Goal: Task Accomplishment & Management: Manage account settings

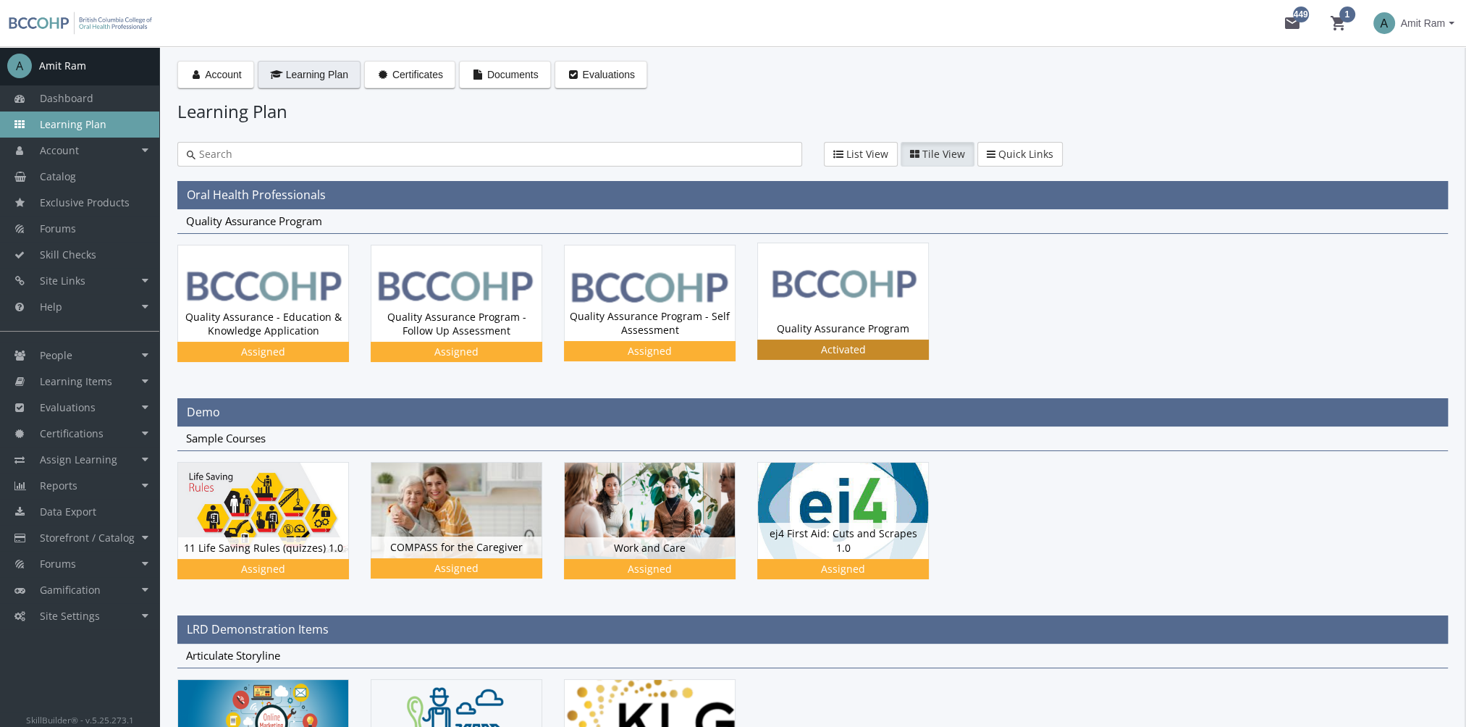
click at [872, 294] on img at bounding box center [843, 291] width 170 height 96
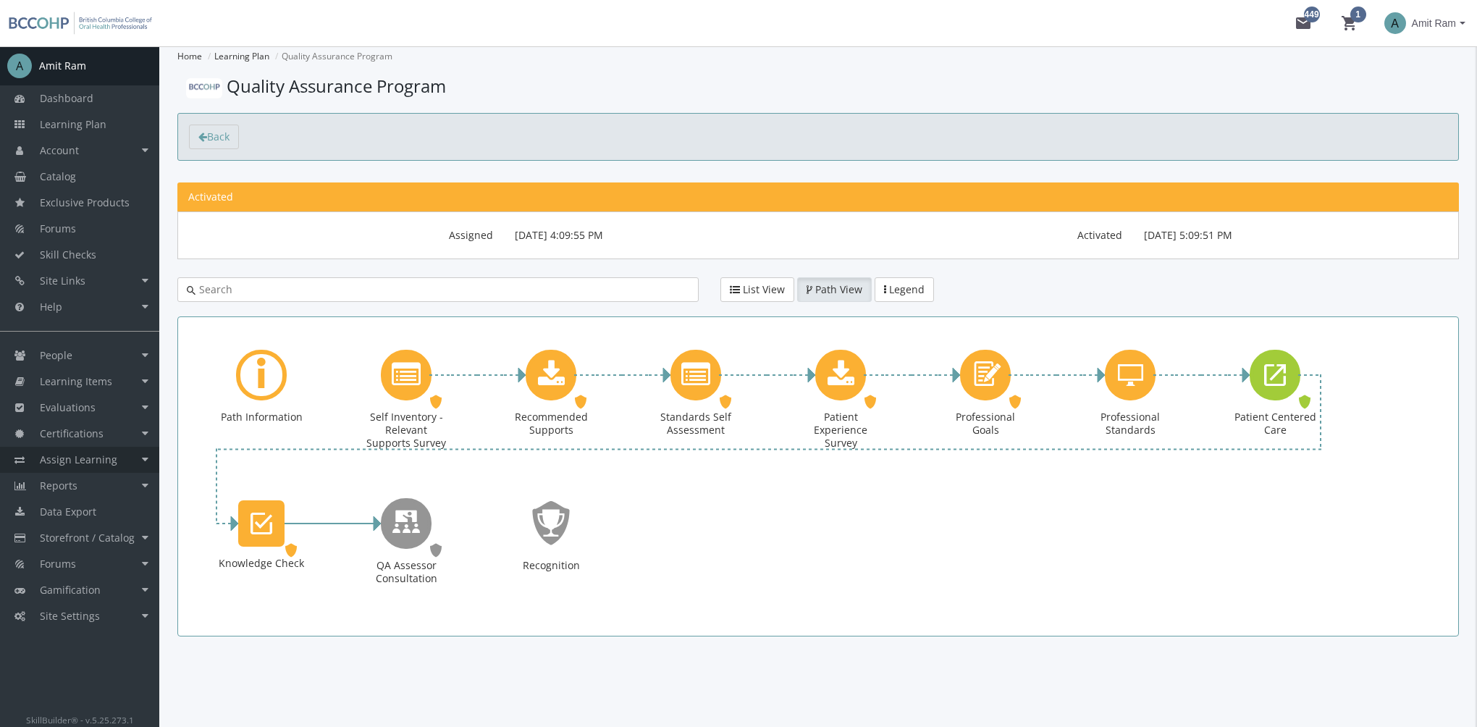
click at [114, 460] on link "Assign Learning" at bounding box center [79, 460] width 159 height 26
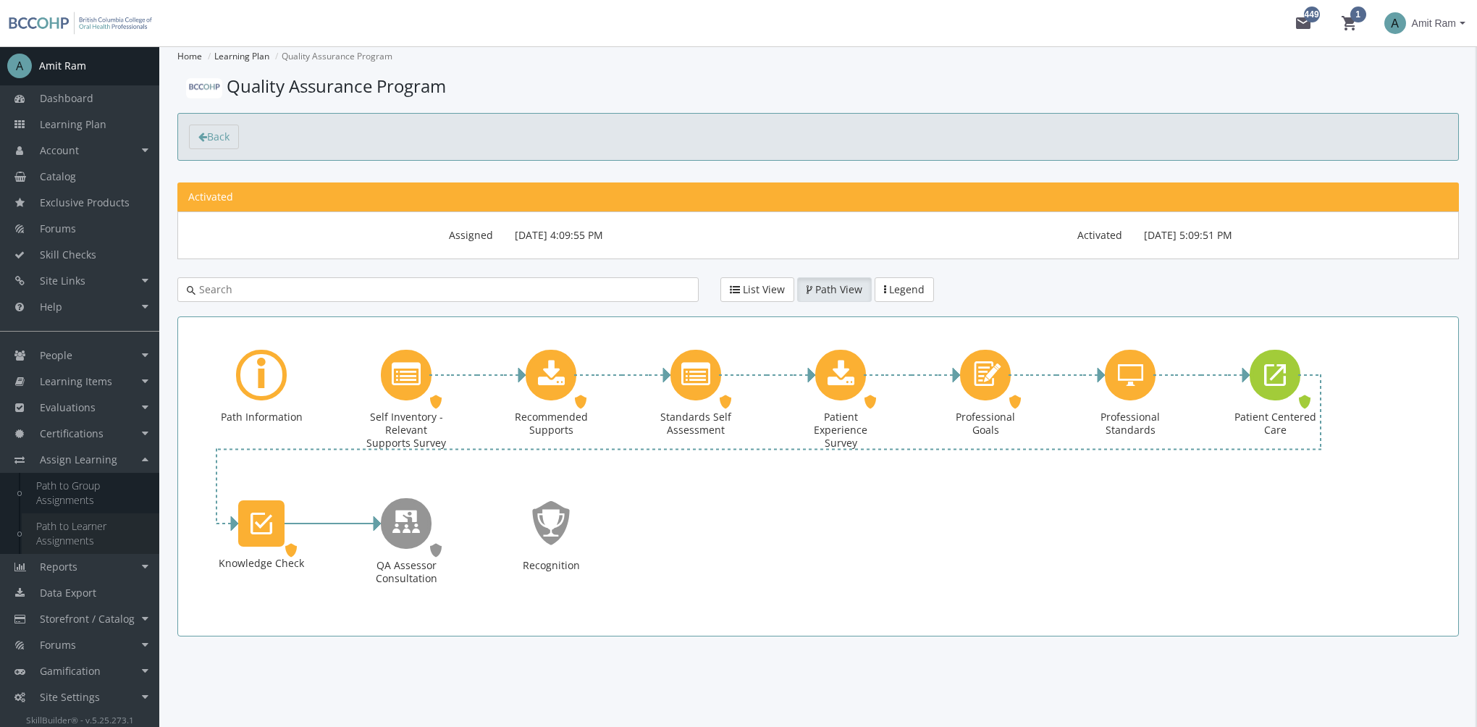
click at [83, 539] on link "Path to Learner Assignments" at bounding box center [91, 533] width 138 height 41
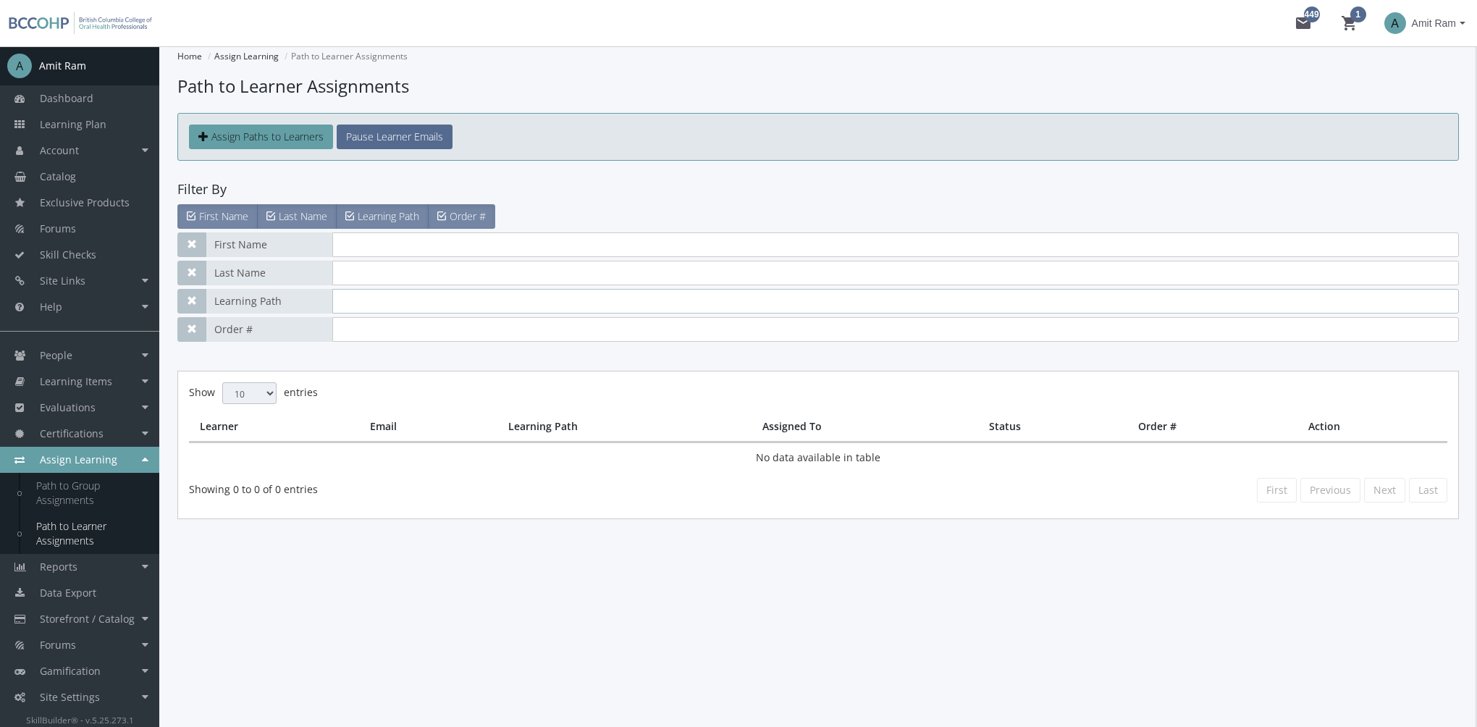
click at [382, 294] on input "text" at bounding box center [895, 301] width 1126 height 25
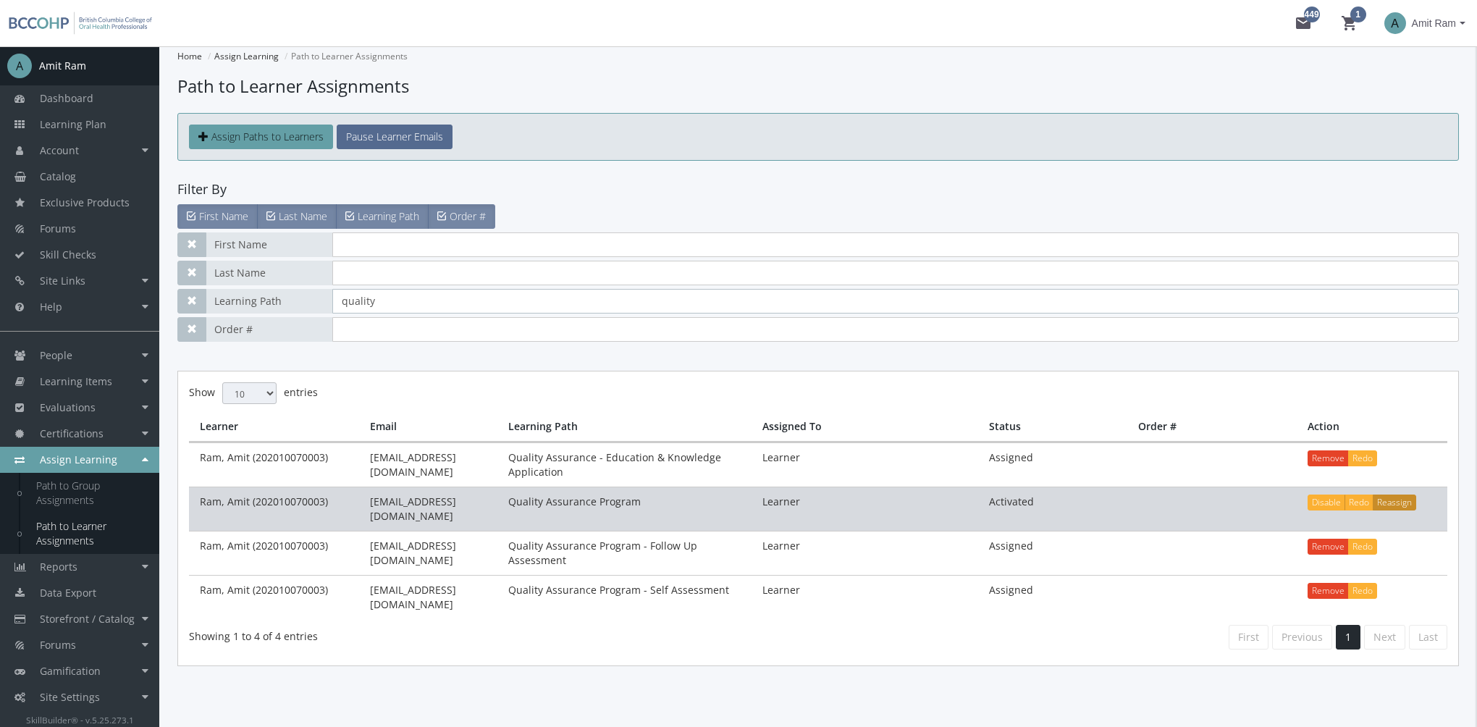
type input "quality"
click at [1410, 505] on button "Reassign" at bounding box center [1393, 502] width 43 height 16
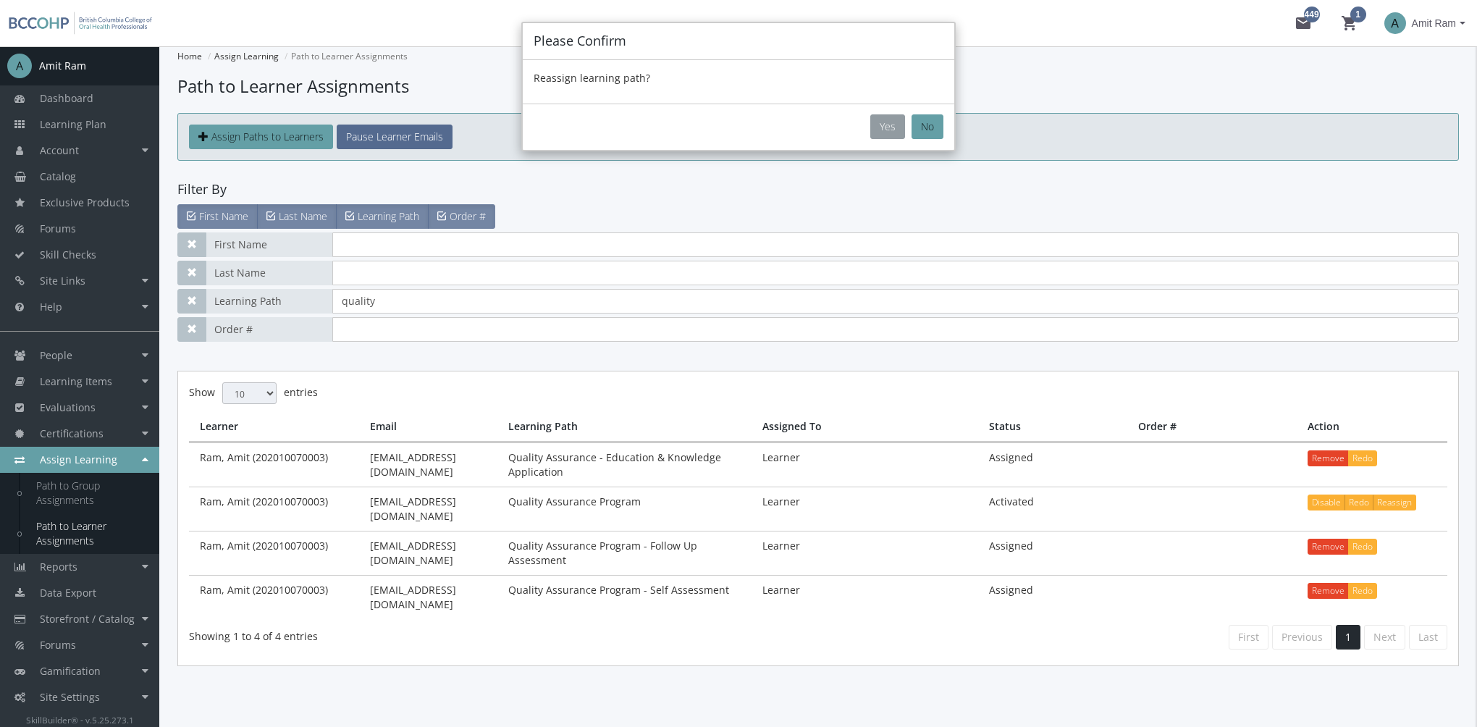
click at [893, 126] on button "Yes" at bounding box center [887, 126] width 35 height 25
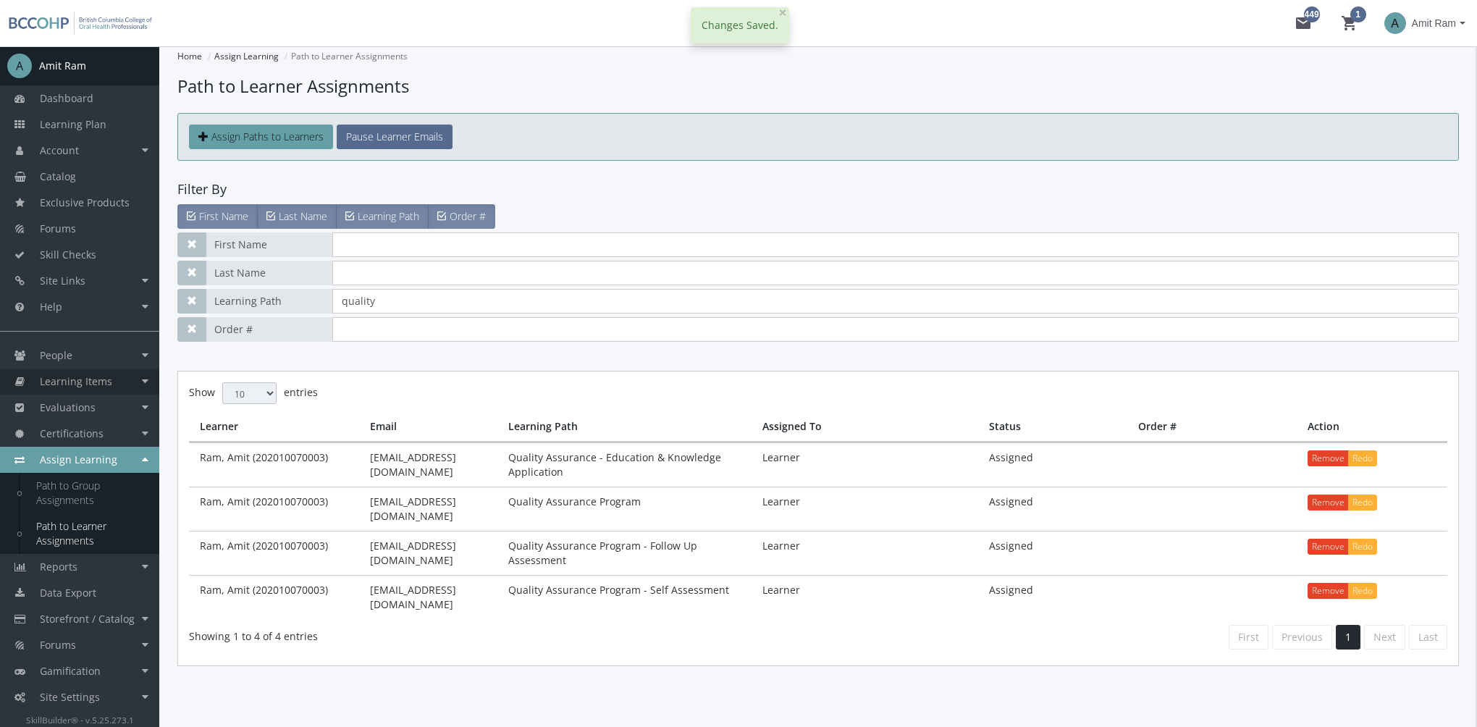
click at [111, 385] on link "Learning Items" at bounding box center [79, 381] width 159 height 26
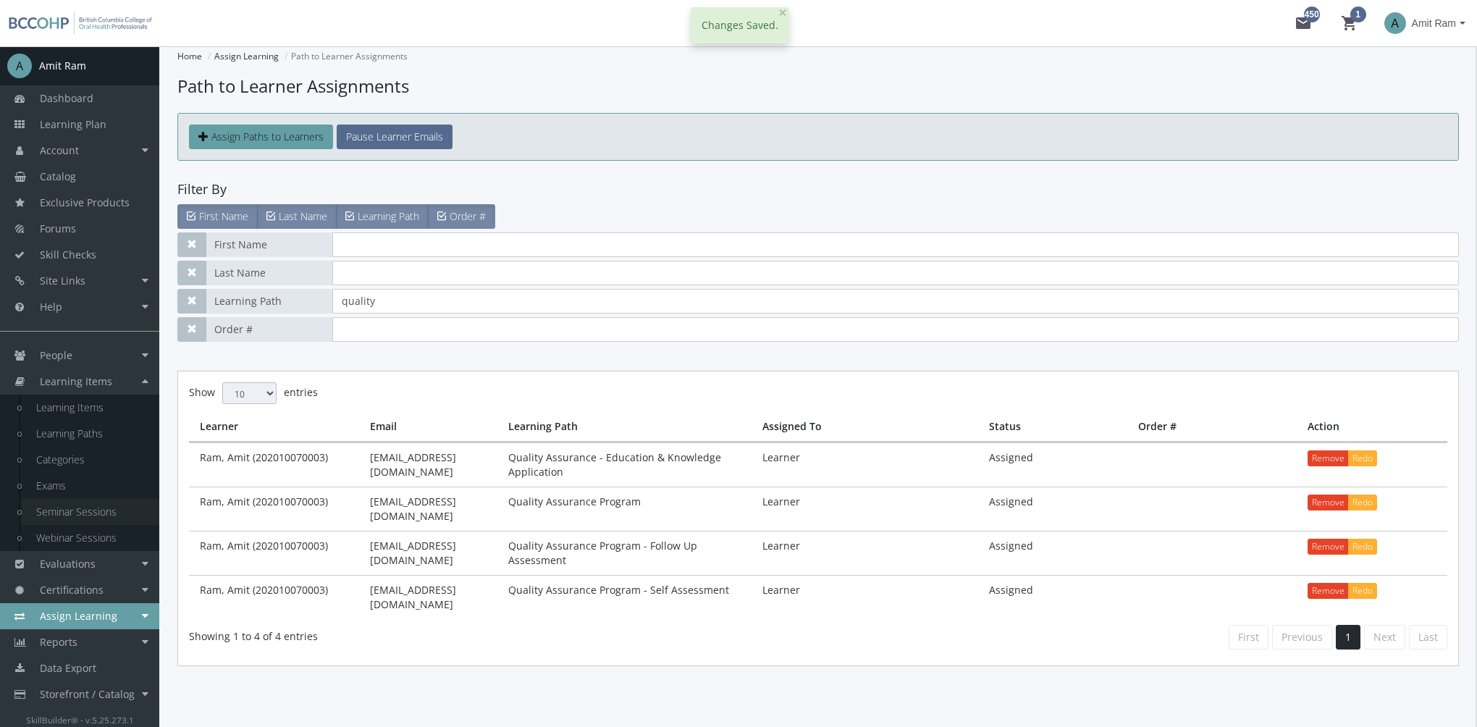
click at [98, 513] on link "Seminar Sessions" at bounding box center [91, 512] width 138 height 26
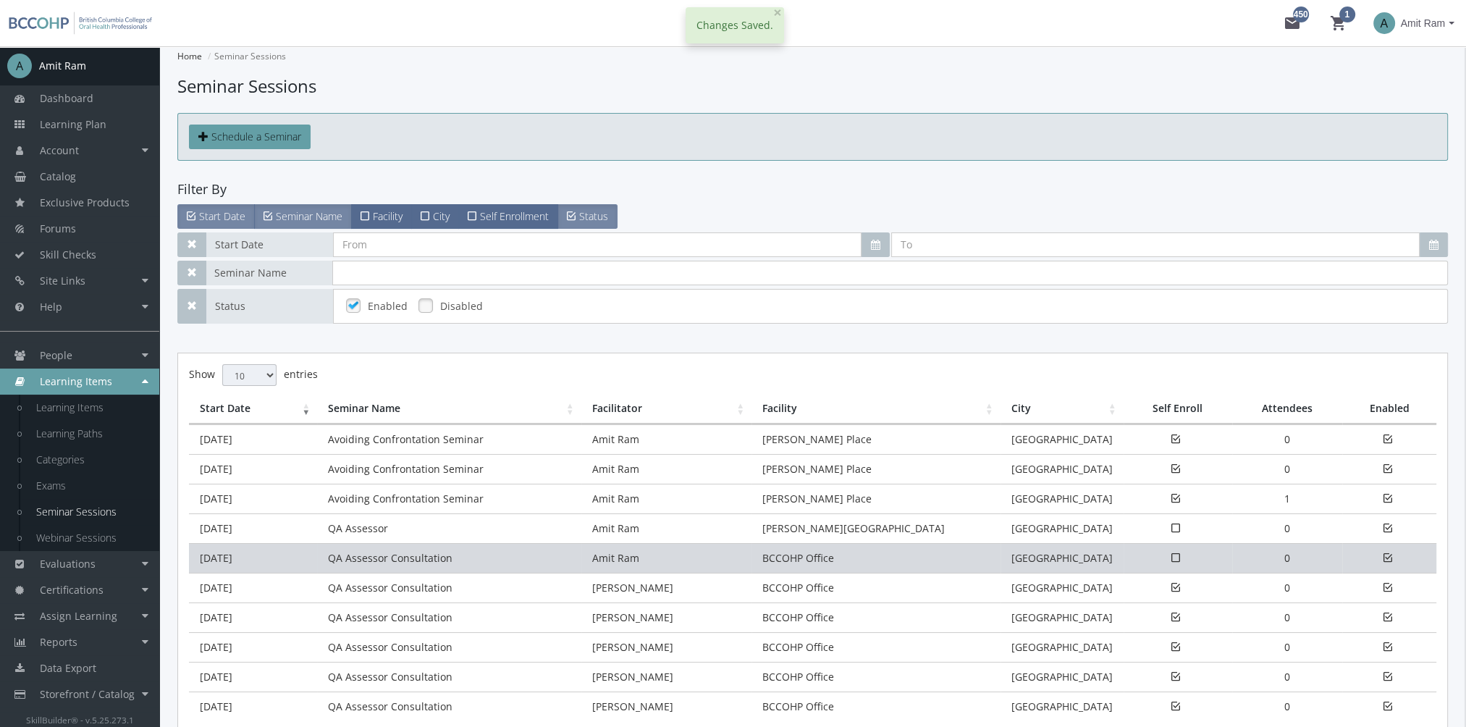
click at [293, 559] on td "[DATE]" at bounding box center [253, 558] width 128 height 30
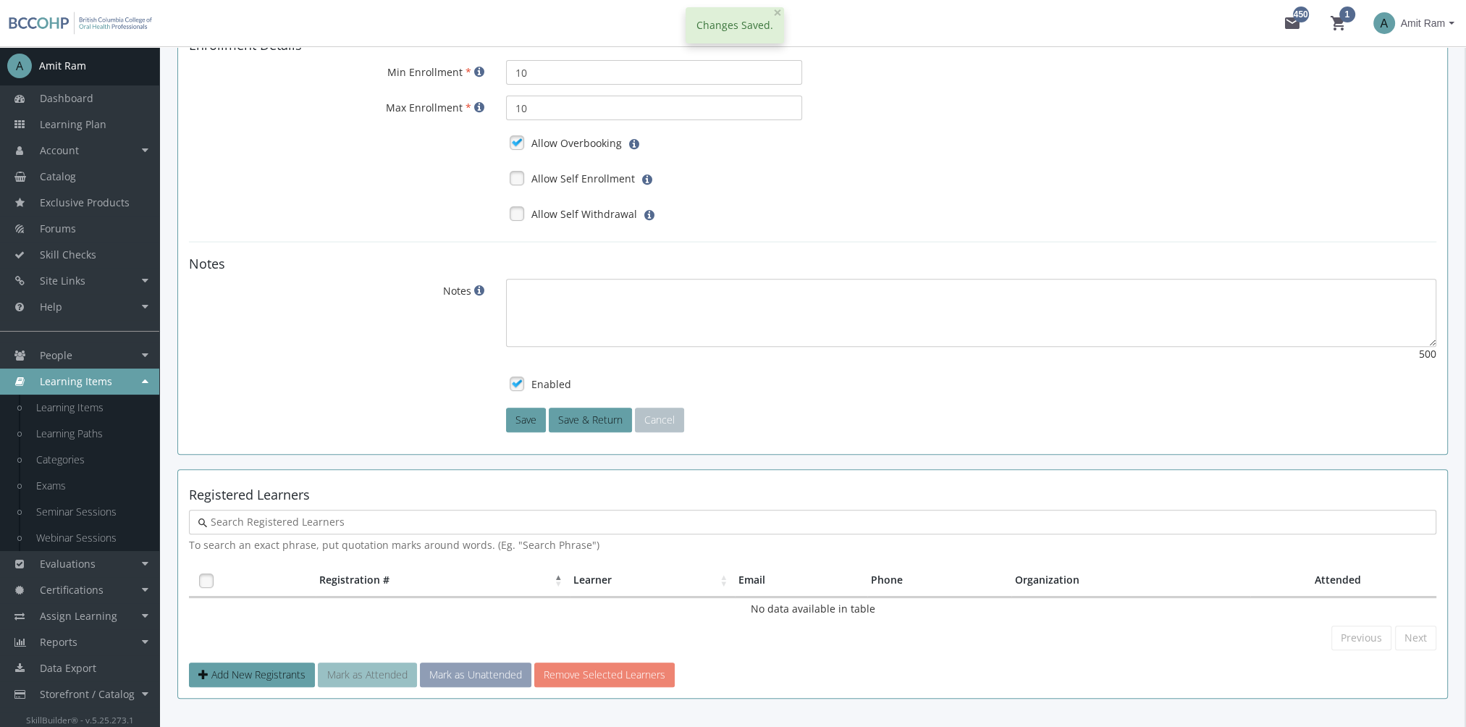
scroll to position [720, 0]
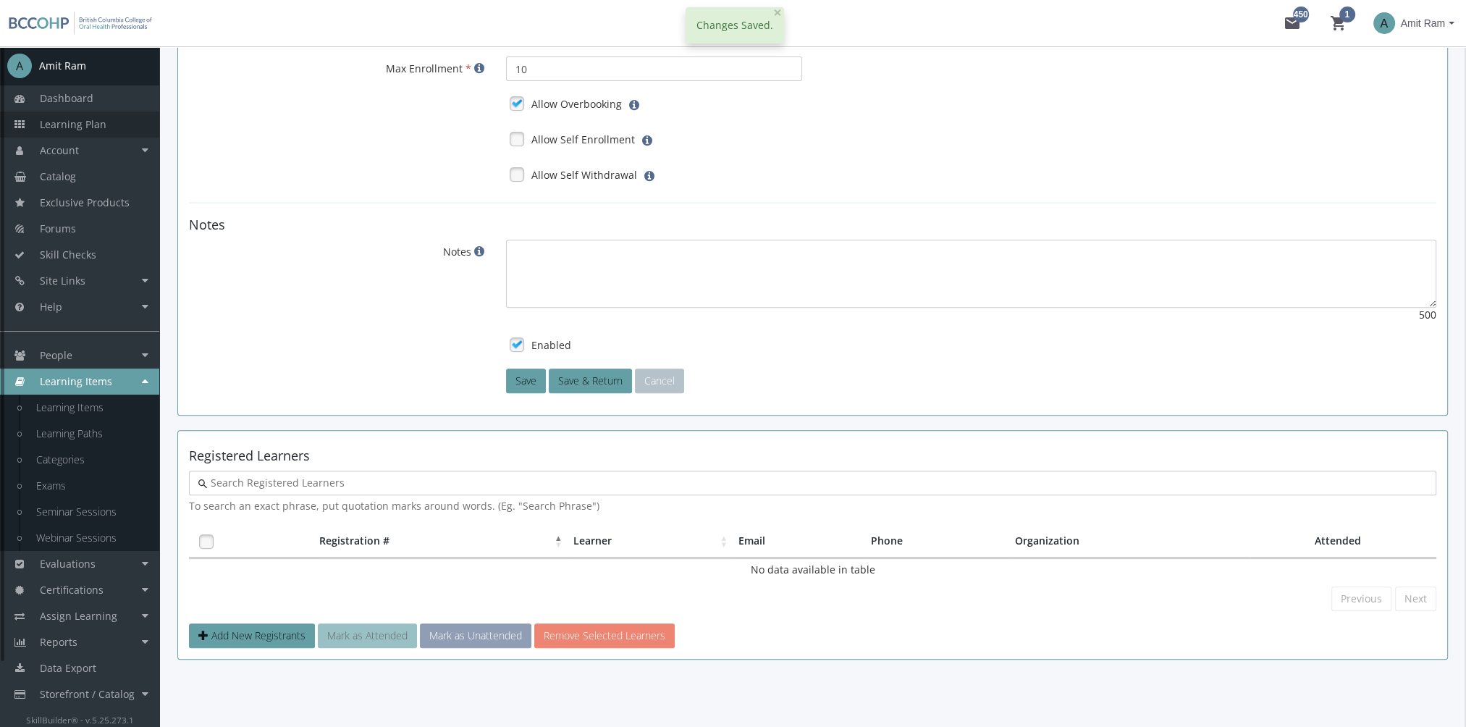
click at [90, 124] on span "Learning Plan" at bounding box center [73, 124] width 67 height 14
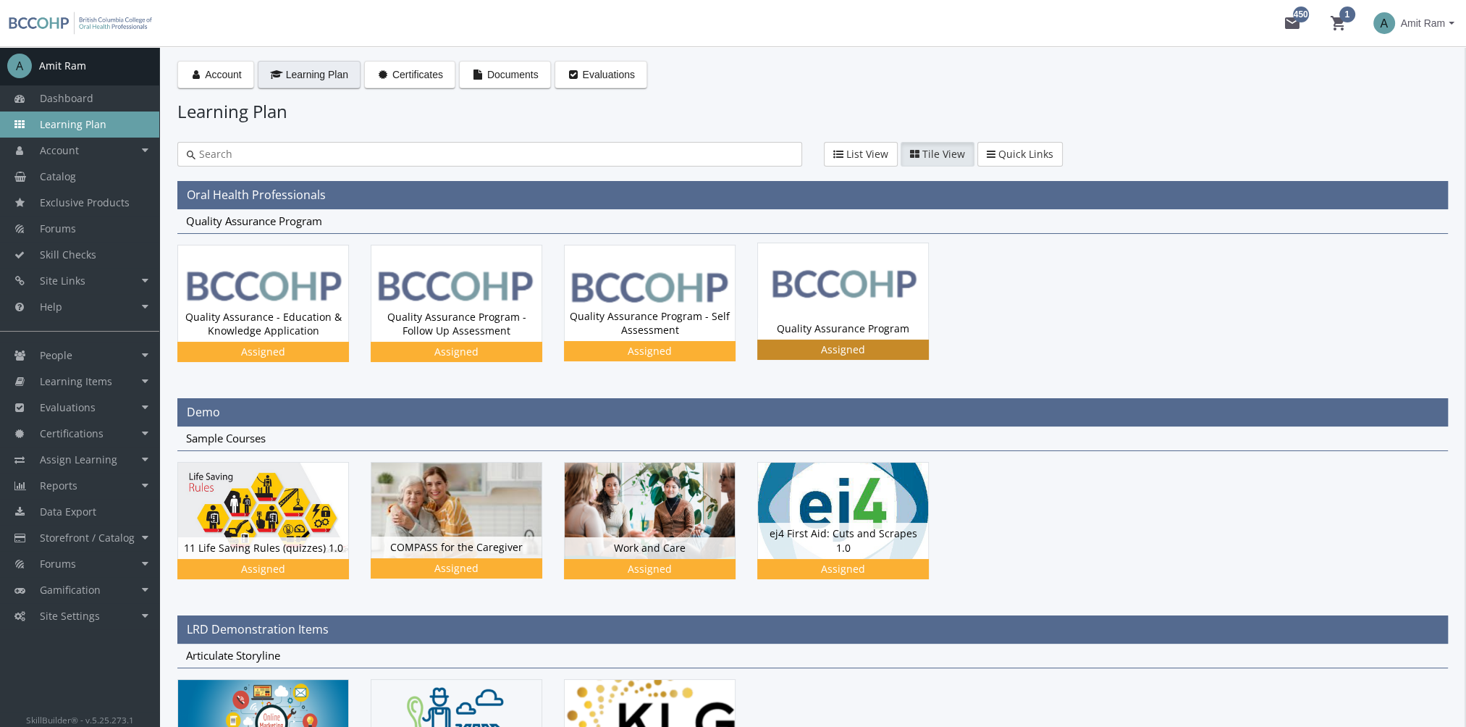
click at [851, 298] on img at bounding box center [843, 291] width 170 height 96
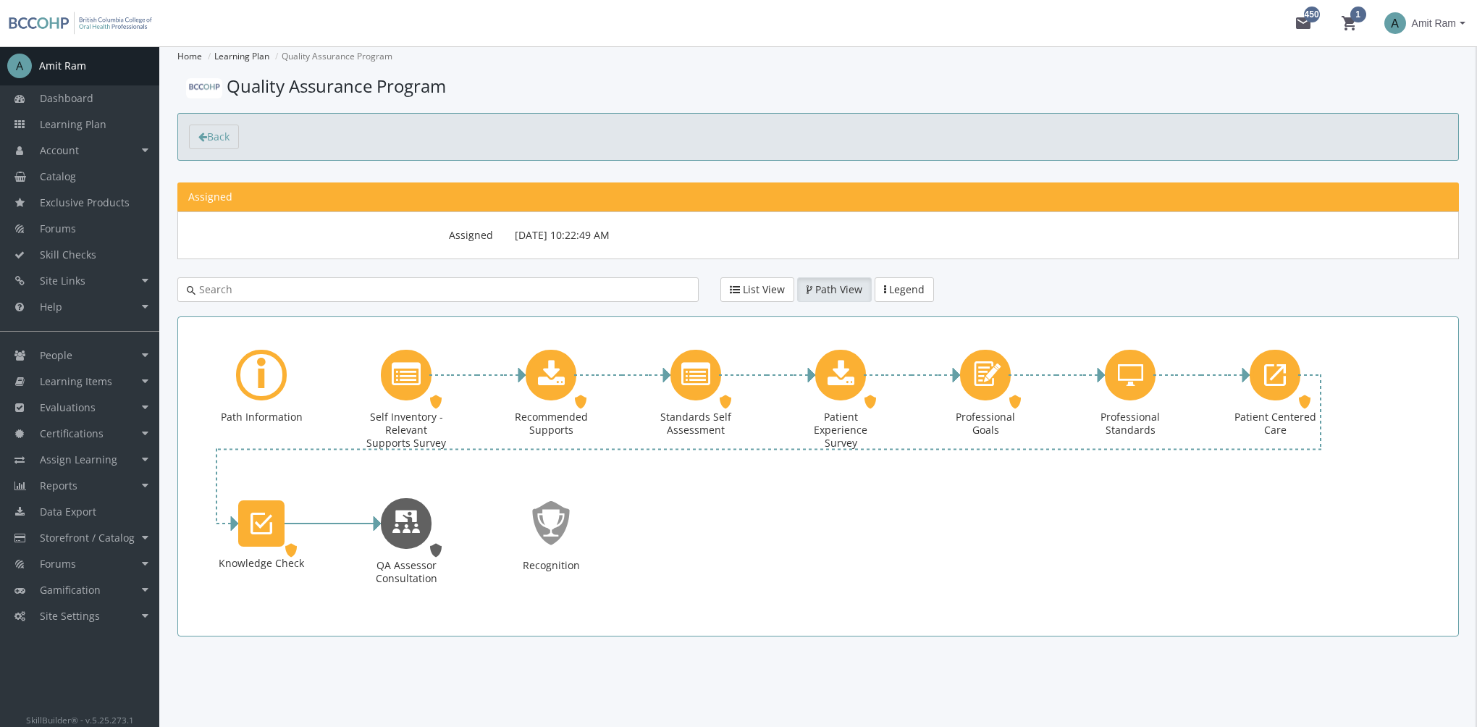
click at [407, 526] on icon "QA Assessor Consultation" at bounding box center [406, 522] width 29 height 41
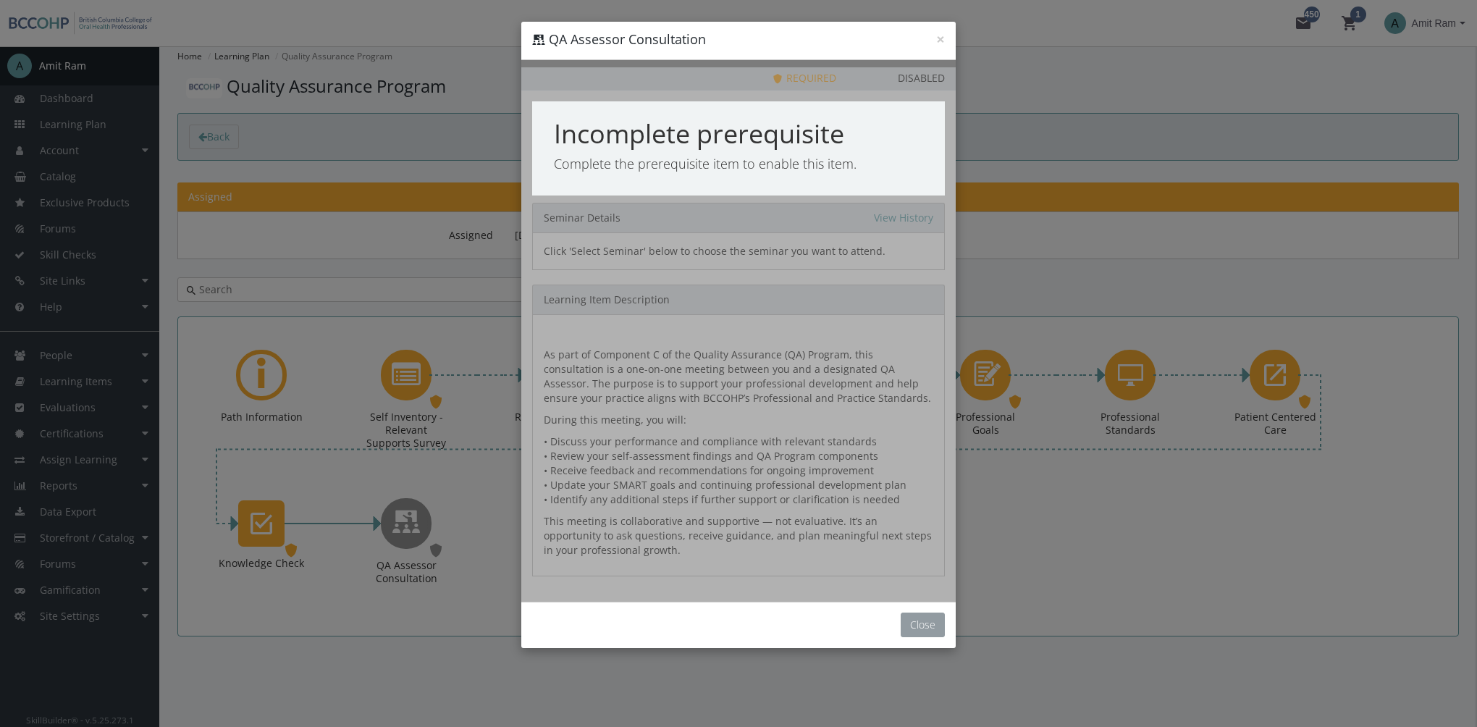
click at [924, 621] on button "Close" at bounding box center [923, 624] width 44 height 25
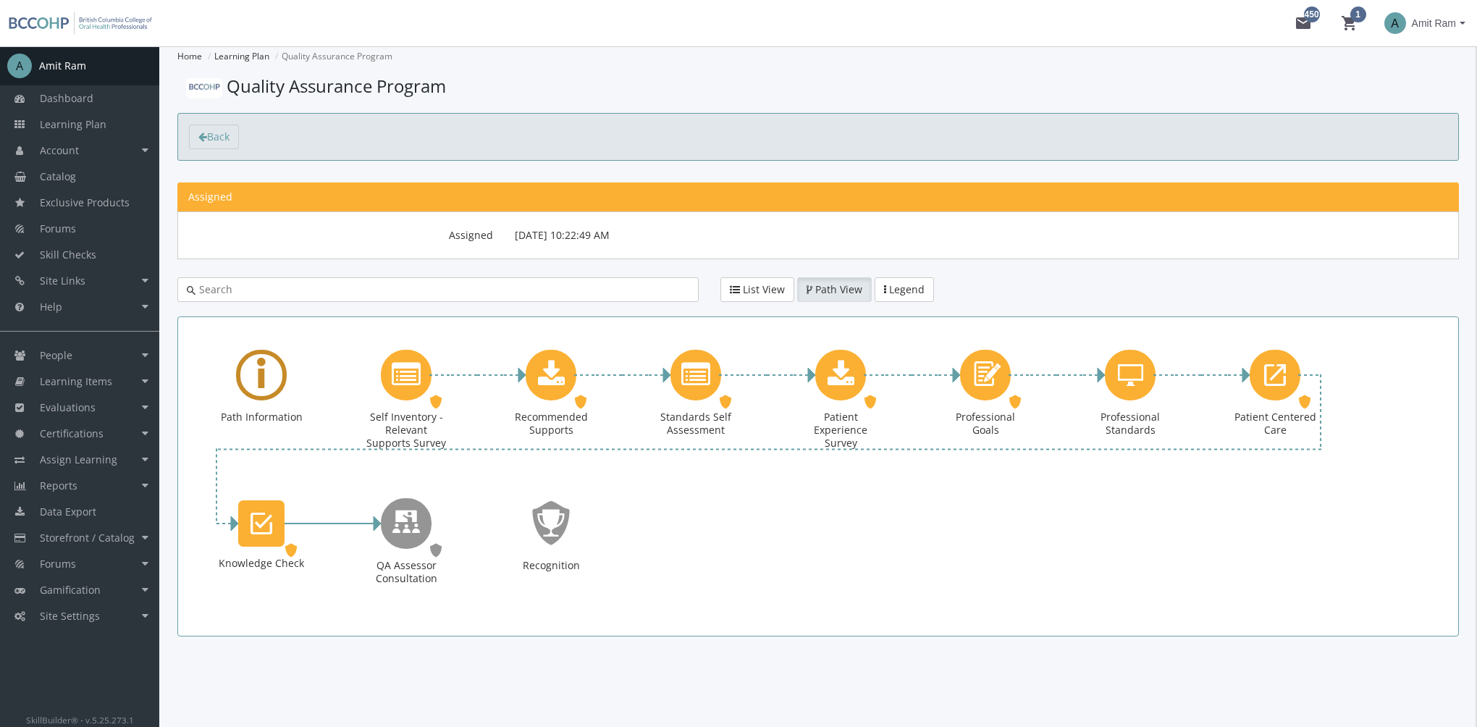
click at [268, 376] on div "Learning Path" at bounding box center [261, 375] width 51 height 51
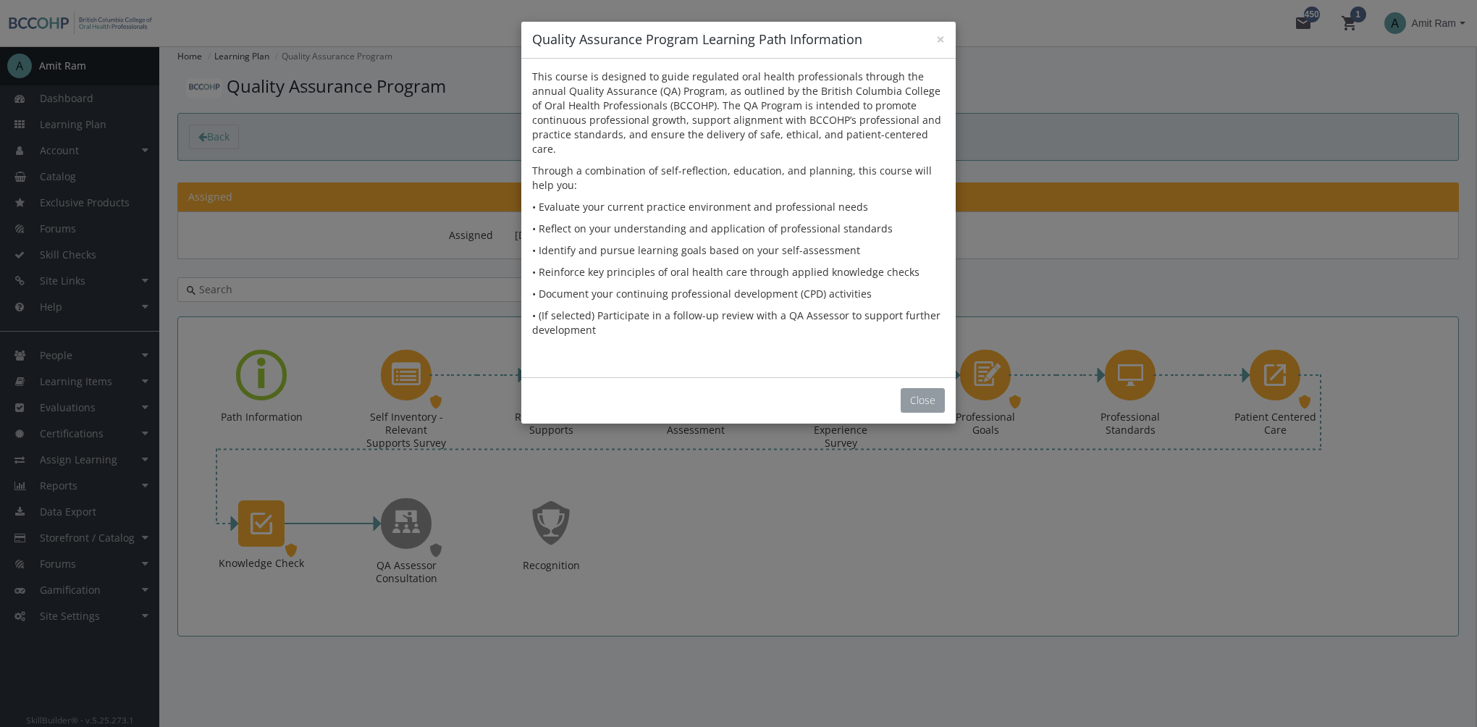
click at [926, 388] on button "Close" at bounding box center [923, 400] width 44 height 25
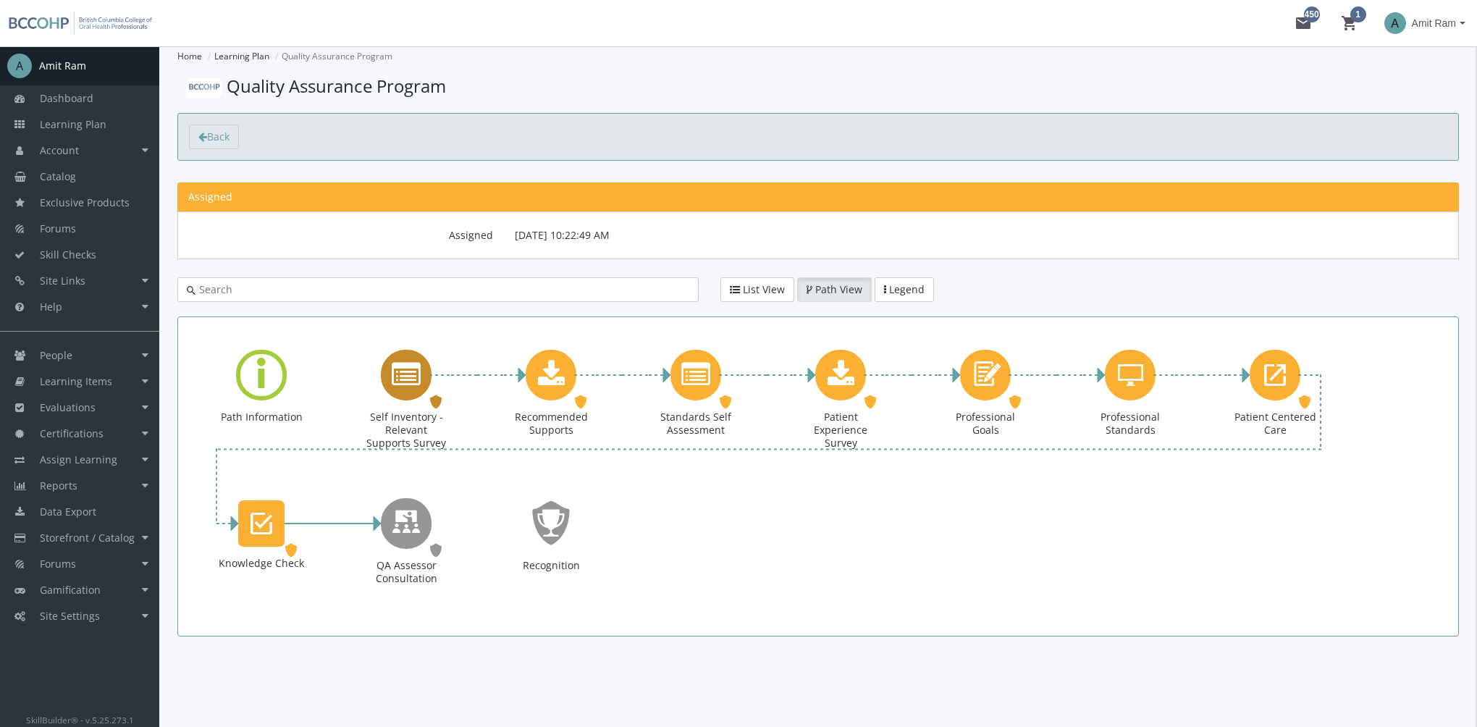
click at [406, 384] on icon "Self Inventory - Relevant Supports Survey" at bounding box center [406, 374] width 29 height 29
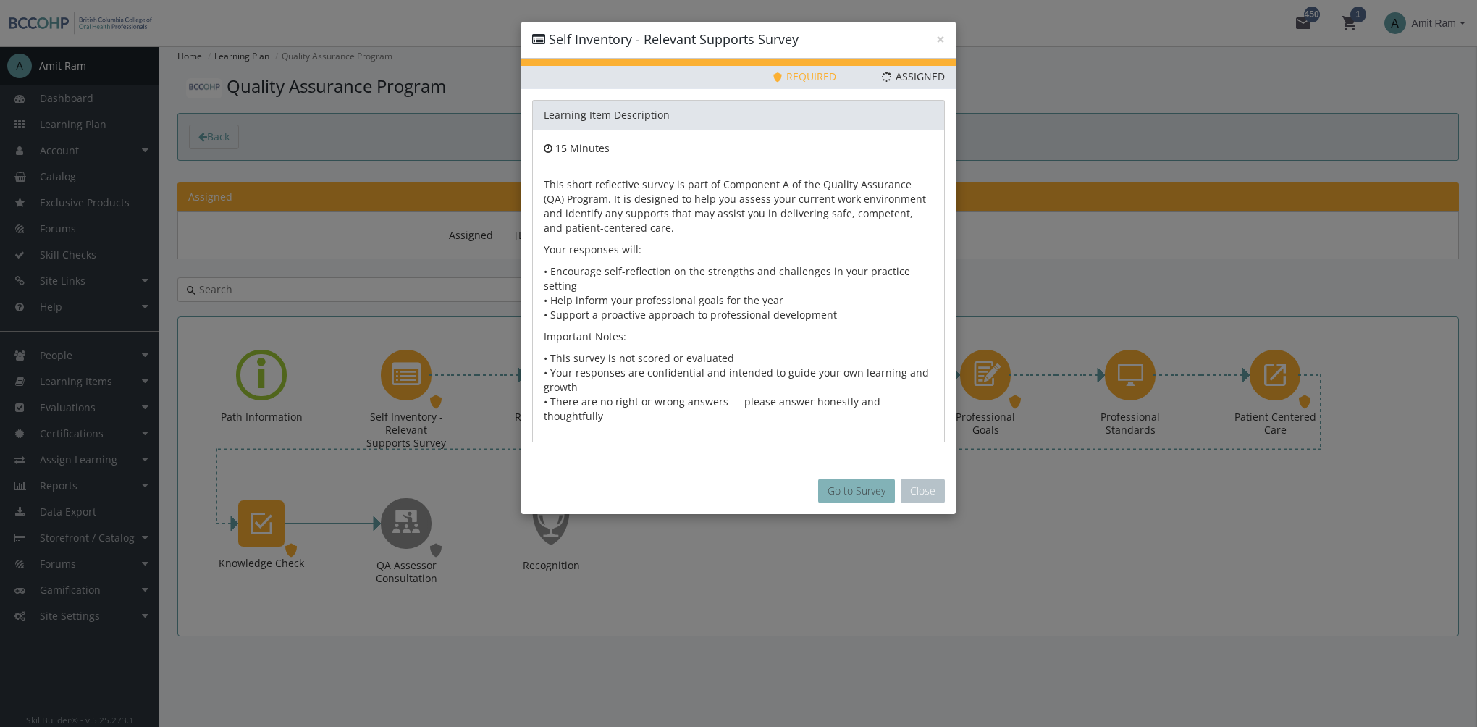
click at [840, 478] on button "Go to Survey" at bounding box center [856, 490] width 77 height 25
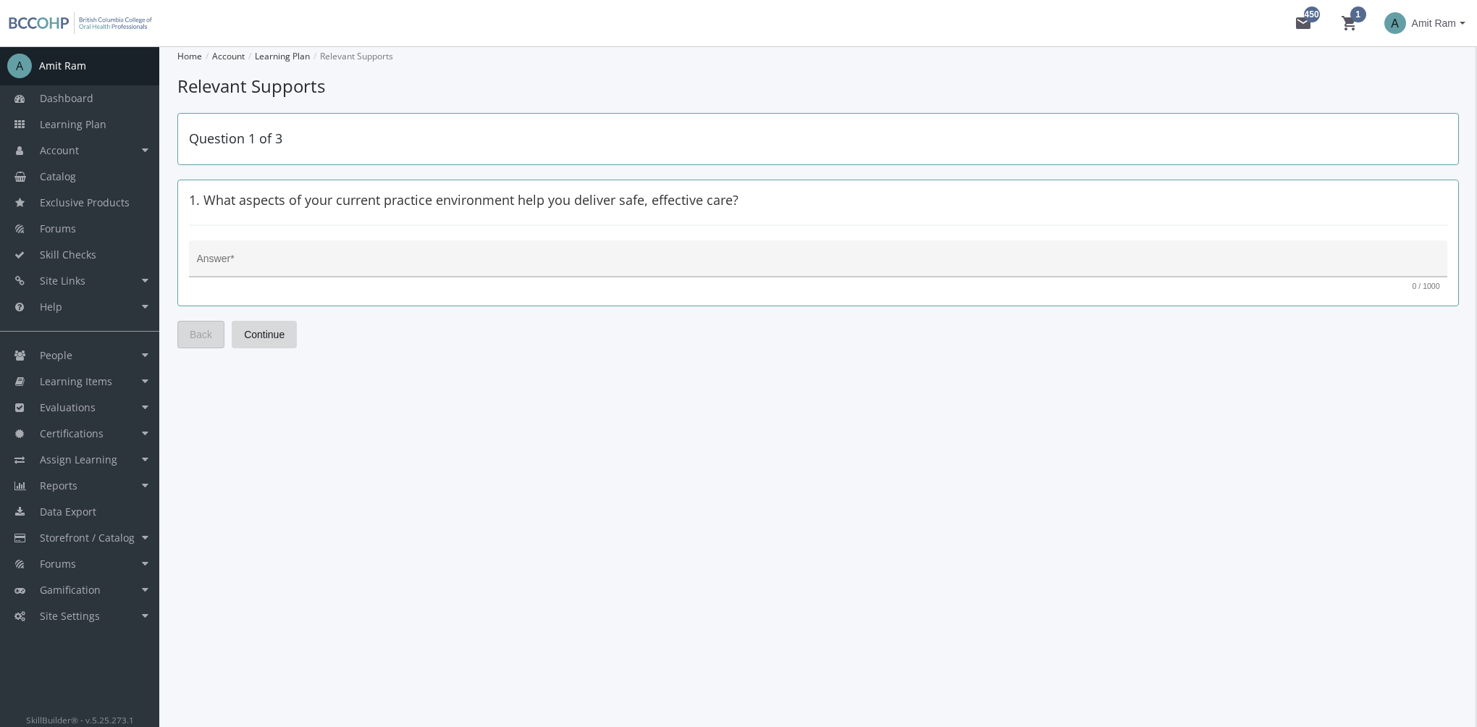
click at [403, 253] on div "Answer *" at bounding box center [818, 263] width 1243 height 30
type textarea "fsfdsfds"
click at [286, 333] on button "Continue" at bounding box center [264, 335] width 65 height 28
click at [277, 266] on textarea "Answer *" at bounding box center [818, 264] width 1243 height 14
type textarea "sfdsfds"
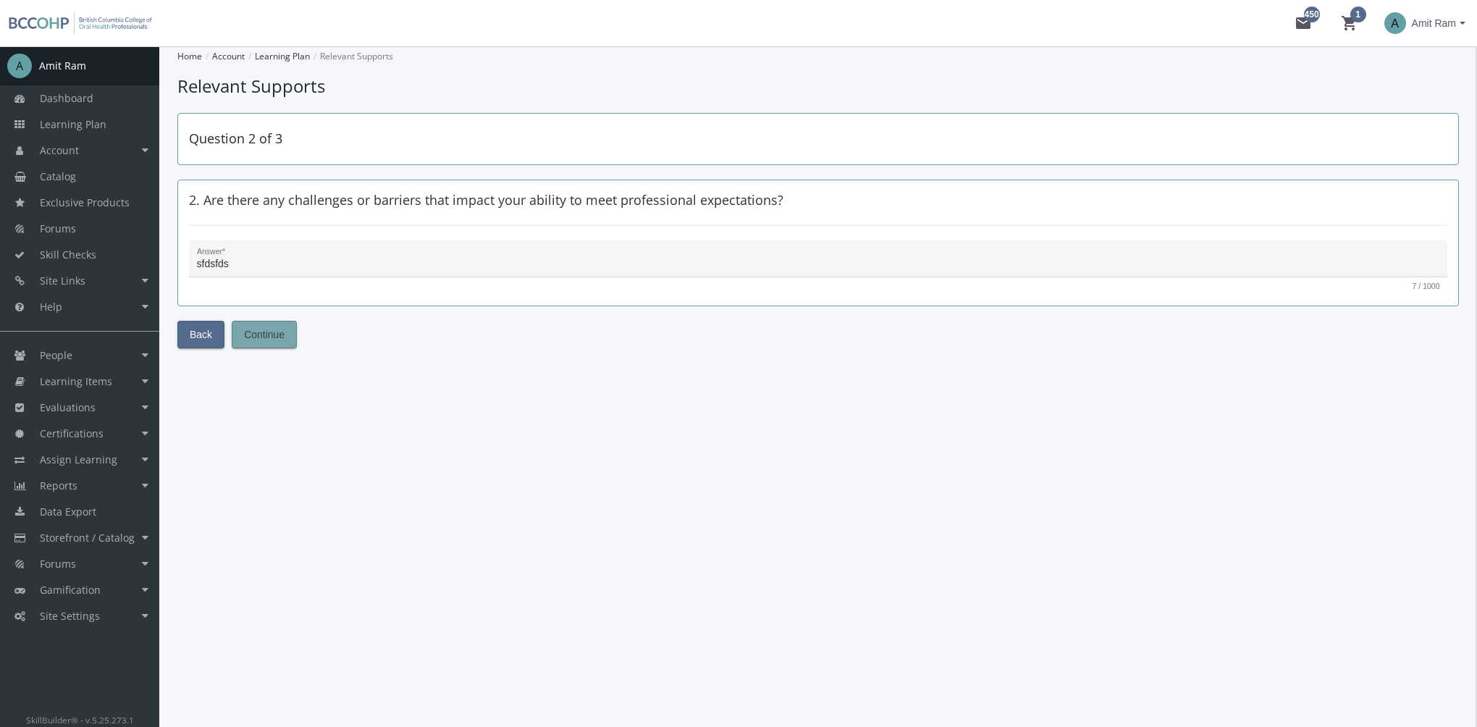
click at [275, 330] on span "Continue" at bounding box center [264, 334] width 41 height 26
click at [279, 252] on div "Answer *" at bounding box center [818, 263] width 1243 height 30
type textarea "fsdffs"
click at [265, 336] on span "Submit" at bounding box center [260, 334] width 32 height 26
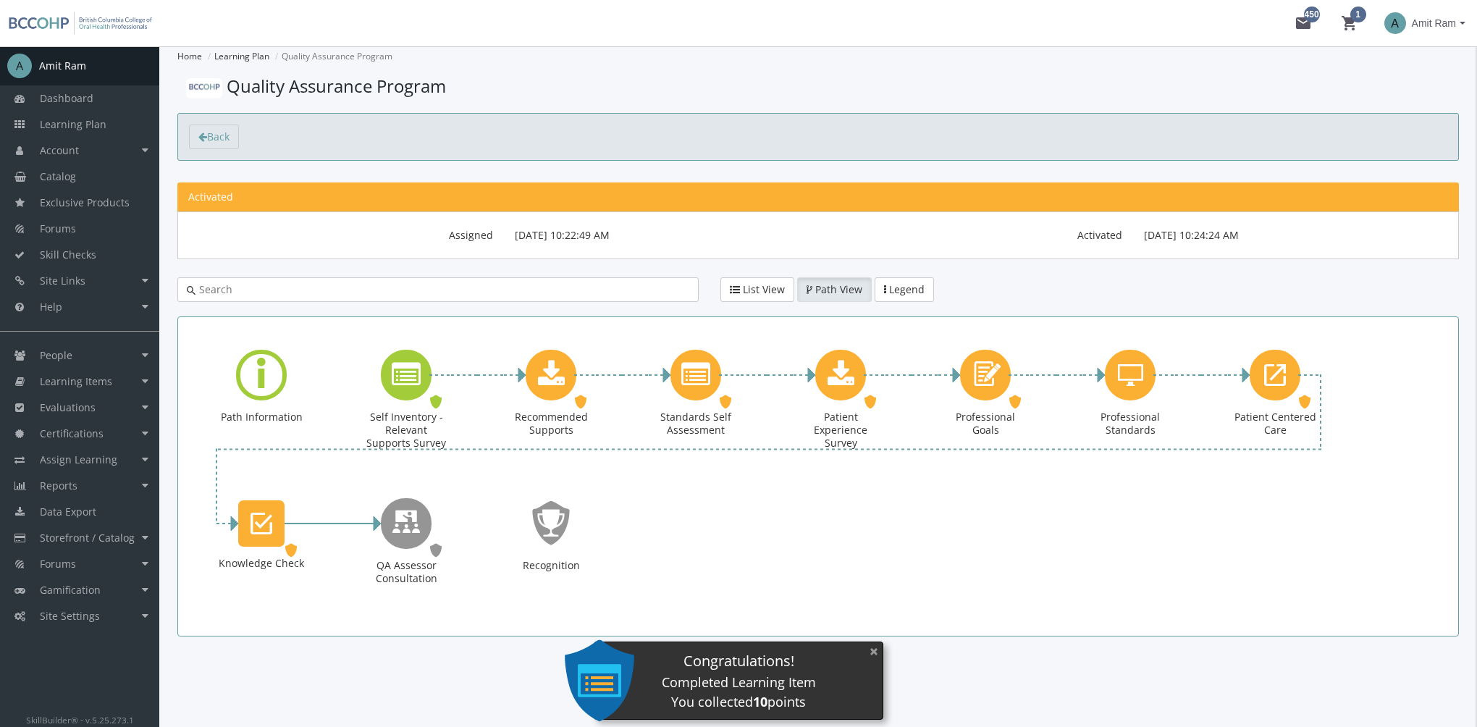
click at [873, 651] on button "×" at bounding box center [873, 651] width 23 height 30
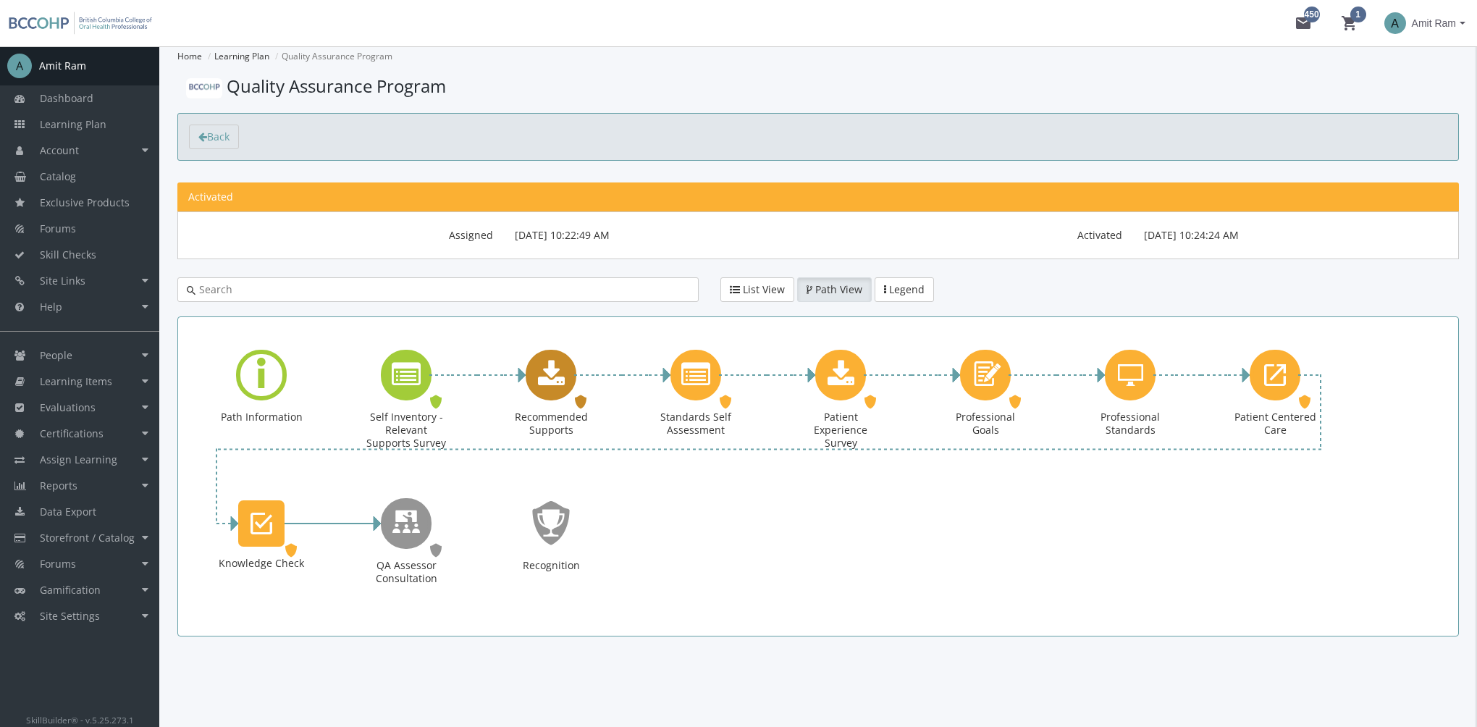
click at [554, 389] on div "Recommended Supports" at bounding box center [551, 375] width 51 height 51
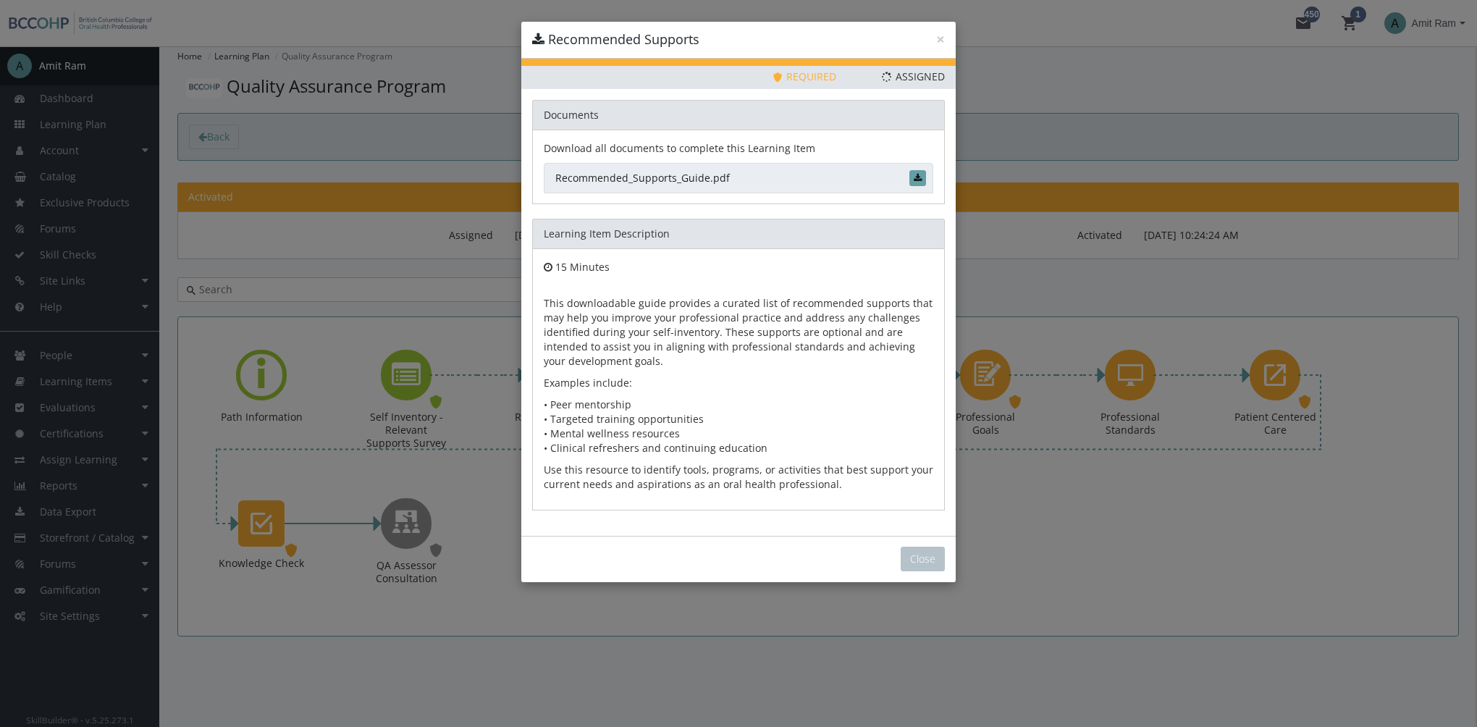
click at [700, 180] on link "Recommended_Supports_Guide.pdf" at bounding box center [738, 178] width 389 height 30
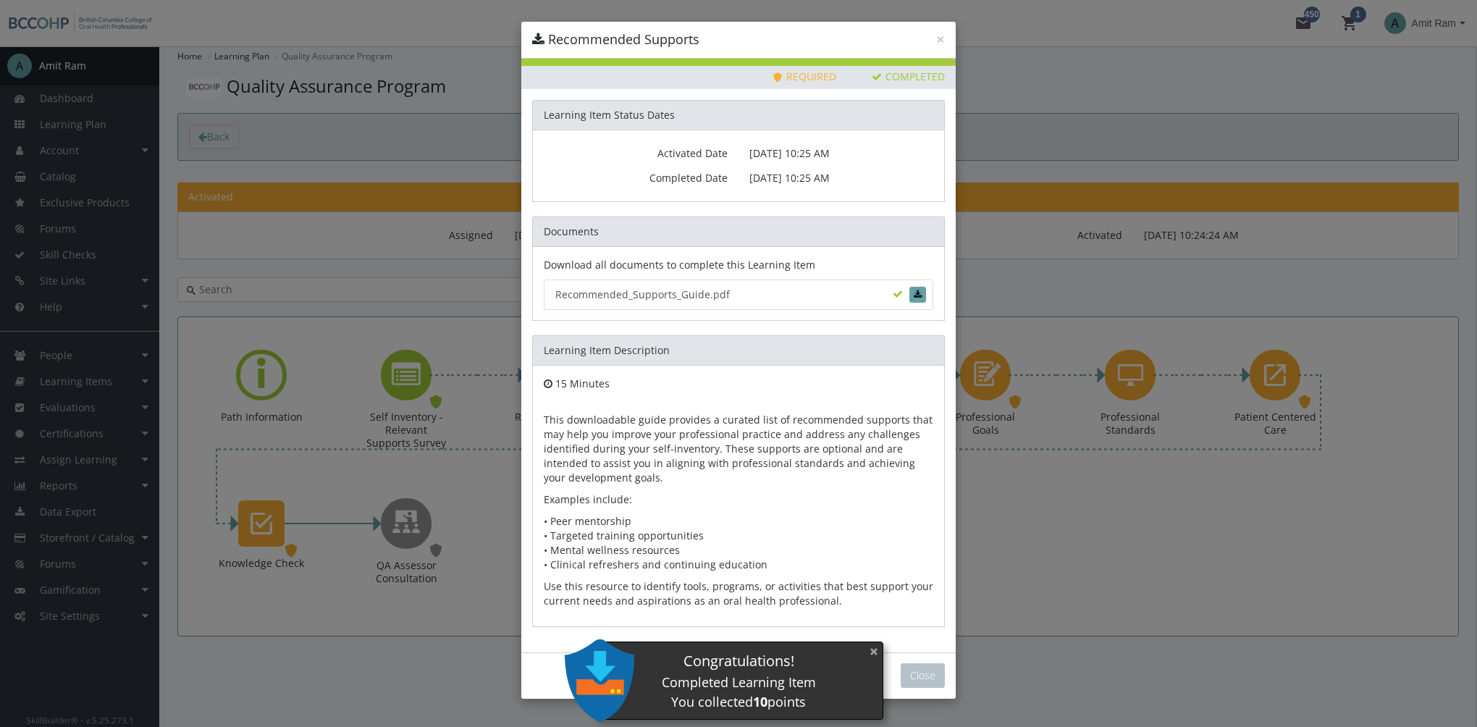
click at [872, 649] on button "×" at bounding box center [873, 651] width 23 height 30
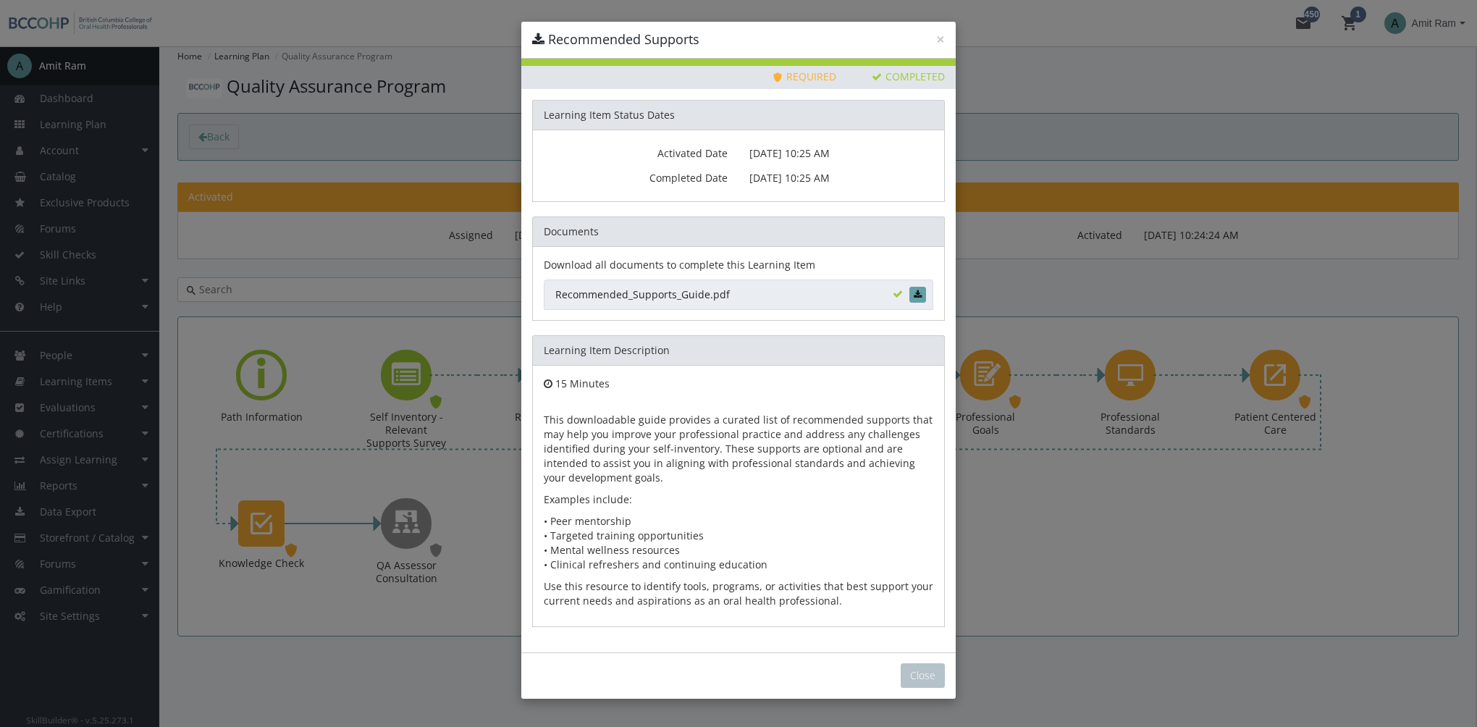
click at [632, 290] on link "Recommended_Supports_Guide.pdf" at bounding box center [738, 294] width 389 height 30
click at [927, 675] on button "Close" at bounding box center [923, 675] width 44 height 25
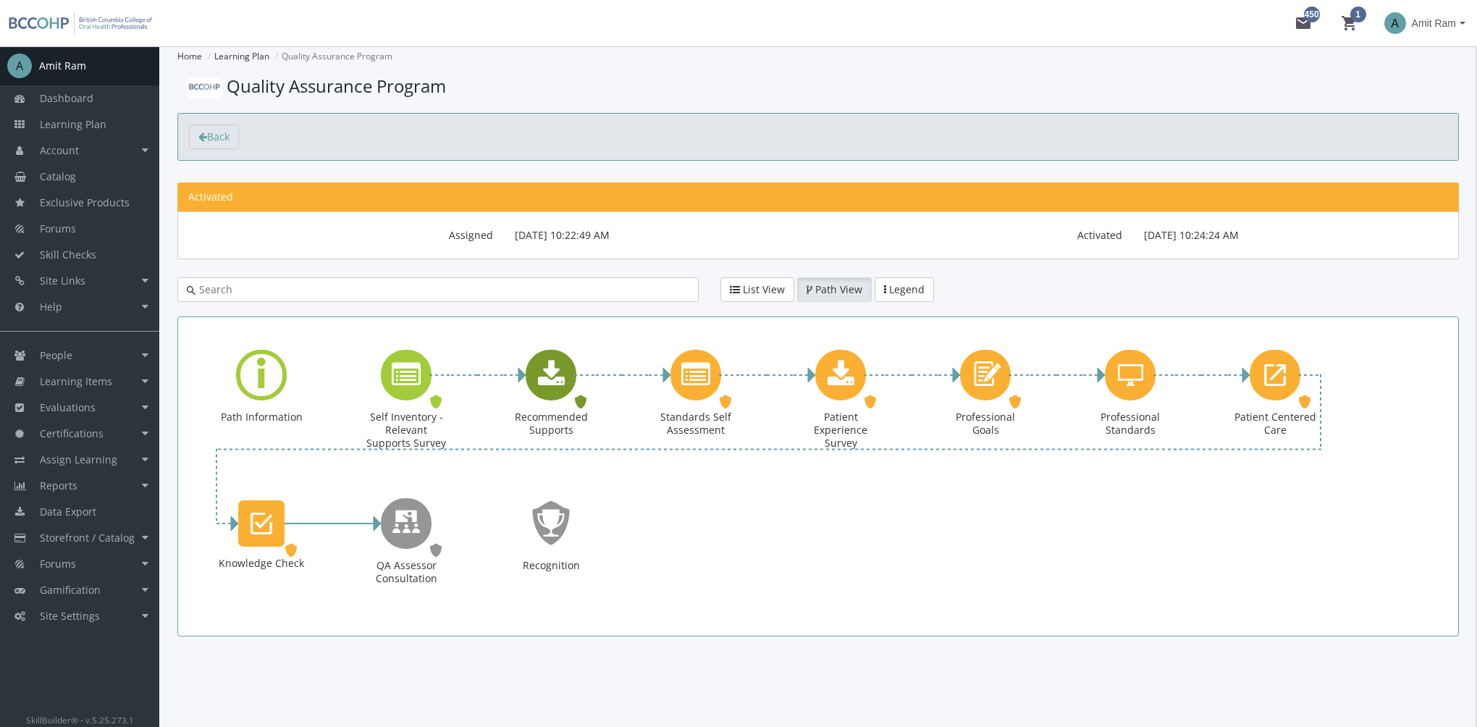
click at [565, 382] on div "Recommended Supports" at bounding box center [551, 375] width 51 height 51
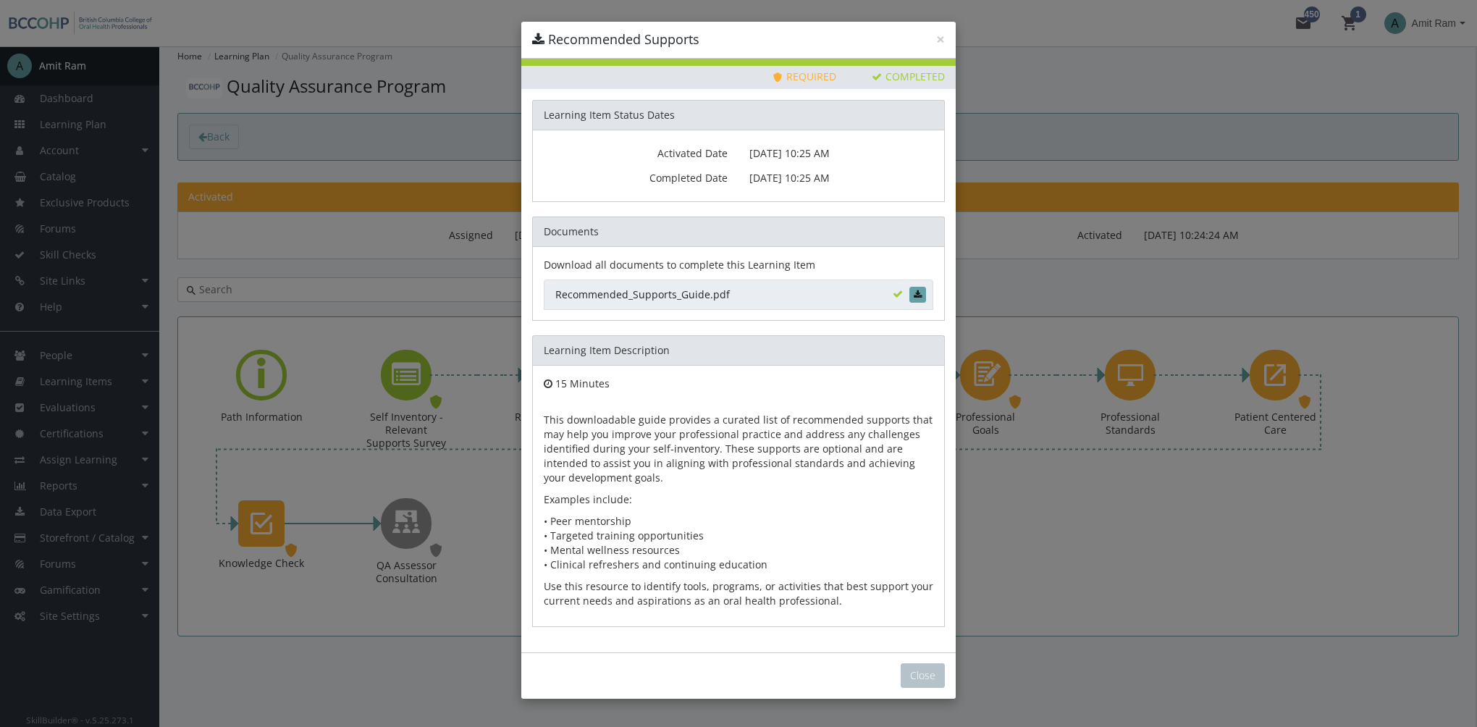
click at [685, 294] on link "Recommended_Supports_Guide.pdf" at bounding box center [738, 294] width 389 height 30
click at [924, 672] on button "Close" at bounding box center [923, 675] width 44 height 25
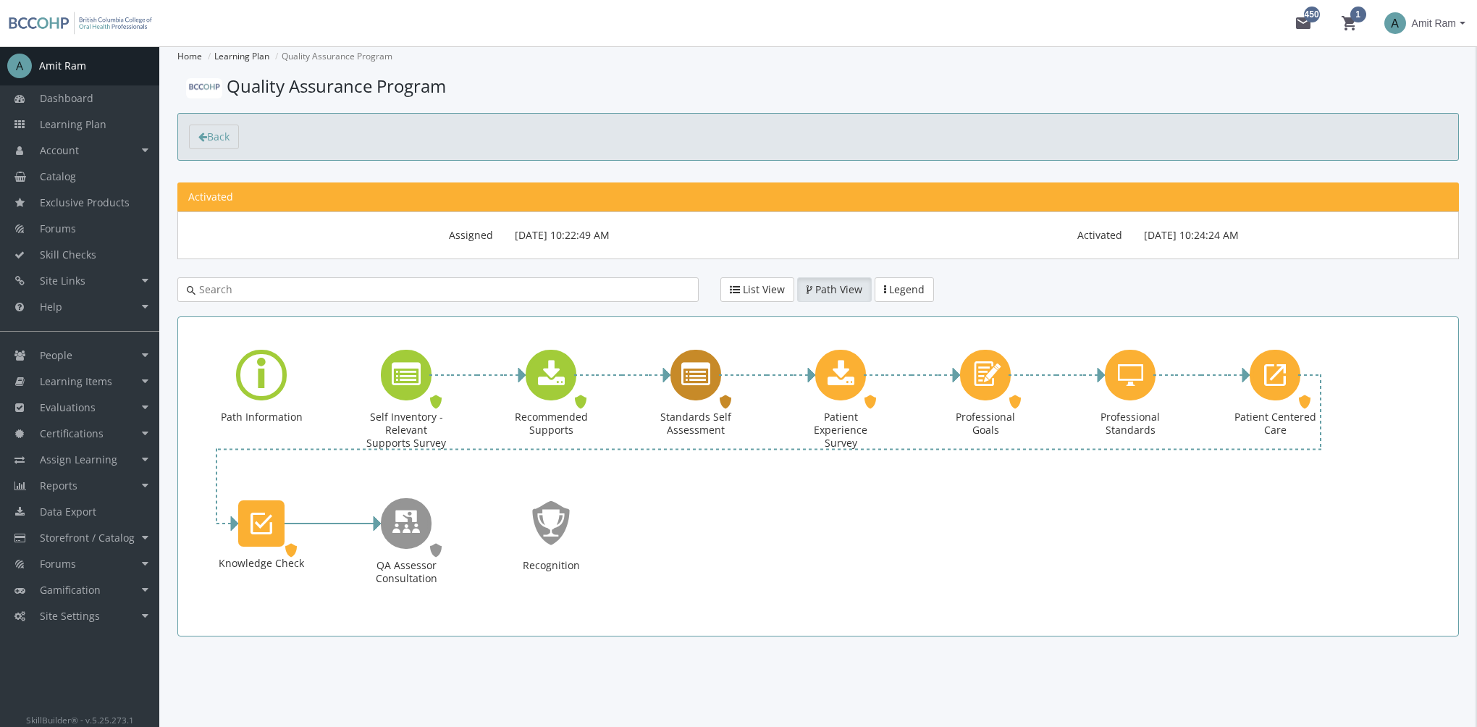
click at [698, 384] on icon "Standards Self Assessment" at bounding box center [695, 374] width 29 height 29
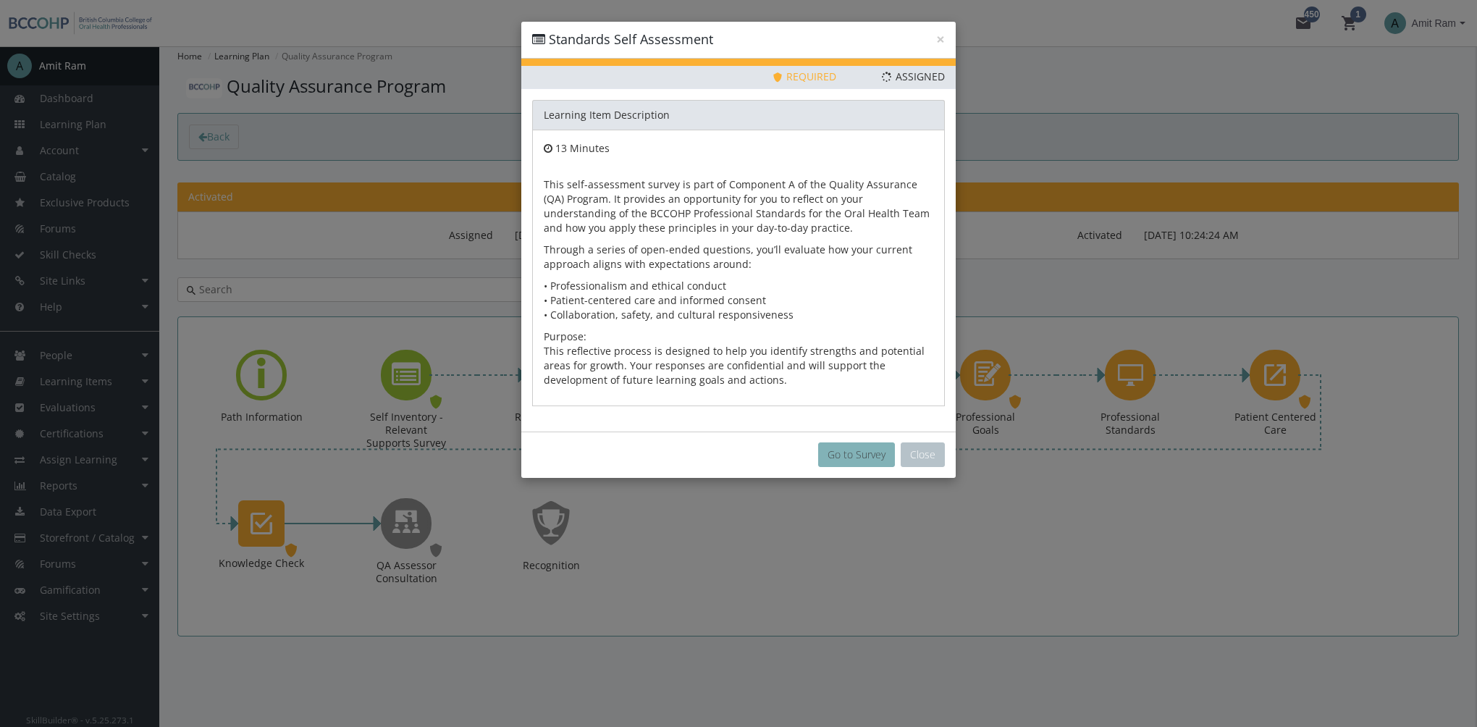
click at [835, 453] on button "Go to Survey" at bounding box center [856, 454] width 77 height 25
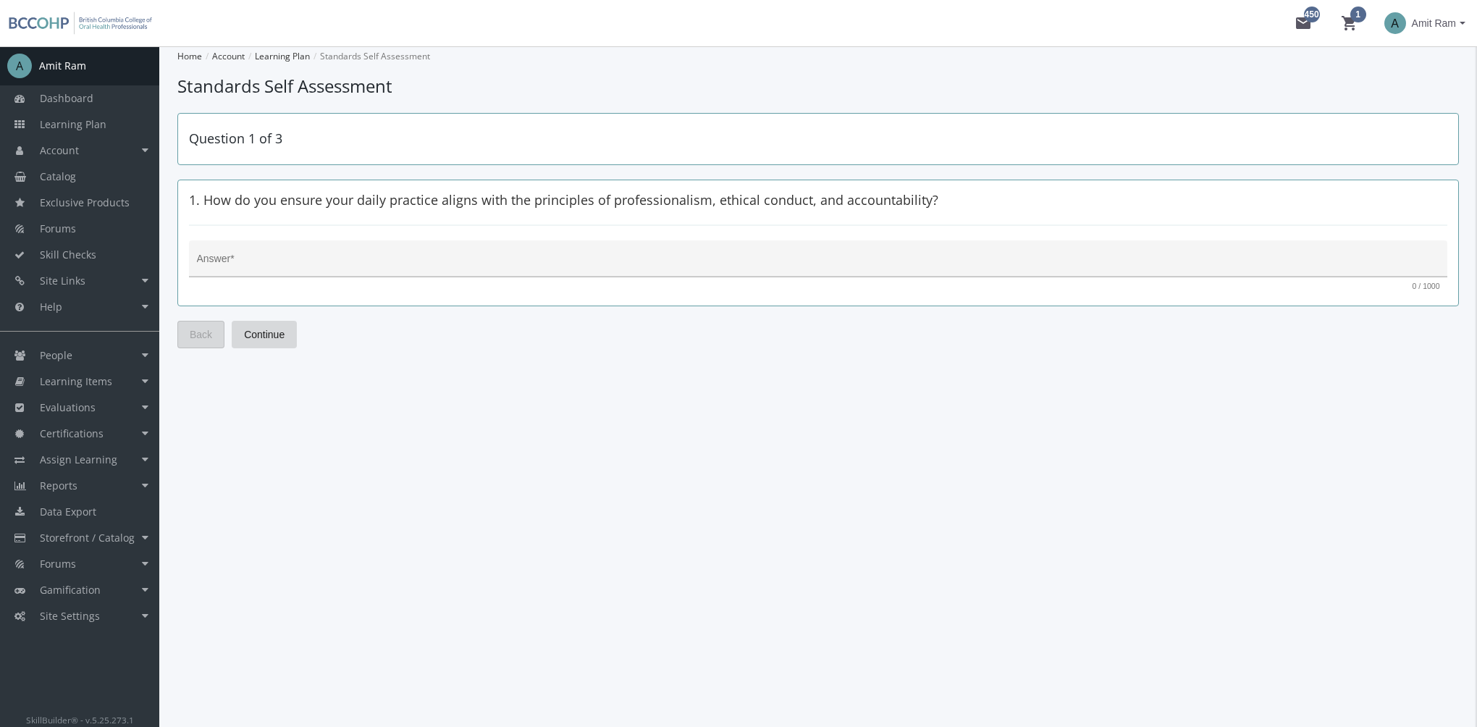
click at [475, 270] on textarea "Answer *" at bounding box center [818, 264] width 1243 height 14
type textarea "sfdsf"
click at [267, 332] on span "Continue" at bounding box center [264, 334] width 41 height 26
click at [319, 257] on textarea "Answer *" at bounding box center [818, 264] width 1243 height 14
type textarea "ffds"
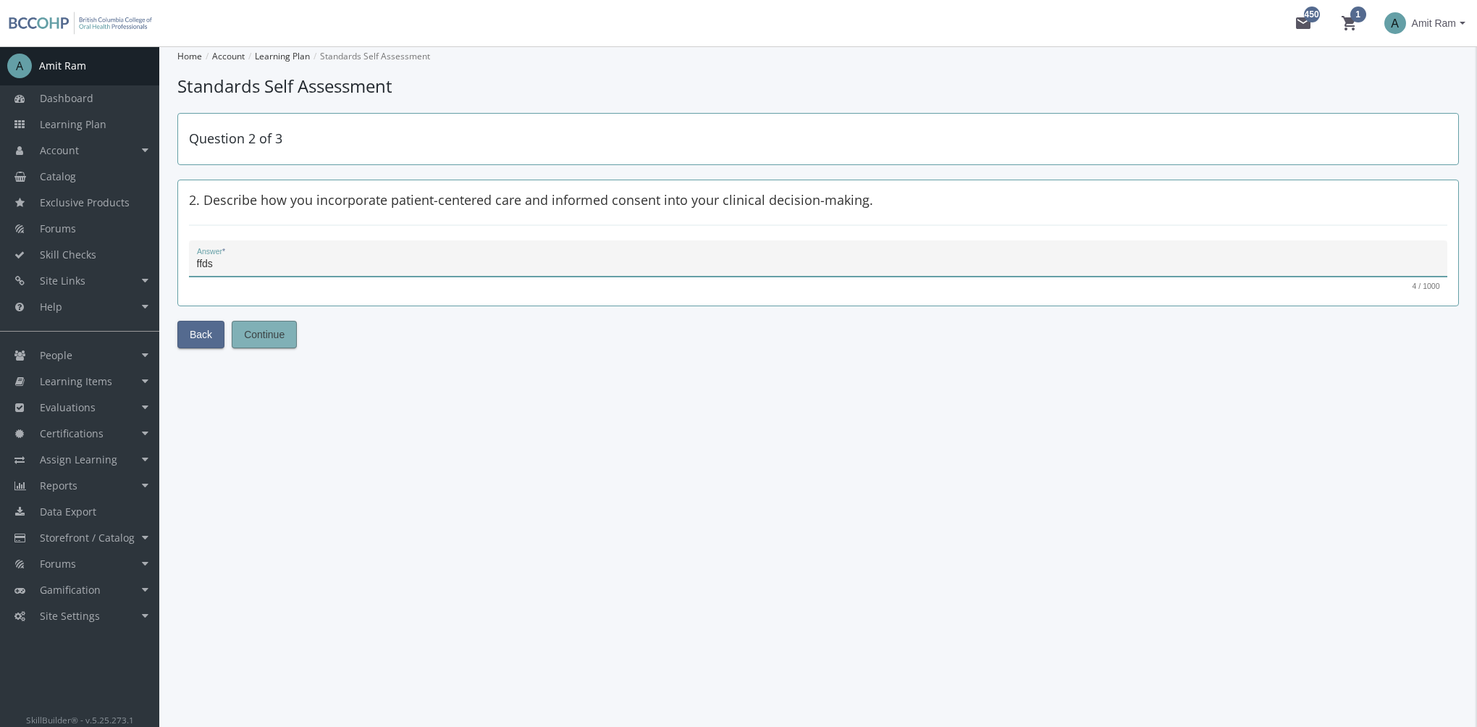
click at [282, 329] on span "Continue" at bounding box center [264, 334] width 41 height 26
click at [307, 249] on div "Answer *" at bounding box center [818, 263] width 1243 height 30
type textarea "sfdsfs"
click at [275, 339] on button "Submit" at bounding box center [260, 335] width 56 height 28
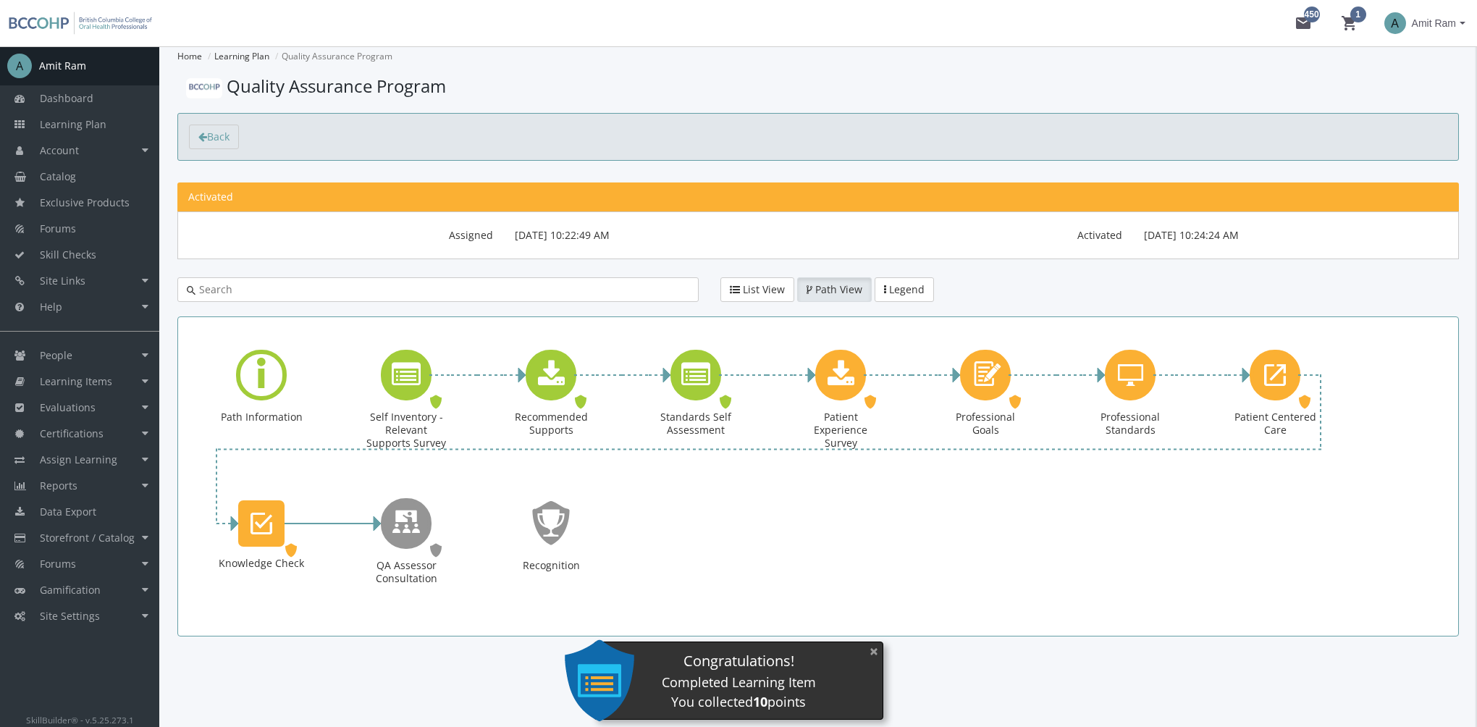
click at [874, 652] on button "×" at bounding box center [873, 651] width 23 height 30
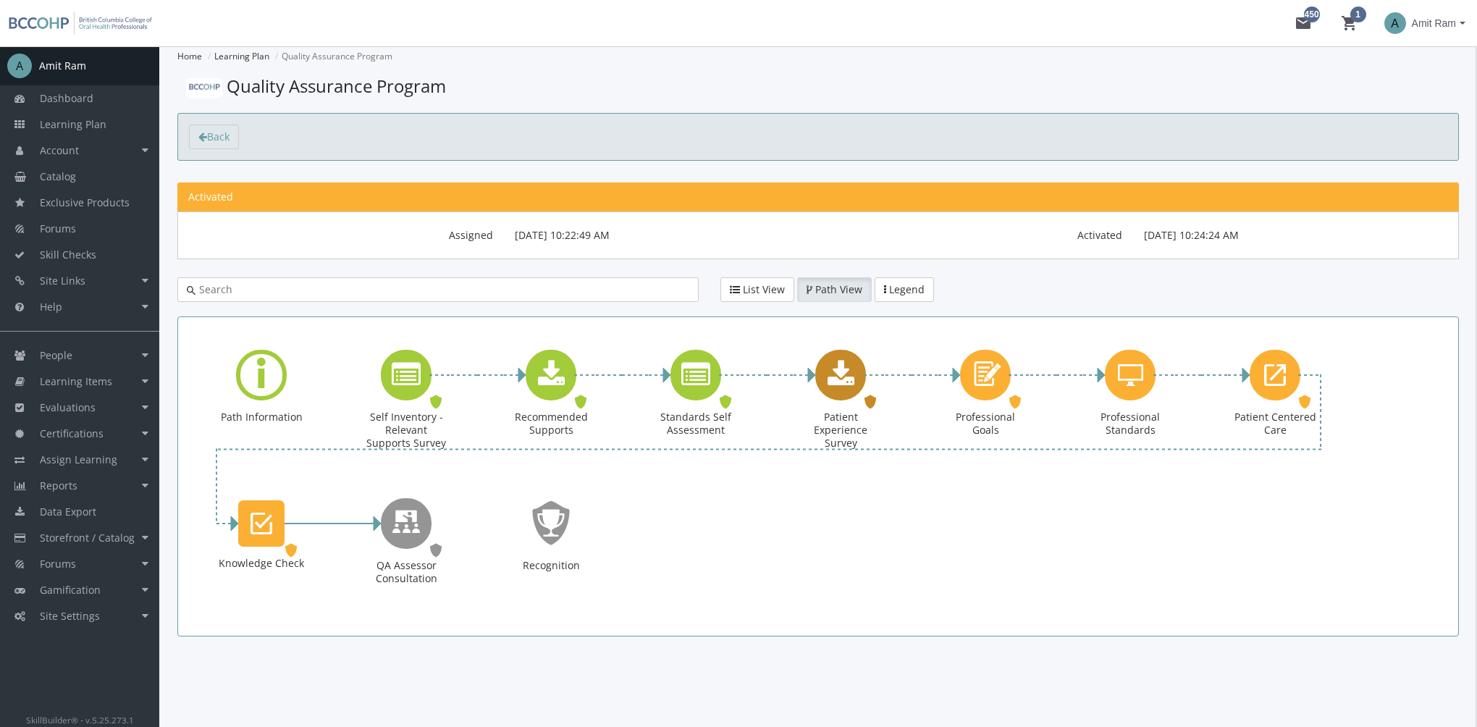
click at [857, 374] on div "Patient Experience Survey" at bounding box center [860, 374] width 7 height 17
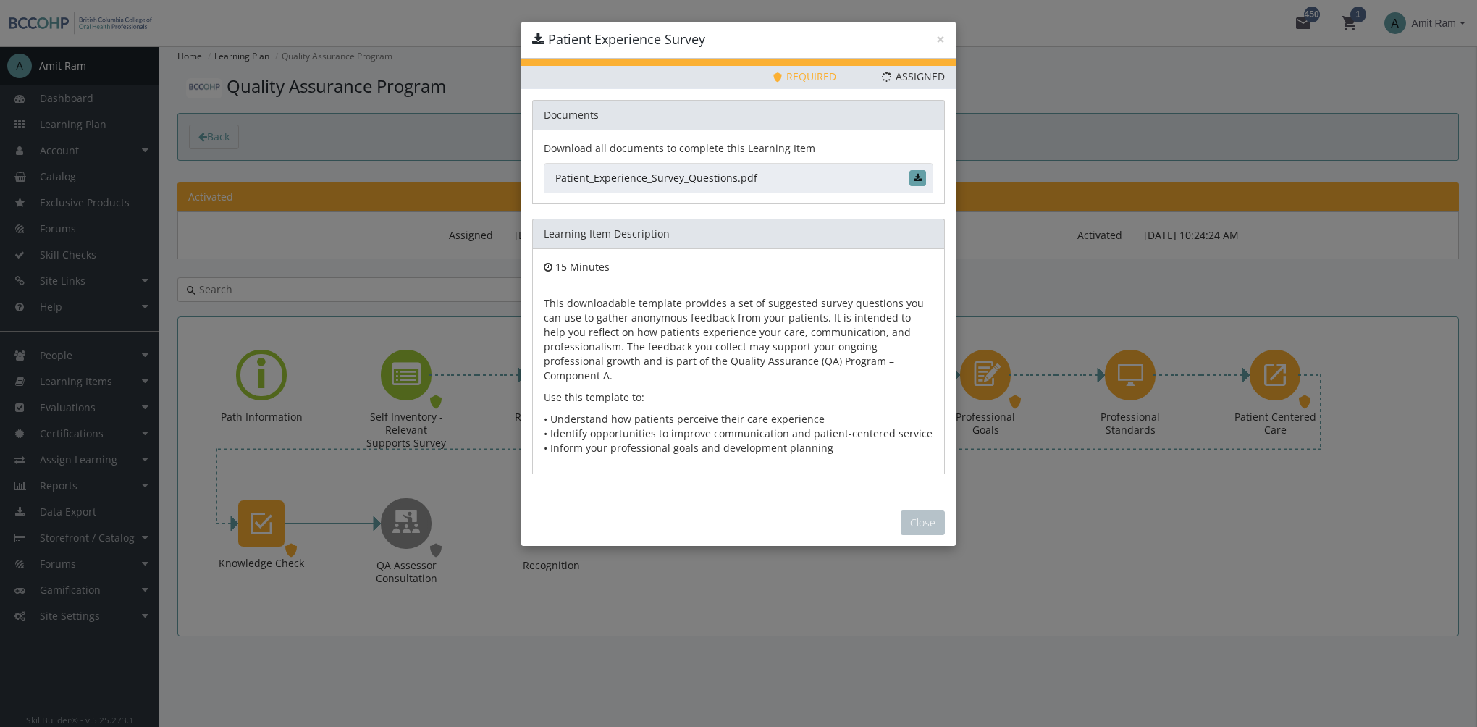
click at [658, 180] on link "Patient_Experience_Survey_Questions.pdf" at bounding box center [738, 178] width 389 height 30
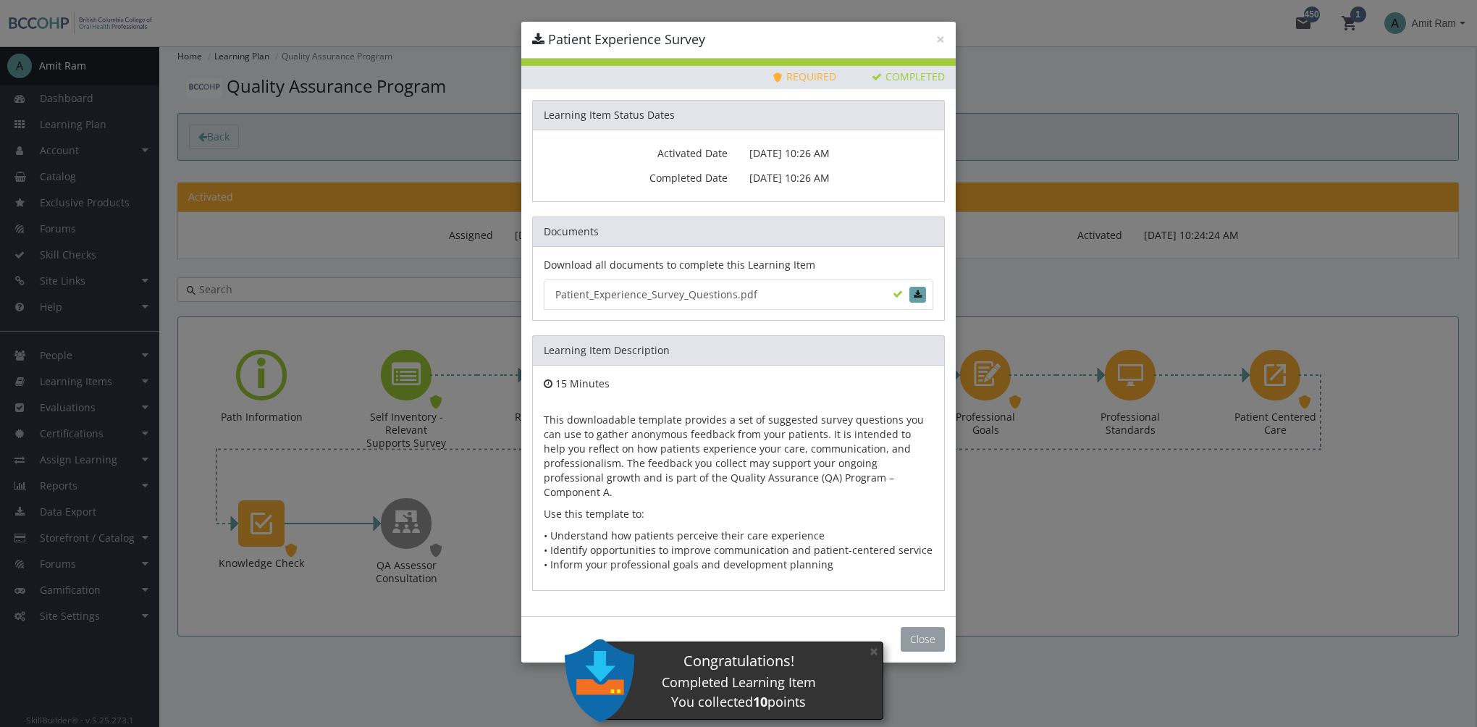
click at [912, 627] on button "Close" at bounding box center [923, 639] width 44 height 25
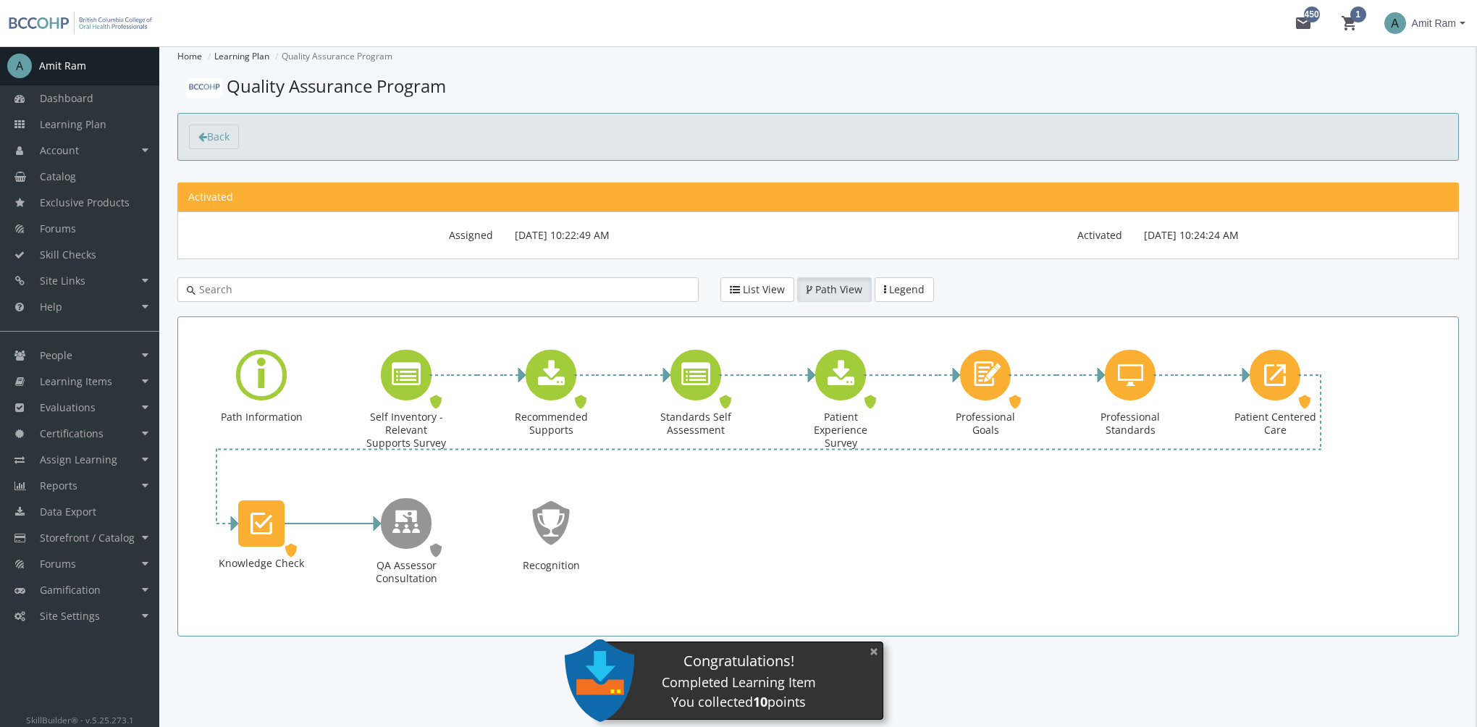
click at [872, 651] on button "×" at bounding box center [873, 651] width 23 height 30
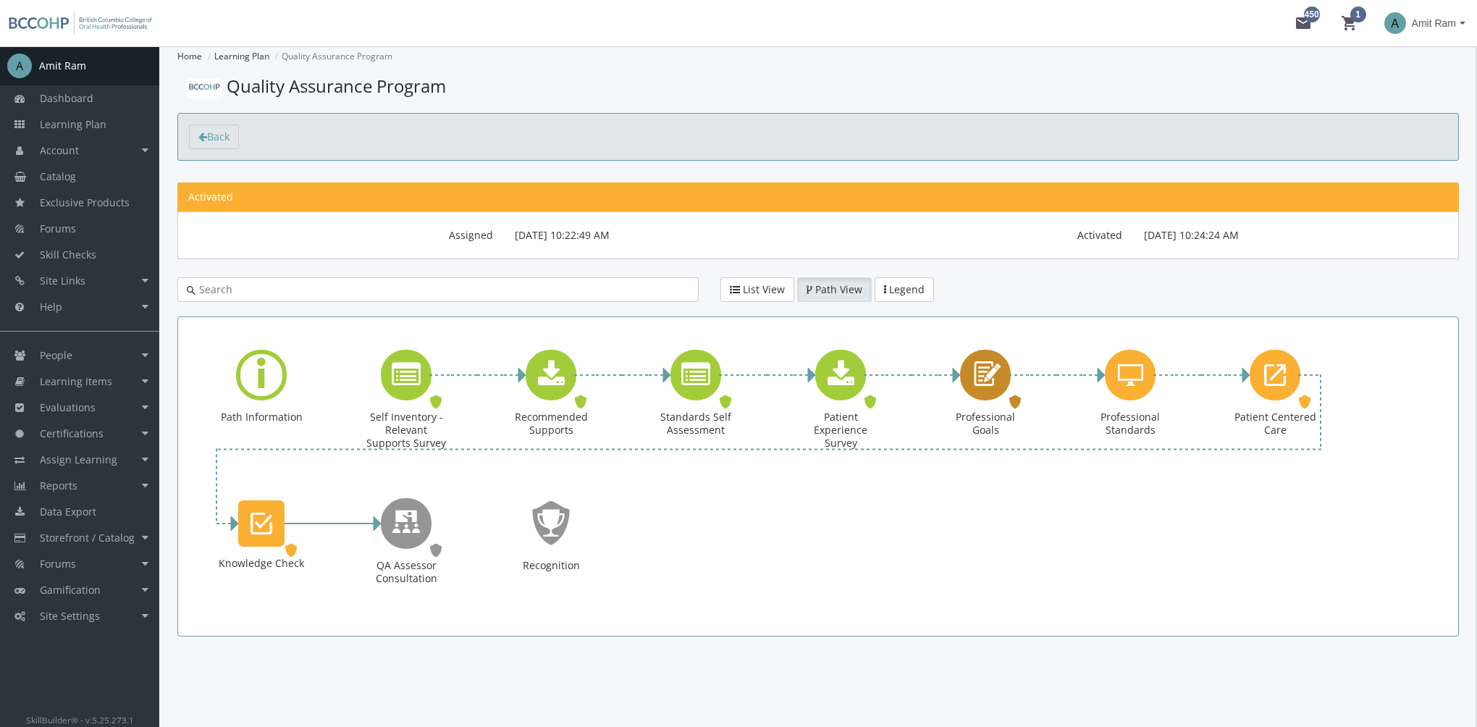
click at [984, 384] on icon "Professional Goals" at bounding box center [985, 374] width 33 height 41
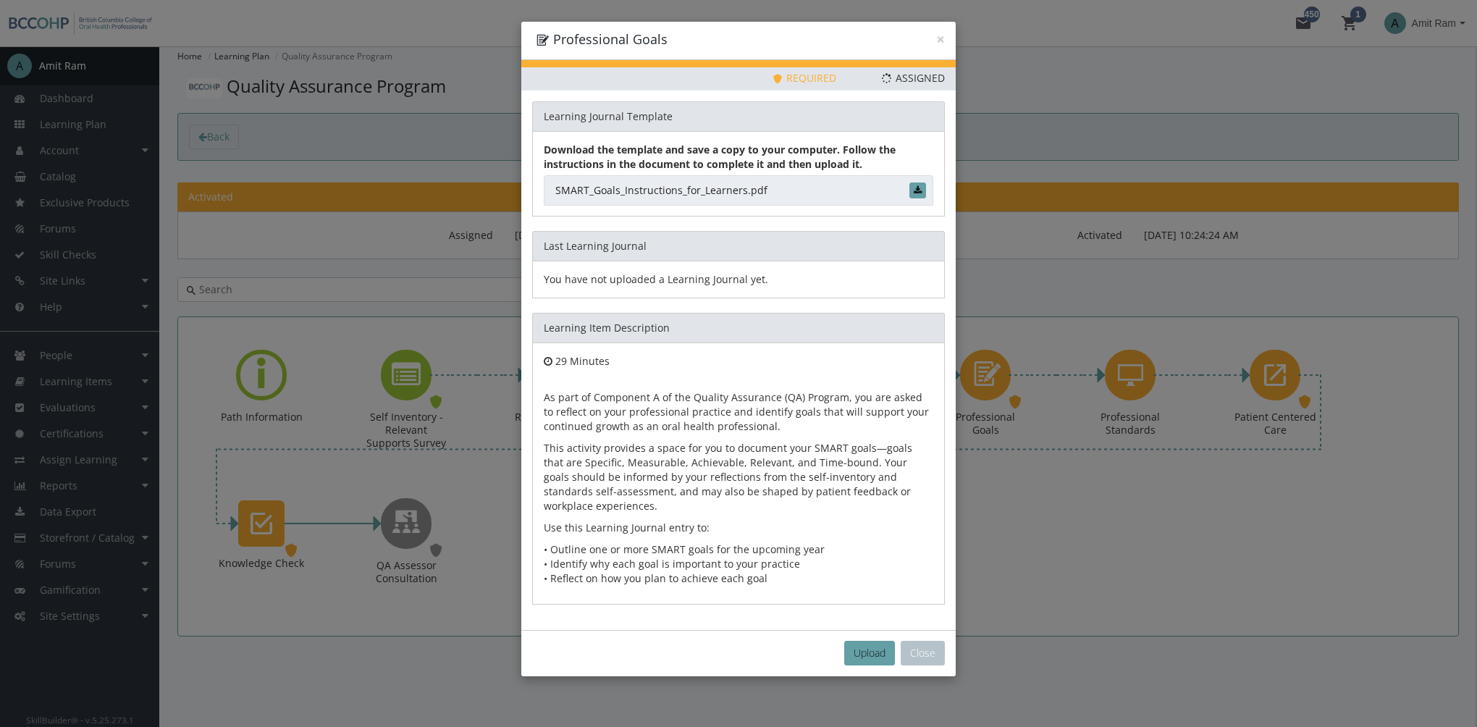
click at [722, 190] on link "SMART_Goals_Instructions_for_Learners.pdf" at bounding box center [738, 190] width 389 height 30
click at [875, 649] on span "Upload" at bounding box center [869, 653] width 32 height 14
type input "C:\fakepath\My Professional Goals.pdf"
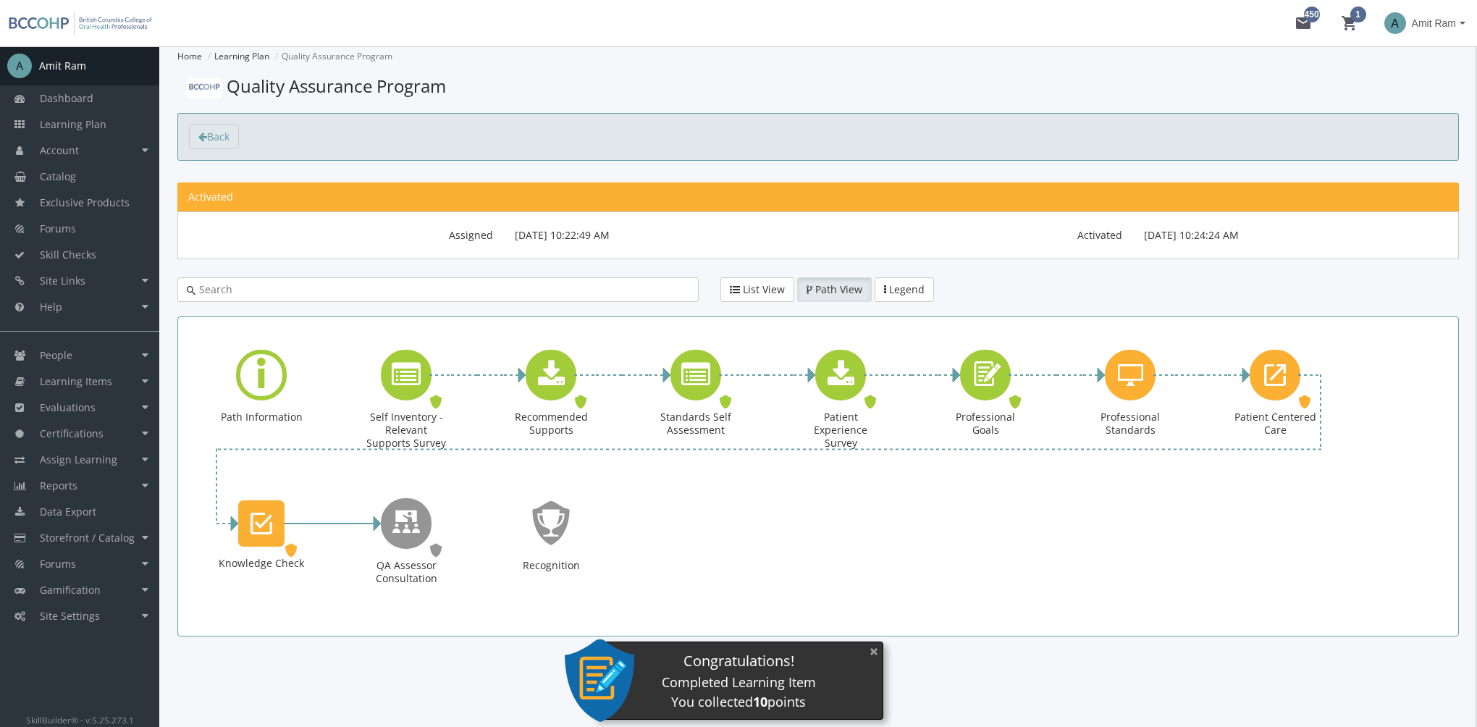
click at [869, 649] on button "×" at bounding box center [873, 651] width 23 height 30
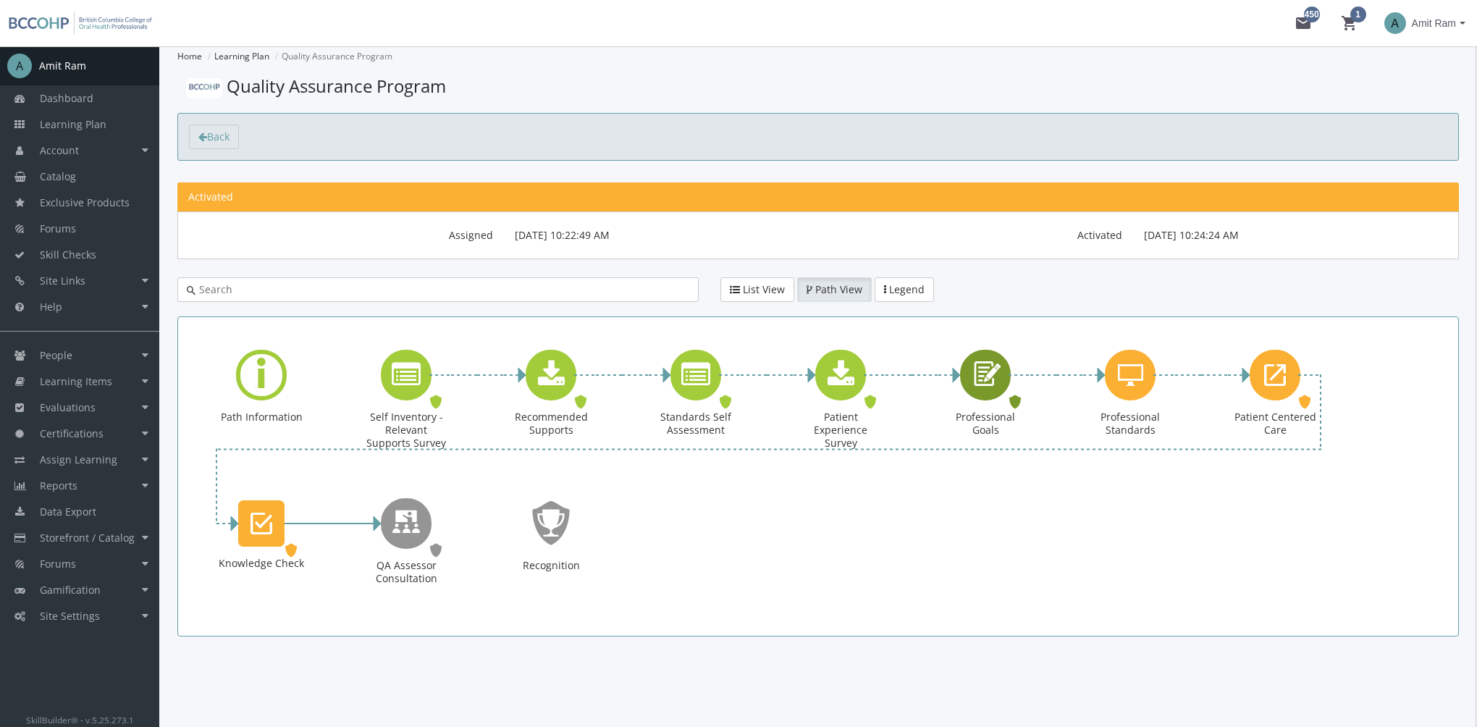
click at [990, 387] on icon "Professional Goals" at bounding box center [985, 374] width 33 height 41
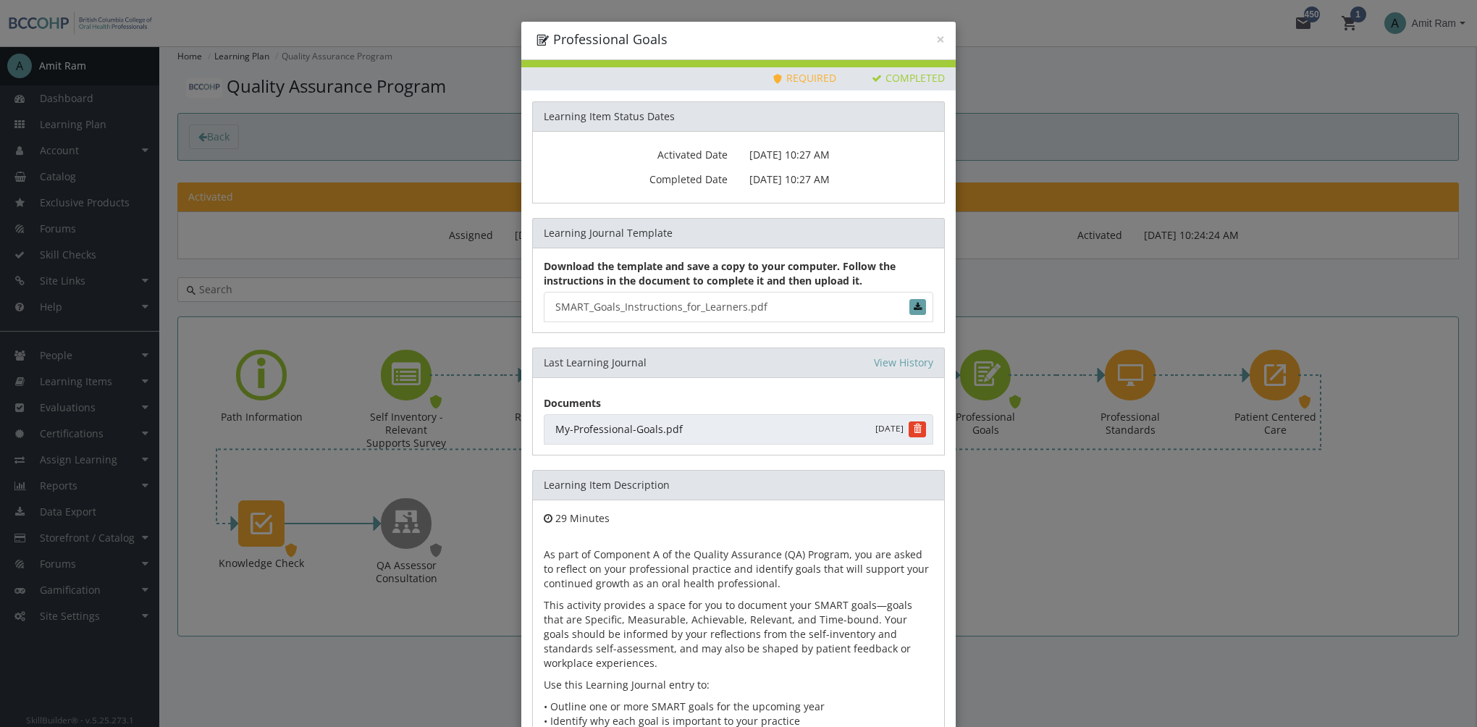
scroll to position [125, 0]
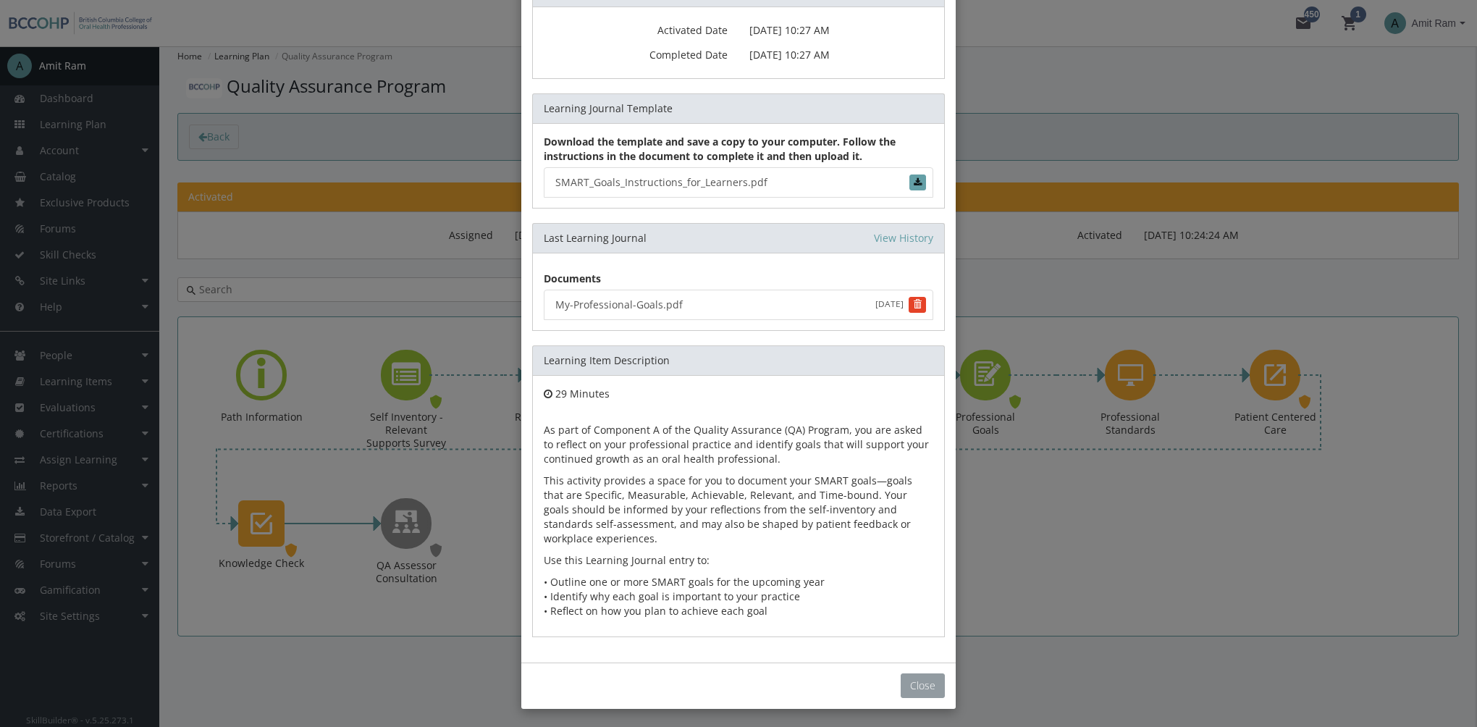
click at [927, 688] on button "Close" at bounding box center [923, 685] width 44 height 25
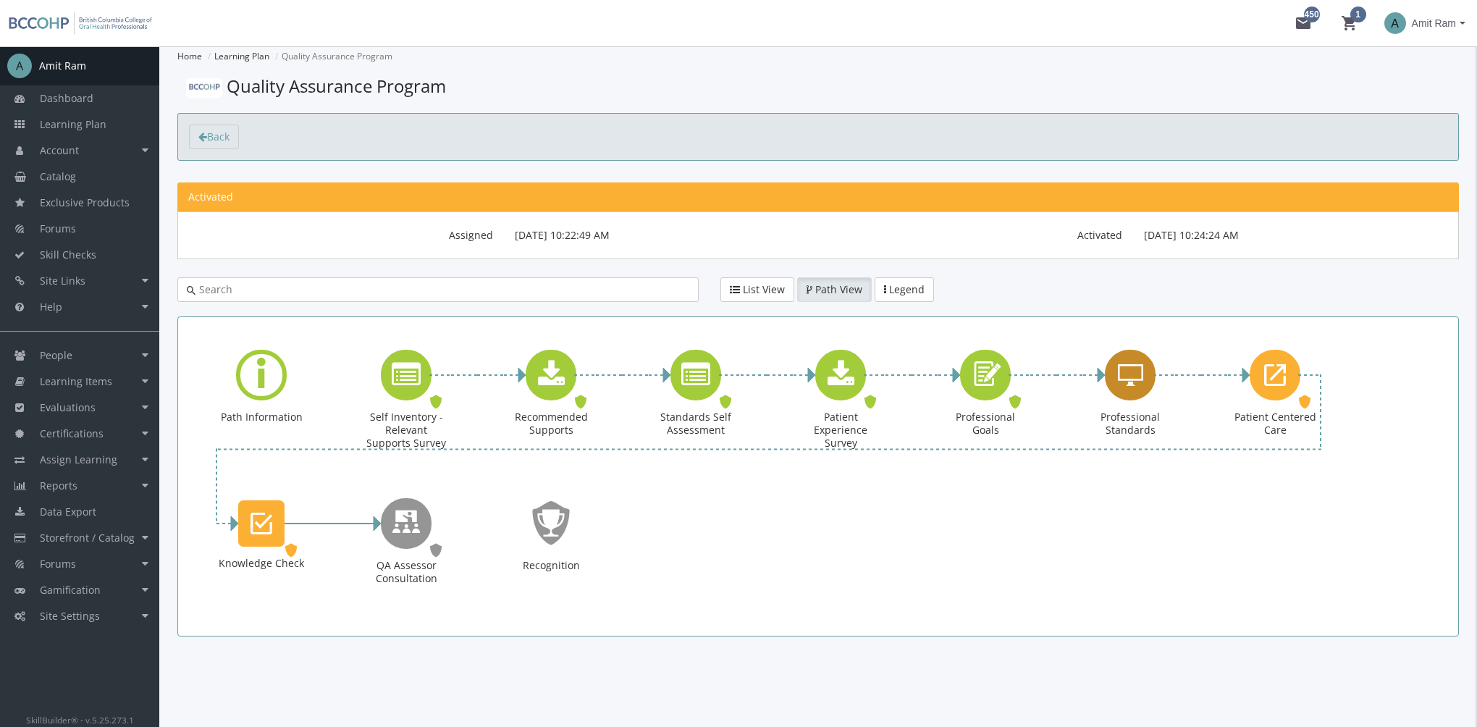
click at [1132, 388] on div "Professional Standards" at bounding box center [1130, 375] width 51 height 51
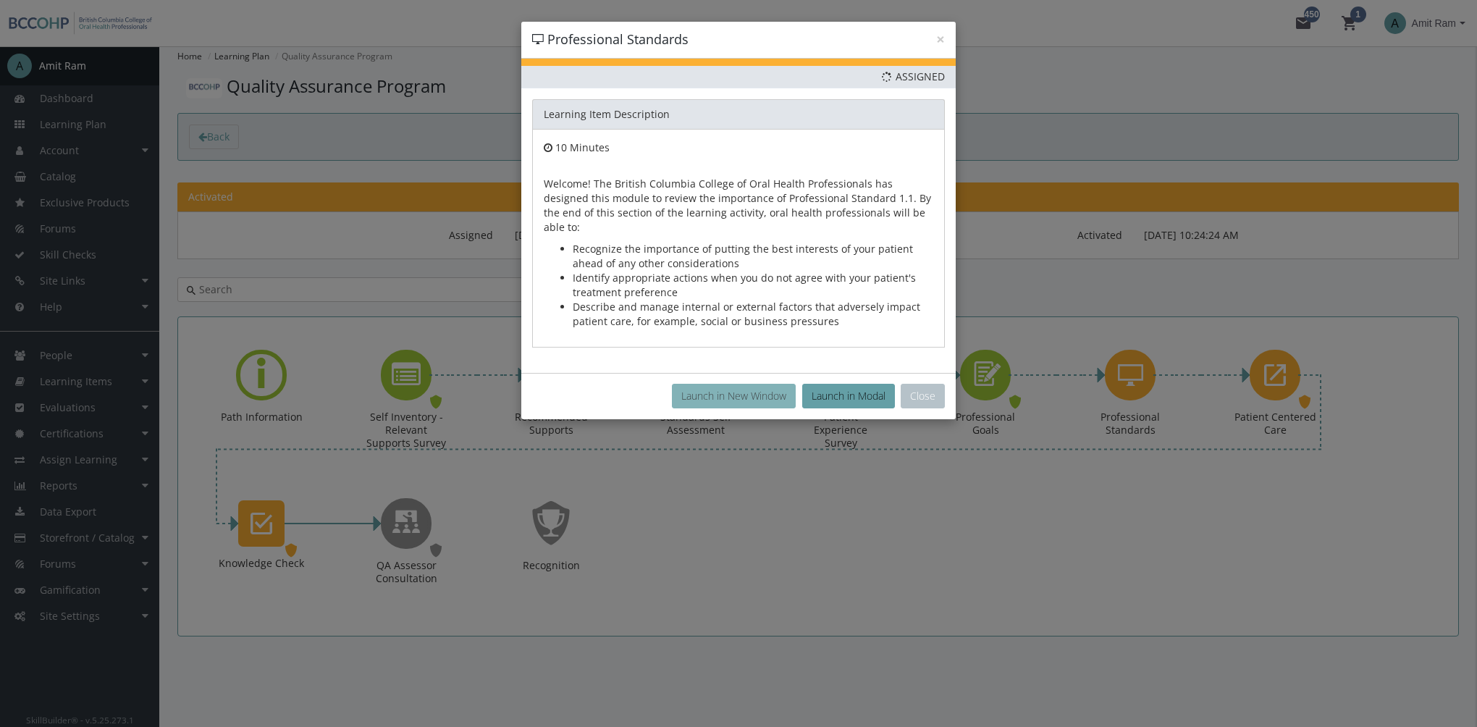
click at [740, 384] on button "Launch in New Window" at bounding box center [734, 396] width 124 height 25
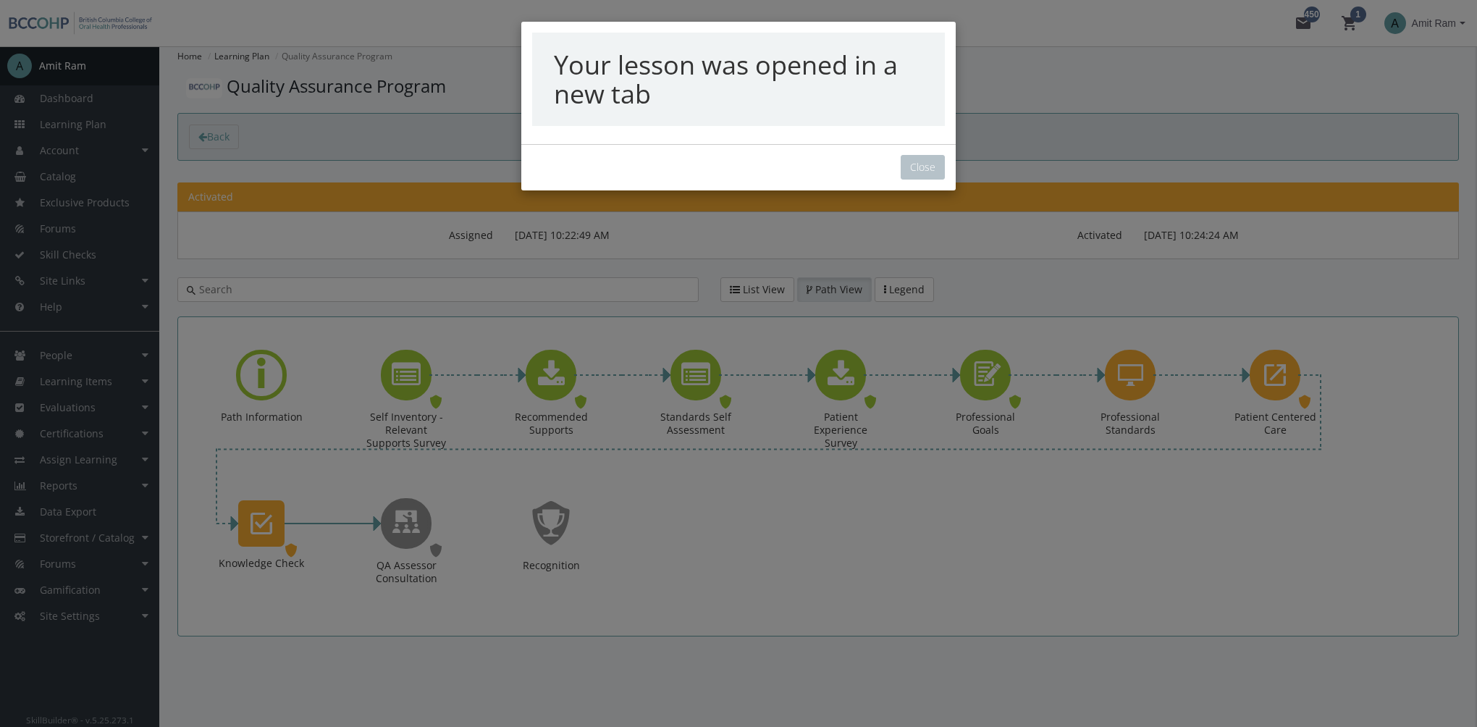
click at [927, 168] on div "Your lesson was opened in a new tab Close" at bounding box center [738, 363] width 1477 height 727
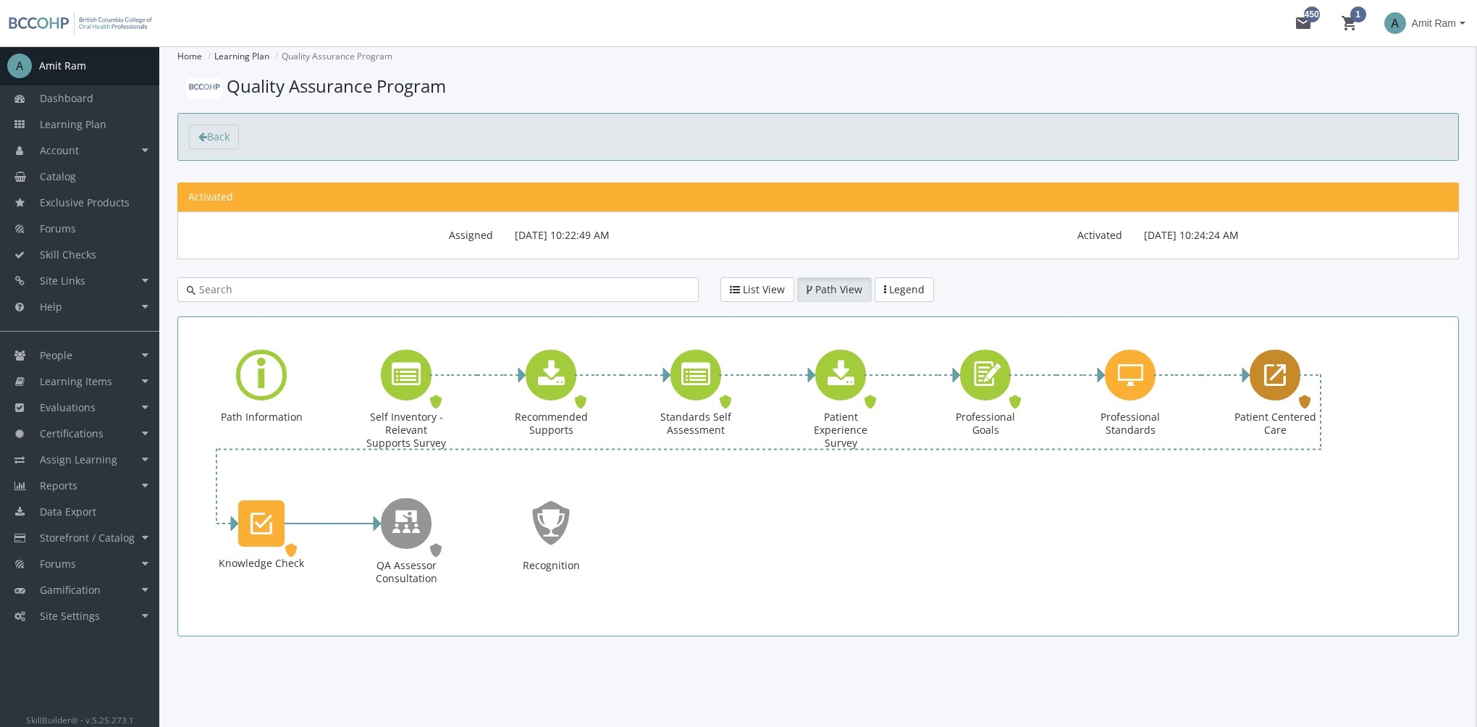
click at [1281, 384] on icon "Patient Centered Care" at bounding box center [1275, 374] width 22 height 29
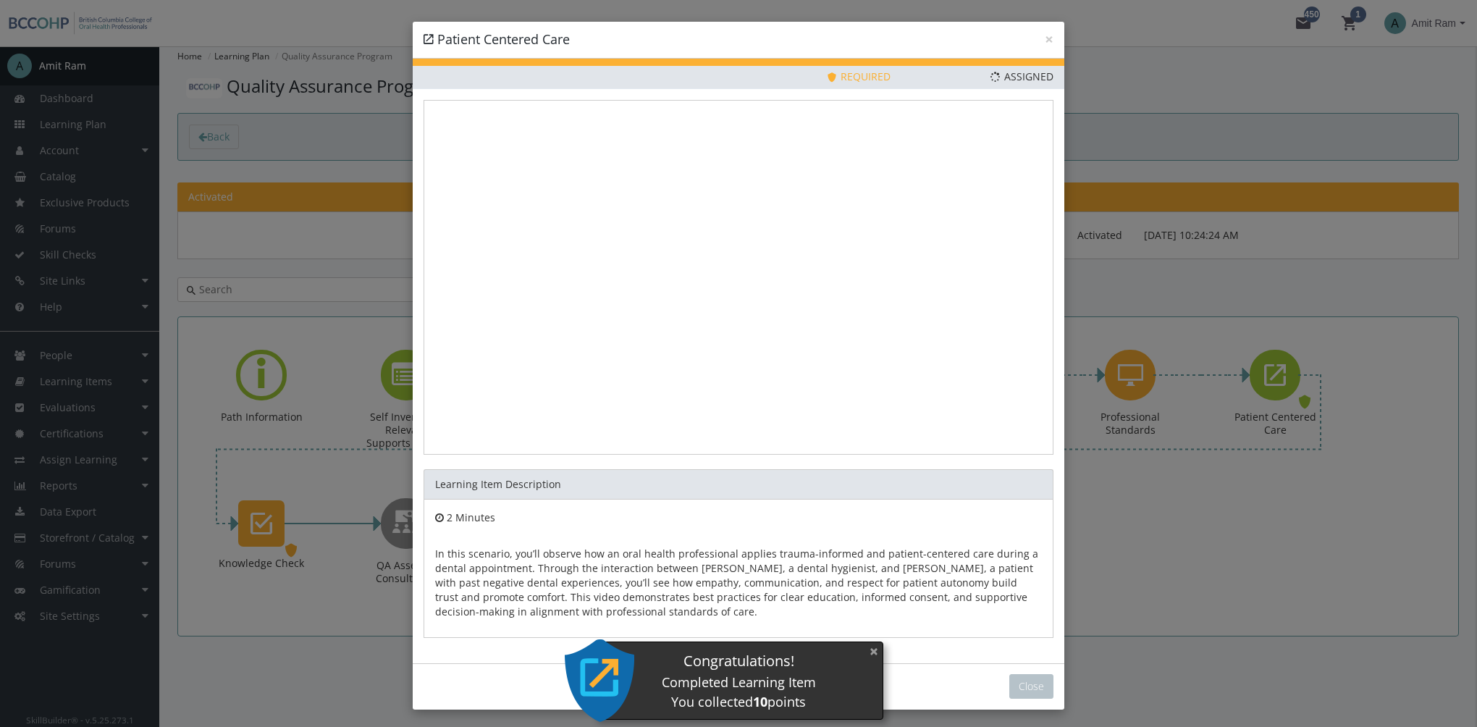
click at [868, 651] on button "×" at bounding box center [873, 651] width 23 height 30
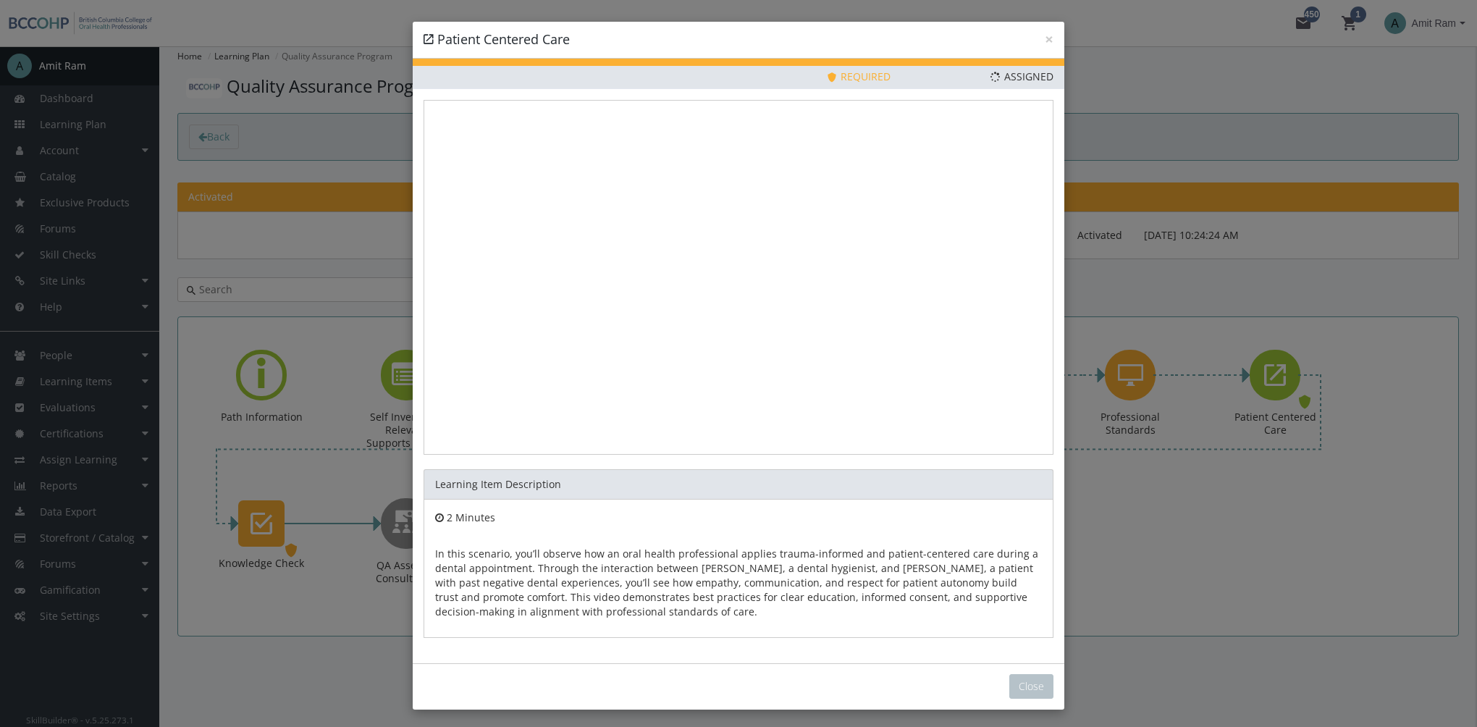
drag, startPoint x: 858, startPoint y: 30, endPoint x: 843, endPoint y: 38, distance: 17.2
click at [843, 38] on h4 "Patient Centered Care" at bounding box center [738, 39] width 630 height 19
click at [1018, 683] on button "Close" at bounding box center [1031, 686] width 44 height 25
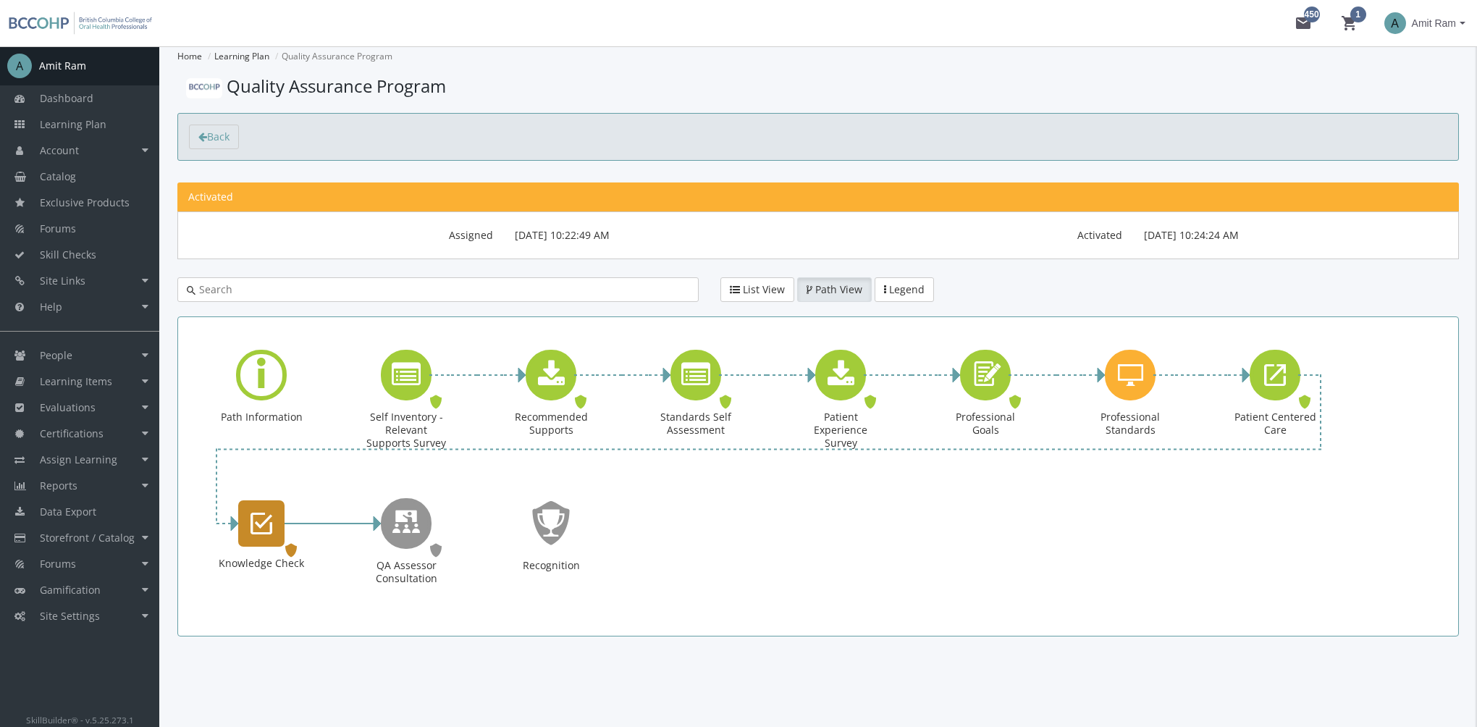
click at [266, 528] on icon "Knowledge Check" at bounding box center [261, 523] width 22 height 29
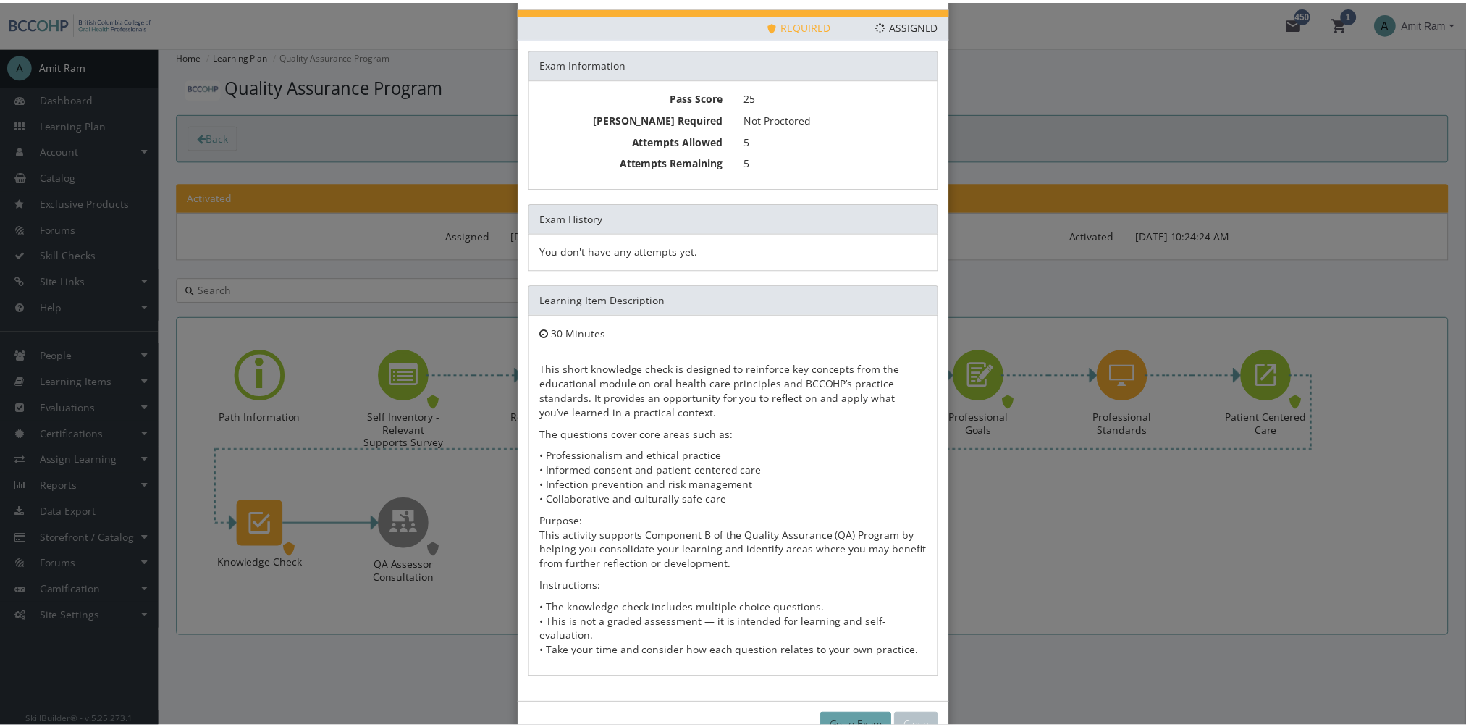
scroll to position [78, 0]
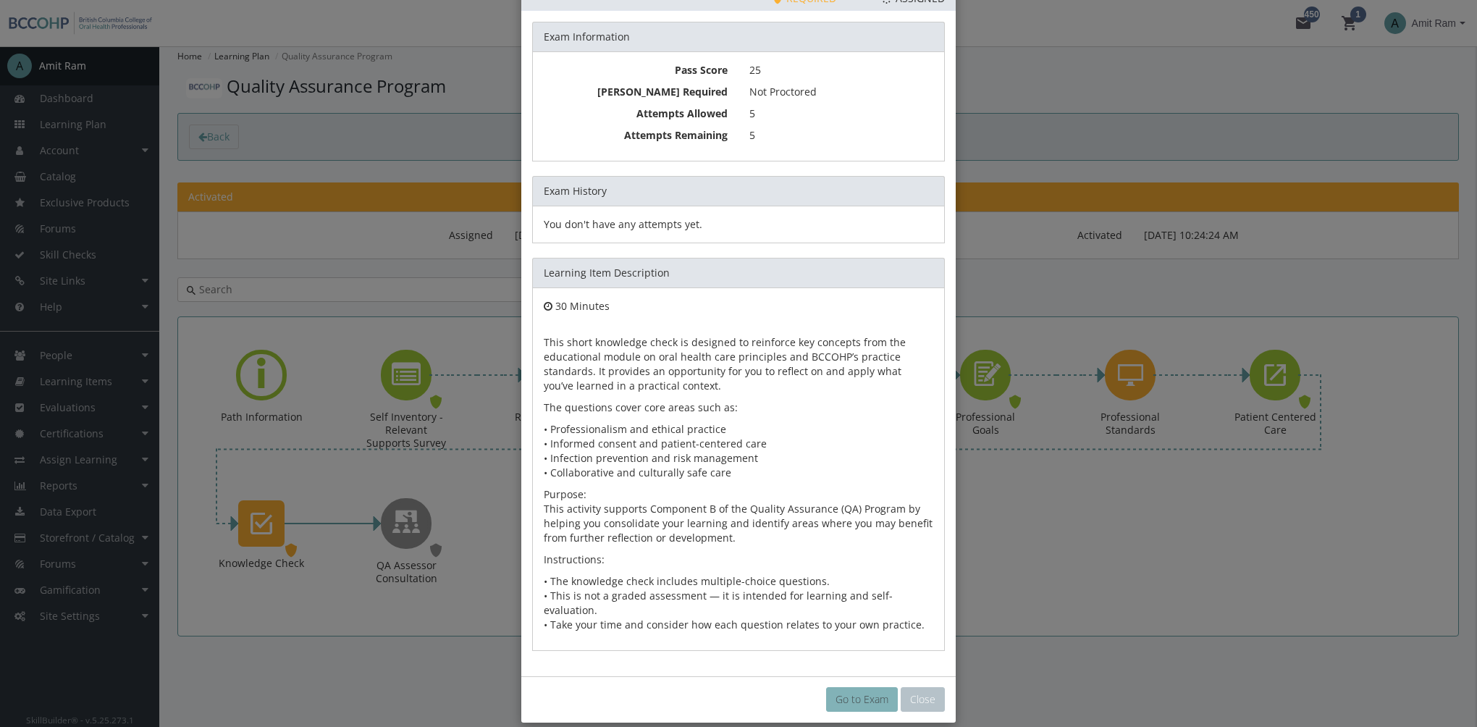
click at [840, 687] on link "Go to Exam" at bounding box center [862, 699] width 72 height 25
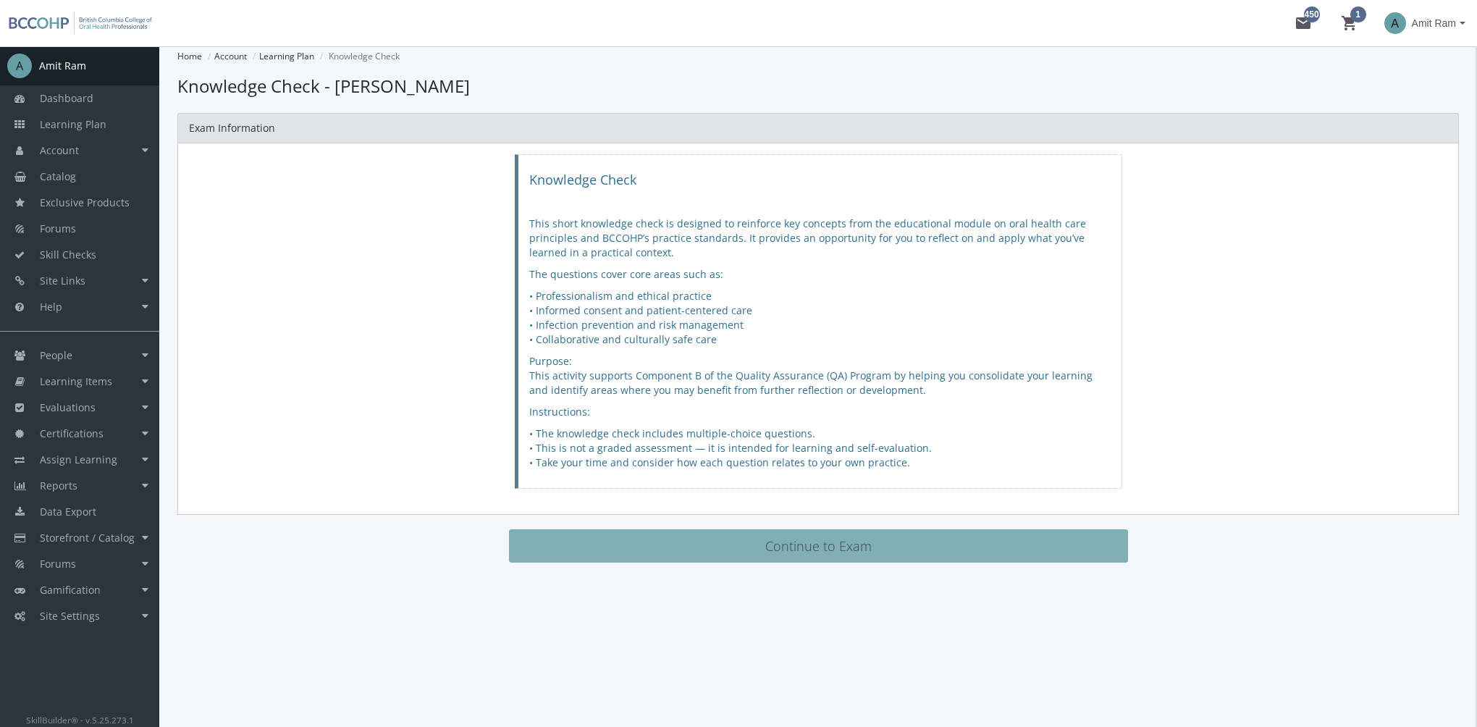
click at [677, 531] on button "Continue to Exam" at bounding box center [818, 545] width 619 height 33
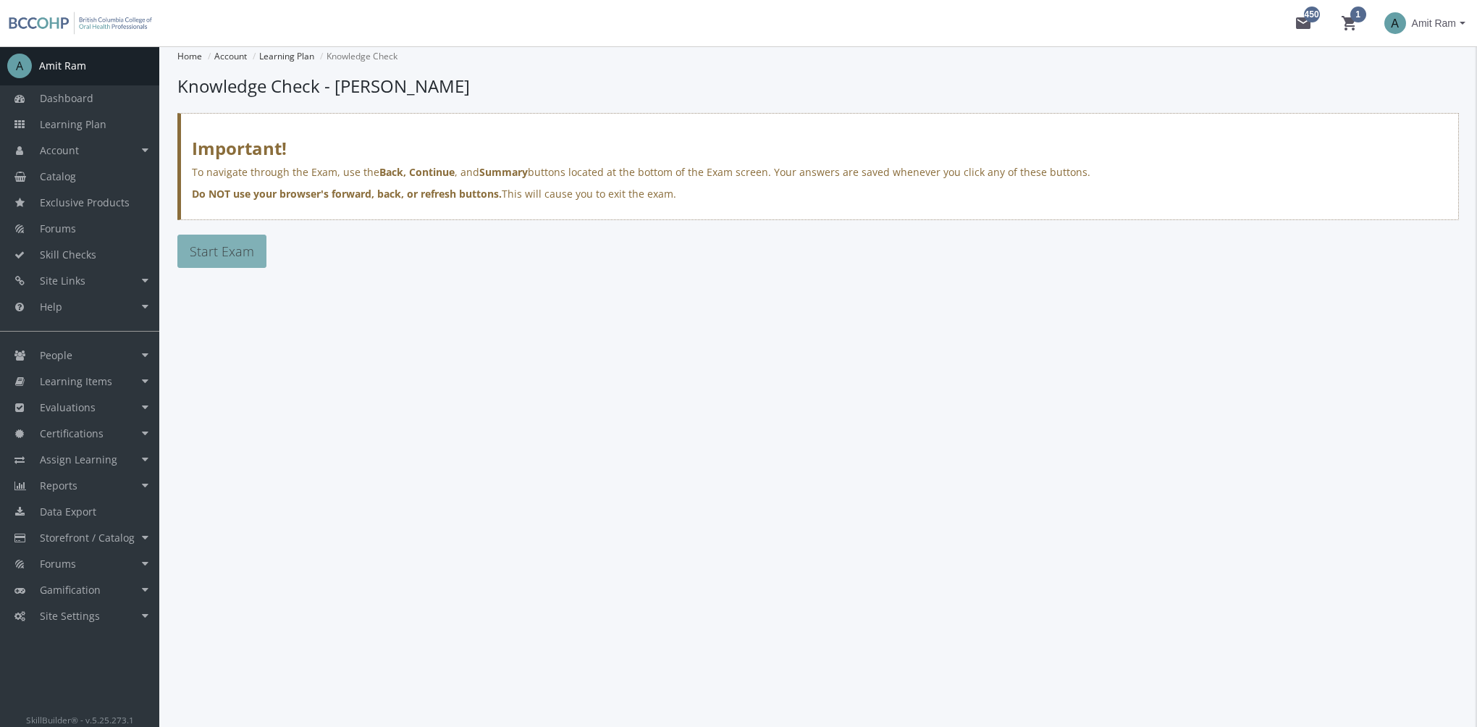
click at [228, 249] on span "Start Exam" at bounding box center [222, 250] width 64 height 17
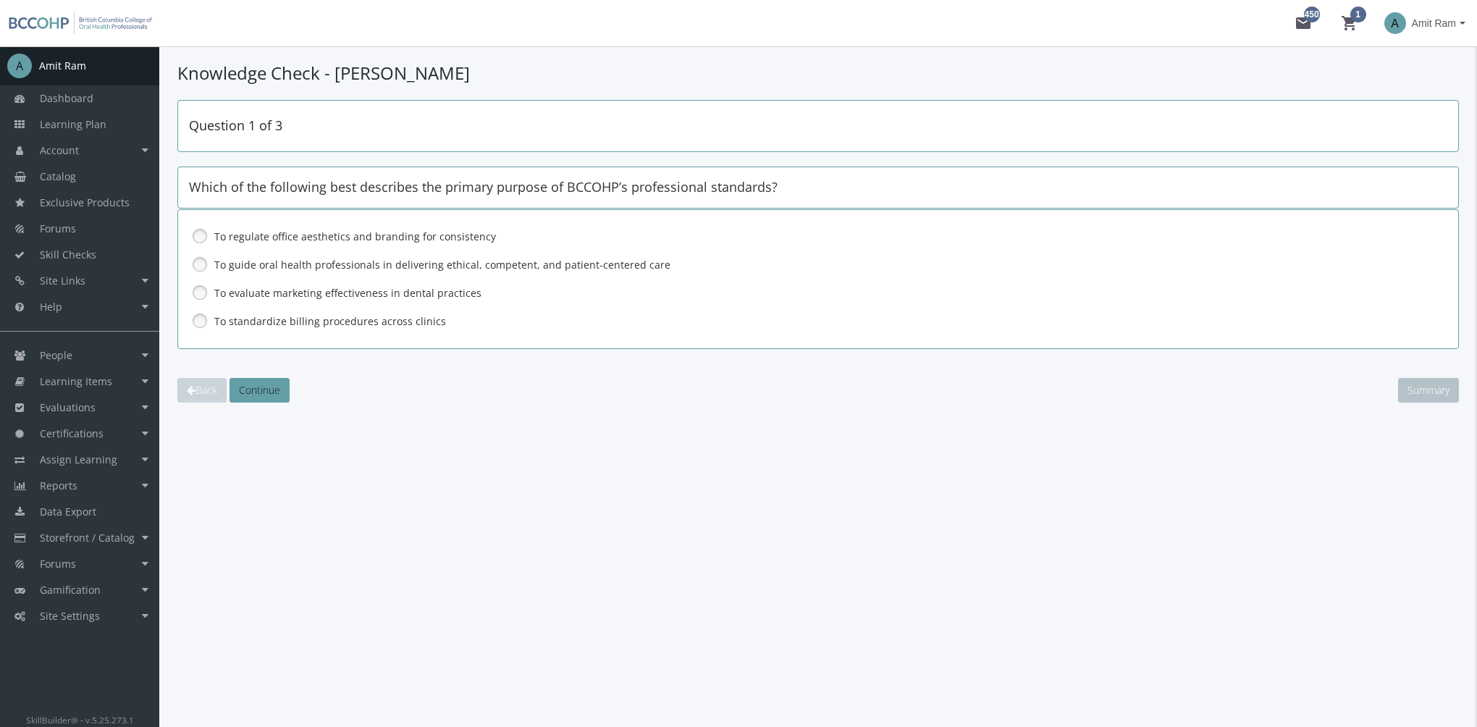
click at [279, 266] on label "To guide oral health professionals in delivering ethical, competent, and patien…" at bounding box center [780, 265] width 1132 height 14
click at [266, 384] on span "Continue" at bounding box center [259, 390] width 41 height 14
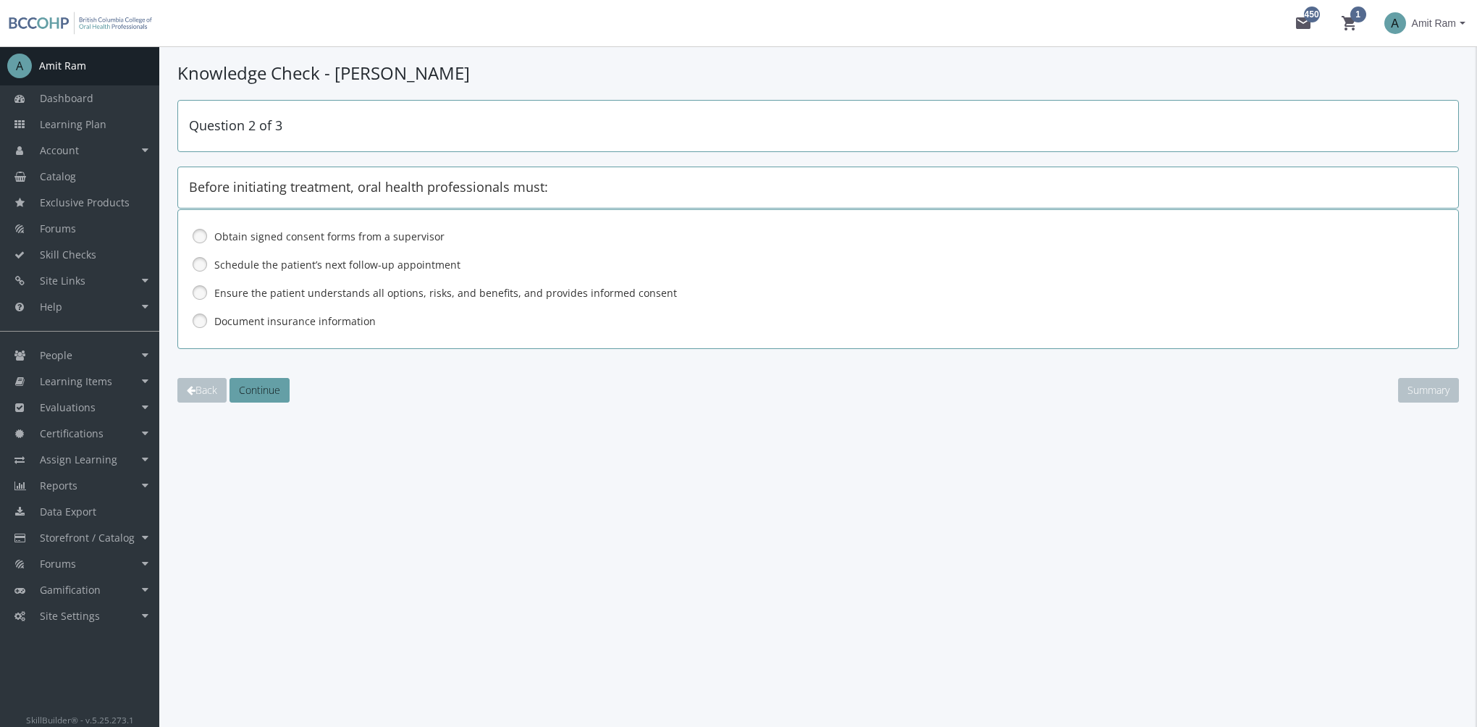
click at [269, 297] on label "Ensure the patient understands all options, risks, and benefits, and provides i…" at bounding box center [780, 293] width 1132 height 14
click at [274, 386] on span "Continue" at bounding box center [259, 390] width 41 height 14
click at [275, 295] on label "Following standardized sterilization protocols for all reusable instruments" at bounding box center [780, 293] width 1132 height 14
click at [261, 400] on button "Continue" at bounding box center [259, 390] width 60 height 25
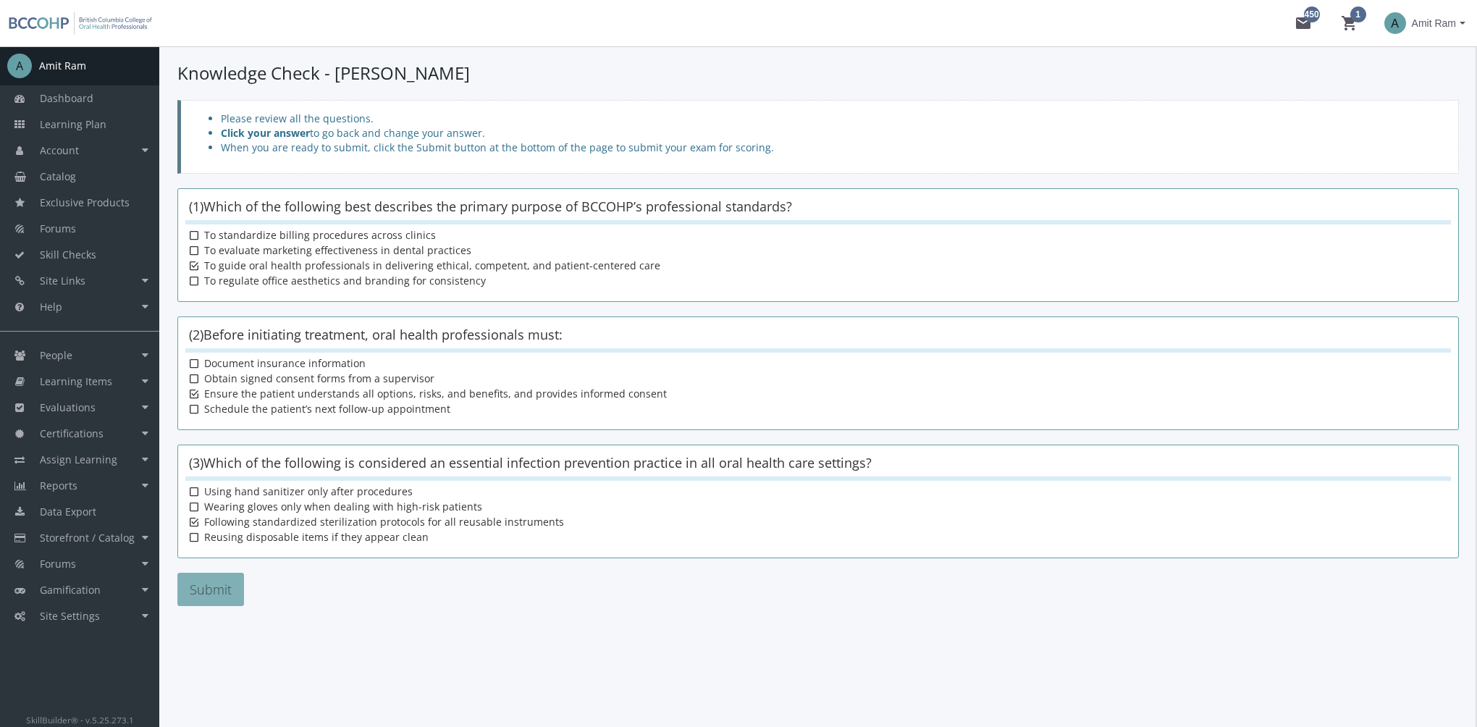
click at [232, 591] on button "Submit" at bounding box center [210, 589] width 67 height 33
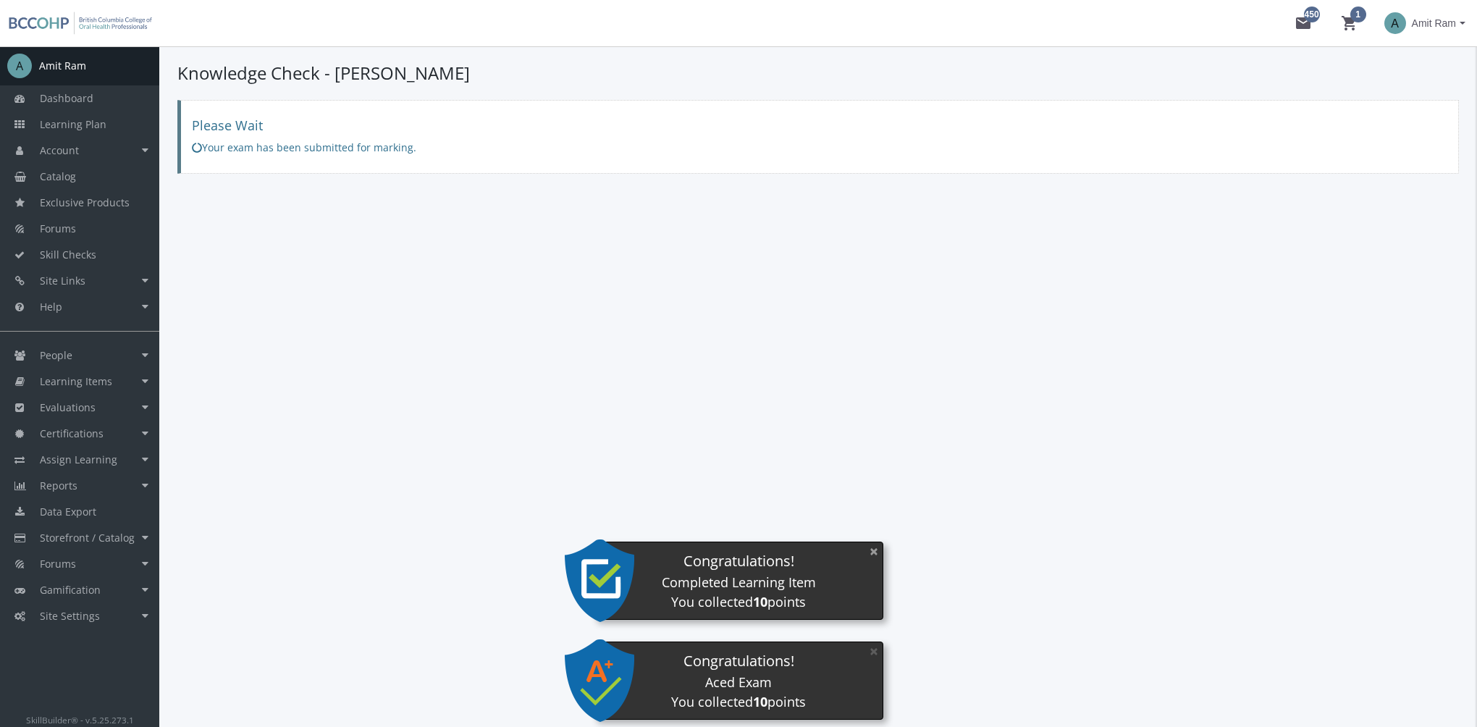
click at [880, 550] on button "×" at bounding box center [873, 551] width 23 height 30
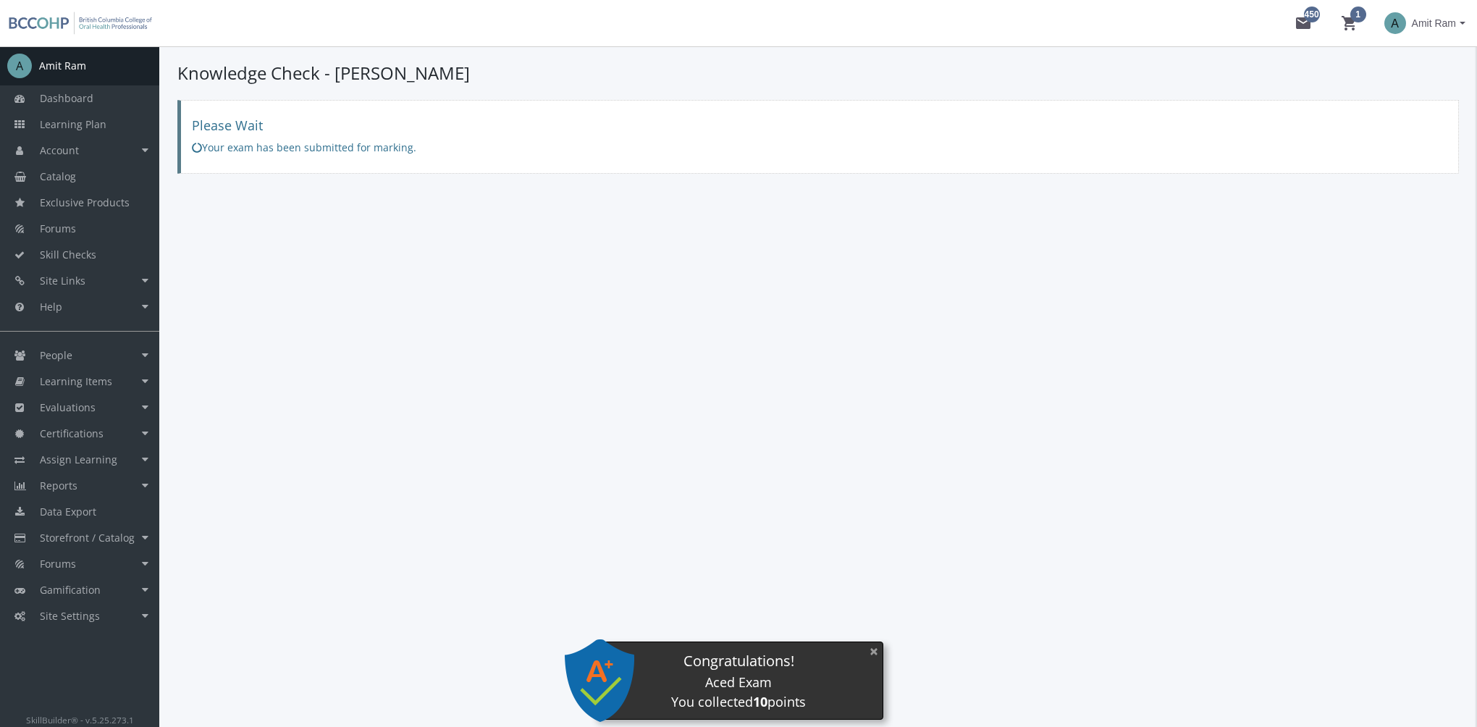
click at [874, 651] on button "×" at bounding box center [873, 651] width 23 height 30
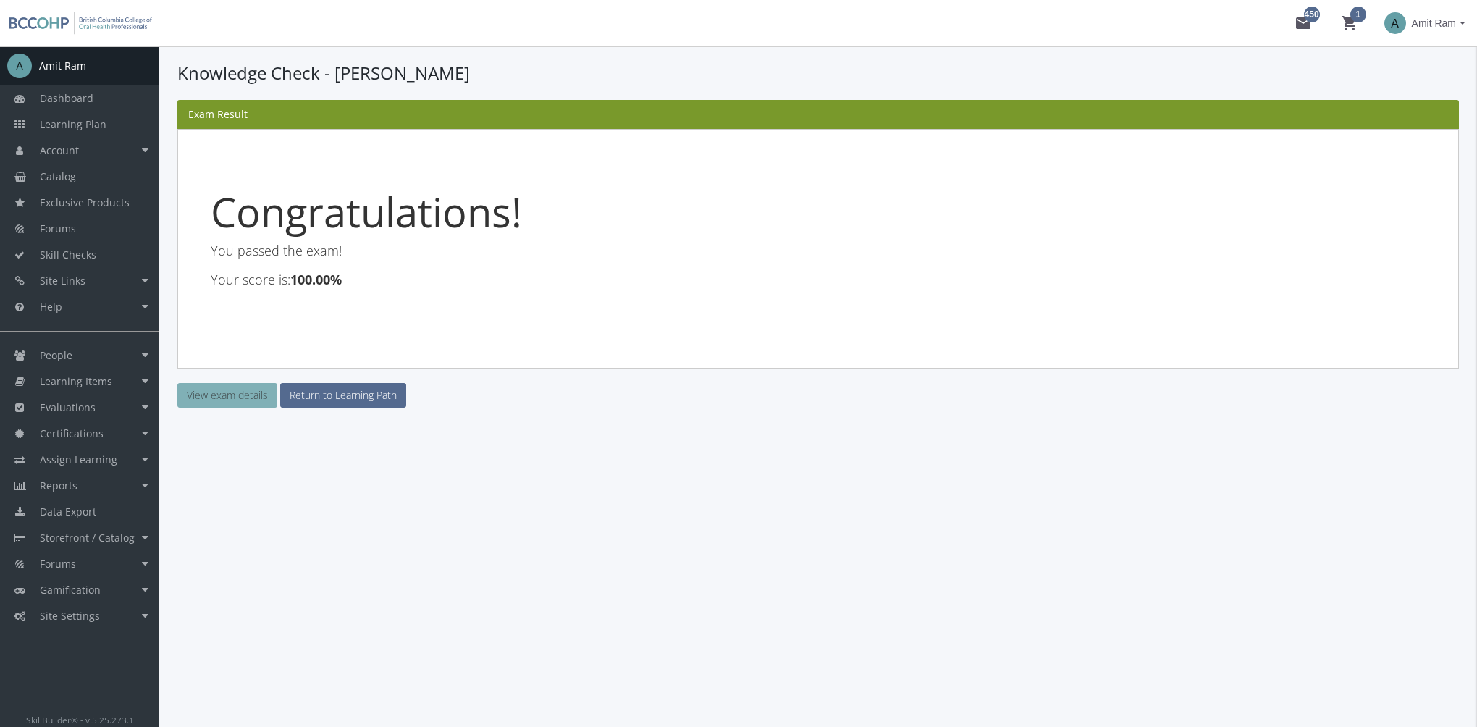
click at [252, 399] on link "View exam details" at bounding box center [227, 395] width 100 height 25
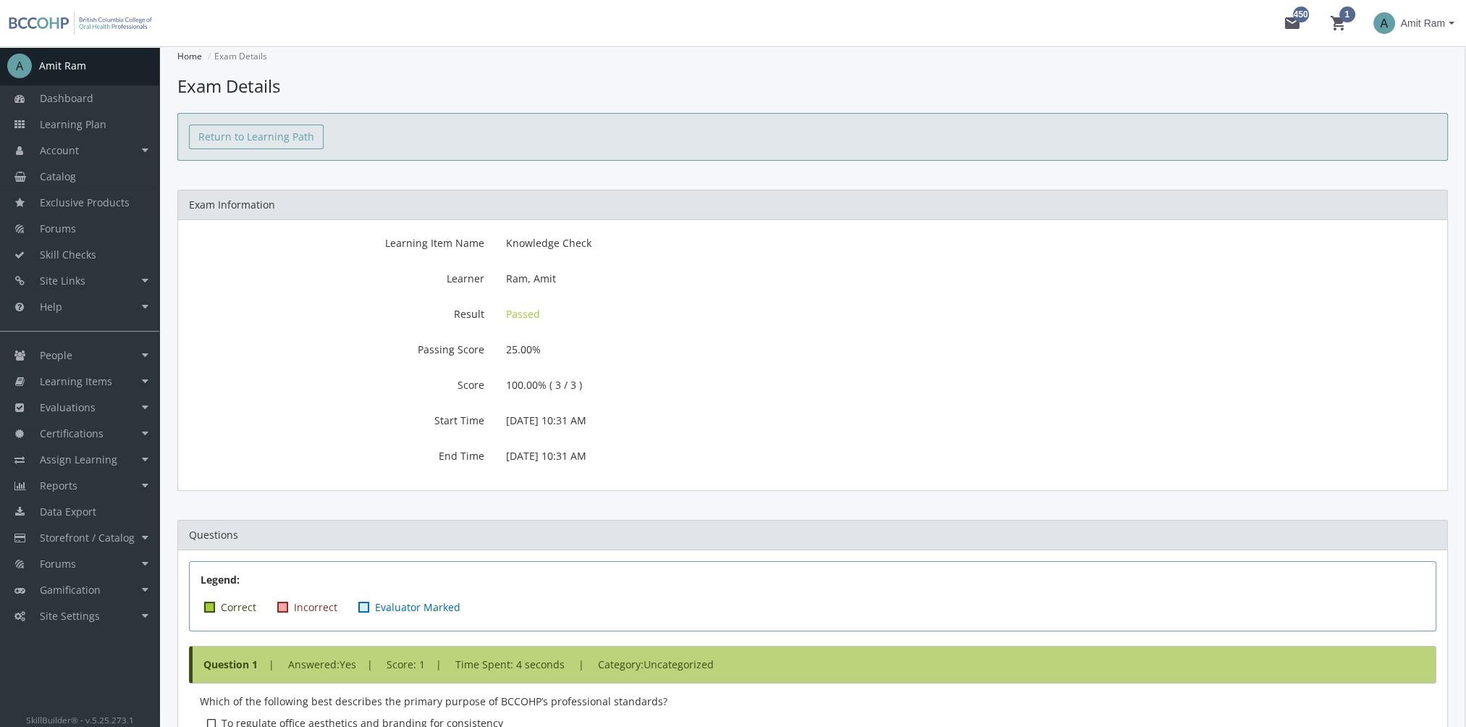
click at [242, 135] on link "Return to Learning Path" at bounding box center [256, 137] width 135 height 25
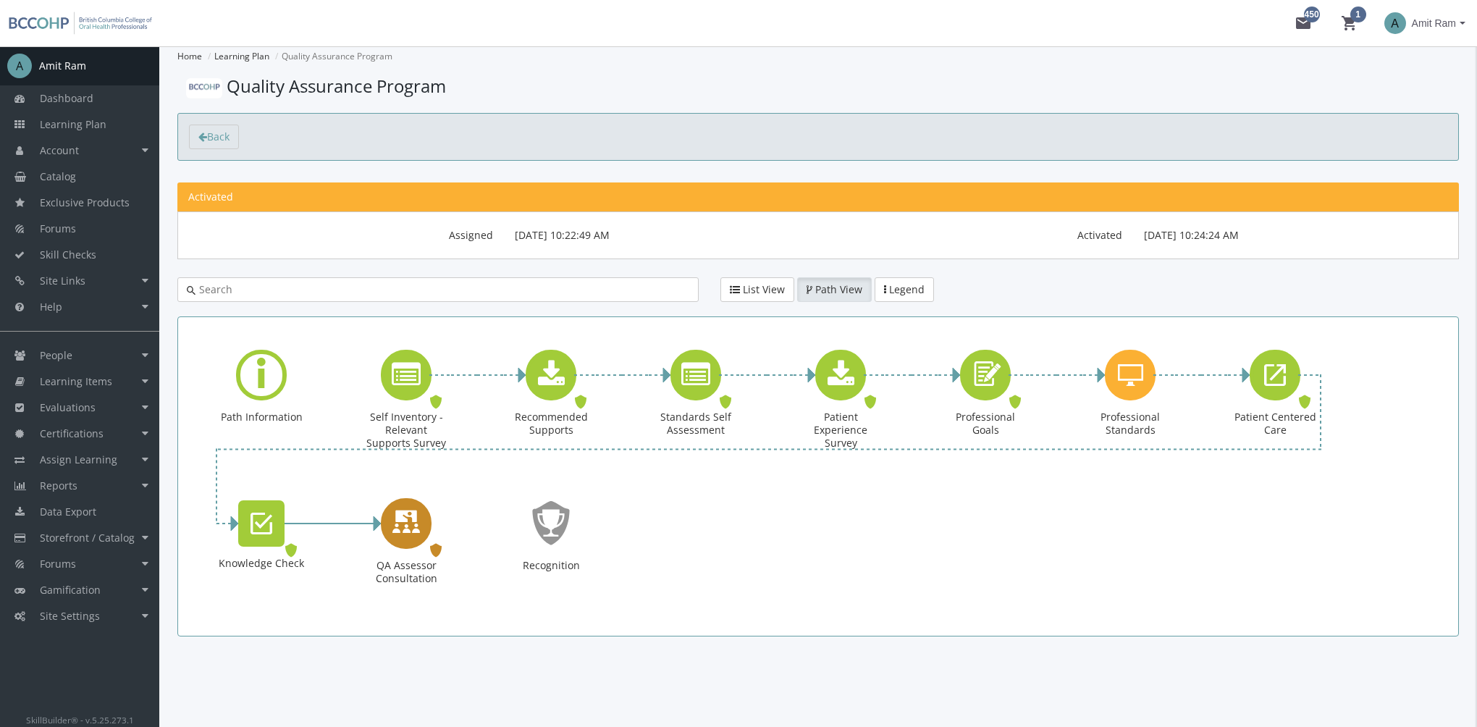
click at [419, 536] on icon "QA Assessor Consultation" at bounding box center [406, 522] width 29 height 41
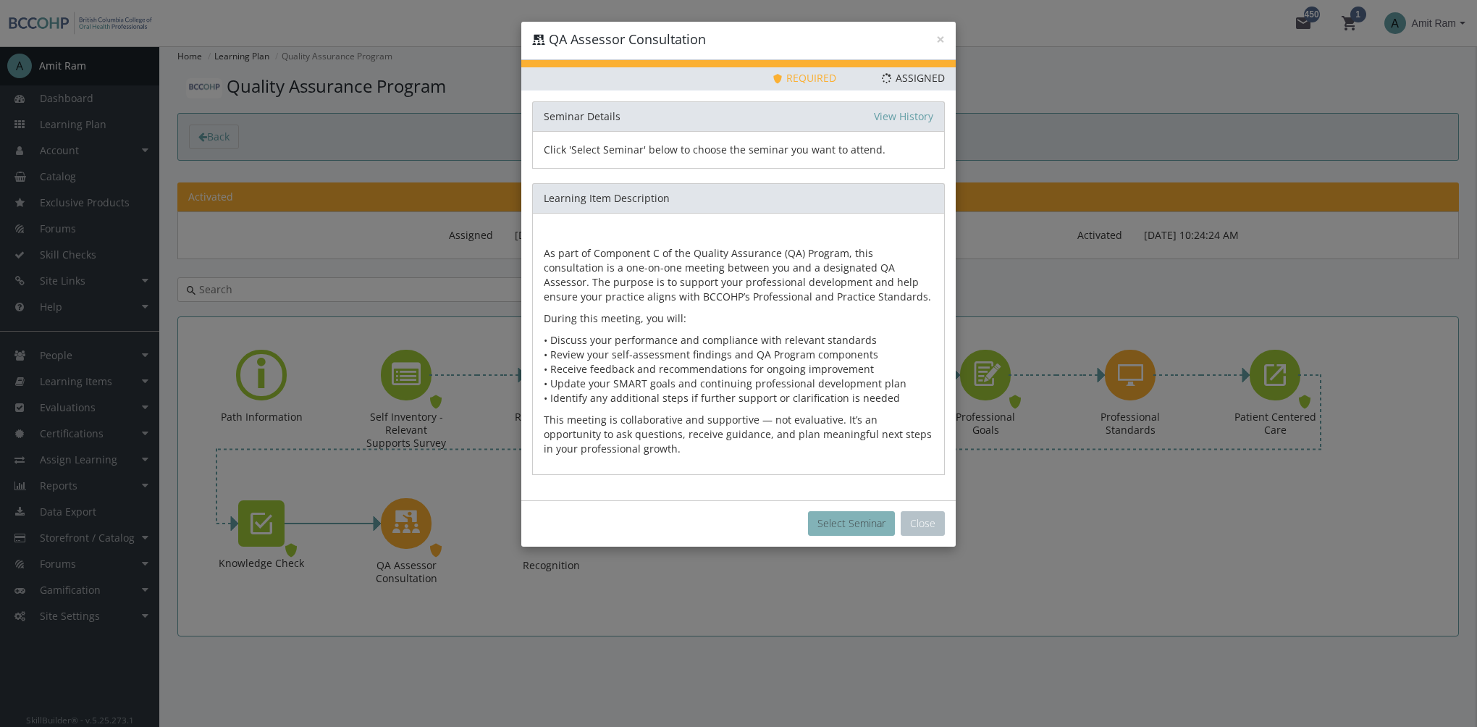
click at [861, 529] on button "Select Seminar" at bounding box center [851, 523] width 87 height 25
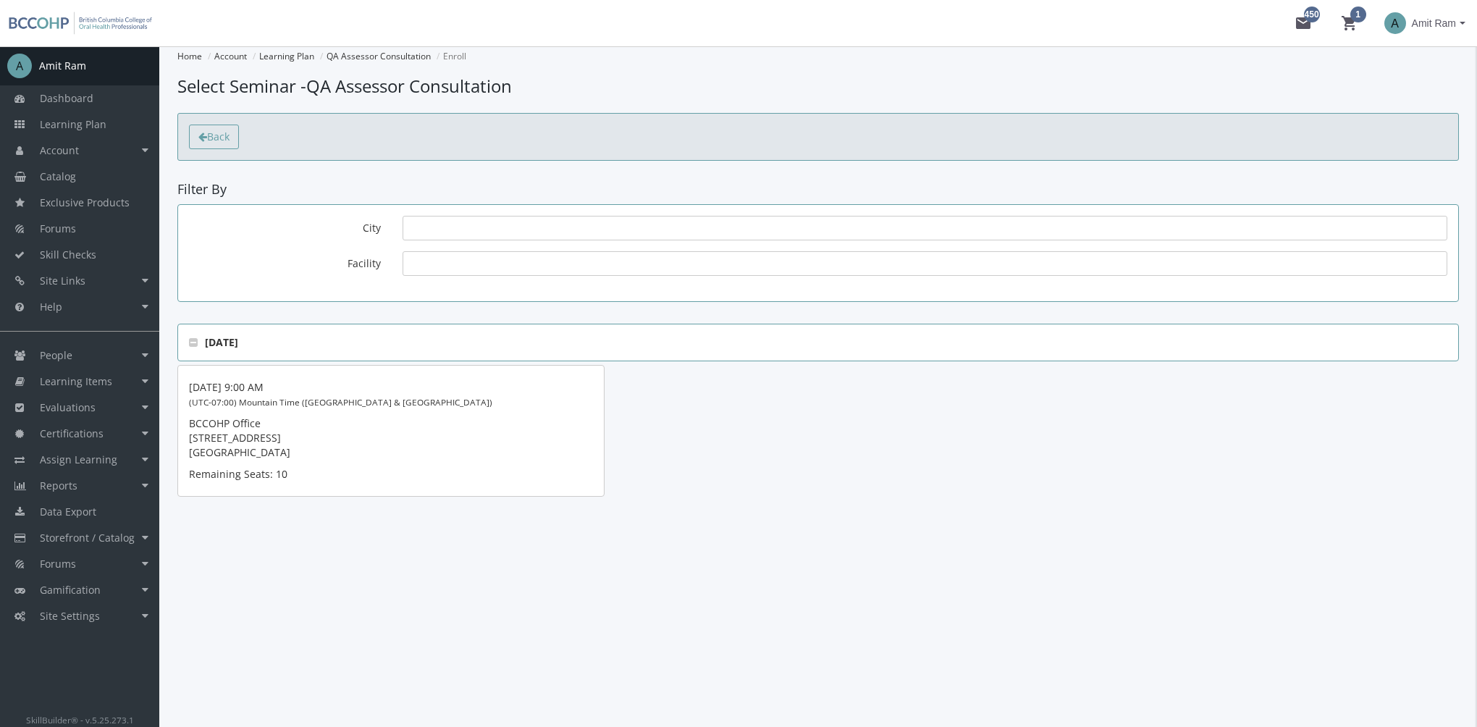
click at [224, 143] on link "Back" at bounding box center [214, 137] width 50 height 25
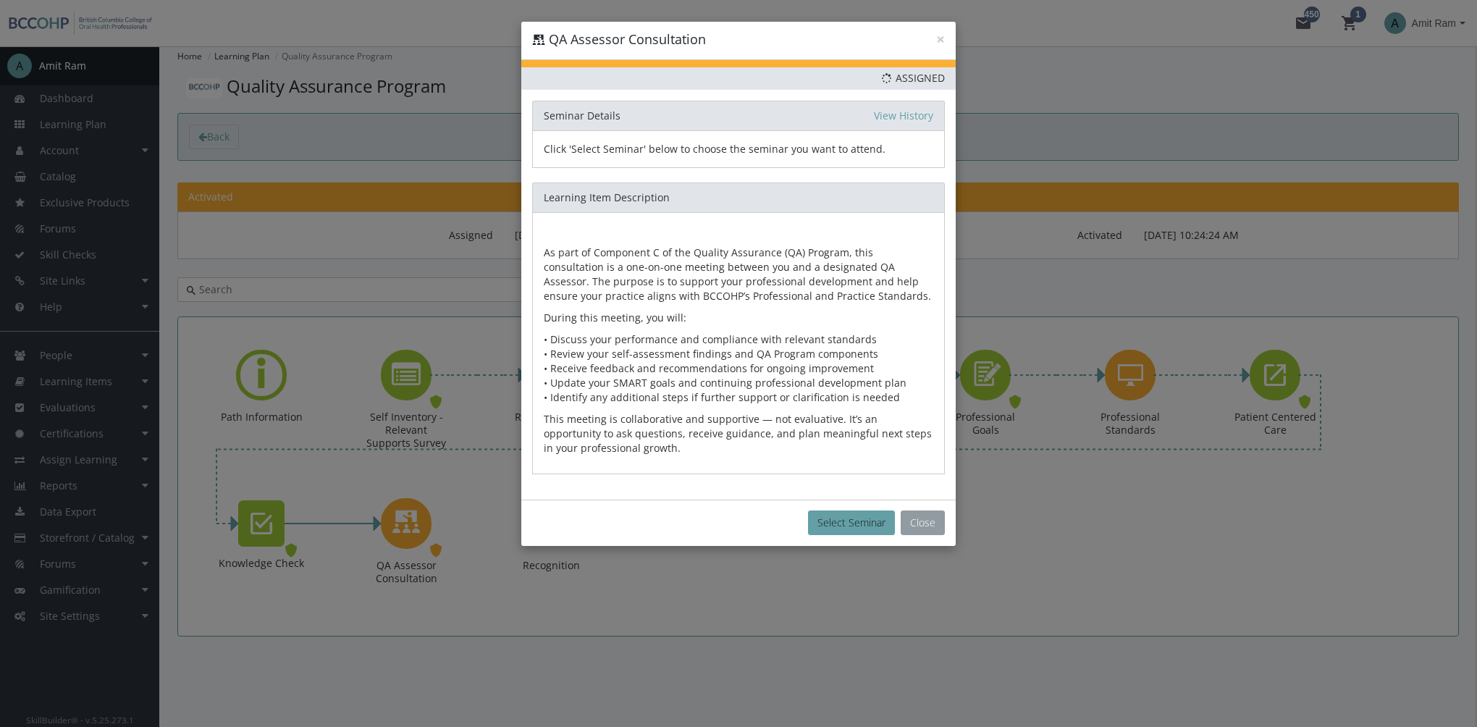
click at [915, 526] on button "Close" at bounding box center [923, 522] width 44 height 25
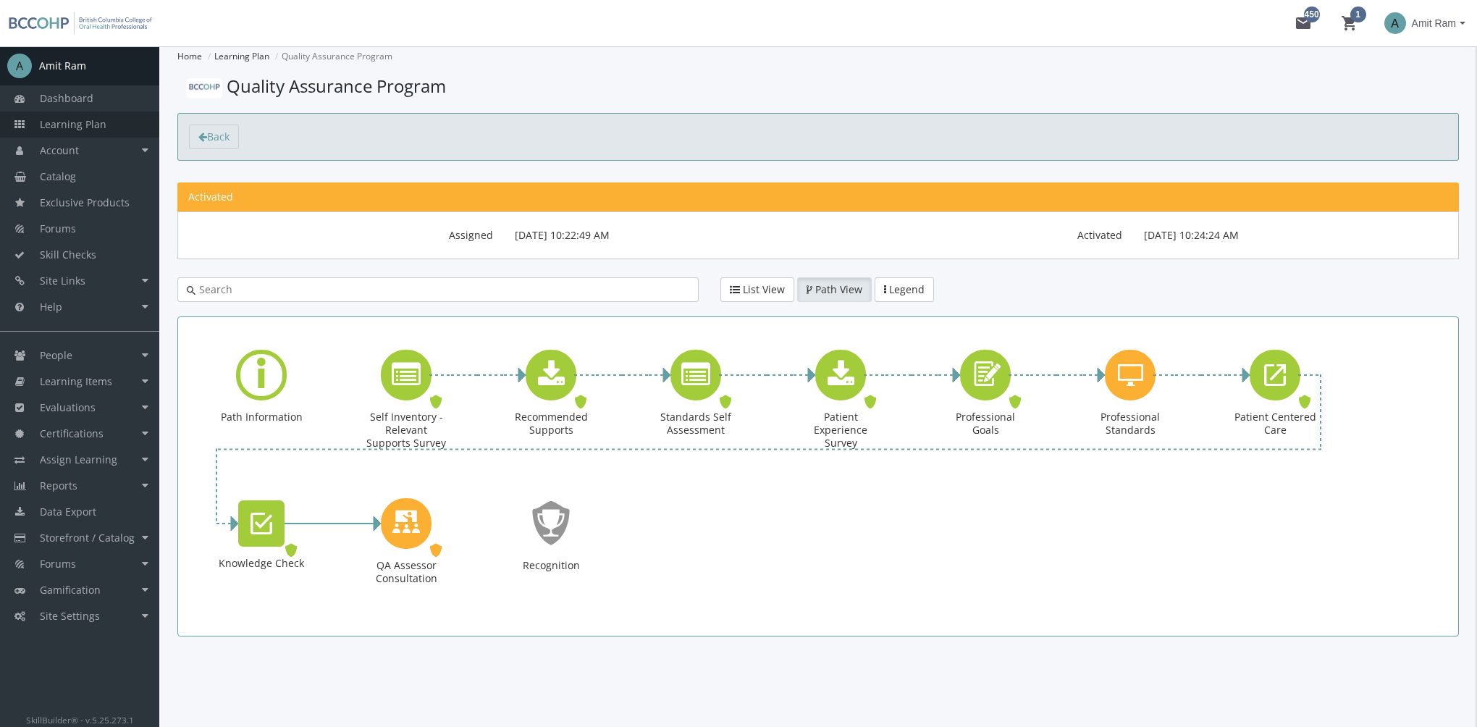
click at [87, 122] on span "Learning Plan" at bounding box center [73, 124] width 67 height 14
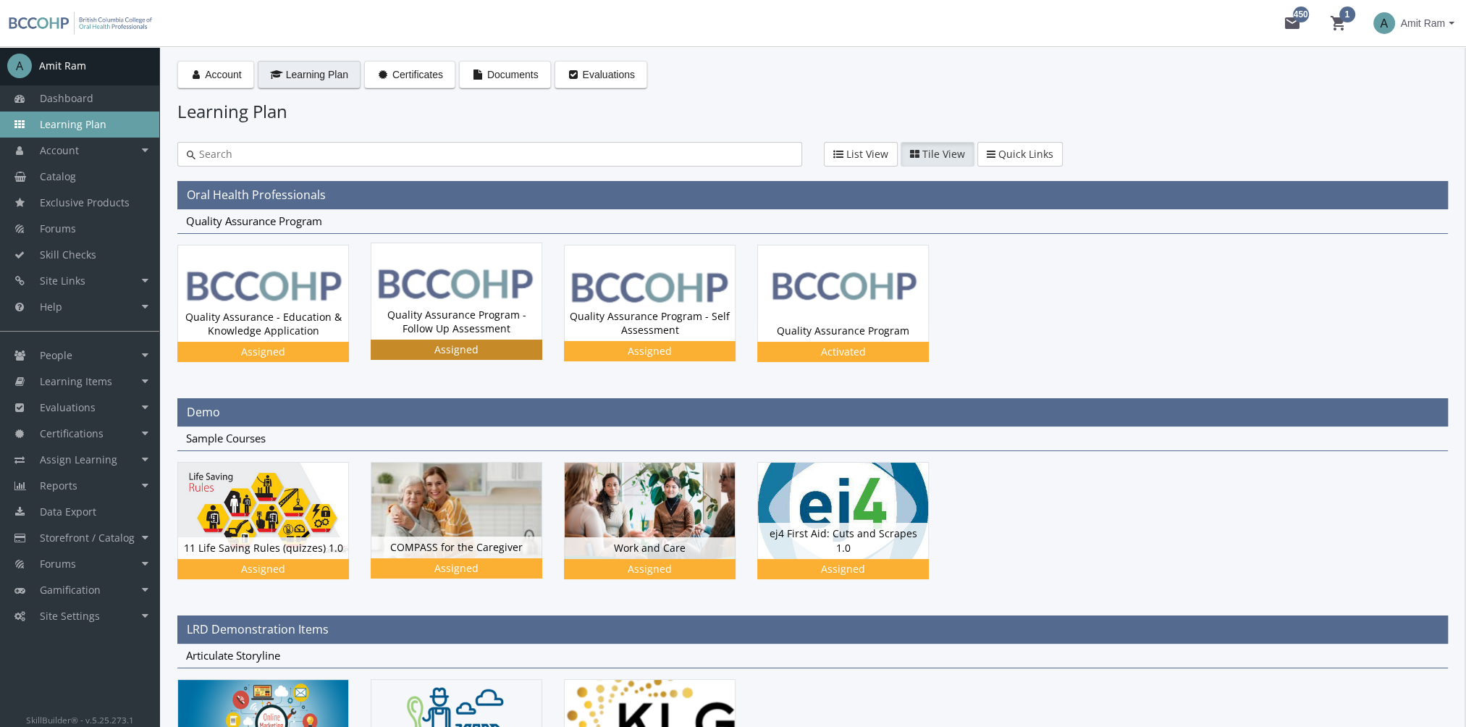
click at [487, 292] on img at bounding box center [456, 291] width 170 height 96
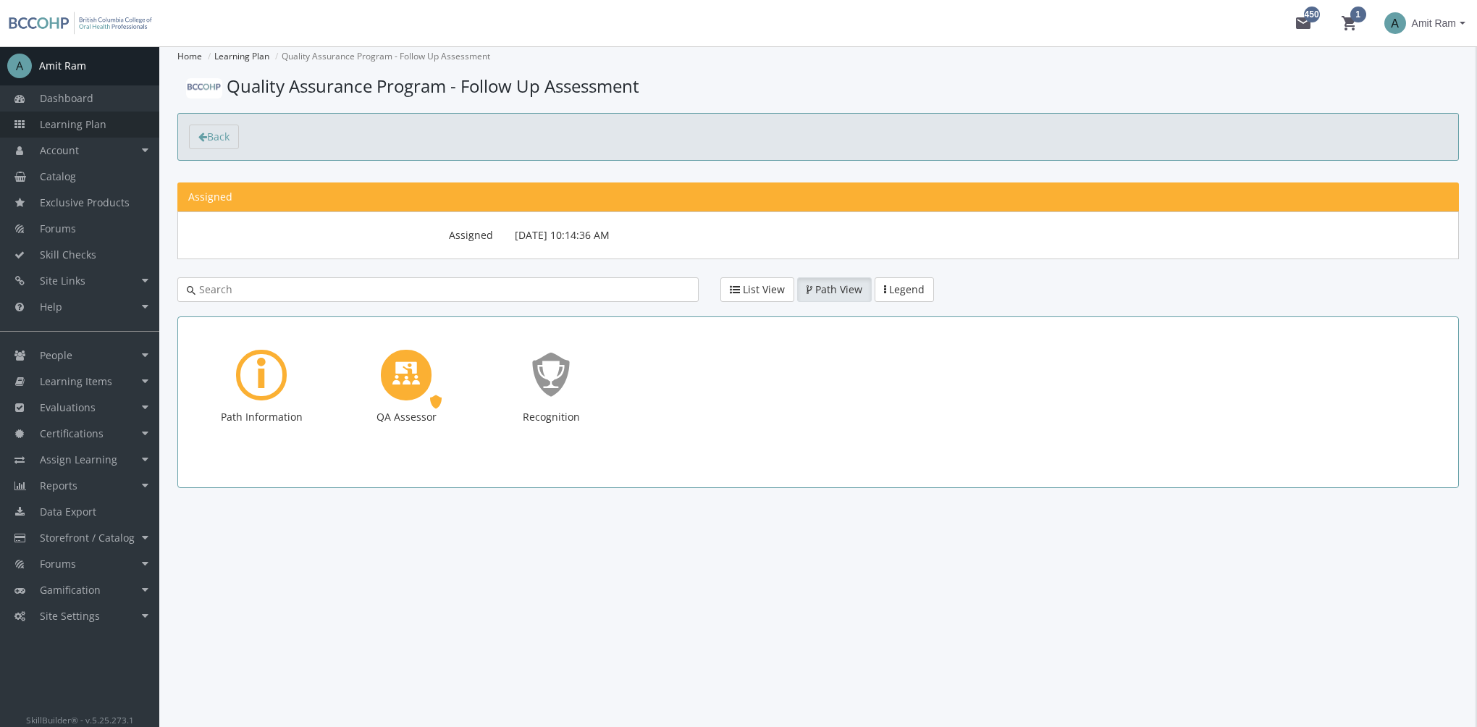
click at [96, 115] on link "Learning Plan" at bounding box center [79, 124] width 159 height 26
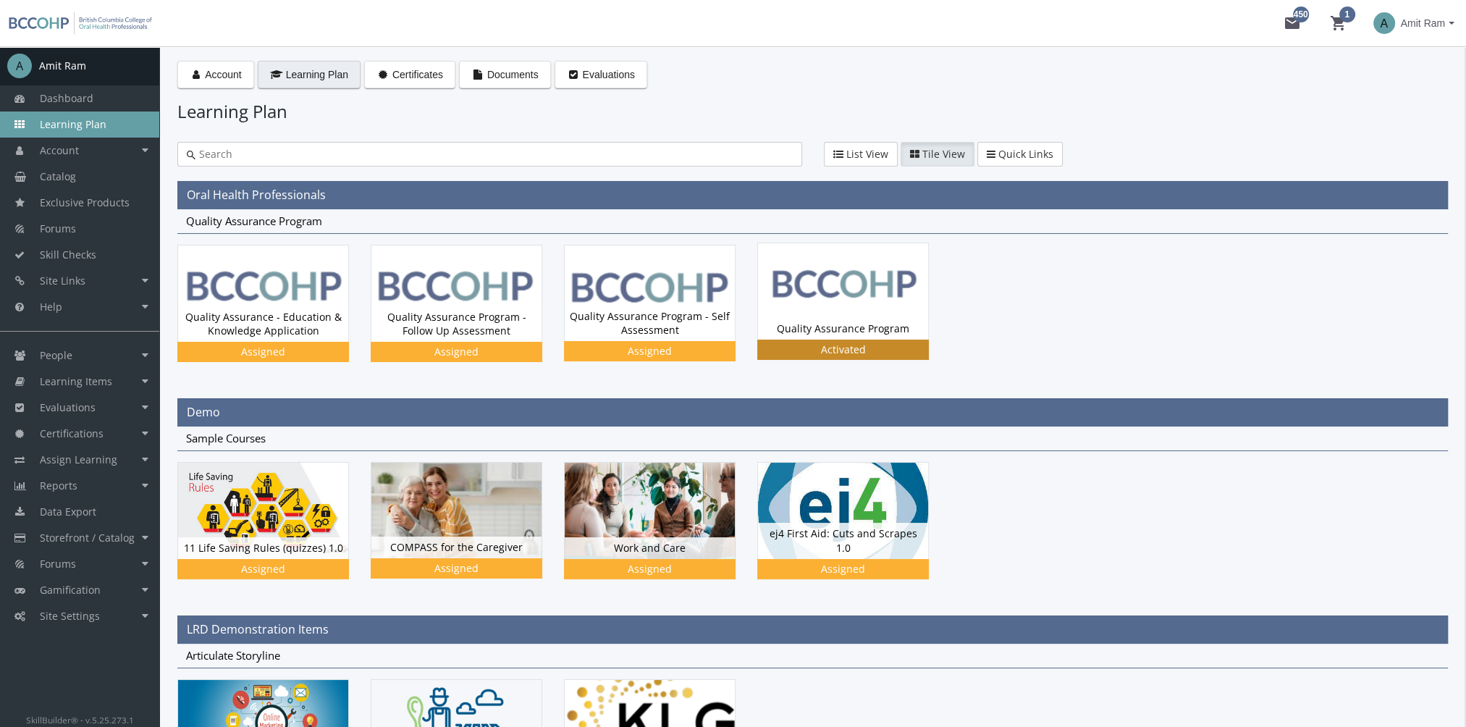
click at [906, 293] on img at bounding box center [843, 291] width 170 height 96
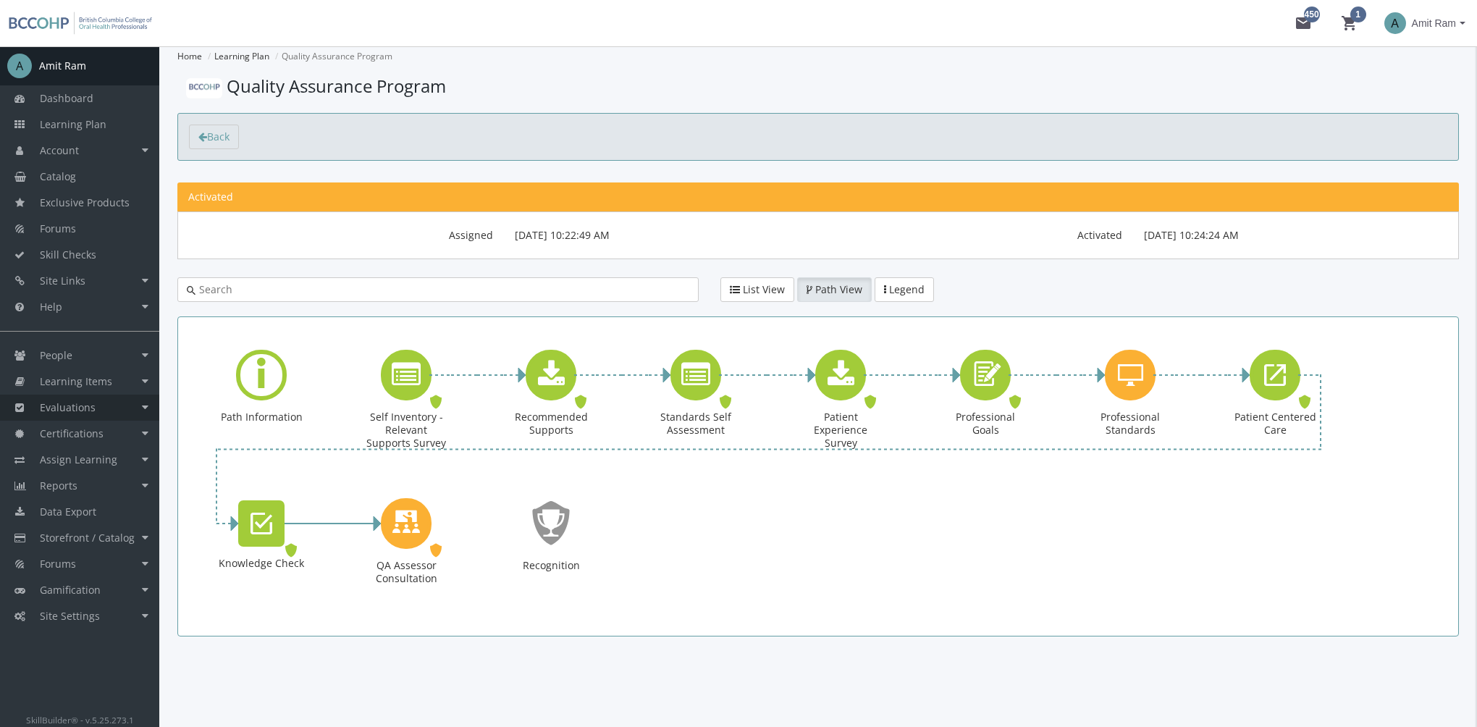
click at [110, 405] on link "Evaluations" at bounding box center [79, 408] width 159 height 26
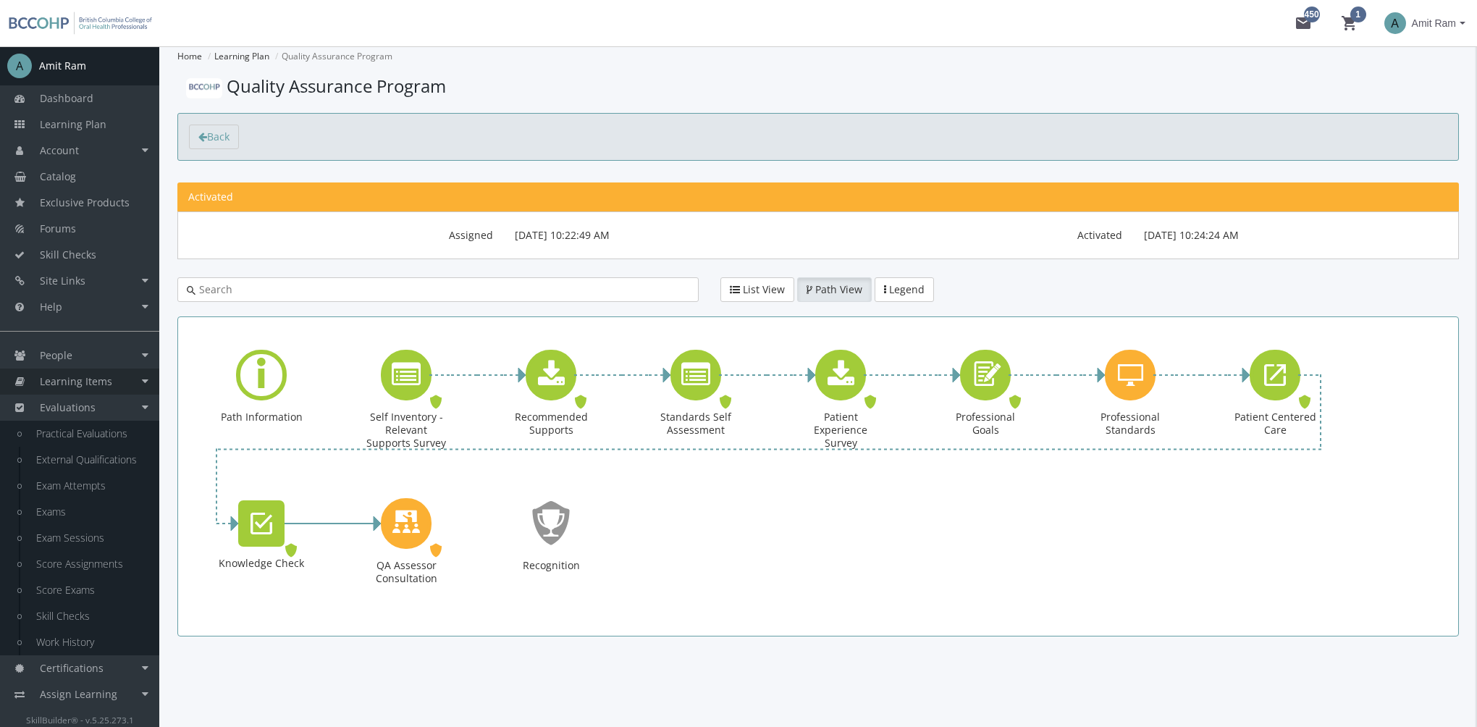
click at [110, 378] on span "Learning Items" at bounding box center [76, 381] width 72 height 14
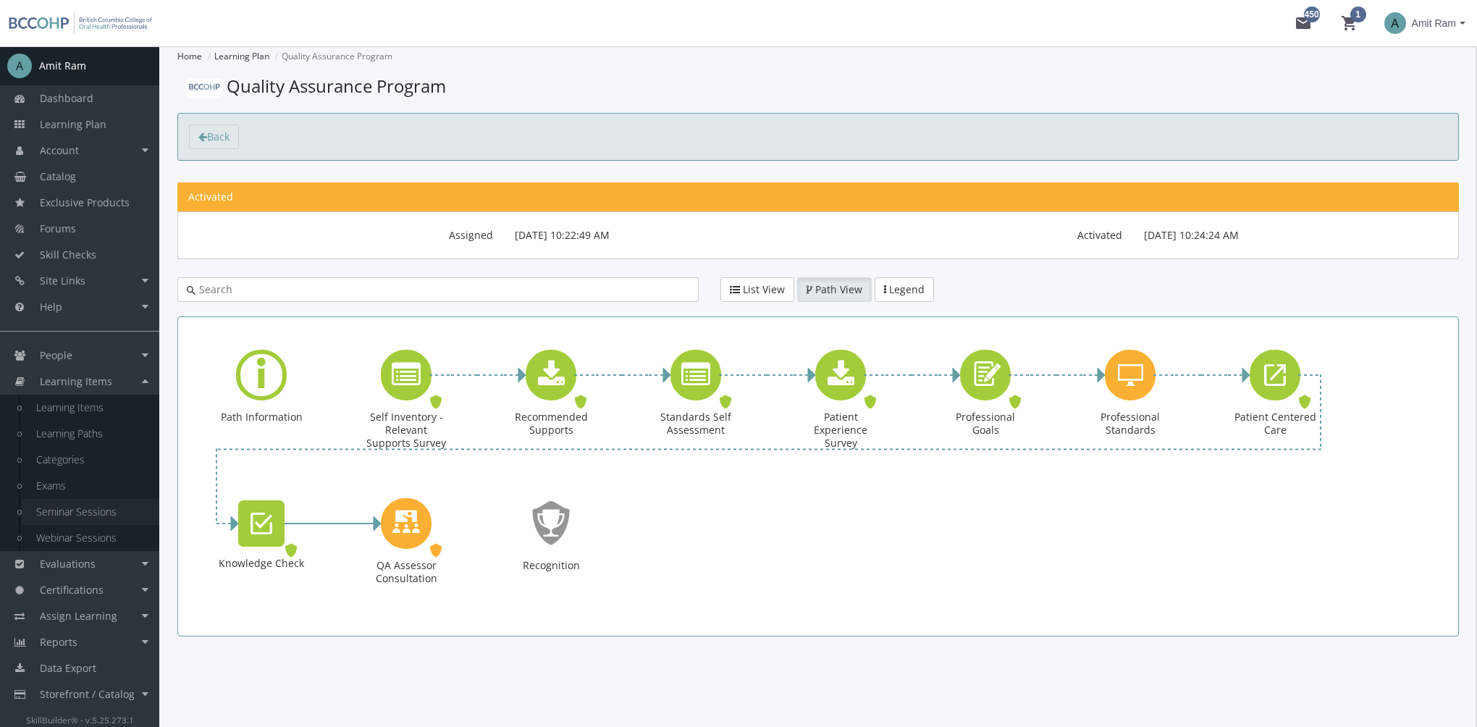
click at [94, 511] on link "Seminar Sessions" at bounding box center [91, 512] width 138 height 26
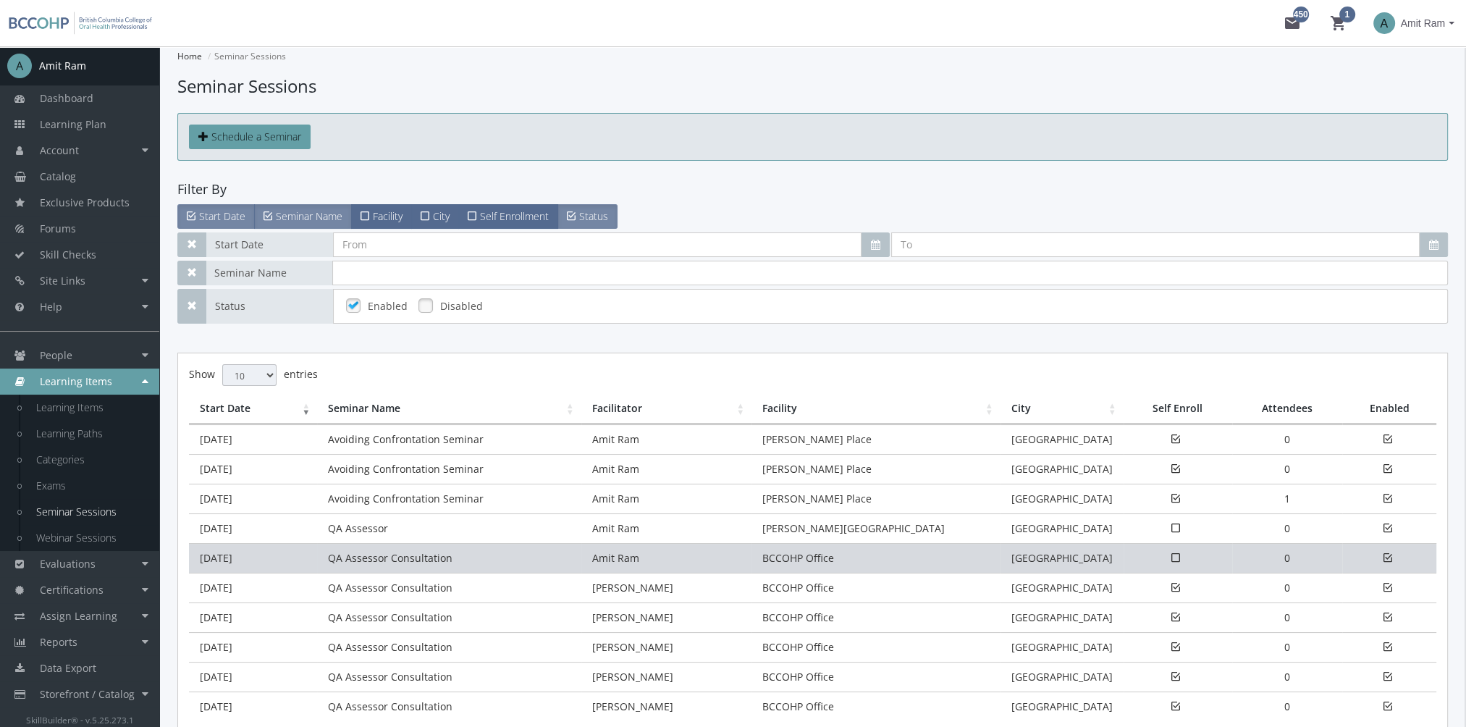
click at [415, 555] on td "QA Assessor Consultation" at bounding box center [449, 558] width 264 height 30
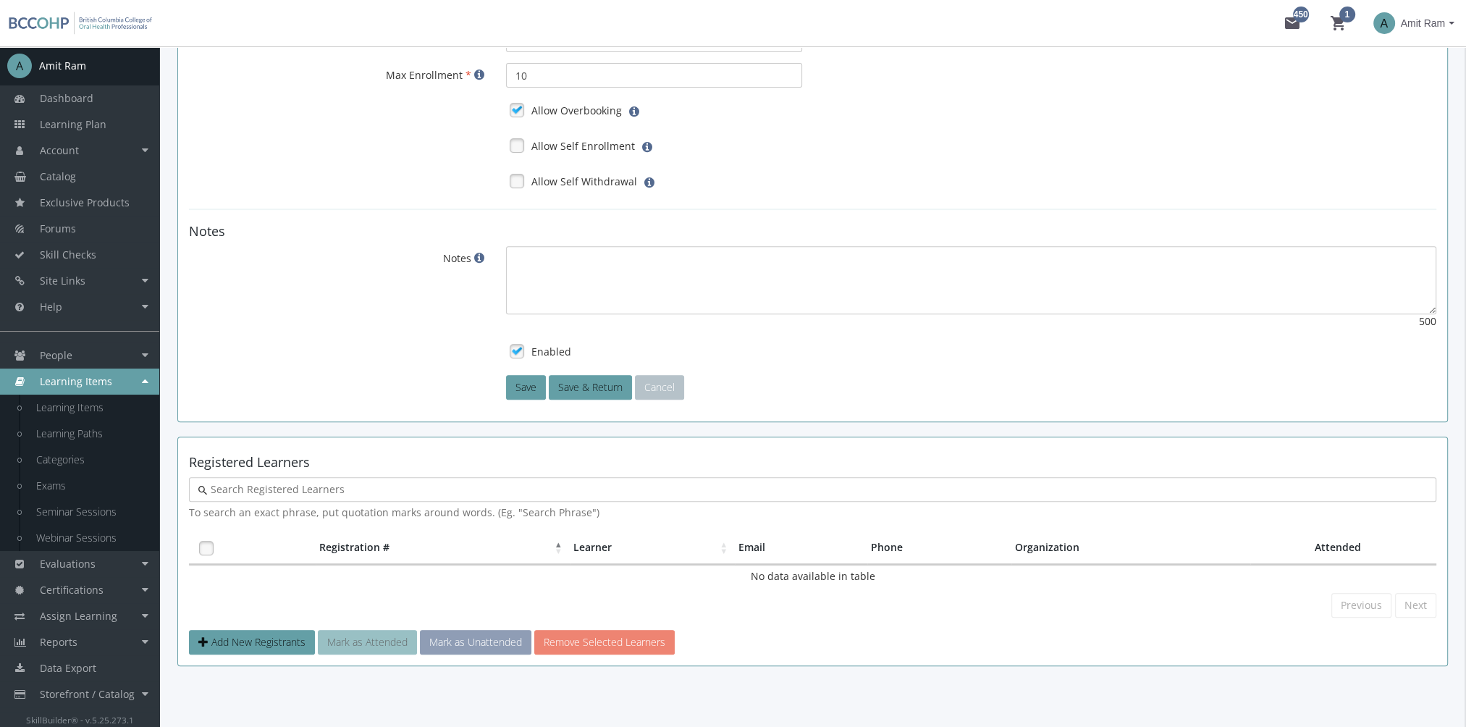
scroll to position [720, 0]
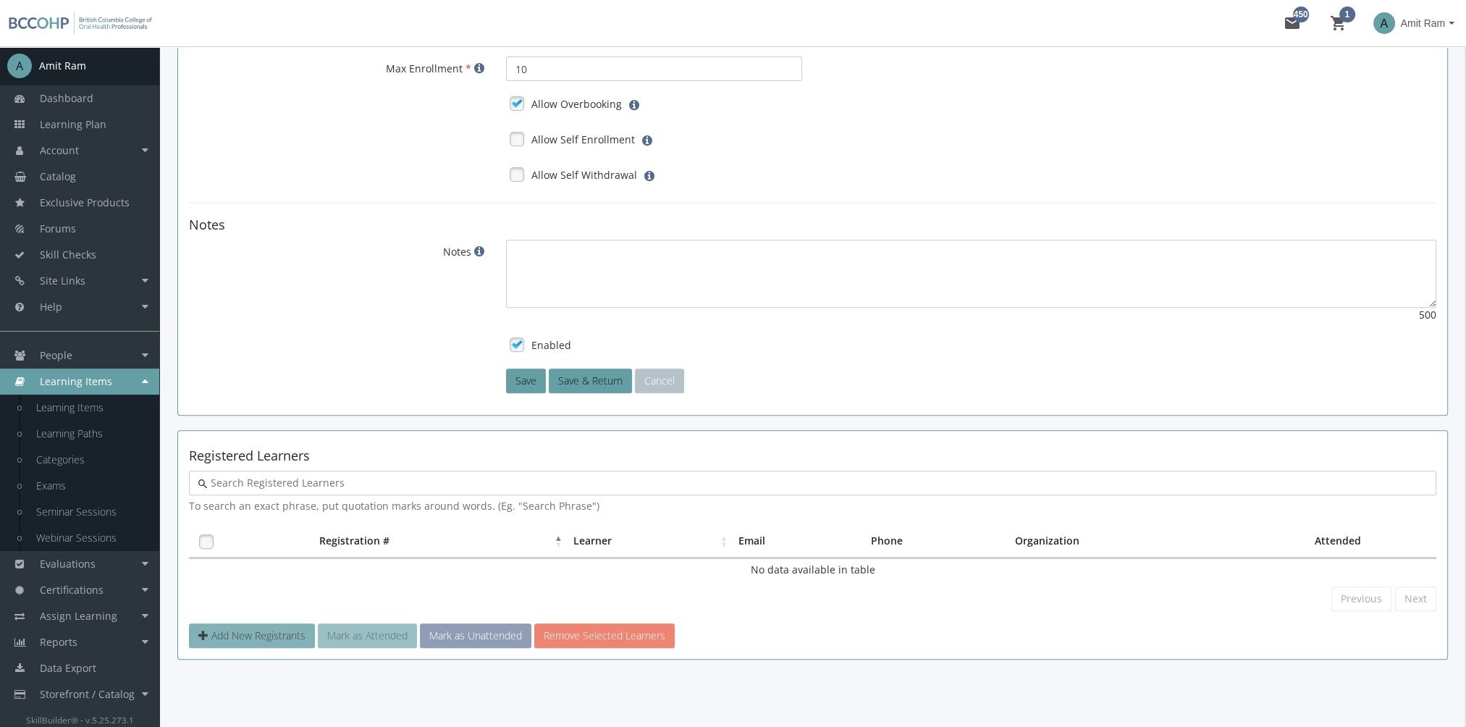
click at [279, 628] on span "Add New Registrants" at bounding box center [258, 635] width 94 height 14
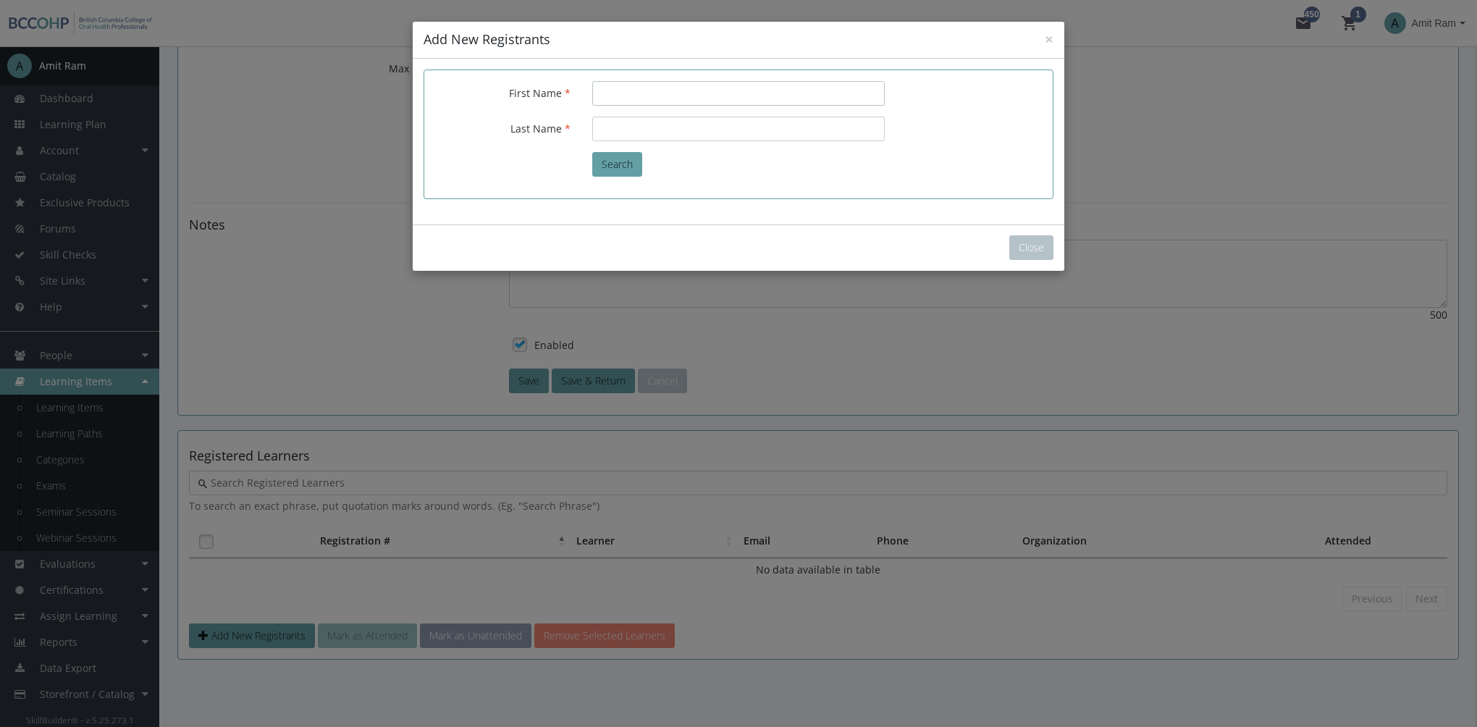
click at [639, 94] on input "First Name" at bounding box center [738, 93] width 292 height 25
type input "Amit"
type input "Ram"
click at [605, 168] on button "Search" at bounding box center [617, 164] width 50 height 25
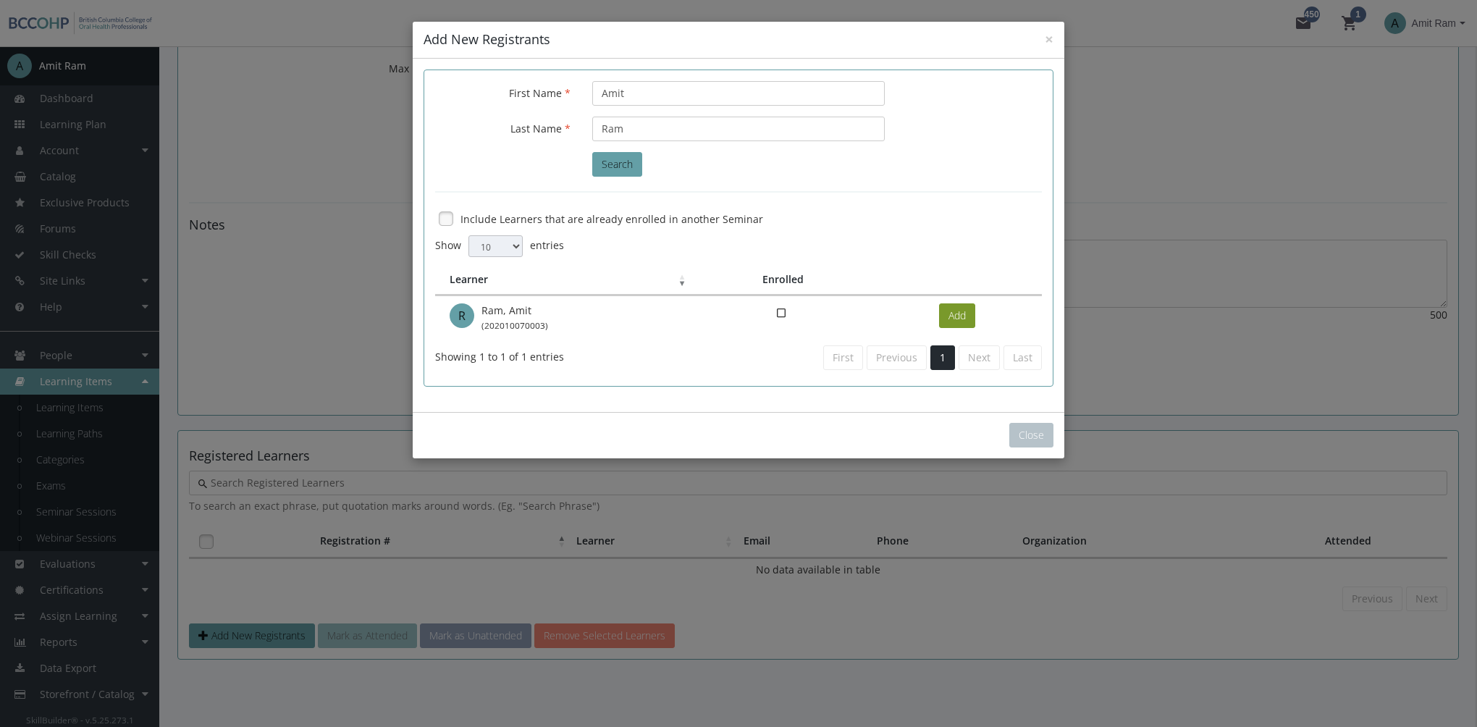
click at [940, 311] on button "Add" at bounding box center [957, 315] width 36 height 25
click at [1032, 434] on button "Close" at bounding box center [1031, 435] width 44 height 25
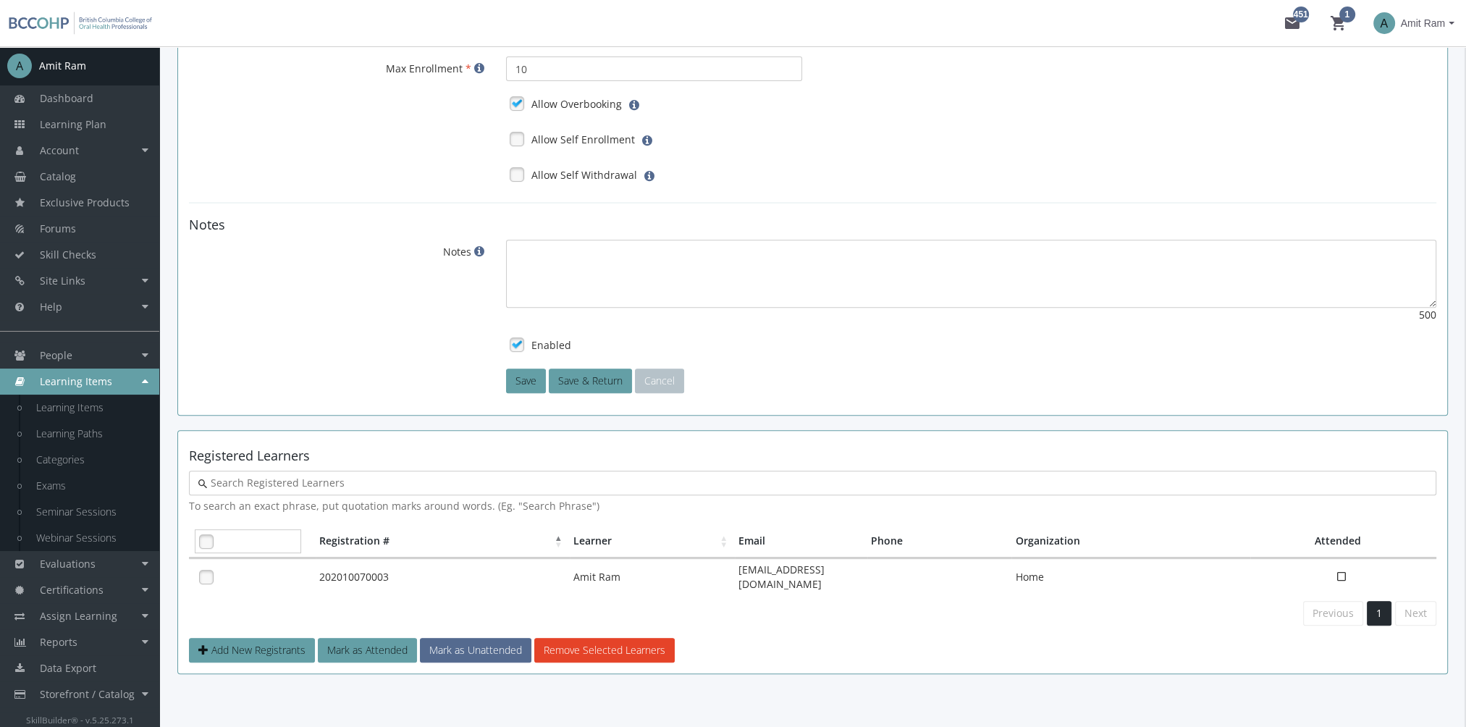
click at [211, 539] on link at bounding box center [206, 542] width 22 height 22
click at [380, 643] on button "Mark as Attended" at bounding box center [367, 650] width 99 height 25
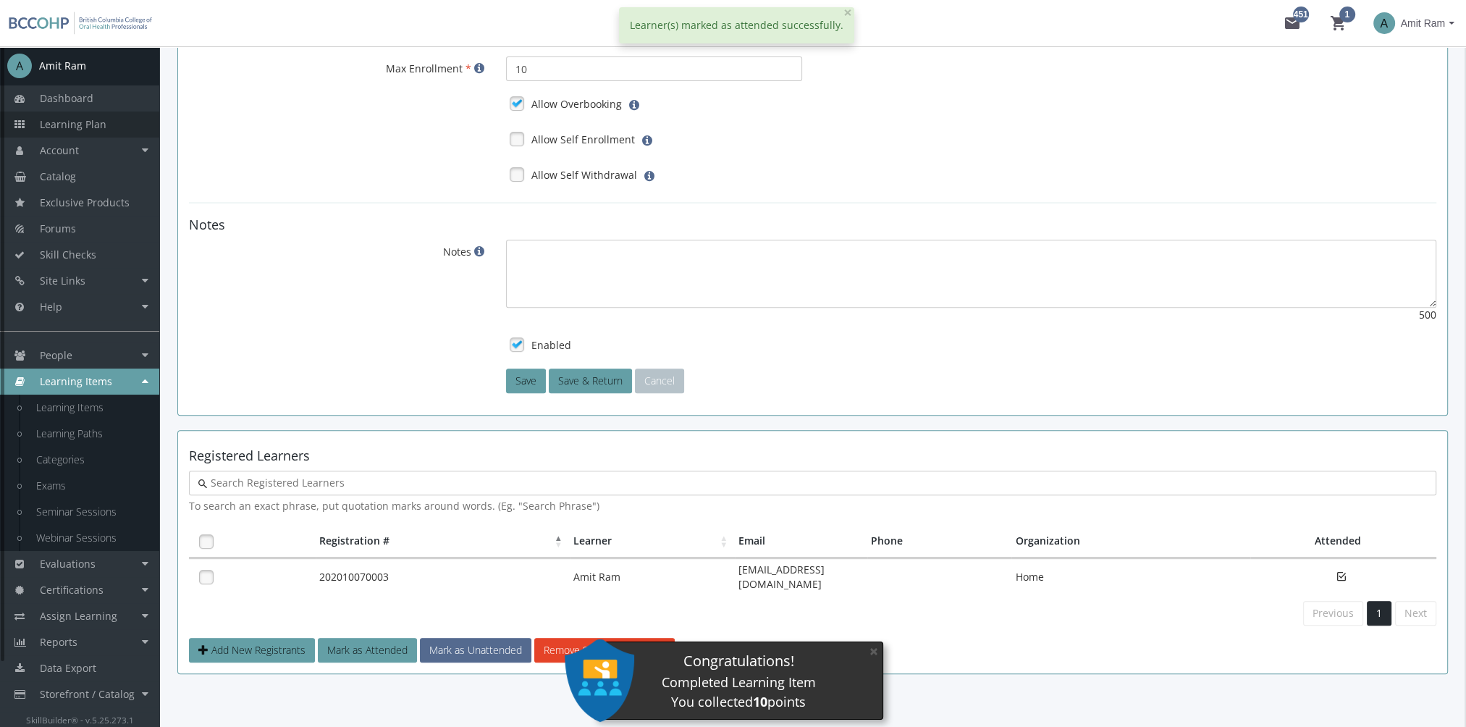
click at [96, 122] on span "Learning Plan" at bounding box center [73, 124] width 67 height 14
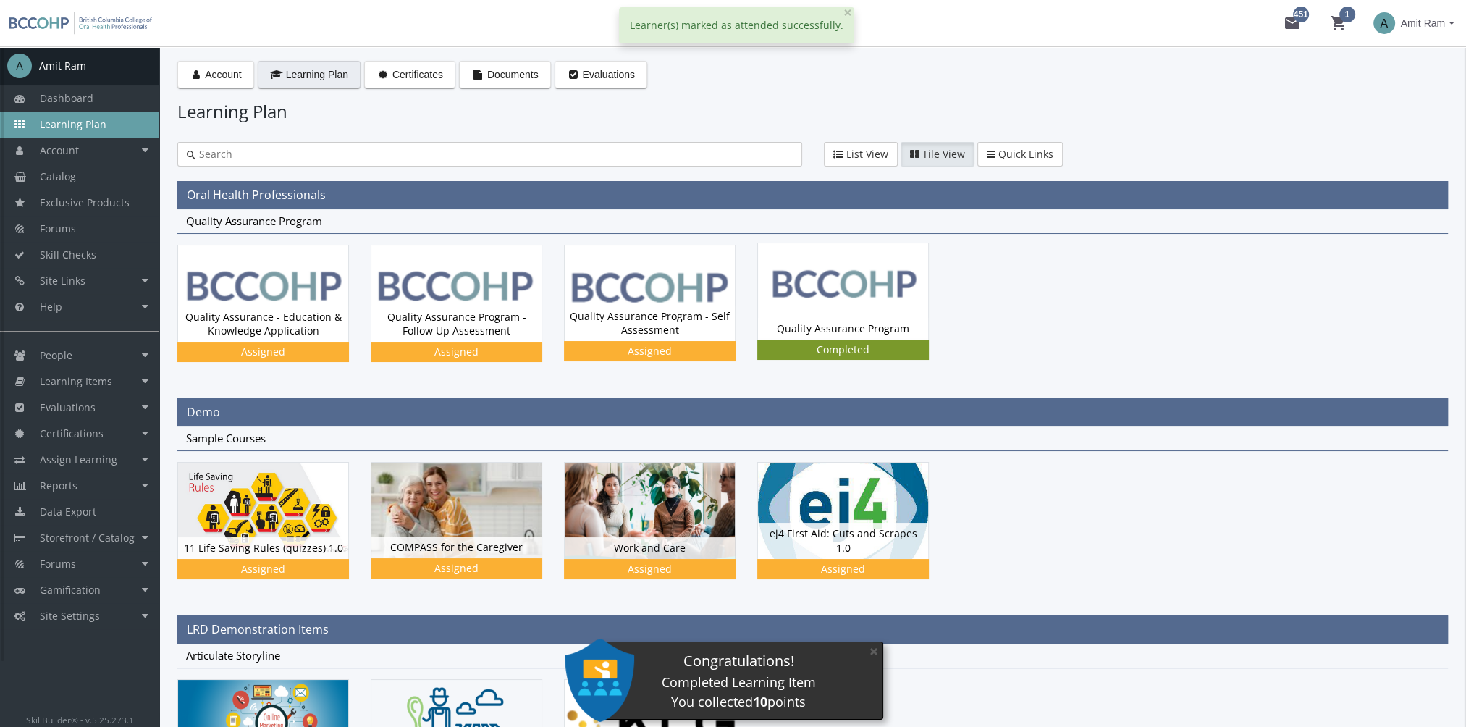
click at [819, 312] on img at bounding box center [843, 291] width 170 height 96
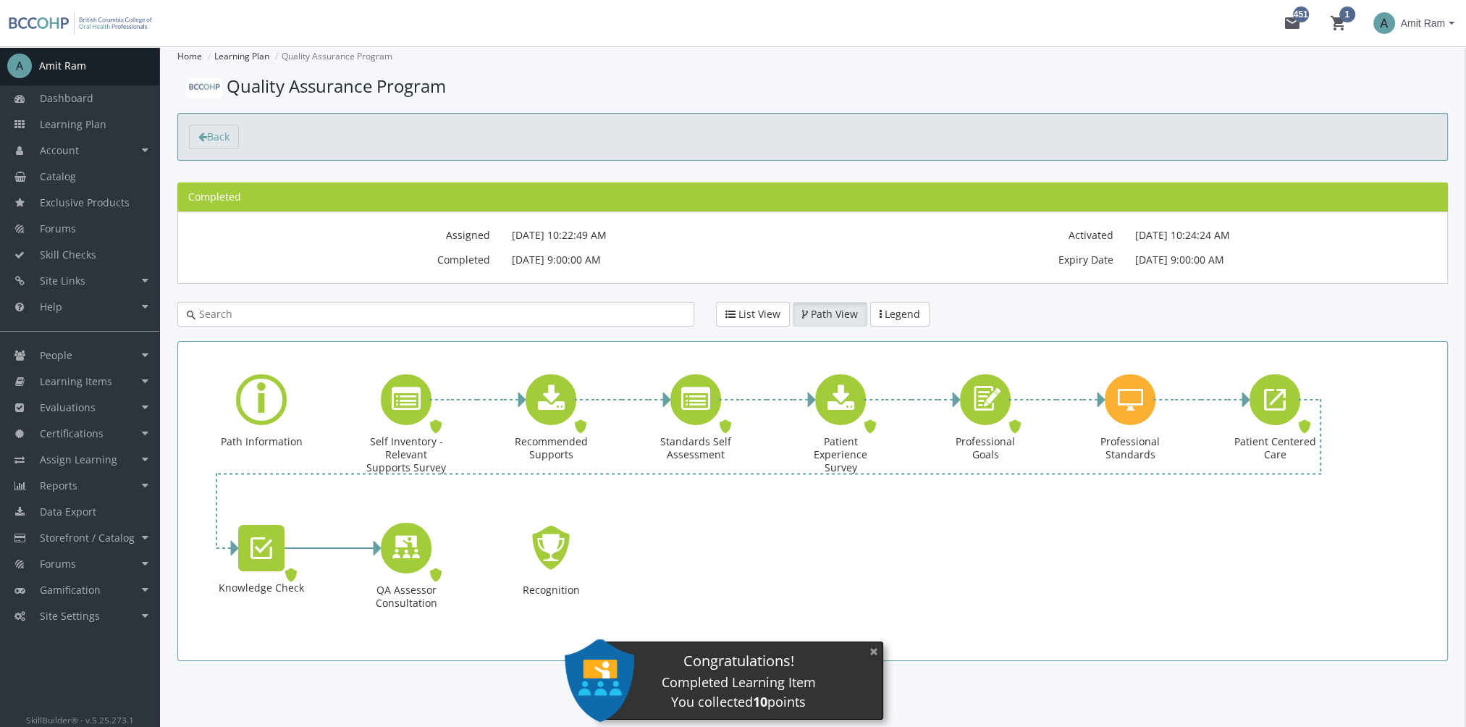
click at [874, 651] on button "×" at bounding box center [873, 651] width 23 height 30
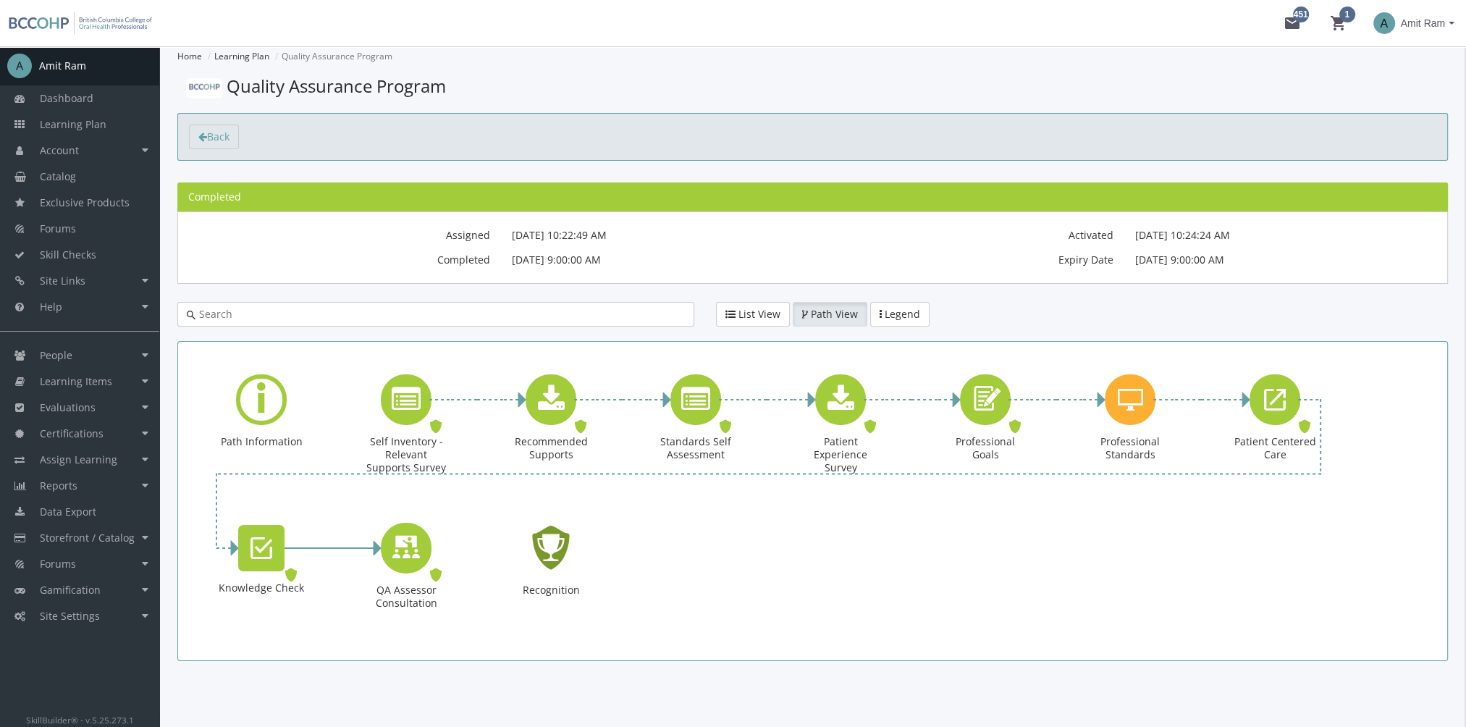
click at [556, 558] on icon "Recognition - Completed" at bounding box center [551, 548] width 46 height 66
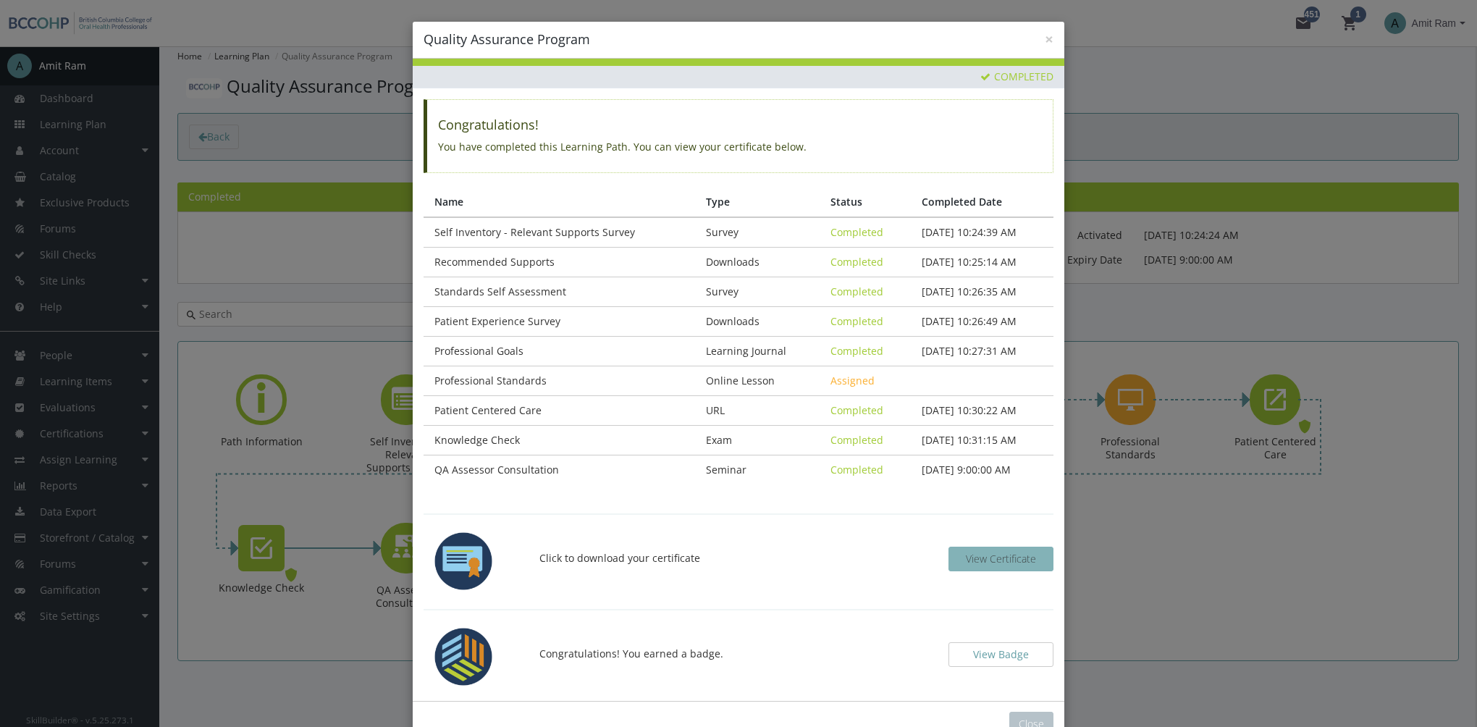
click at [1013, 563] on button "View Certificate" at bounding box center [1000, 559] width 105 height 25
click at [1005, 653] on button "View Badge" at bounding box center [1000, 654] width 105 height 25
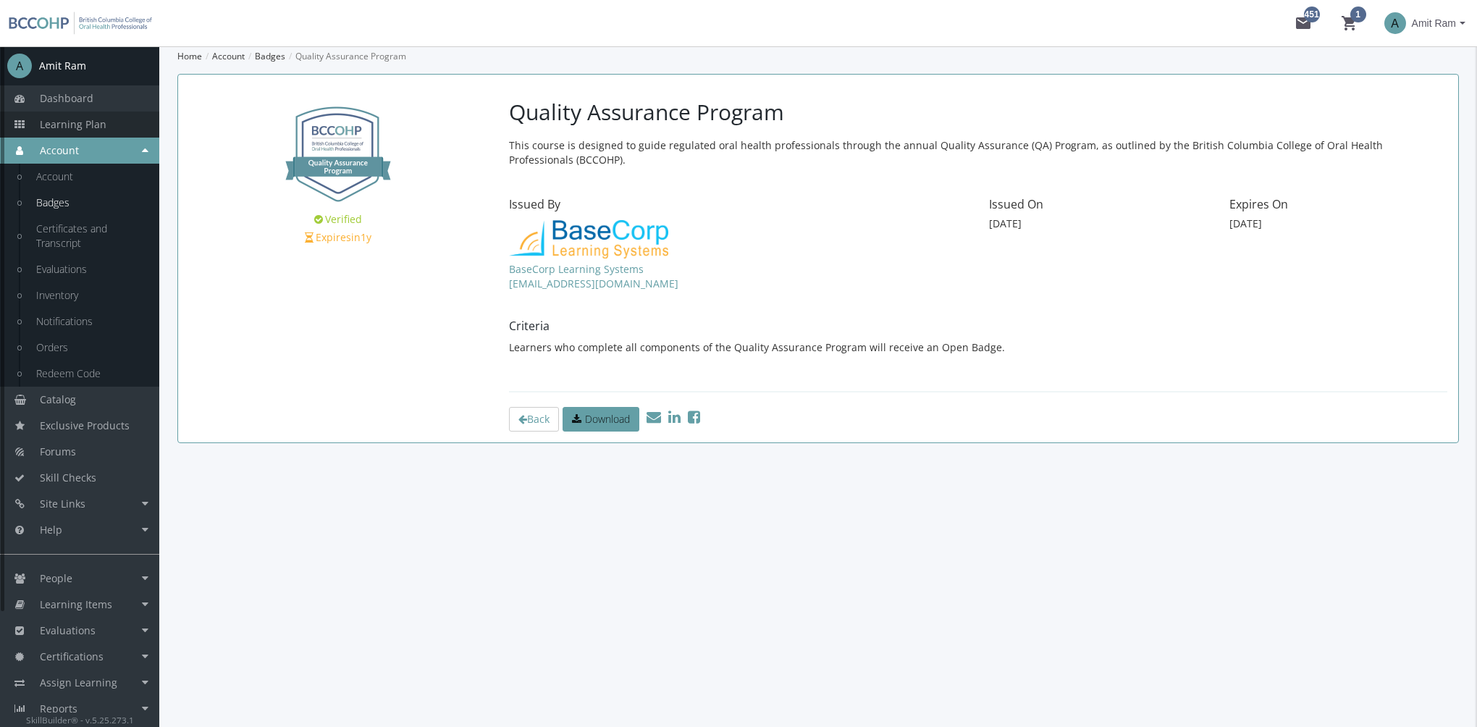
click at [95, 126] on span "Learning Plan" at bounding box center [73, 124] width 67 height 14
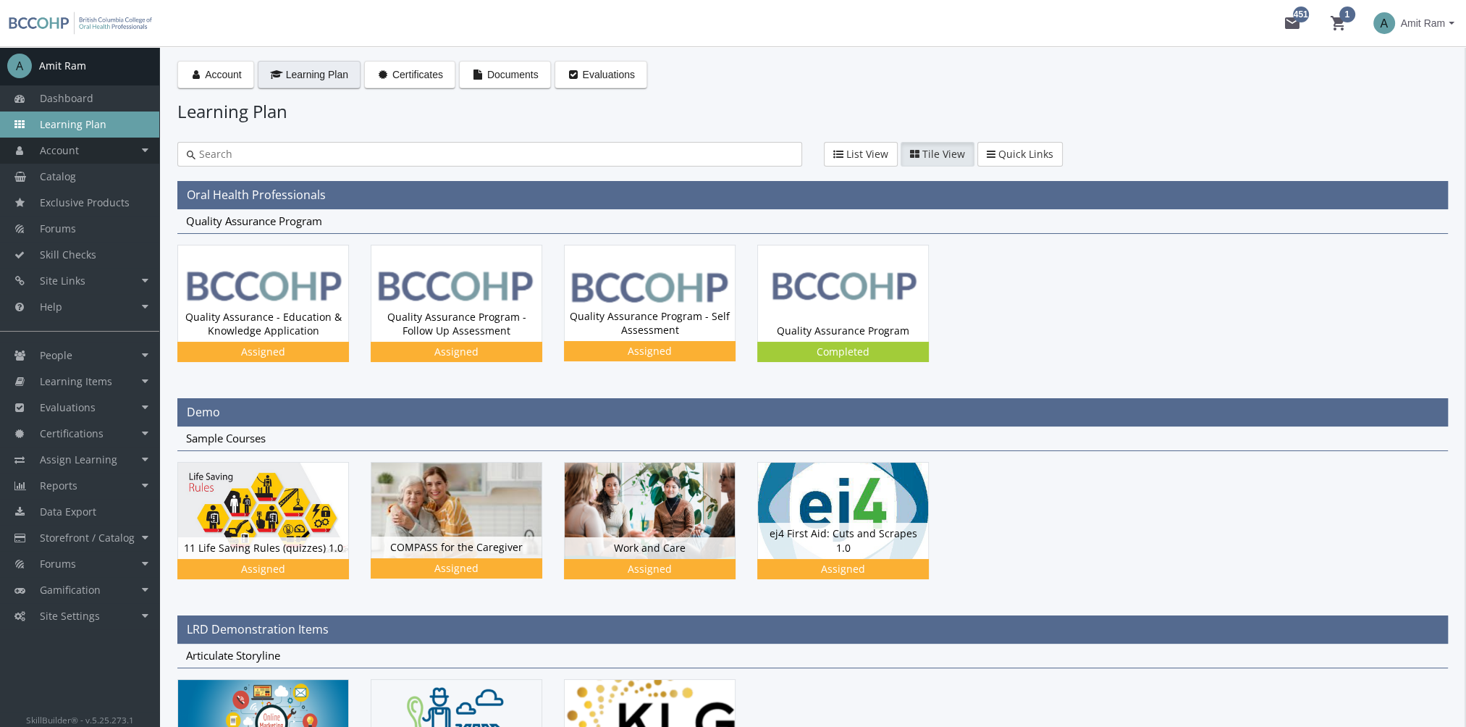
click at [98, 152] on link "Account" at bounding box center [79, 151] width 159 height 26
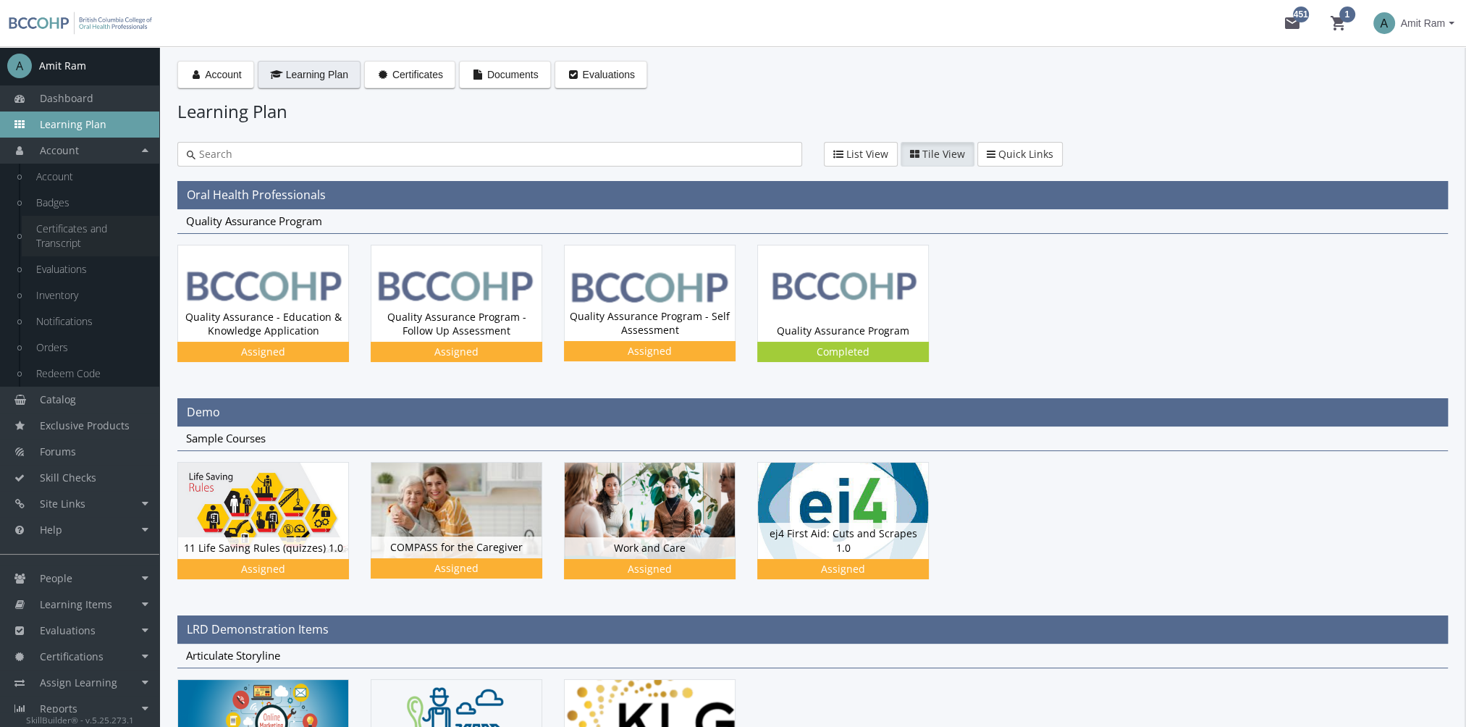
click at [94, 237] on link "Certificates and Transcript" at bounding box center [91, 236] width 138 height 41
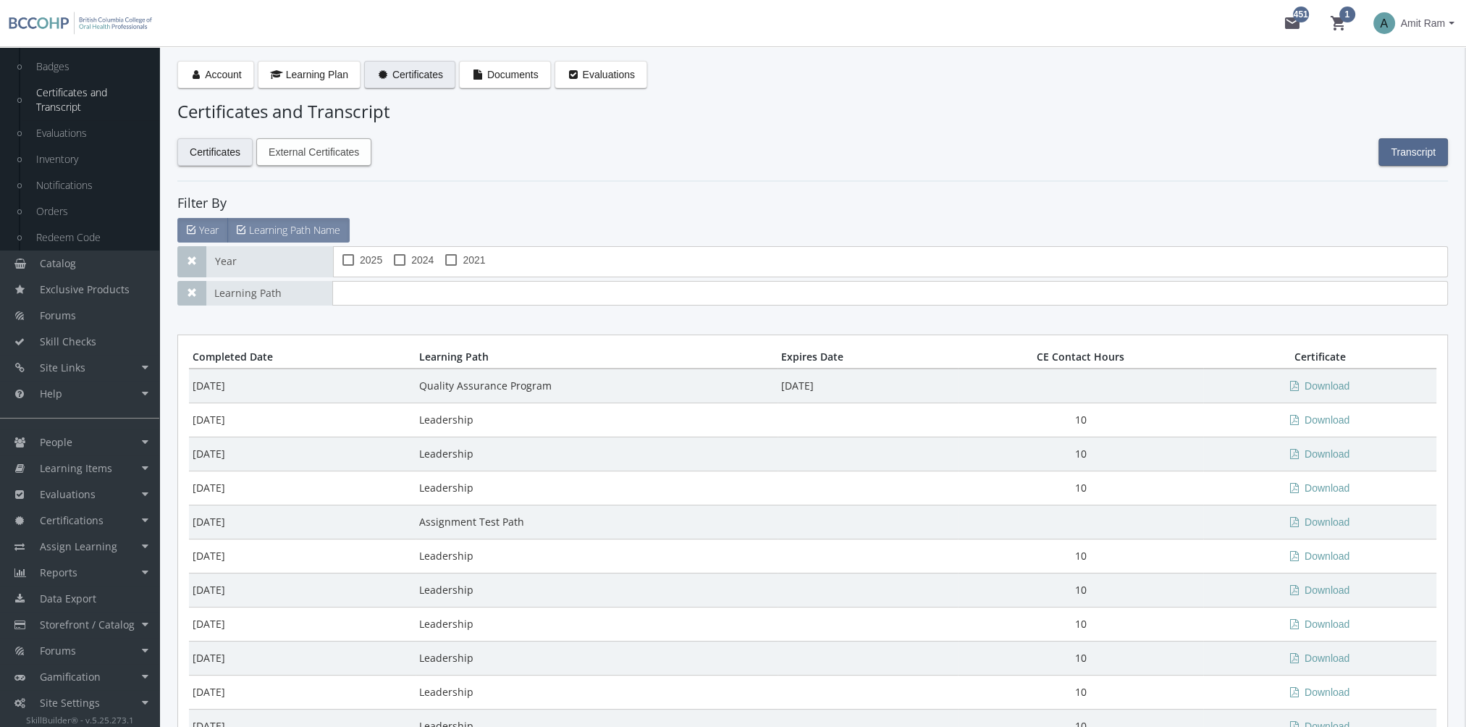
click at [350, 159] on span "External Certificates" at bounding box center [314, 152] width 90 height 26
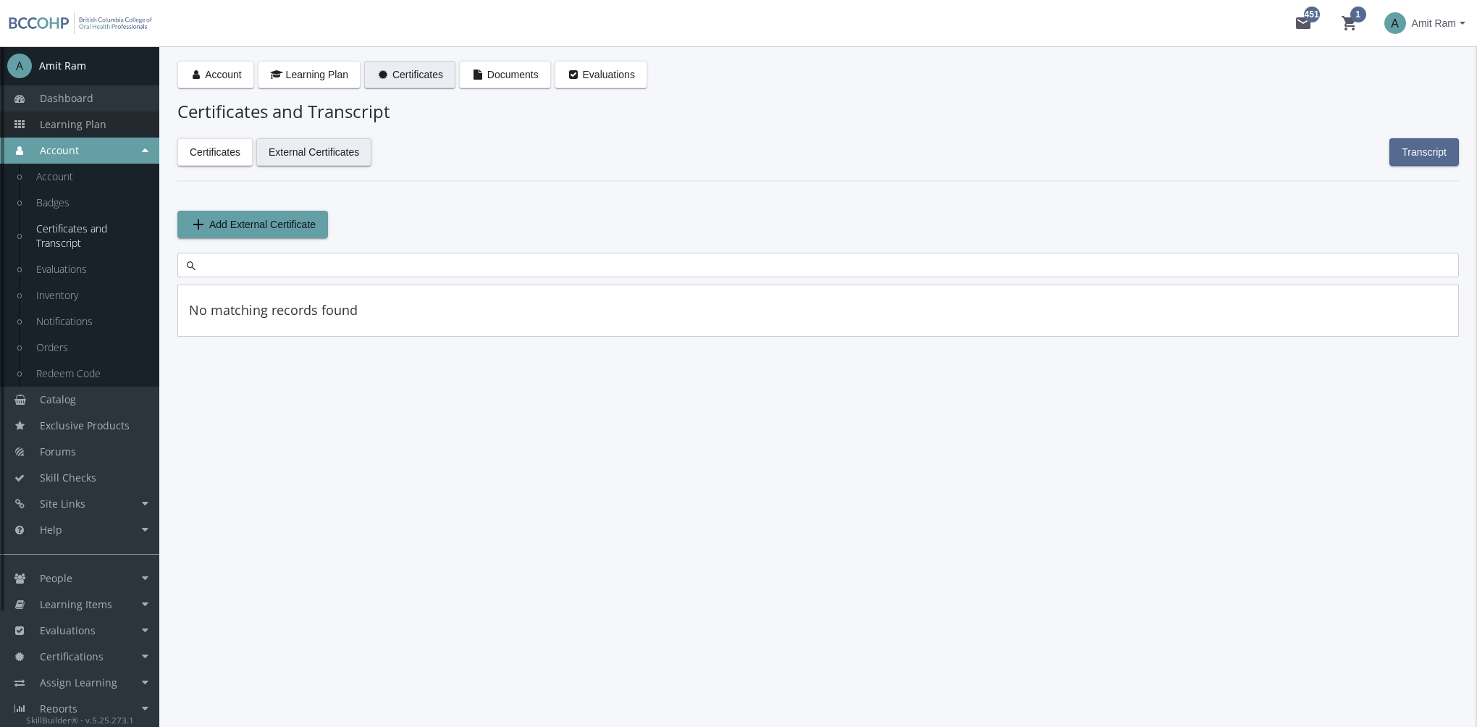
click at [112, 124] on link "Learning Plan" at bounding box center [79, 124] width 159 height 26
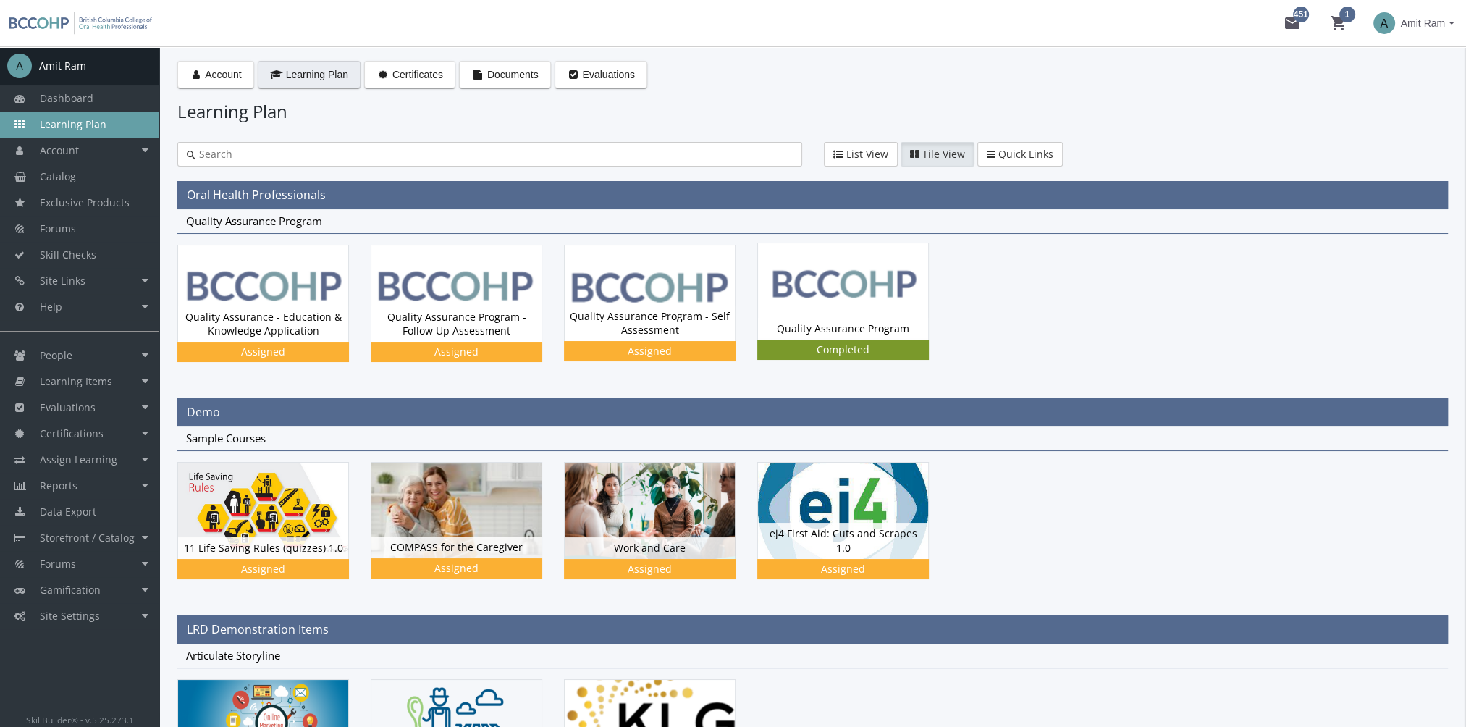
click at [852, 301] on img at bounding box center [843, 291] width 170 height 96
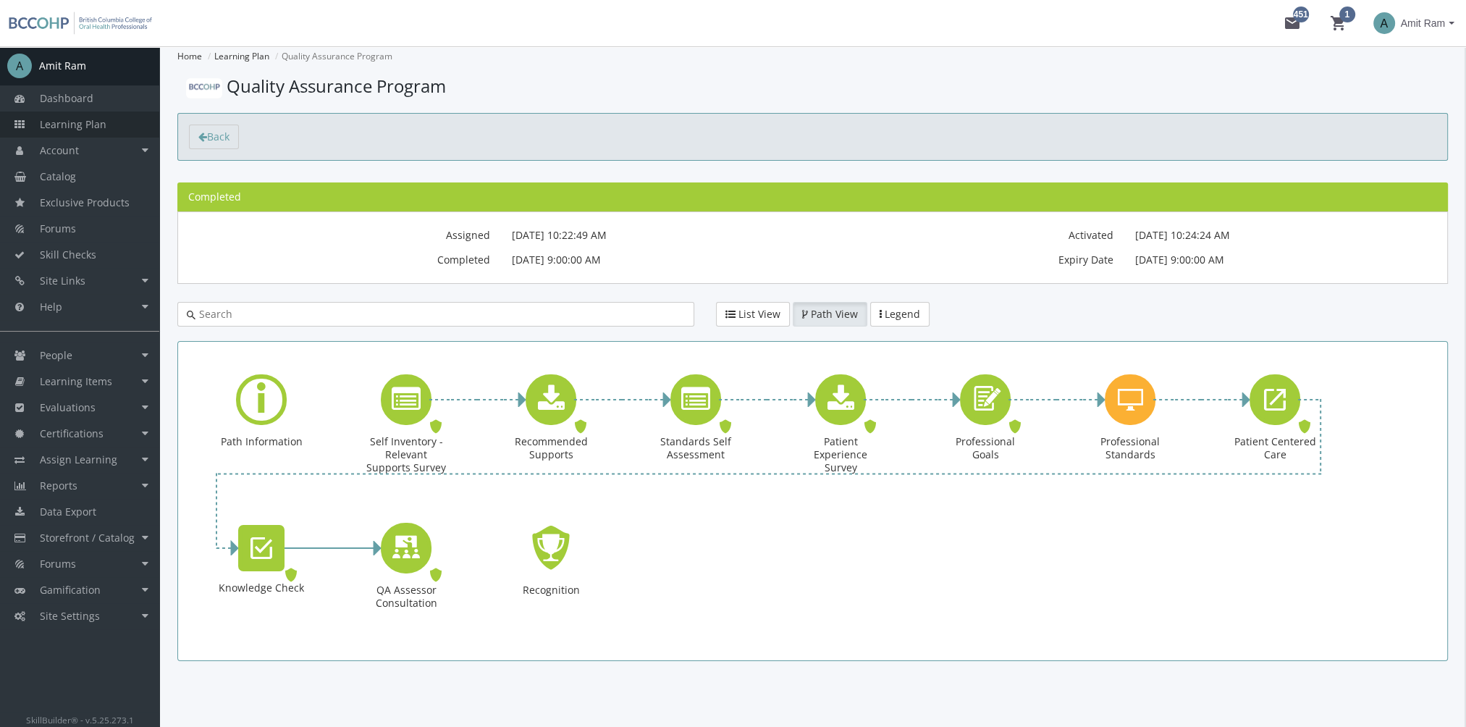
click at [99, 117] on span "Learning Plan" at bounding box center [73, 124] width 67 height 14
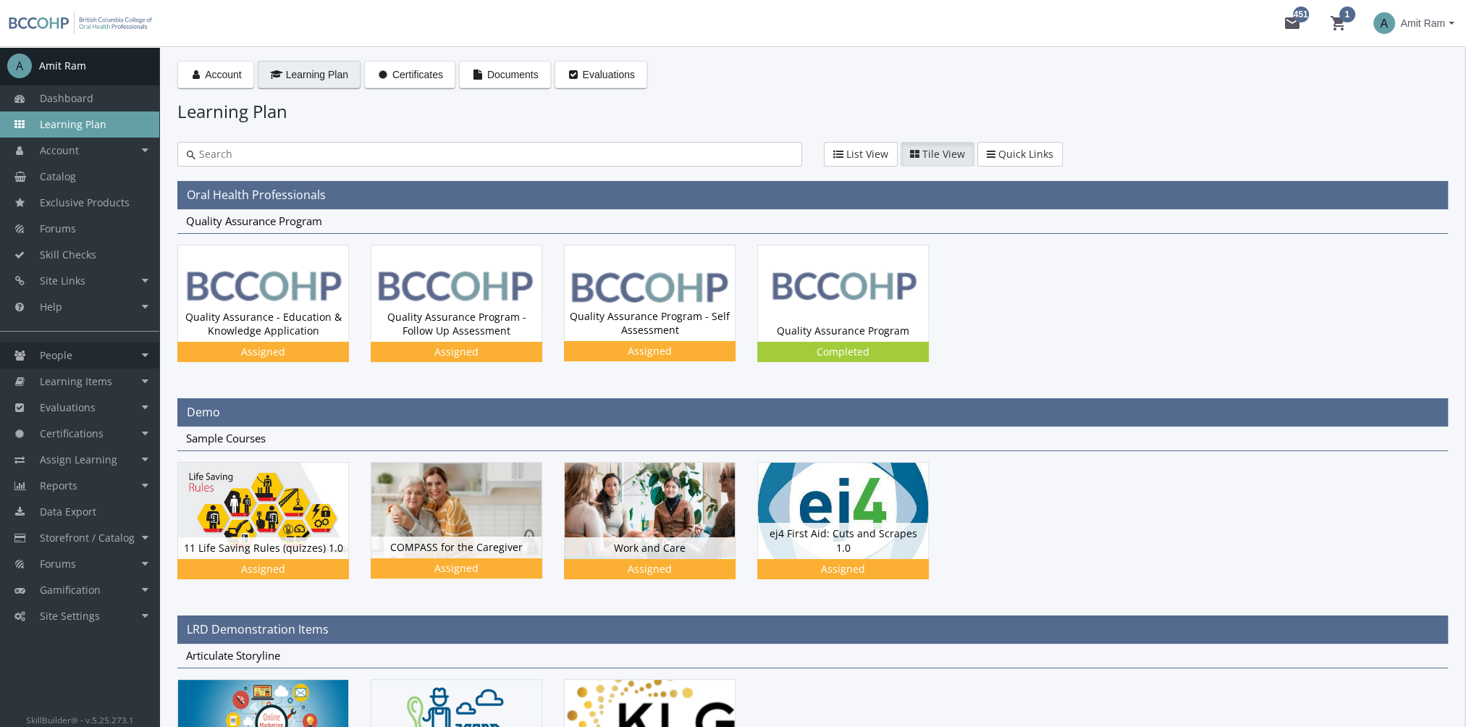
click at [109, 348] on link "People" at bounding box center [79, 355] width 159 height 26
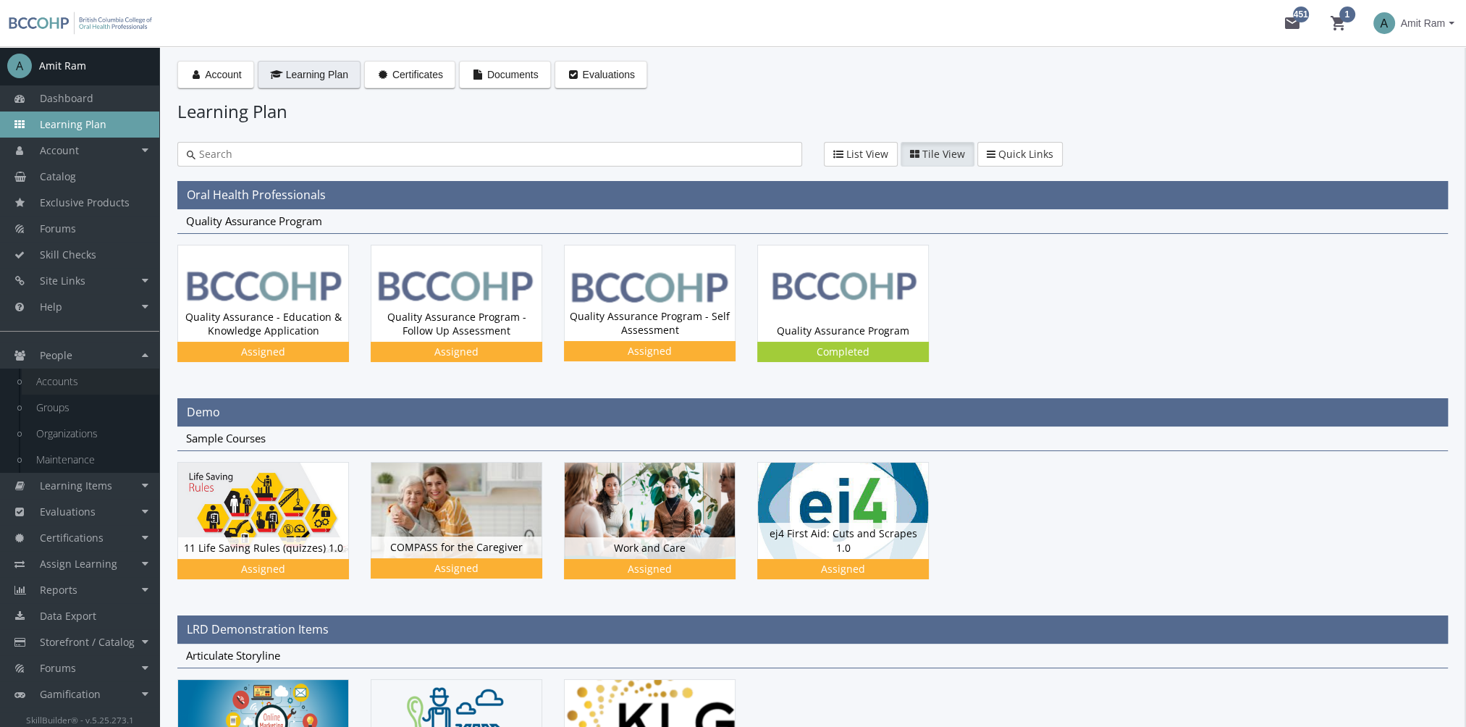
click at [109, 383] on link "Accounts" at bounding box center [91, 381] width 138 height 26
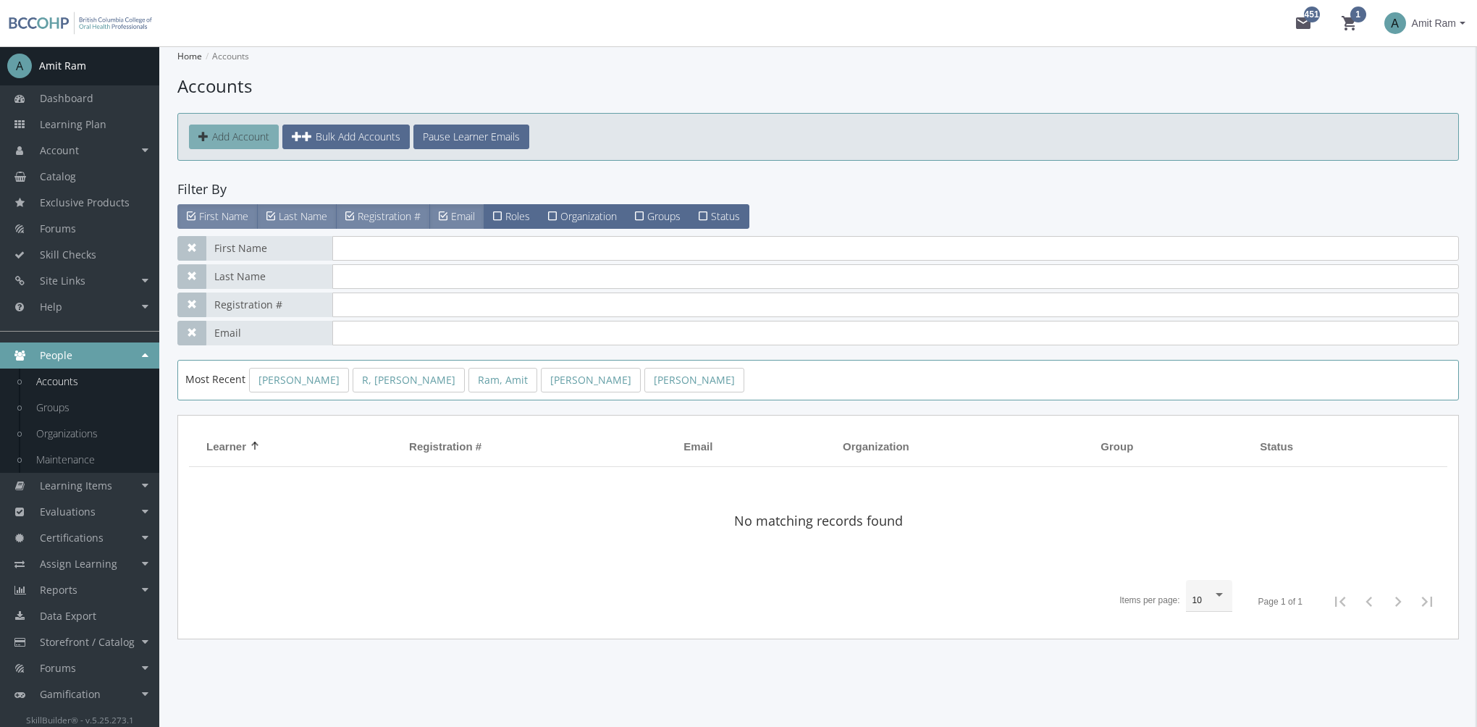
click at [256, 137] on span "Add Account" at bounding box center [240, 137] width 57 height 14
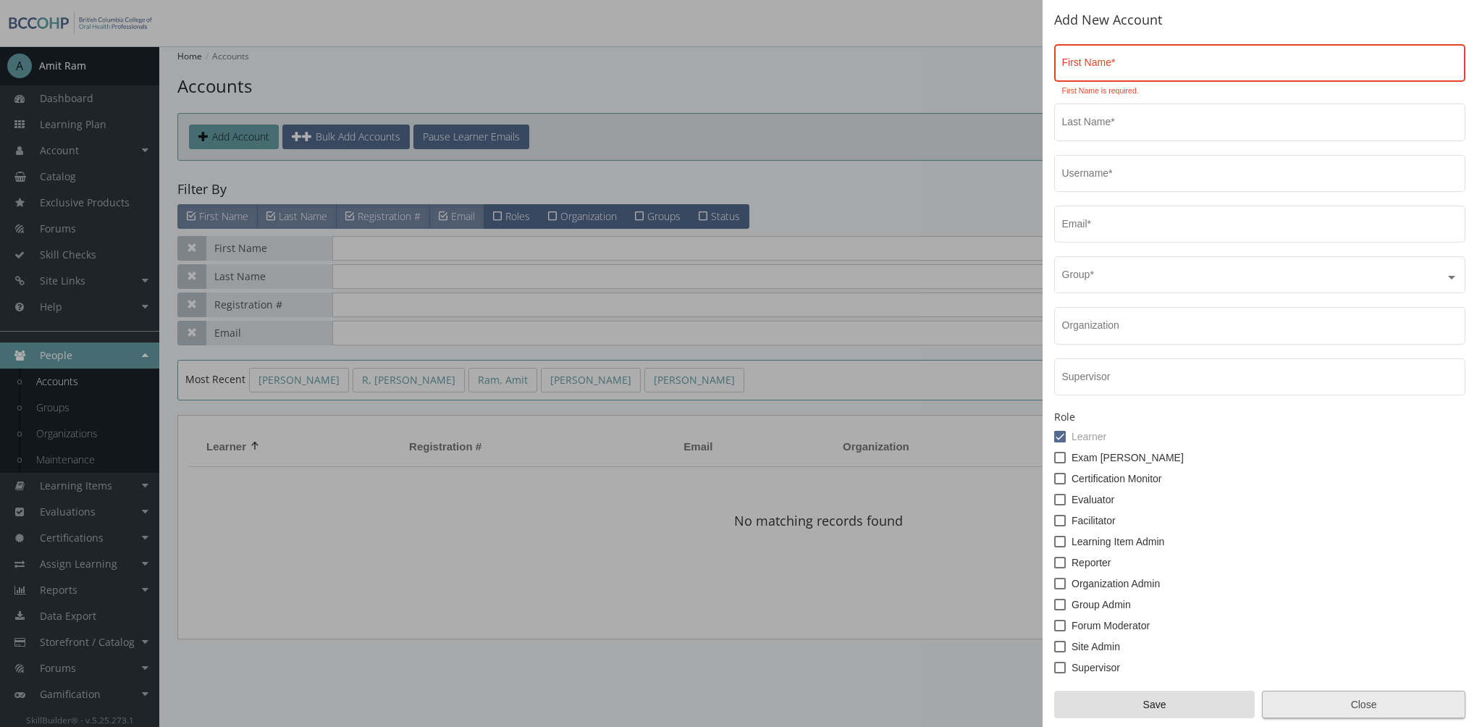
click at [1344, 692] on span "Close" at bounding box center [1363, 704] width 179 height 26
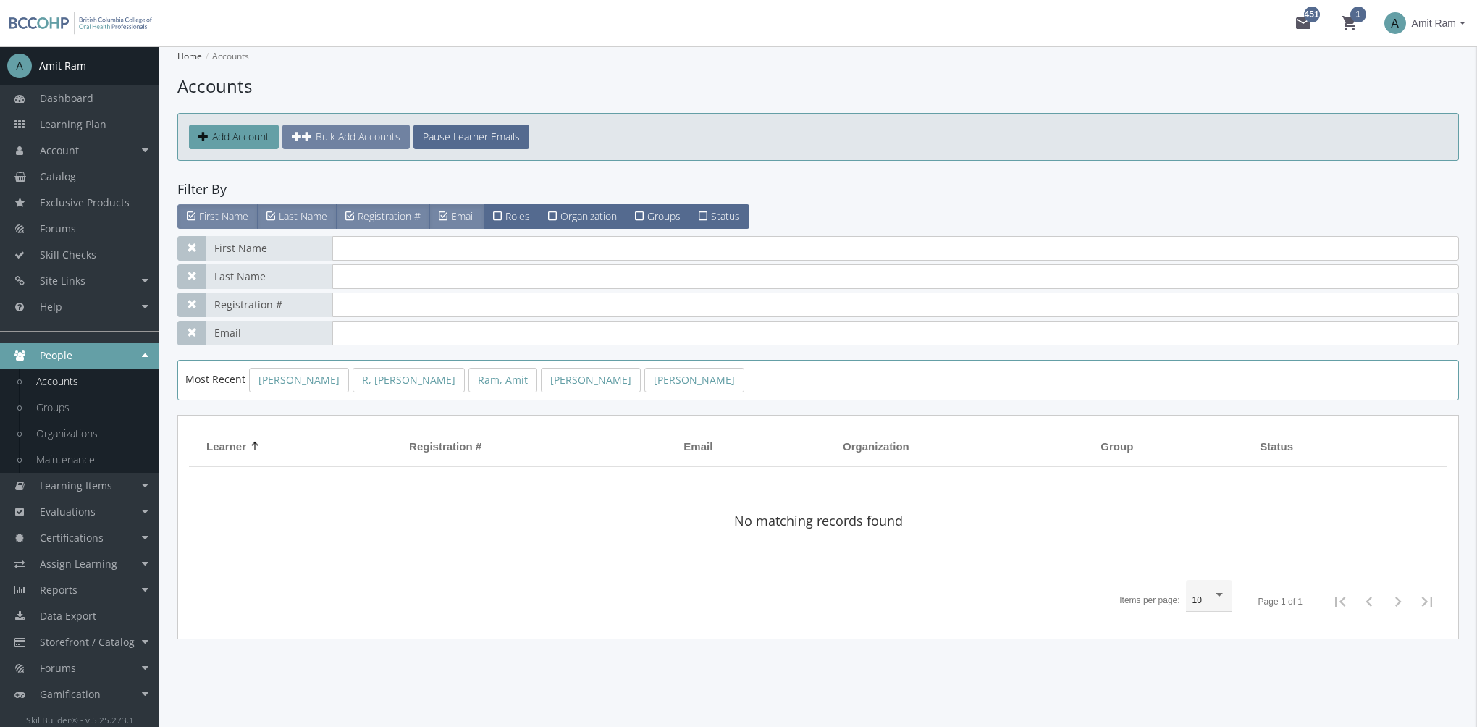
click at [350, 141] on span "Bulk Add Accounts" at bounding box center [358, 137] width 85 height 14
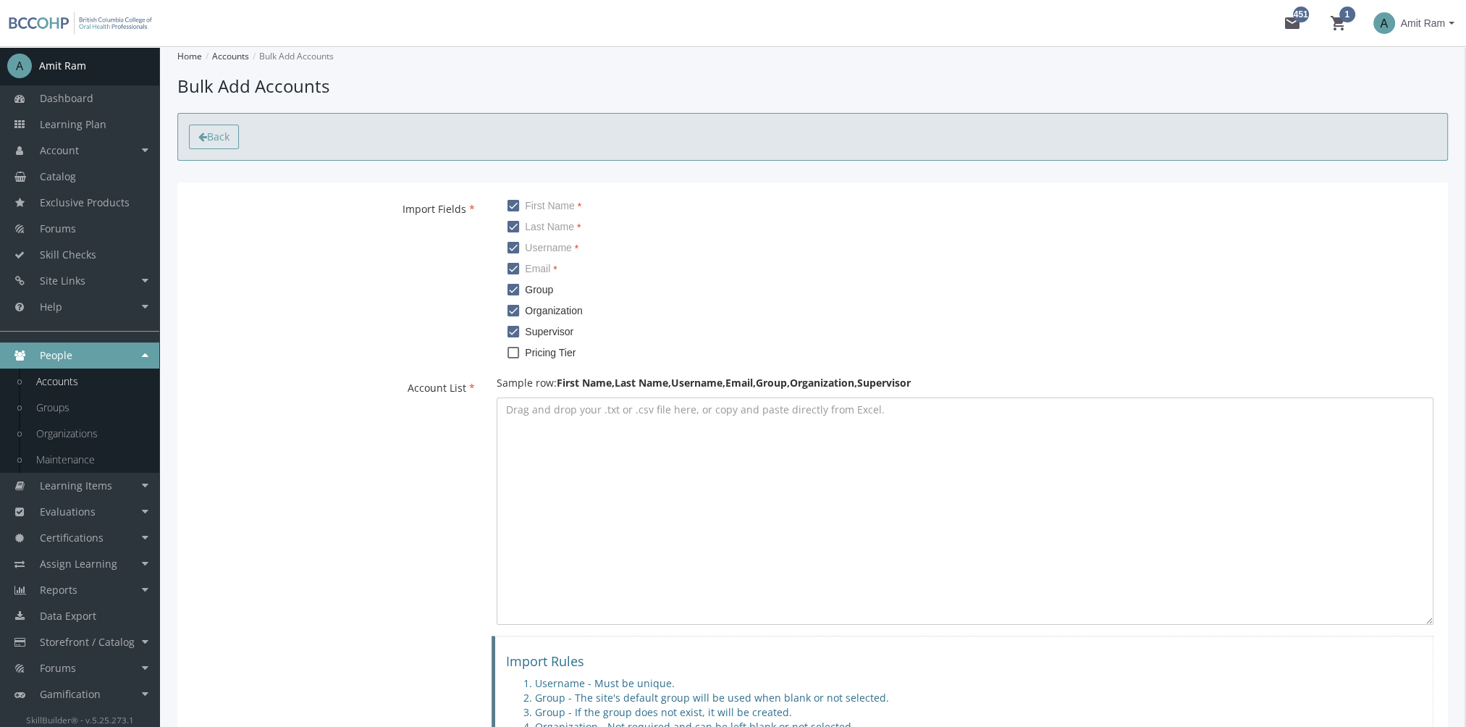
click at [216, 134] on span "Back" at bounding box center [218, 137] width 22 height 14
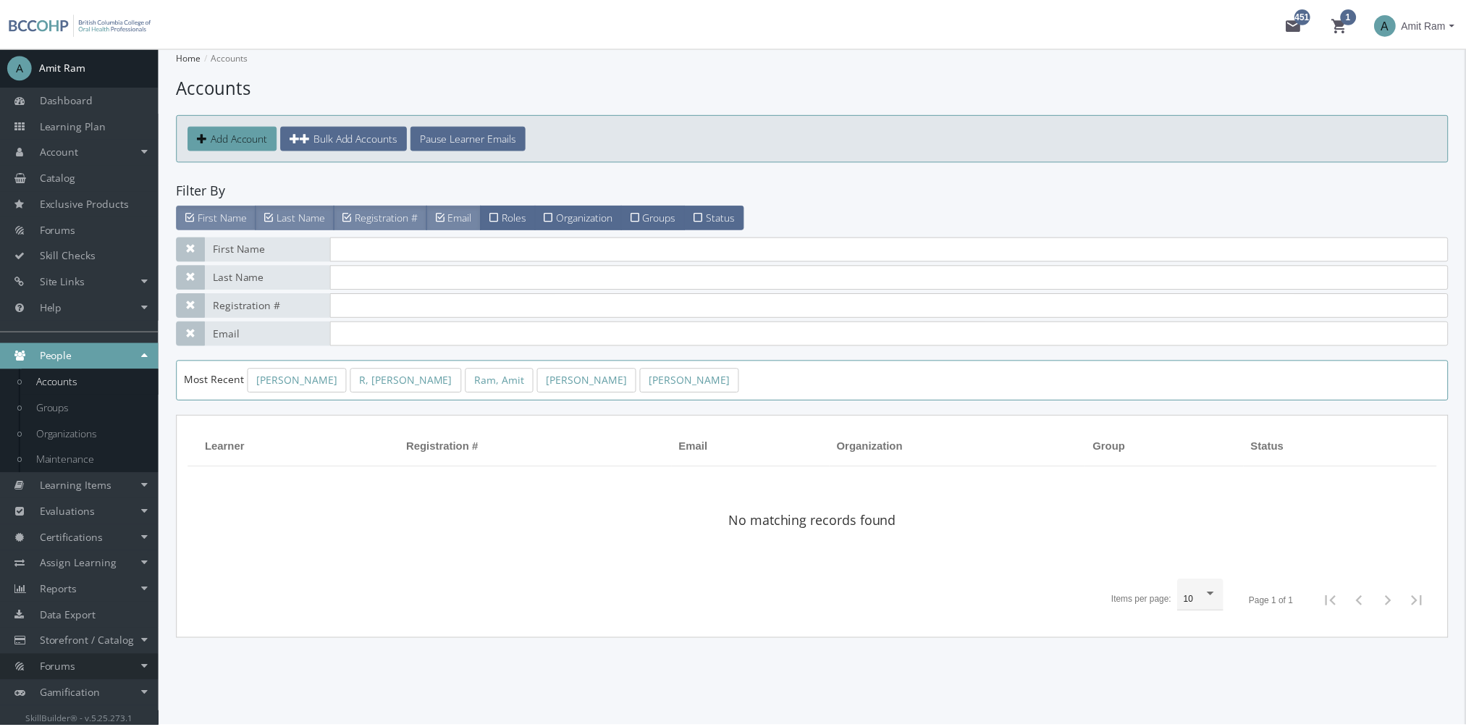
scroll to position [20, 0]
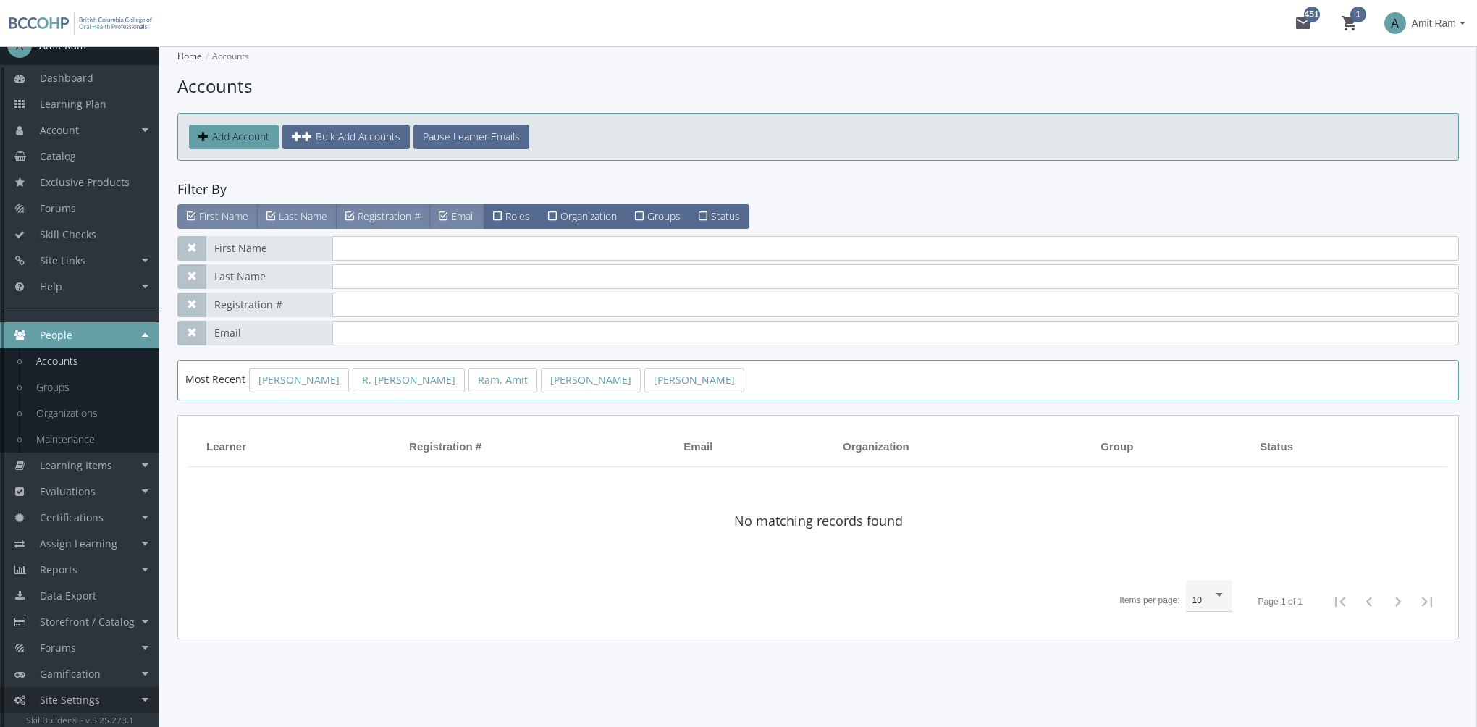
click at [101, 698] on link "Site Settings" at bounding box center [79, 700] width 159 height 26
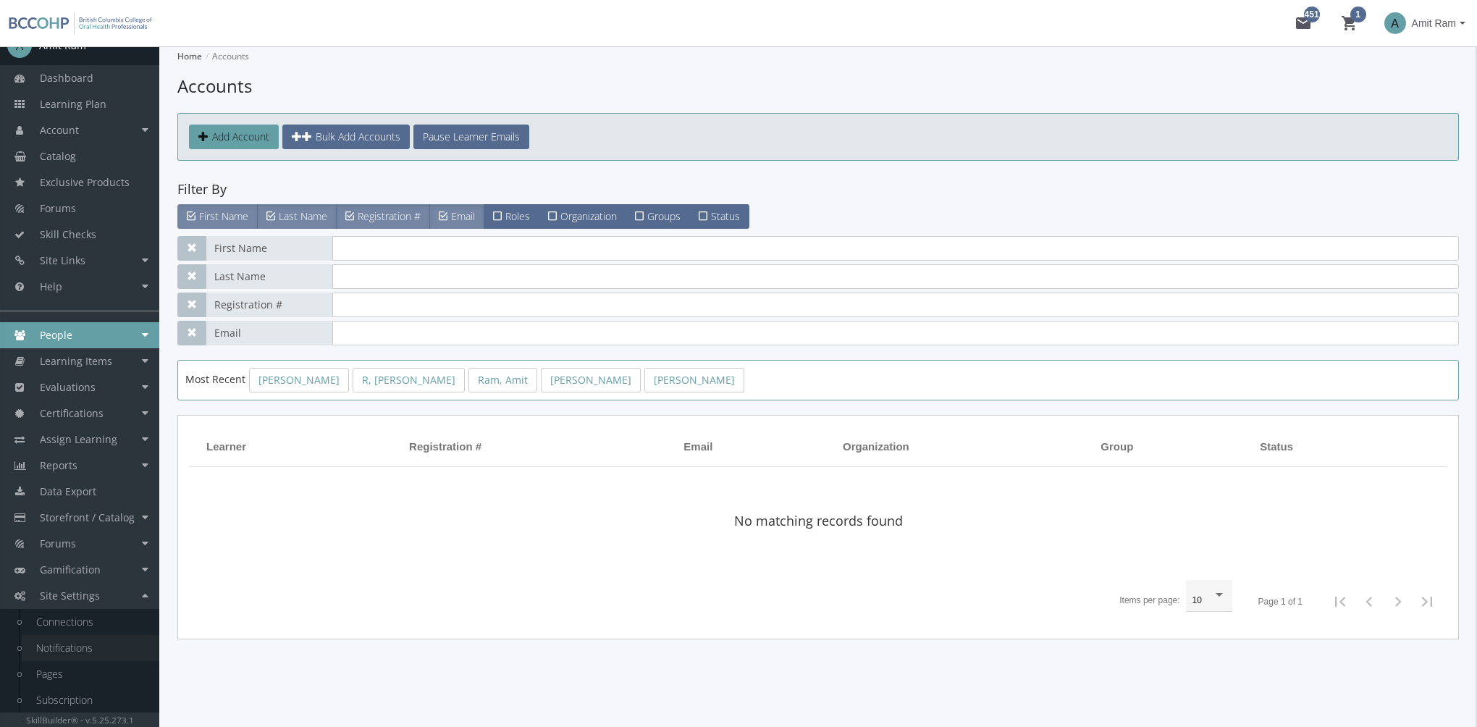
click at [95, 654] on link "Notifications" at bounding box center [91, 648] width 138 height 26
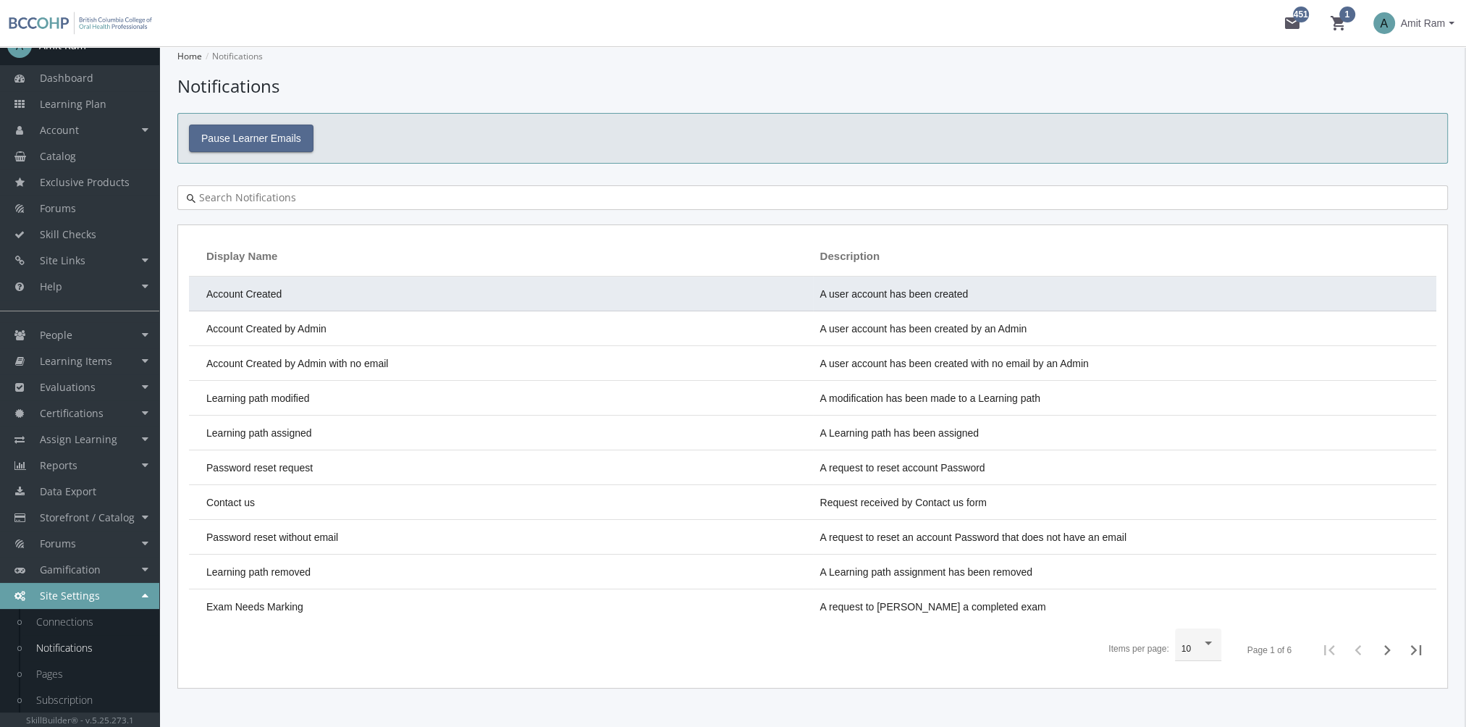
click at [321, 293] on td "Account Created" at bounding box center [501, 294] width 624 height 35
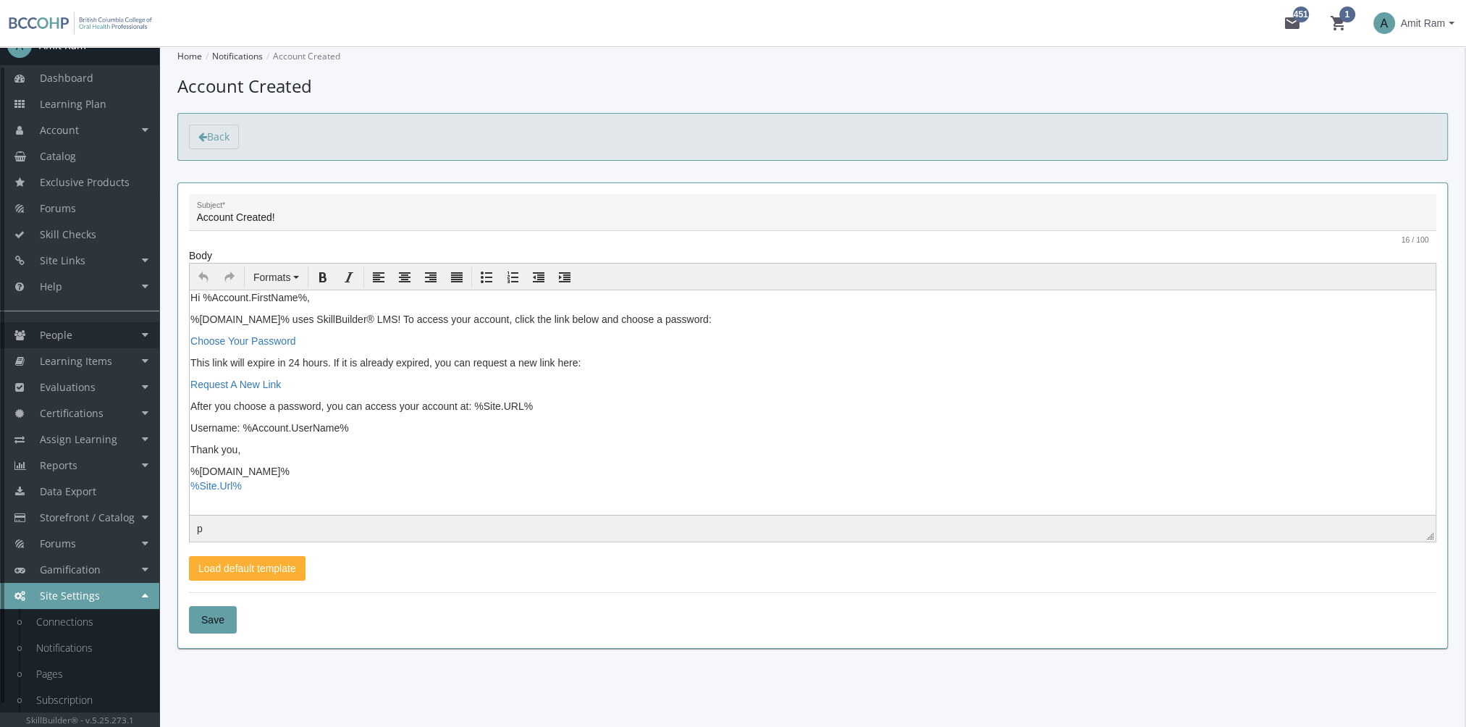
click at [105, 330] on link "People" at bounding box center [79, 335] width 159 height 26
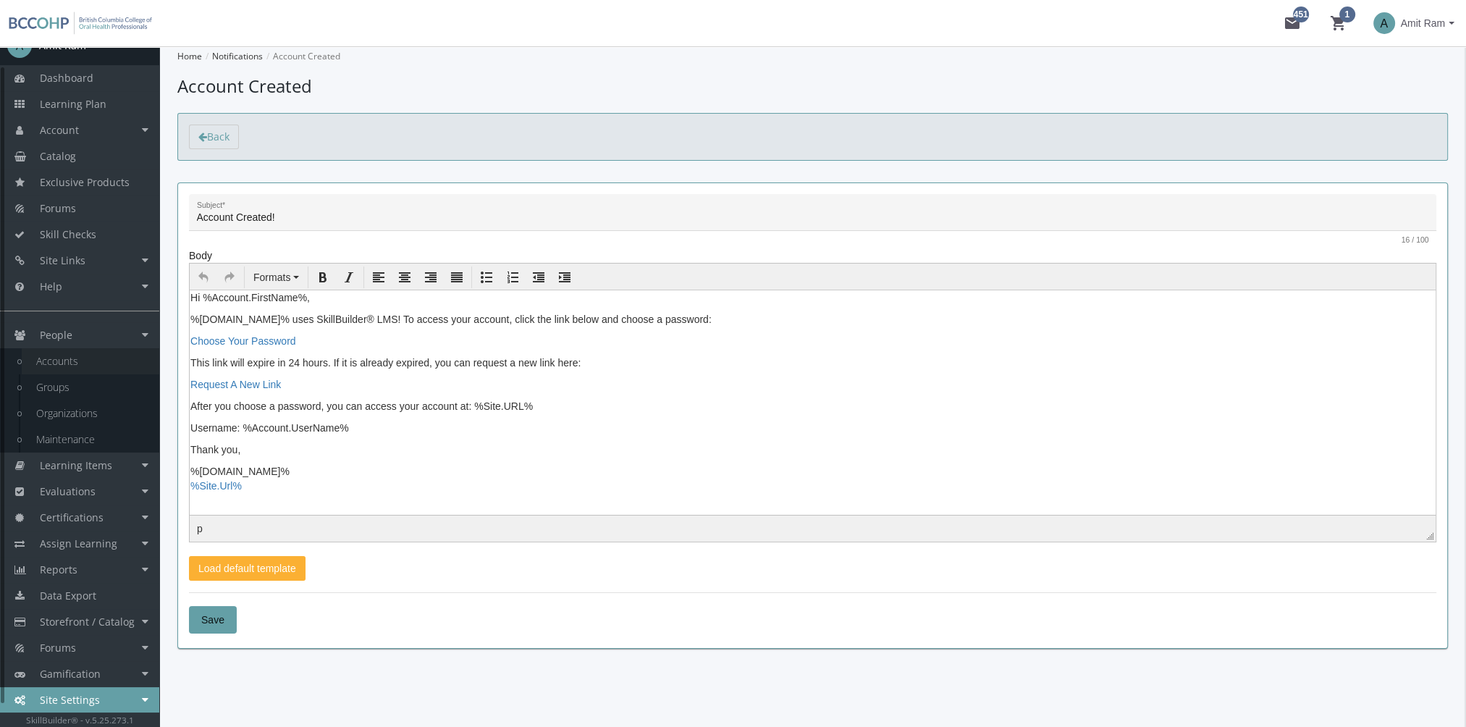
click at [96, 367] on link "Accounts" at bounding box center [91, 361] width 138 height 26
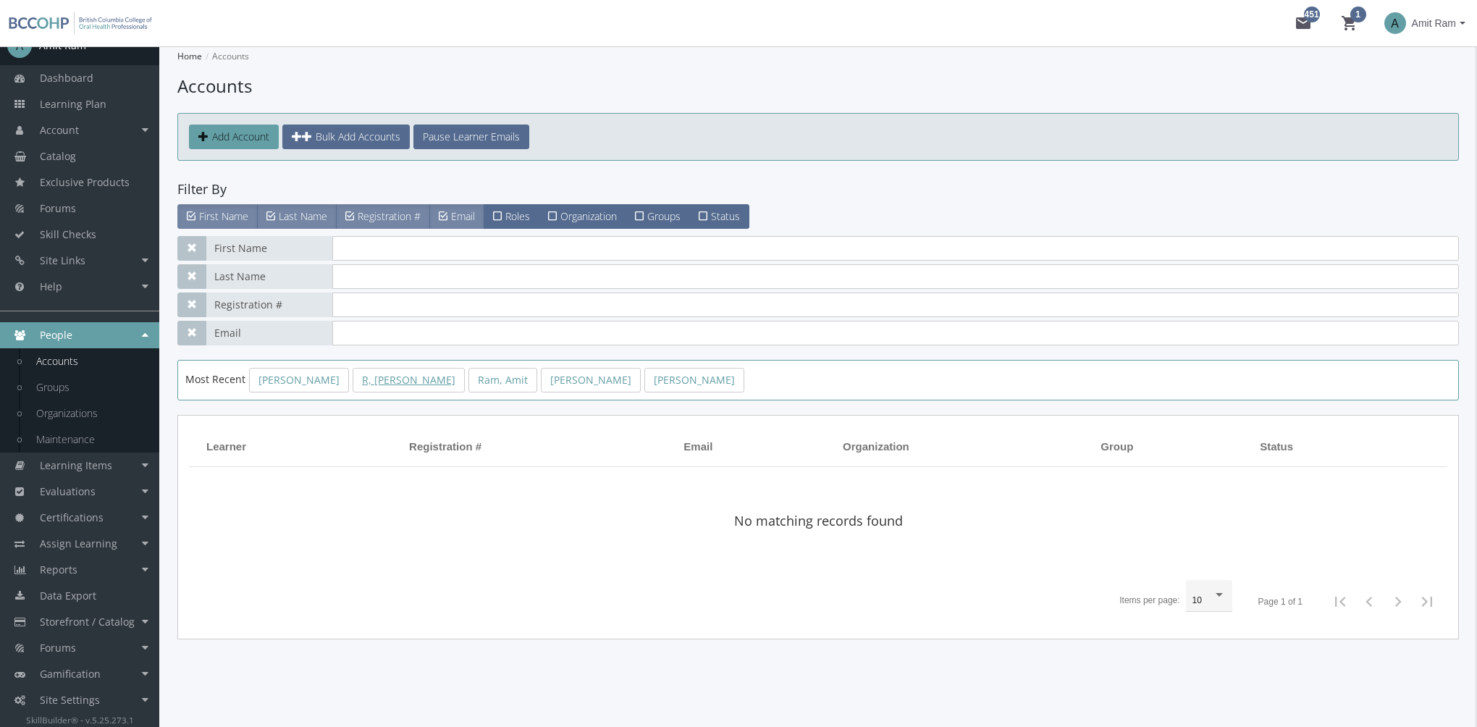
click at [402, 387] on link "R, [PERSON_NAME]" at bounding box center [409, 380] width 112 height 25
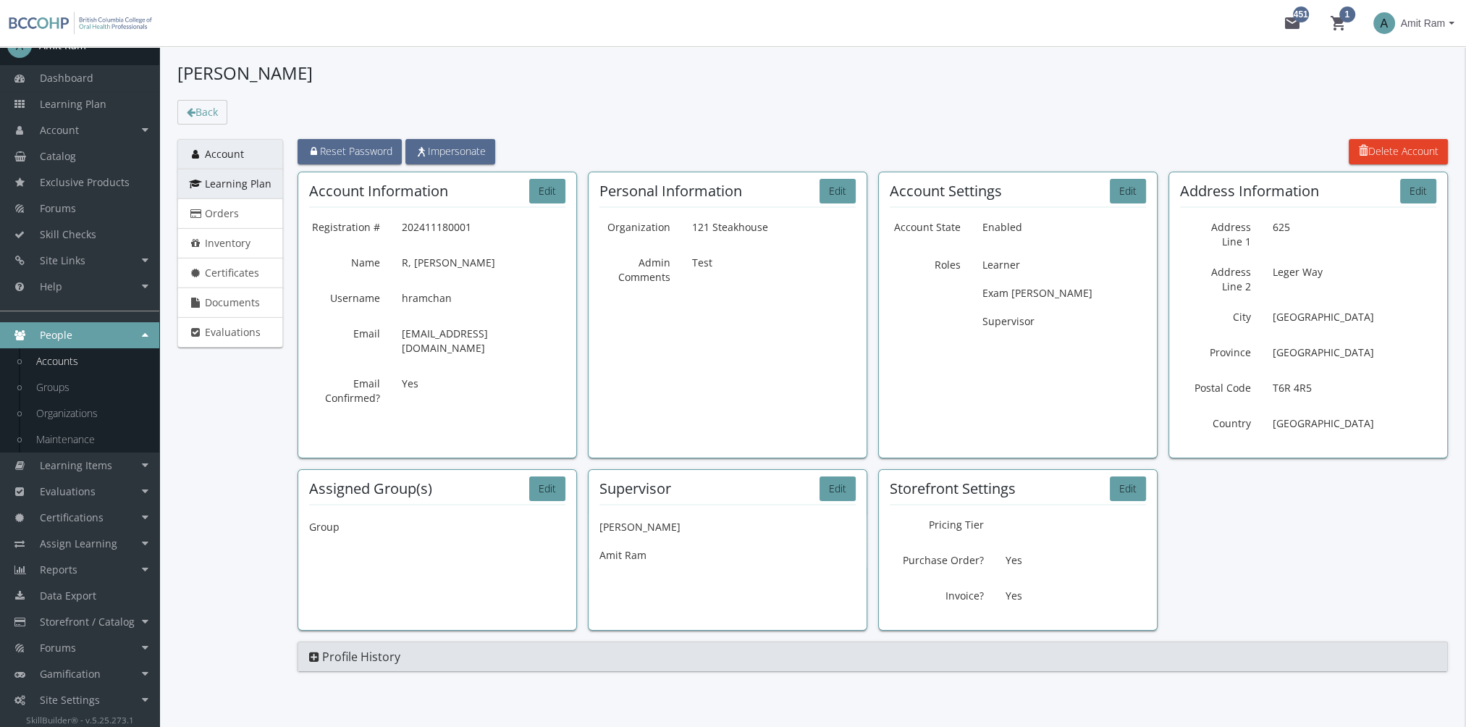
click at [231, 174] on link "Learning Plan" at bounding box center [230, 184] width 106 height 30
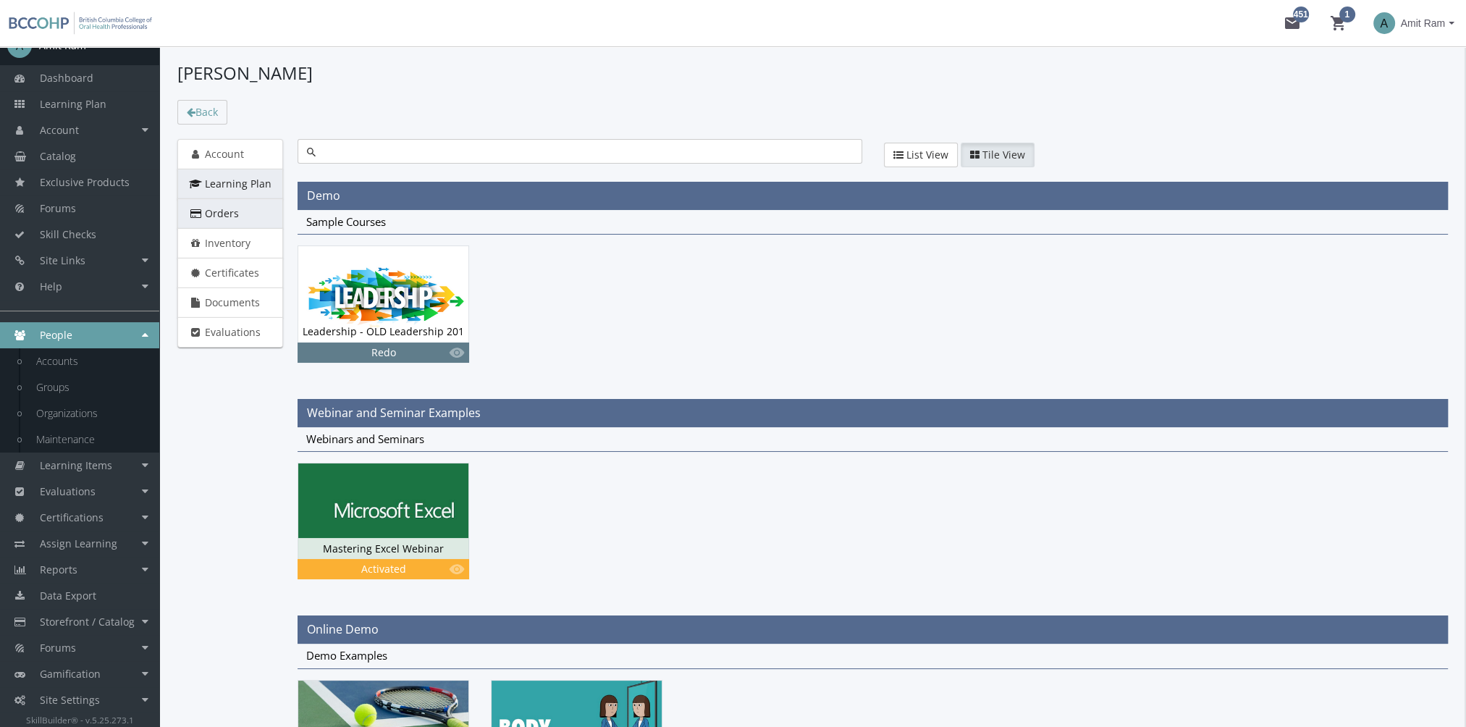
click at [243, 212] on link "Orders" at bounding box center [230, 213] width 106 height 30
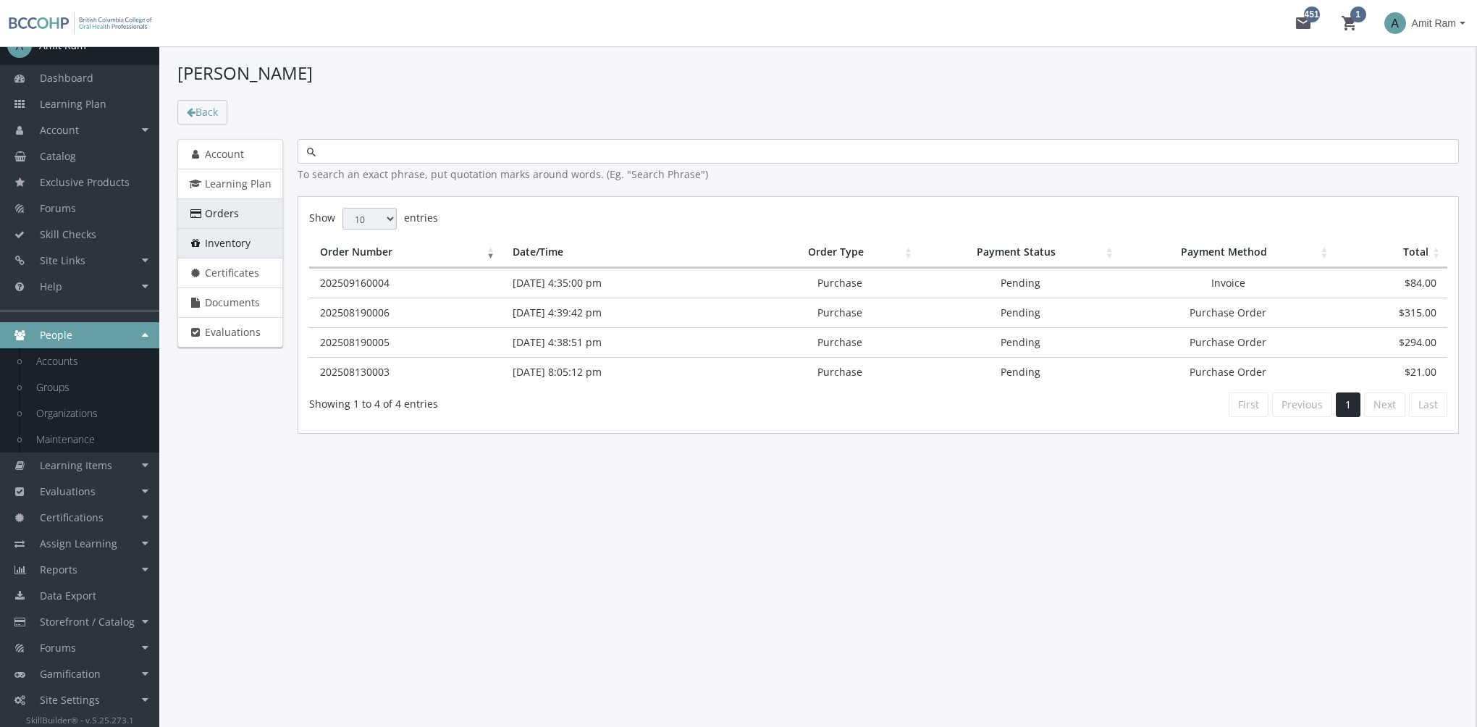
click at [242, 240] on span "Inventory" at bounding box center [228, 243] width 46 height 14
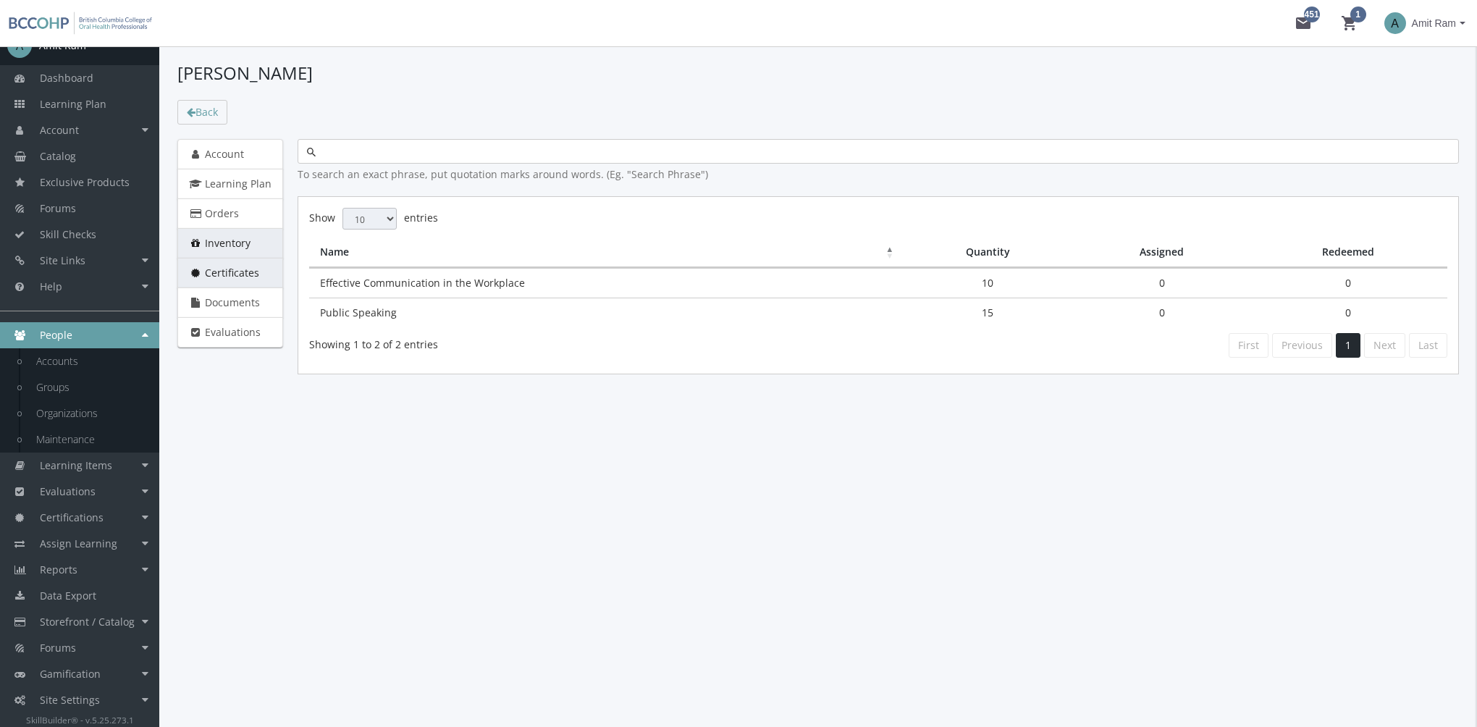
click at [237, 266] on span "Certificates" at bounding box center [232, 273] width 54 height 14
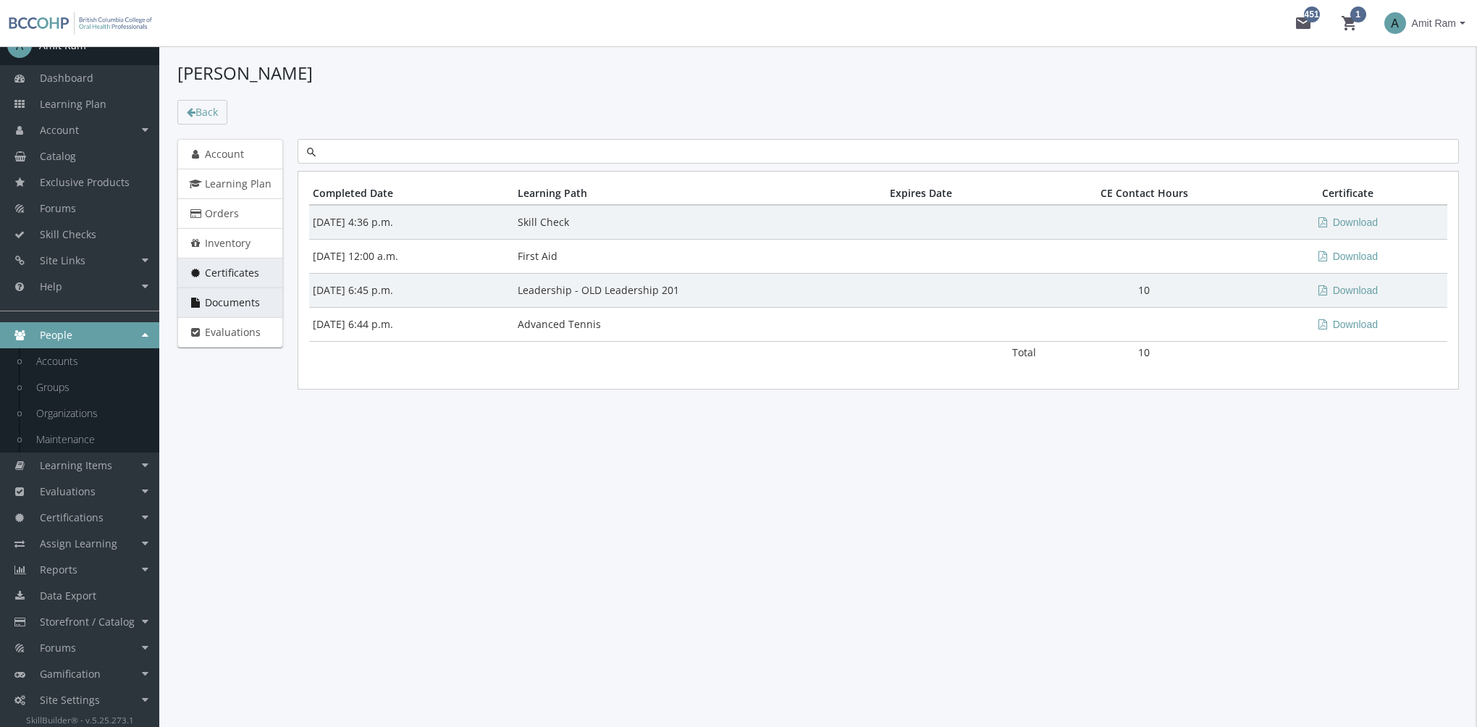
click at [236, 298] on span "Documents" at bounding box center [232, 302] width 55 height 14
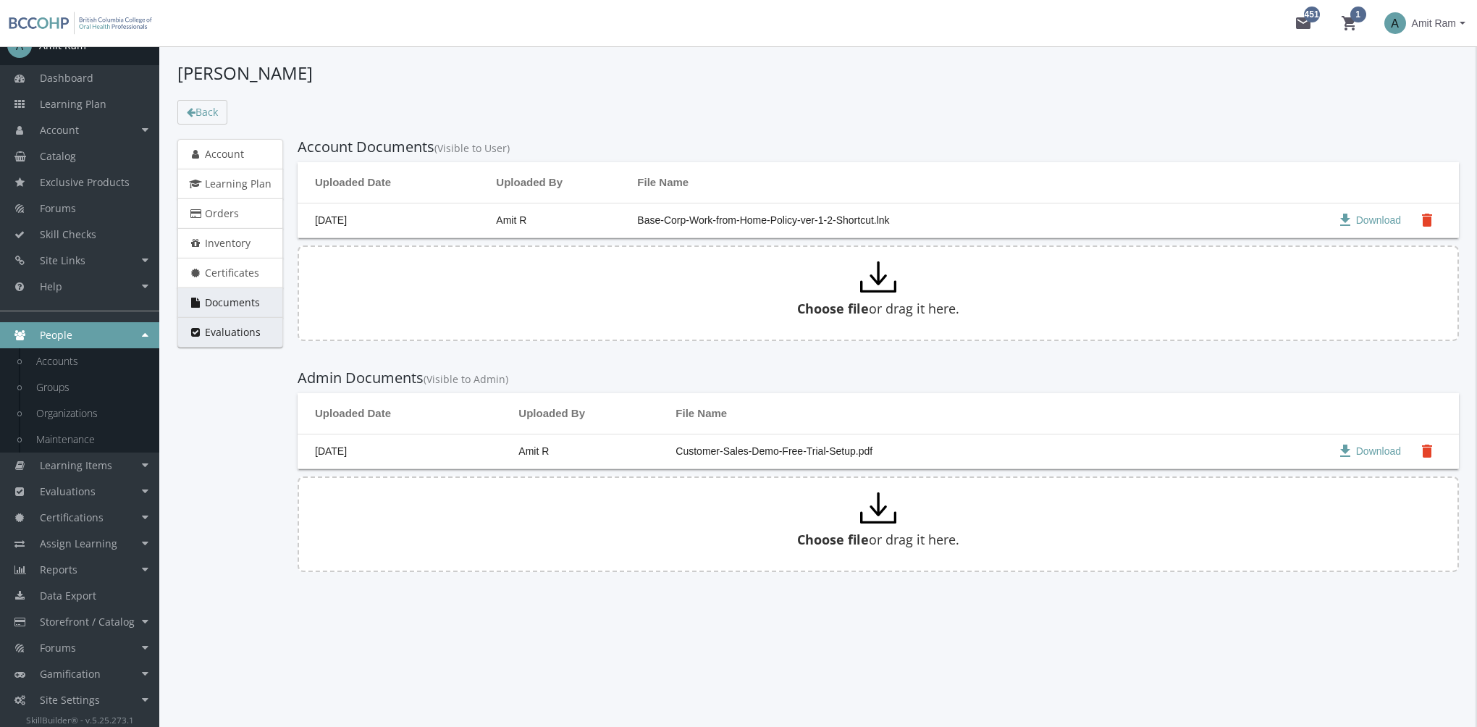
click at [248, 334] on span "Evaluations" at bounding box center [233, 332] width 56 height 14
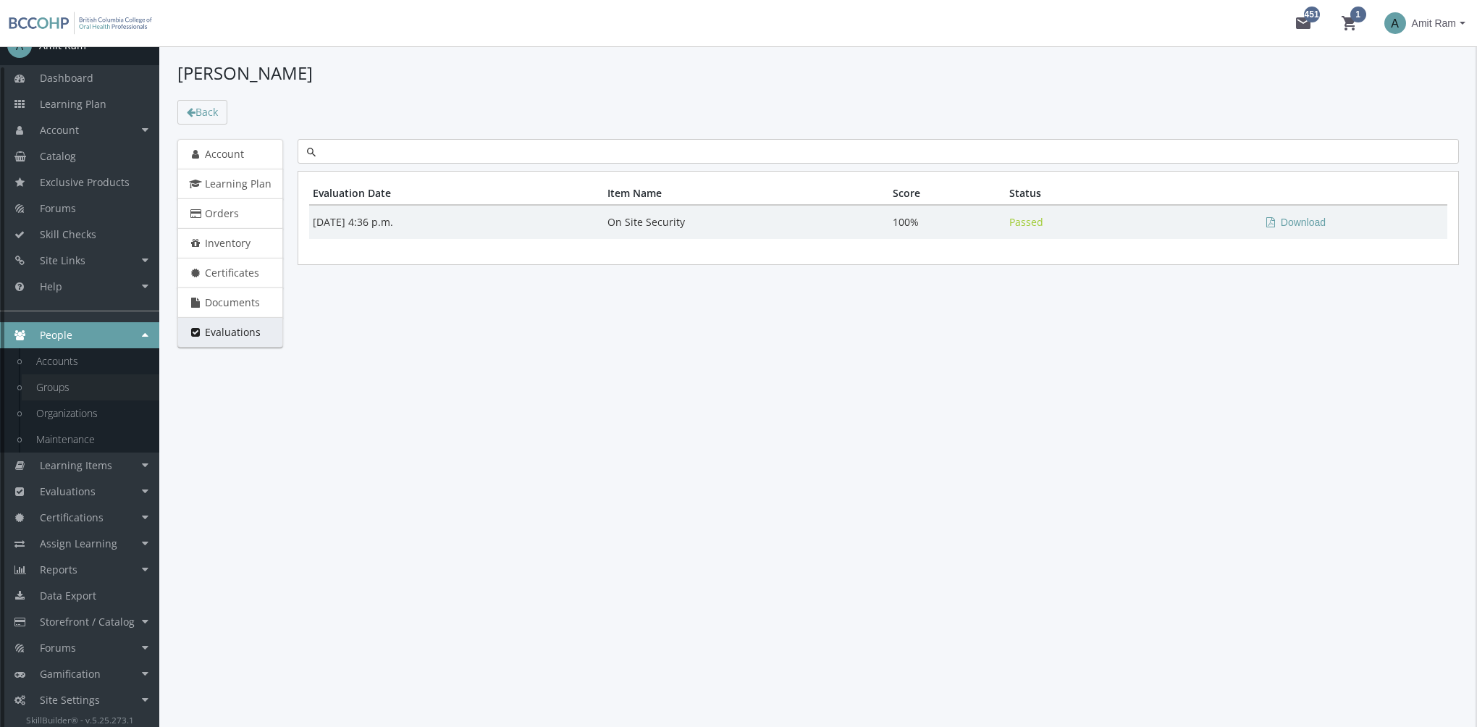
click at [61, 388] on link "Groups" at bounding box center [91, 387] width 138 height 26
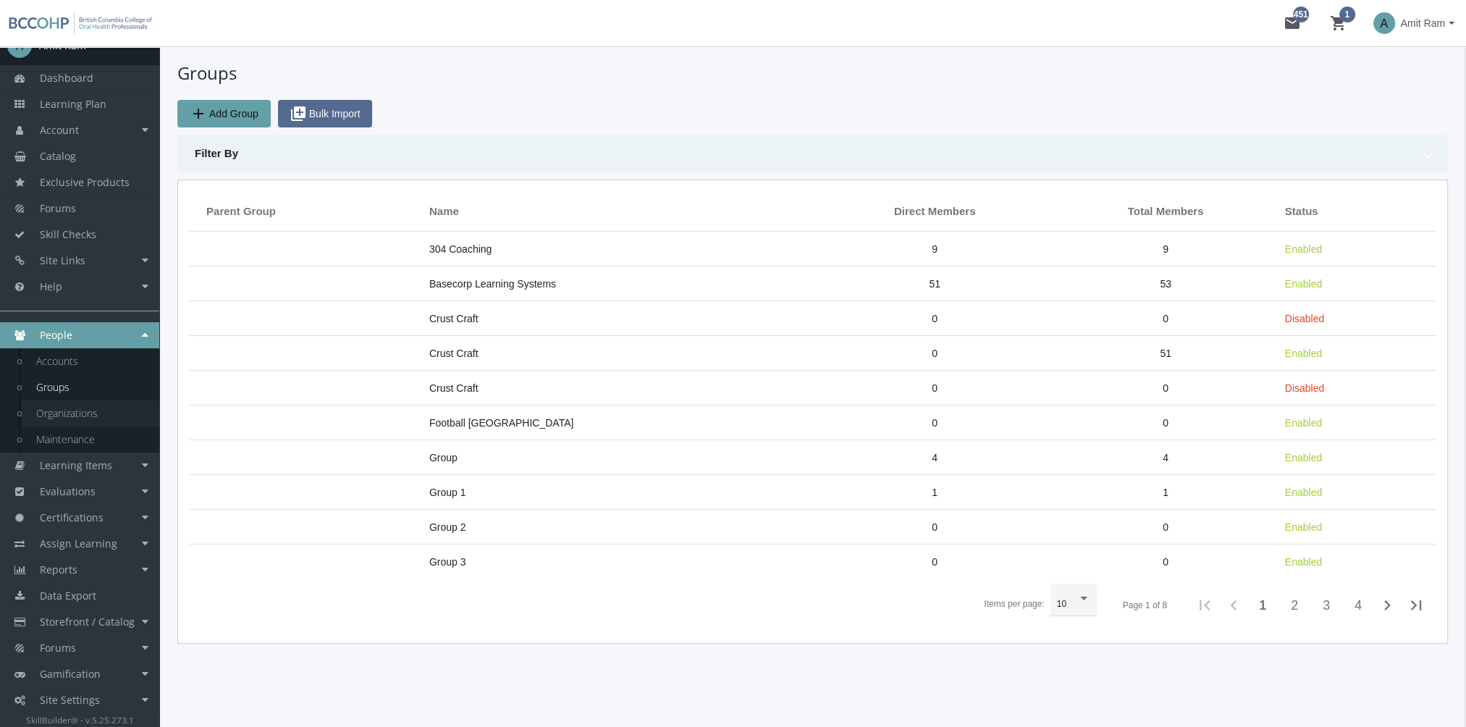
click at [109, 410] on link "Organizations" at bounding box center [91, 413] width 138 height 26
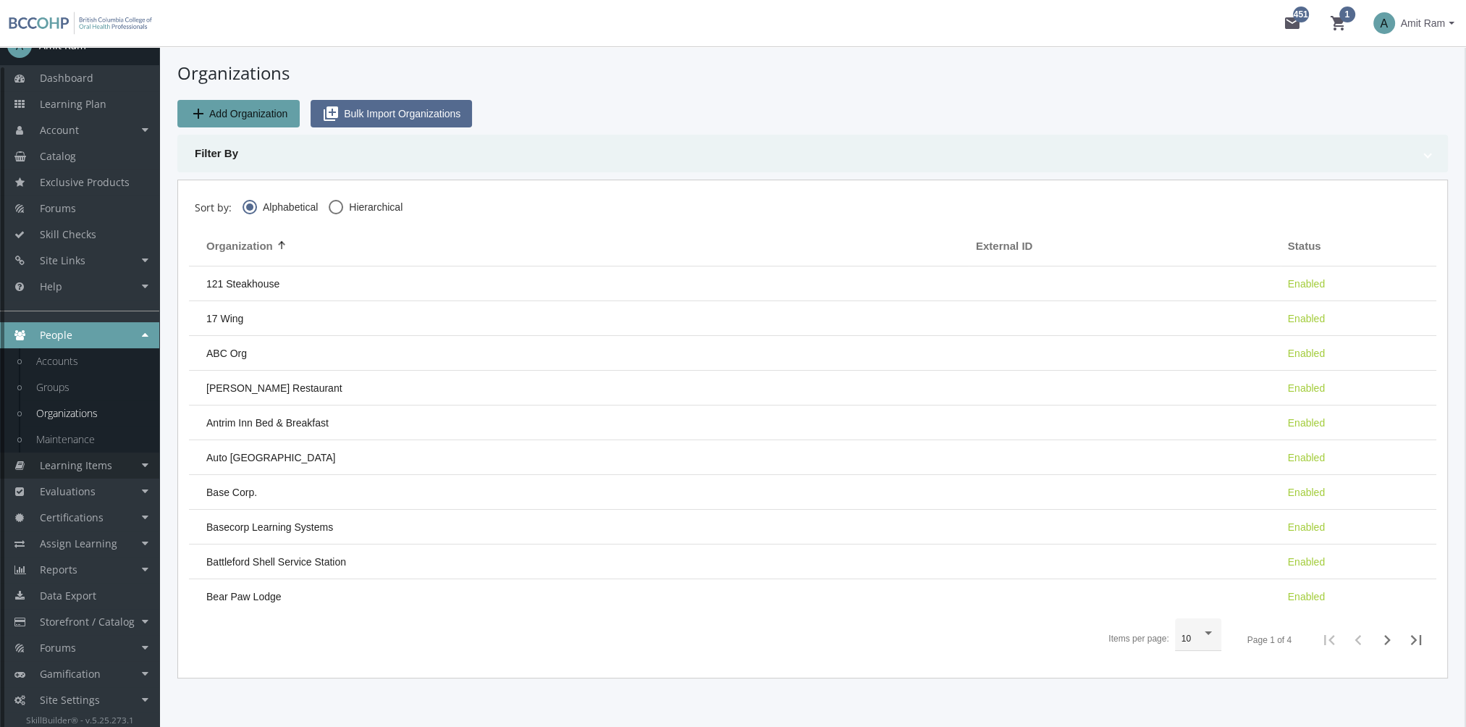
click at [103, 465] on span "Learning Items" at bounding box center [76, 465] width 72 height 14
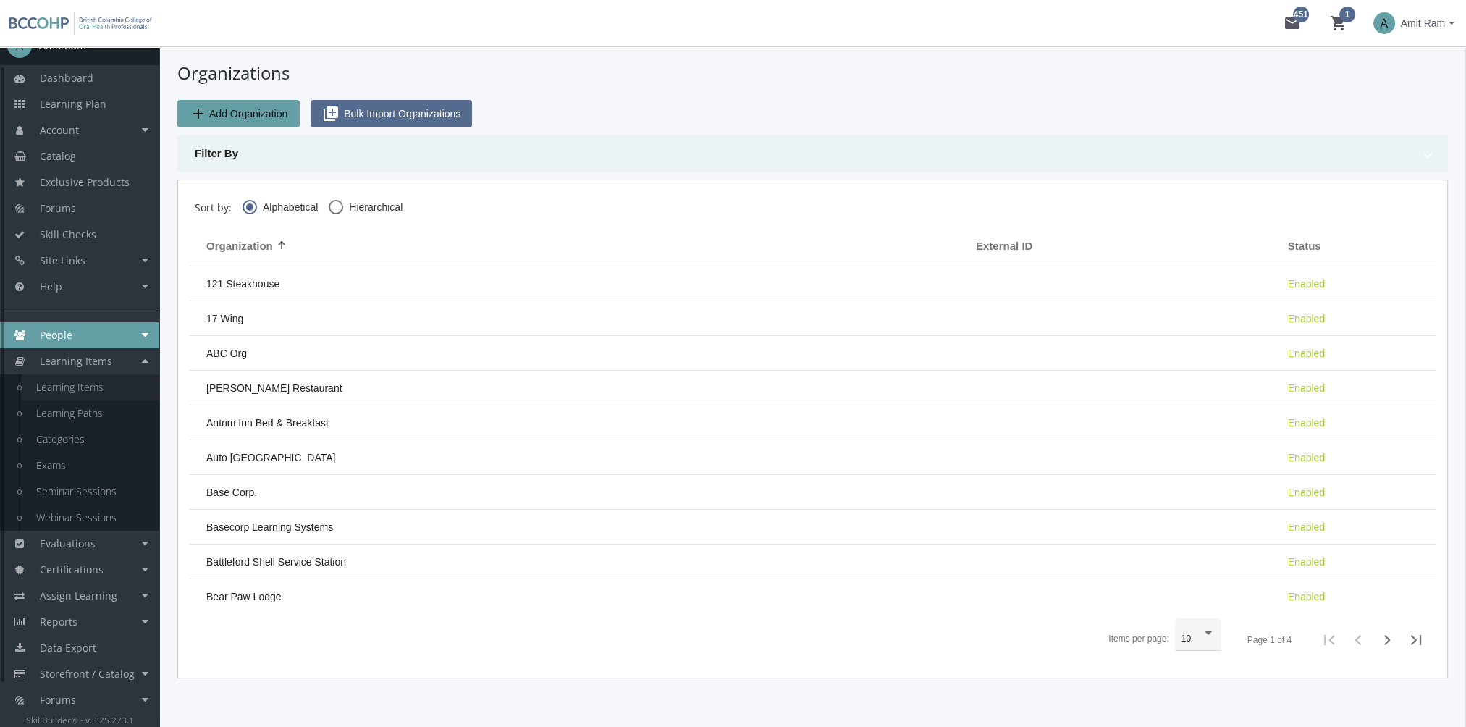
click at [98, 392] on link "Learning Items" at bounding box center [91, 387] width 138 height 26
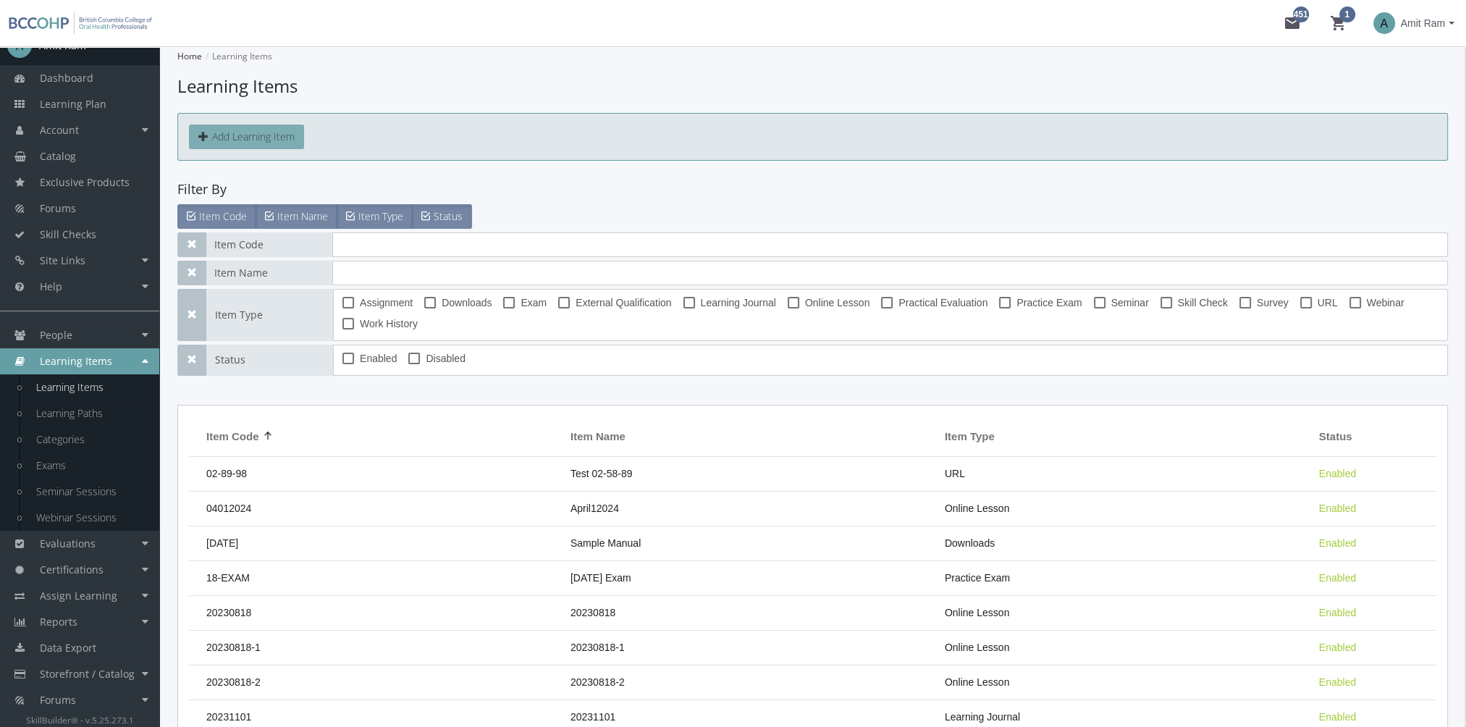
click at [269, 134] on button "Add Learning Item" at bounding box center [246, 137] width 115 height 25
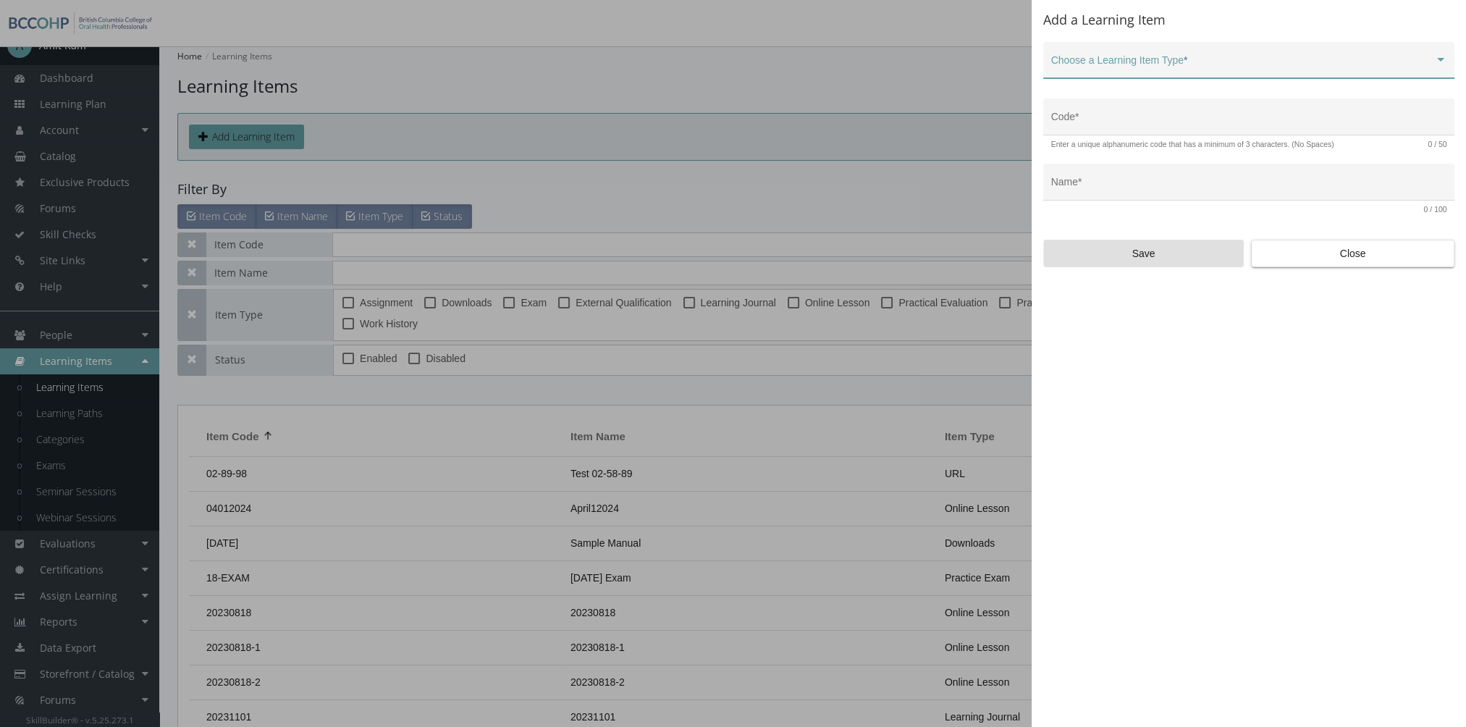
click at [1173, 67] on span at bounding box center [1242, 66] width 383 height 12
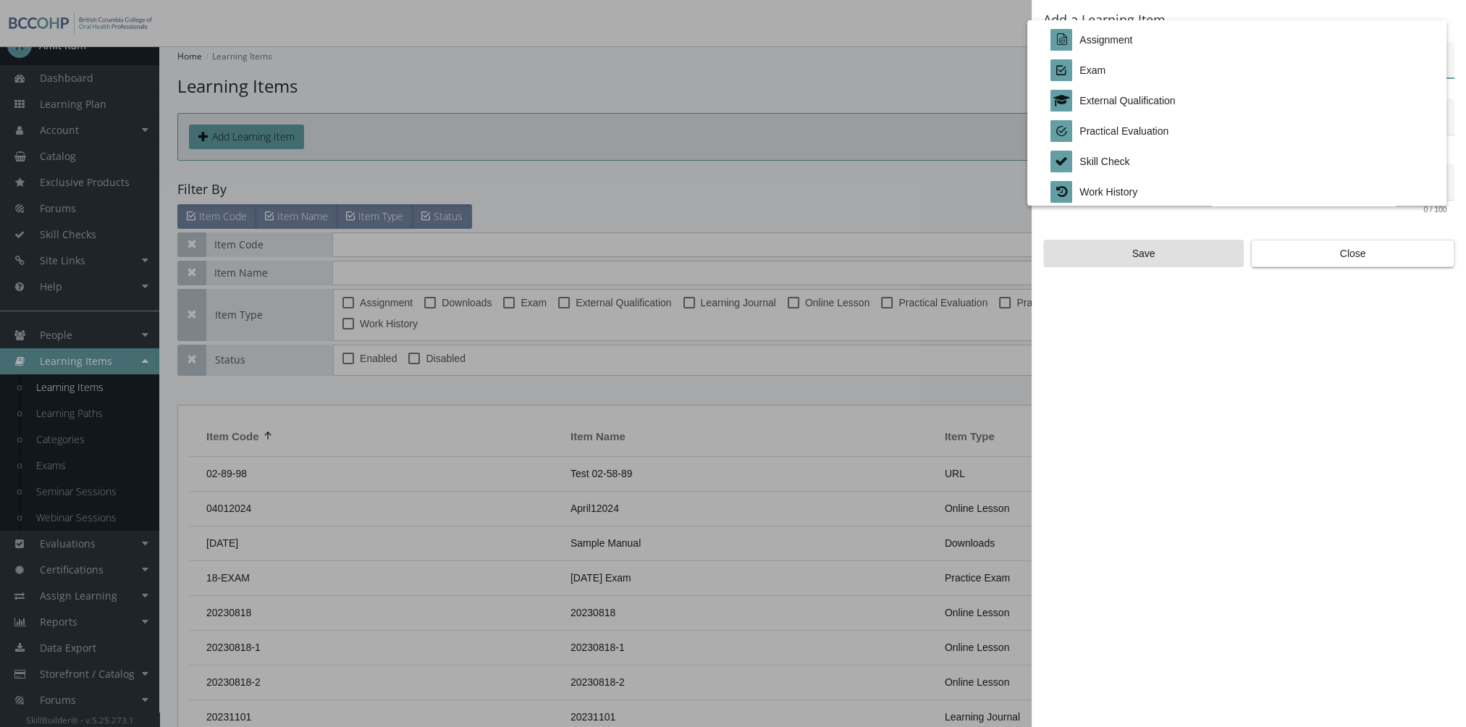
scroll to position [301, 0]
click at [1335, 258] on div at bounding box center [733, 363] width 1466 height 727
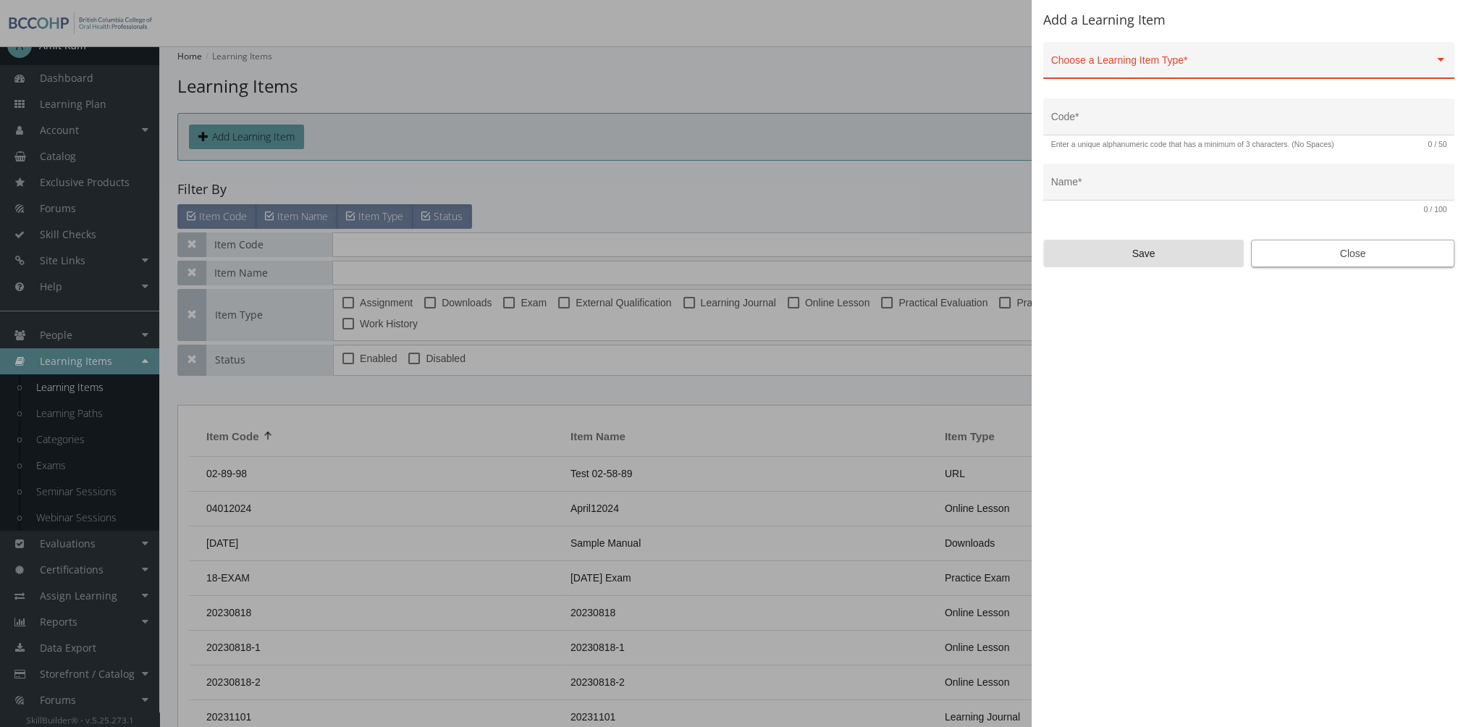
click at [1347, 257] on span "Close" at bounding box center [1352, 253] width 179 height 26
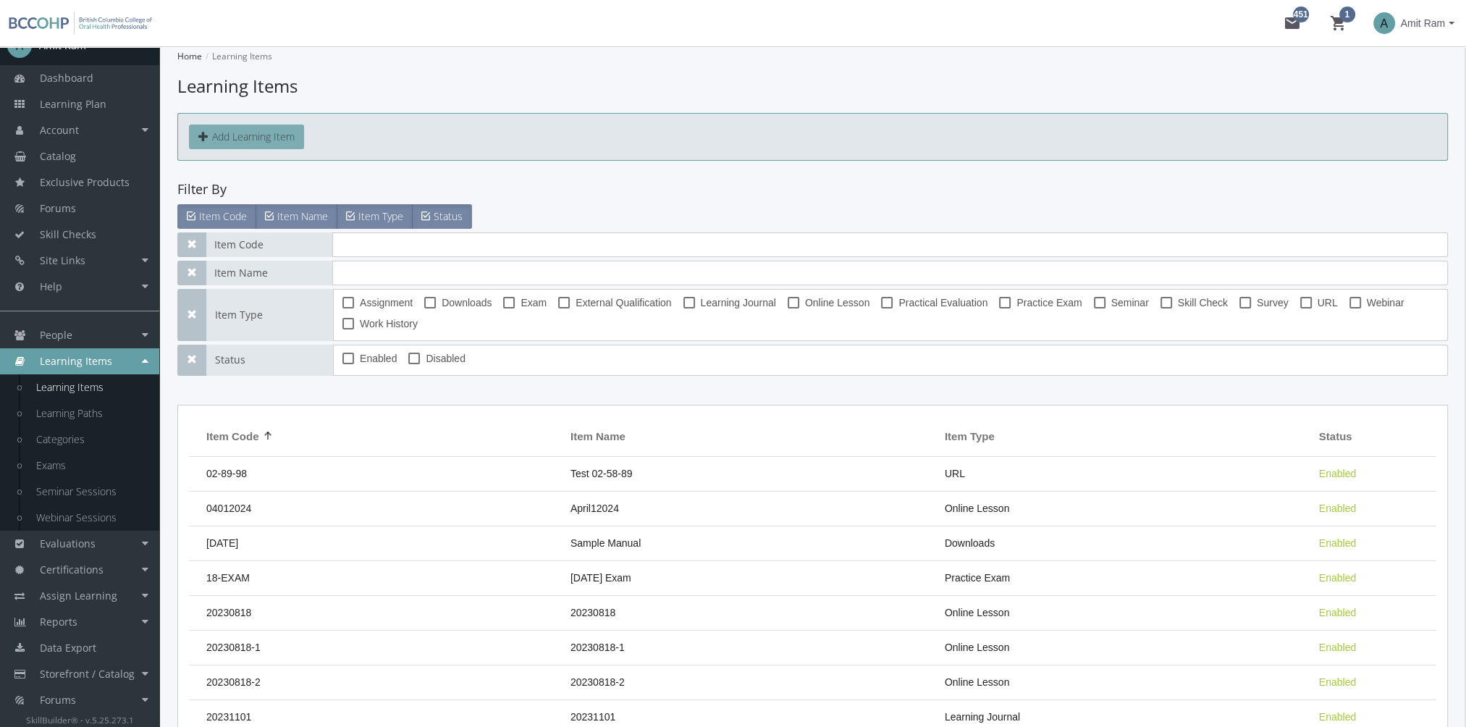
scroll to position [72, 0]
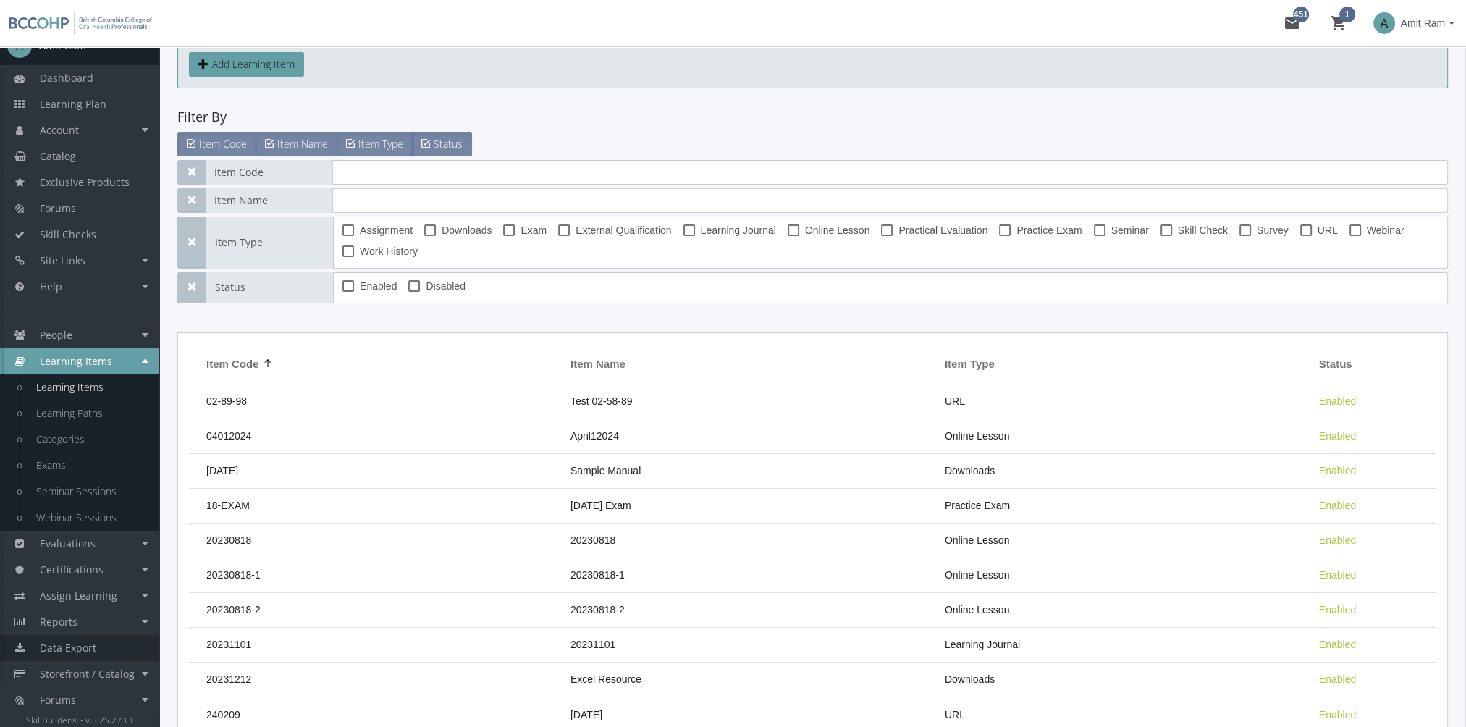
click at [88, 644] on span "Data Export" at bounding box center [68, 648] width 56 height 14
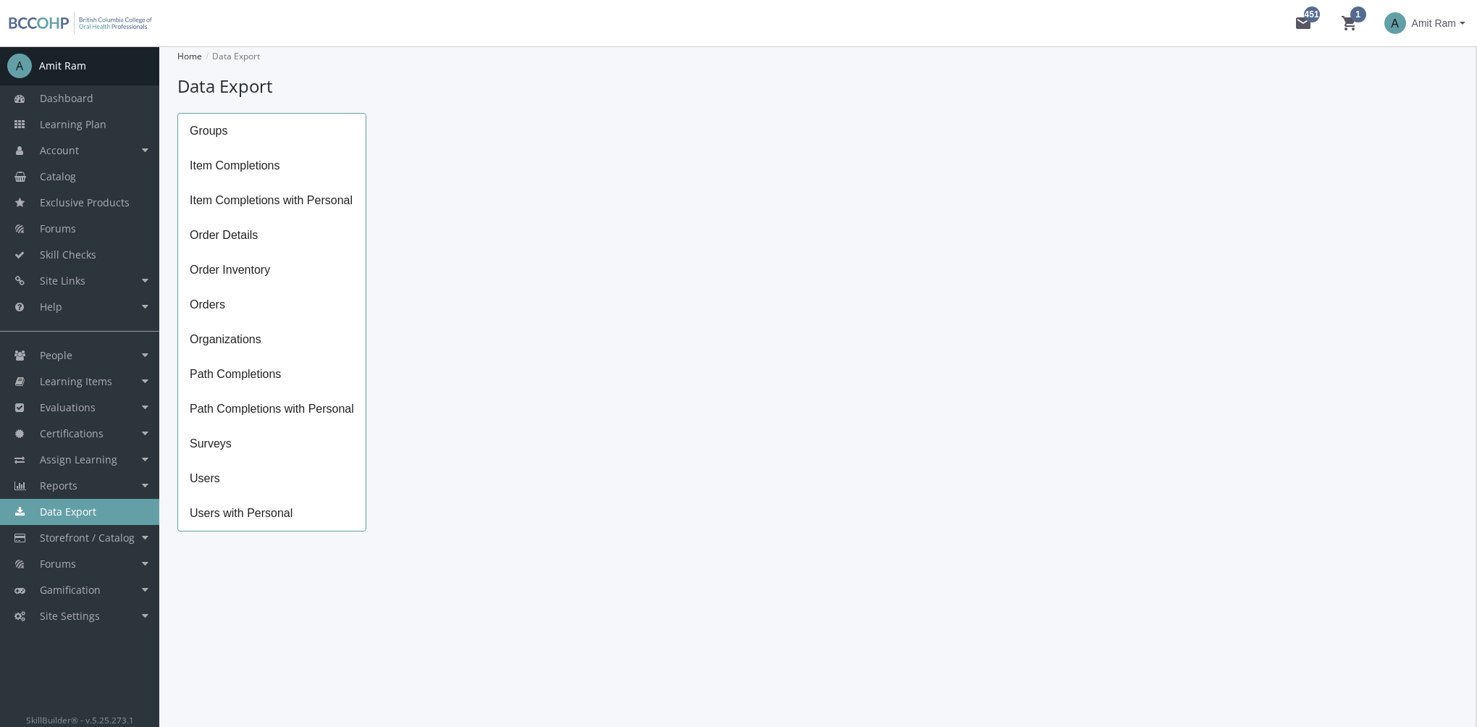
click at [274, 370] on span "Path Completions" at bounding box center [271, 374] width 187 height 35
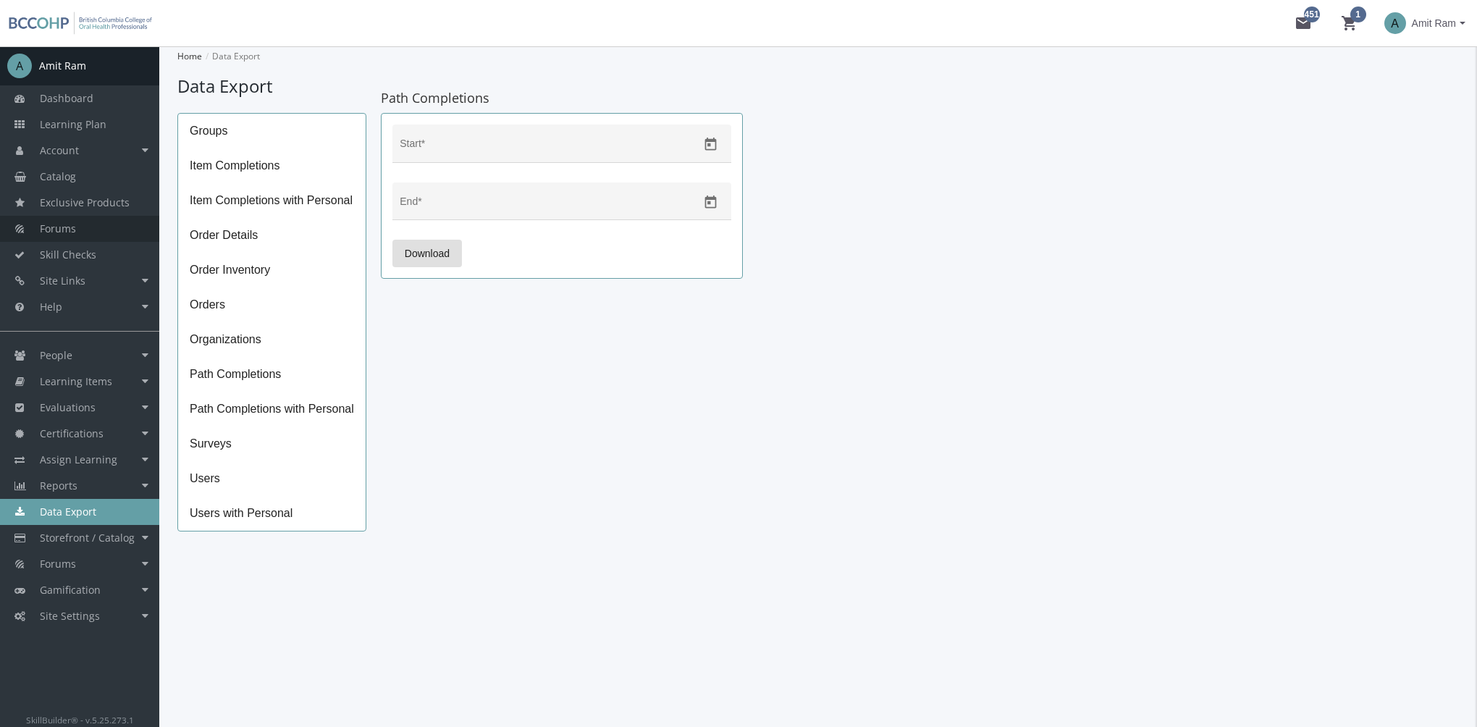
click at [78, 232] on link "Forums" at bounding box center [79, 229] width 159 height 26
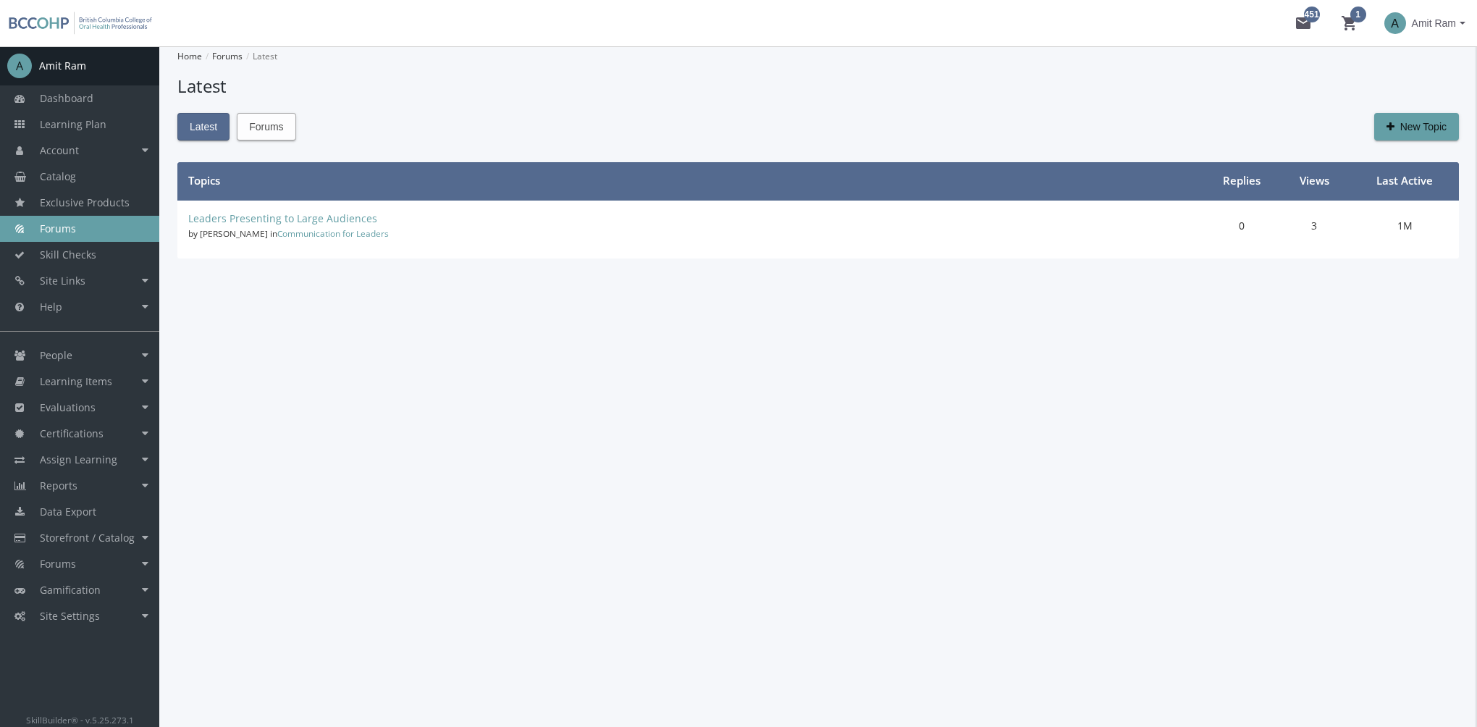
click at [279, 133] on span "Forums" at bounding box center [266, 127] width 34 height 26
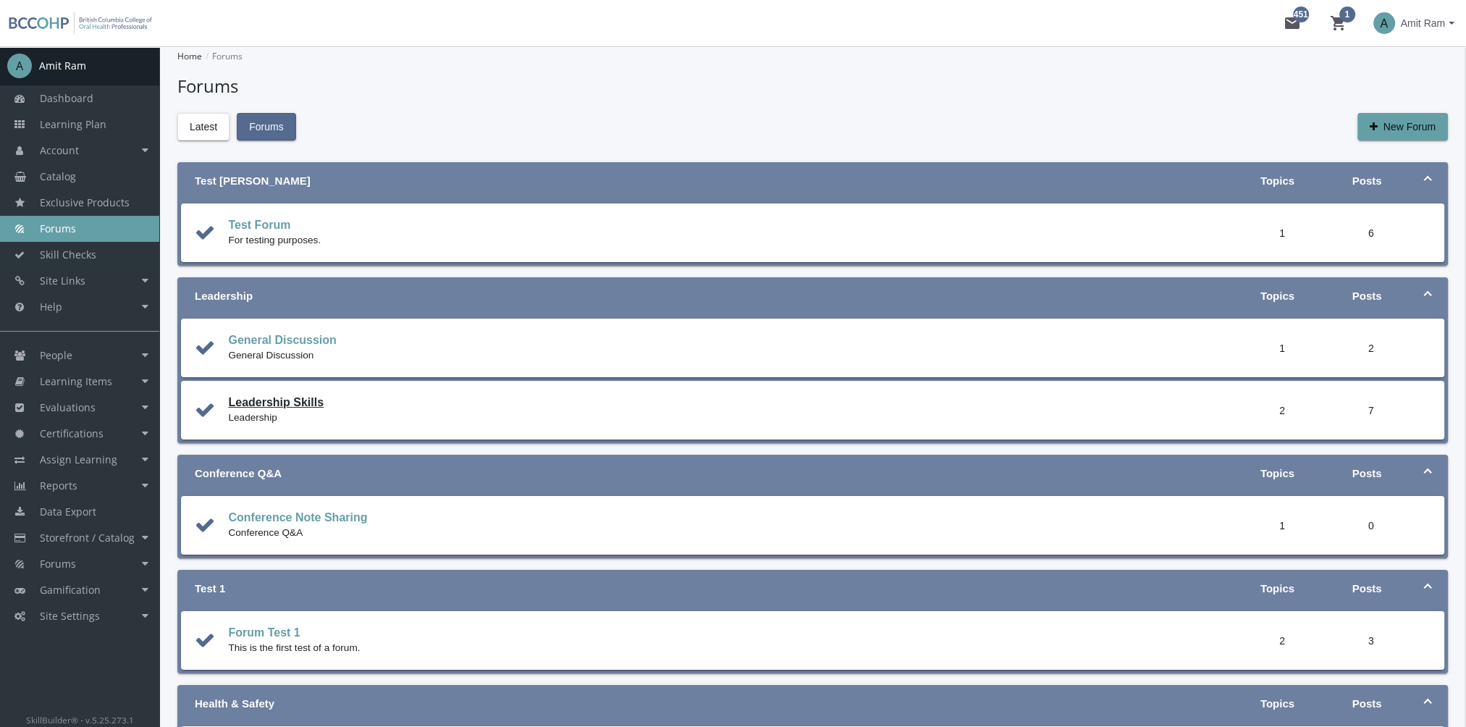
click at [278, 403] on link "Leadership Skills" at bounding box center [276, 402] width 96 height 12
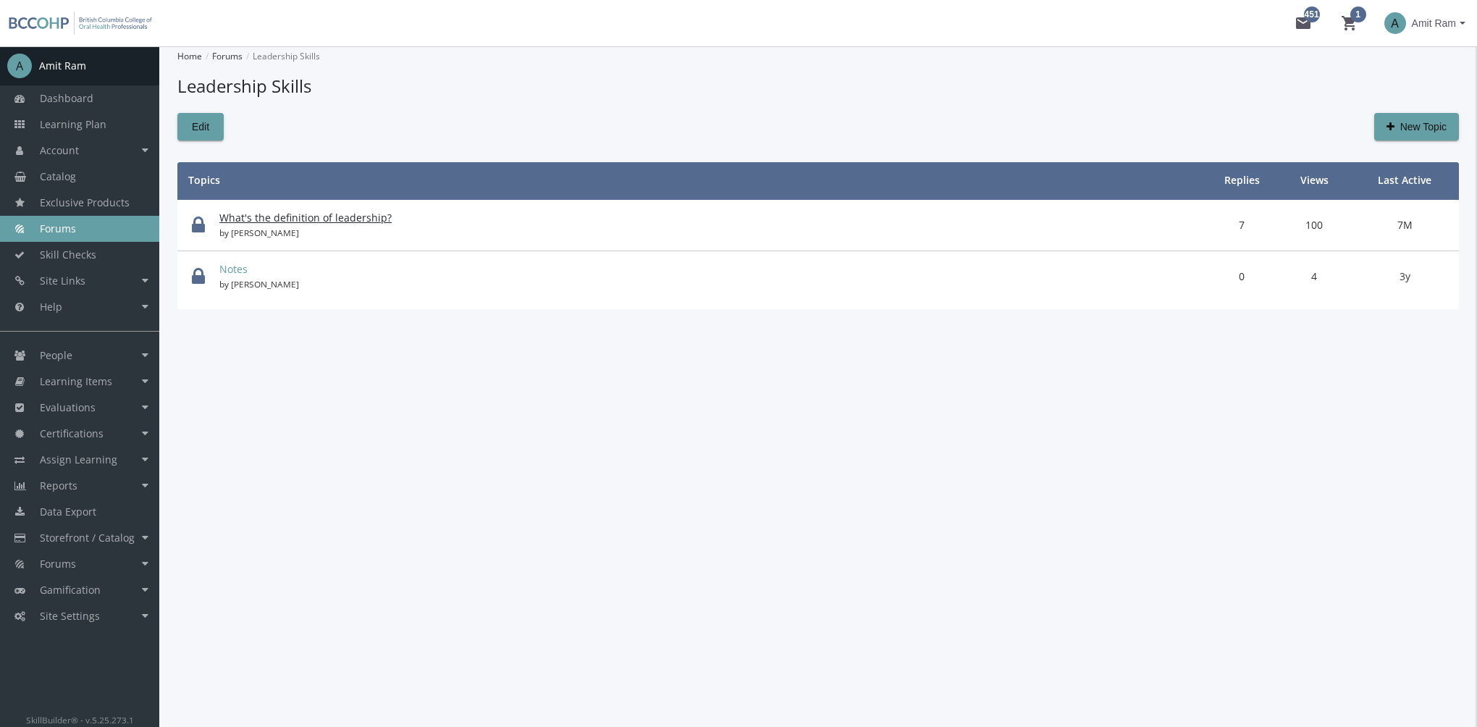
click at [316, 216] on link "What's the definition of leadership?" at bounding box center [305, 218] width 172 height 14
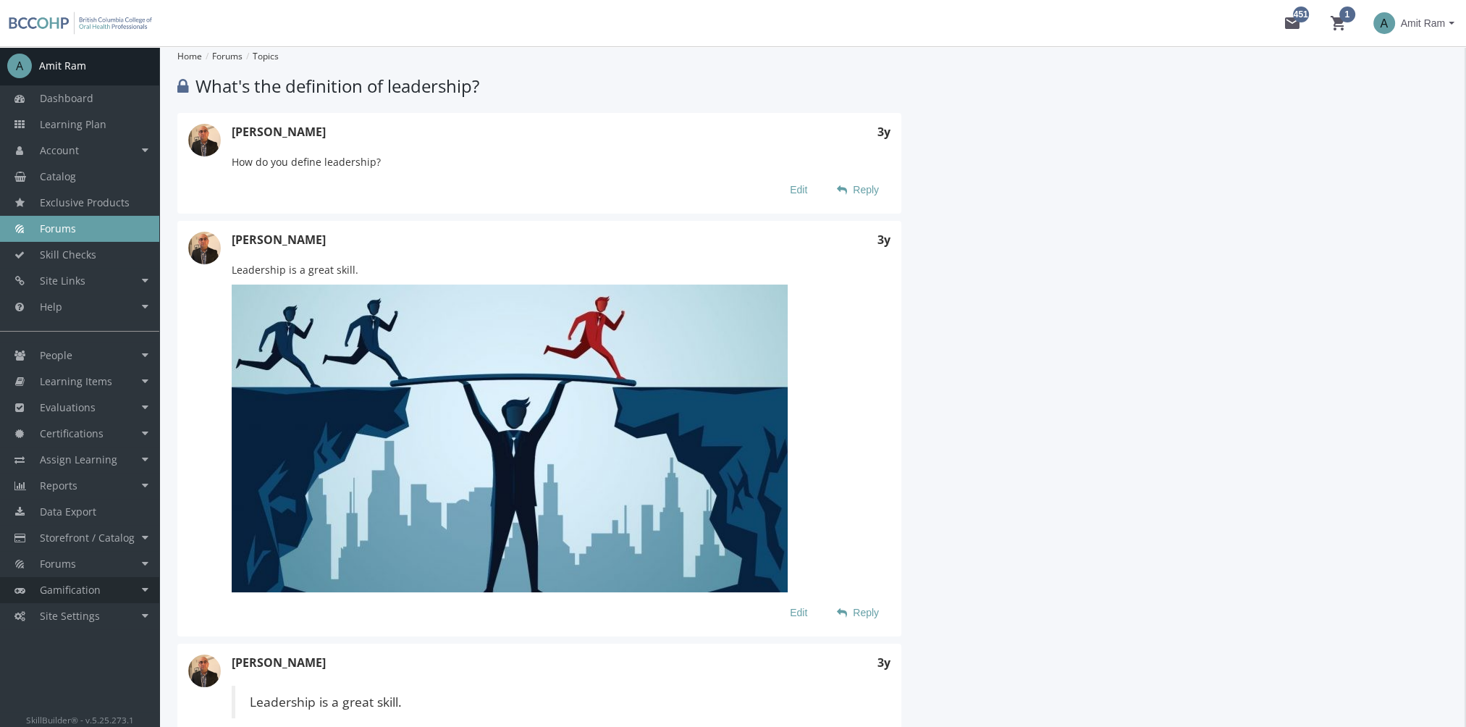
click at [117, 589] on link "Gamification" at bounding box center [79, 590] width 159 height 26
click at [84, 616] on link "Point System" at bounding box center [91, 616] width 138 height 26
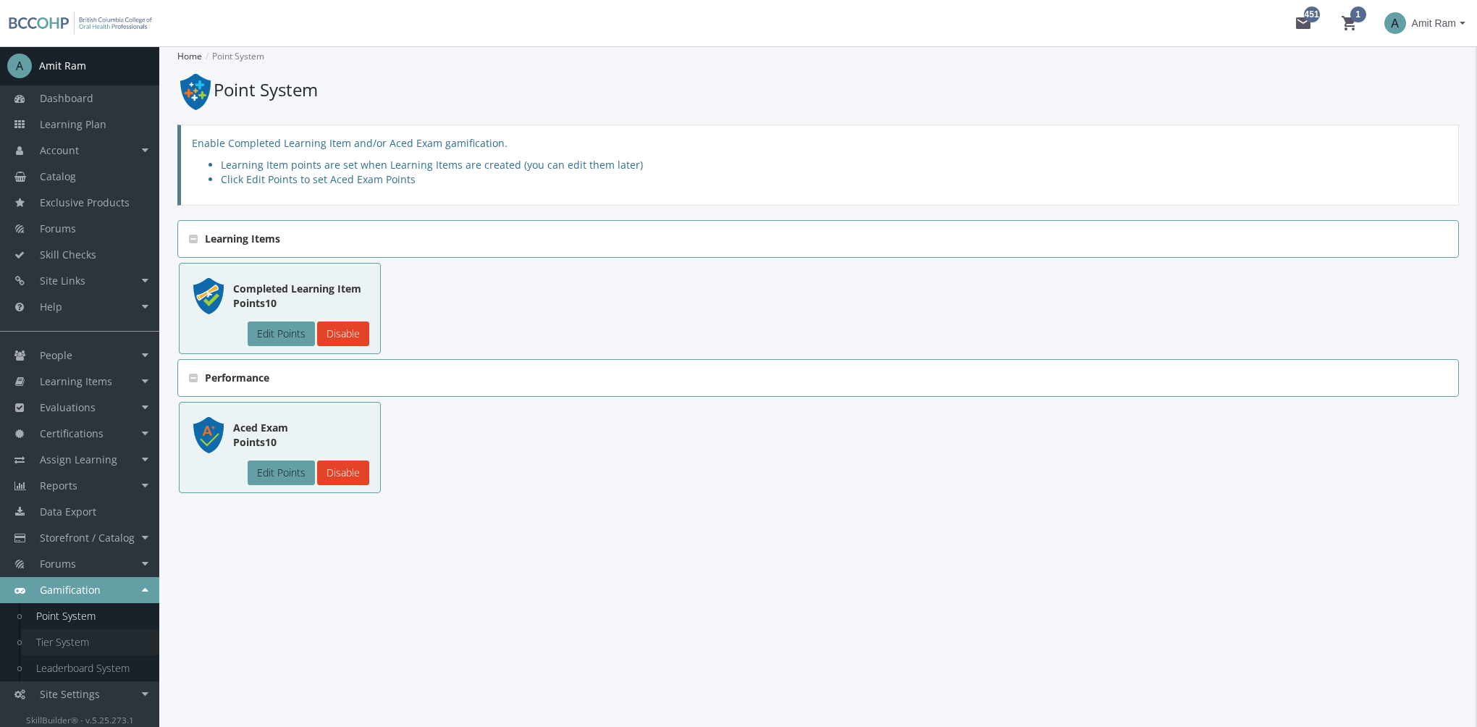
click at [72, 642] on link "Tier System" at bounding box center [91, 642] width 138 height 26
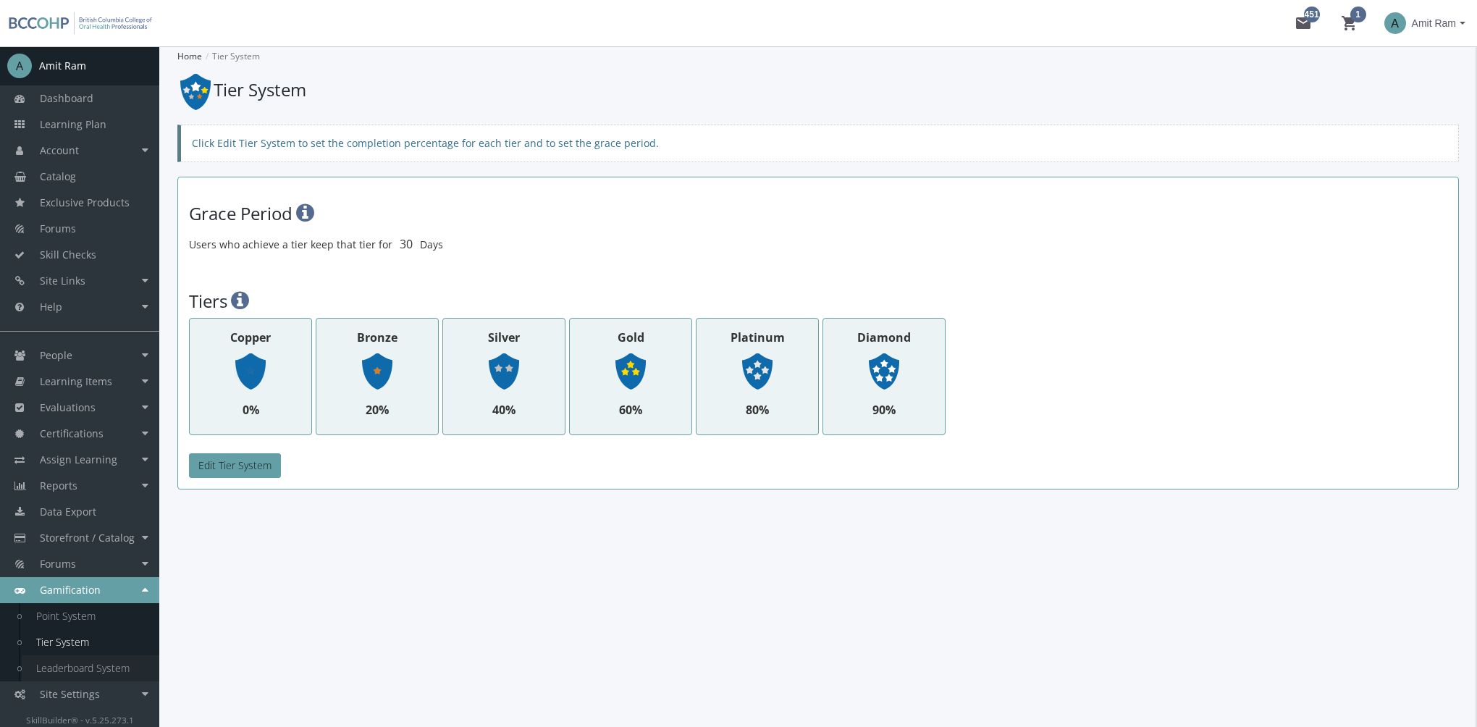
click at [92, 675] on link "Leaderboard System" at bounding box center [91, 668] width 138 height 26
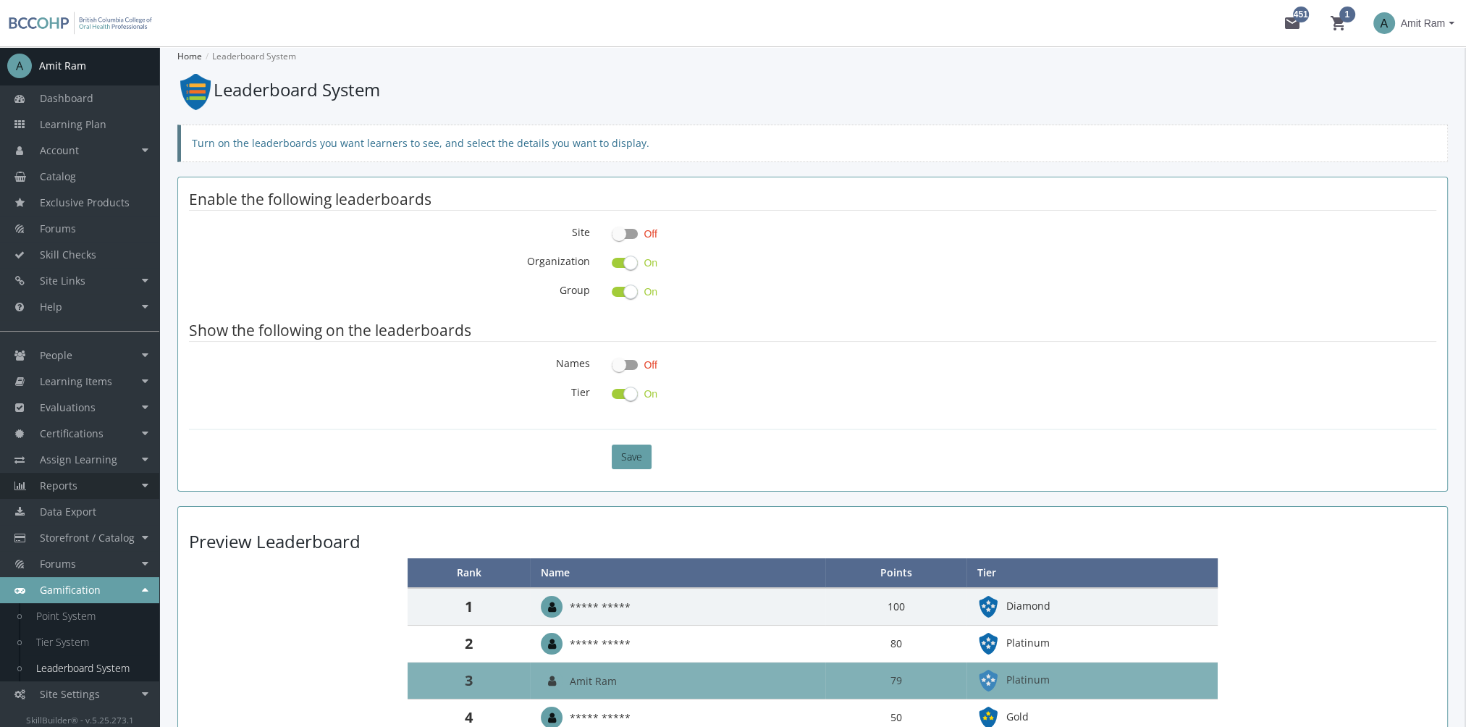
click at [87, 494] on link "Reports" at bounding box center [79, 486] width 159 height 26
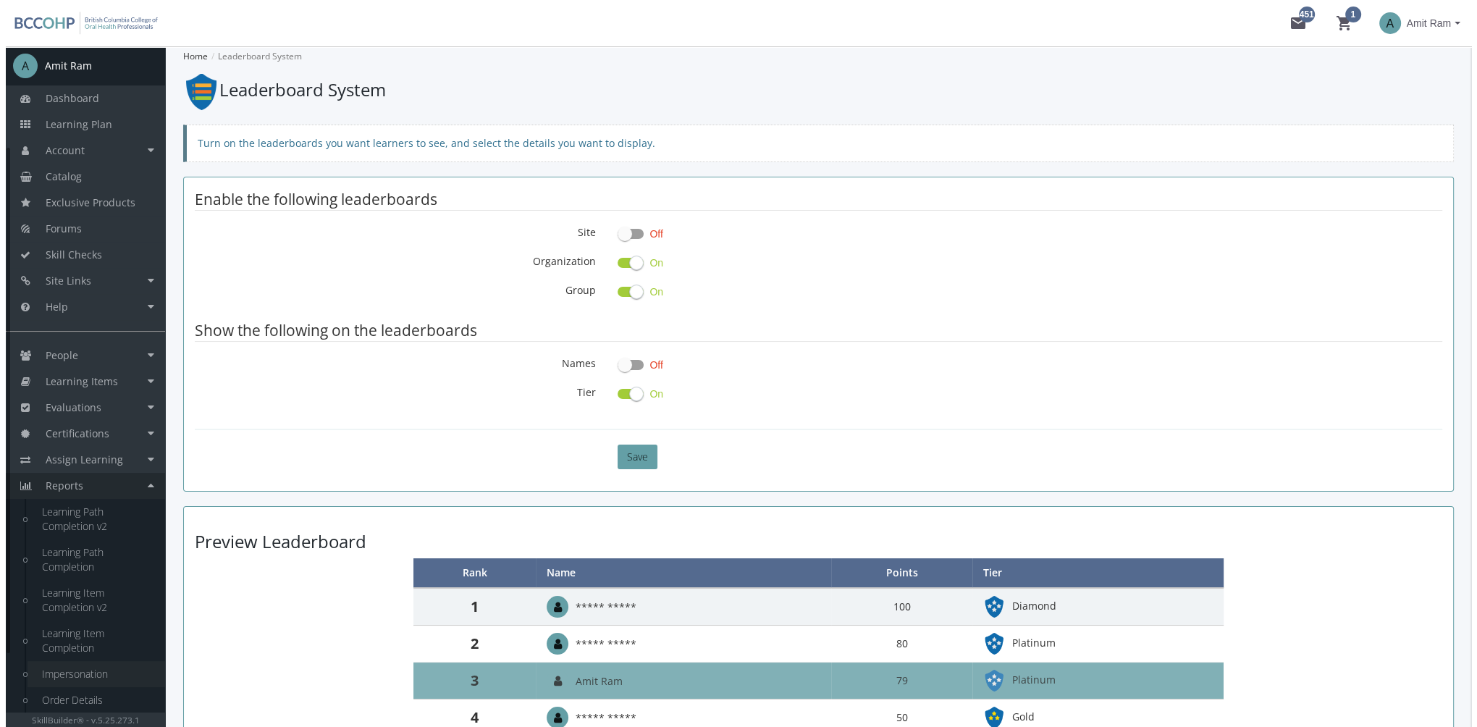
scroll to position [136, 0]
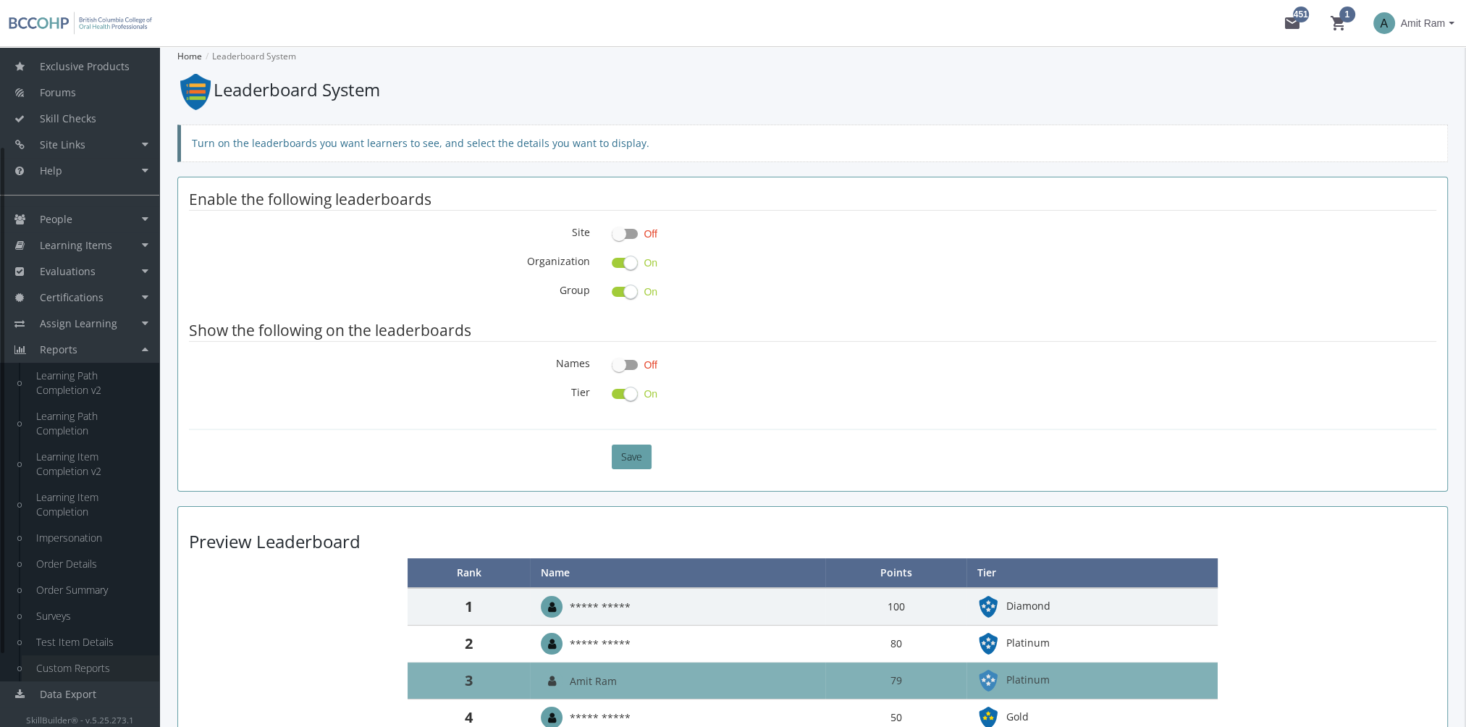
click at [90, 674] on link "Custom Reports" at bounding box center [91, 668] width 138 height 26
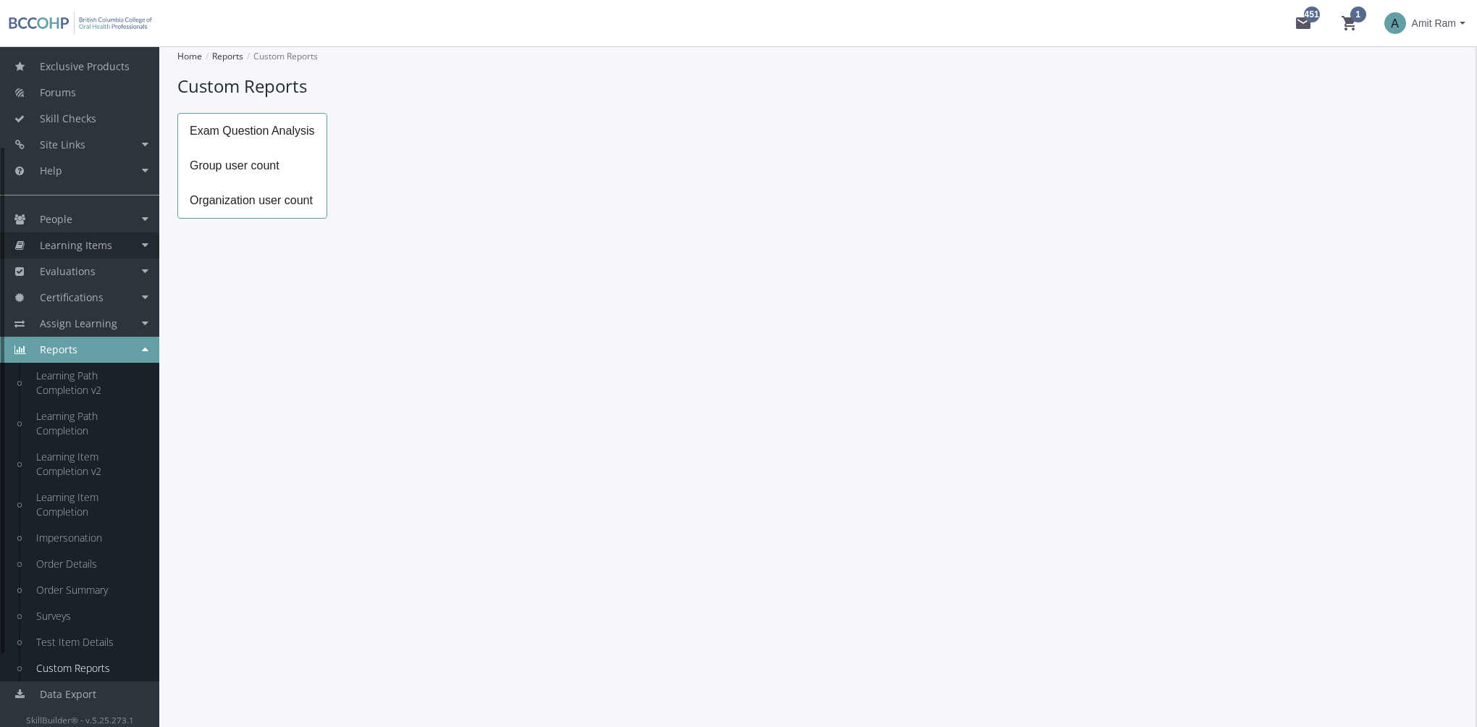
click at [122, 246] on link "Learning Items" at bounding box center [79, 245] width 159 height 26
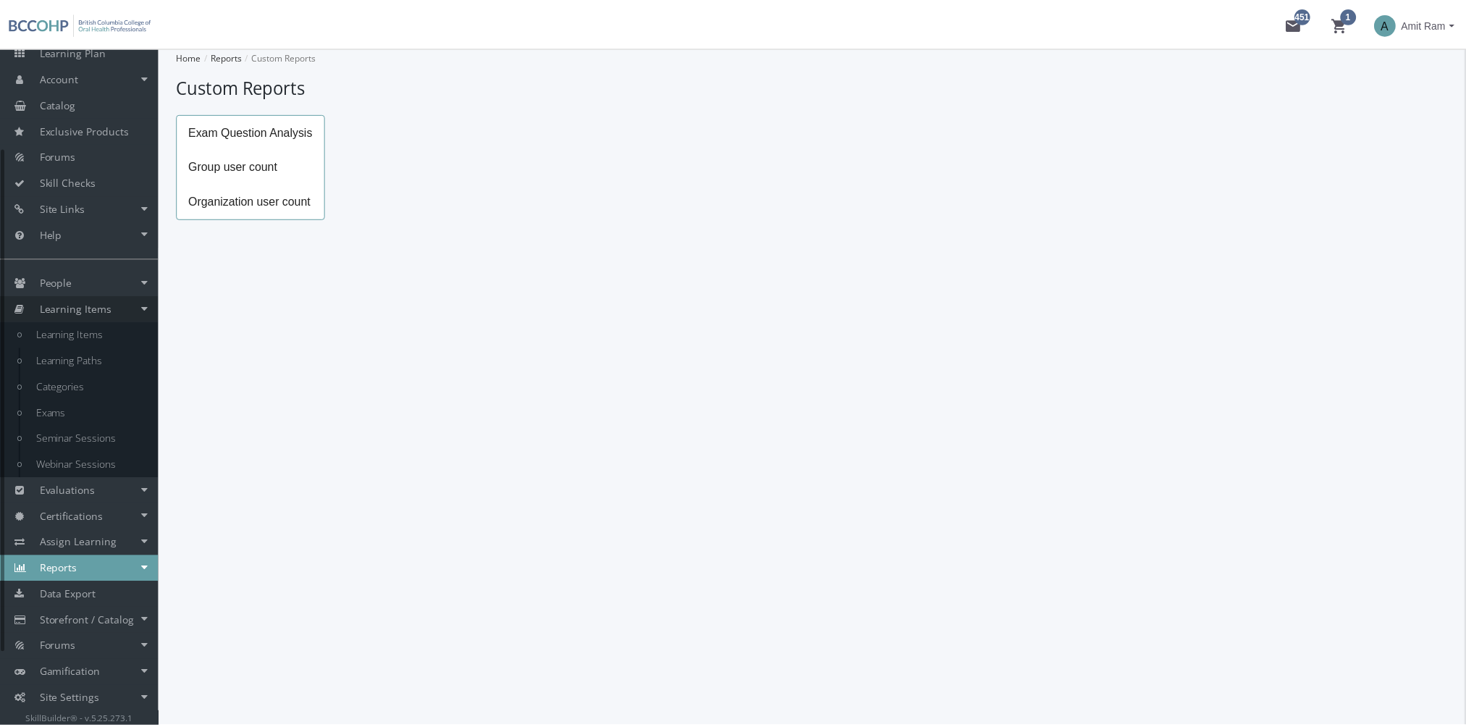
scroll to position [72, 0]
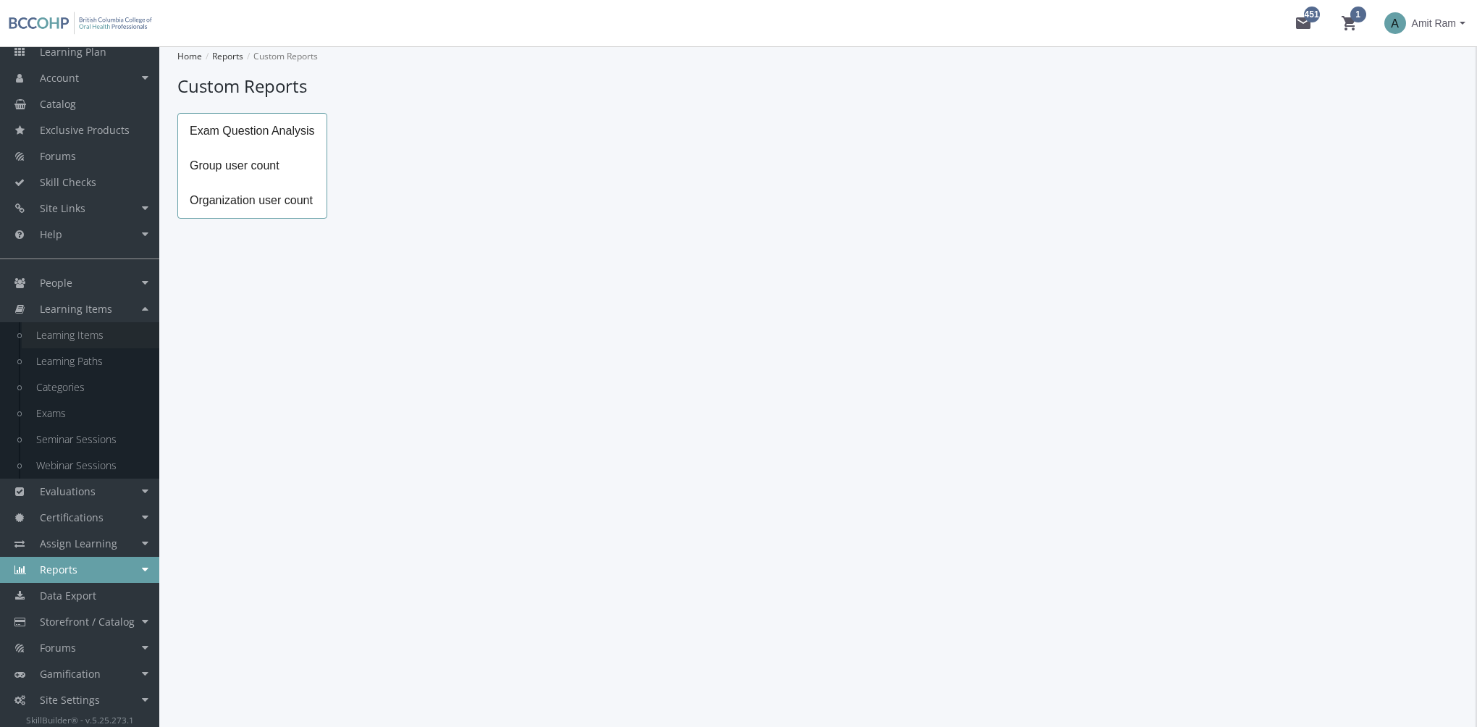
click at [98, 337] on link "Learning Items" at bounding box center [91, 335] width 138 height 26
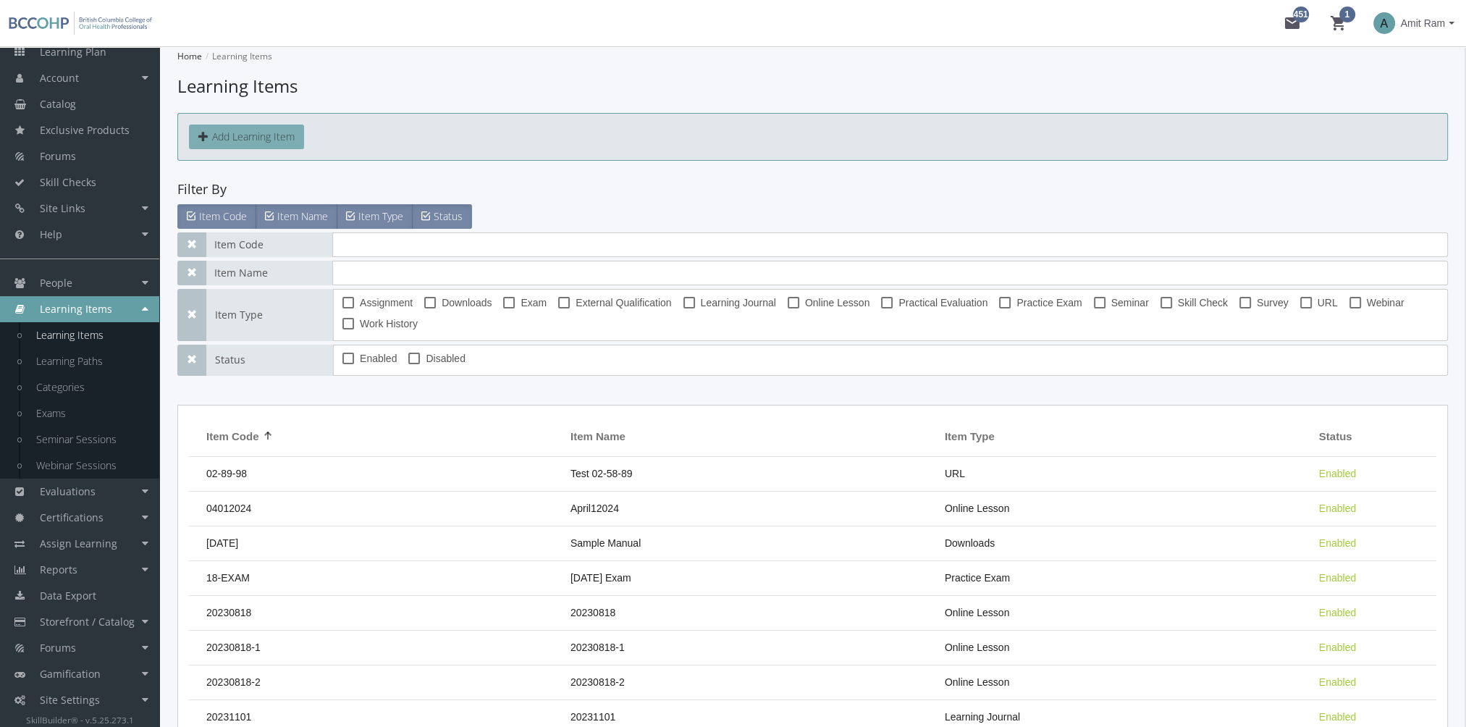
click at [277, 137] on button "Add Learning Item" at bounding box center [246, 137] width 115 height 25
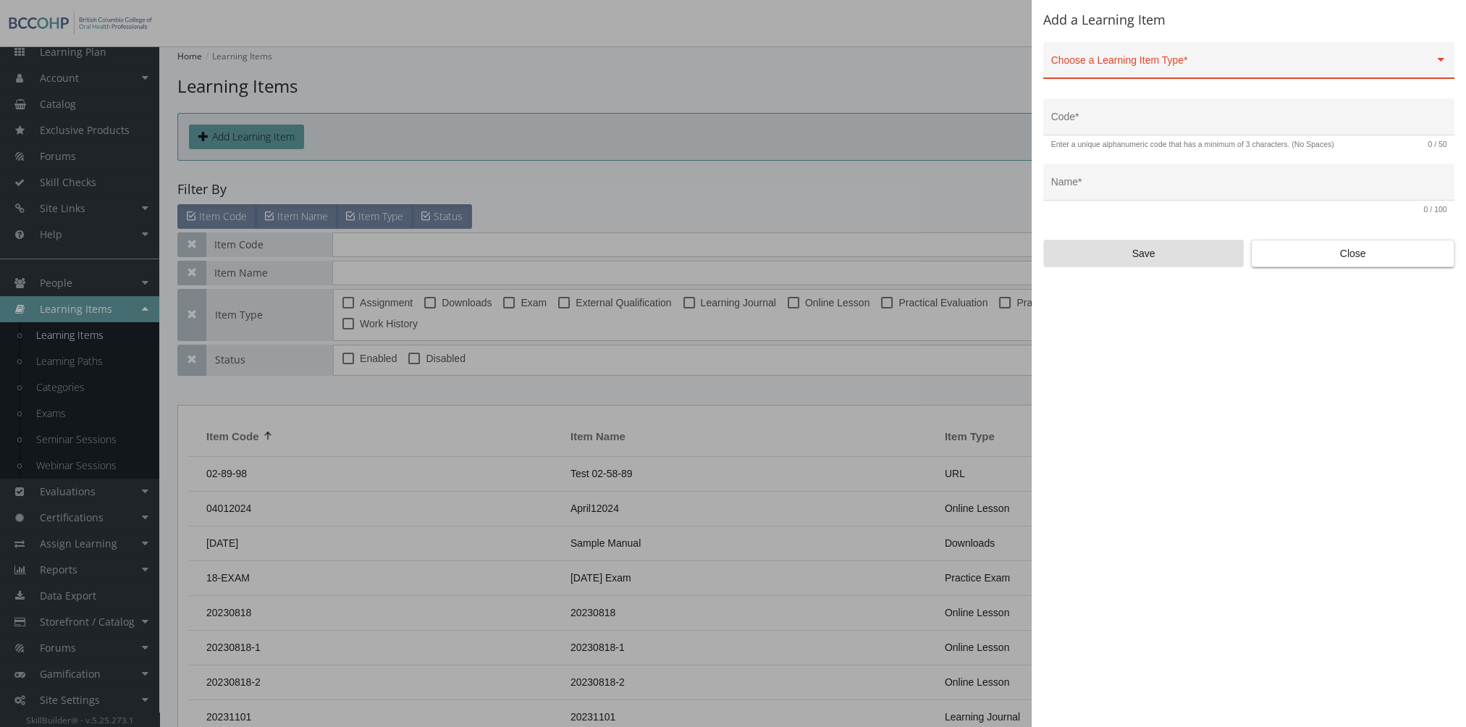
click at [1108, 58] on div "Choose a Learning Item Type *" at bounding box center [1249, 64] width 396 height 30
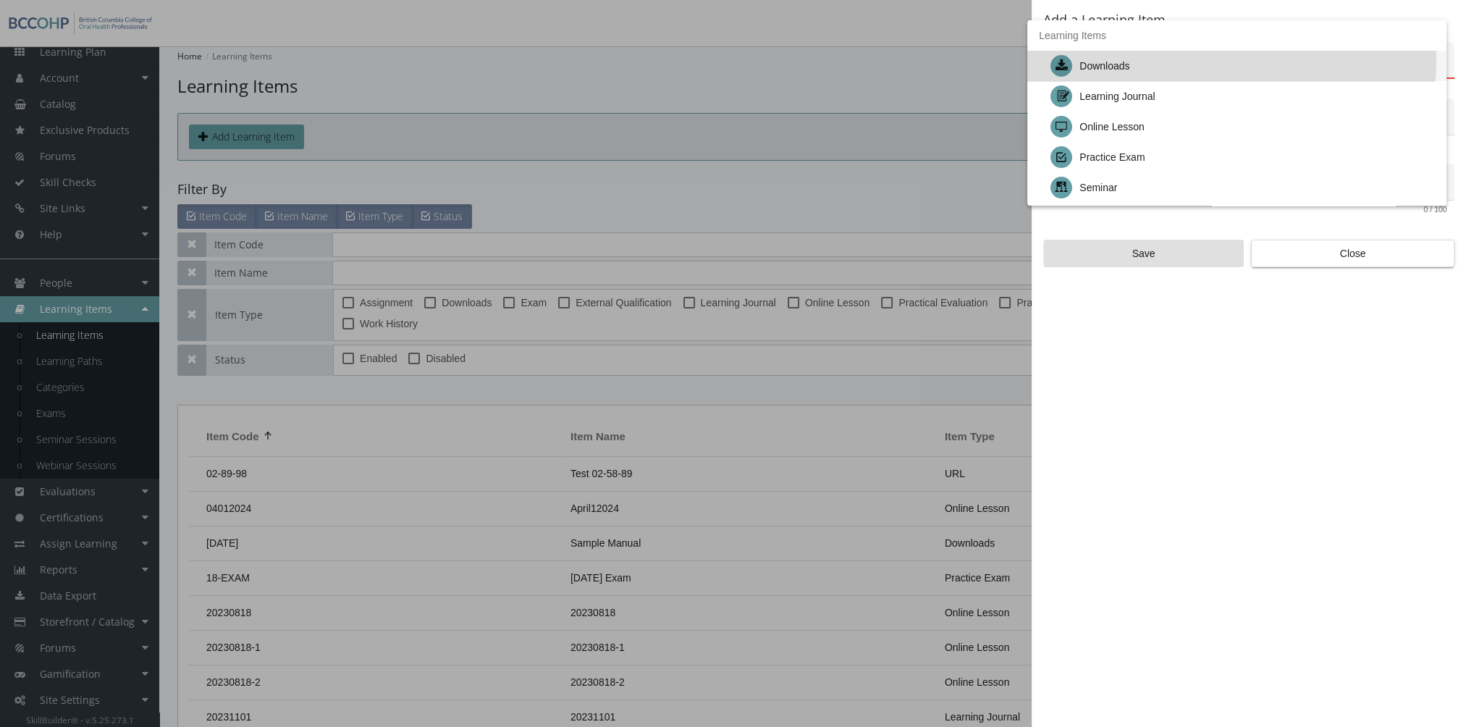
click at [1118, 58] on div "Downloads" at bounding box center [1104, 66] width 50 height 30
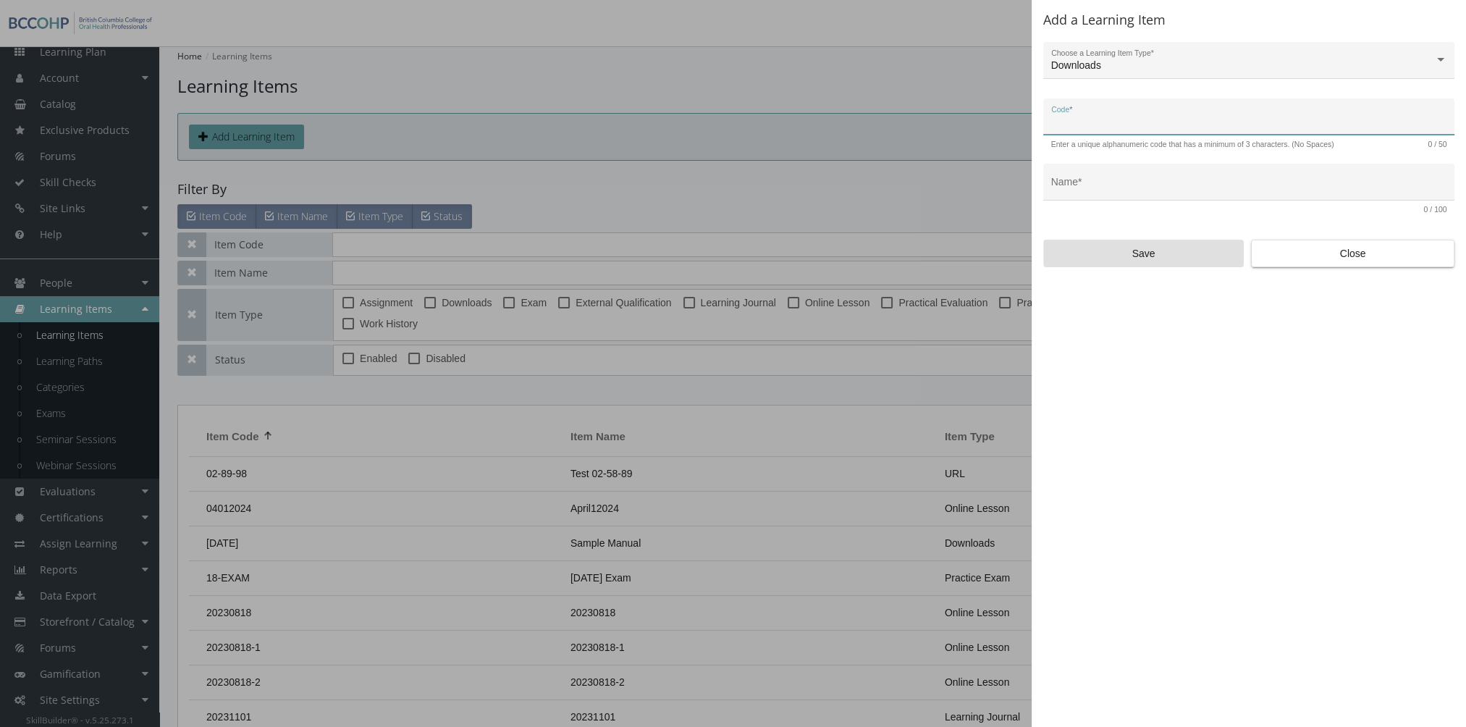
click at [1128, 119] on input "Code *" at bounding box center [1249, 123] width 396 height 12
type input "QAP-DL-01"
click at [1105, 179] on div "Name *" at bounding box center [1249, 187] width 396 height 30
click at [1118, 172] on div "Name *" at bounding box center [1249, 187] width 396 height 30
drag, startPoint x: 1114, startPoint y: 125, endPoint x: 1060, endPoint y: 124, distance: 54.3
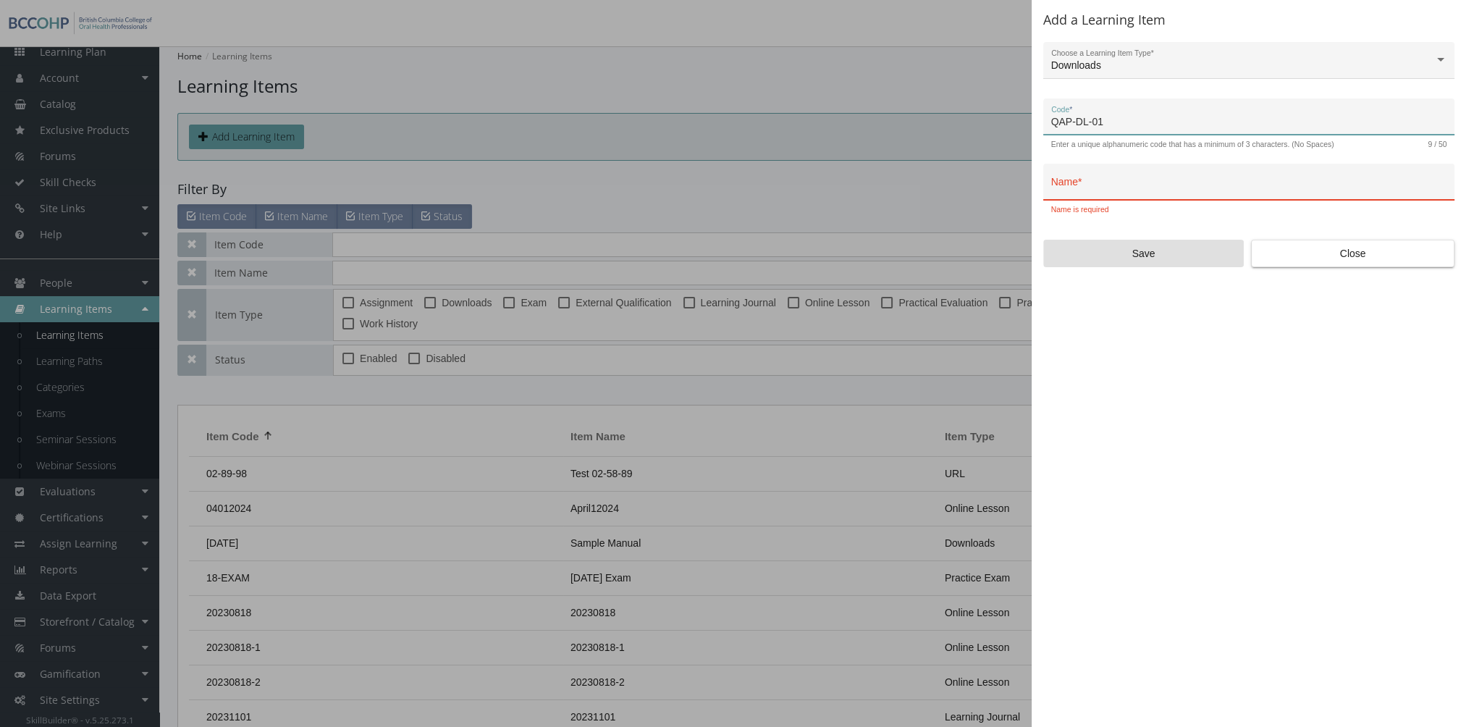
click at [1026, 125] on div "Add a Learning Item Downloads Choose a Learning Item Type * QAP-DL-01 Code * En…" at bounding box center [733, 363] width 1466 height 727
click at [1143, 188] on input "Name *" at bounding box center [1249, 188] width 396 height 12
type input "Resources"
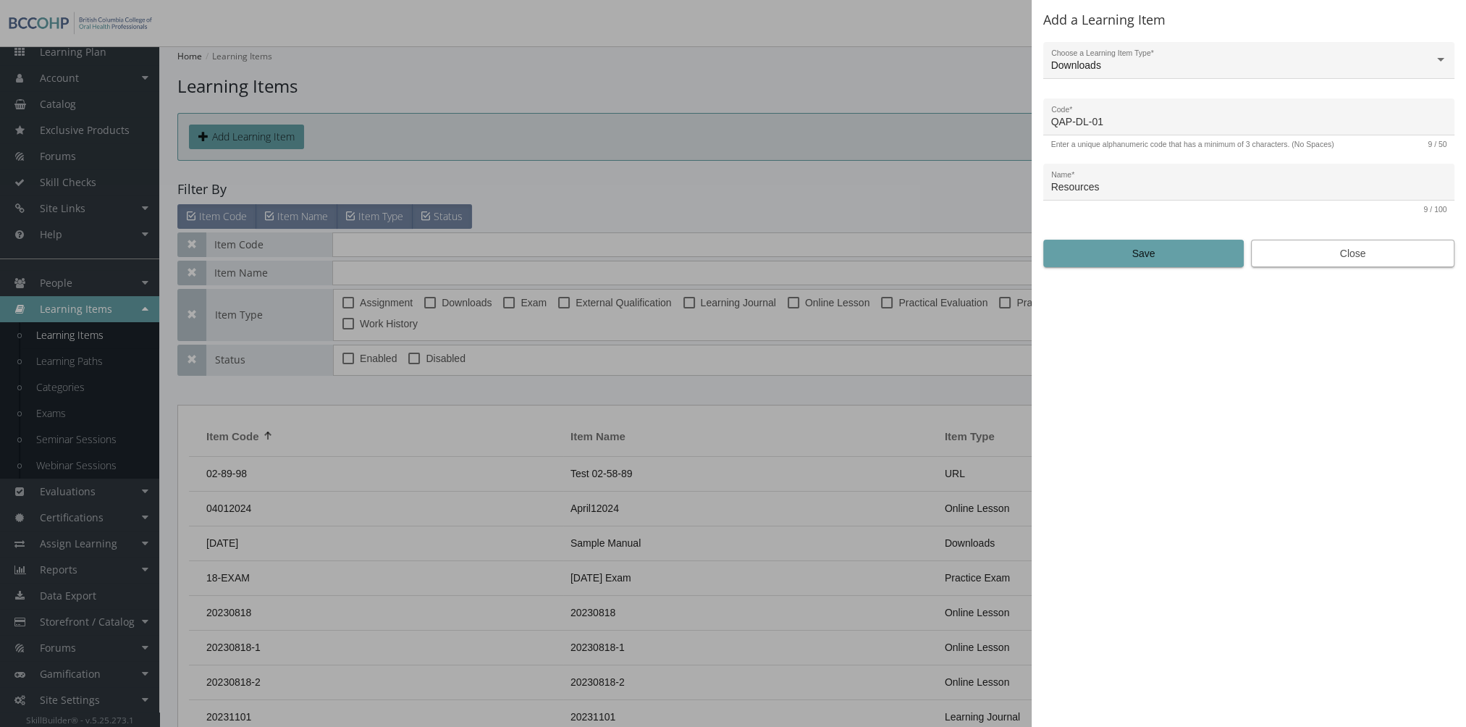
click at [1335, 256] on span "Close" at bounding box center [1352, 253] width 179 height 26
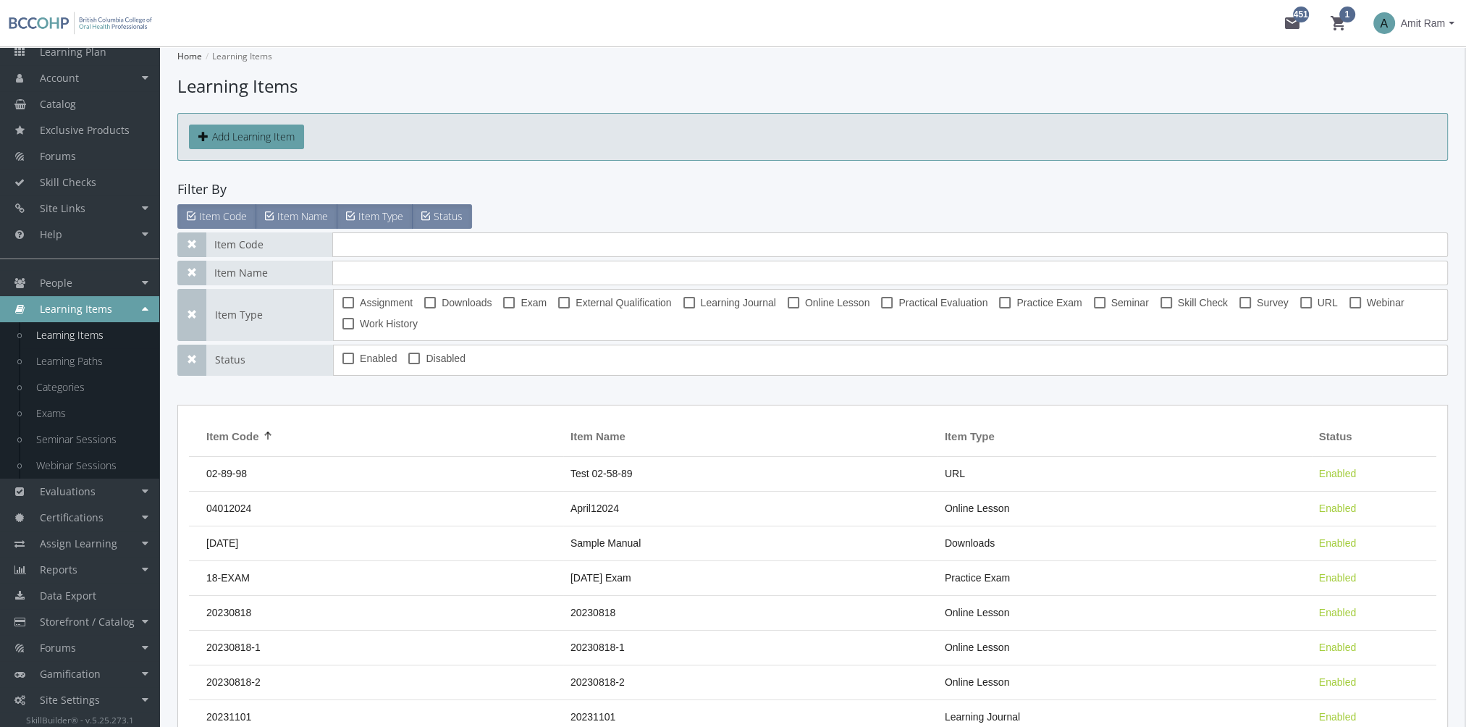
click at [326, 470] on td "02-89-98" at bounding box center [376, 474] width 374 height 35
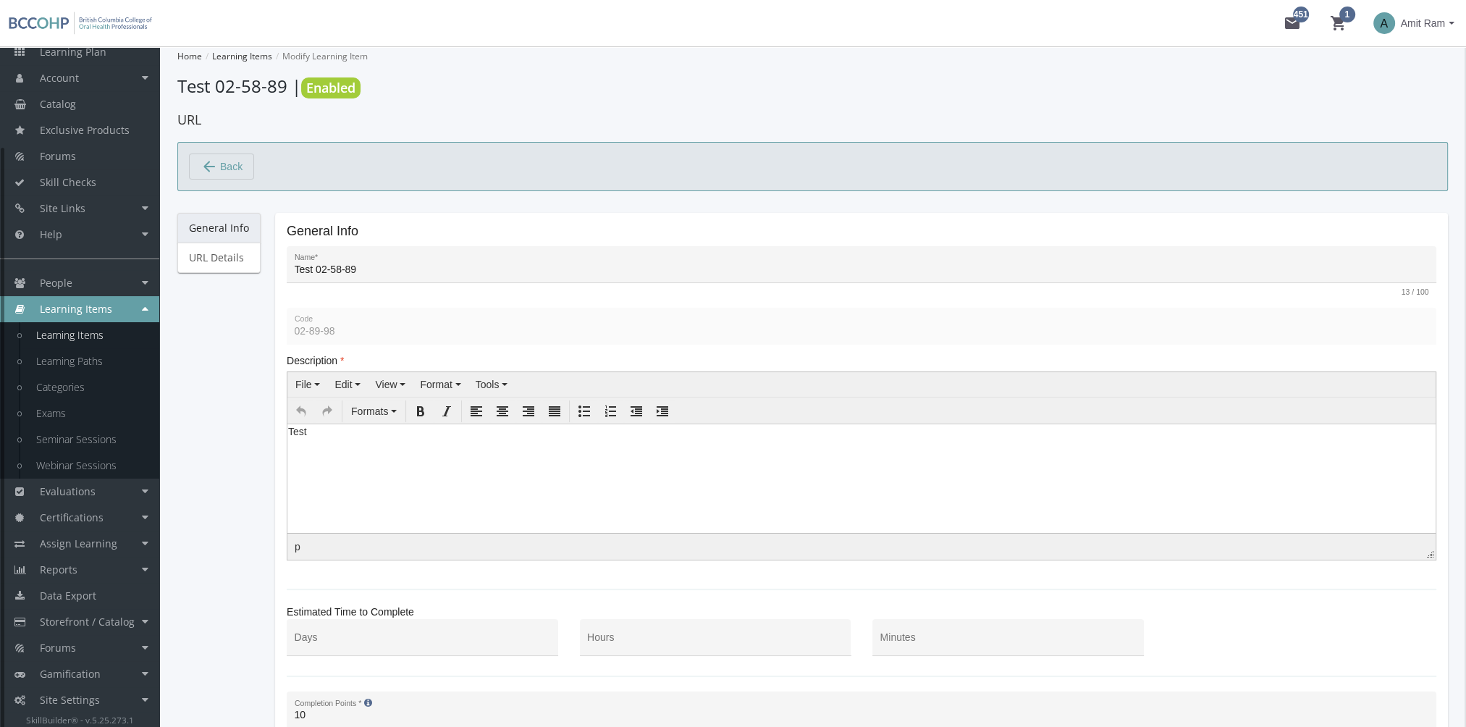
click at [101, 342] on link "Learning Items" at bounding box center [91, 335] width 138 height 26
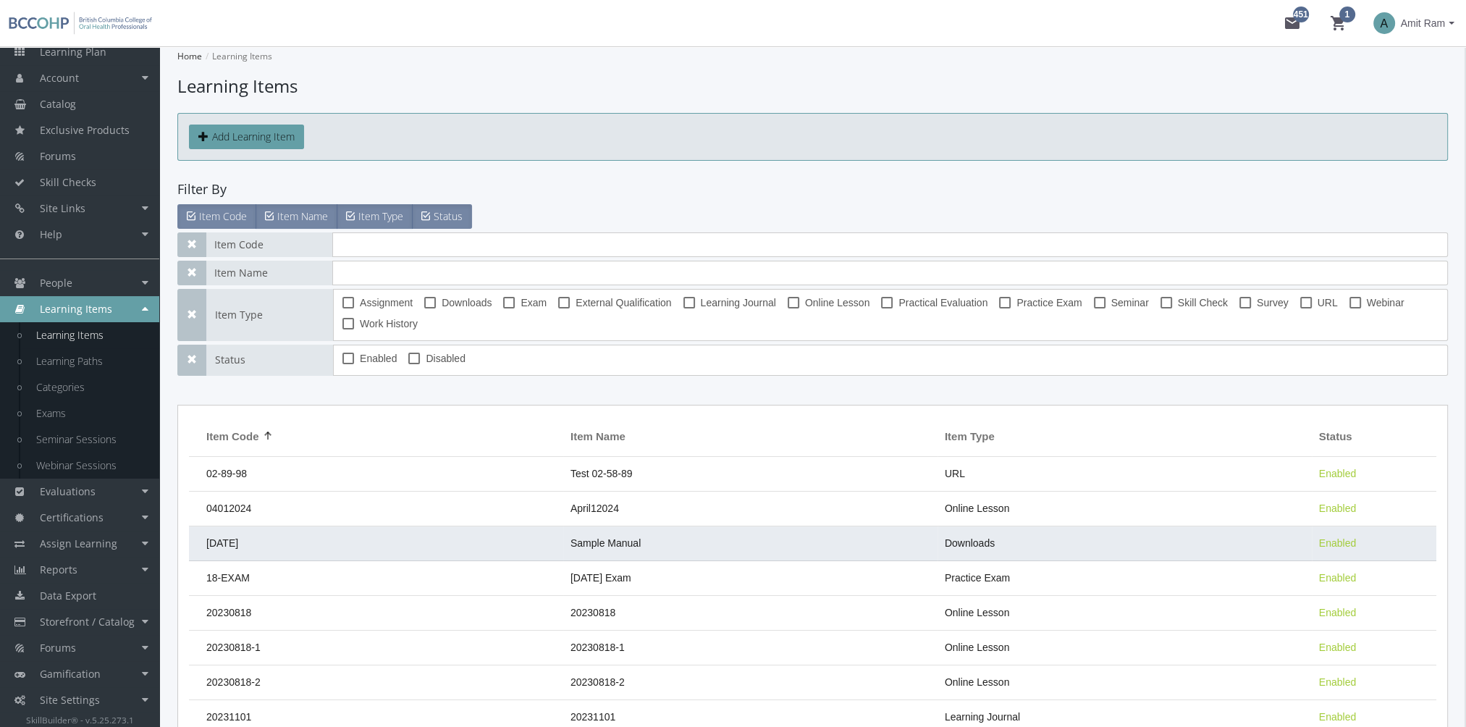
click at [964, 537] on span "Downloads" at bounding box center [970, 543] width 50 height 12
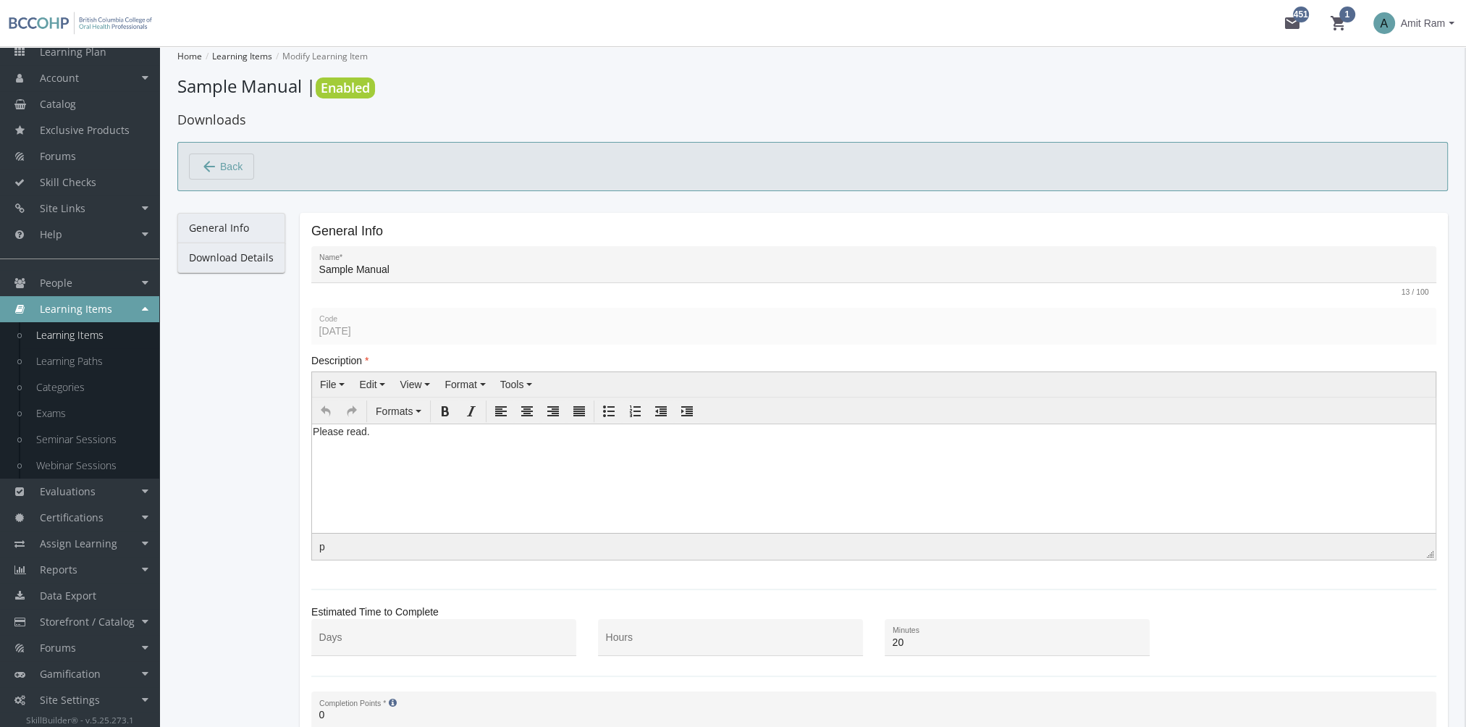
click at [198, 259] on link "Download Details" at bounding box center [231, 257] width 108 height 30
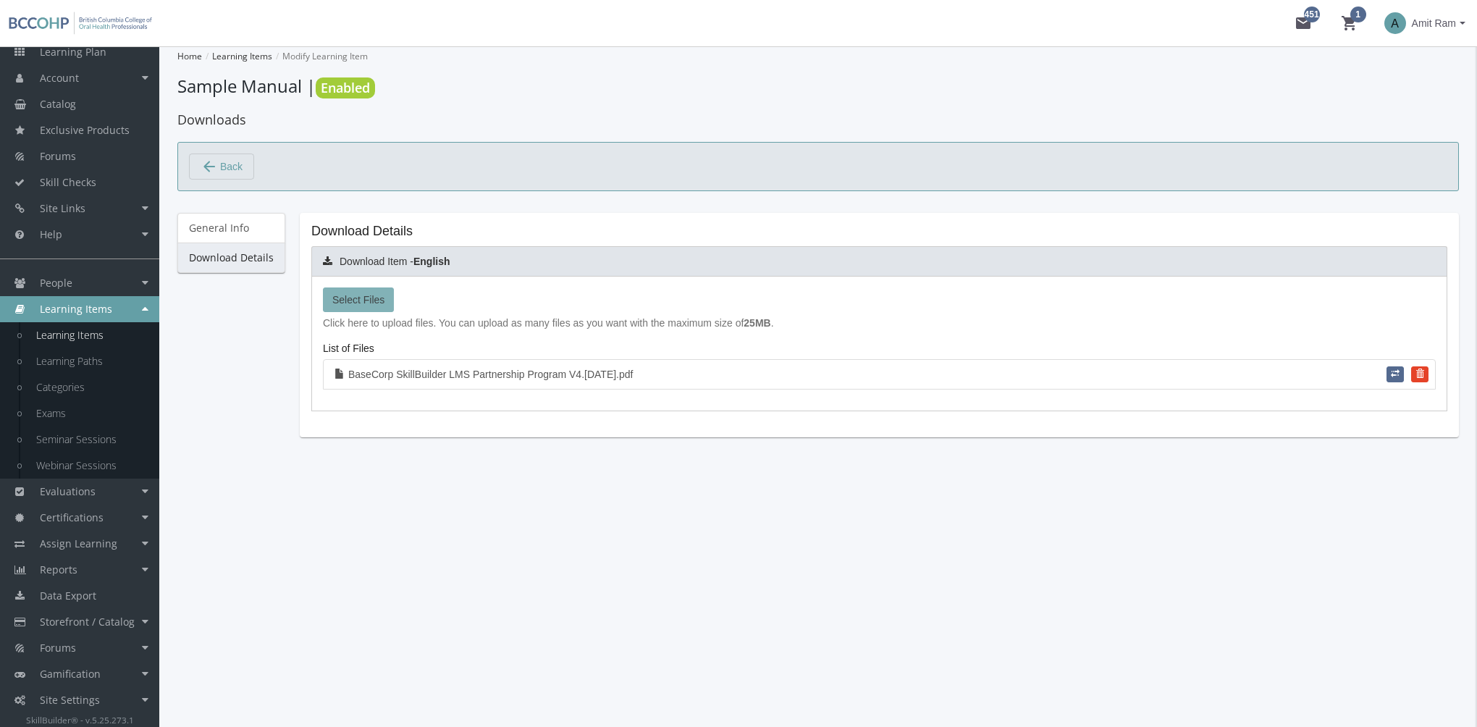
click at [368, 303] on span "Select Files" at bounding box center [358, 300] width 52 height 12
click at [0, 0] on input "Select Files" at bounding box center [0, 0] width 0 height 0
click at [105, 366] on link "Learning Paths" at bounding box center [91, 361] width 138 height 26
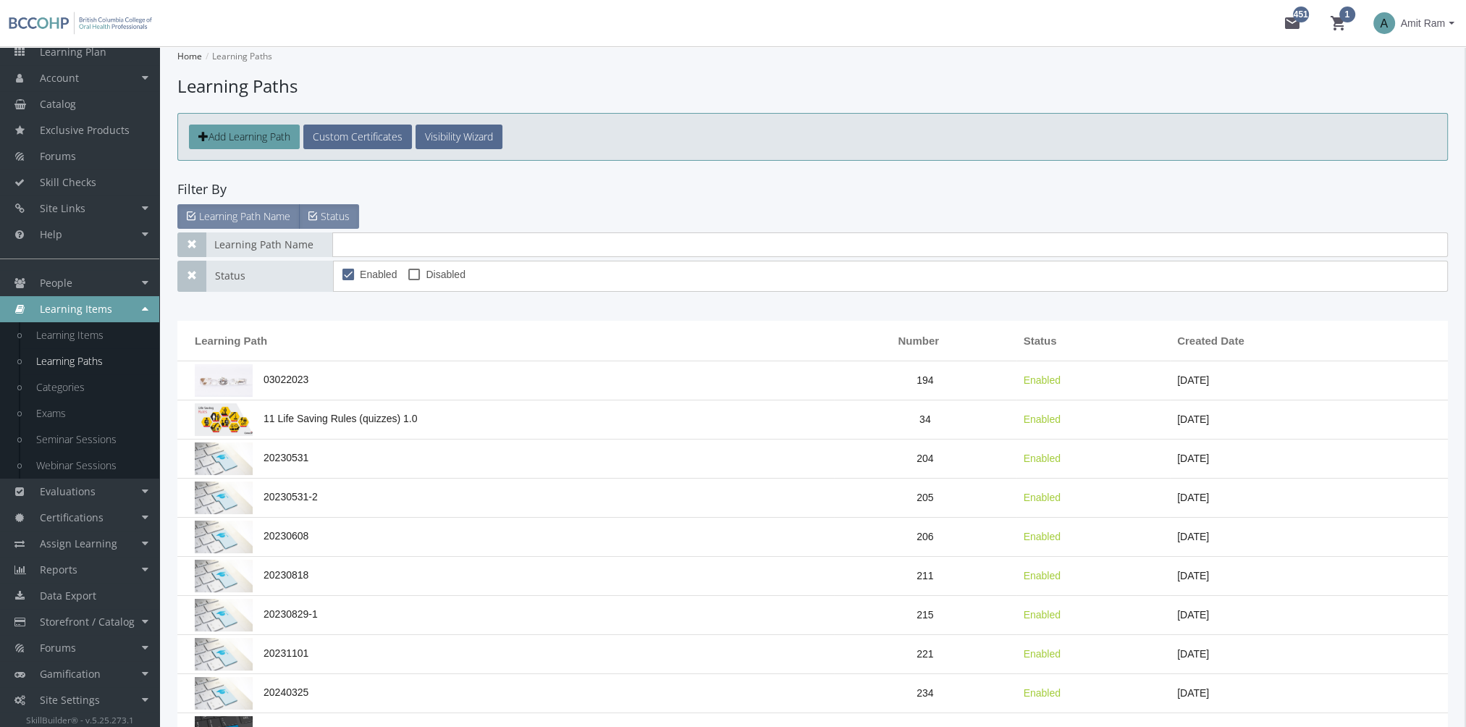
click at [101, 362] on link "Learning Paths" at bounding box center [91, 361] width 138 height 26
click at [282, 133] on span "Add Learning Path" at bounding box center [249, 137] width 82 height 14
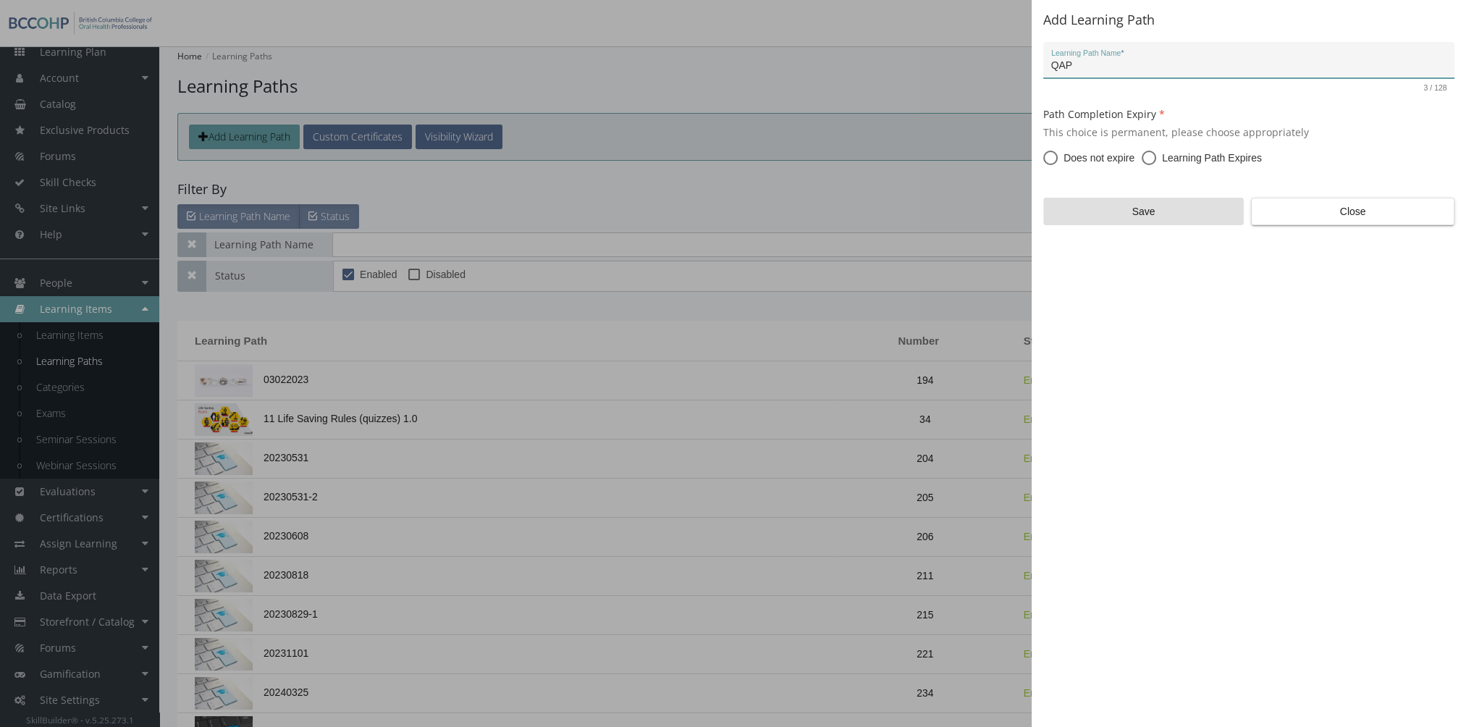
drag, startPoint x: 1216, startPoint y: 67, endPoint x: 1205, endPoint y: 74, distance: 13.0
click at [1215, 67] on input "QAP" at bounding box center [1249, 66] width 396 height 12
click at [1190, 97] on form "QAP Learning Path Name * 3 / 128 Path Completion Expiry This choice is permanen…" at bounding box center [1248, 133] width 411 height 183
click at [1108, 50] on div "QAP Learning Path Name *" at bounding box center [1249, 64] width 396 height 30
click at [1109, 63] on input "QAP" at bounding box center [1249, 66] width 396 height 12
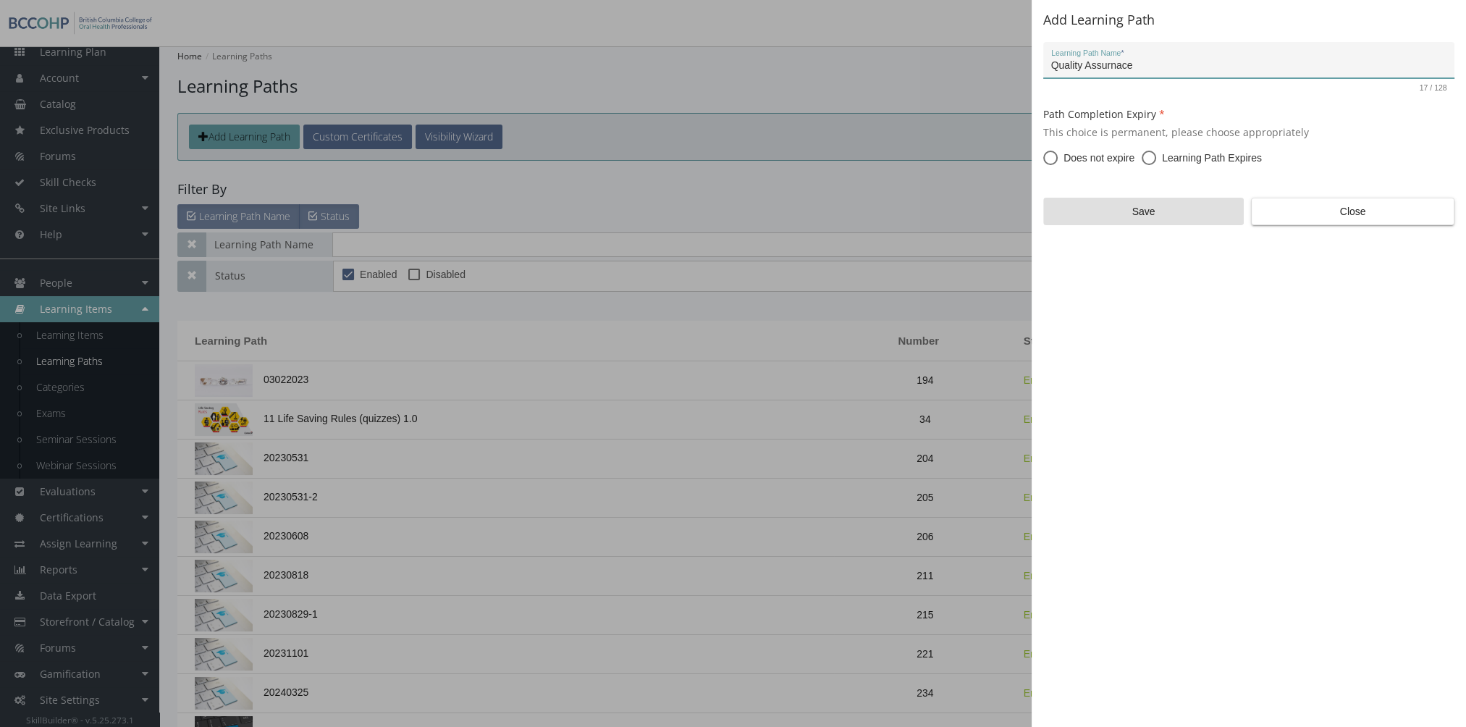
click at [1257, 148] on form "Quality Assurnace Learning Path Name * 17 / 128 Path Completion Expiry This cho…" at bounding box center [1248, 133] width 411 height 183
click at [1178, 56] on div "Quality Assurnace Learning Path Name *" at bounding box center [1249, 64] width 396 height 30
click at [1155, 67] on input "Quality Assurnace" at bounding box center [1249, 66] width 396 height 12
type input "Quality Assurance"
click at [1307, 152] on form "Quality Assurance Learning Path Name * 17 / 128 Path Completion Expiry This cho…" at bounding box center [1248, 133] width 411 height 183
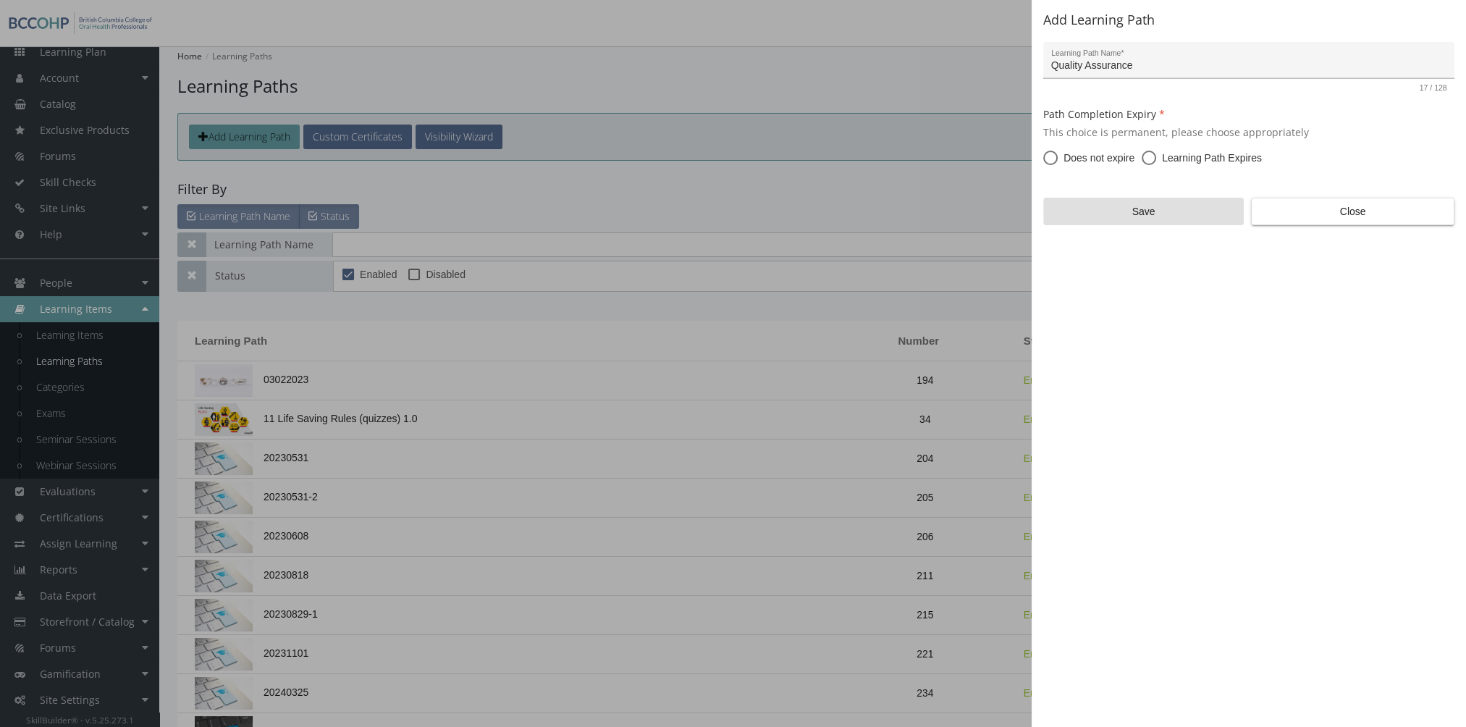
click at [1173, 68] on input "Quality Assurance" at bounding box center [1249, 66] width 396 height 12
click at [1152, 159] on span at bounding box center [1149, 158] width 14 height 14
click at [1152, 159] on input "Learning Path Expires" at bounding box center [1149, 160] width 14 height 14
radio input "true"
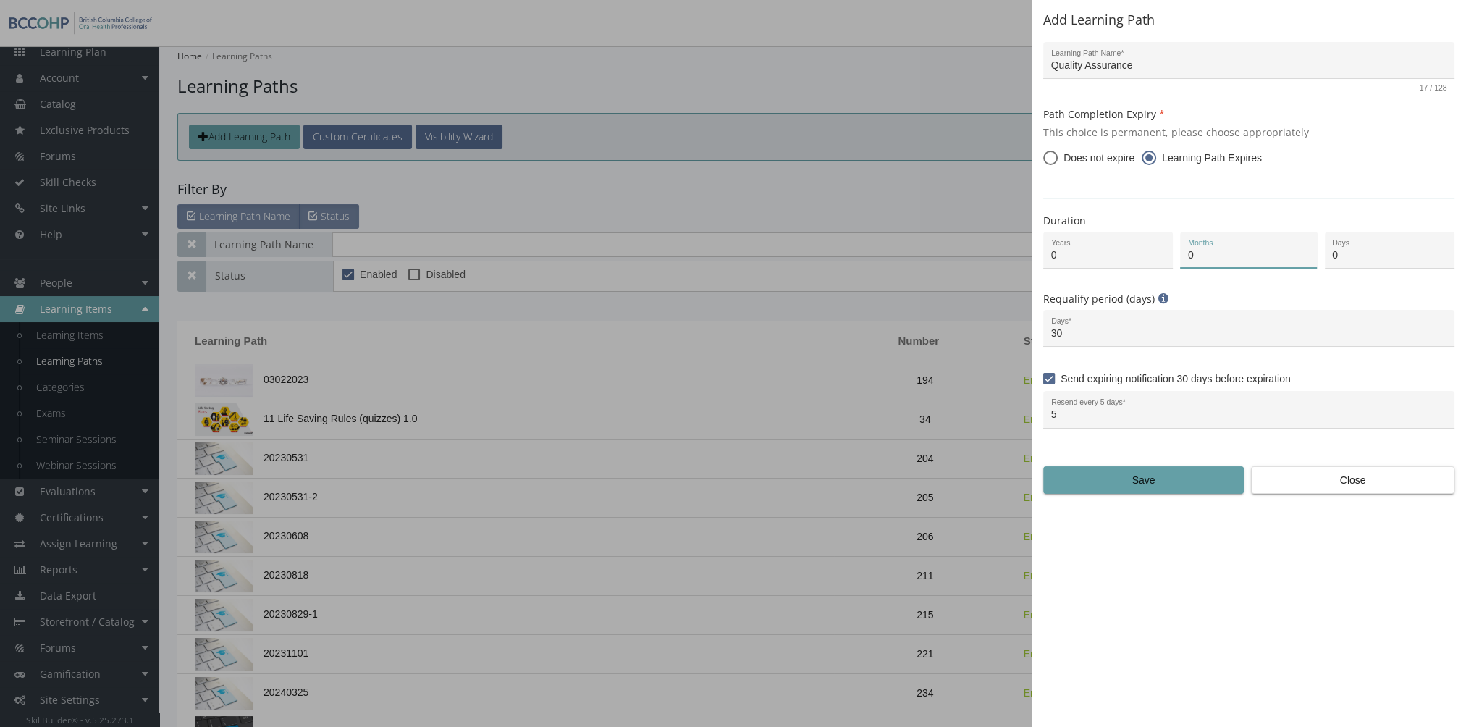
click at [1223, 257] on input "0" at bounding box center [1249, 256] width 122 height 12
type input "12"
click at [1312, 486] on span "Close" at bounding box center [1352, 480] width 179 height 26
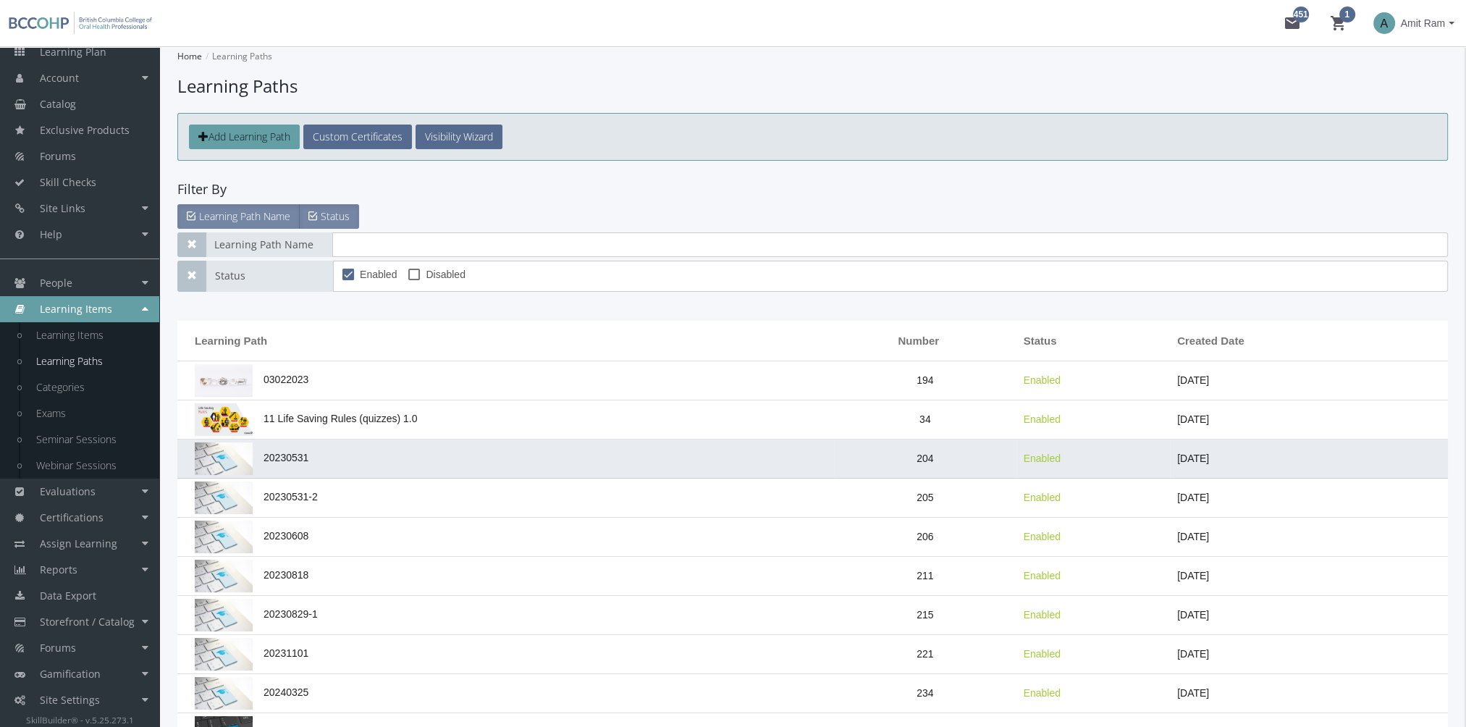
click at [330, 468] on td "20230531" at bounding box center [505, 458] width 657 height 39
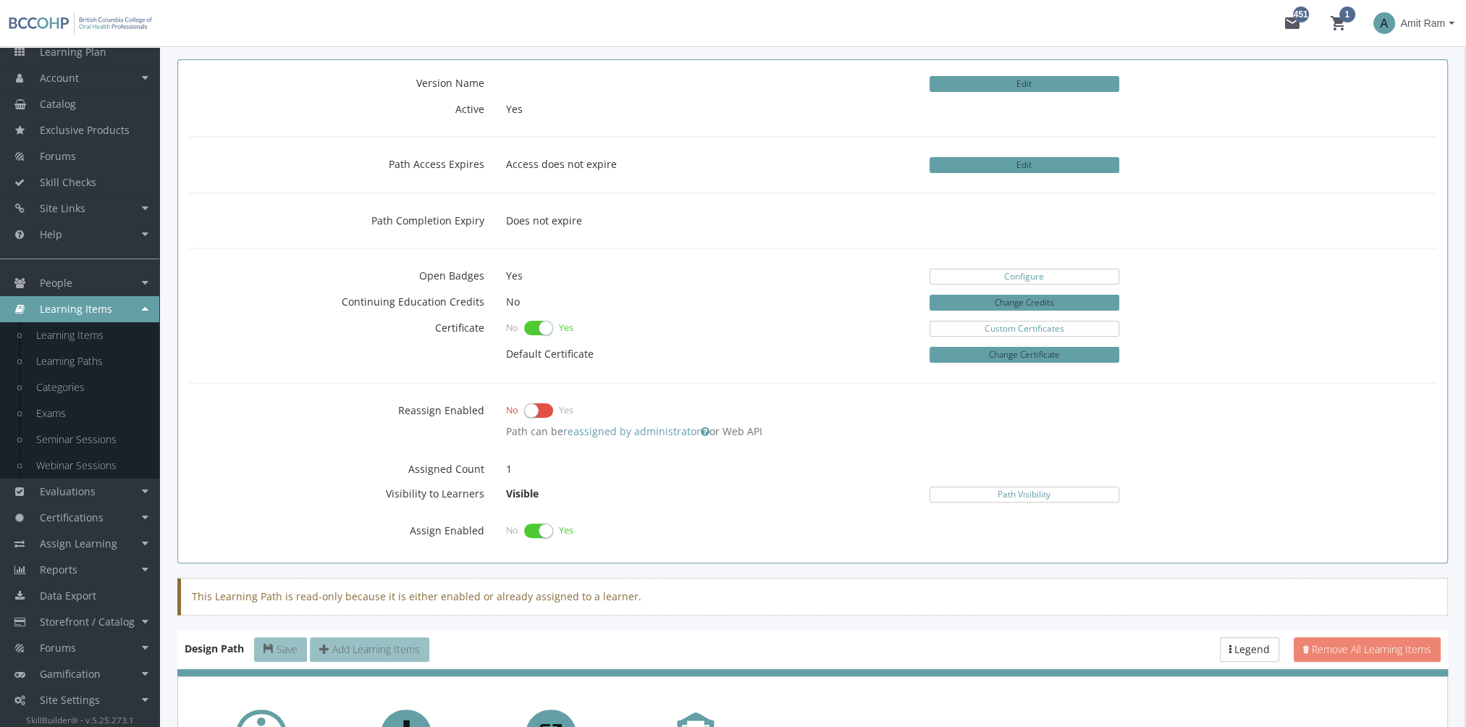
scroll to position [507, 0]
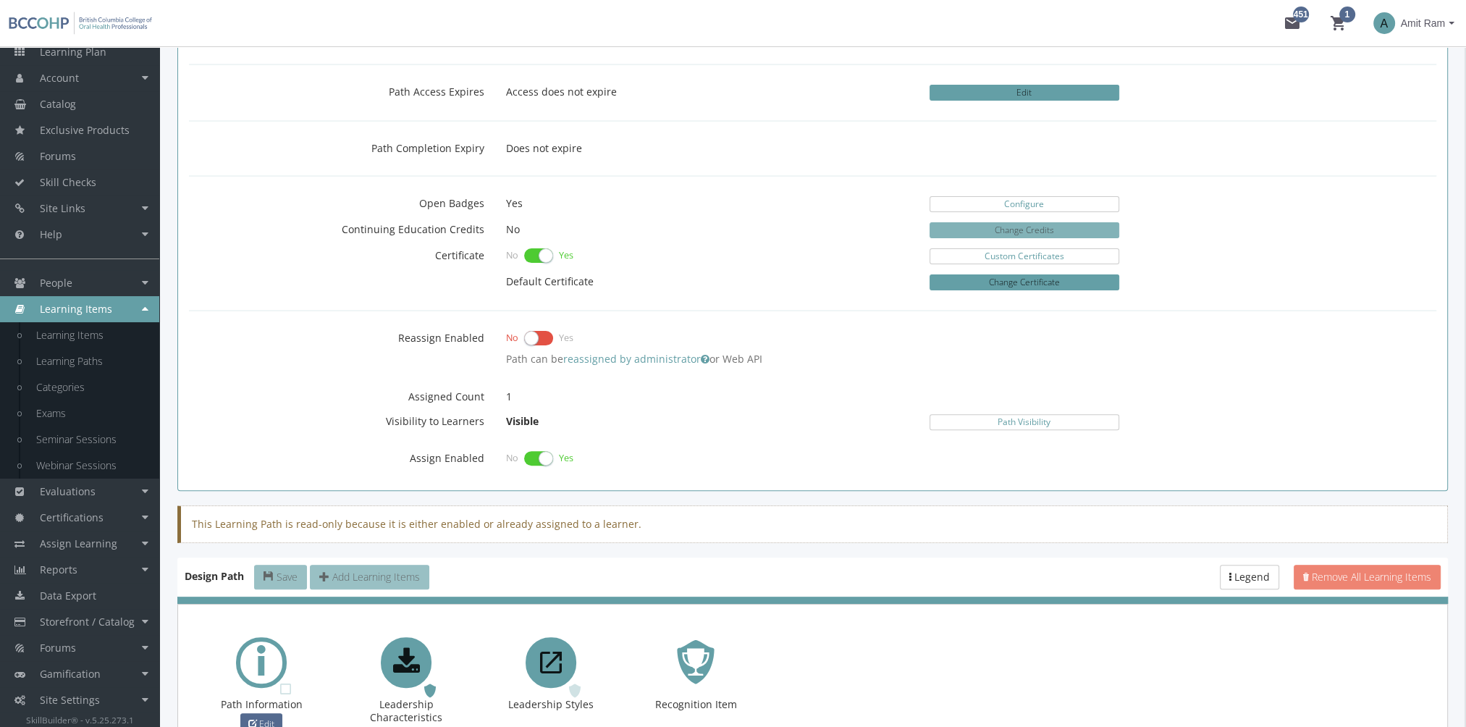
click at [1021, 232] on button "Change Credits" at bounding box center [1024, 230] width 190 height 16
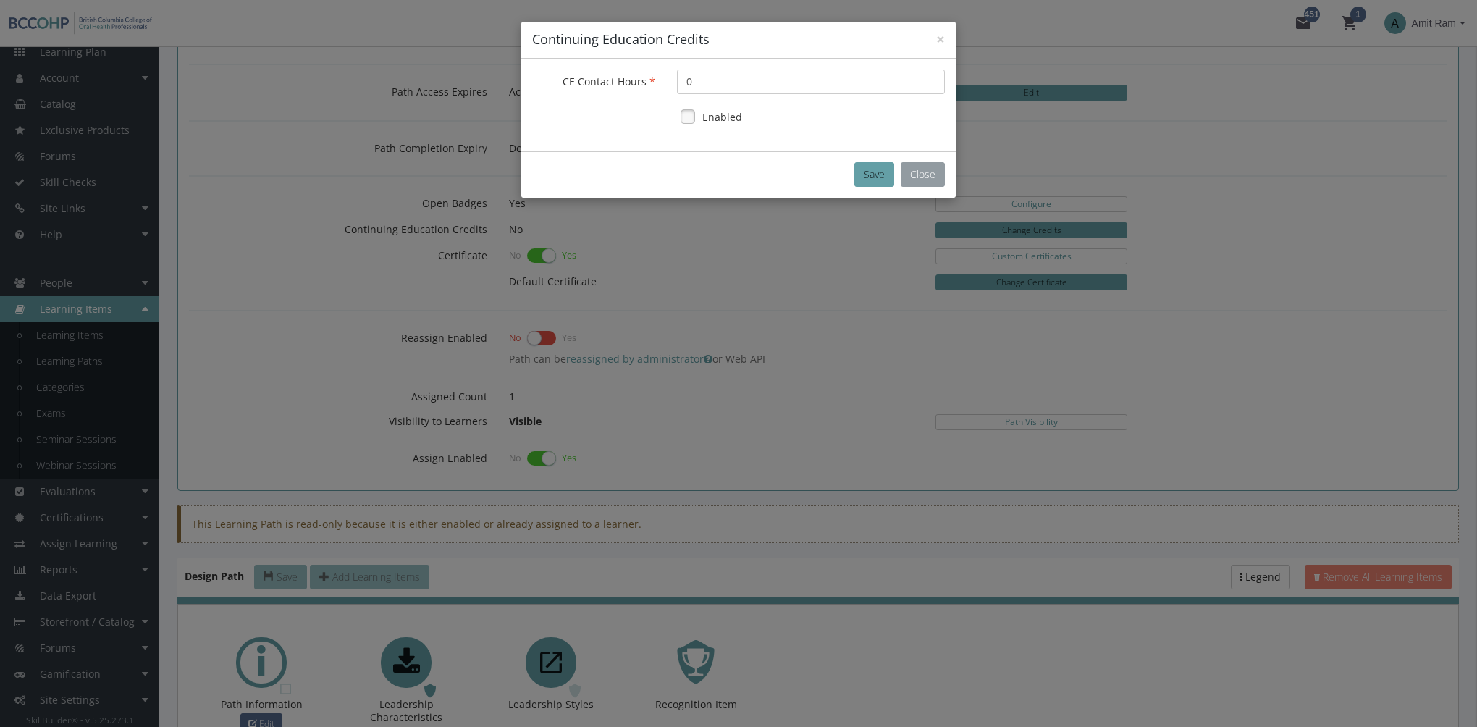
click at [935, 171] on button "Close" at bounding box center [923, 174] width 44 height 25
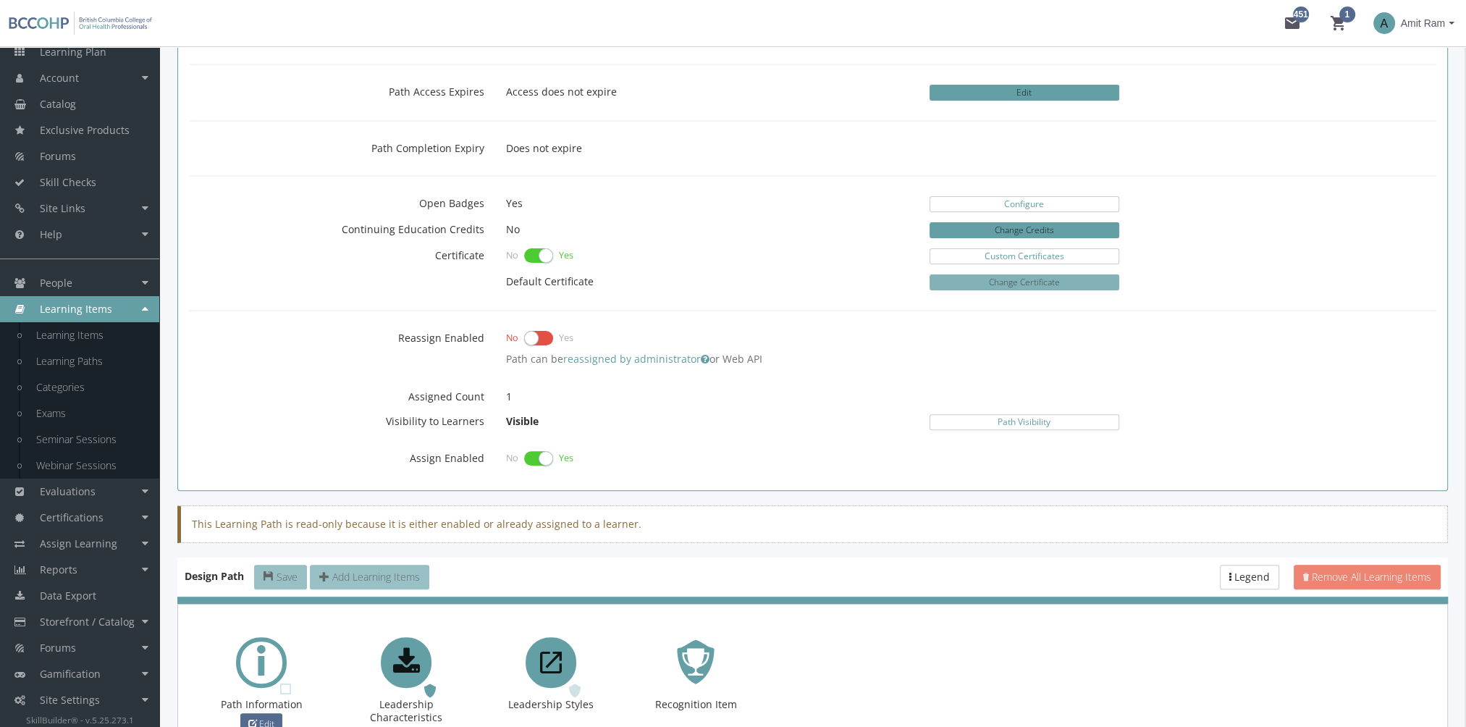
click at [1084, 284] on button "Change Certificate" at bounding box center [1024, 282] width 190 height 16
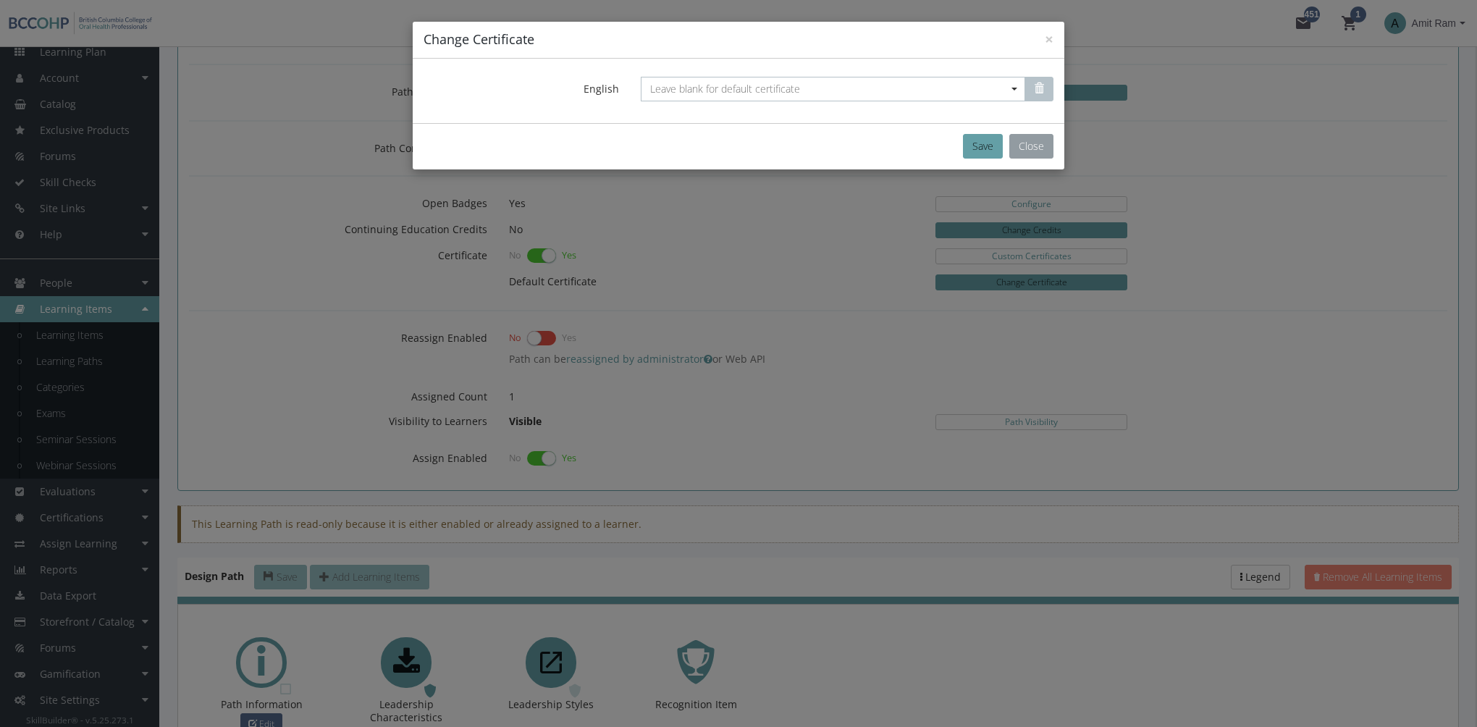
click at [1043, 152] on button "Close" at bounding box center [1031, 146] width 44 height 25
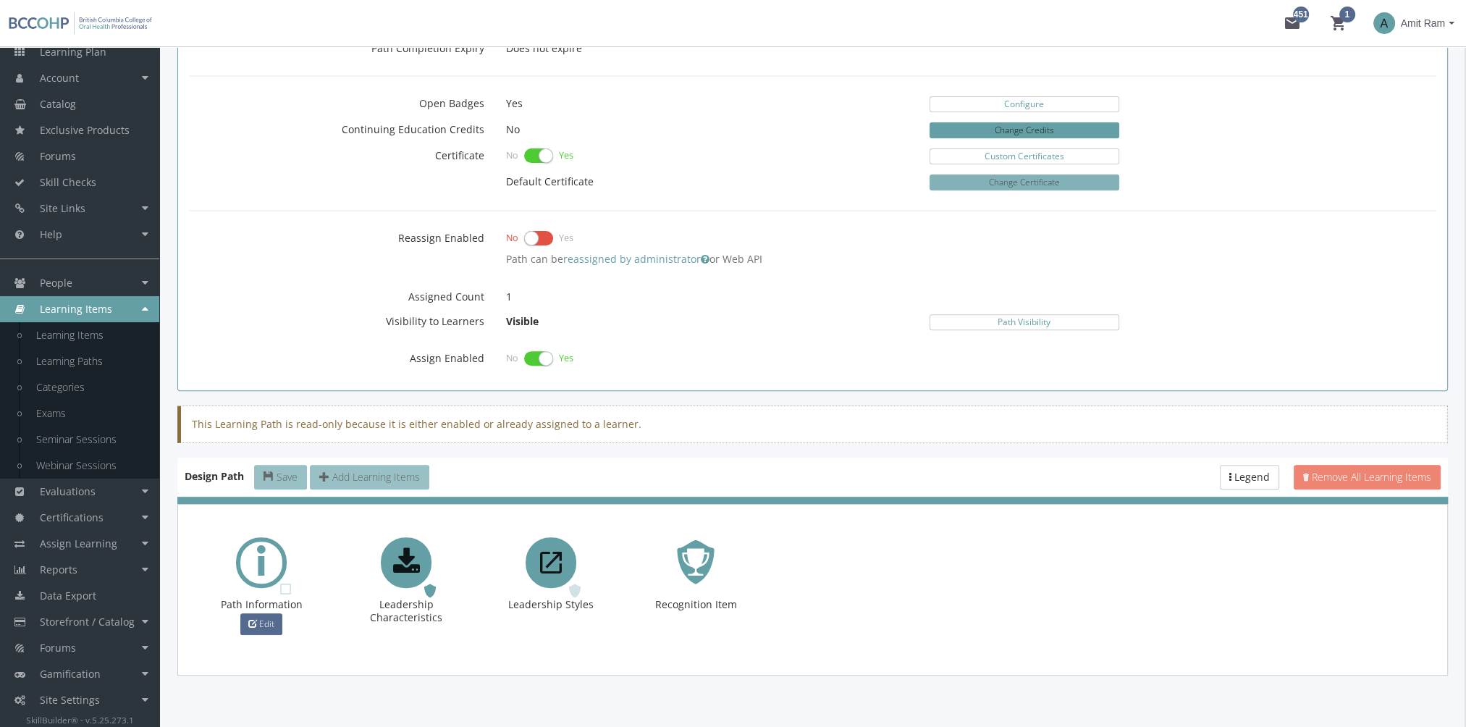
scroll to position [622, 0]
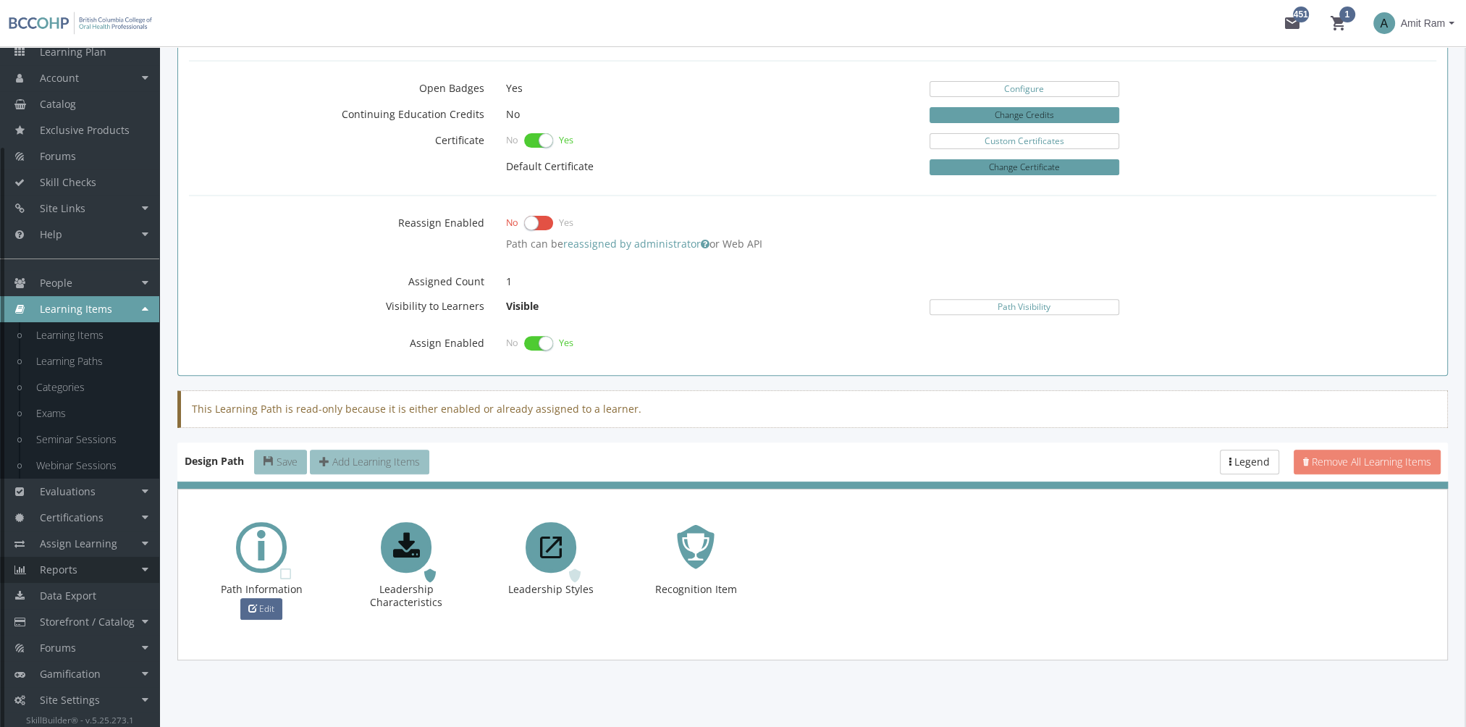
click at [93, 573] on link "Reports" at bounding box center [79, 570] width 159 height 26
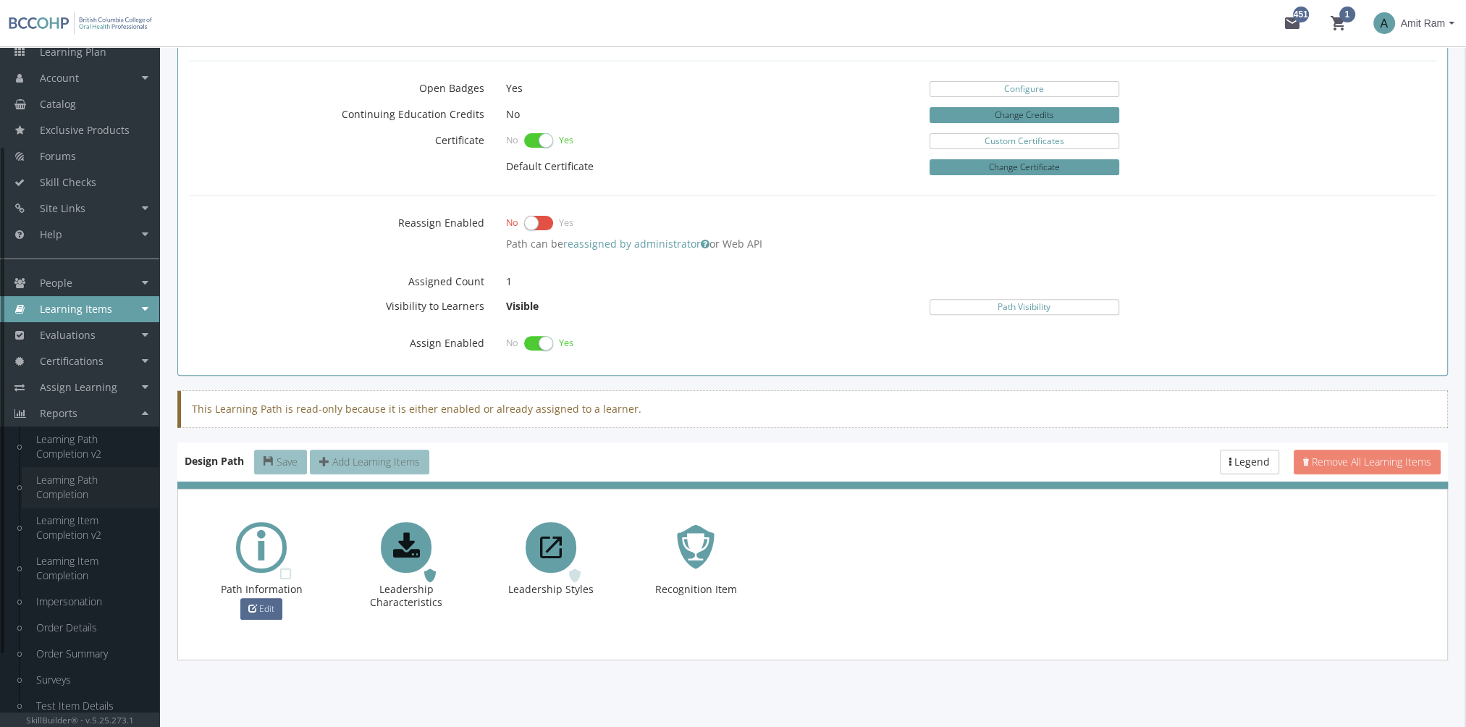
click at [91, 481] on link "Learning Path Completion" at bounding box center [91, 487] width 138 height 41
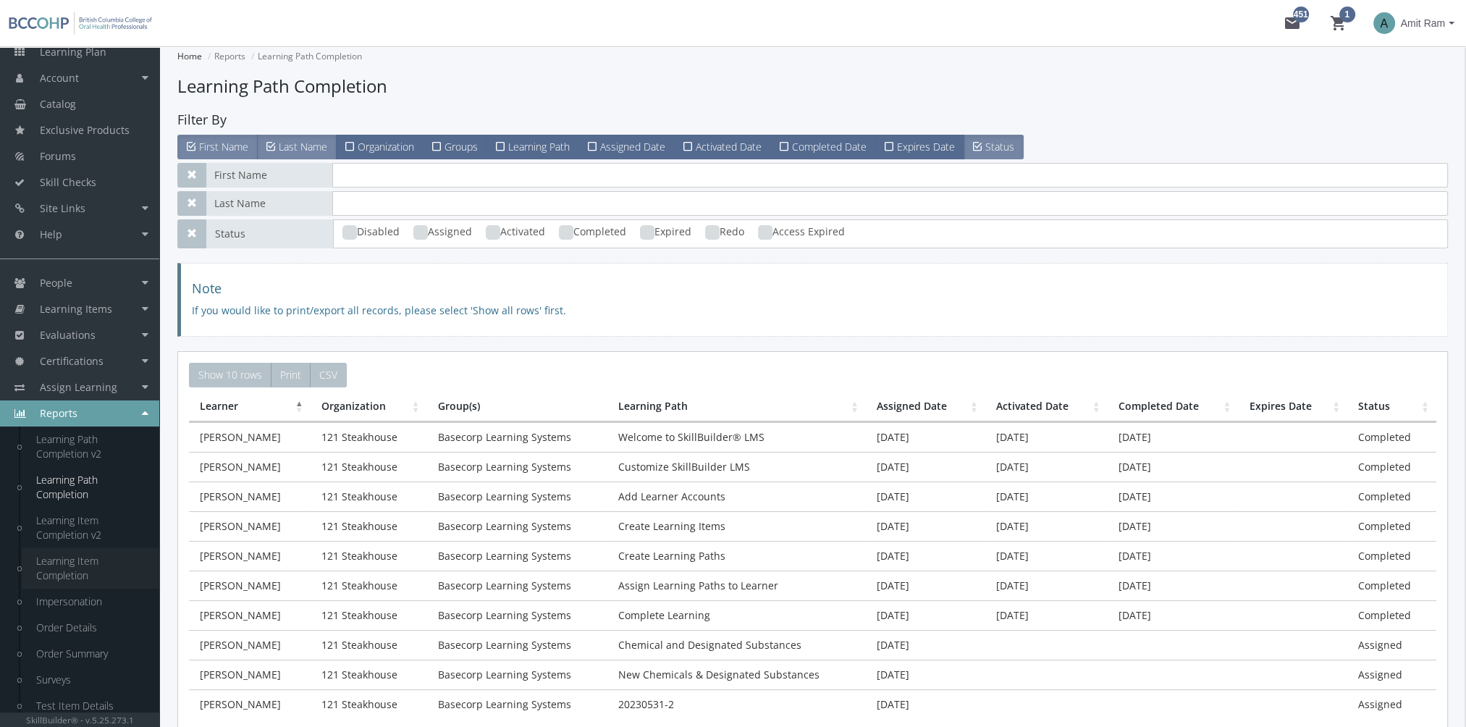
click at [80, 568] on link "Learning Item Completion" at bounding box center [91, 568] width 138 height 41
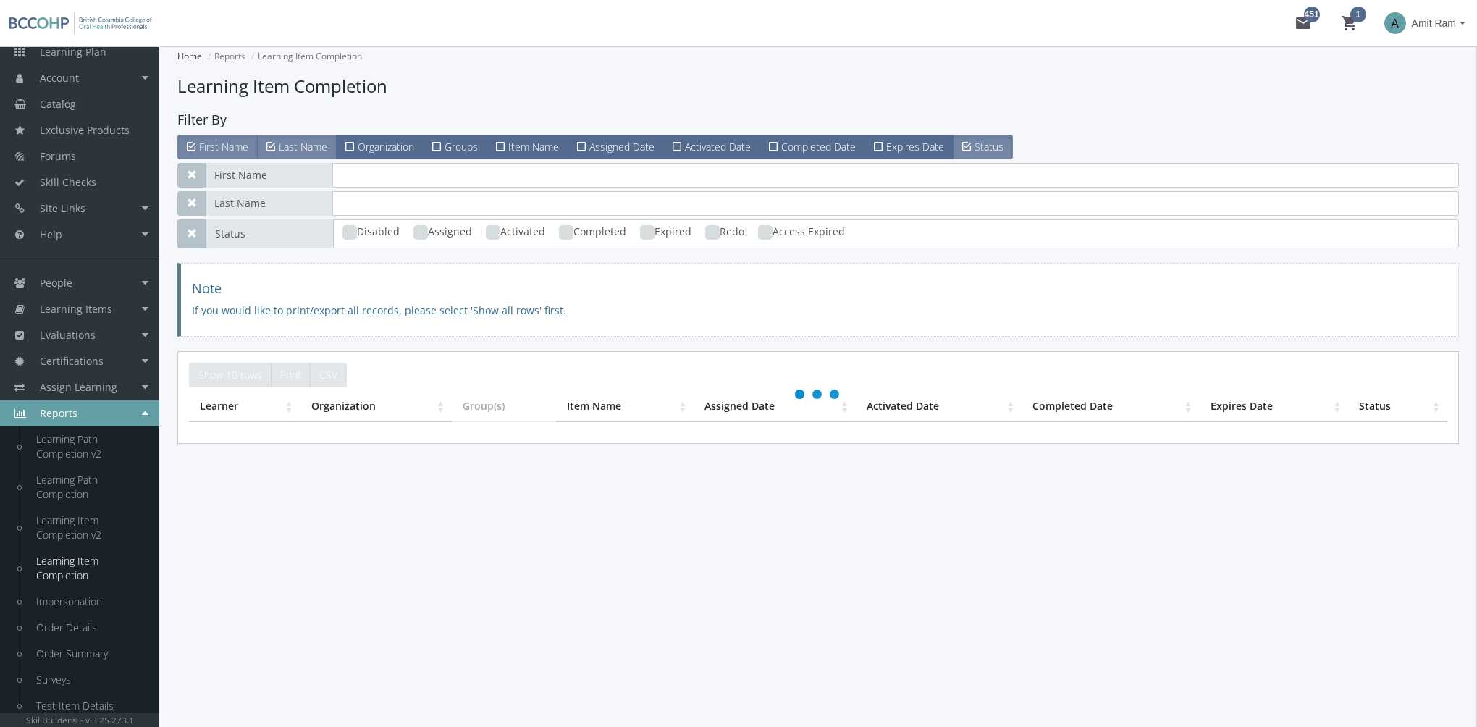
scroll to position [235, 0]
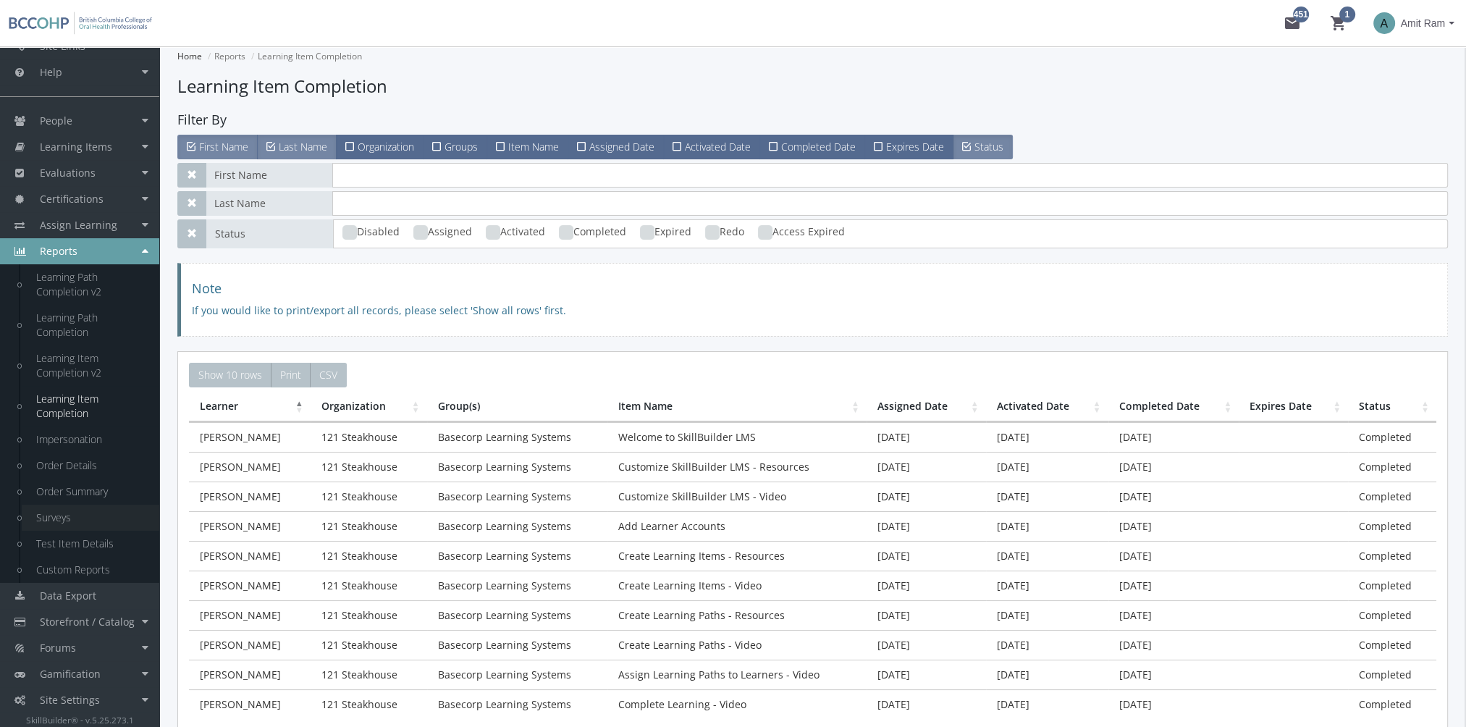
click at [65, 520] on link "Surveys" at bounding box center [91, 518] width 138 height 26
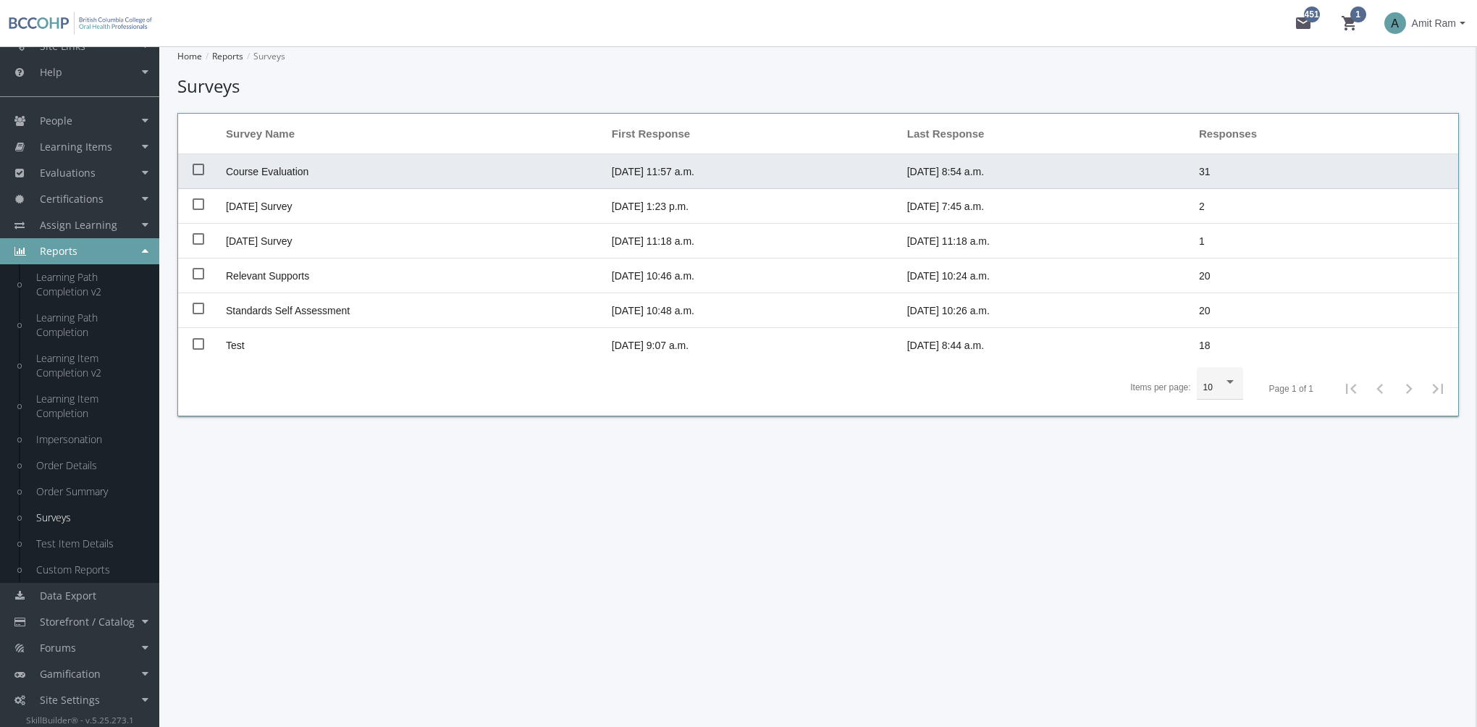
click at [292, 170] on span "Course Evaluation" at bounding box center [267, 172] width 83 height 12
checkbox input "true"
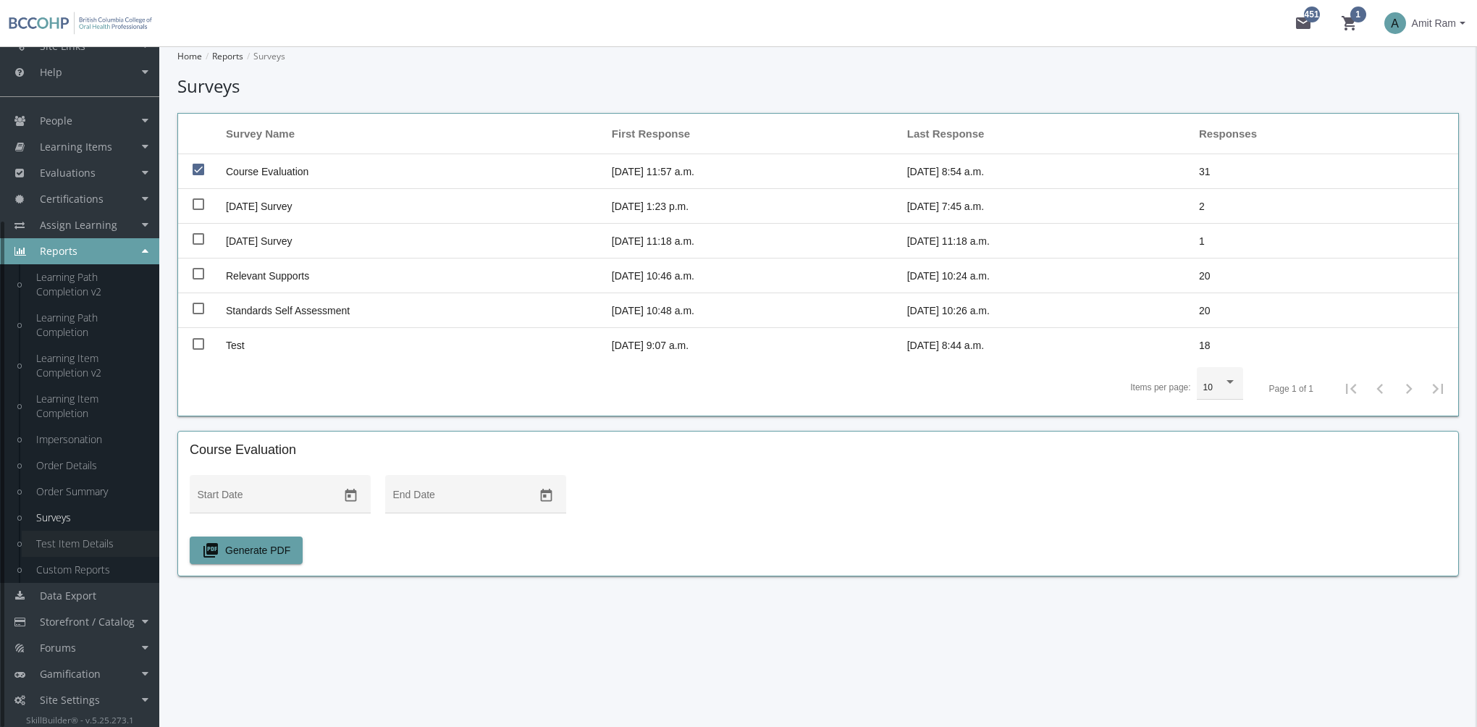
click at [72, 545] on link "Test Item Details" at bounding box center [91, 544] width 138 height 26
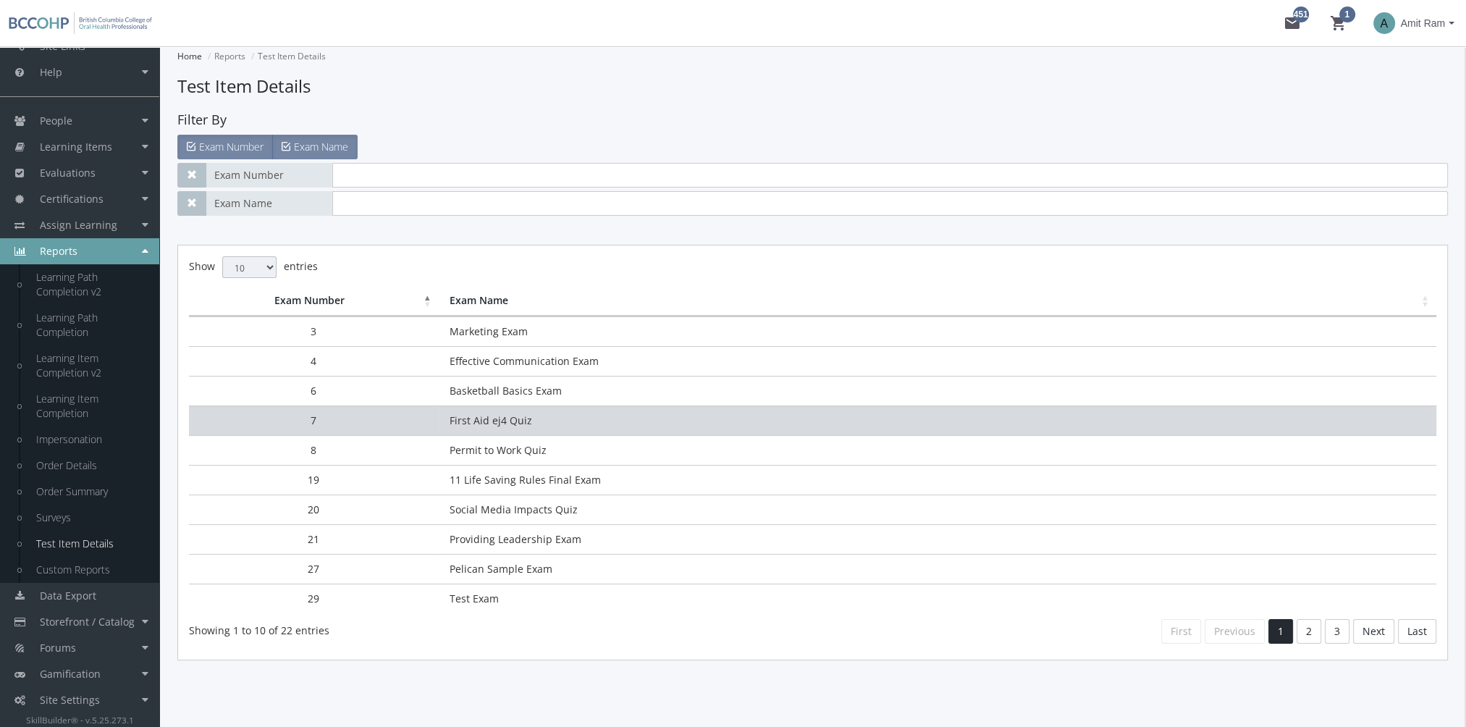
click at [469, 422] on td "First Aid ej4 Quiz" at bounding box center [938, 420] width 998 height 30
click at [475, 424] on td "First Aid ej4 Quiz" at bounding box center [938, 420] width 998 height 30
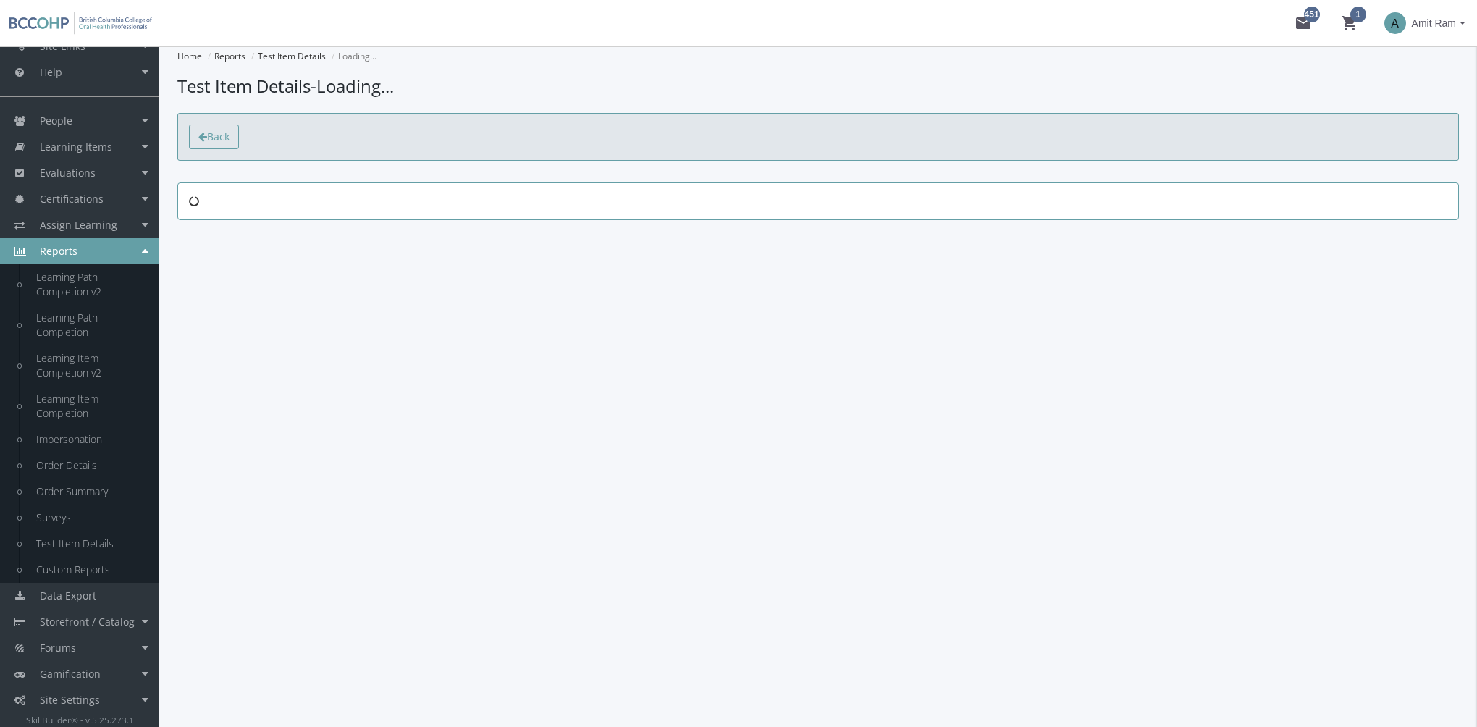
click at [223, 130] on span "Back" at bounding box center [218, 137] width 22 height 14
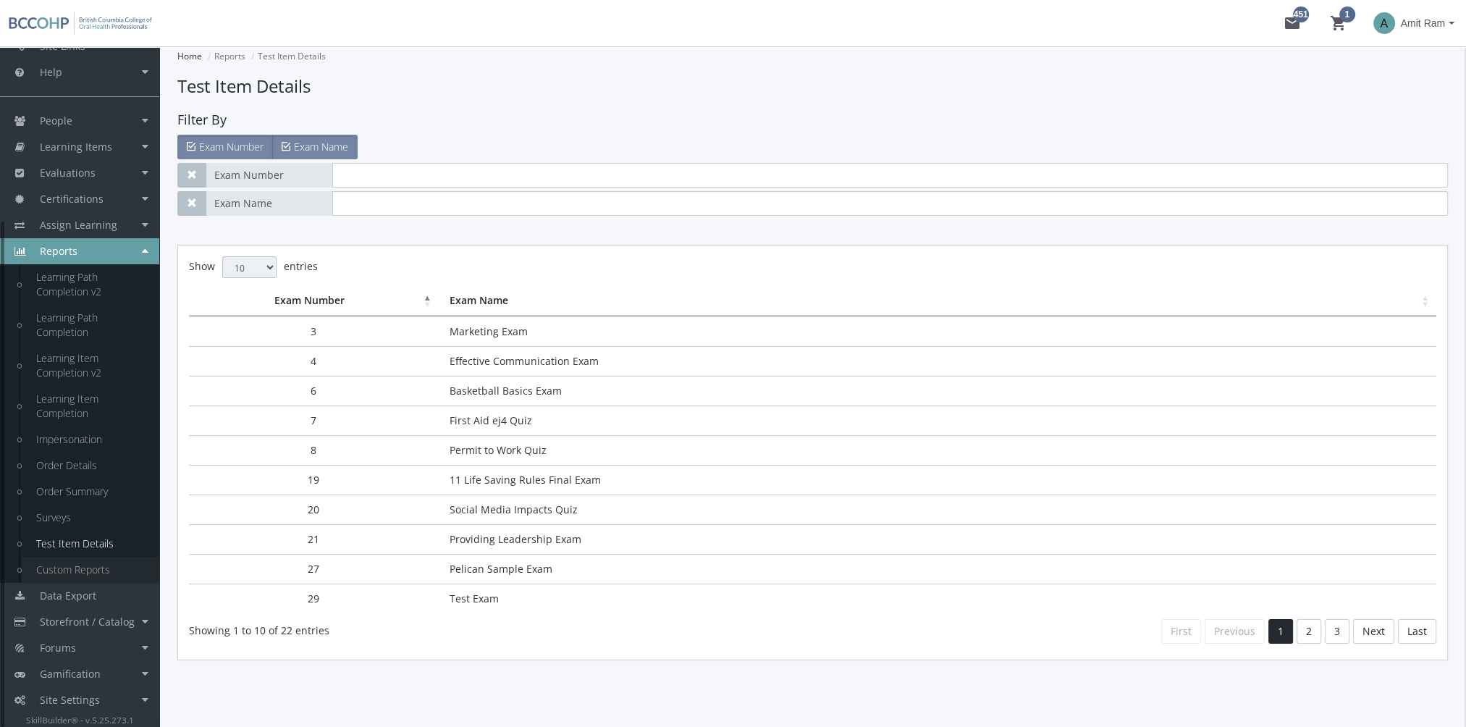
click at [114, 559] on link "Custom Reports" at bounding box center [91, 570] width 138 height 26
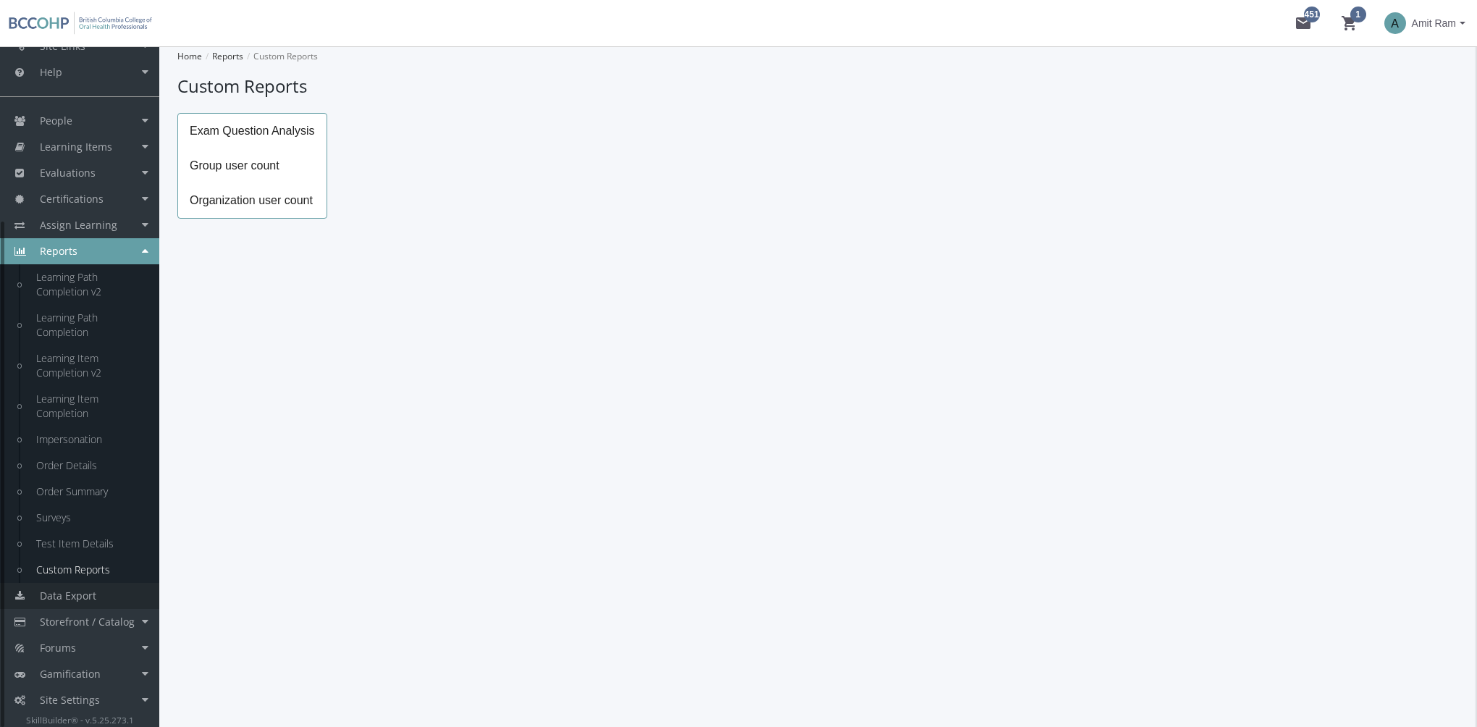
click at [86, 594] on span "Data Export" at bounding box center [68, 596] width 56 height 14
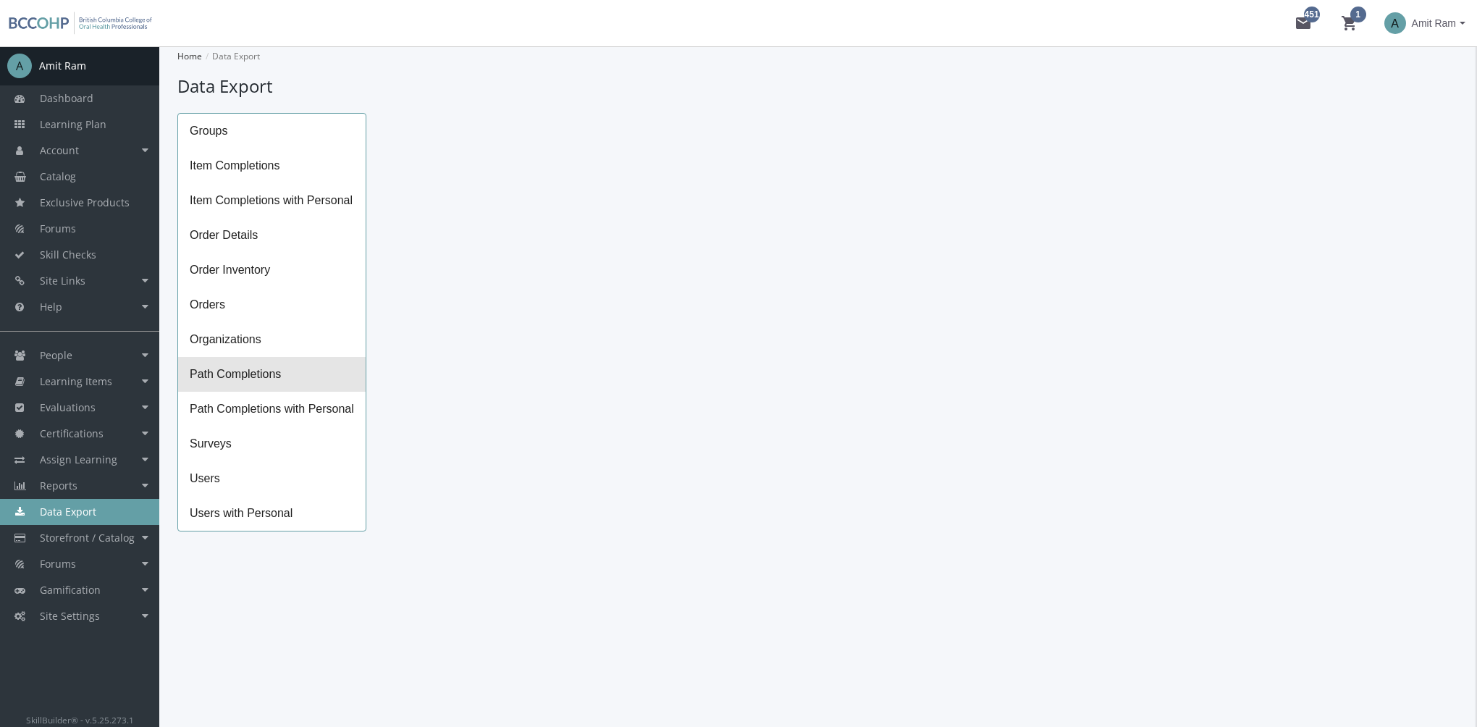
click at [266, 370] on span "Path Completions" at bounding box center [271, 374] width 187 height 35
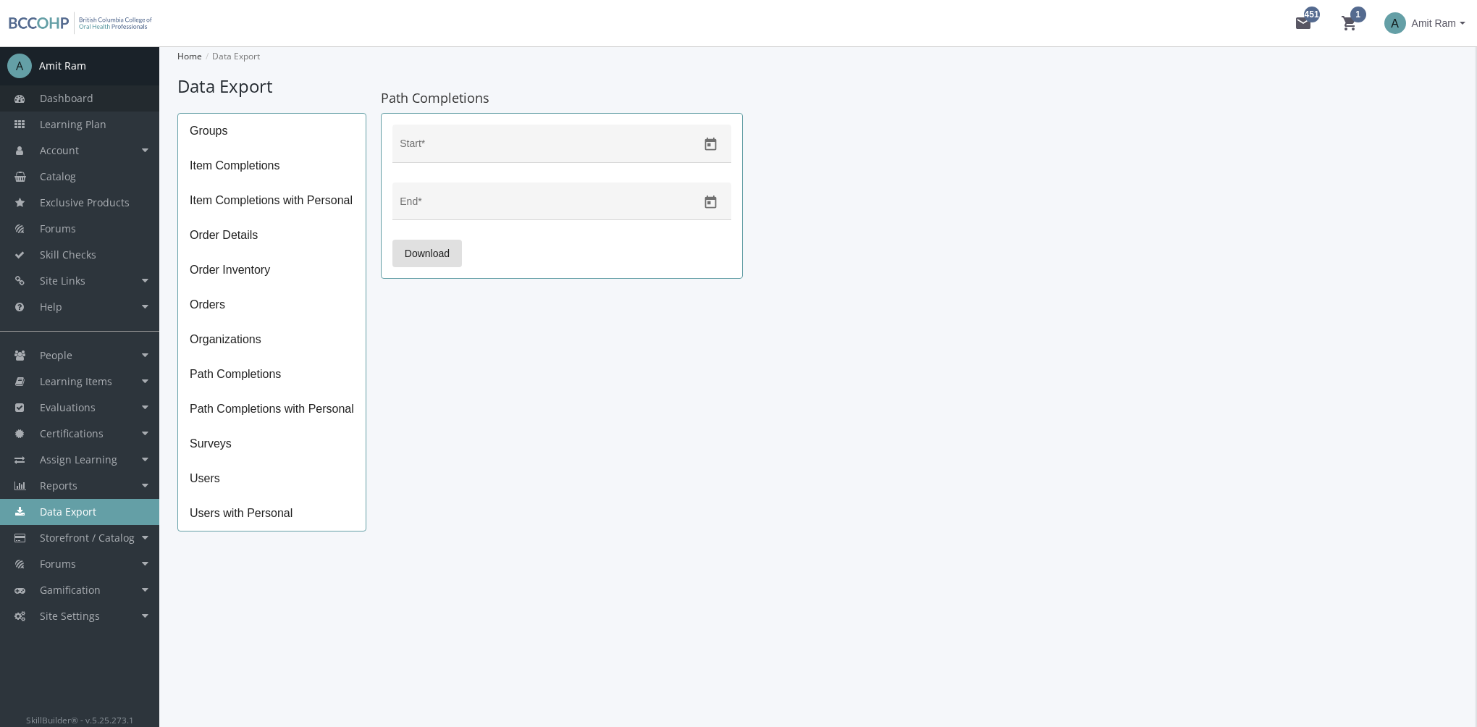
click at [92, 104] on span "Dashboard" at bounding box center [67, 98] width 54 height 14
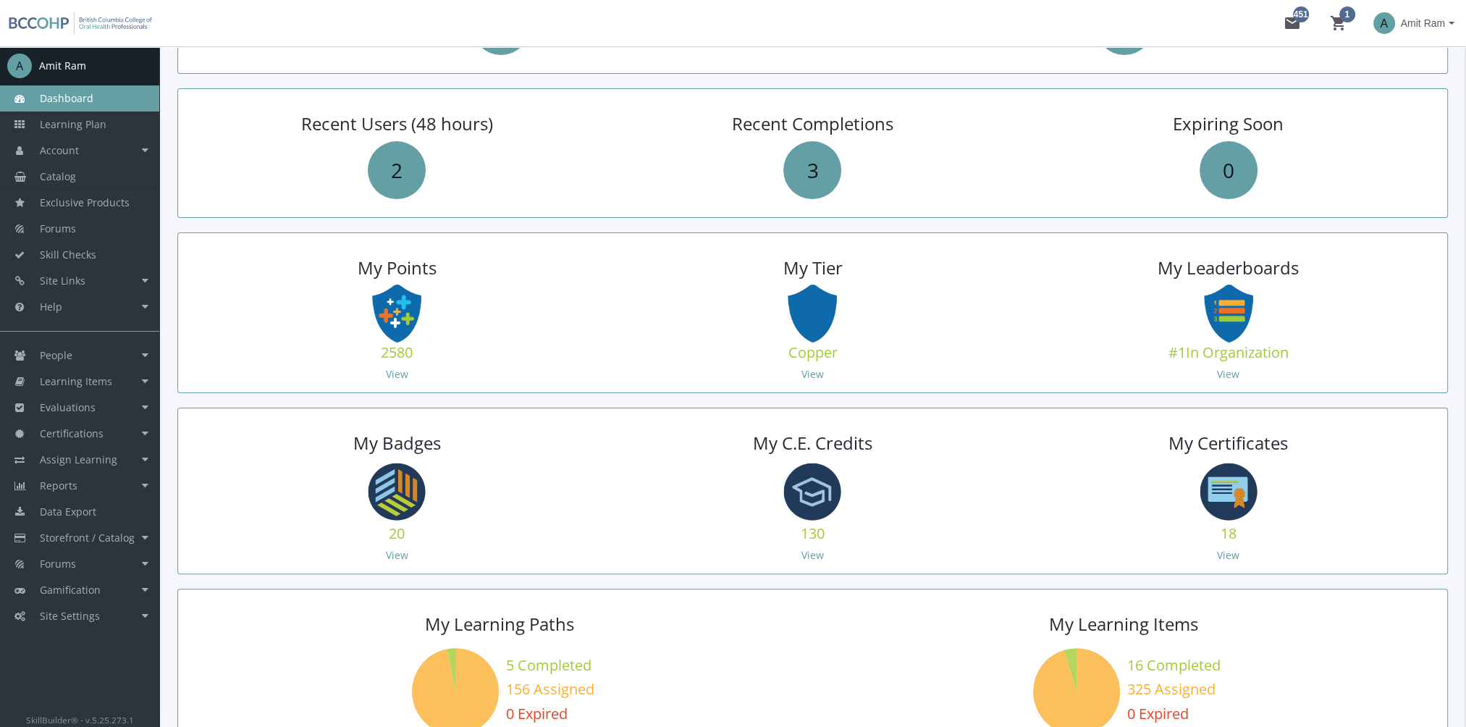
scroll to position [579, 0]
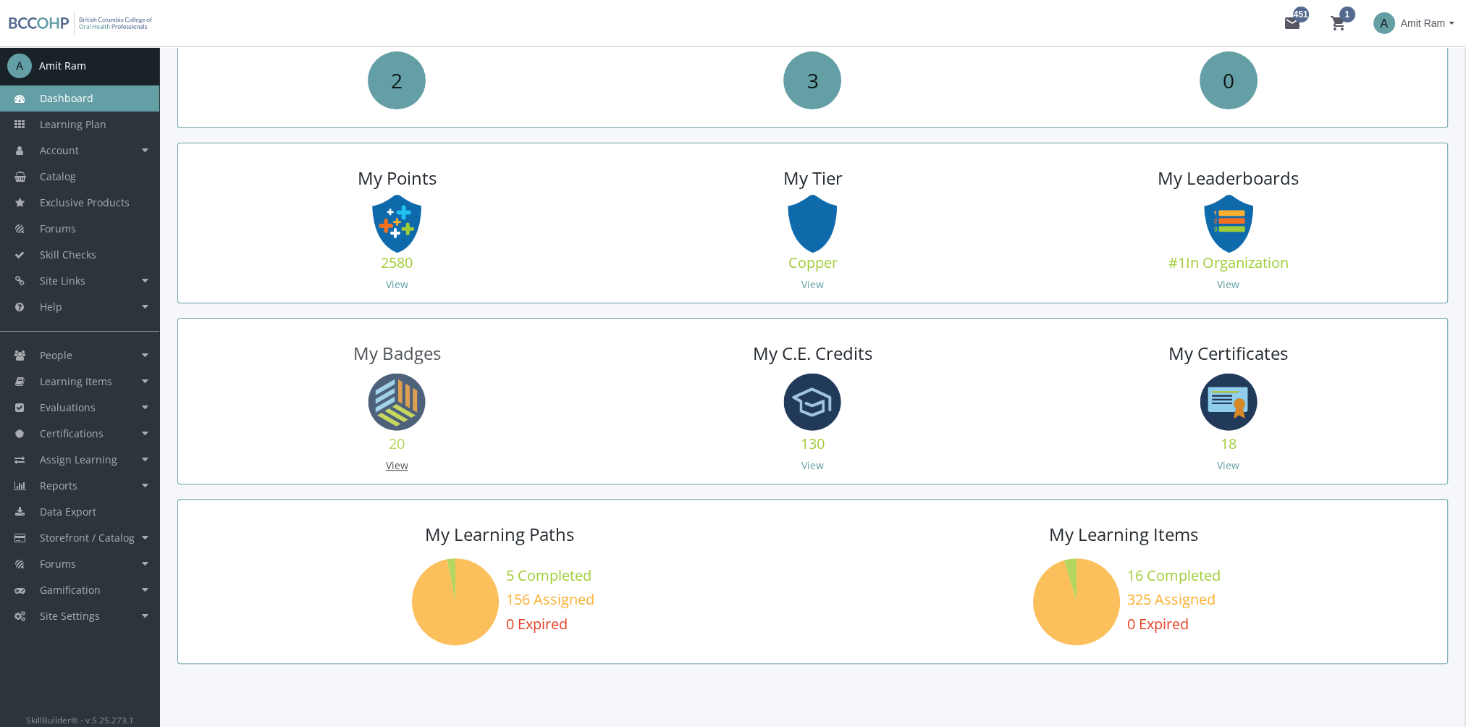
click at [403, 463] on link "View" at bounding box center [397, 465] width 22 height 14
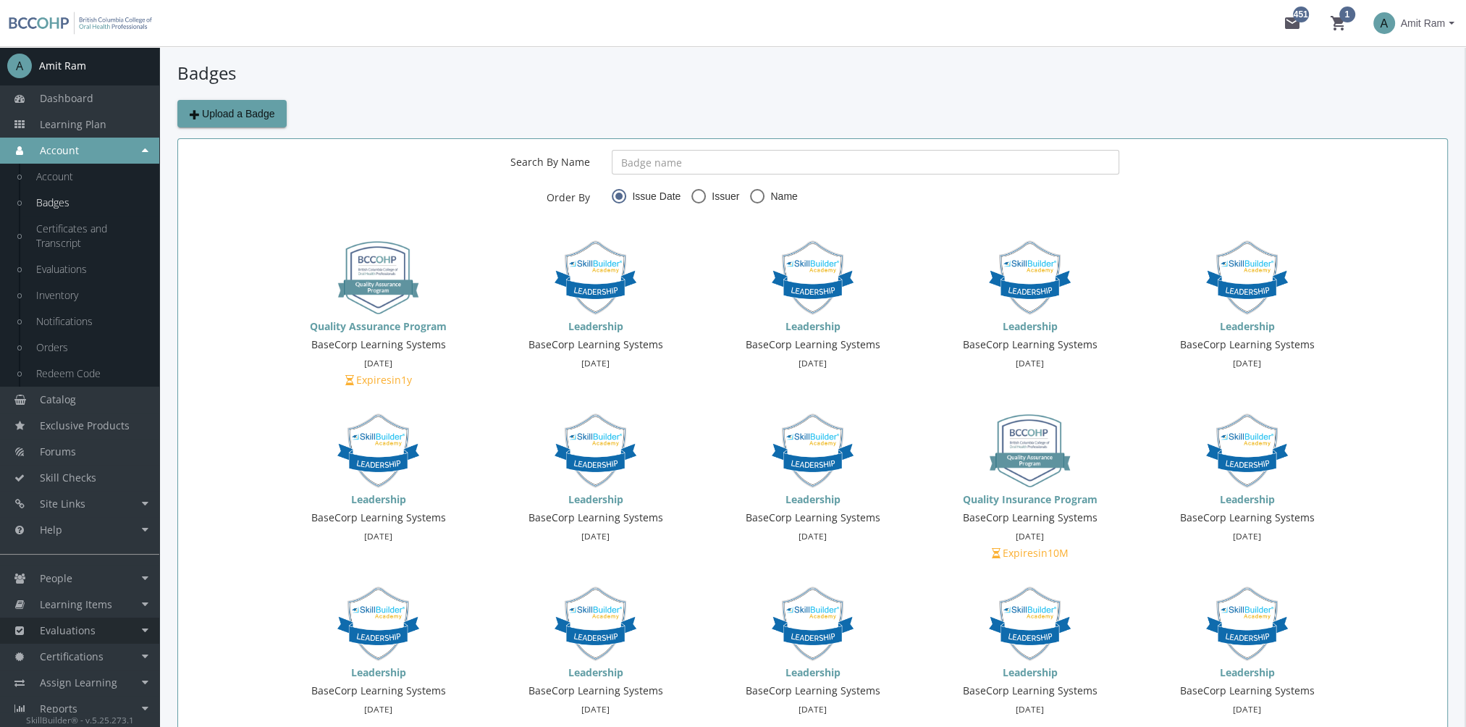
click at [109, 634] on link "Evaluations" at bounding box center [79, 630] width 159 height 26
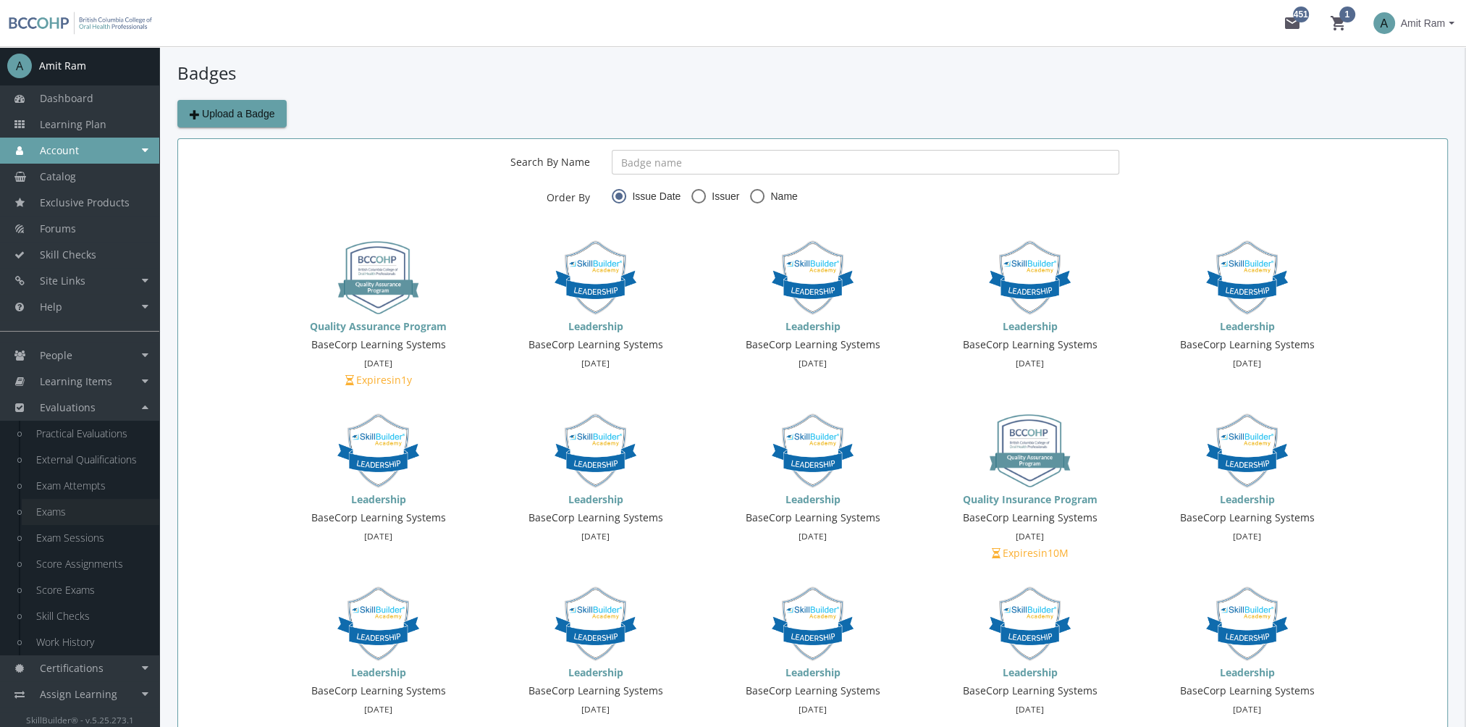
click at [74, 503] on link "Exams" at bounding box center [91, 512] width 138 height 26
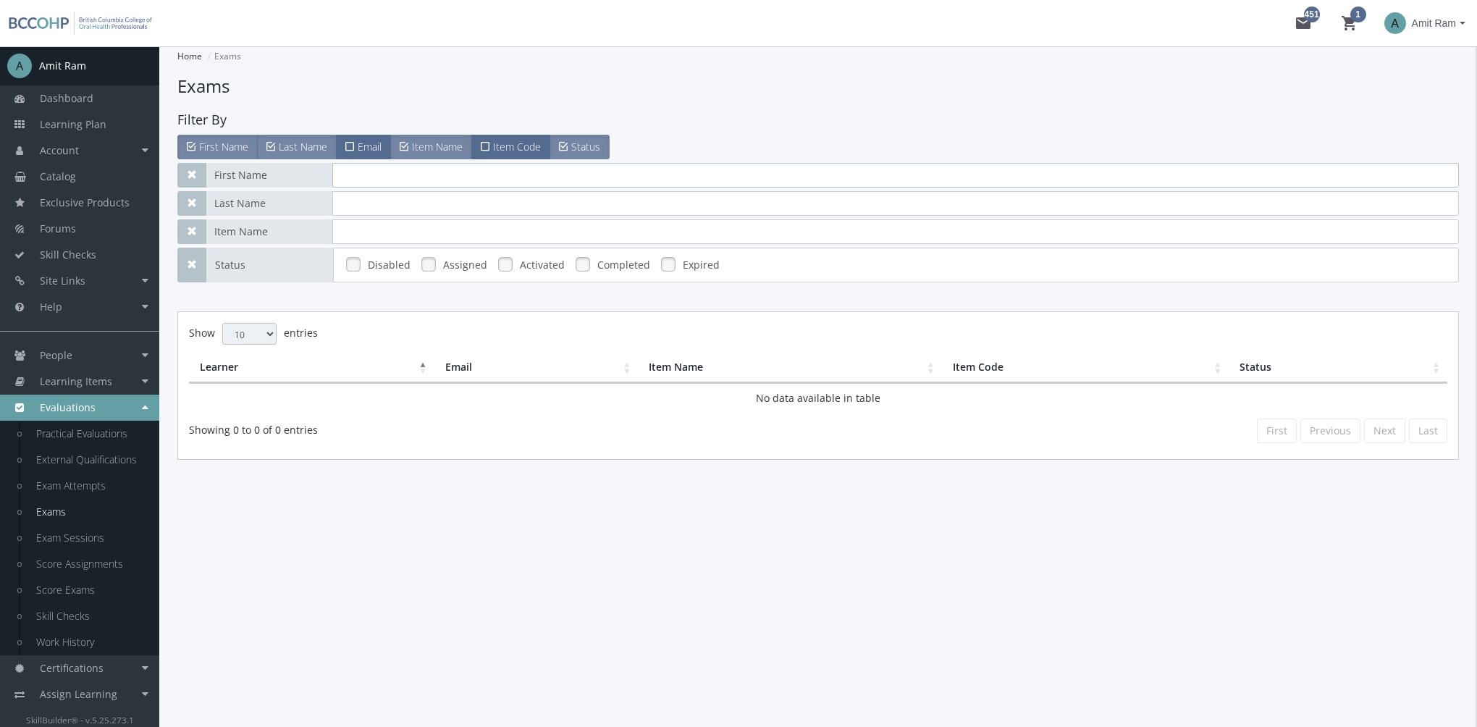
click at [402, 166] on input "text" at bounding box center [895, 175] width 1126 height 25
type input "[PERSON_NAME]"
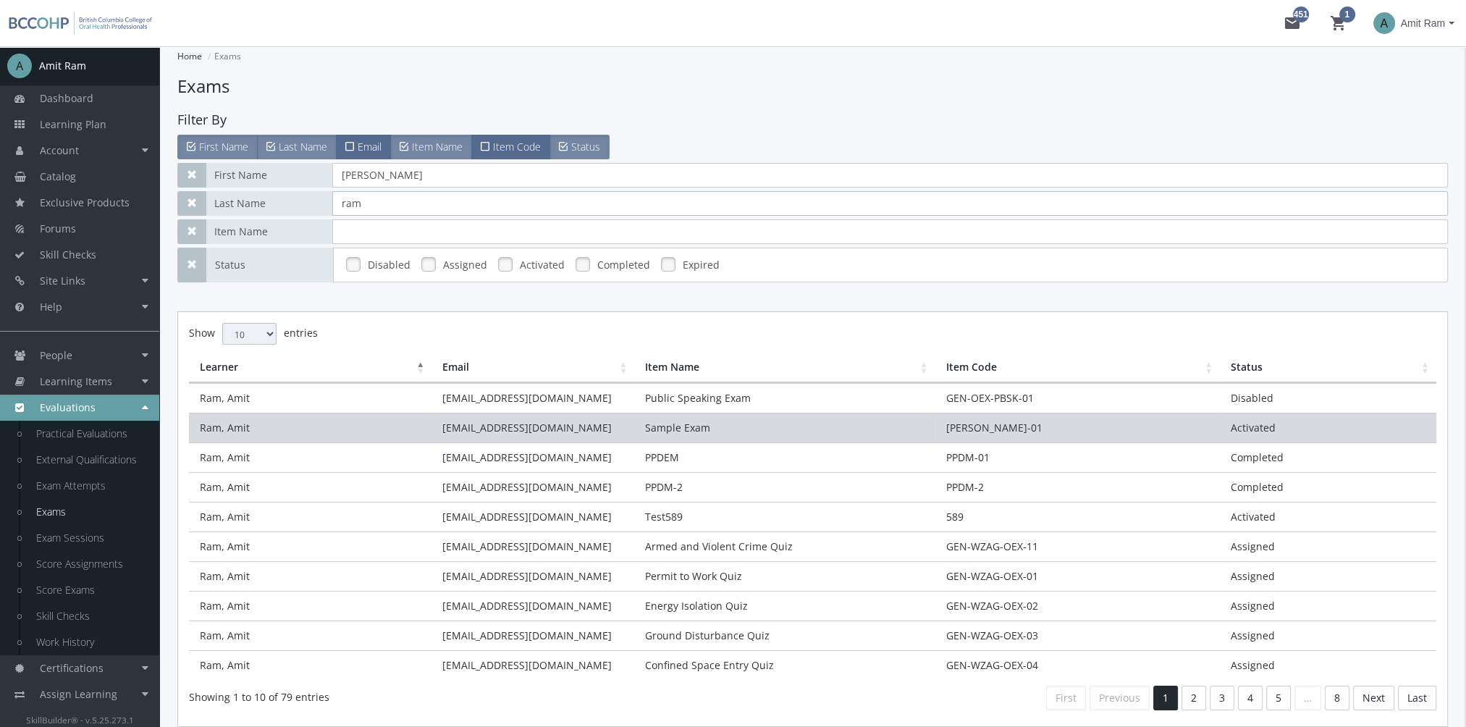
type input "ram"
click at [690, 434] on td "Sample Exam" at bounding box center [784, 428] width 300 height 30
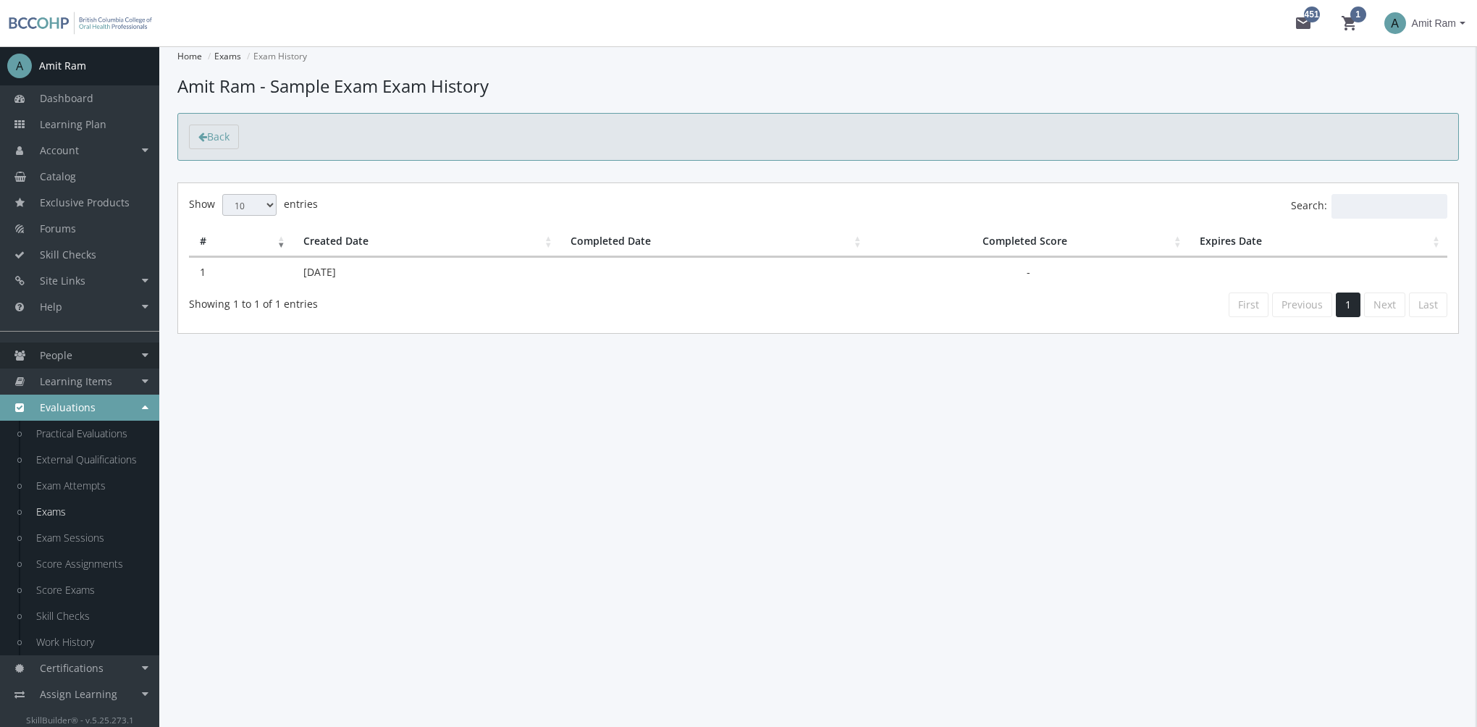
click at [92, 353] on link "People" at bounding box center [79, 355] width 159 height 26
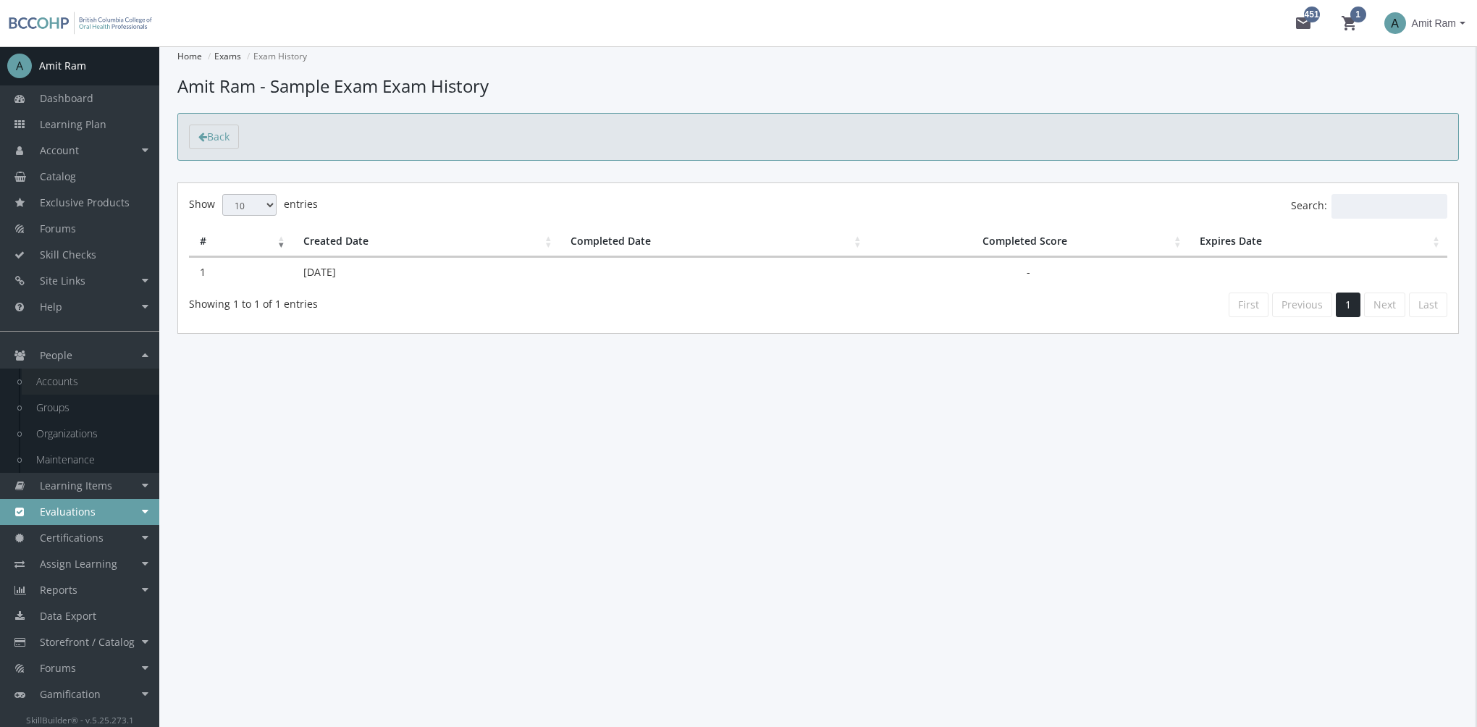
click at [81, 379] on link "Accounts" at bounding box center [91, 381] width 138 height 26
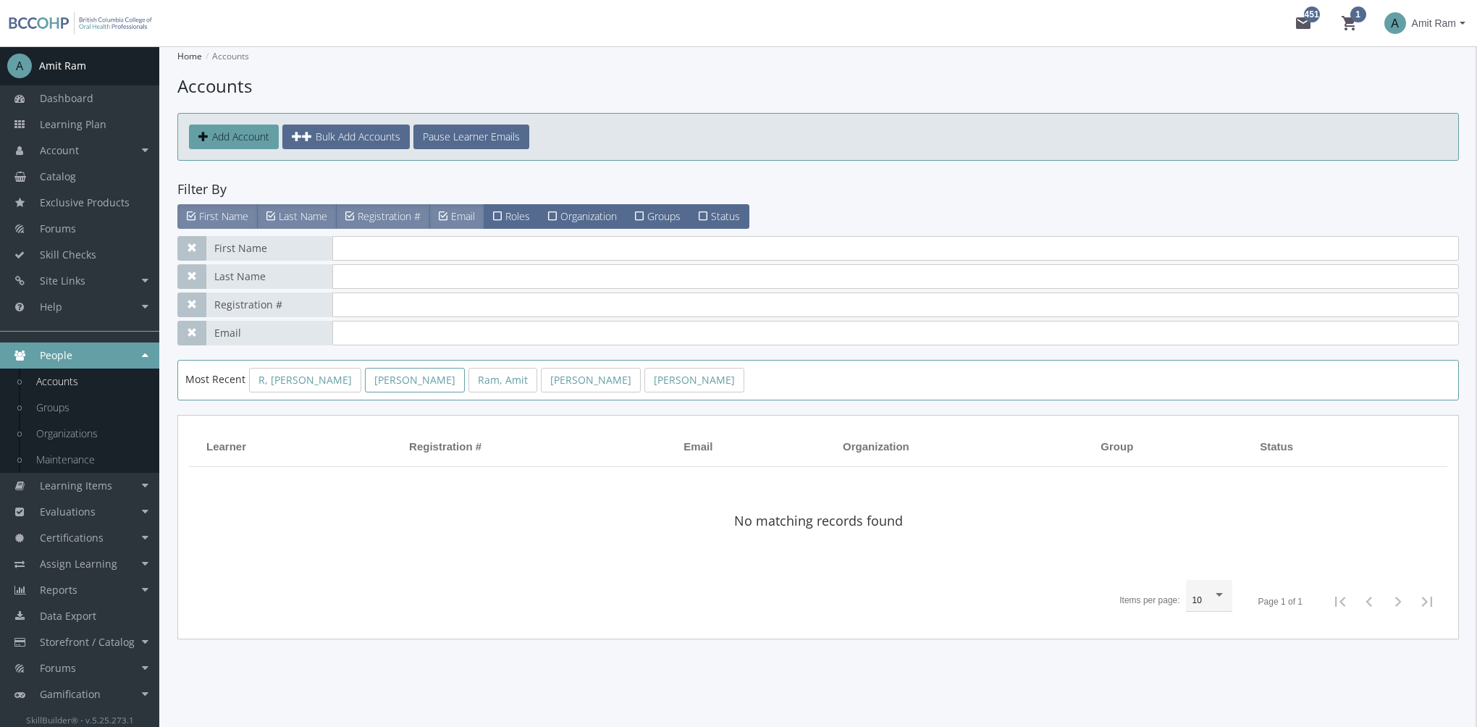
click at [368, 375] on link "[PERSON_NAME]" at bounding box center [415, 380] width 100 height 25
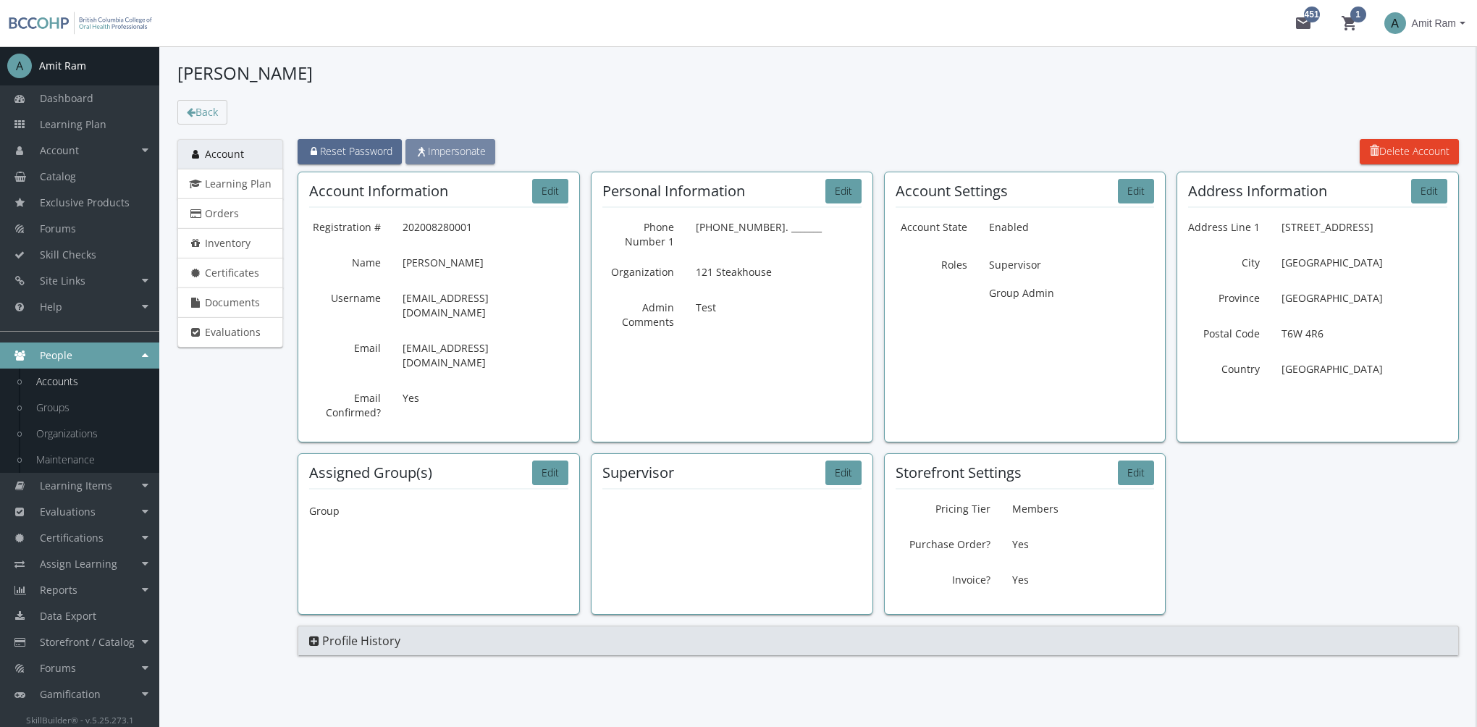
click at [465, 151] on span "Impersonate" at bounding box center [450, 151] width 71 height 14
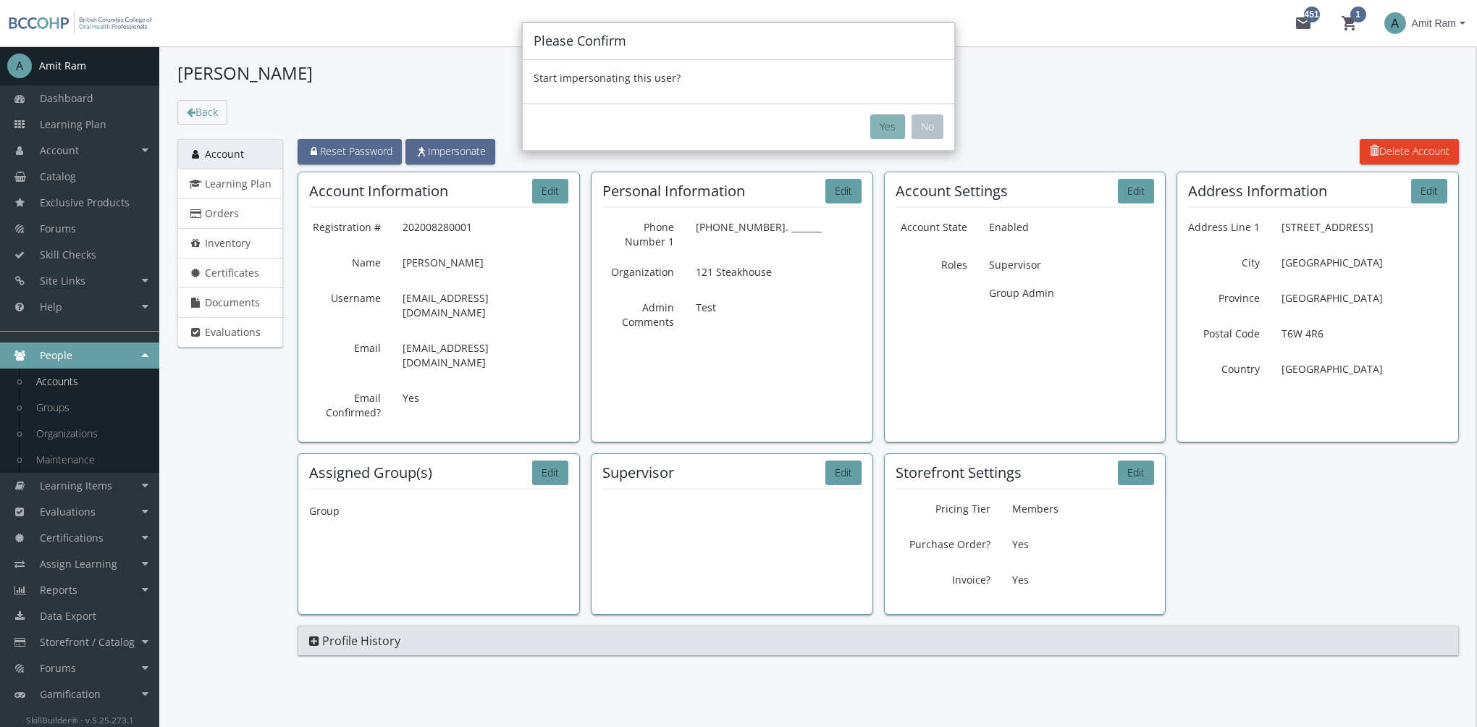
click at [890, 125] on button "Yes" at bounding box center [887, 126] width 35 height 25
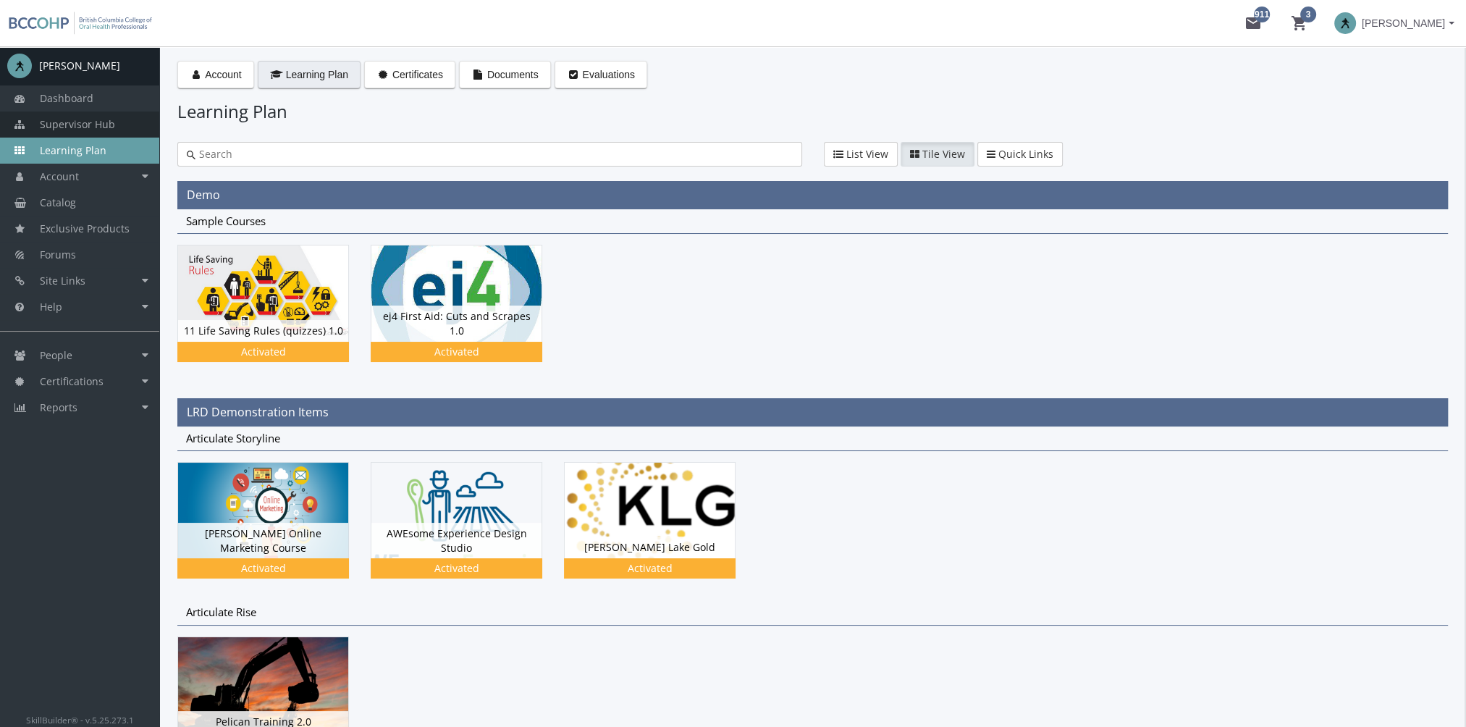
click at [91, 122] on span "Supervisor Hub" at bounding box center [77, 124] width 75 height 14
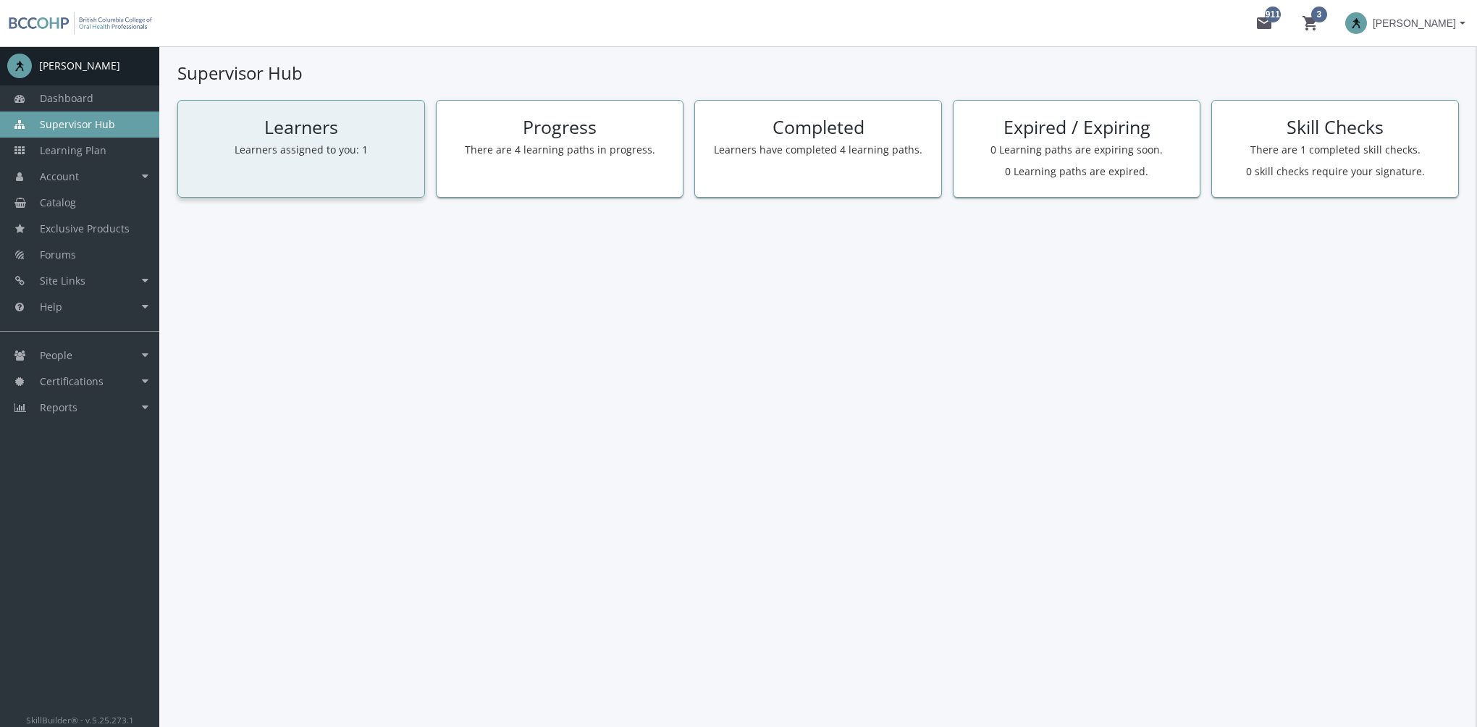
click at [295, 157] on div "Learners Learners assigned to you: 1" at bounding box center [301, 149] width 248 height 98
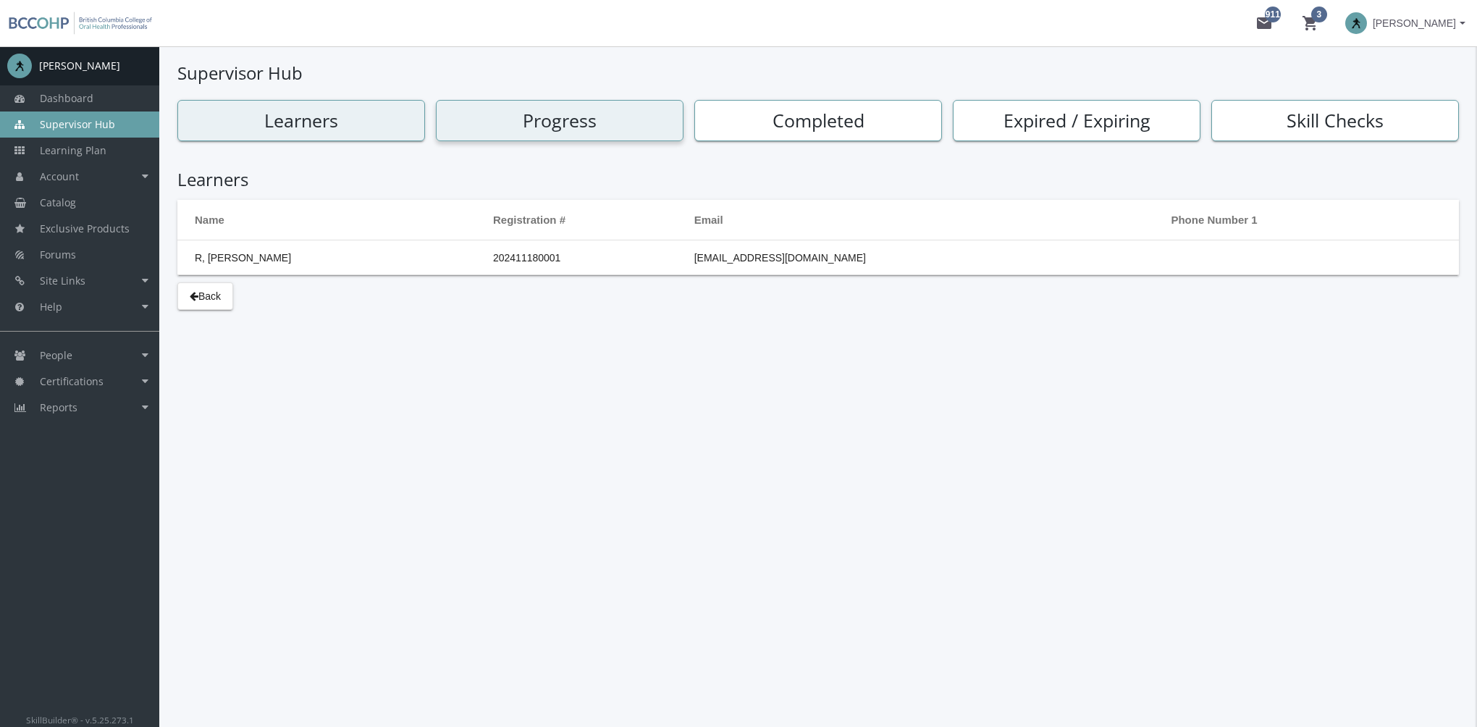
click at [549, 138] on div "Progress" at bounding box center [560, 120] width 248 height 41
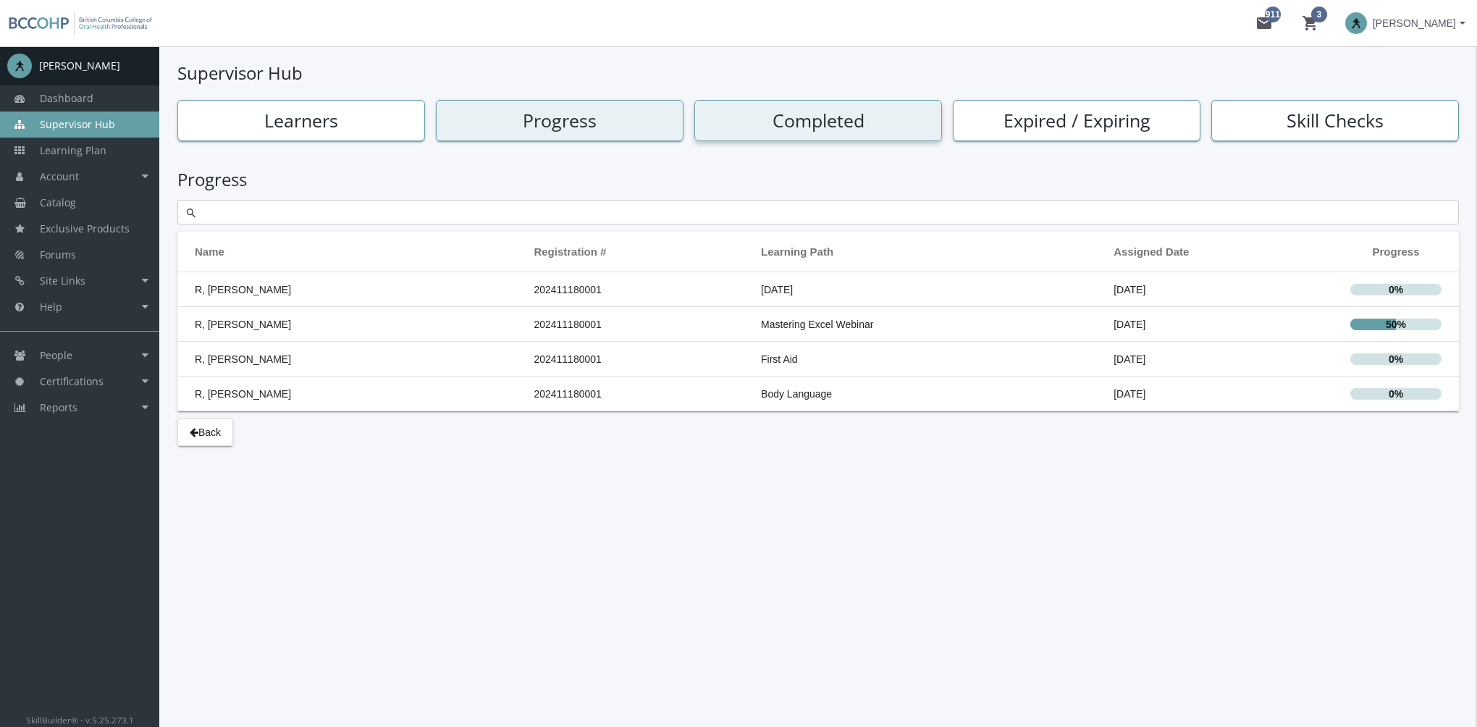
click at [894, 114] on h2 "Completed" at bounding box center [817, 121] width 237 height 20
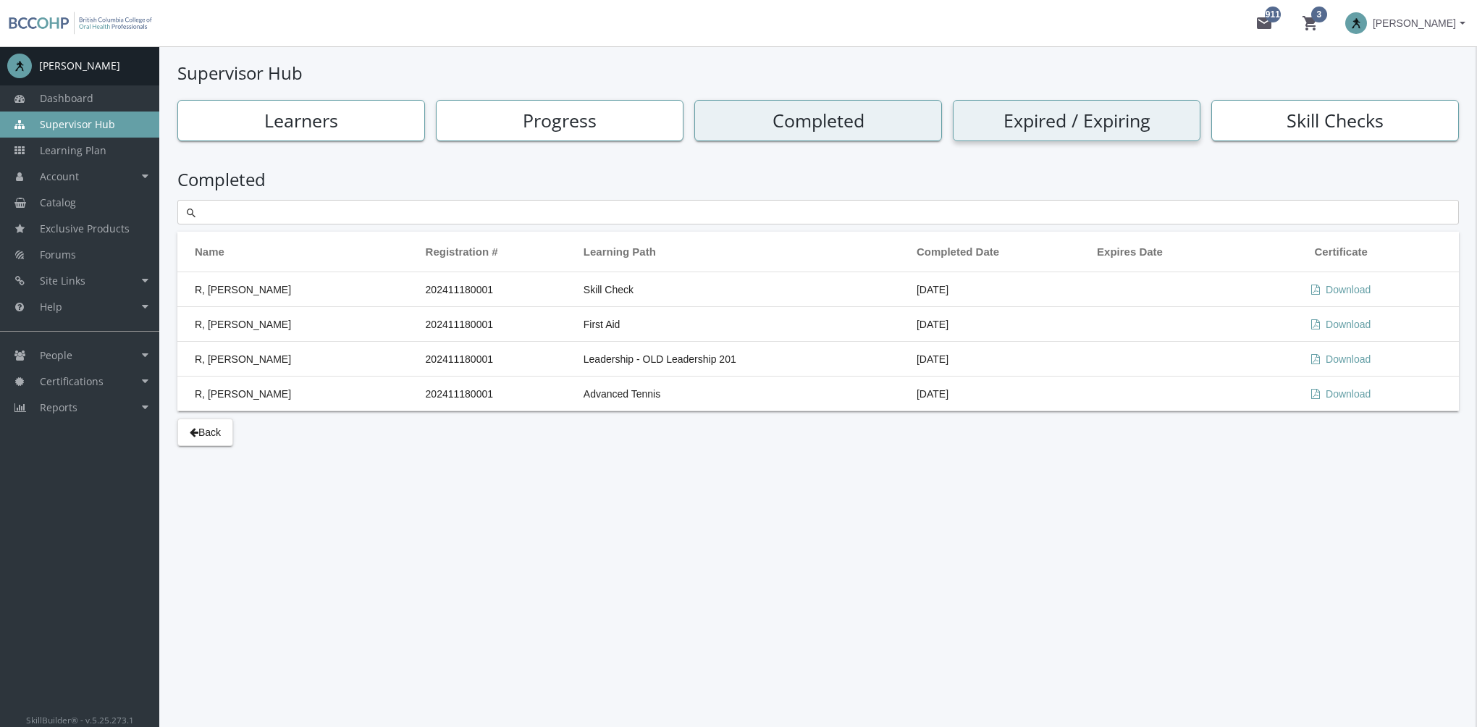
drag, startPoint x: 1074, startPoint y: 117, endPoint x: 1314, endPoint y: 139, distance: 240.7
click at [1077, 117] on h2 "Expired / Expiring" at bounding box center [1076, 121] width 237 height 20
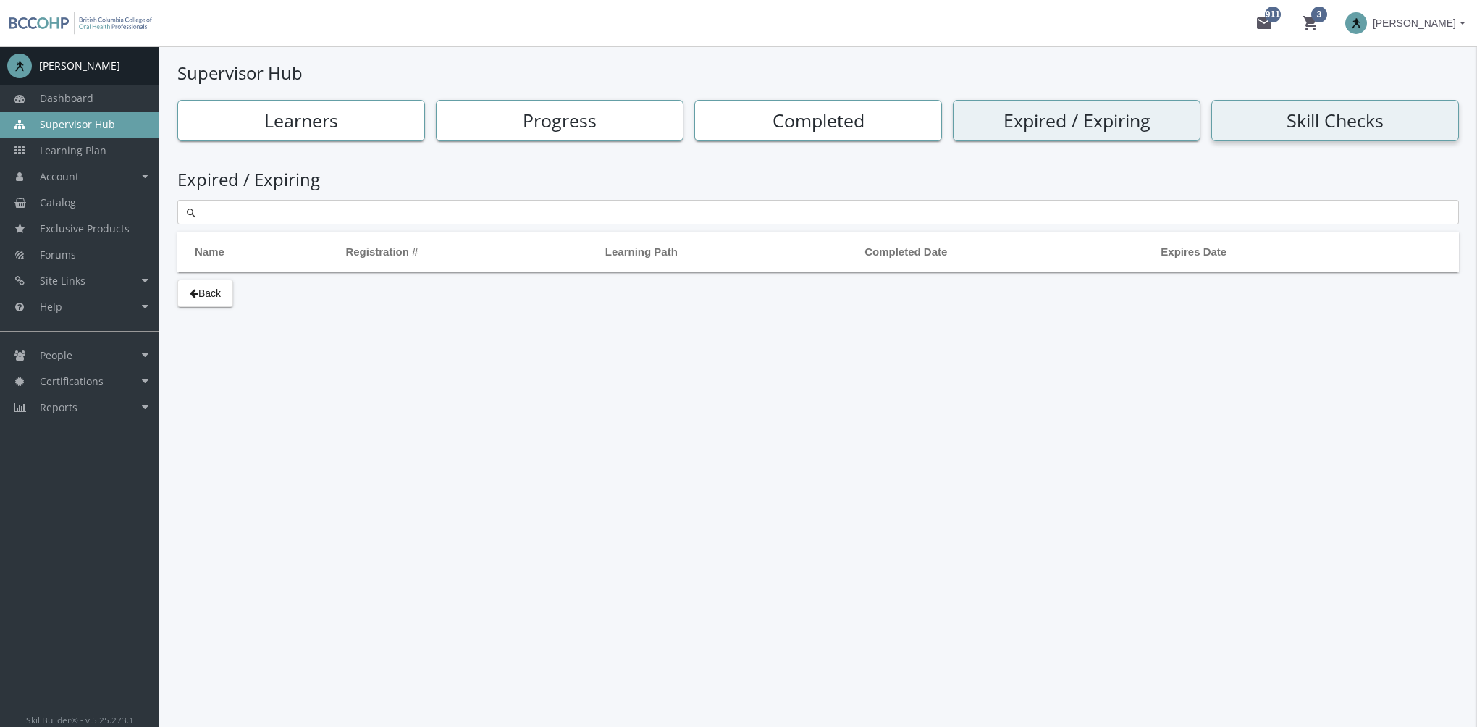
drag, startPoint x: 1336, startPoint y: 125, endPoint x: 1336, endPoint y: 112, distance: 13.0
click at [1336, 124] on h2 "Skill Checks" at bounding box center [1334, 121] width 237 height 20
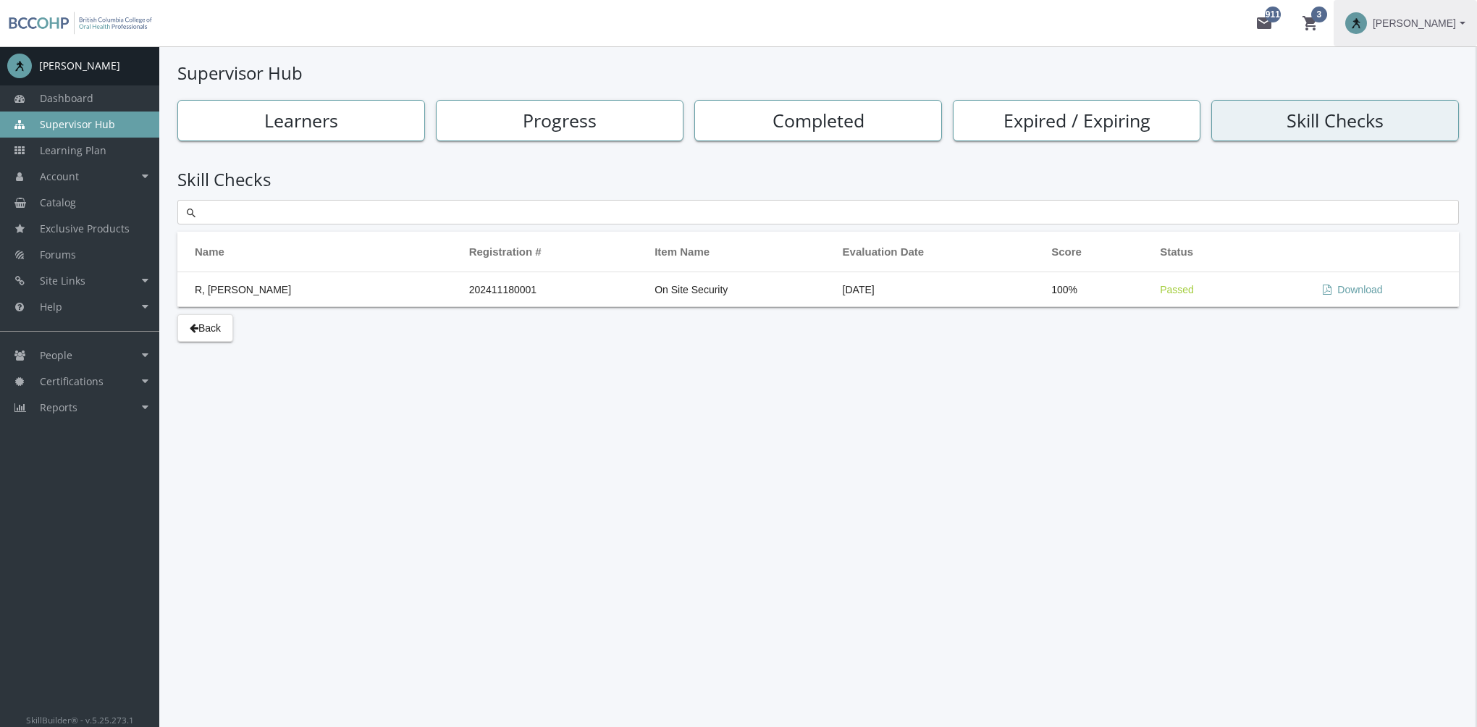
click at [1349, 27] on span at bounding box center [1356, 23] width 22 height 22
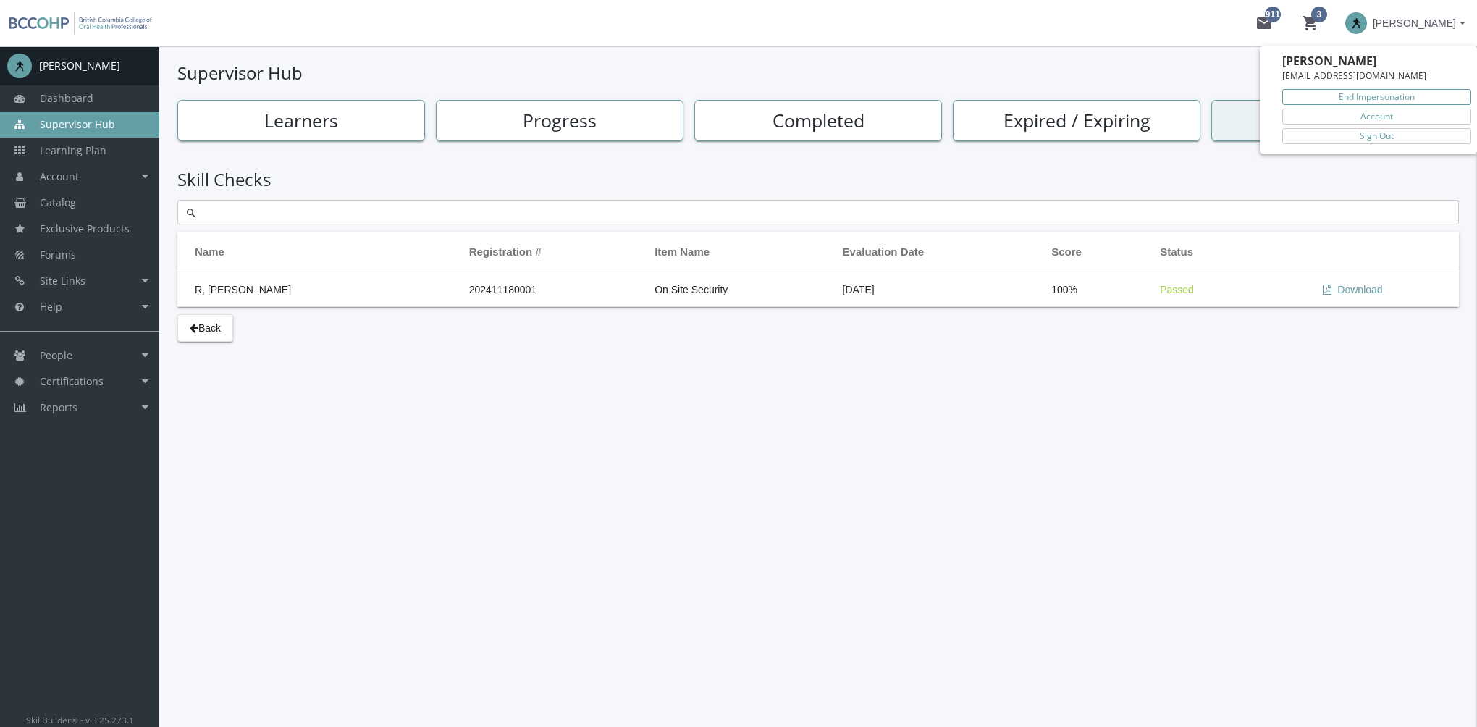
click at [1384, 93] on link "End Impersonation" at bounding box center [1376, 97] width 189 height 16
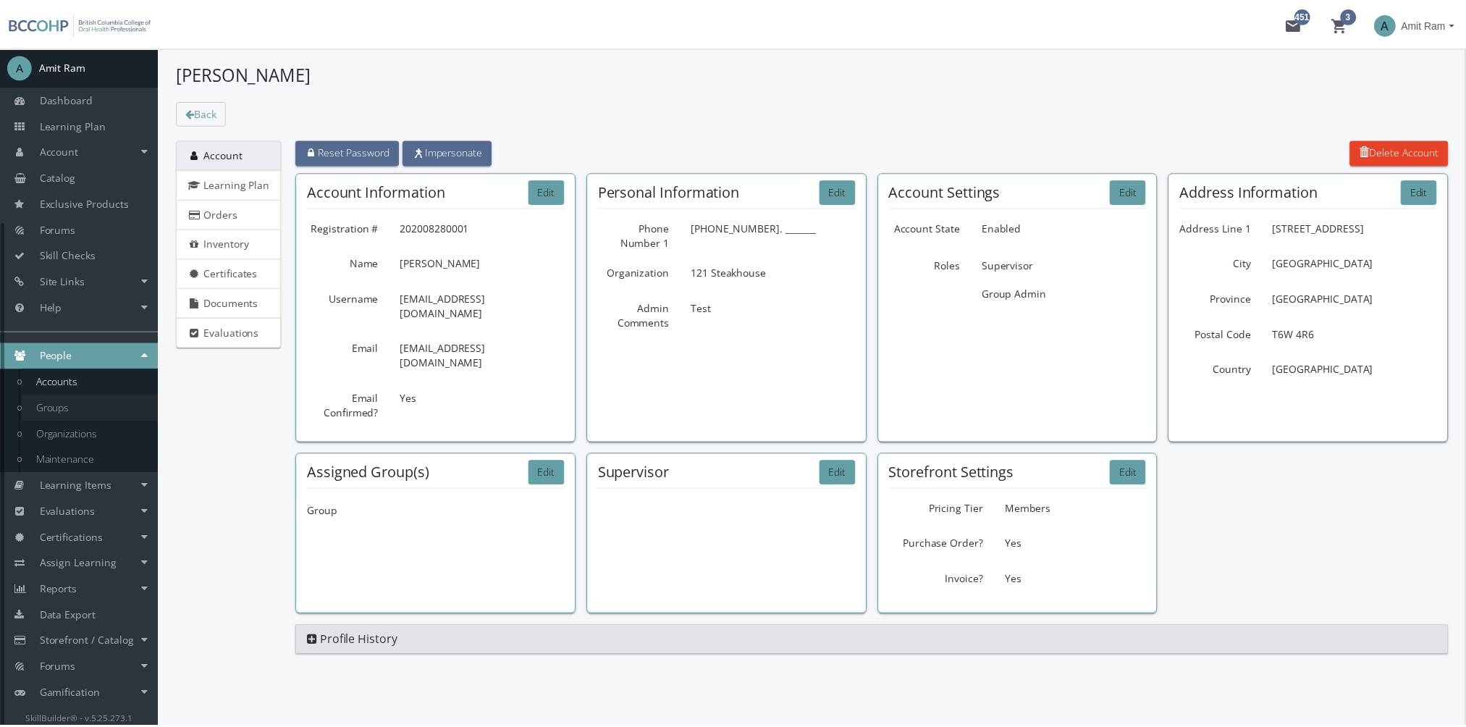
scroll to position [20, 0]
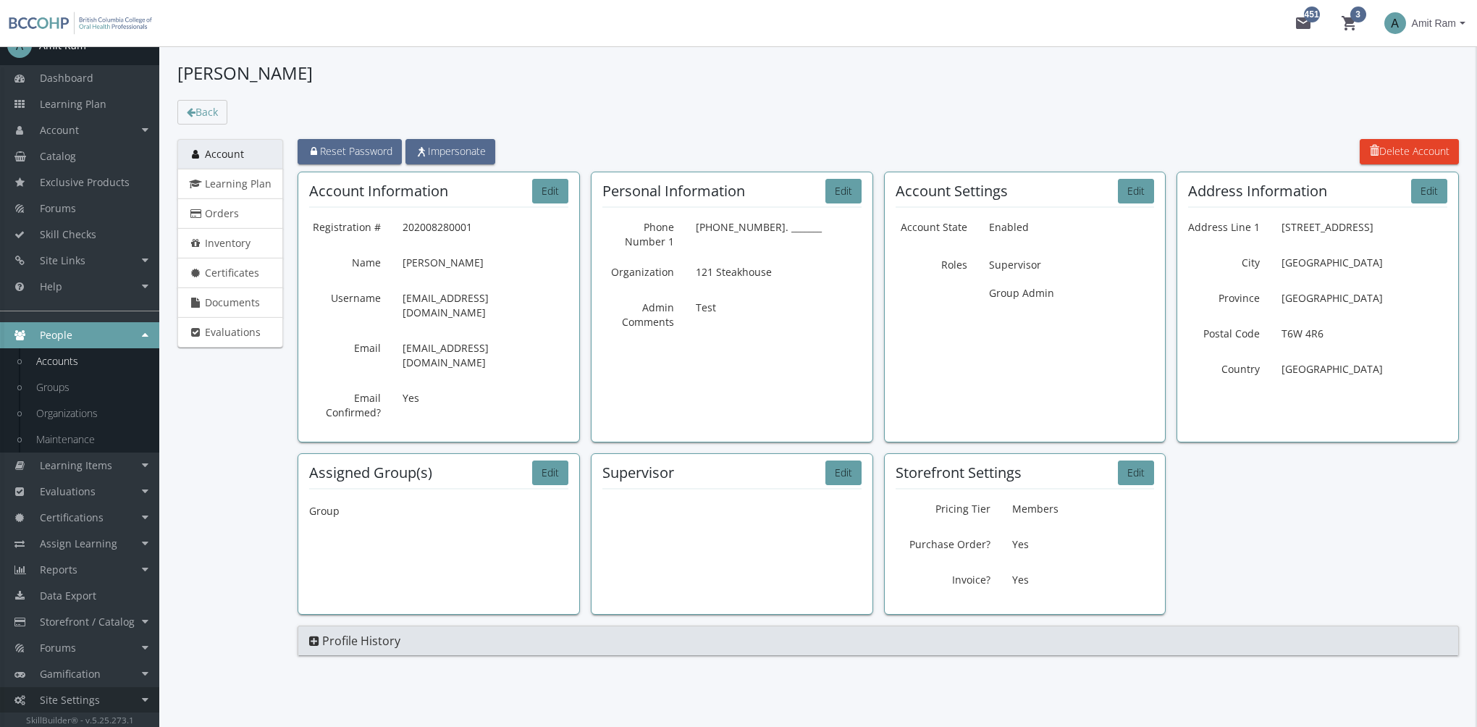
click at [108, 698] on link "Site Settings" at bounding box center [79, 700] width 159 height 26
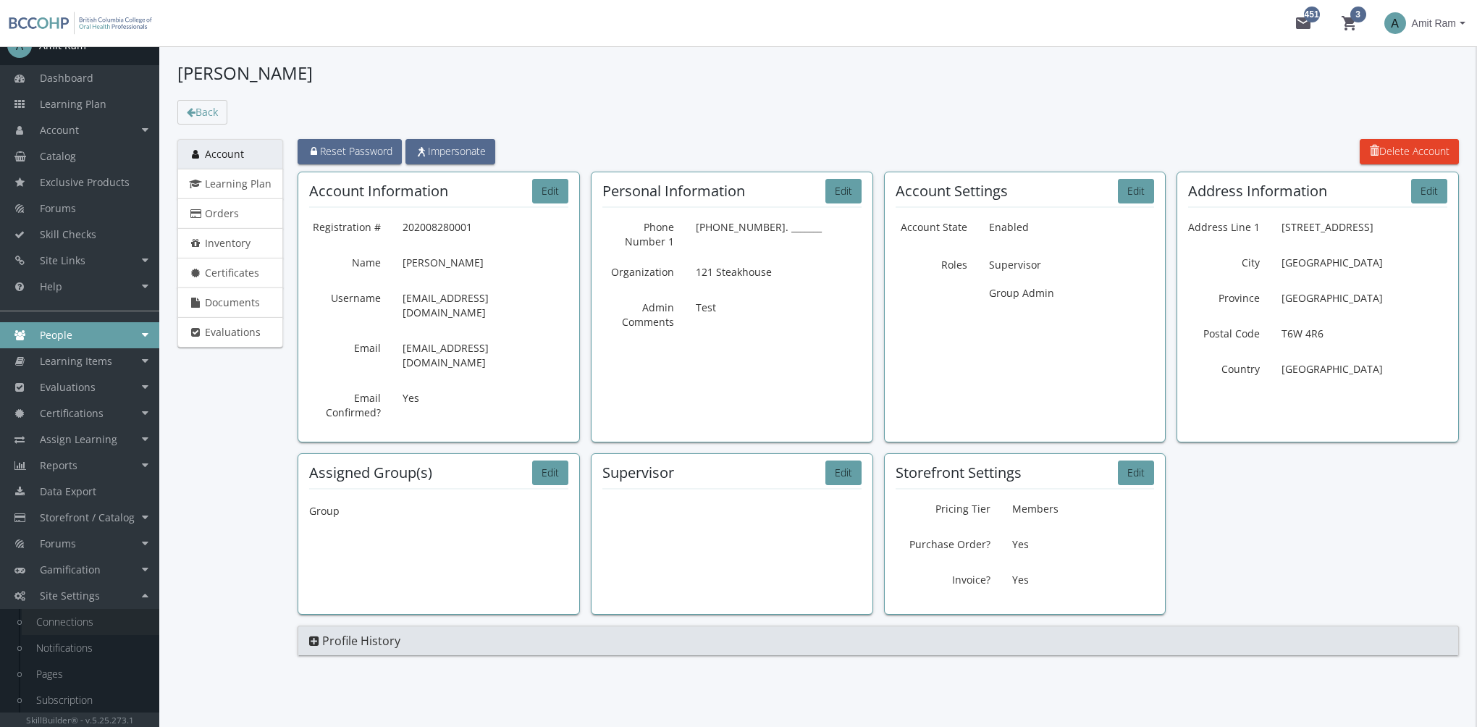
click at [95, 625] on link "Connections" at bounding box center [91, 622] width 138 height 26
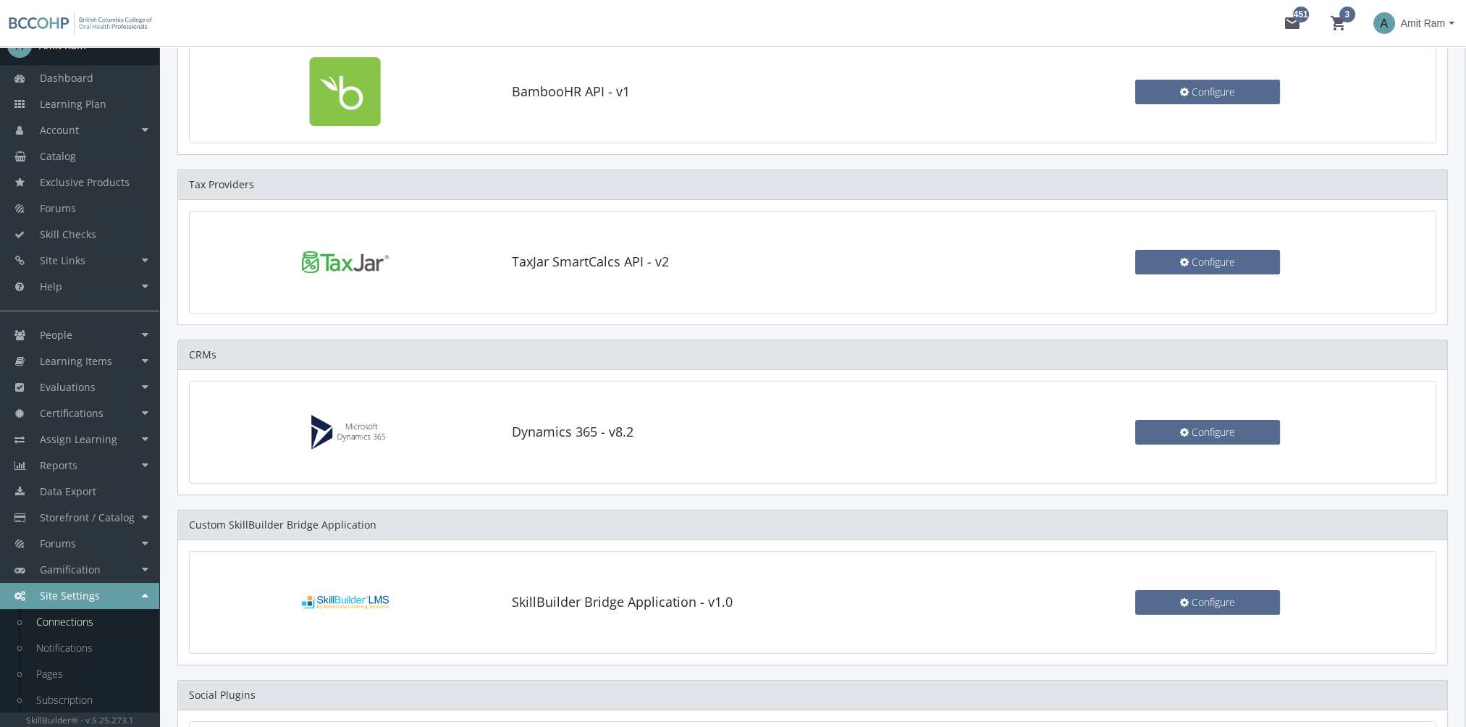
scroll to position [217, 0]
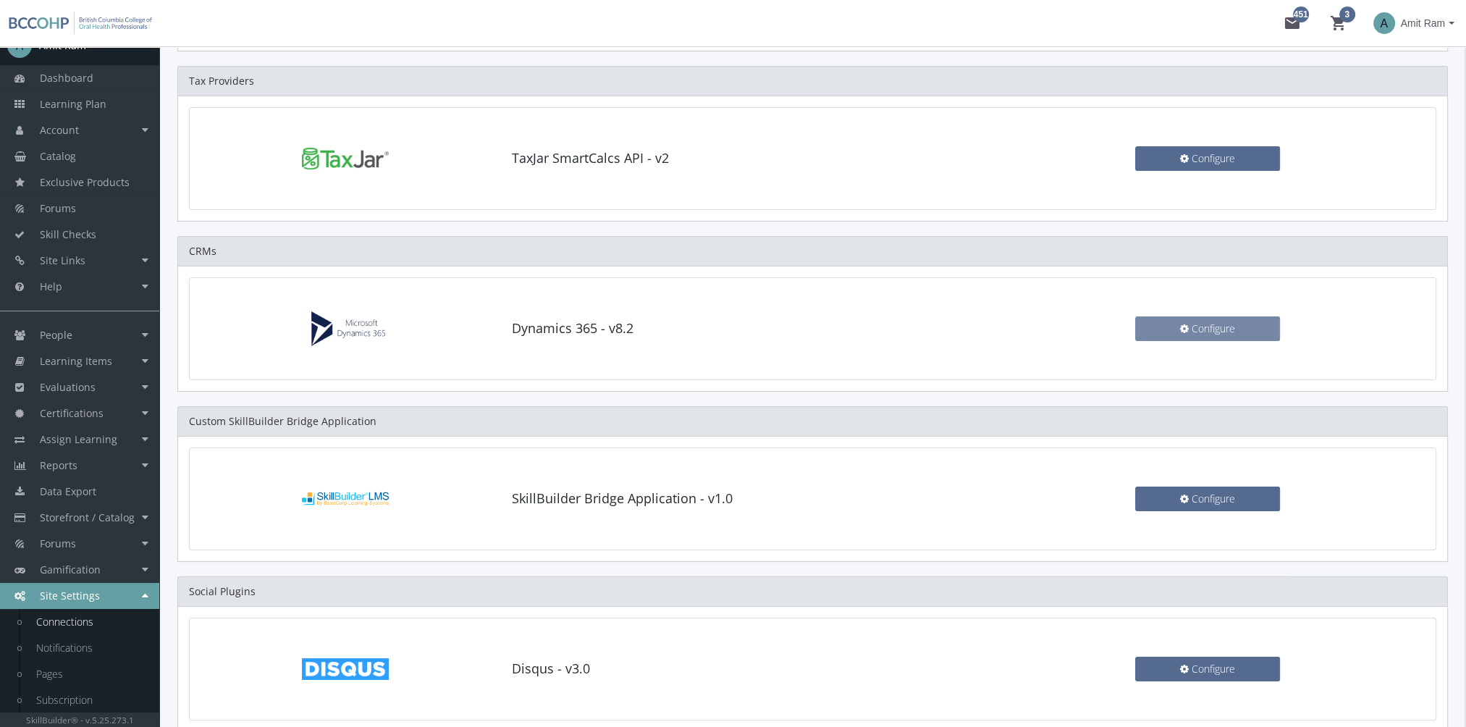
click at [1250, 316] on button "Configure" at bounding box center [1207, 328] width 145 height 25
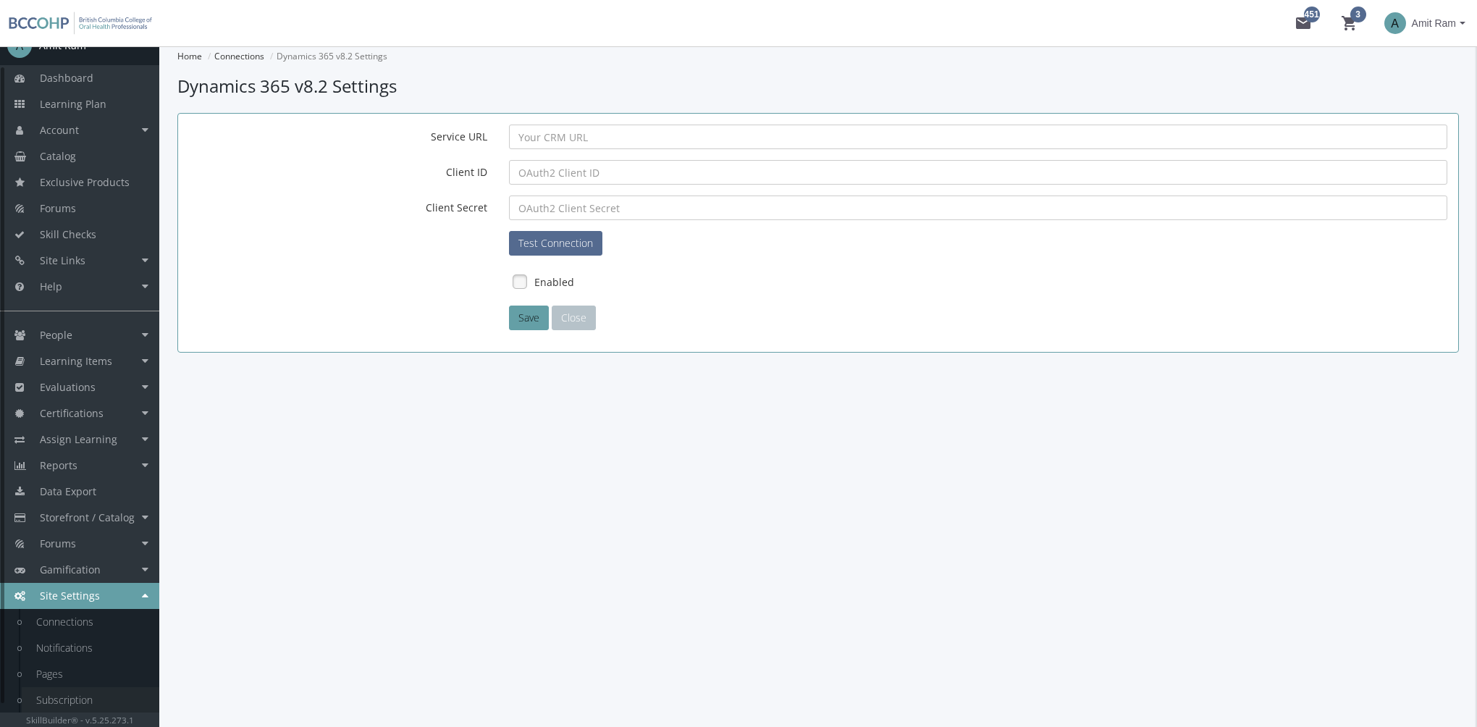
scroll to position [47, 0]
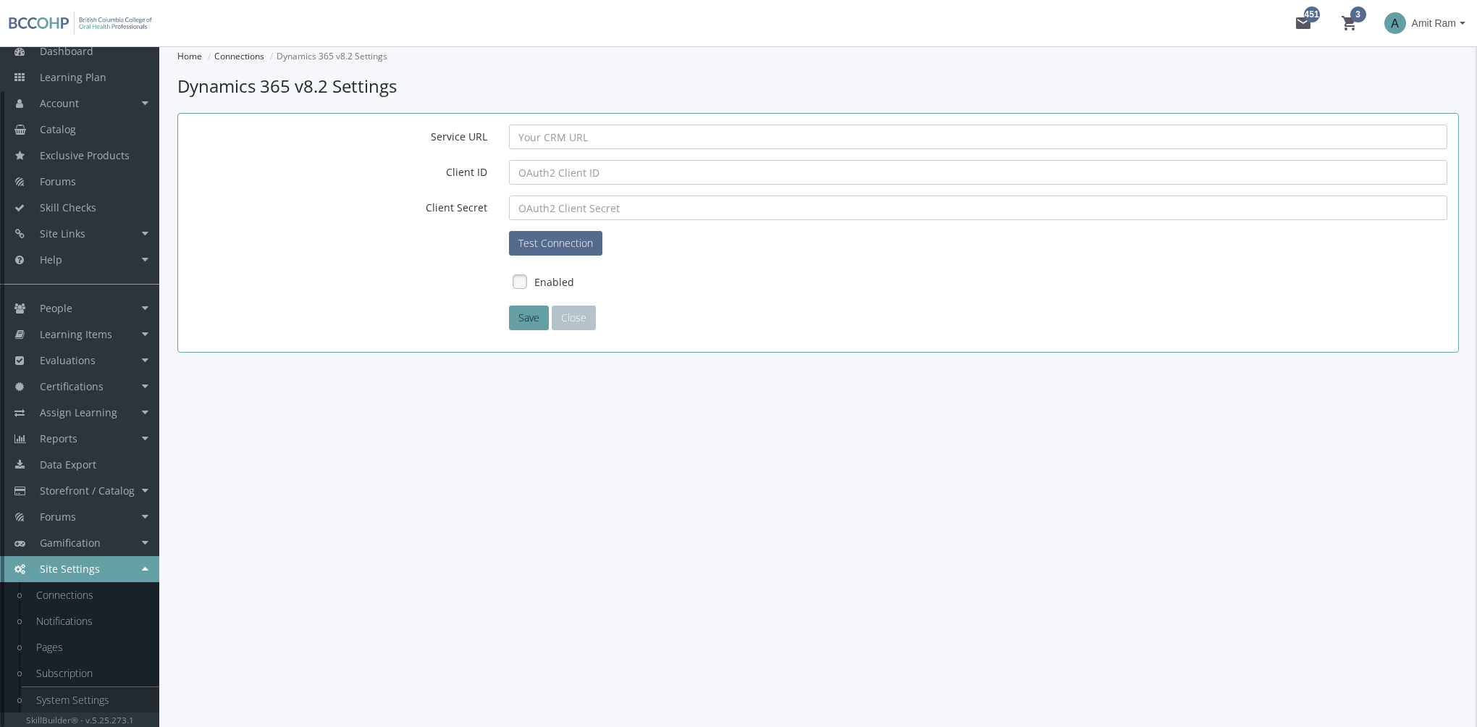
click at [90, 693] on link "System Settings" at bounding box center [91, 700] width 138 height 26
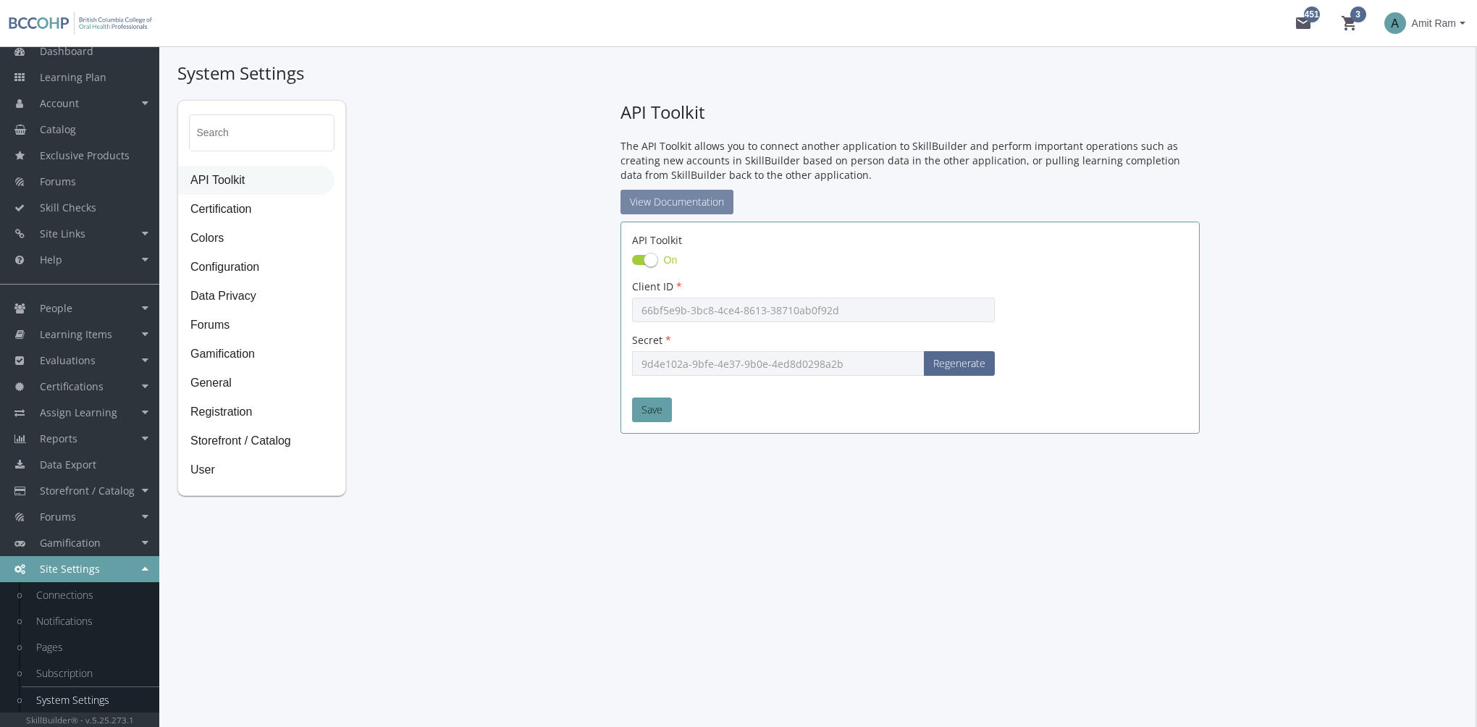
click at [701, 210] on link "View Documentation" at bounding box center [676, 202] width 113 height 25
click at [119, 412] on link "Assign Learning" at bounding box center [79, 413] width 159 height 26
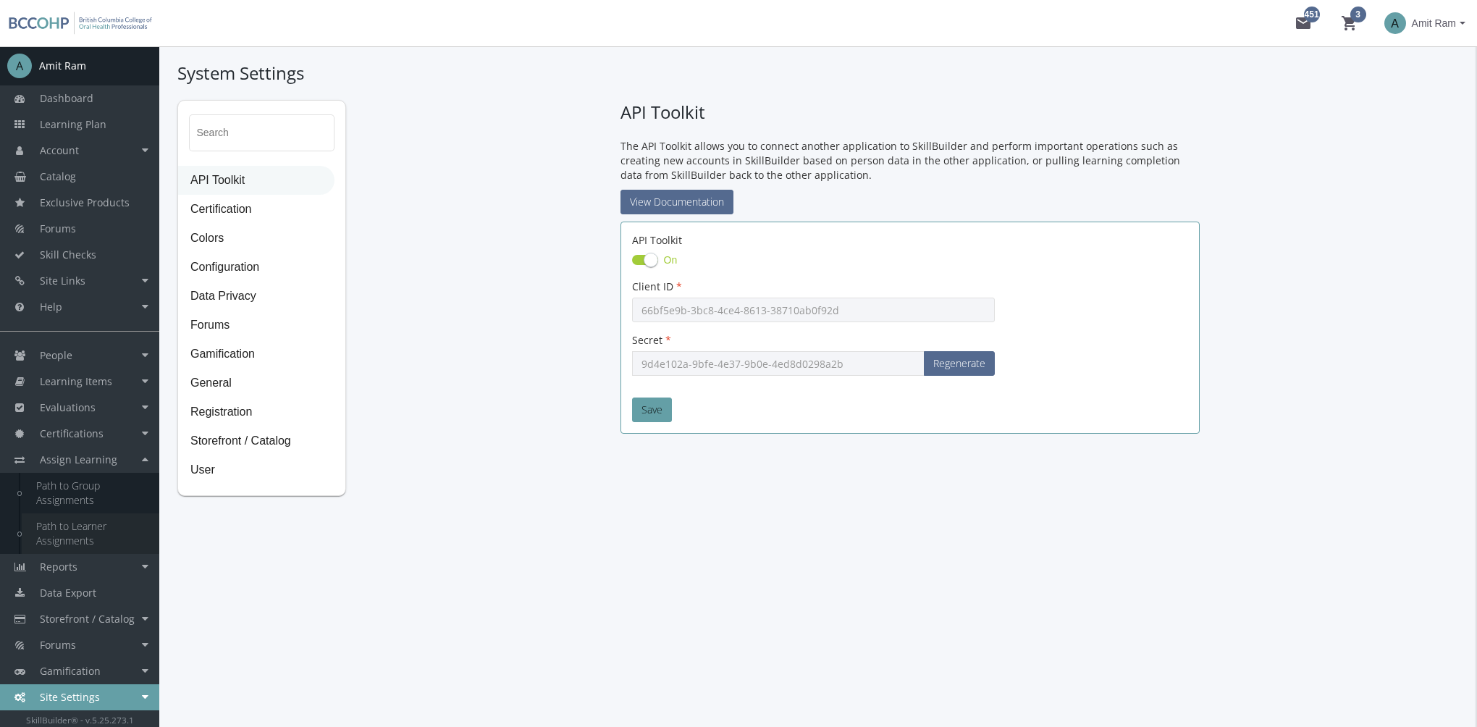
click at [93, 524] on link "Path to Learner Assignments" at bounding box center [91, 533] width 138 height 41
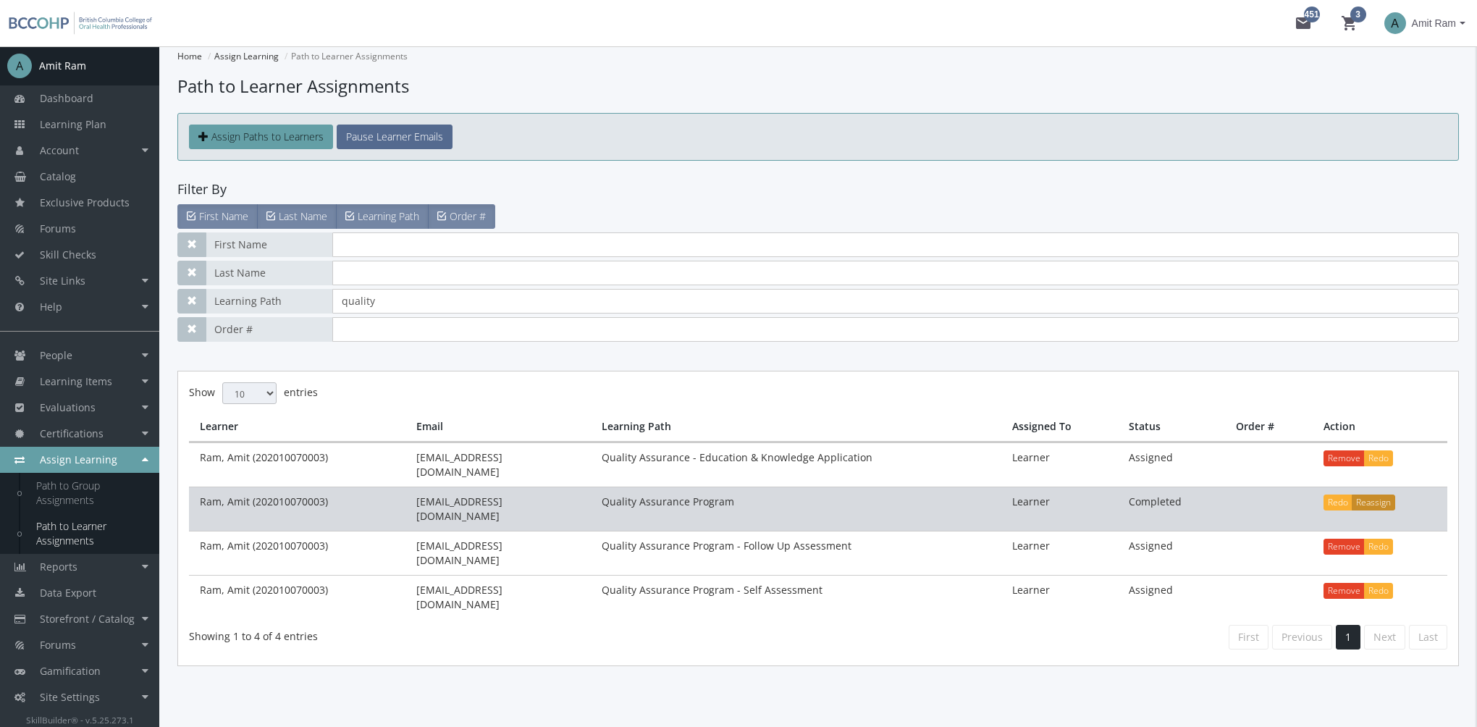
click at [1375, 494] on button "Reassign" at bounding box center [1372, 502] width 43 height 16
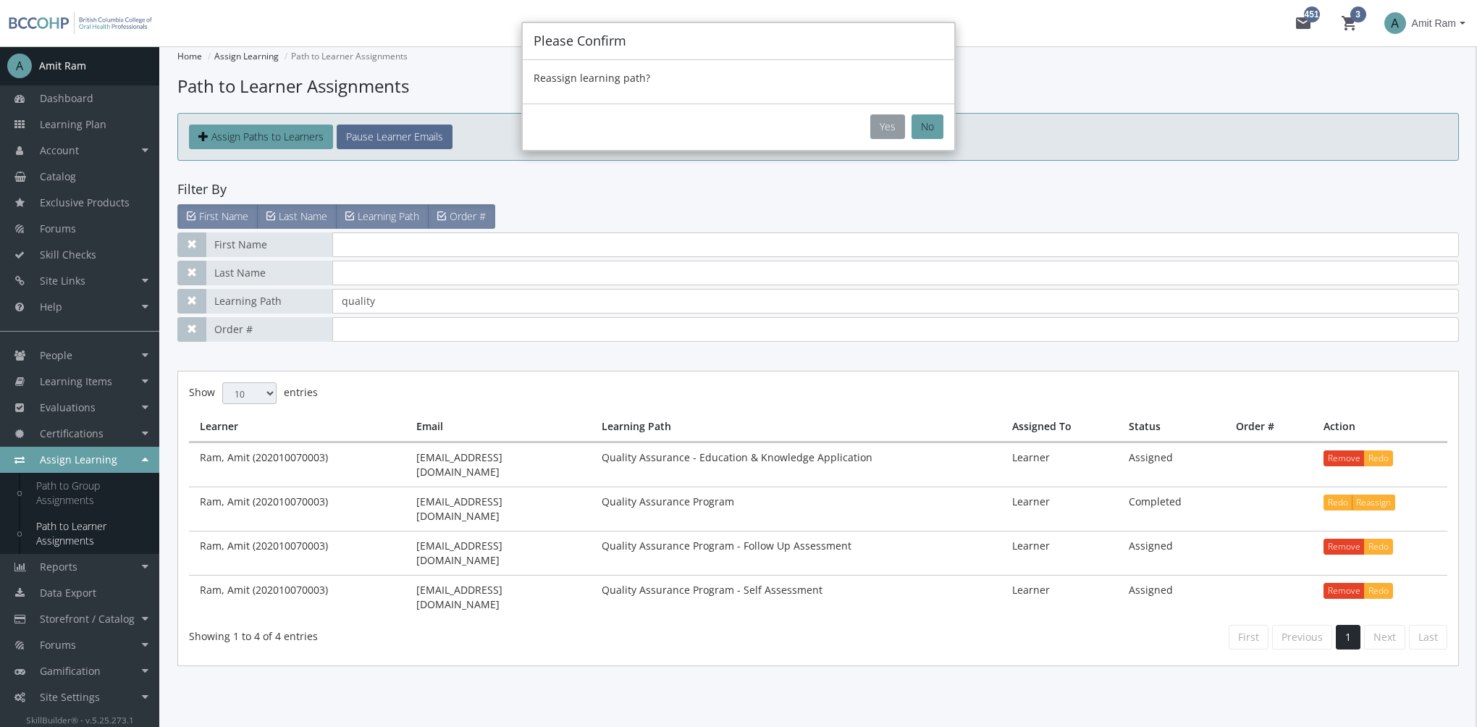
click at [887, 125] on button "Yes" at bounding box center [887, 126] width 35 height 25
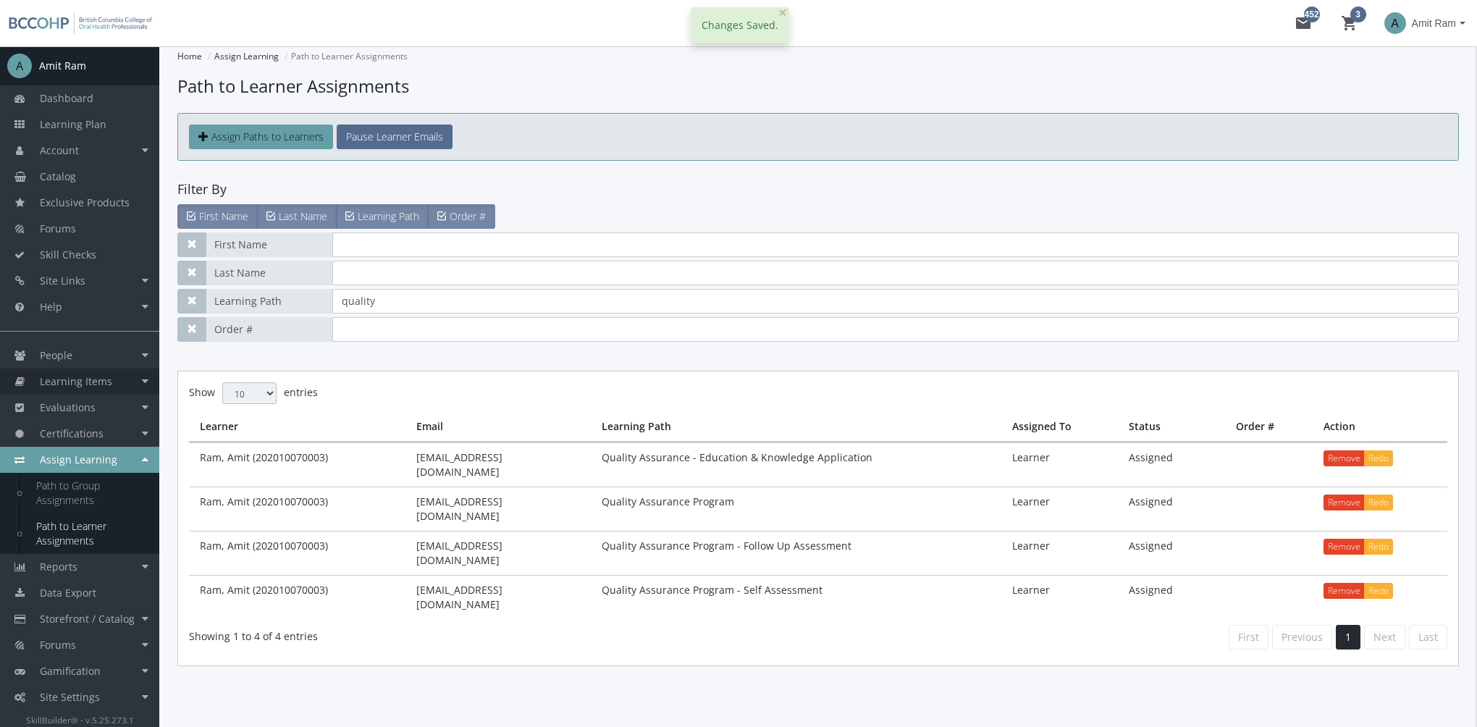
click at [117, 381] on link "Learning Items" at bounding box center [79, 381] width 159 height 26
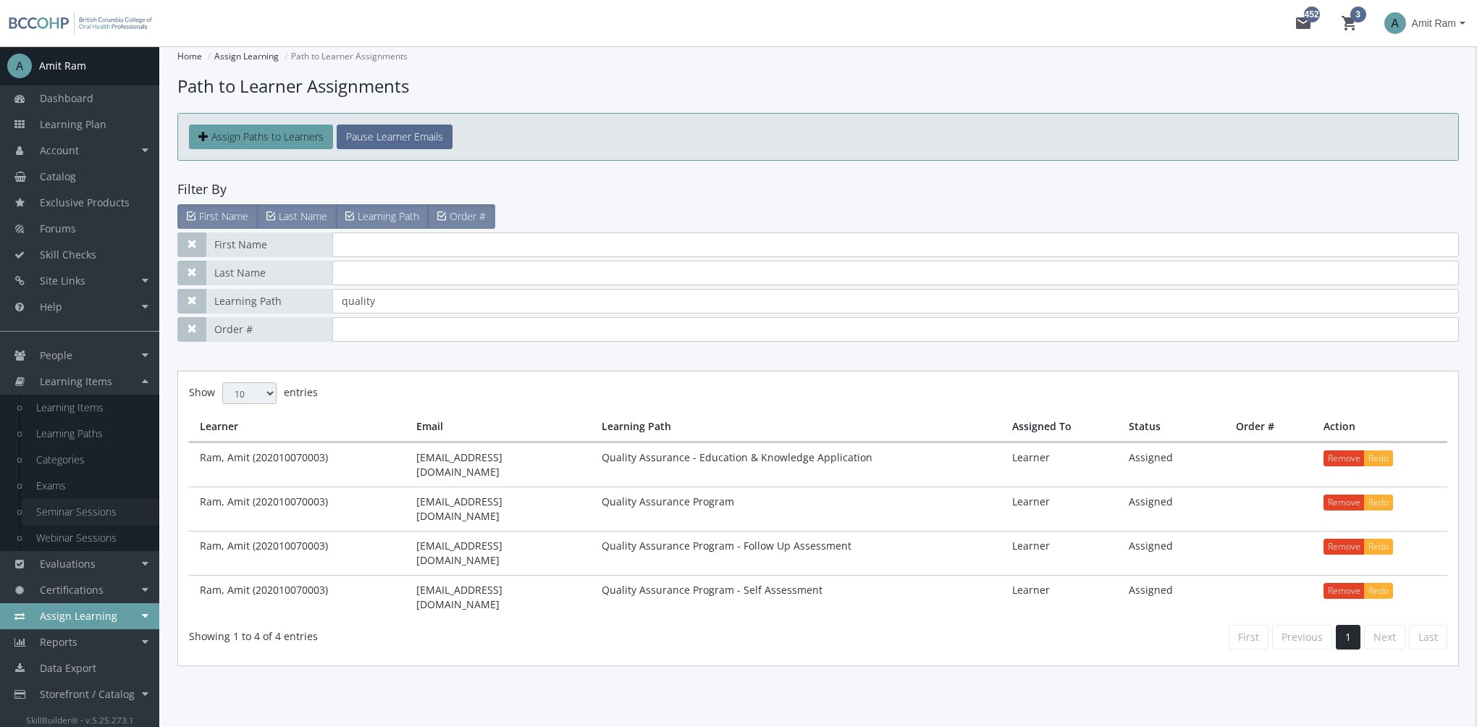
click at [84, 517] on link "Seminar Sessions" at bounding box center [91, 512] width 138 height 26
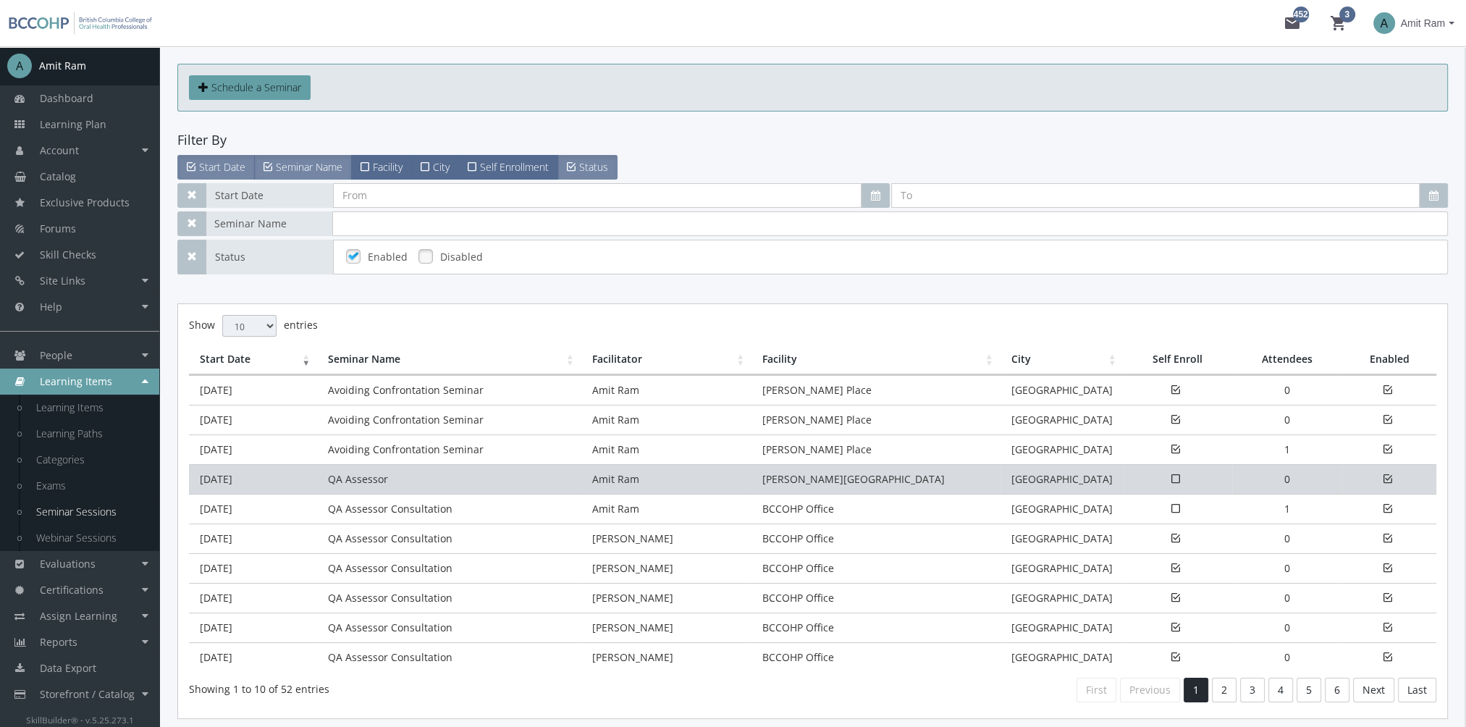
scroll to position [72, 0]
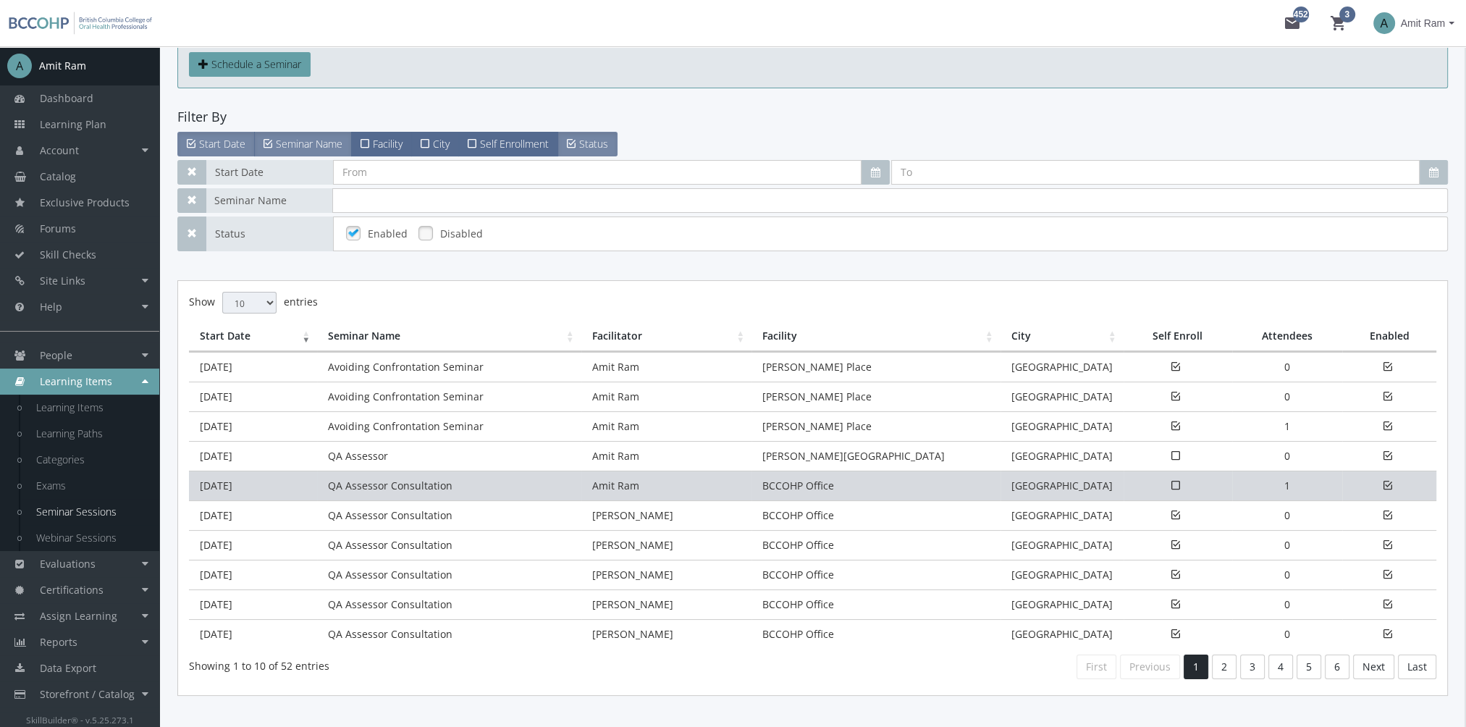
click at [369, 478] on td "QA Assessor Consultation" at bounding box center [449, 486] width 264 height 30
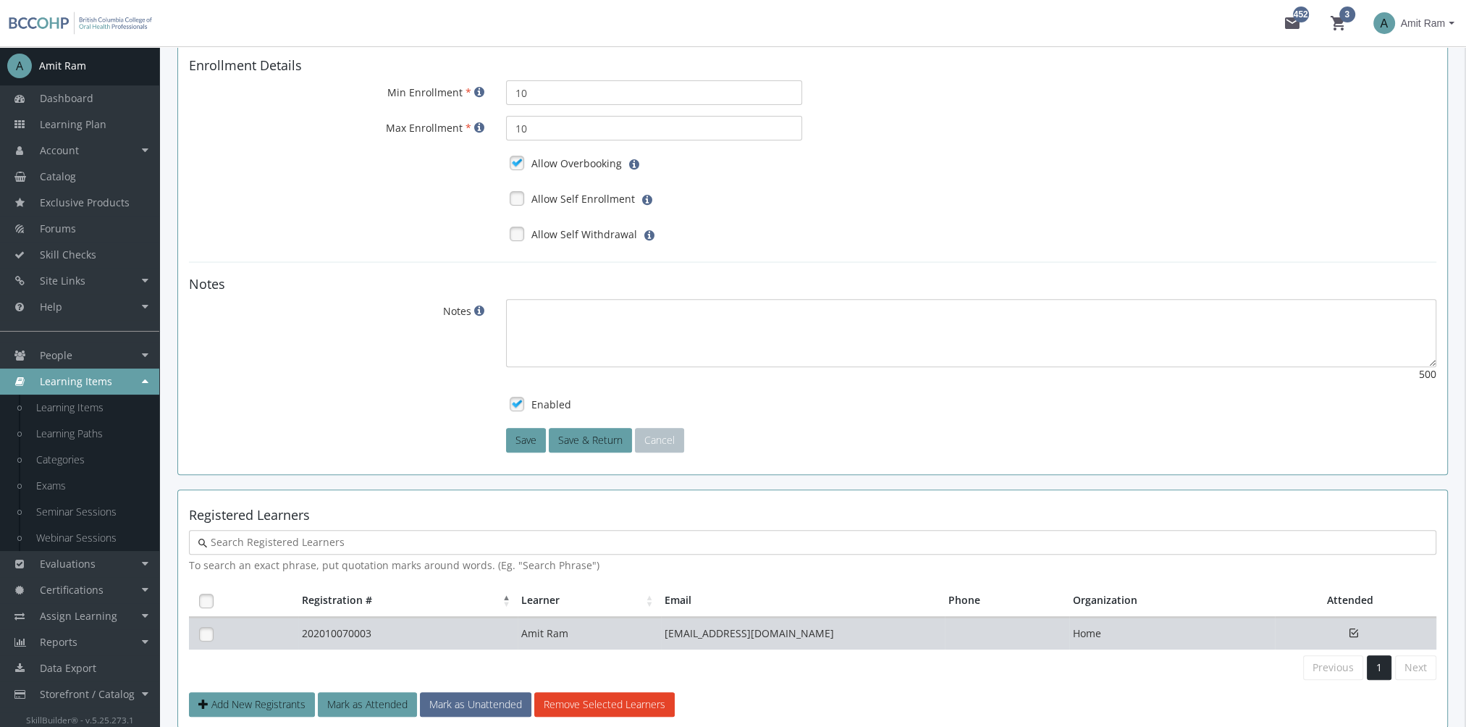
scroll to position [730, 0]
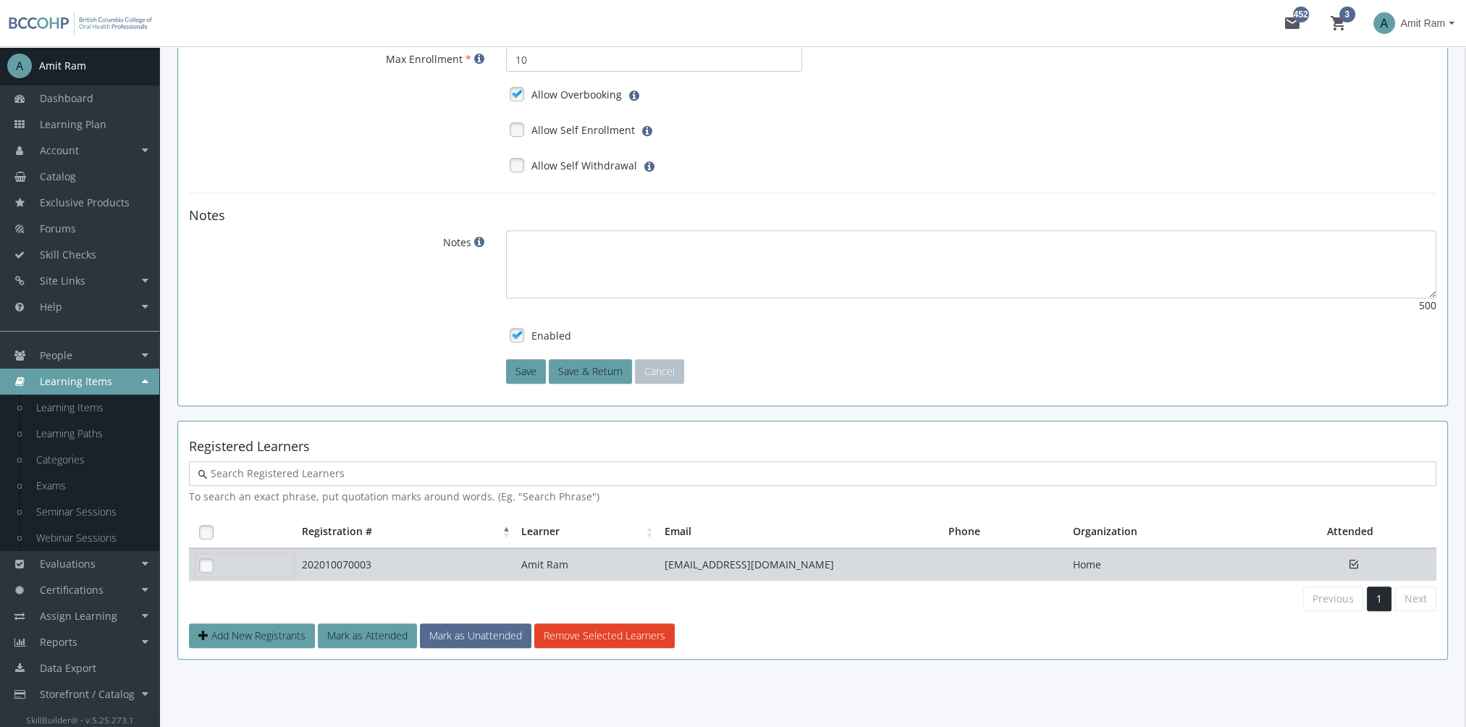
click at [214, 565] on link at bounding box center [206, 565] width 22 height 22
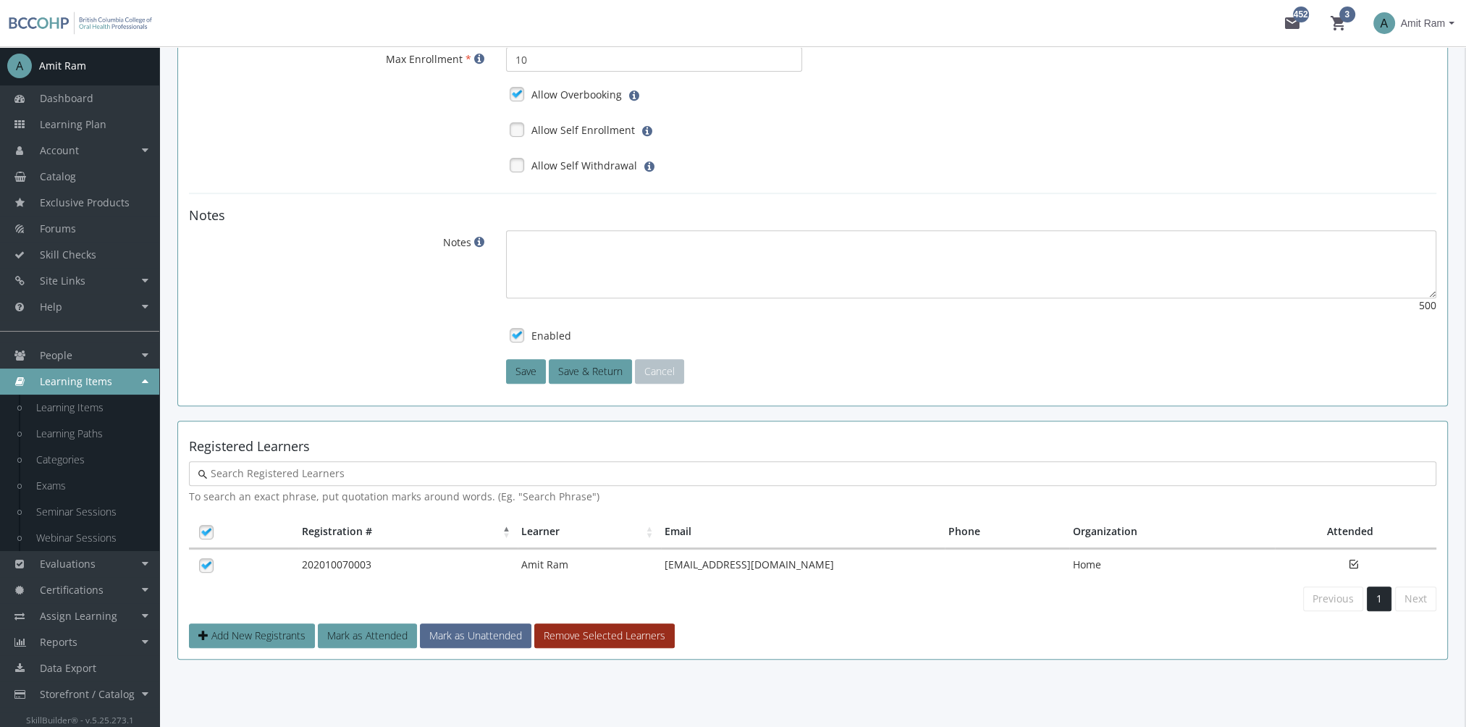
click at [614, 626] on button "Remove Selected Learners" at bounding box center [604, 635] width 140 height 25
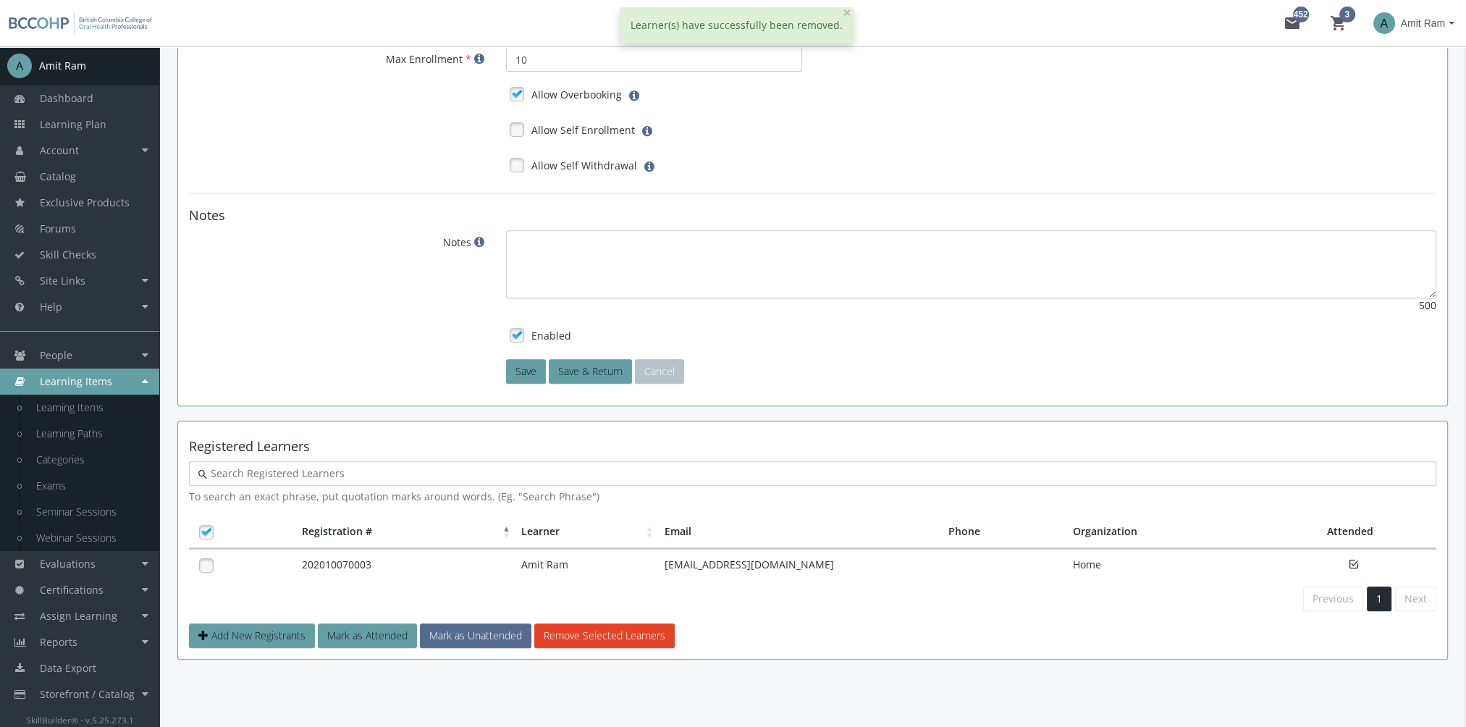
scroll to position [720, 0]
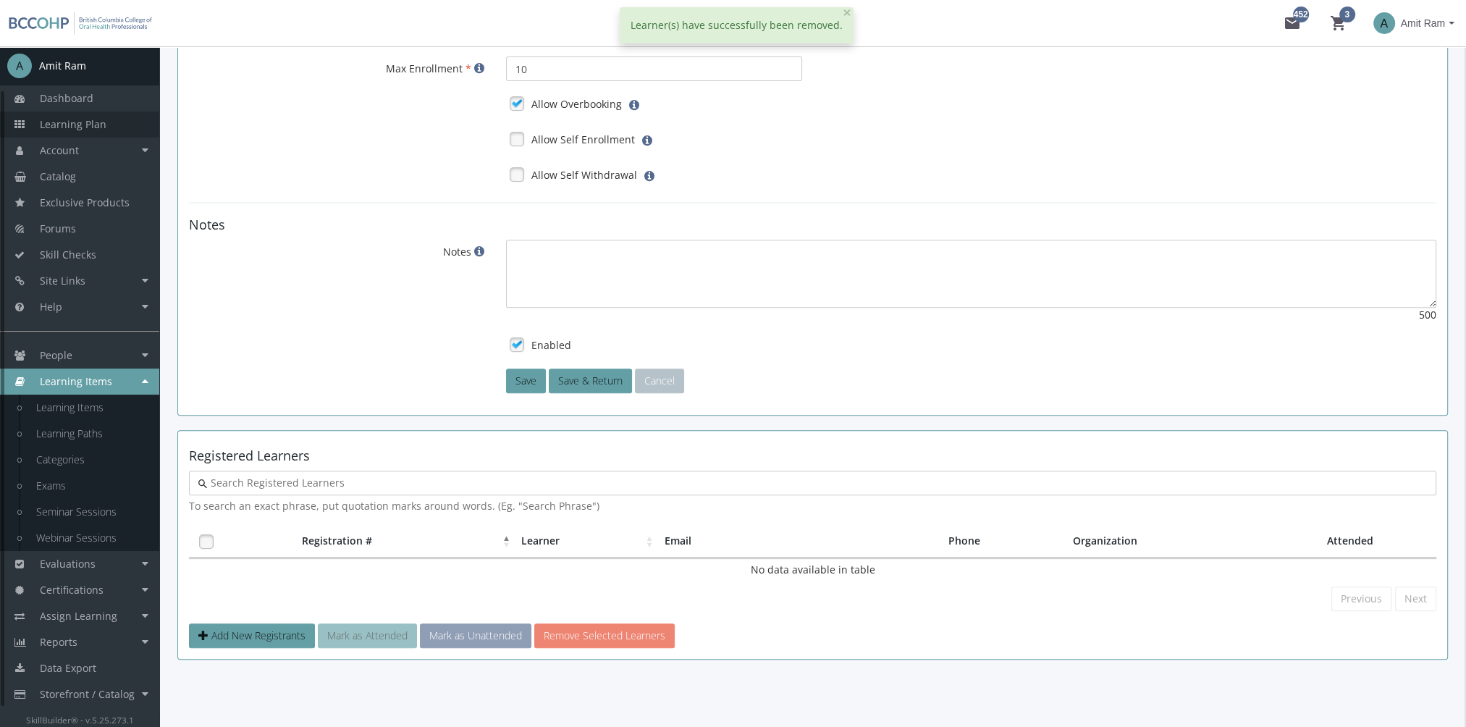
click at [114, 127] on link "Learning Plan" at bounding box center [79, 124] width 159 height 26
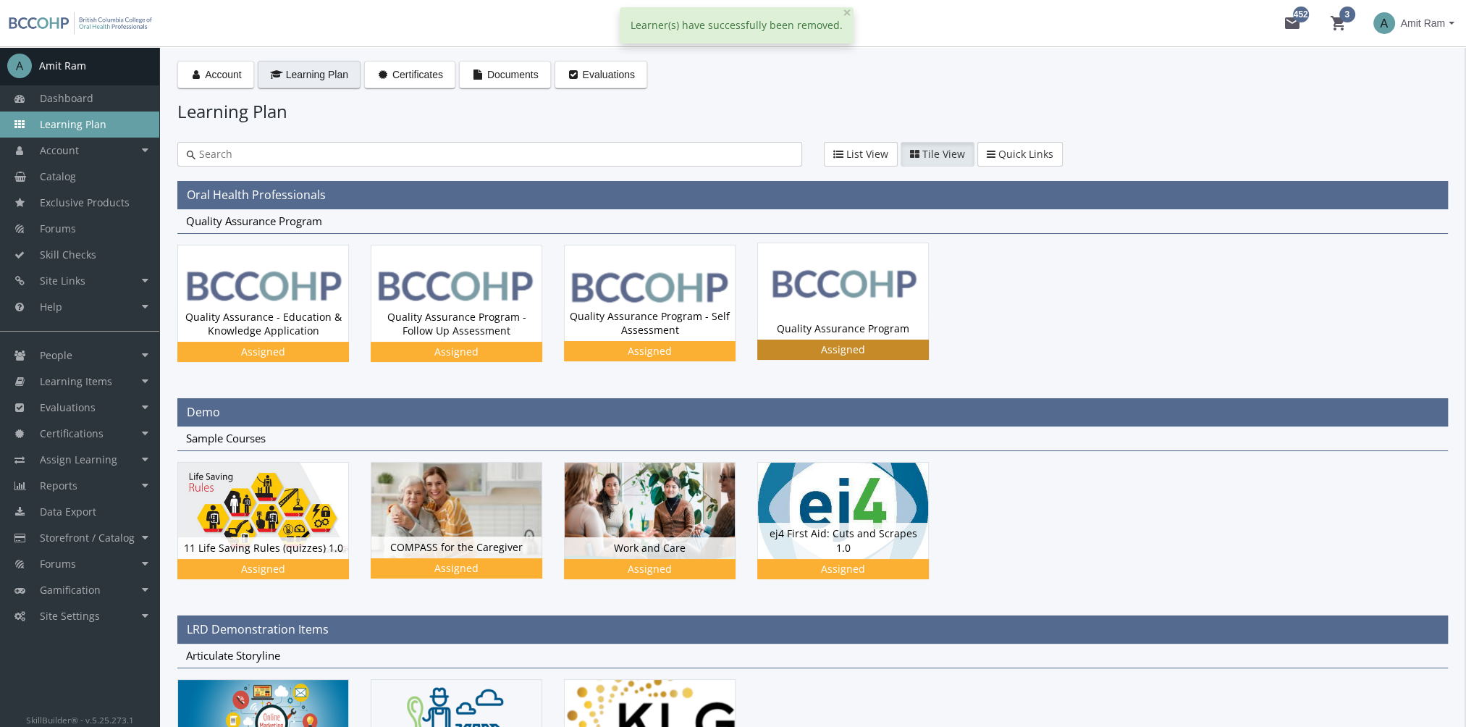
click at [834, 296] on img at bounding box center [843, 291] width 170 height 96
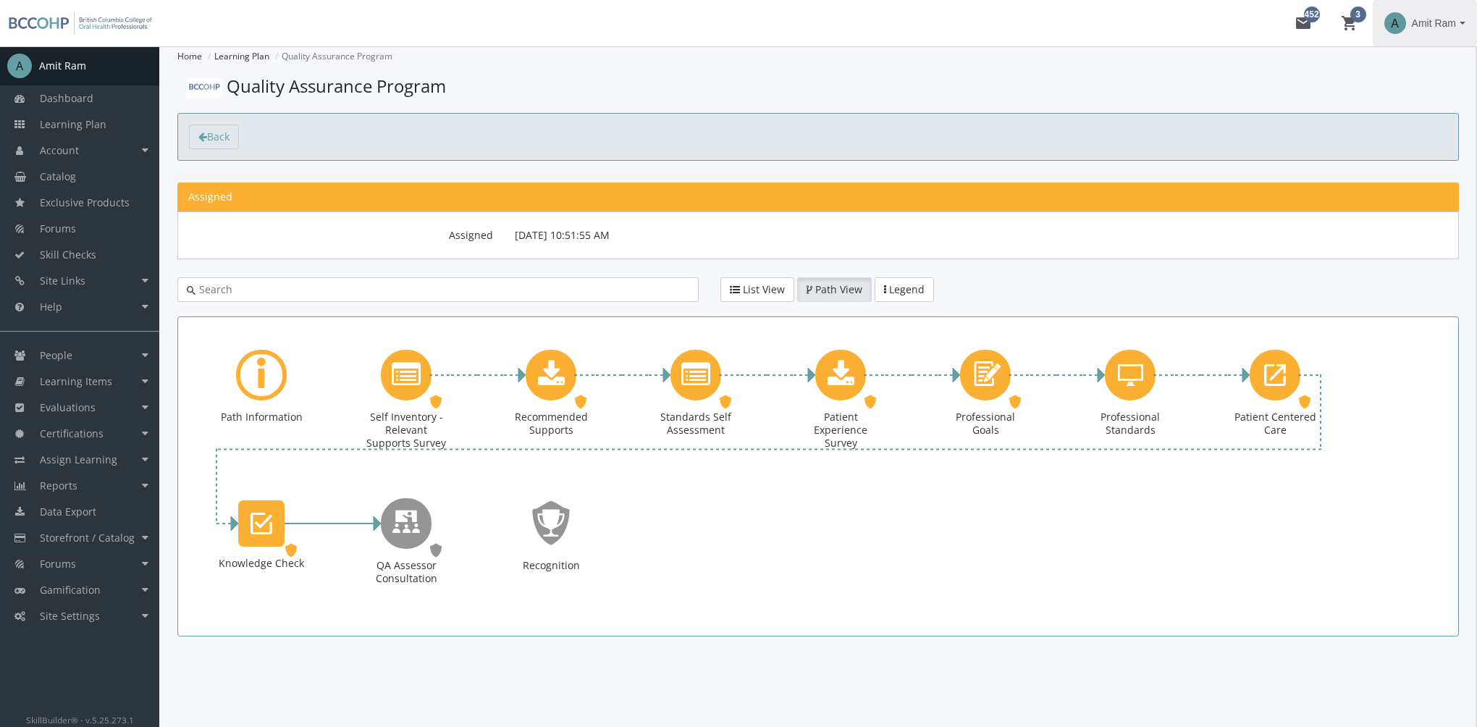
click at [1449, 18] on span "Amit Ram" at bounding box center [1434, 23] width 44 height 26
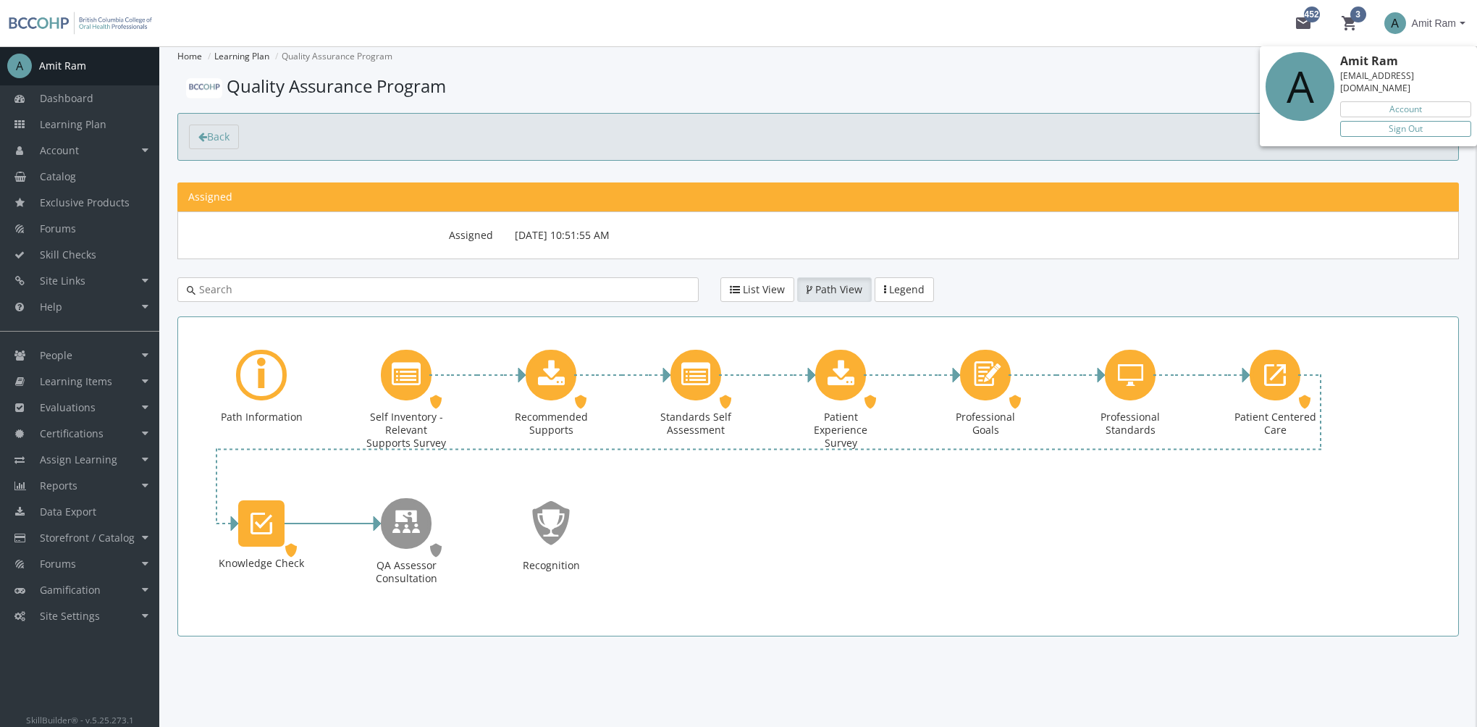
click at [1401, 121] on link "Sign Out" at bounding box center [1405, 129] width 131 height 16
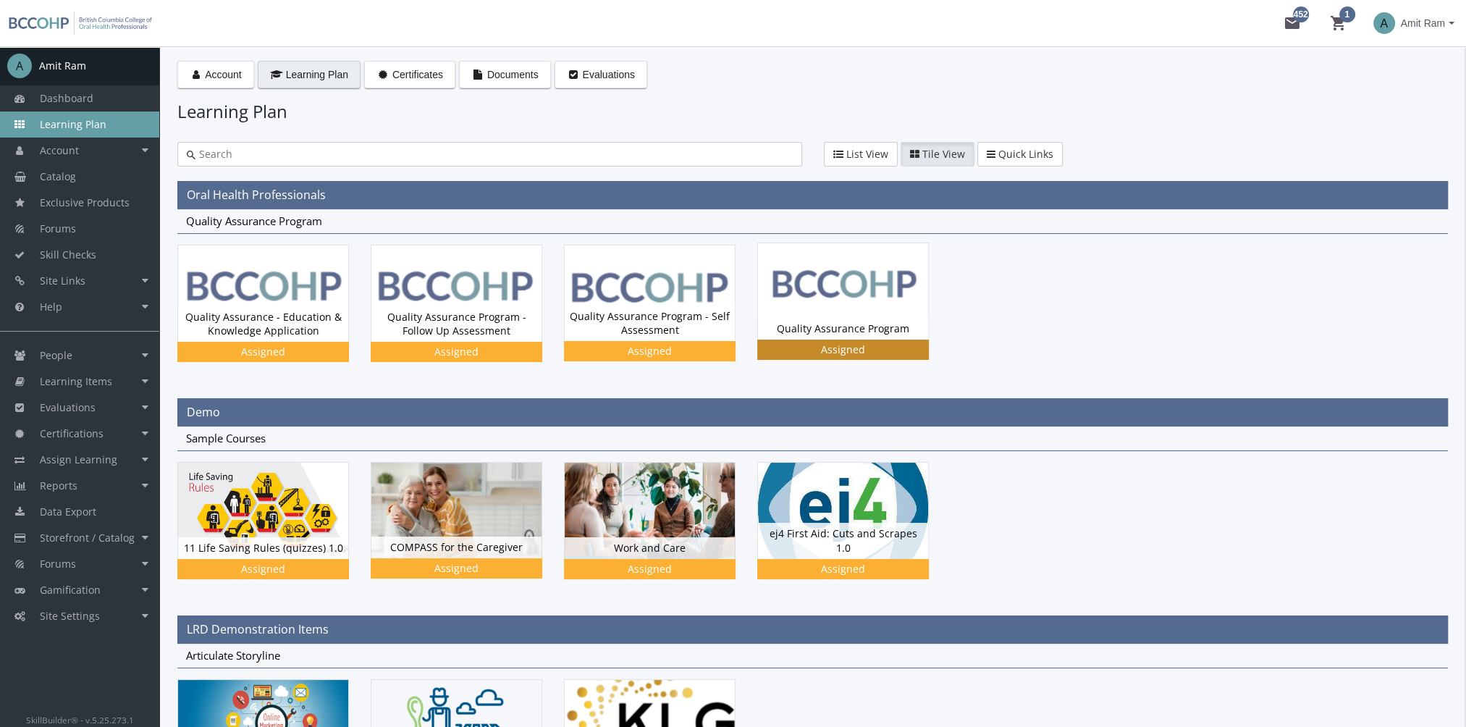
click at [903, 318] on div "Quality Assurance Program Status Assigned" at bounding box center [843, 329] width 170 height 22
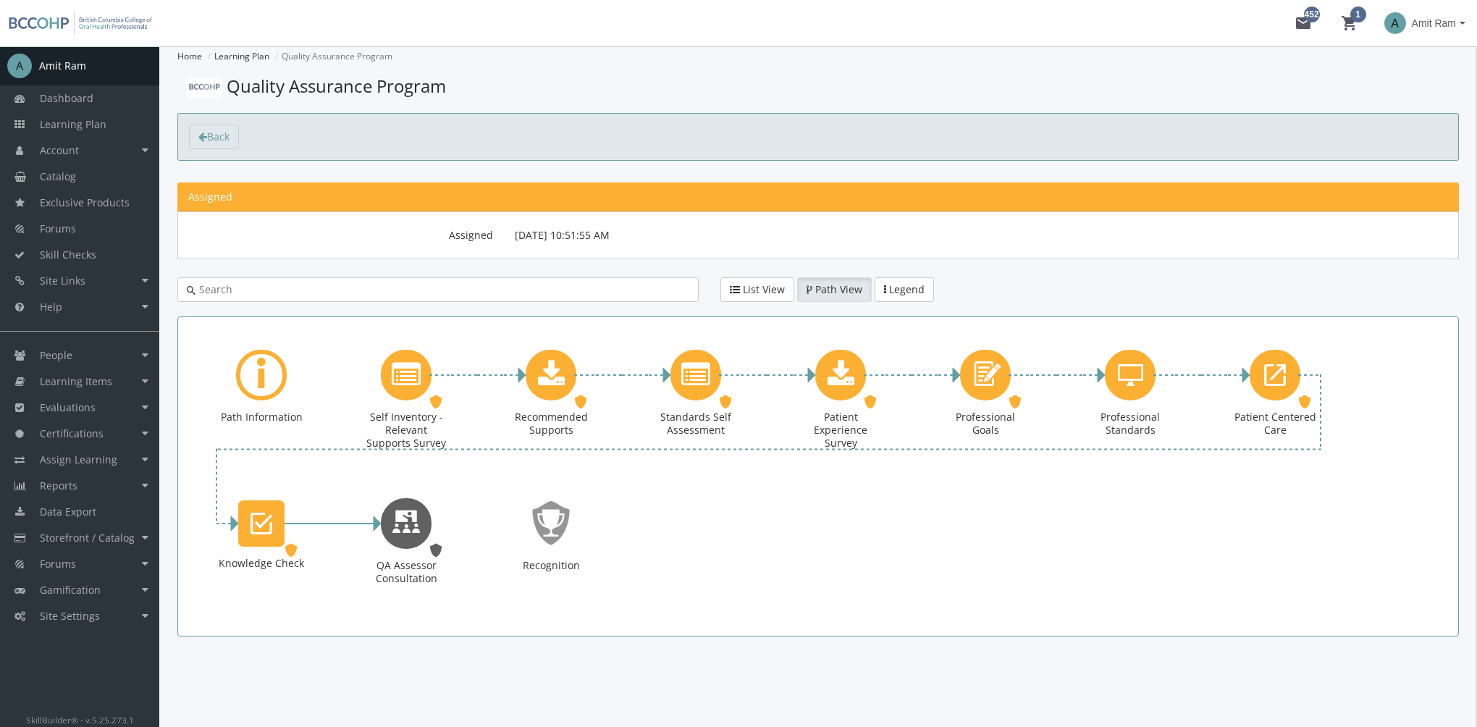
click at [394, 525] on icon "QA Assessor Consultation" at bounding box center [406, 522] width 29 height 41
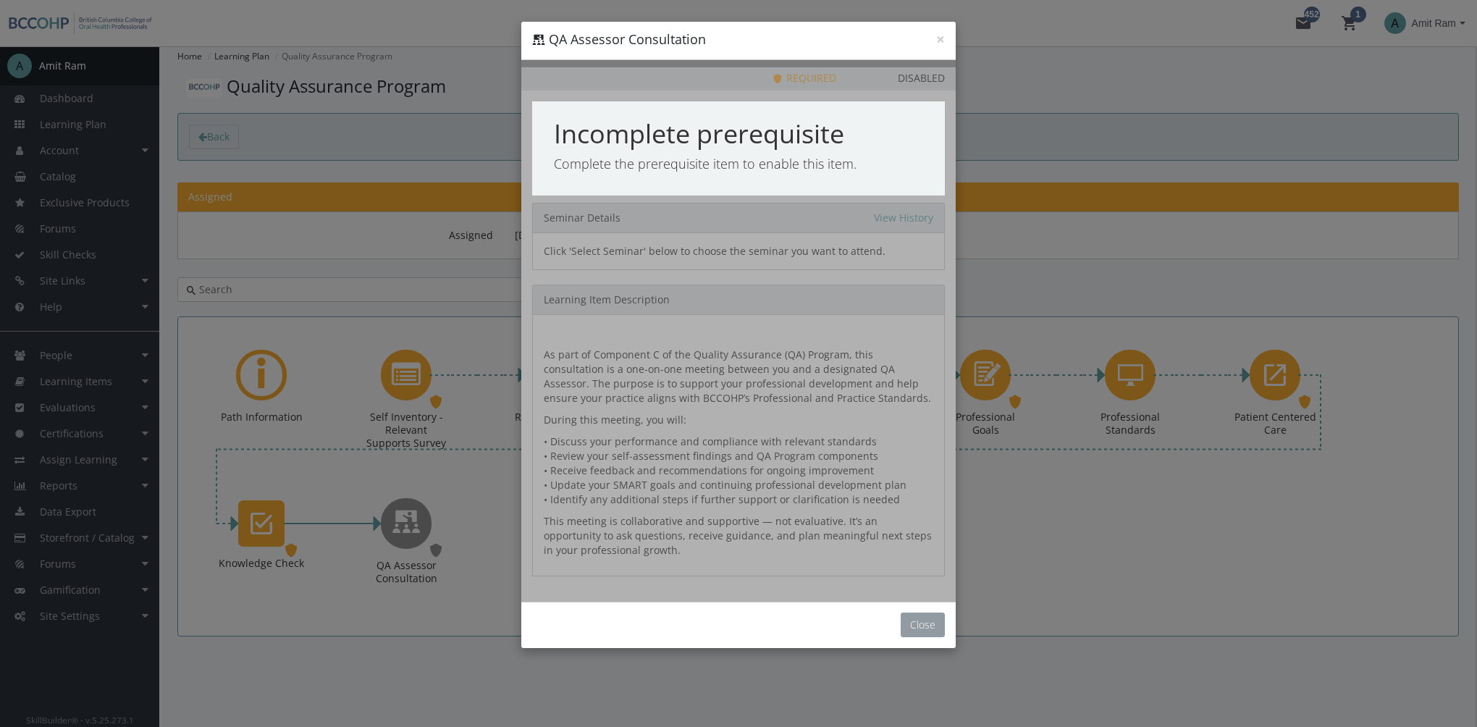
click at [932, 626] on button "Close" at bounding box center [923, 624] width 44 height 25
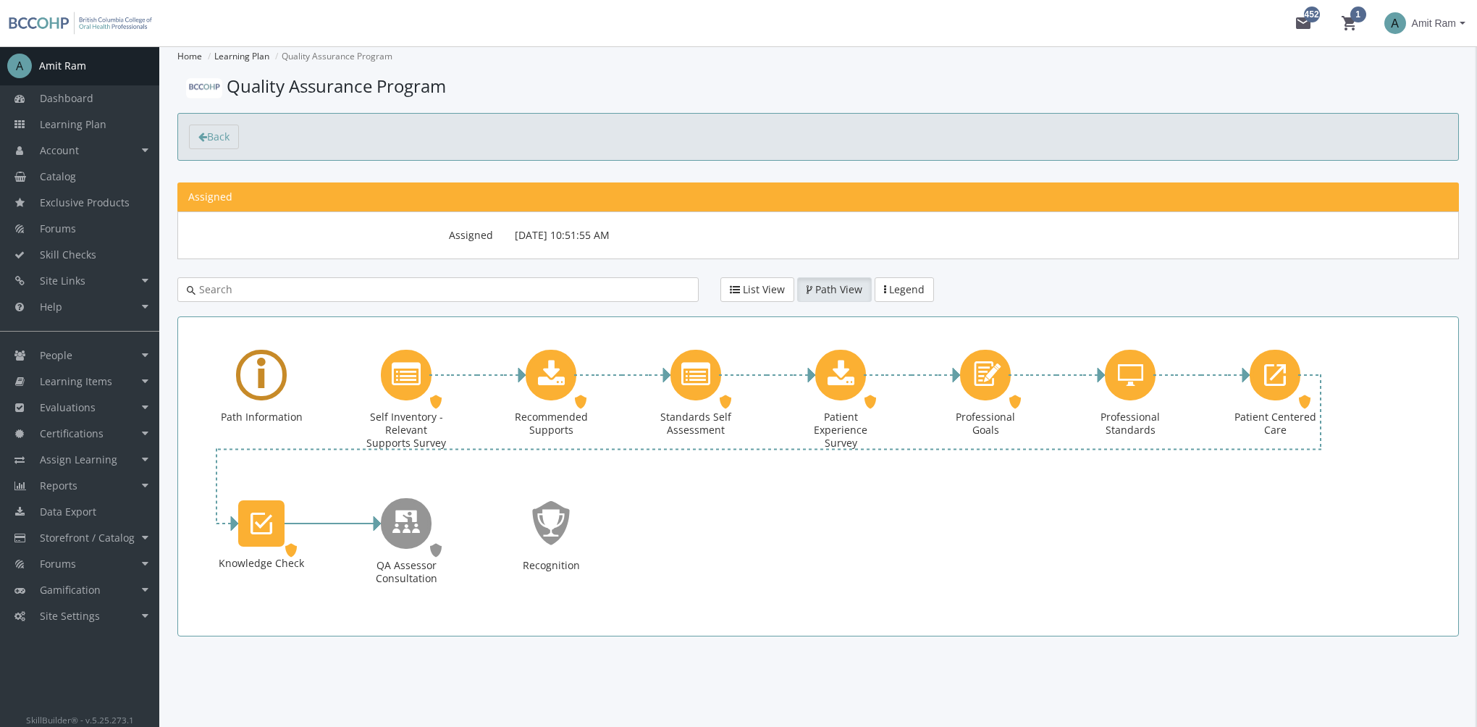
click at [257, 374] on icon "Learning Path" at bounding box center [261, 375] width 9 height 66
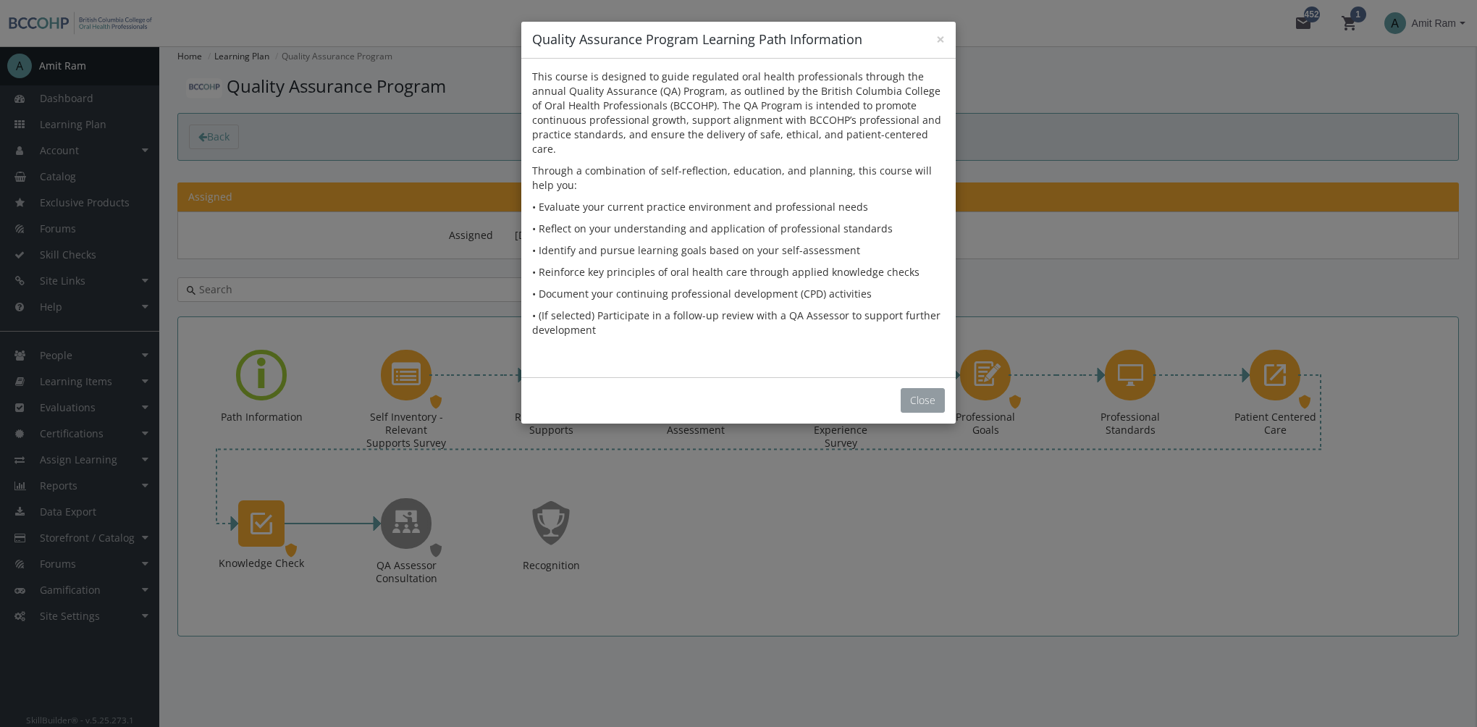
click at [924, 388] on button "Close" at bounding box center [923, 400] width 44 height 25
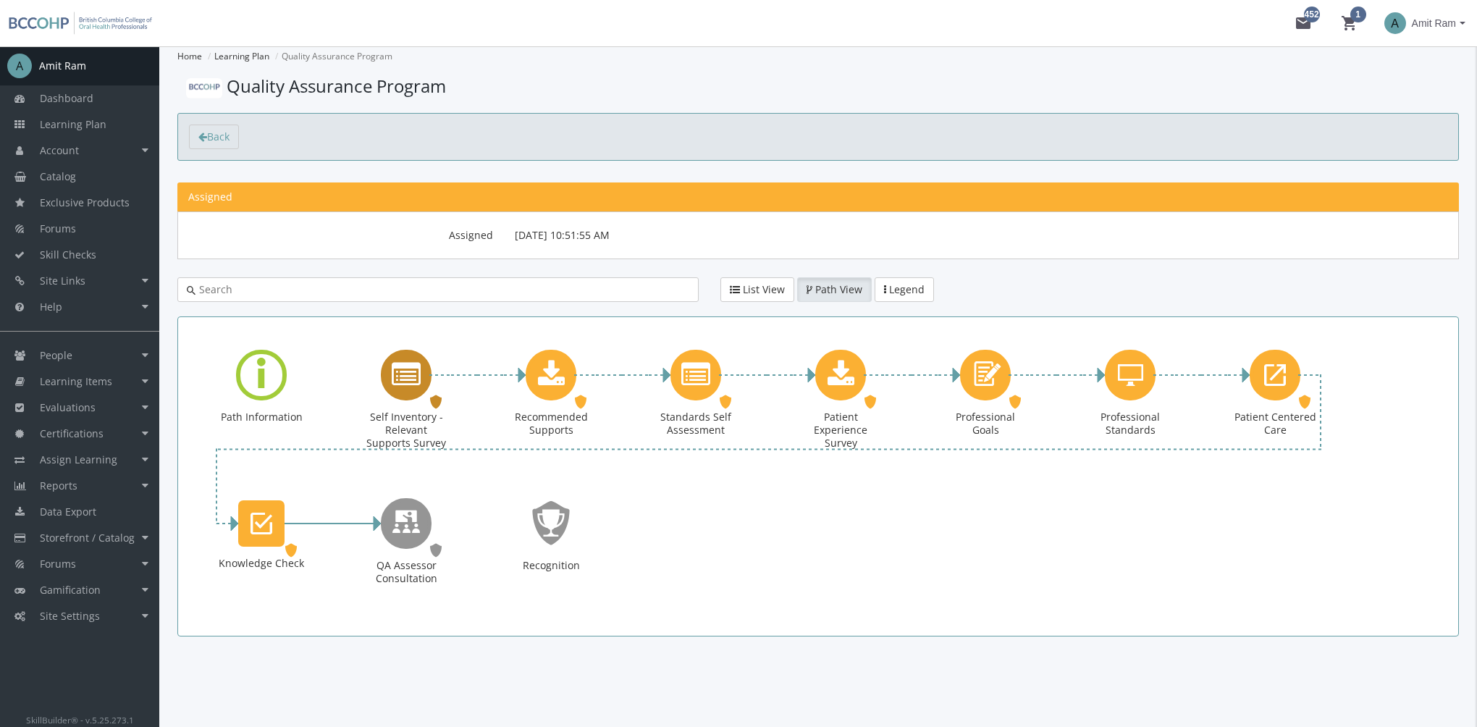
click at [408, 387] on icon "Self Inventory - Relevant Supports Survey" at bounding box center [406, 374] width 29 height 29
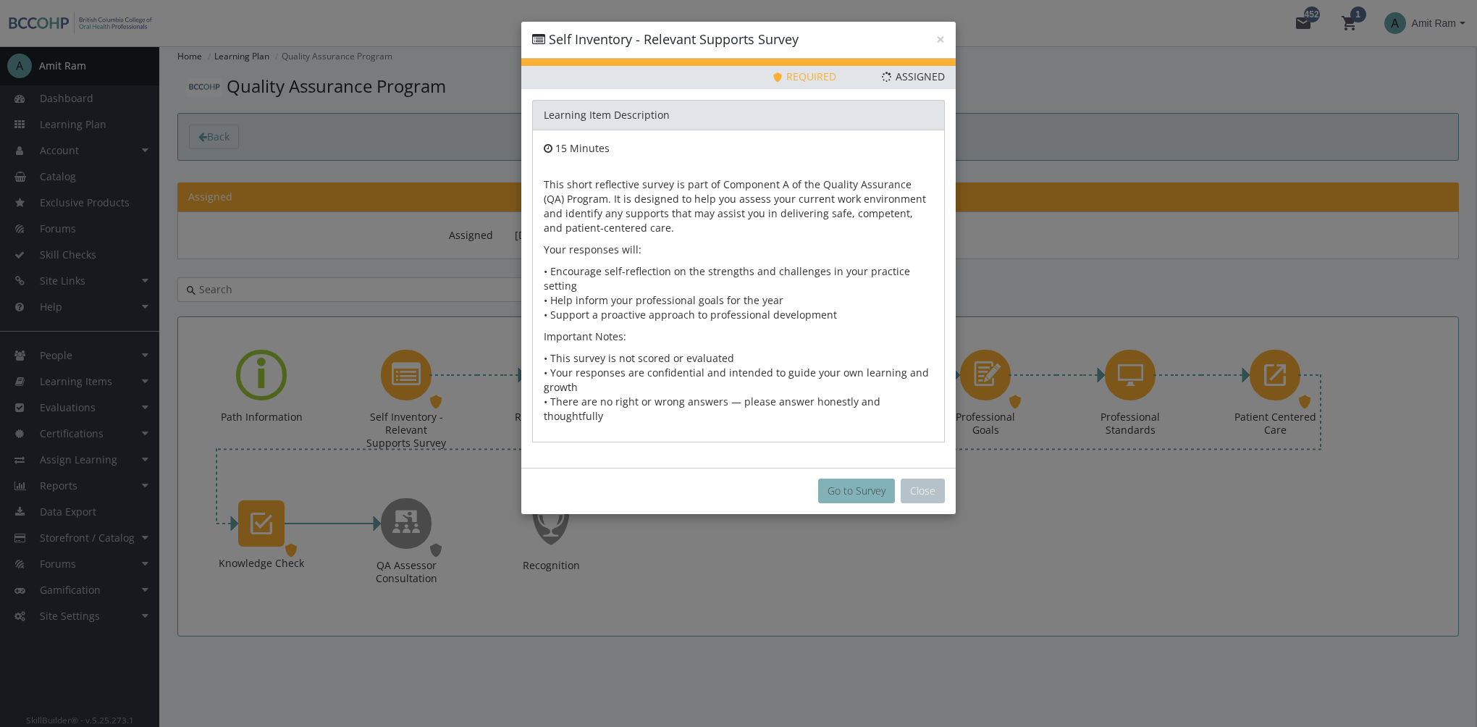
click at [862, 478] on button "Go to Survey" at bounding box center [856, 490] width 77 height 25
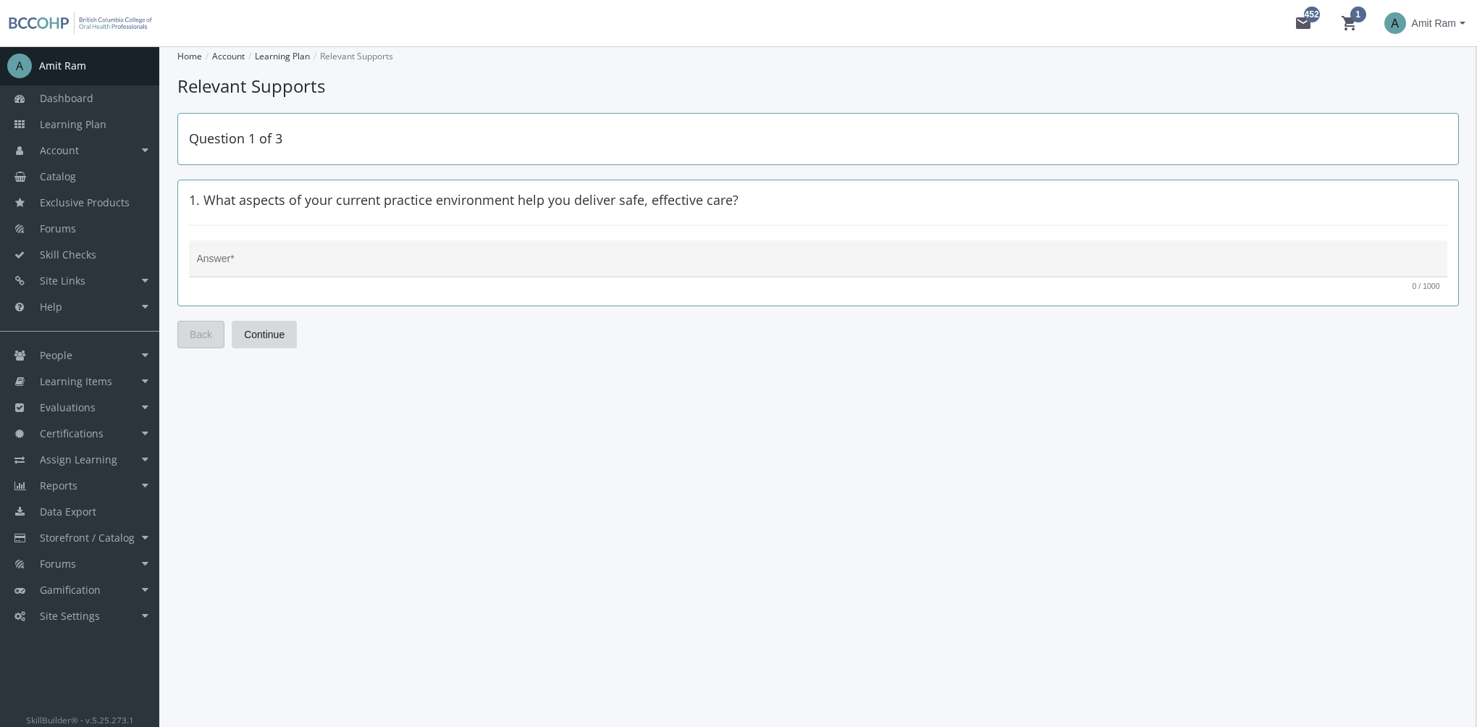
click at [362, 246] on div "Answer *" at bounding box center [818, 259] width 1258 height 38
type textarea "fdsfdsf"
click at [278, 336] on span "Continue" at bounding box center [264, 334] width 41 height 26
click at [254, 251] on div "Answer *" at bounding box center [818, 263] width 1243 height 30
type textarea "fsdfsdfsd"
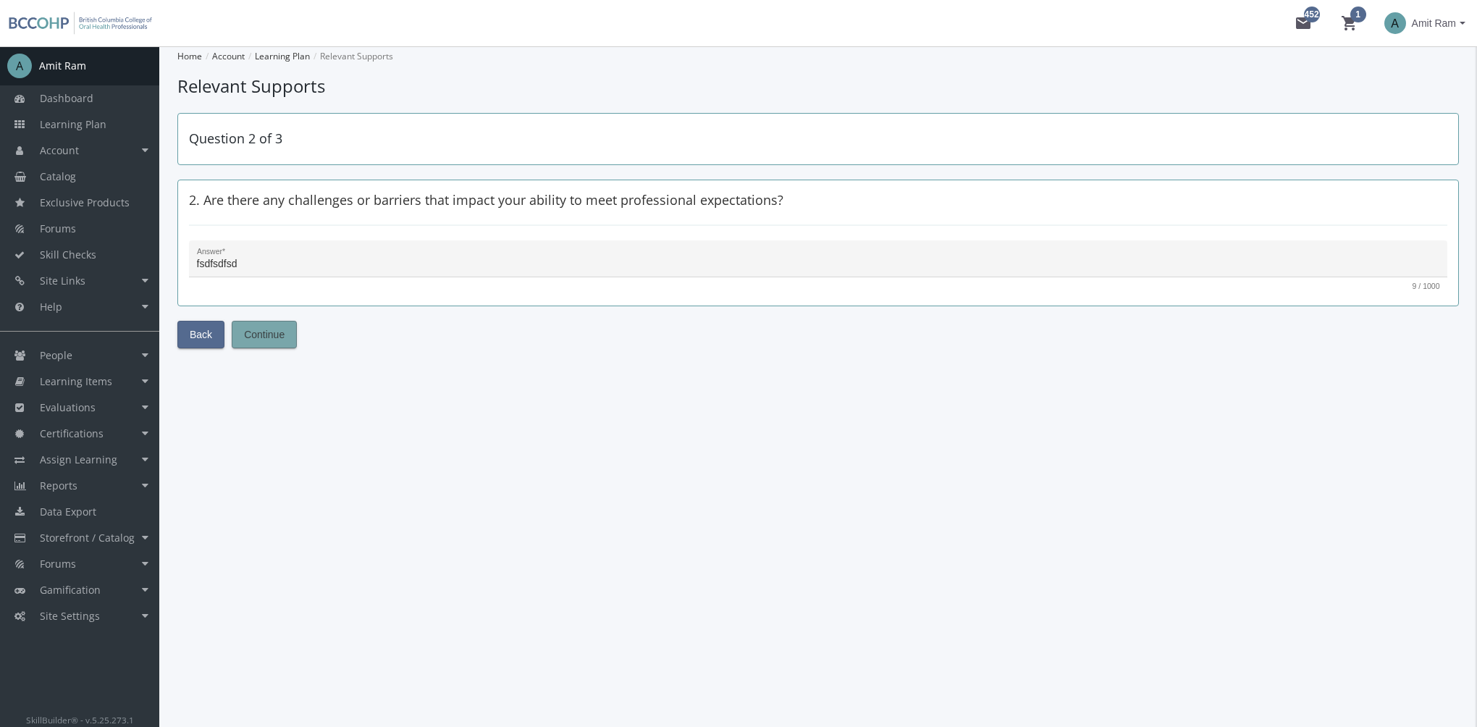
click at [260, 331] on span "Continue" at bounding box center [264, 334] width 41 height 26
click at [264, 265] on textarea "Answer *" at bounding box center [818, 264] width 1243 height 14
type textarea "fsdfdsf"
click at [266, 332] on span "Submit" at bounding box center [260, 334] width 32 height 26
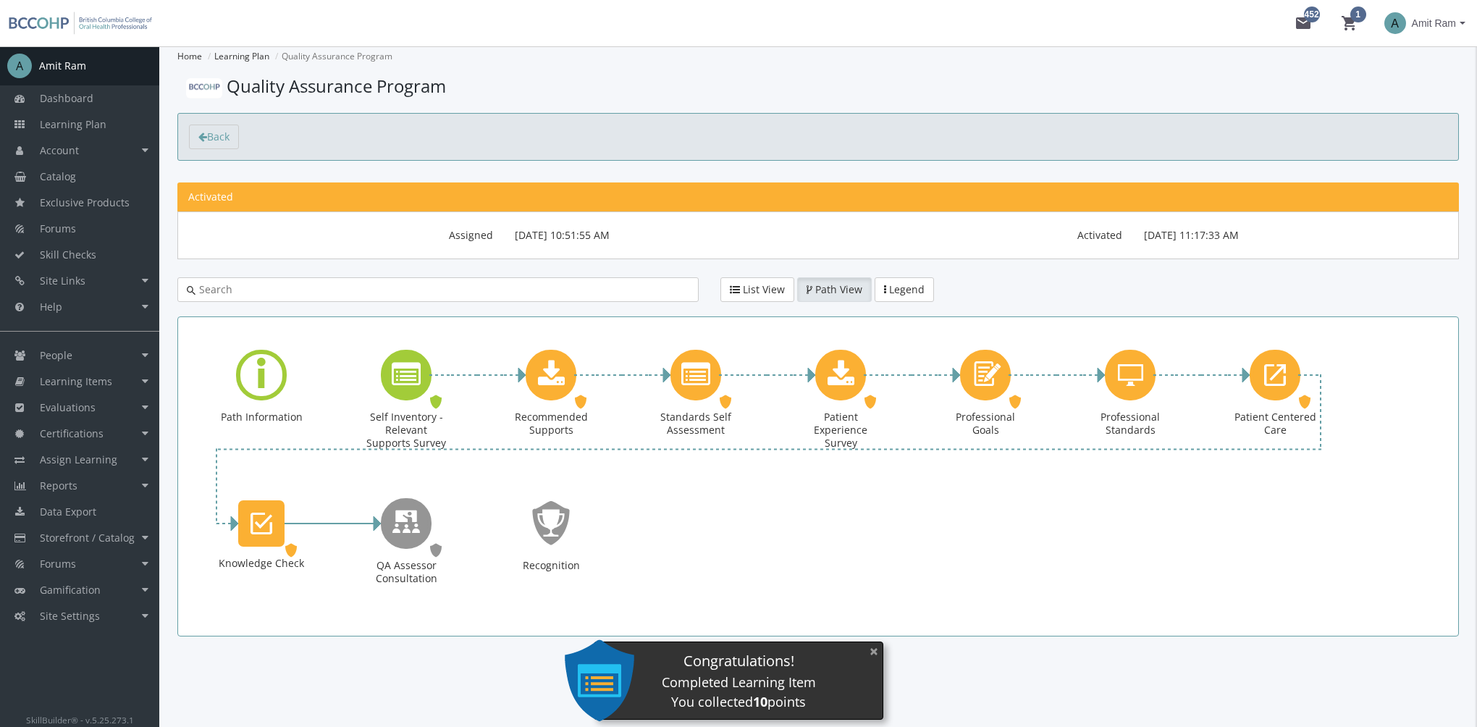
click at [871, 655] on button "×" at bounding box center [873, 651] width 23 height 30
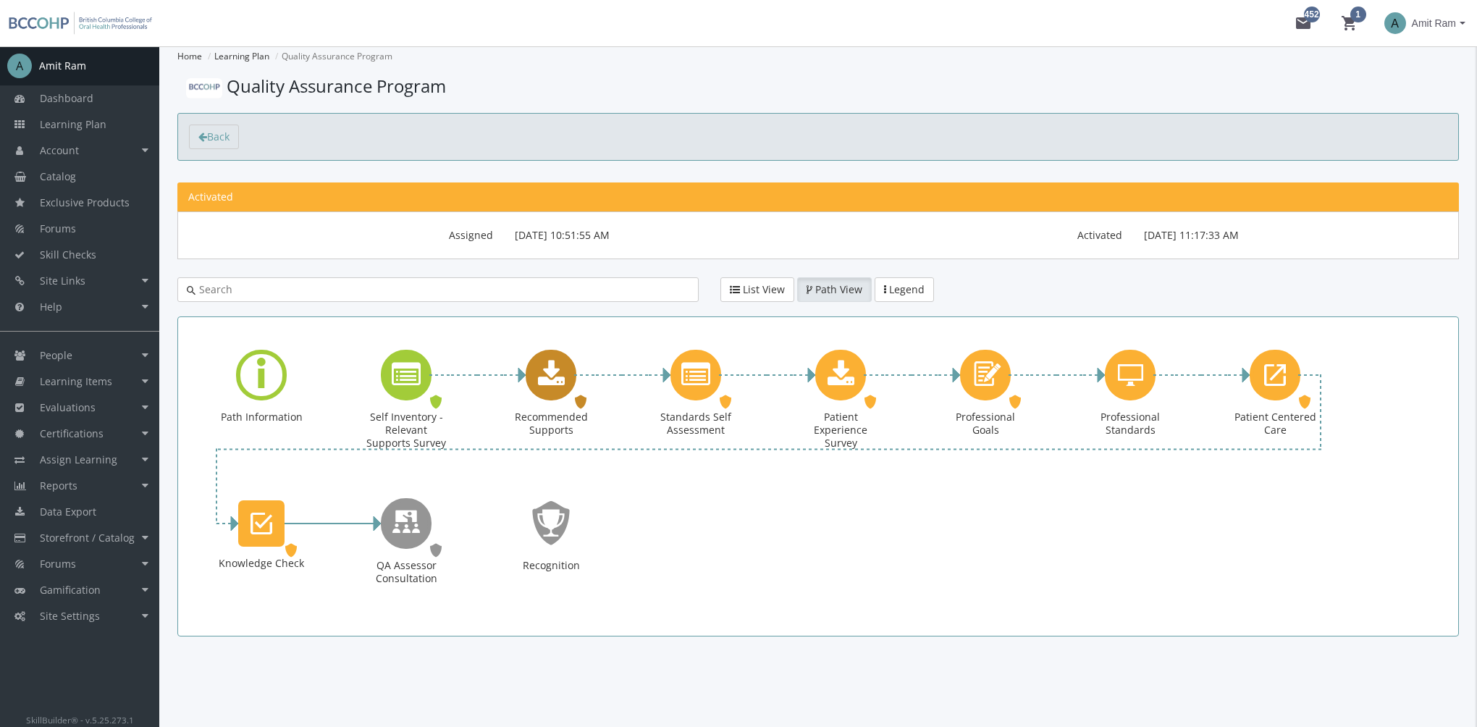
click at [553, 382] on icon "Recommended Supports" at bounding box center [551, 374] width 27 height 29
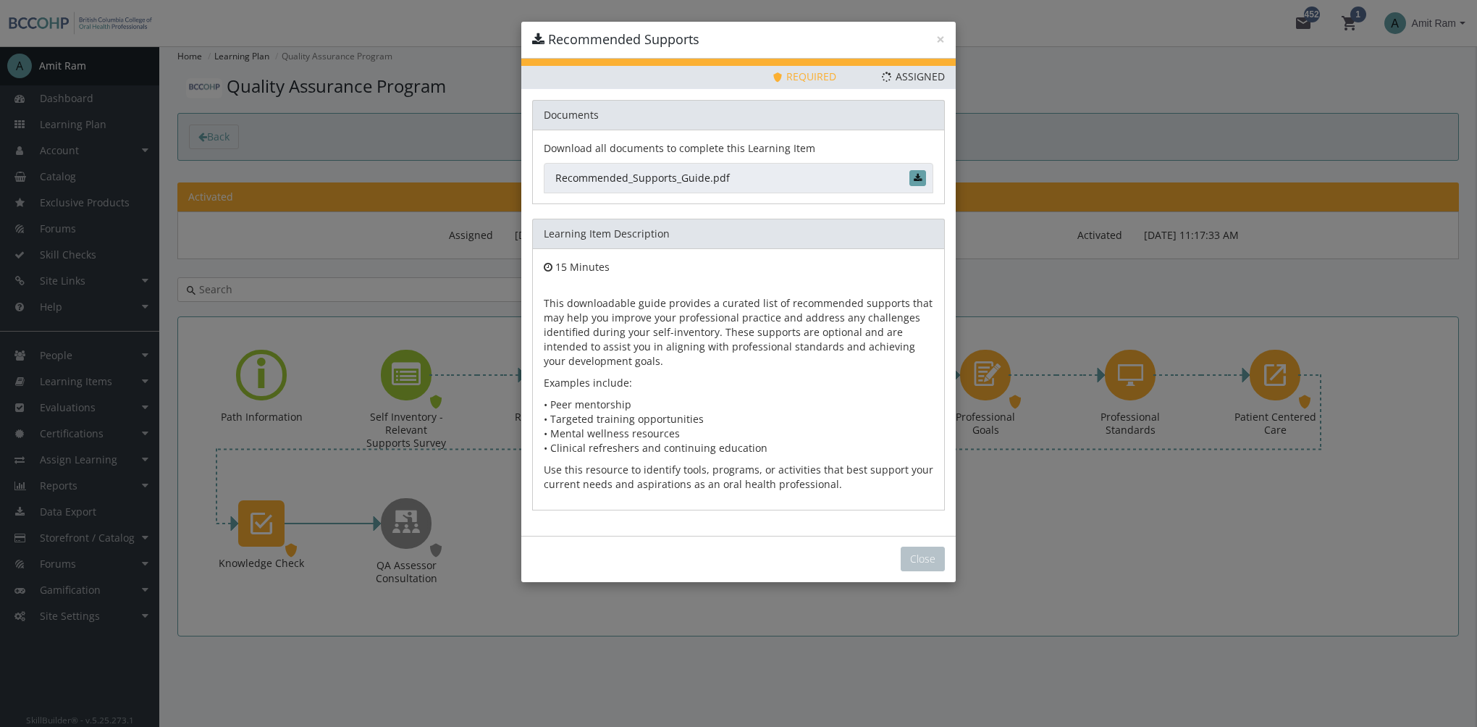
click at [684, 177] on link "Recommended_Supports_Guide.pdf" at bounding box center [738, 178] width 389 height 30
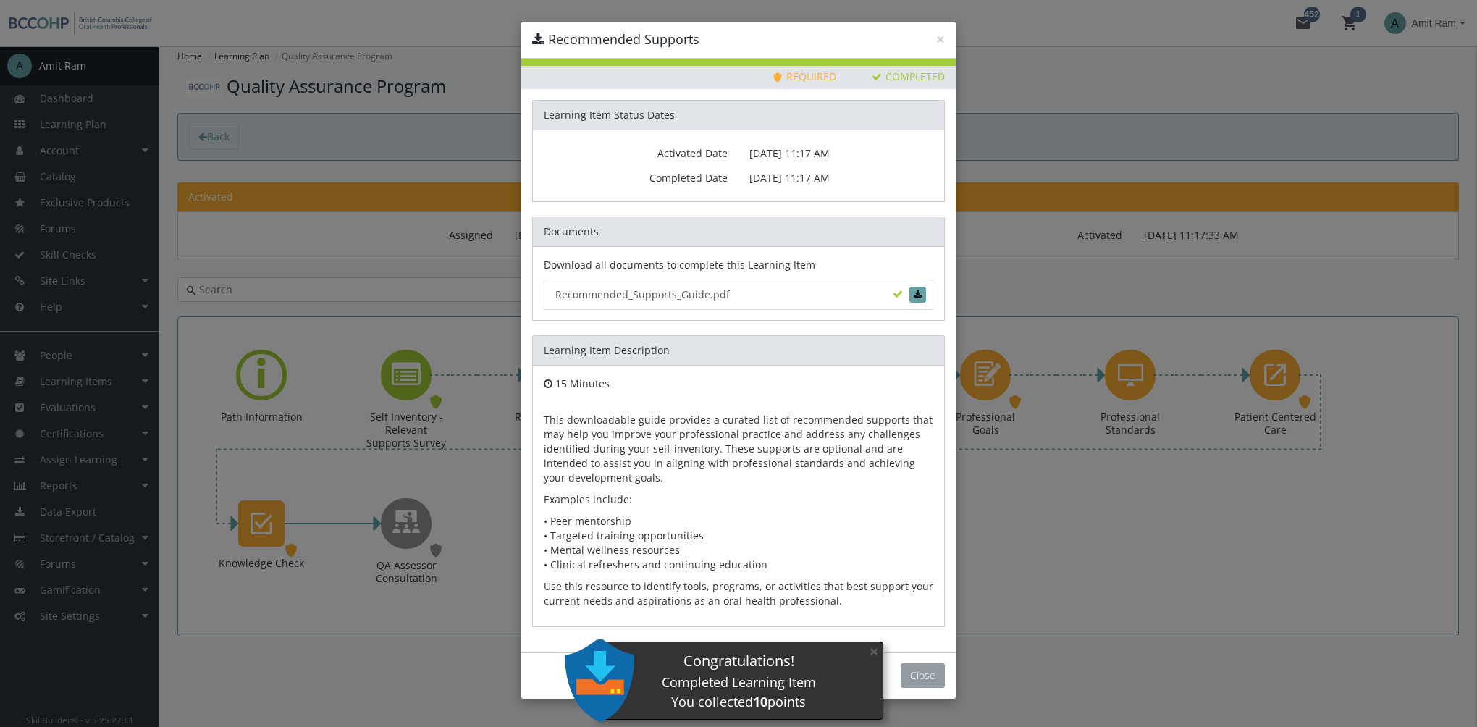
click at [912, 667] on button "Close" at bounding box center [923, 675] width 44 height 25
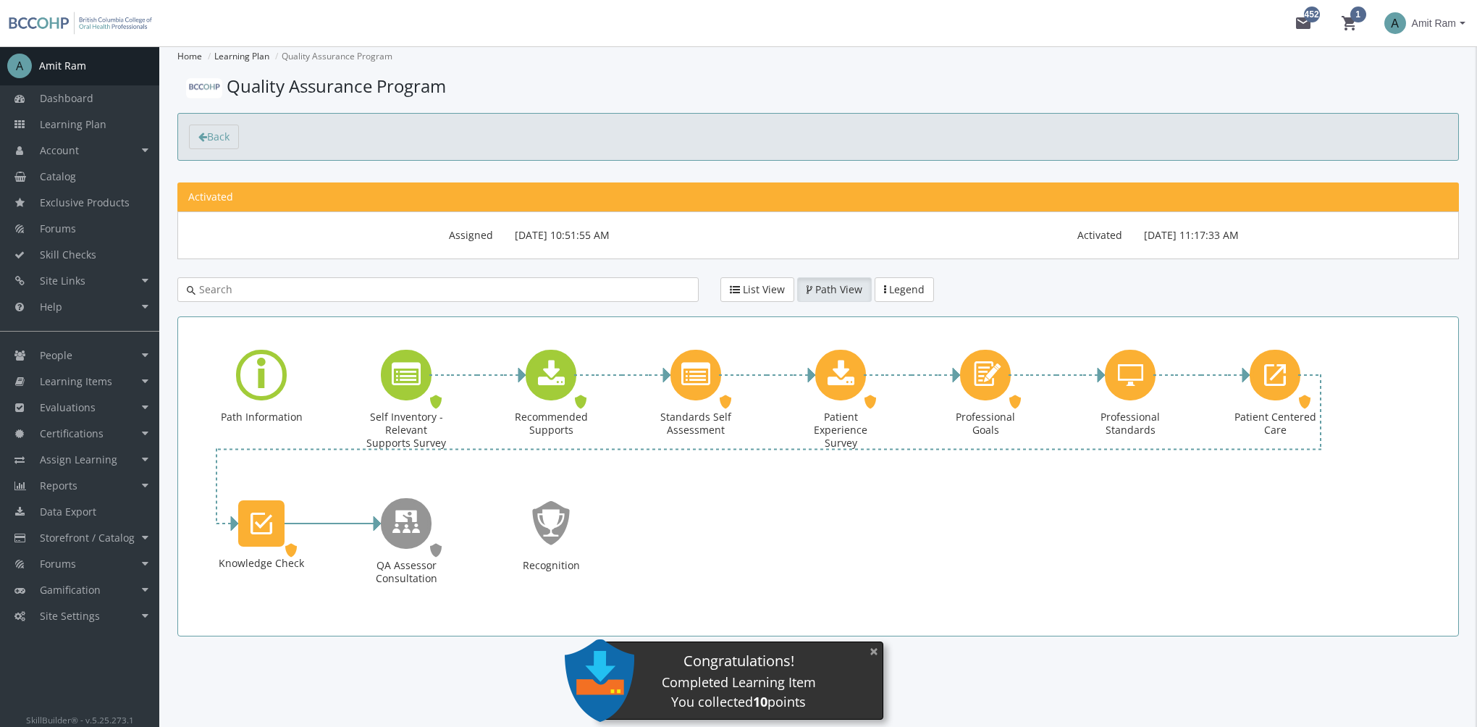
click at [873, 657] on button "×" at bounding box center [873, 651] width 23 height 30
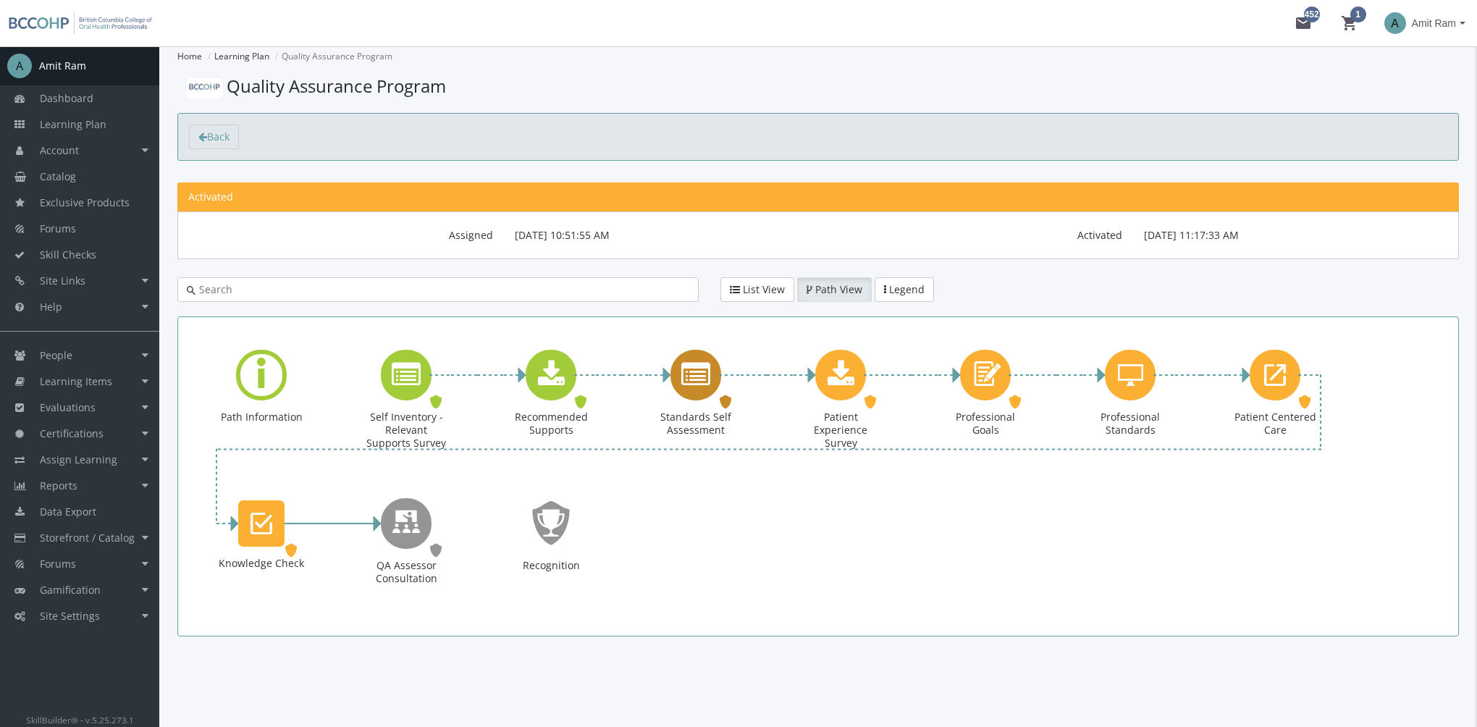
click at [696, 381] on icon "Standards Self Assessment" at bounding box center [695, 374] width 29 height 29
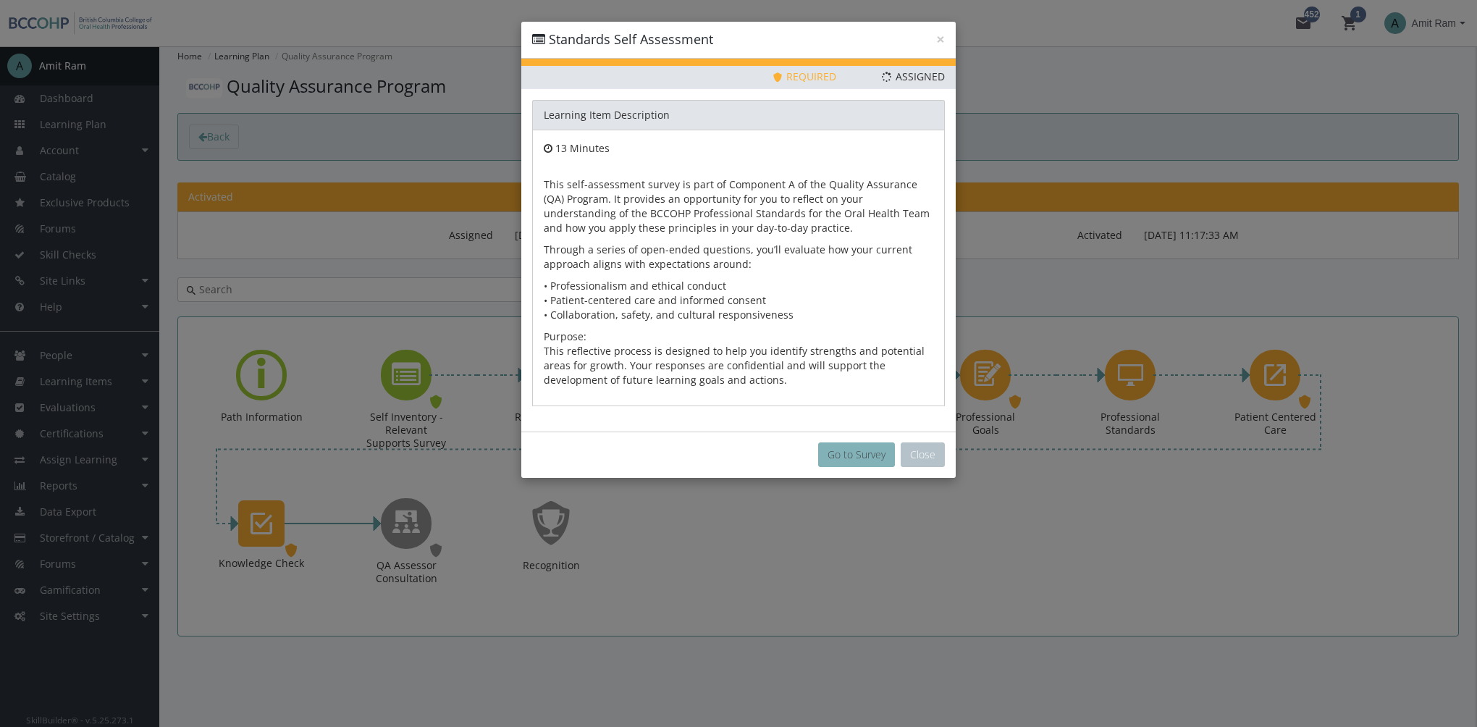
click at [854, 449] on button "Go to Survey" at bounding box center [856, 454] width 77 height 25
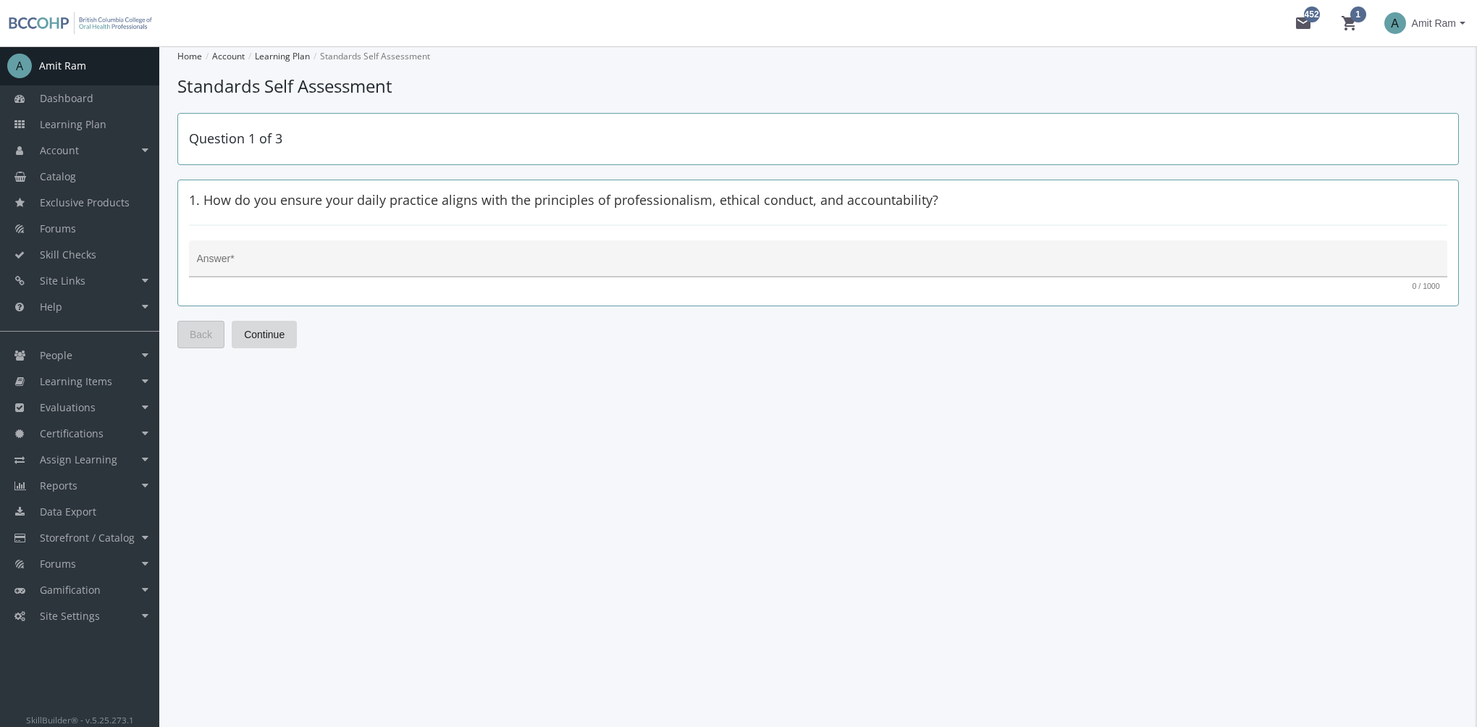
drag, startPoint x: 455, startPoint y: 241, endPoint x: 454, endPoint y: 251, distance: 10.2
click at [454, 242] on div "× Standards Self Assessment Priority This Learning Item has been designated as …" at bounding box center [738, 363] width 1477 height 727
click at [454, 256] on div "Answer *" at bounding box center [818, 263] width 1243 height 30
click at [454, 257] on textarea "Answer *" at bounding box center [818, 264] width 1243 height 14
type textarea "sfds"
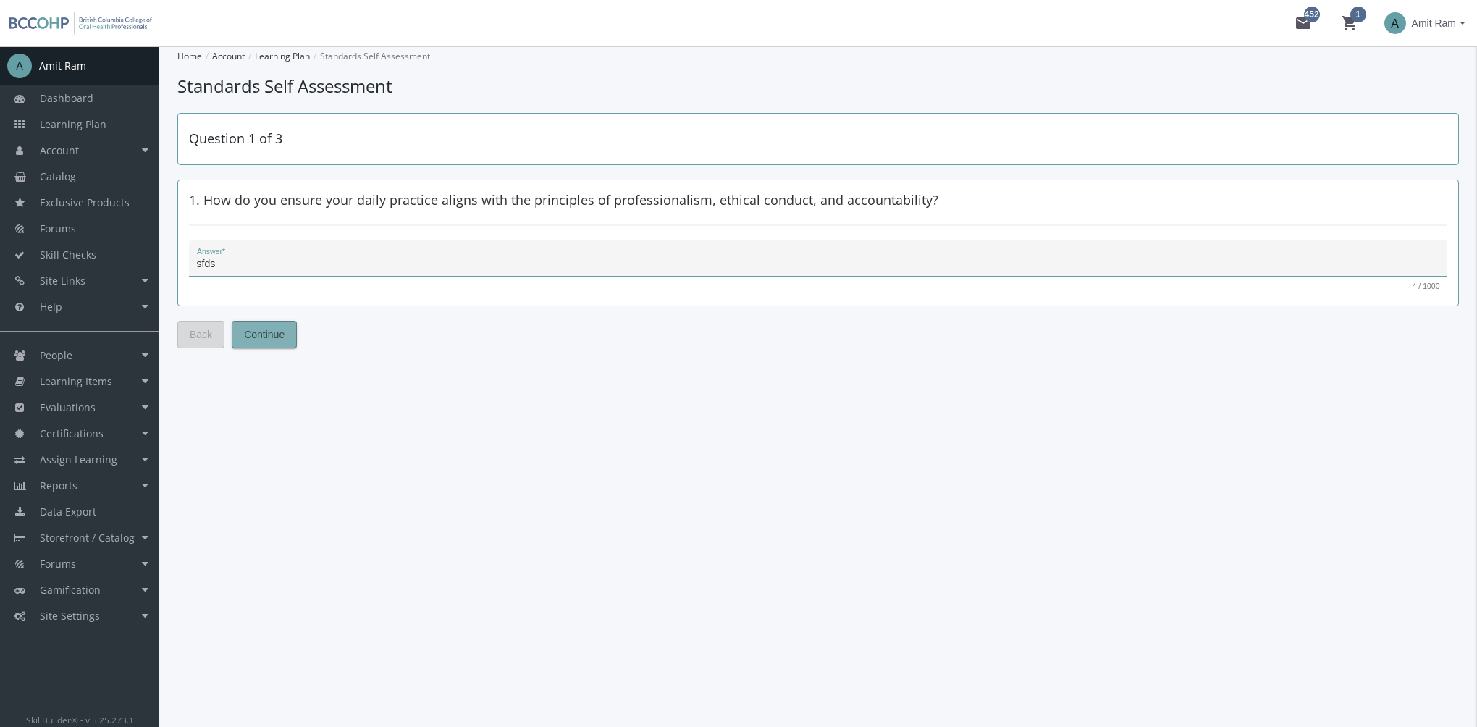
click at [276, 342] on span "Continue" at bounding box center [264, 334] width 41 height 26
click at [347, 263] on textarea "Answer *" at bounding box center [818, 264] width 1243 height 14
type textarea "dsfs"
click at [293, 336] on button "Continue" at bounding box center [264, 335] width 65 height 28
click at [354, 258] on textarea "Answer *" at bounding box center [818, 264] width 1243 height 14
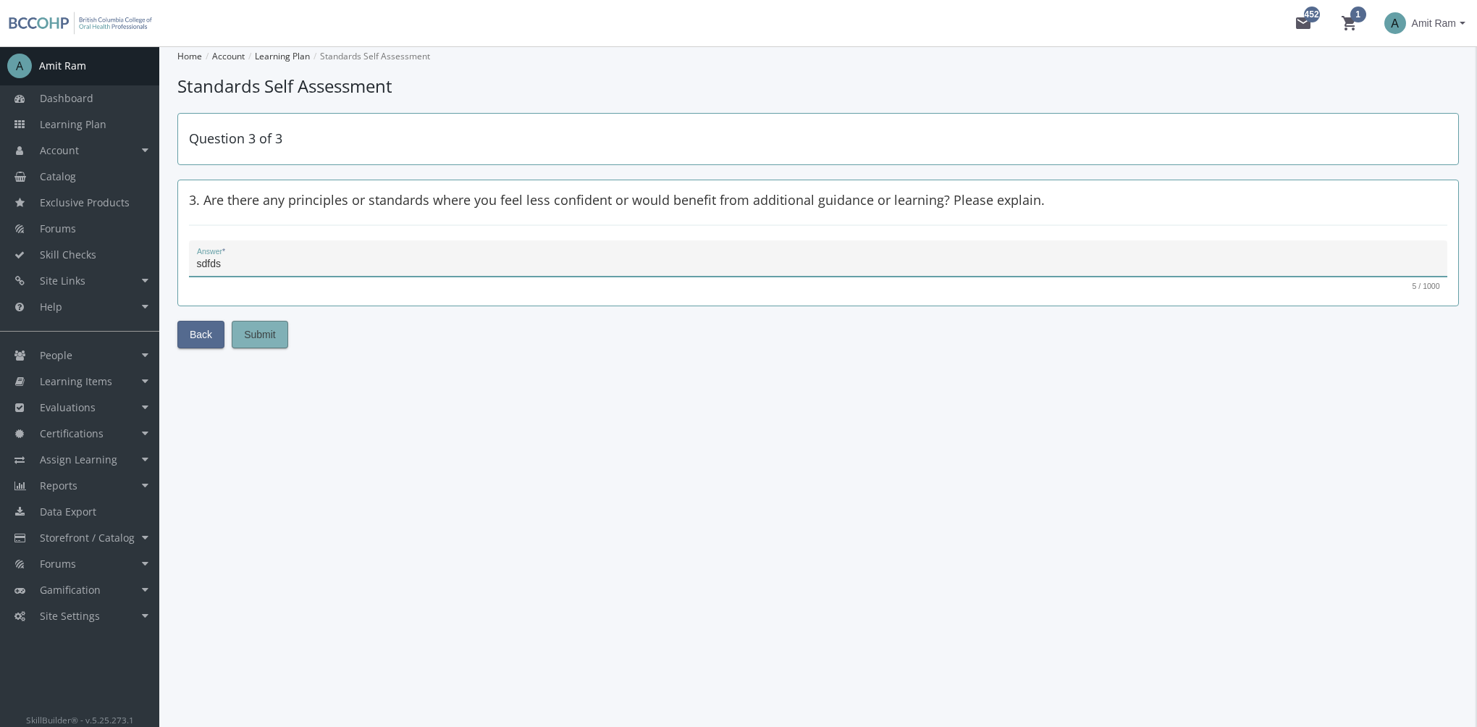
type textarea "sdfds"
click at [261, 334] on span "Submit" at bounding box center [260, 334] width 32 height 26
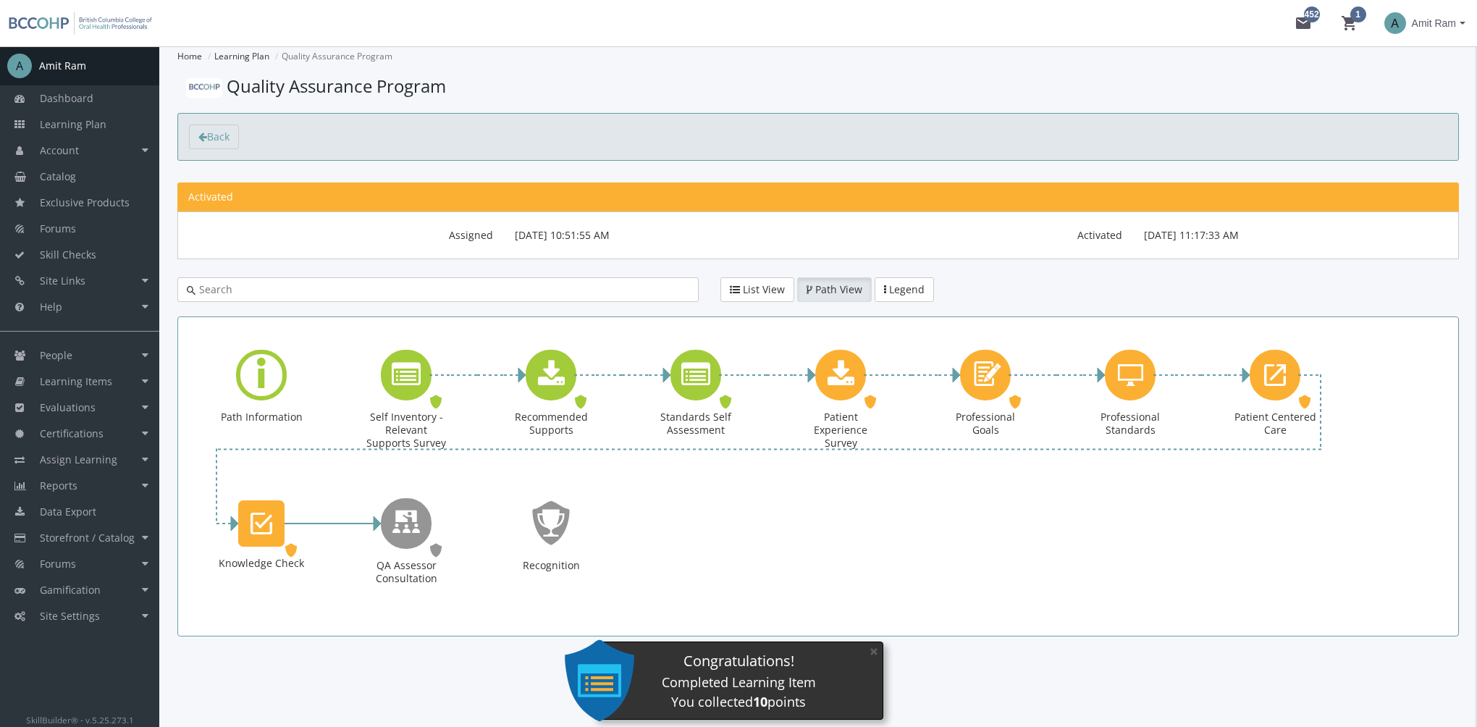
click at [856, 657] on div "Congratulations!" at bounding box center [738, 661] width 288 height 21
click at [836, 394] on div "Patient Experience Survey" at bounding box center [840, 375] width 51 height 51
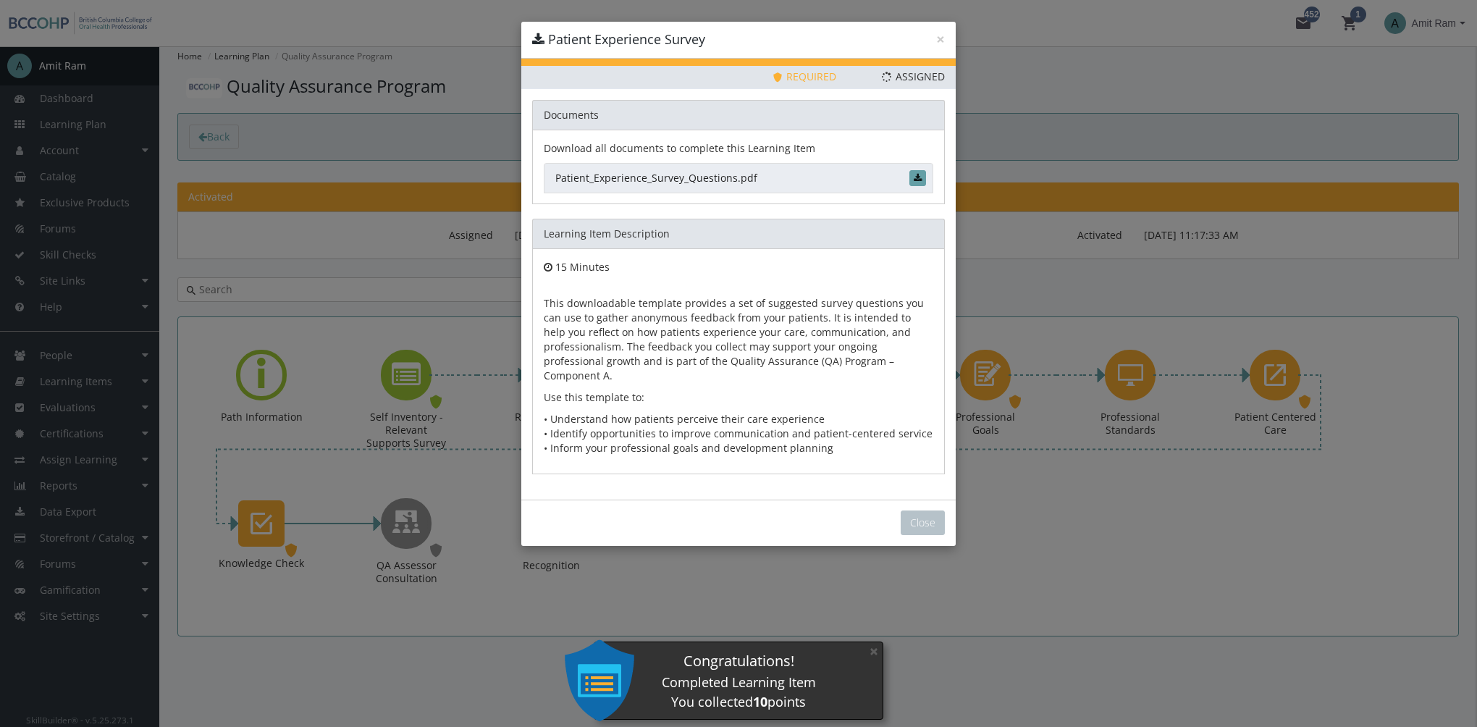
click at [686, 176] on link "Patient_Experience_Survey_Questions.pdf" at bounding box center [738, 178] width 389 height 30
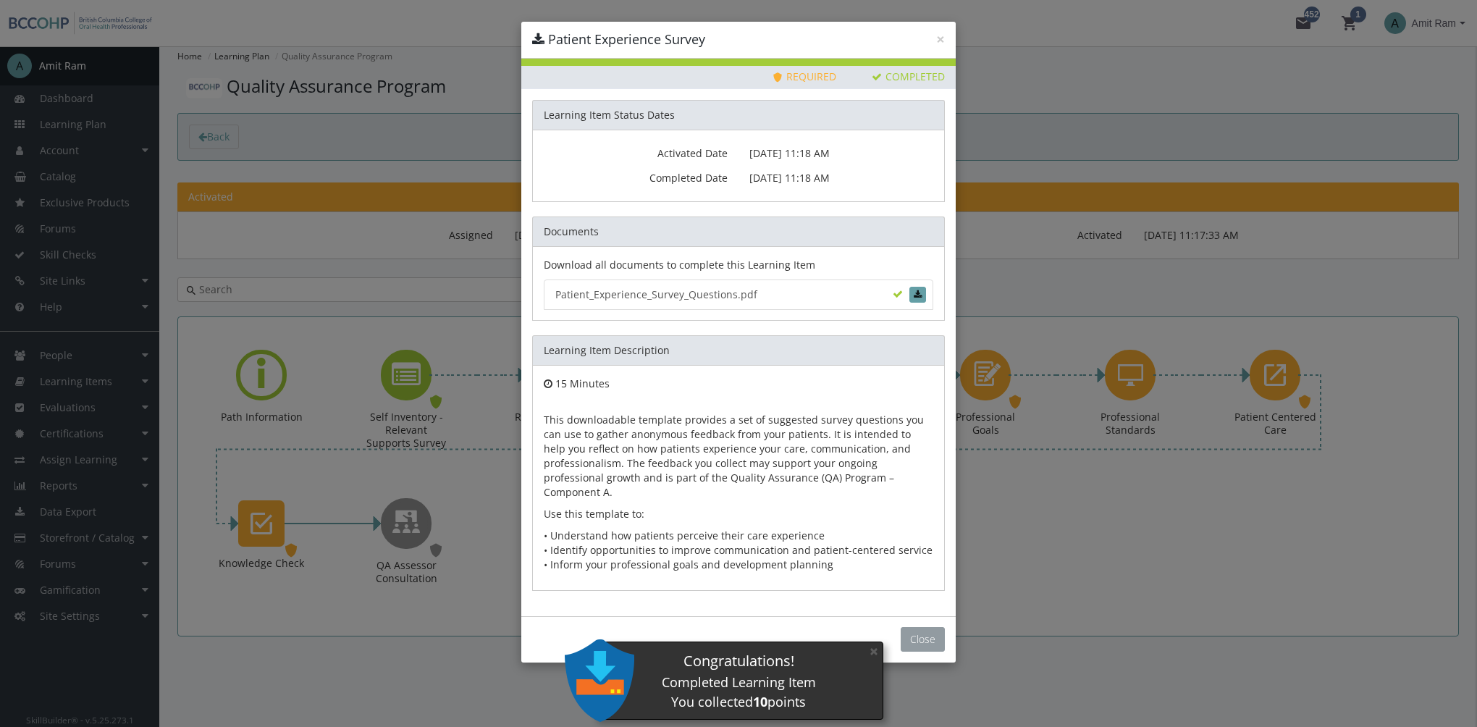
click at [913, 627] on button "Close" at bounding box center [923, 639] width 44 height 25
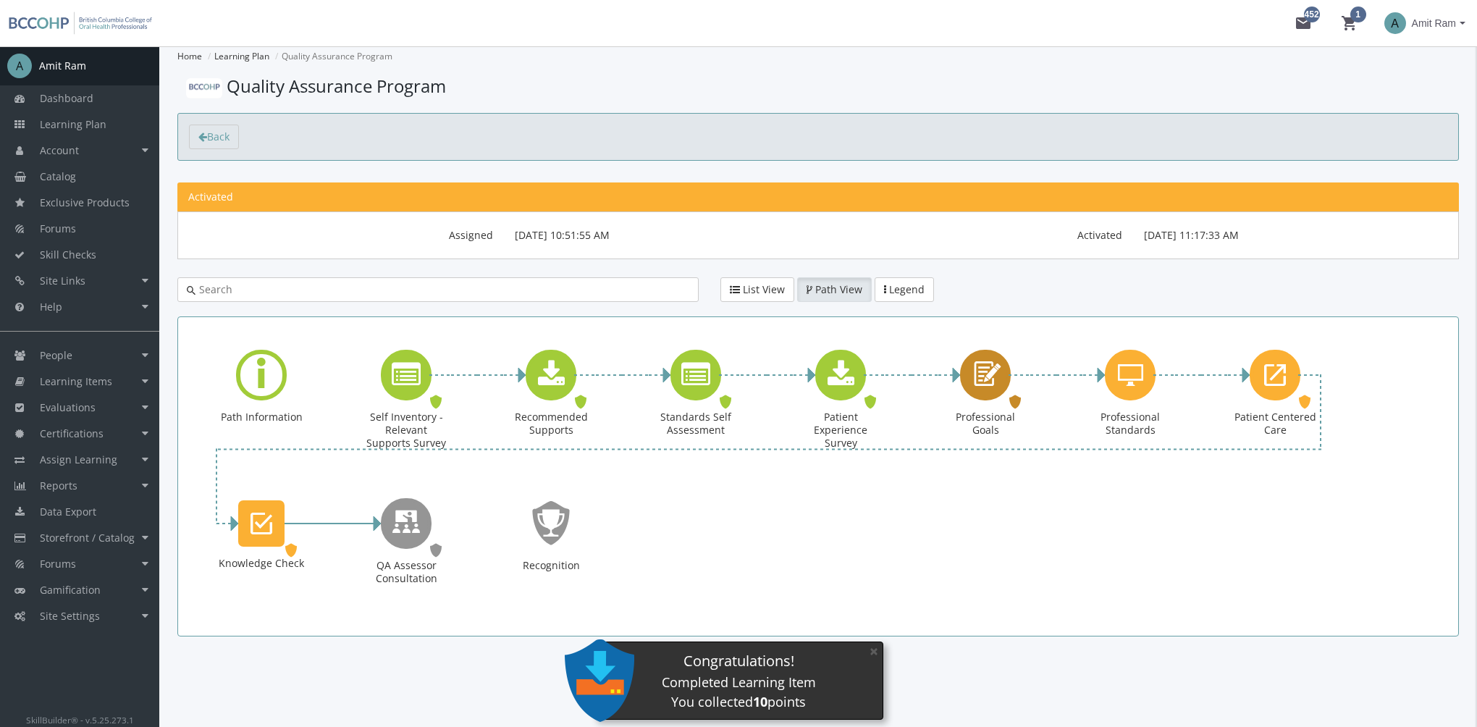
click at [991, 374] on icon "Professional Goals" at bounding box center [985, 374] width 33 height 41
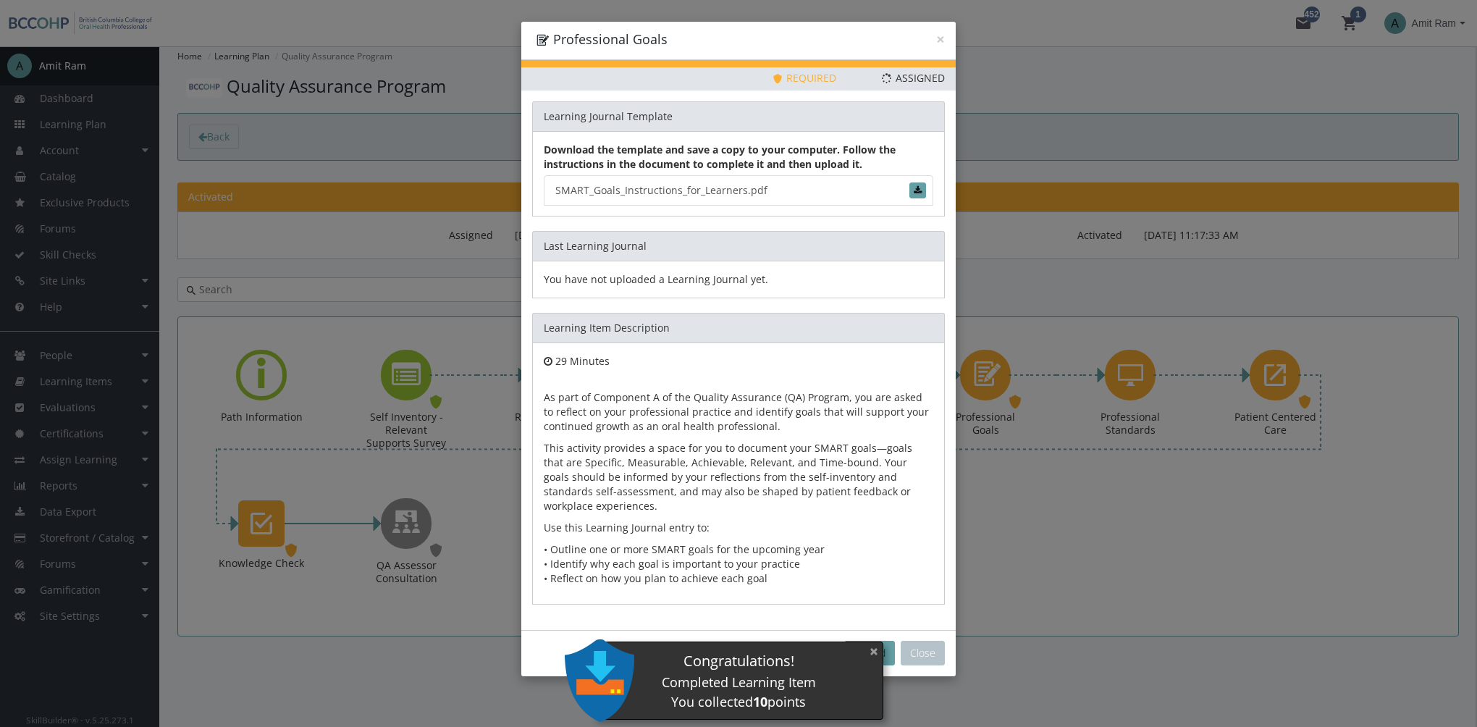
click at [879, 649] on button "×" at bounding box center [873, 651] width 23 height 30
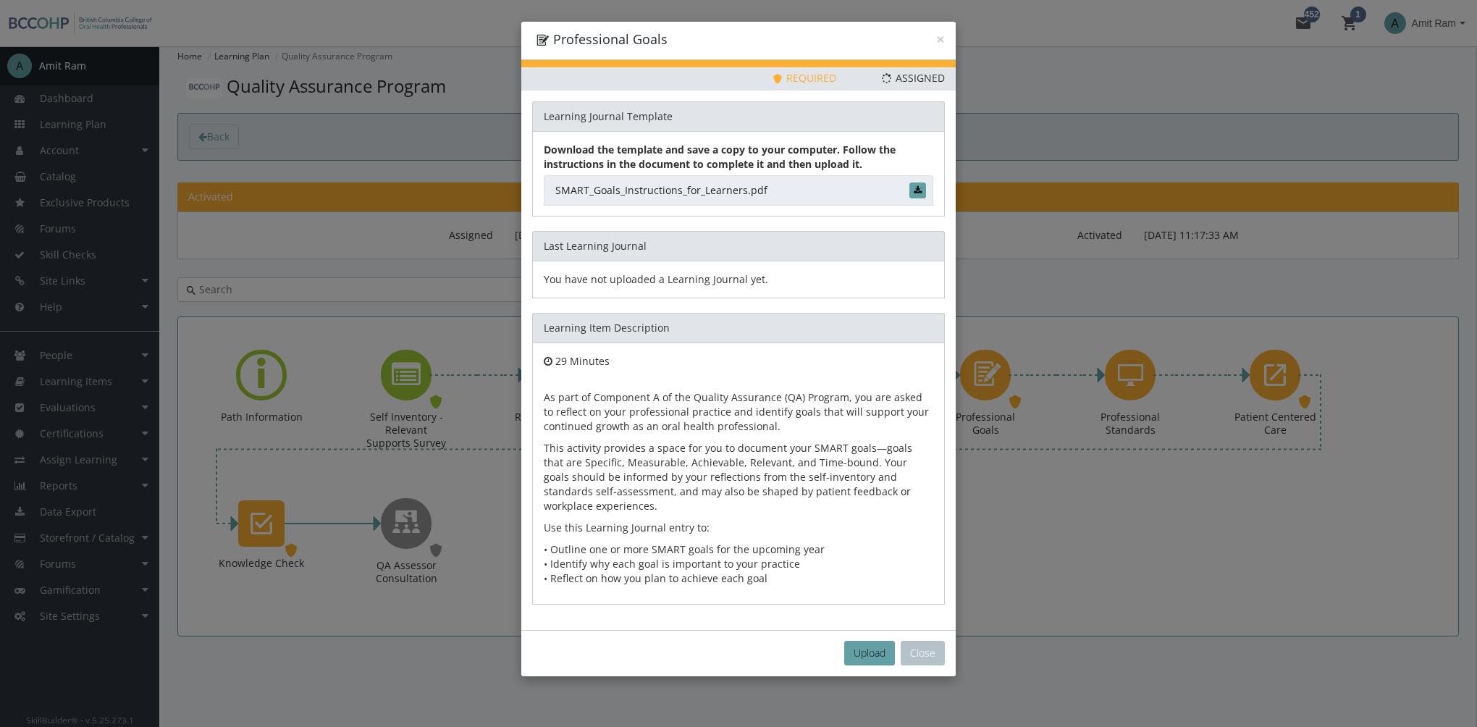
click at [698, 192] on link "SMART_Goals_Instructions_for_Learners.pdf" at bounding box center [738, 190] width 389 height 30
click at [858, 646] on span "Upload" at bounding box center [869, 653] width 32 height 14
type input "C:\fakepath\My Professional Goals.pdf"
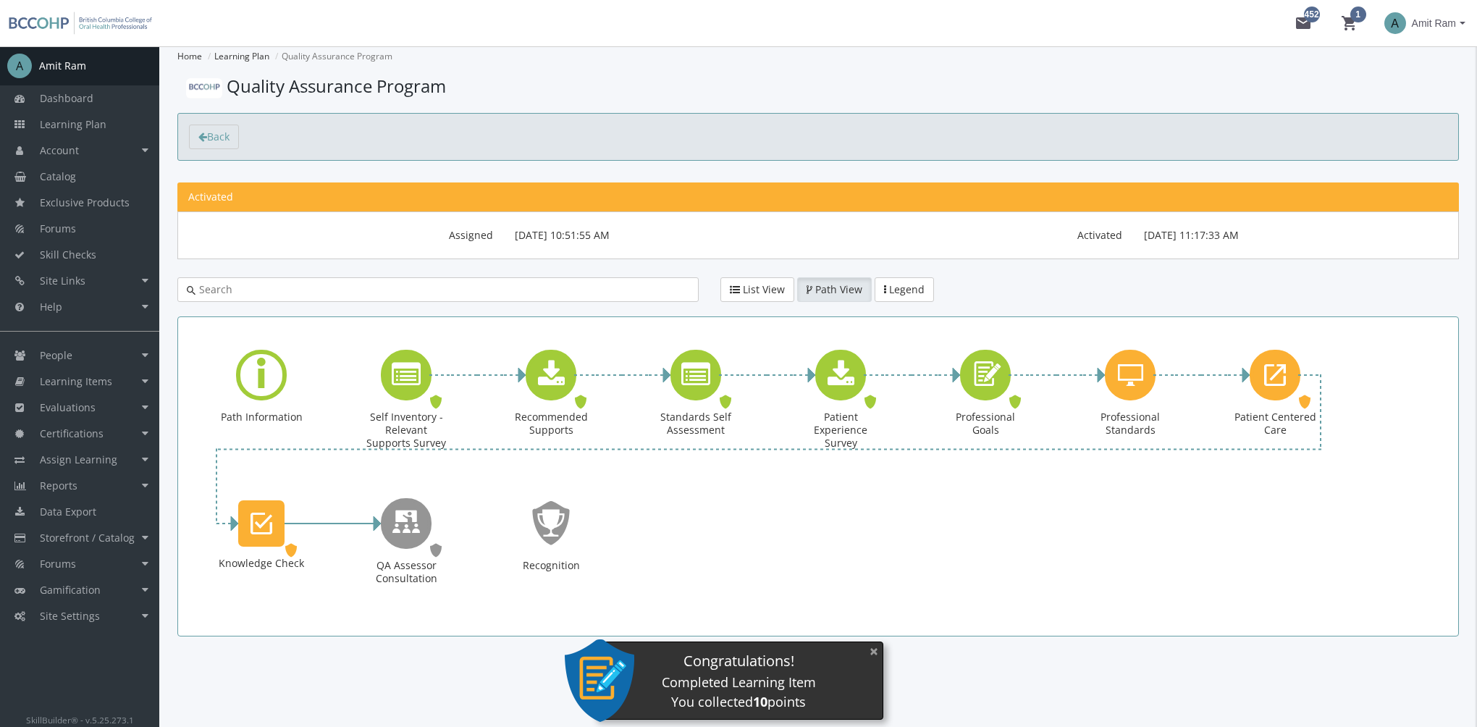
click at [880, 651] on button "×" at bounding box center [873, 651] width 23 height 30
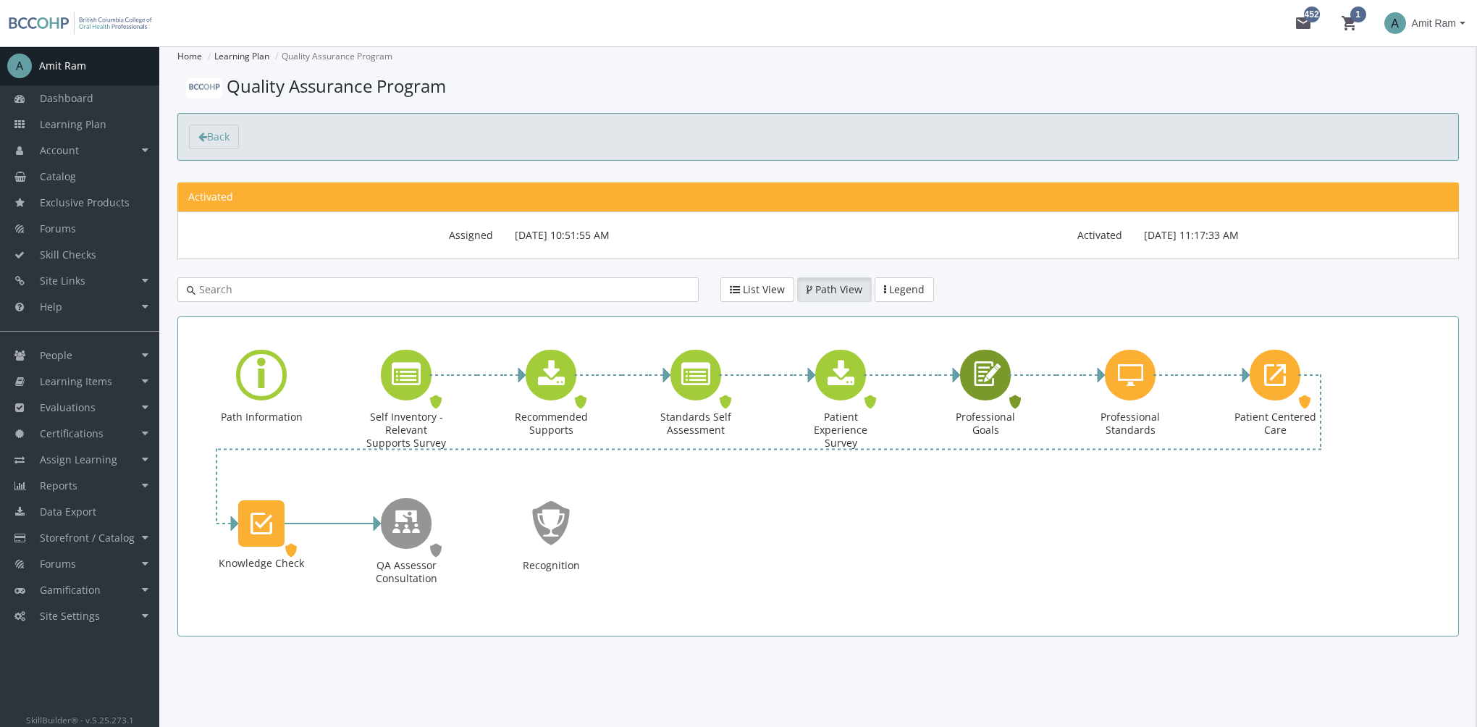
click at [1000, 385] on icon "Professional Goals" at bounding box center [985, 374] width 33 height 41
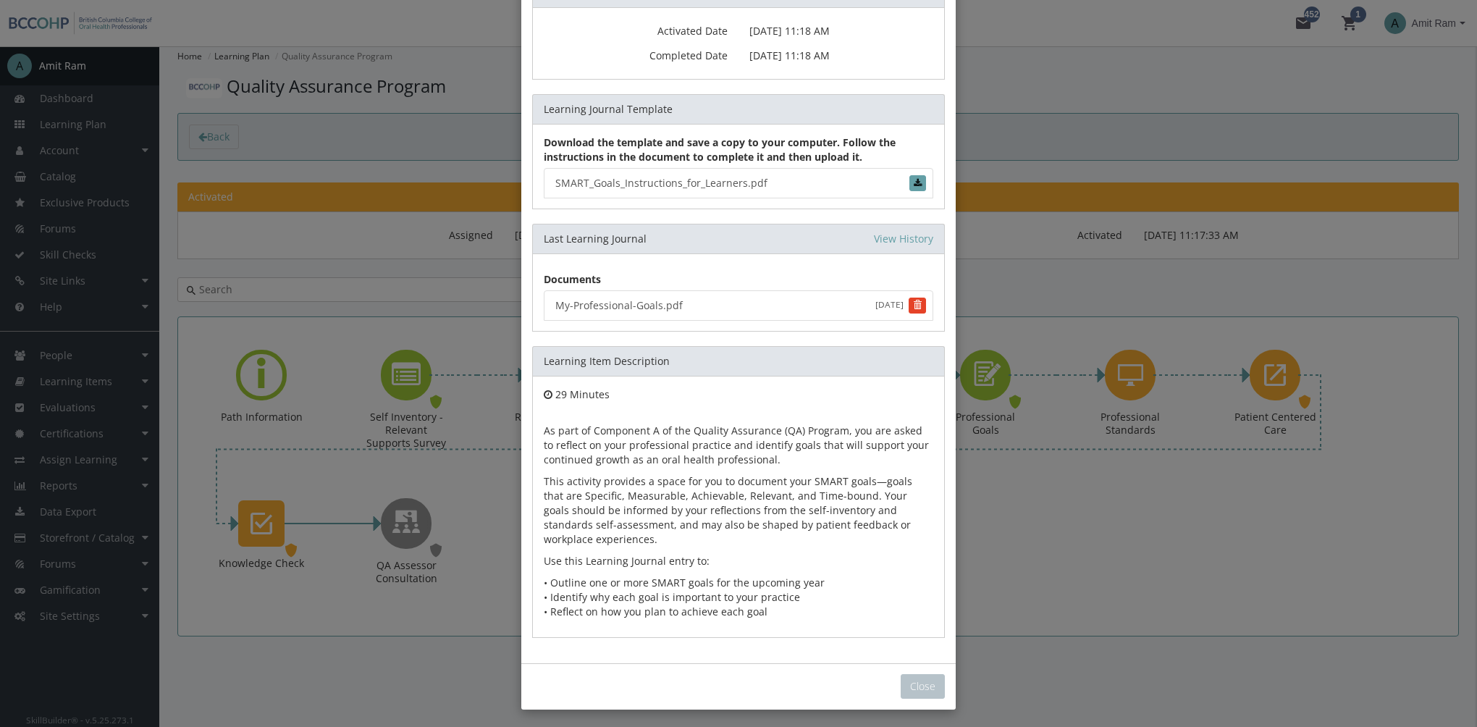
scroll to position [125, 0]
click at [918, 698] on div "Close" at bounding box center [738, 685] width 434 height 46
click at [912, 680] on button "Close" at bounding box center [923, 685] width 44 height 25
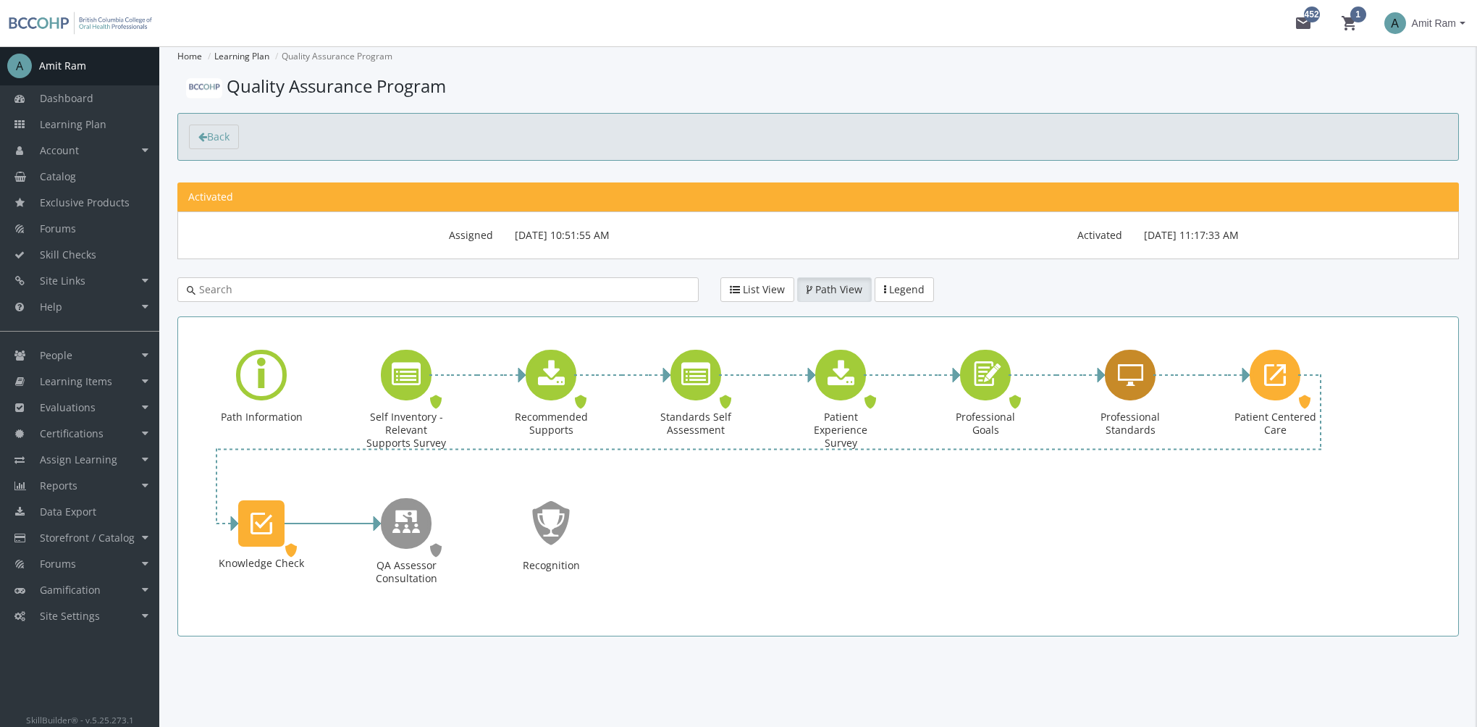
click at [1141, 387] on icon "Professional Standards" at bounding box center [1130, 374] width 25 height 29
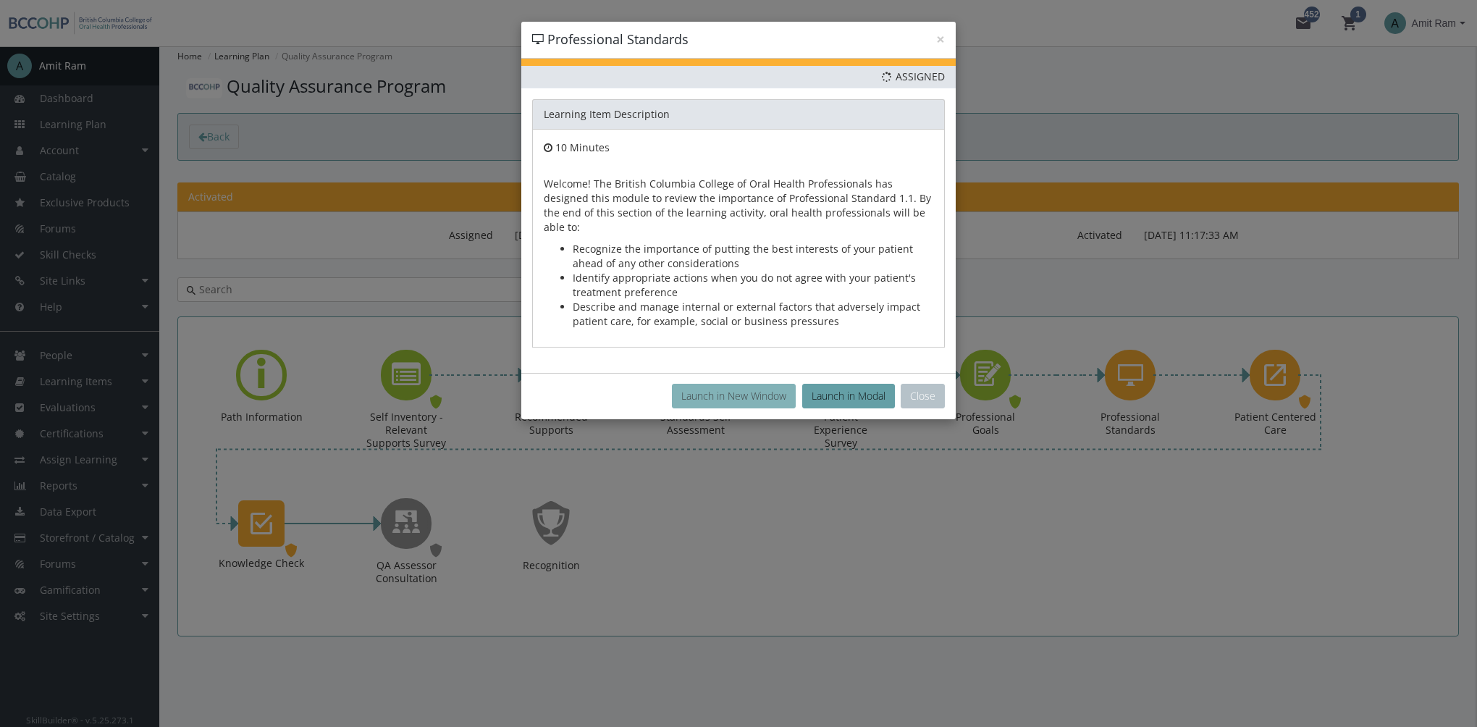
click at [762, 385] on button "Launch in New Window" at bounding box center [734, 396] width 124 height 25
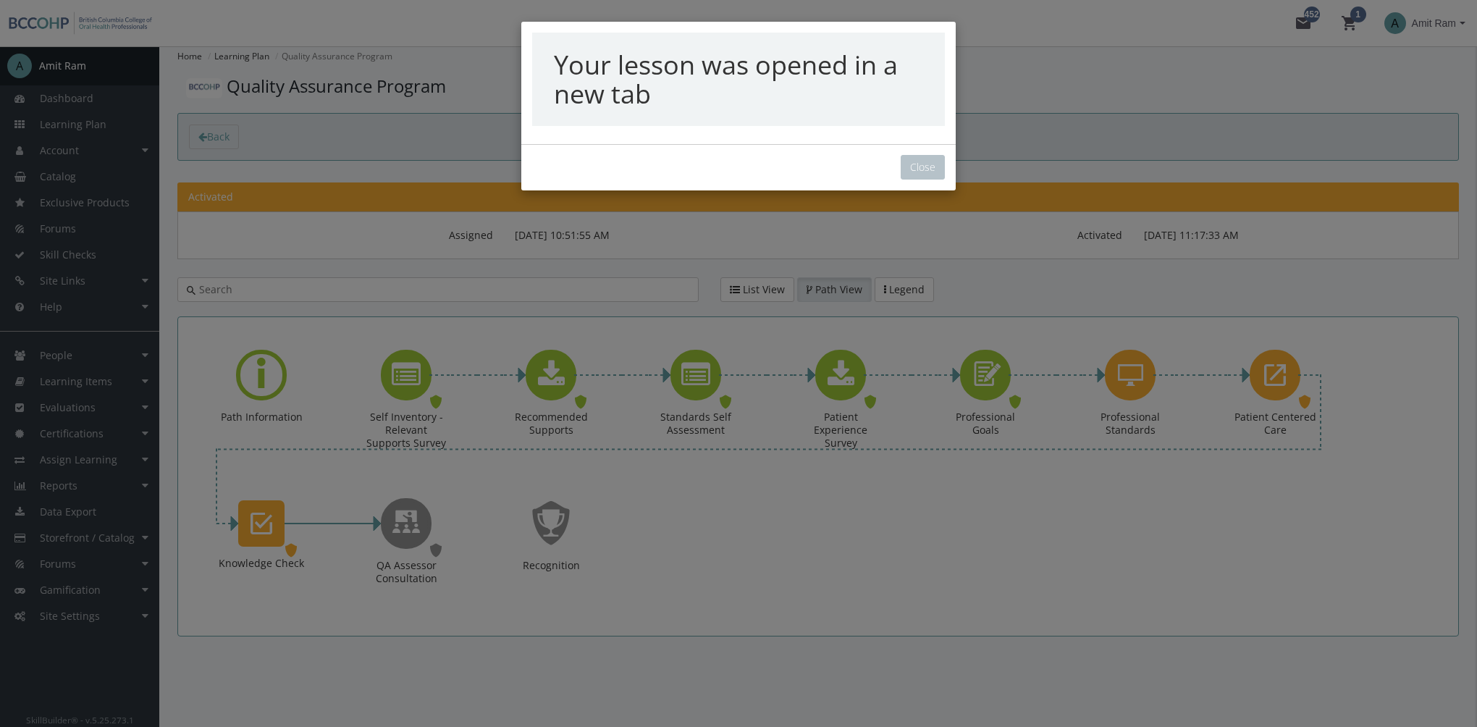
click at [947, 166] on div "Close" at bounding box center [738, 167] width 434 height 46
click at [918, 168] on button "Close" at bounding box center [923, 167] width 44 height 25
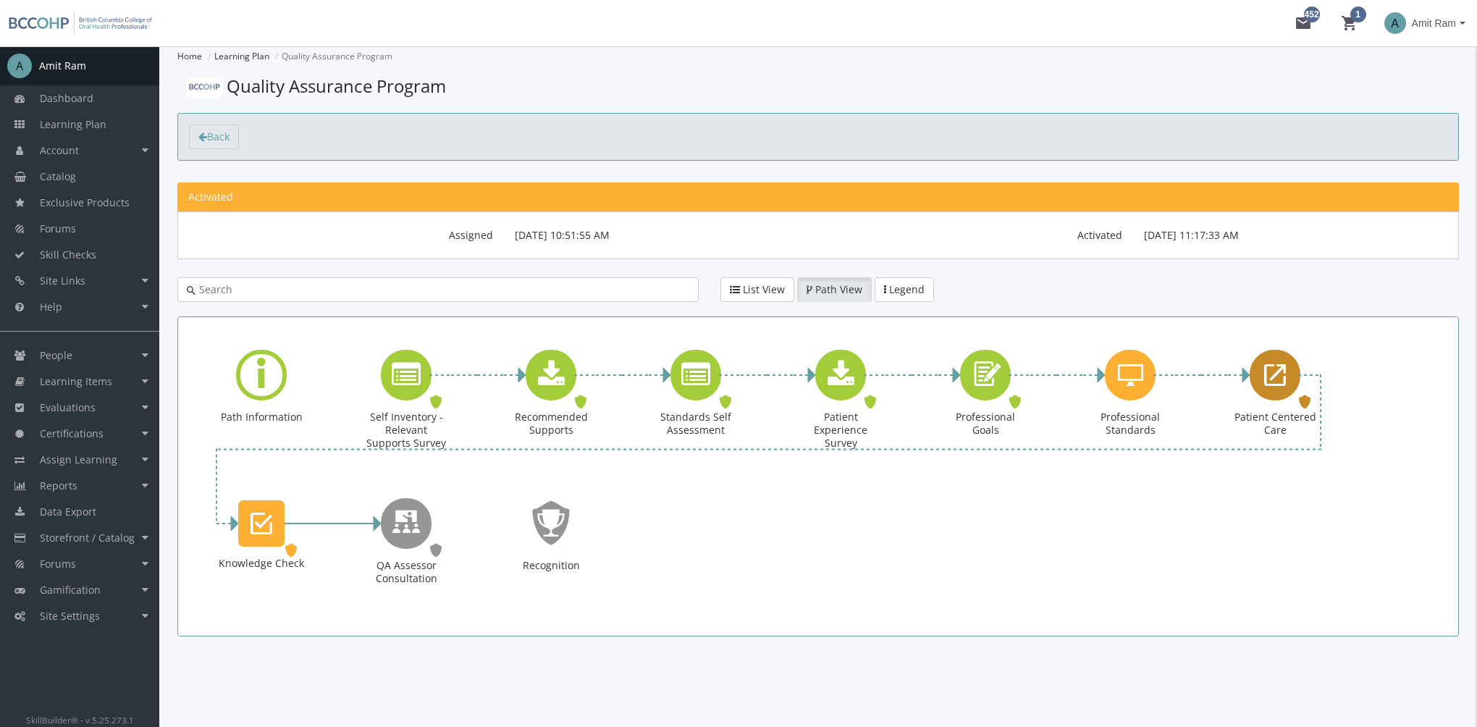
click at [1285, 376] on icon "Patient Centered Care" at bounding box center [1275, 374] width 22 height 29
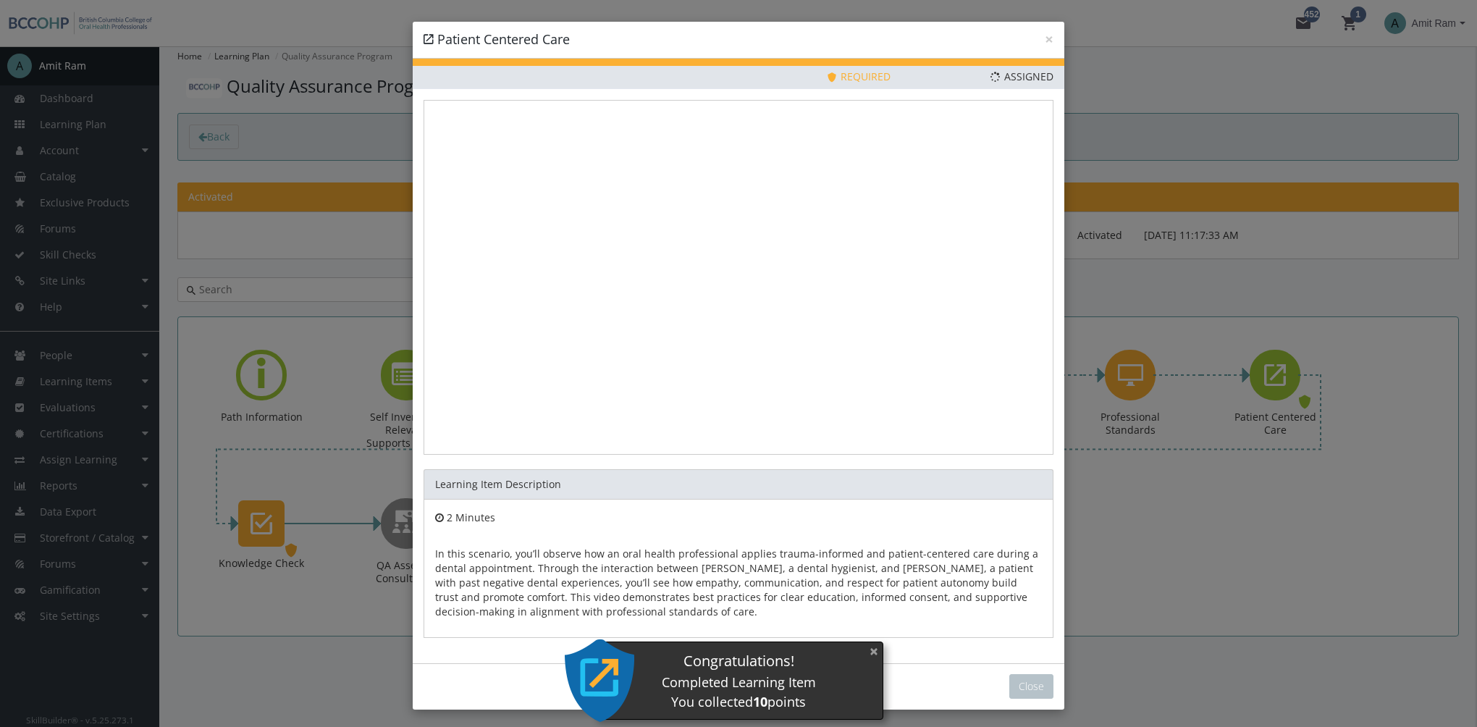
drag, startPoint x: 882, startPoint y: 652, endPoint x: 761, endPoint y: 608, distance: 128.7
click at [881, 652] on button "×" at bounding box center [873, 651] width 23 height 30
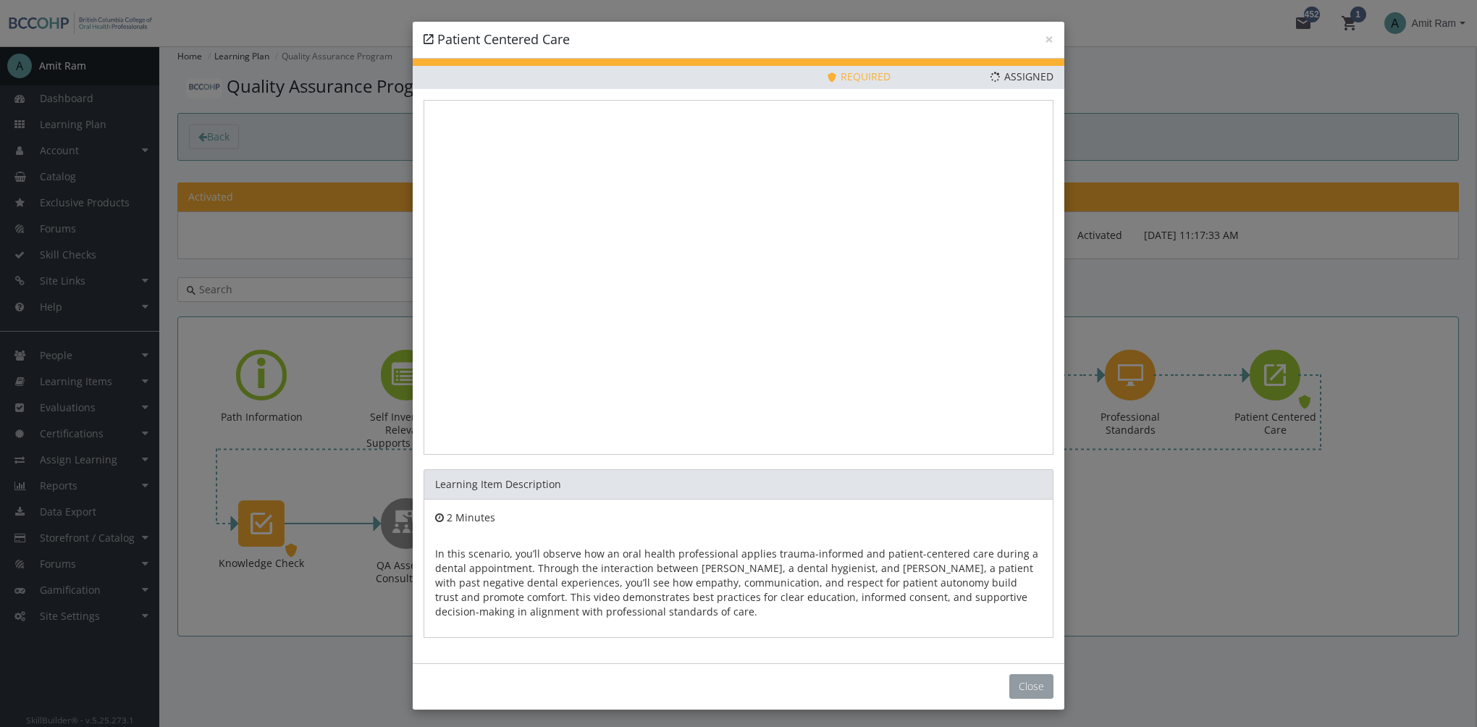
click at [1025, 676] on button "Close" at bounding box center [1031, 686] width 44 height 25
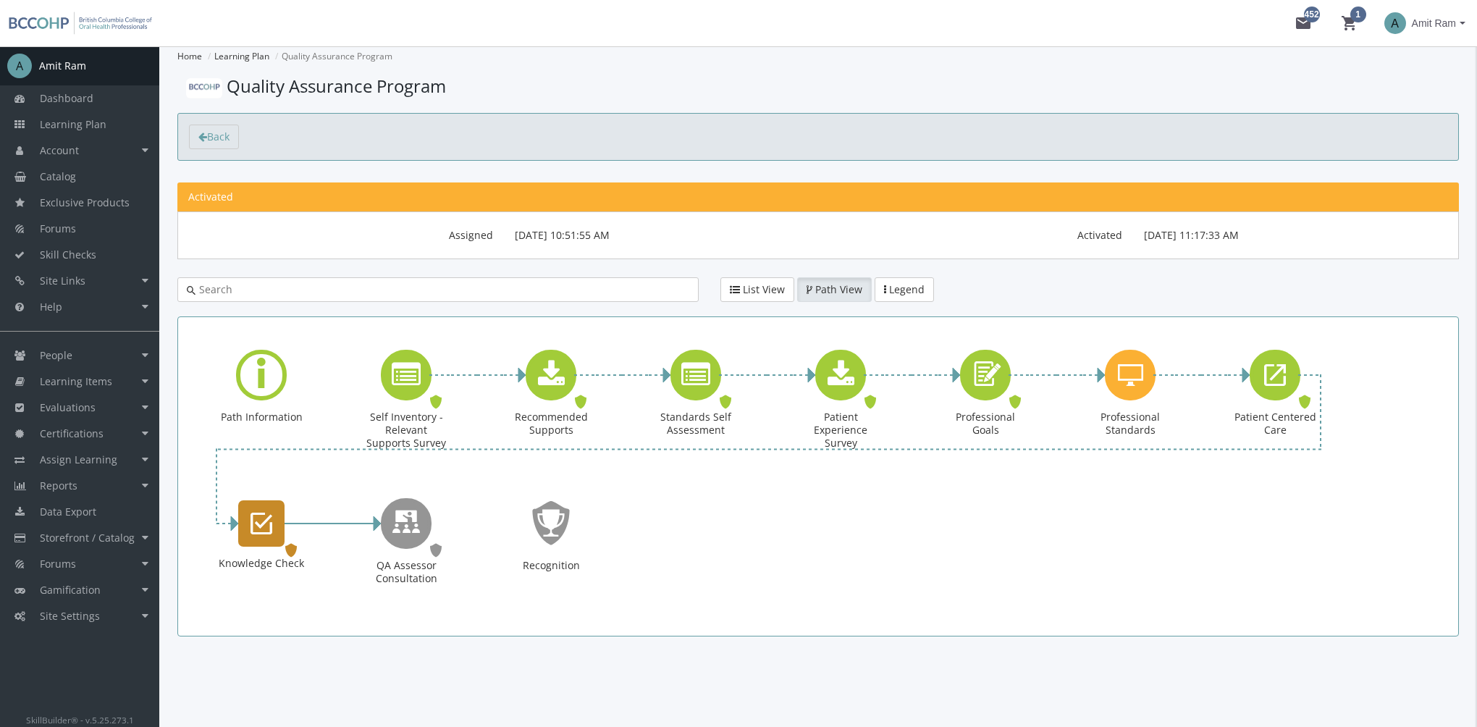
click at [270, 525] on icon "Knowledge Check" at bounding box center [261, 523] width 22 height 29
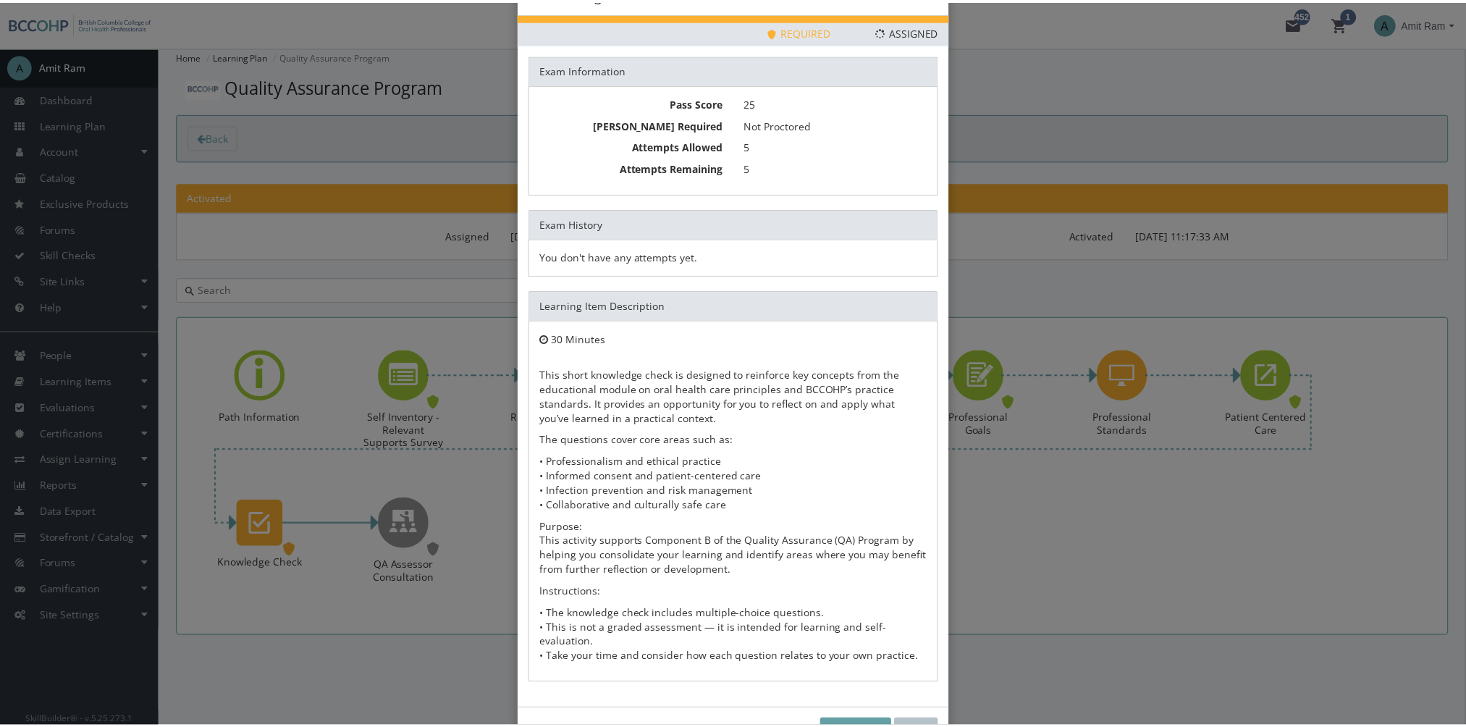
scroll to position [78, 0]
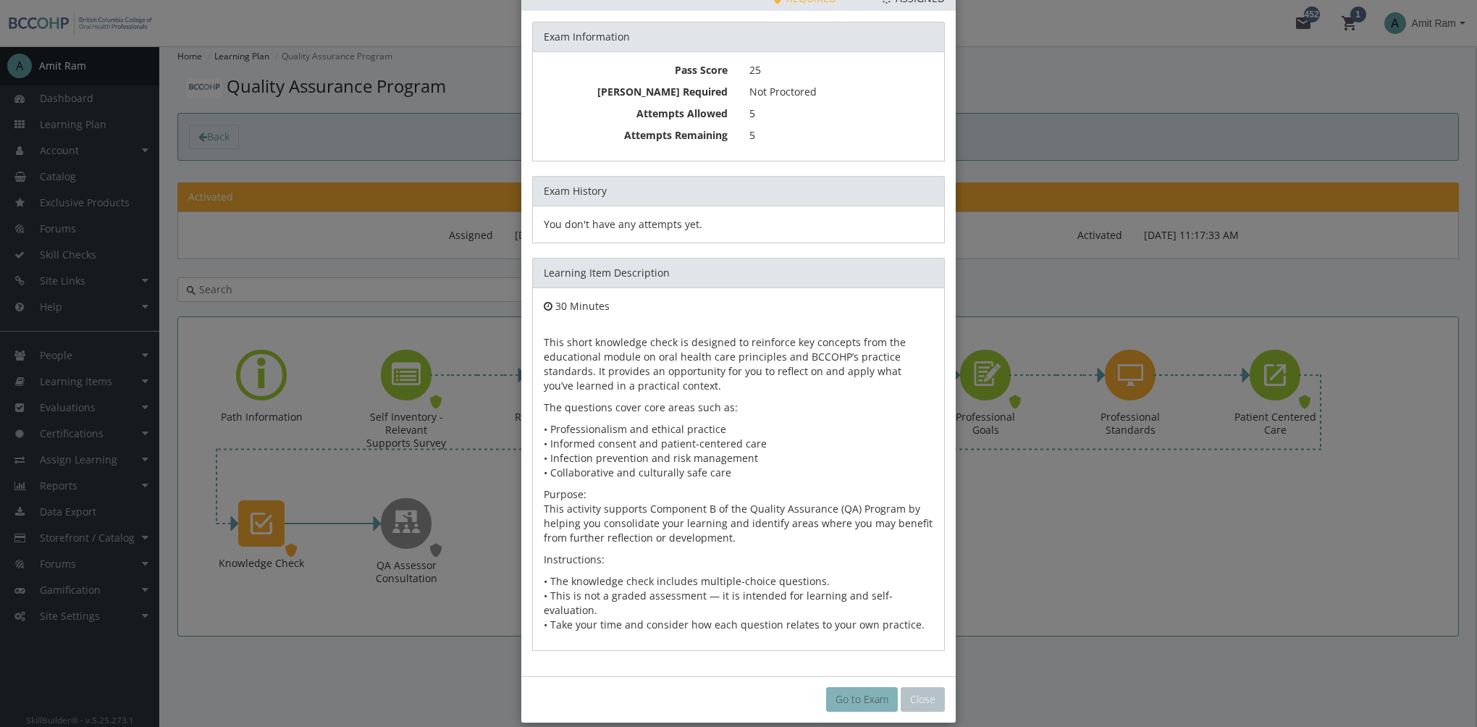
click at [843, 687] on link "Go to Exam" at bounding box center [862, 699] width 72 height 25
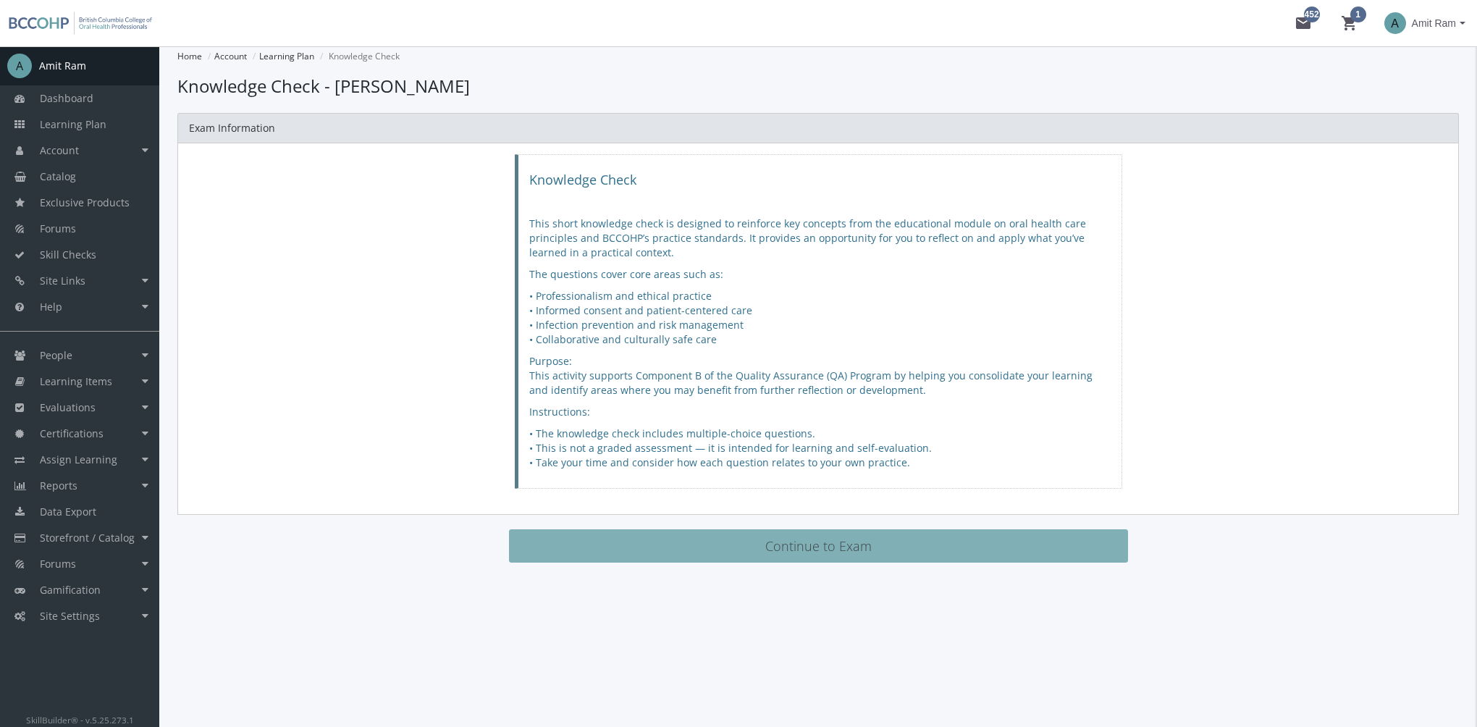
click at [709, 554] on button "Continue to Exam" at bounding box center [818, 545] width 619 height 33
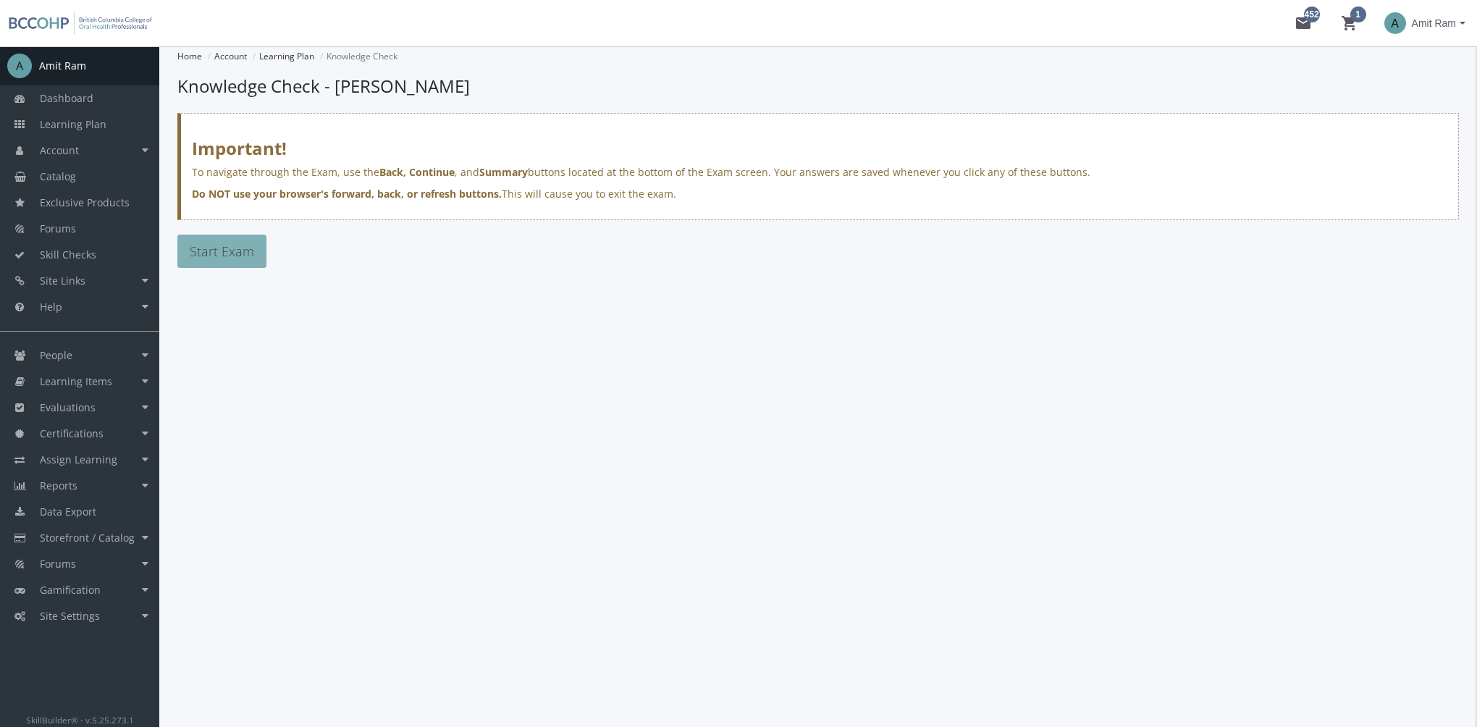
click at [257, 258] on button "Start Exam" at bounding box center [221, 251] width 89 height 33
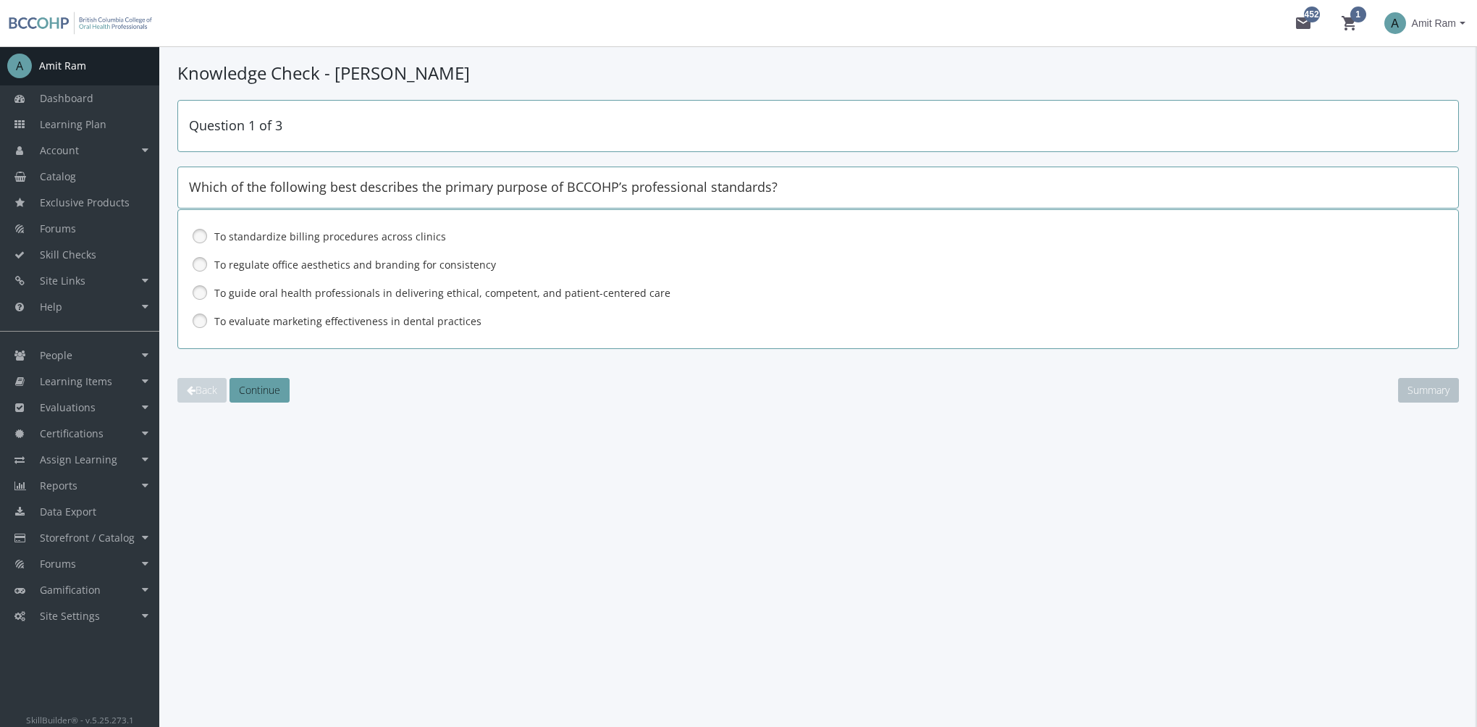
click at [271, 291] on label "To guide oral health professionals in delivering ethical, competent, and patien…" at bounding box center [780, 293] width 1132 height 14
click at [271, 388] on span "Continue" at bounding box center [259, 390] width 41 height 14
click at [298, 298] on label "Ensure the patient understands all options, risks, and benefits, and provides i…" at bounding box center [780, 293] width 1132 height 14
click at [267, 391] on span "Continue" at bounding box center [259, 390] width 41 height 14
click at [274, 319] on label "Following standardized sterilization protocols for all reusable instruments" at bounding box center [780, 321] width 1132 height 14
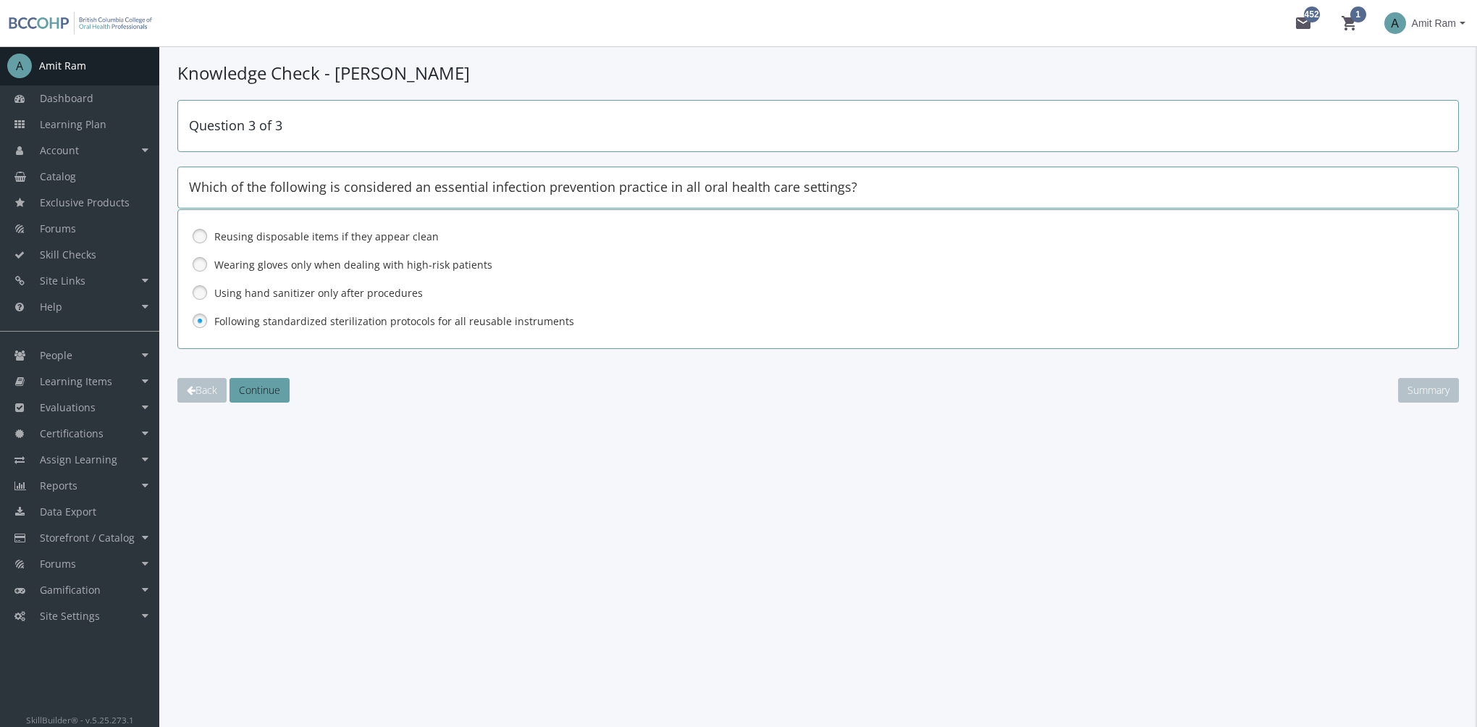
click at [277, 374] on div "Question 3 of 3 Which of the following is considered an essential infection pre…" at bounding box center [817, 251] width 1281 height 303
click at [275, 395] on span "Continue" at bounding box center [259, 390] width 41 height 14
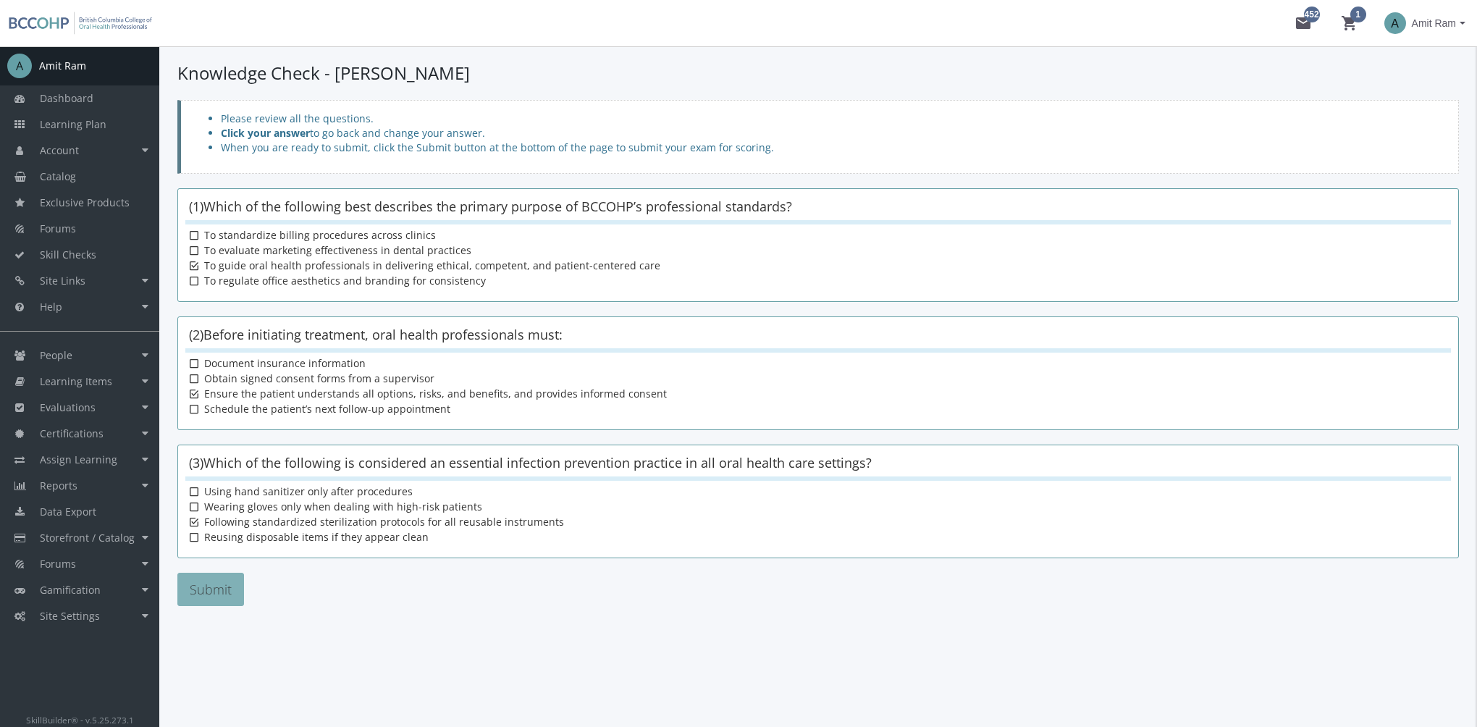
click at [229, 577] on button "Submit" at bounding box center [210, 589] width 67 height 33
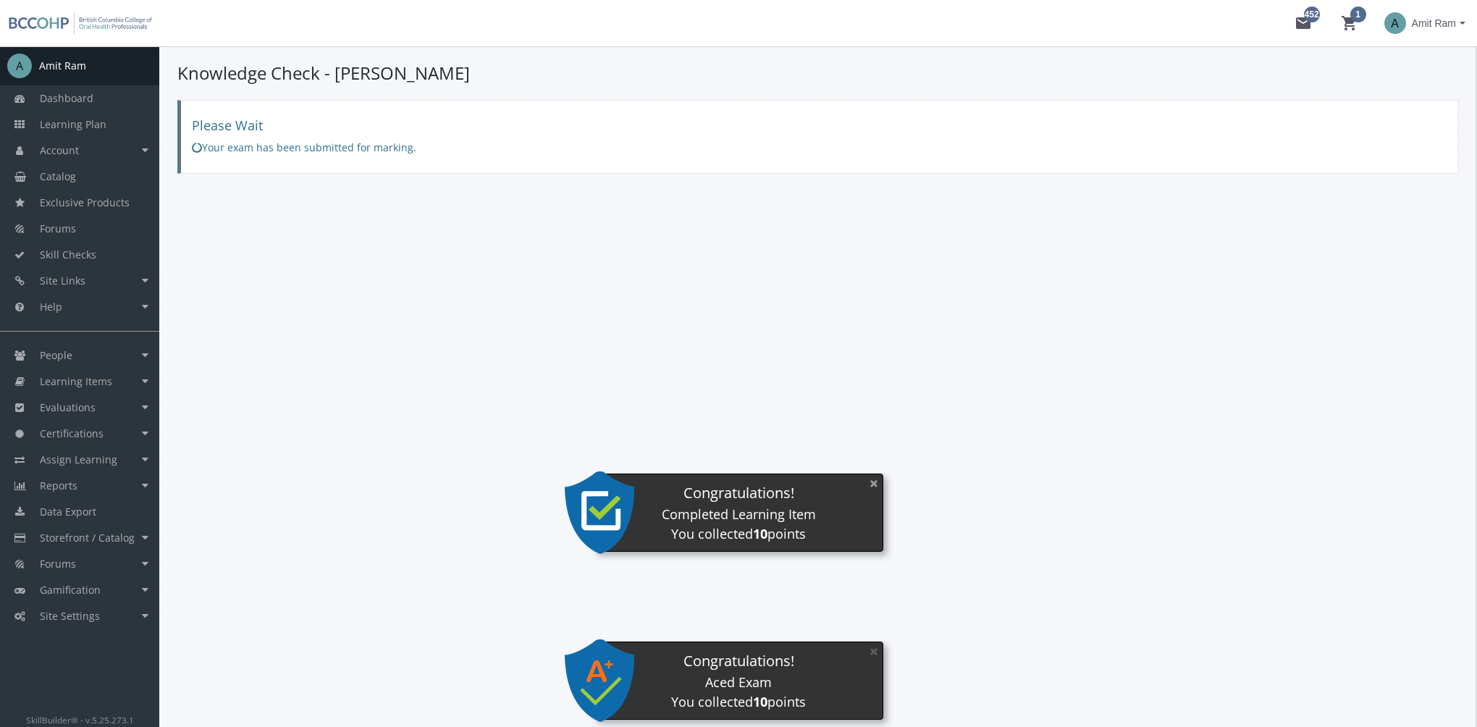
click at [868, 493] on button "×" at bounding box center [873, 483] width 23 height 30
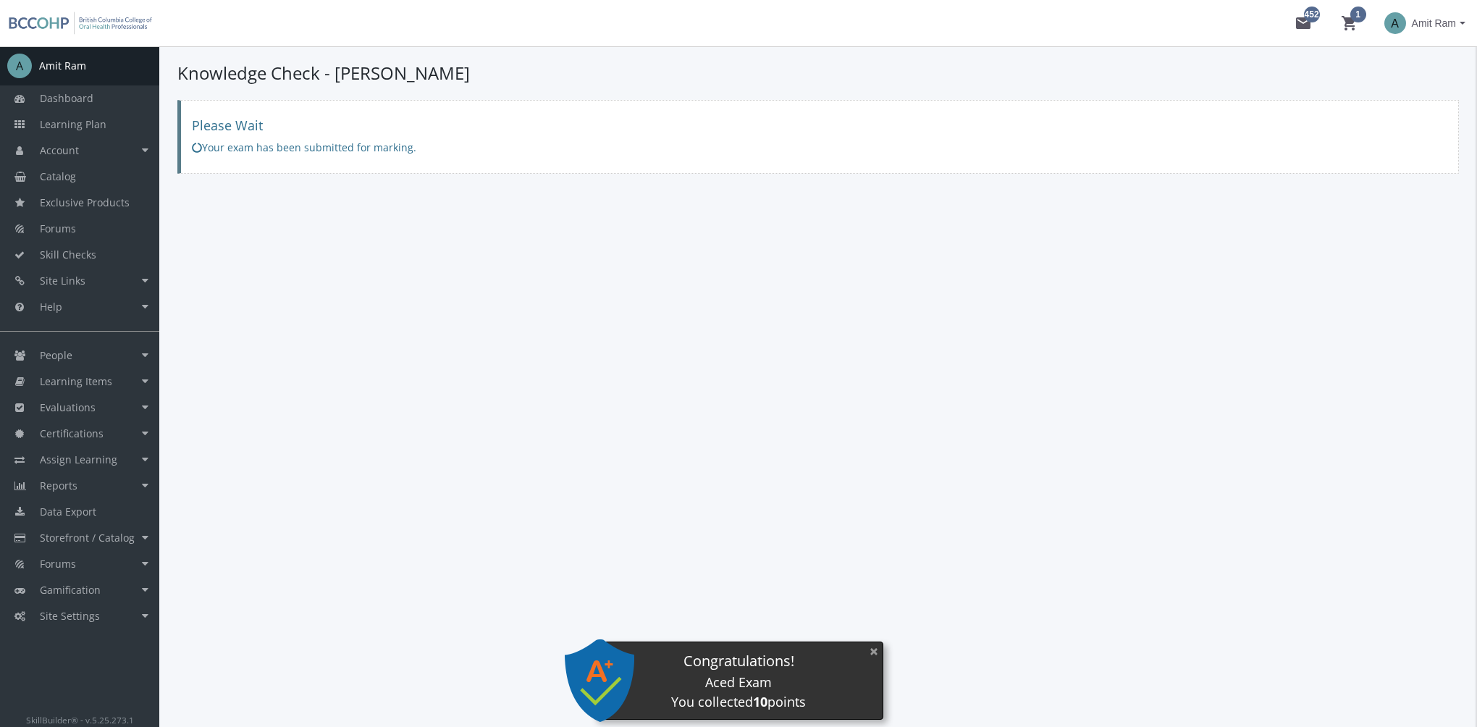
click at [875, 650] on button "×" at bounding box center [873, 651] width 23 height 30
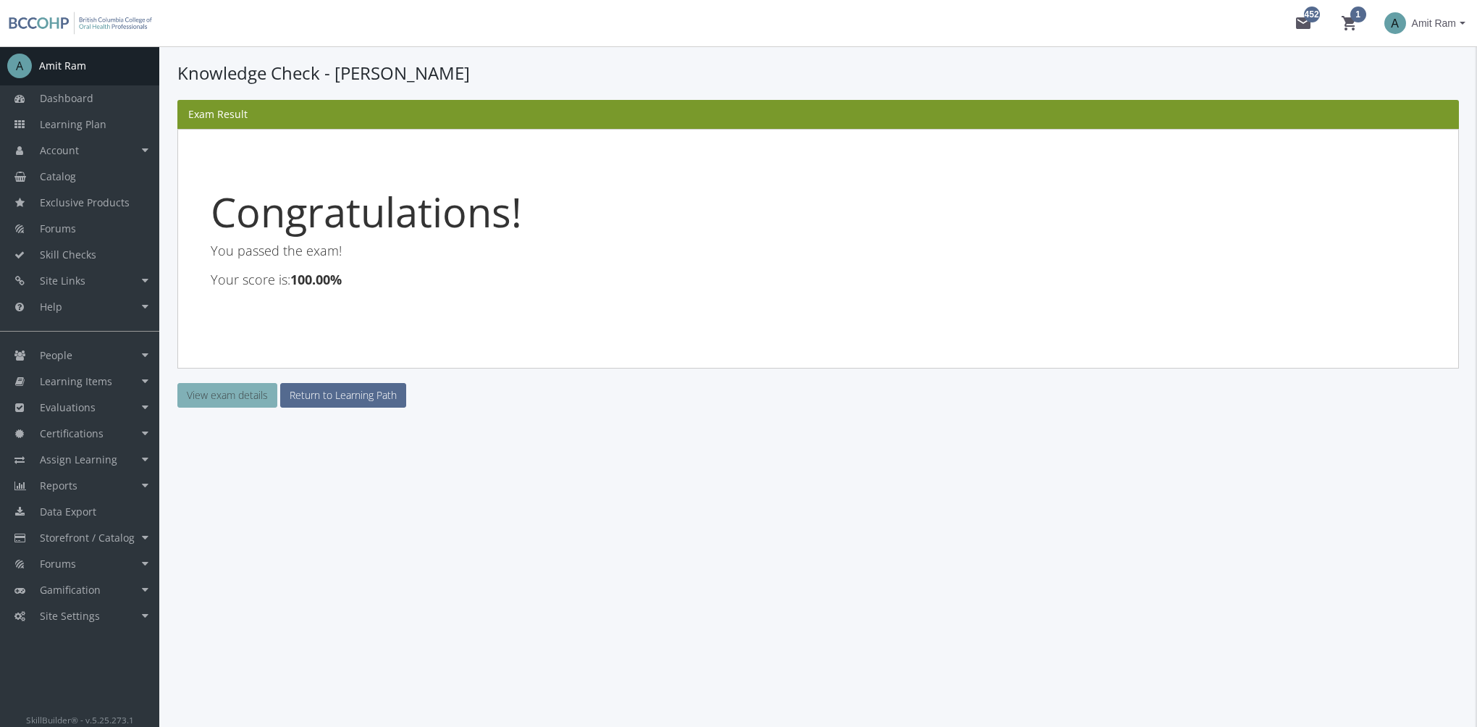
click at [257, 405] on link "View exam details" at bounding box center [227, 395] width 100 height 25
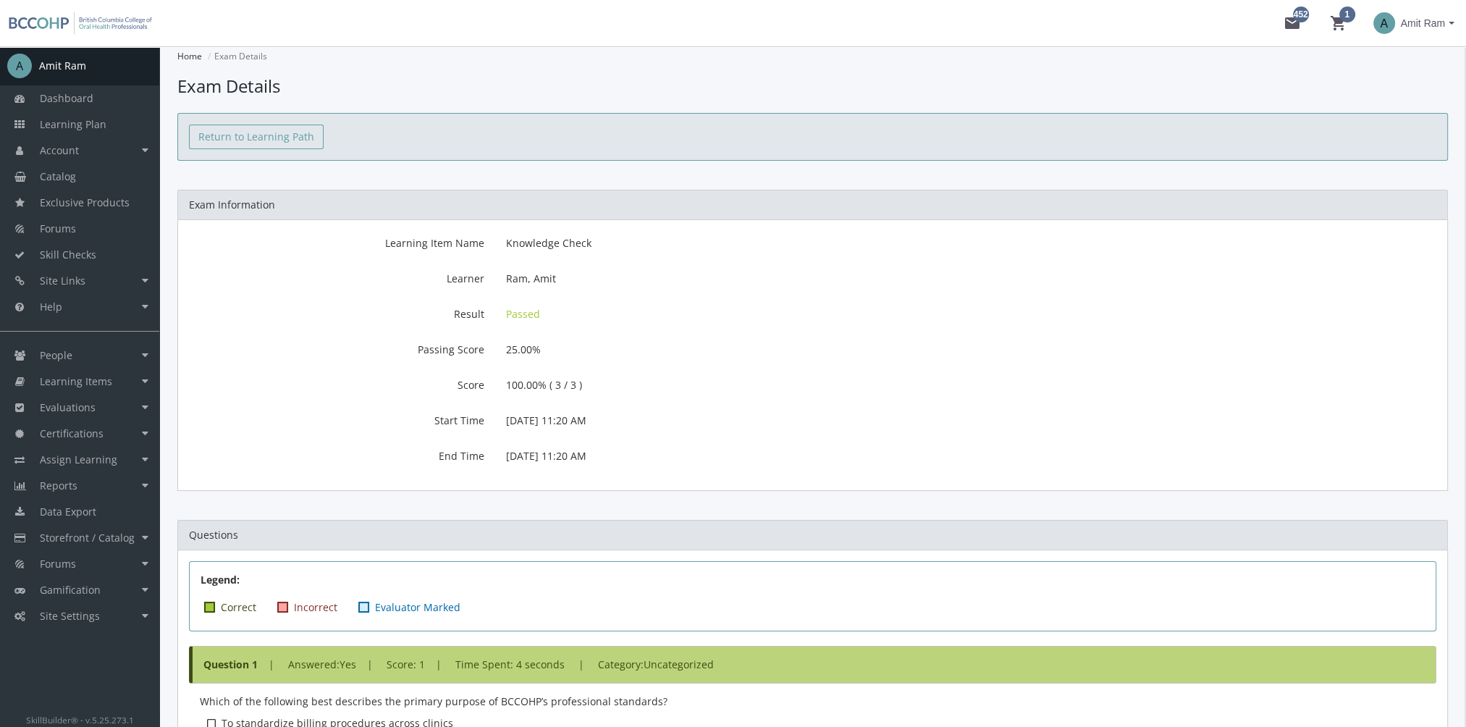
click at [249, 138] on link "Return to Learning Path" at bounding box center [256, 137] width 135 height 25
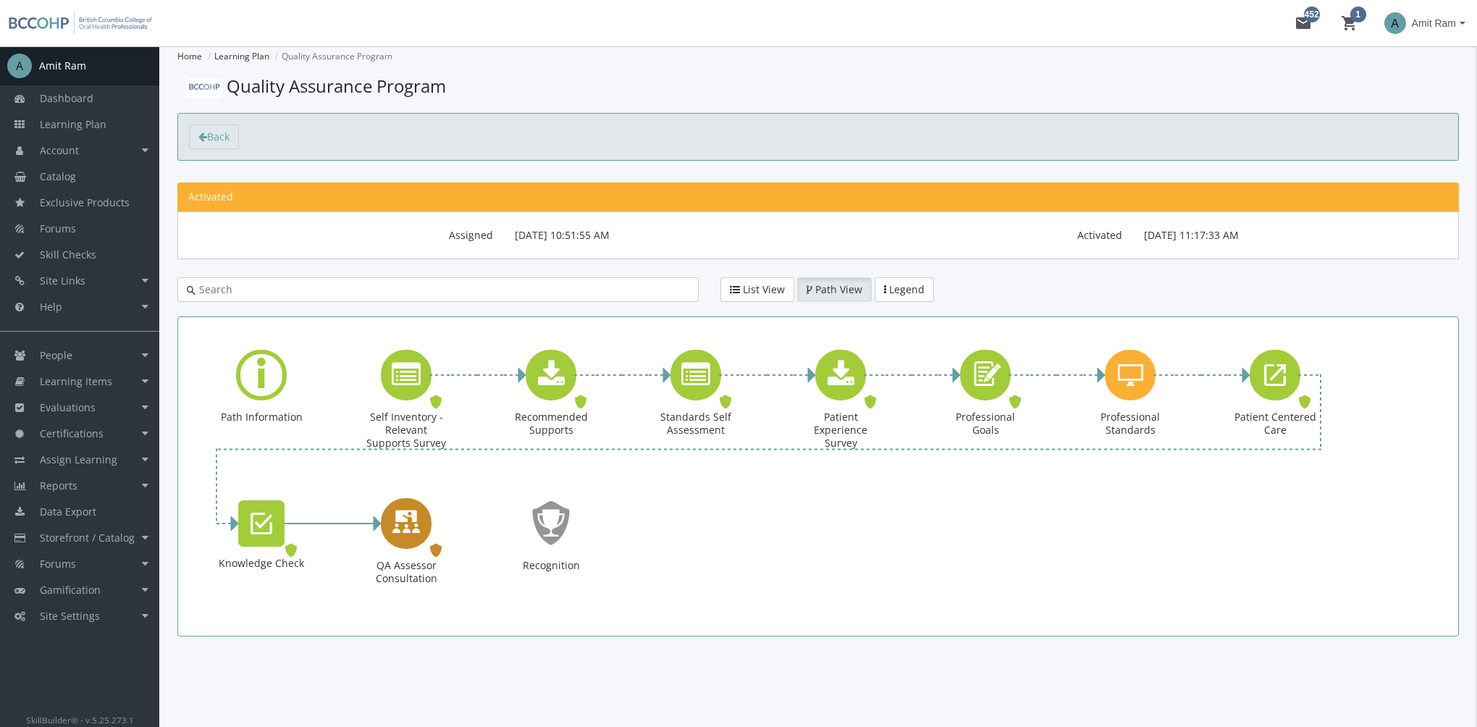
click at [415, 526] on icon "QA Assessor Consultation" at bounding box center [406, 522] width 29 height 41
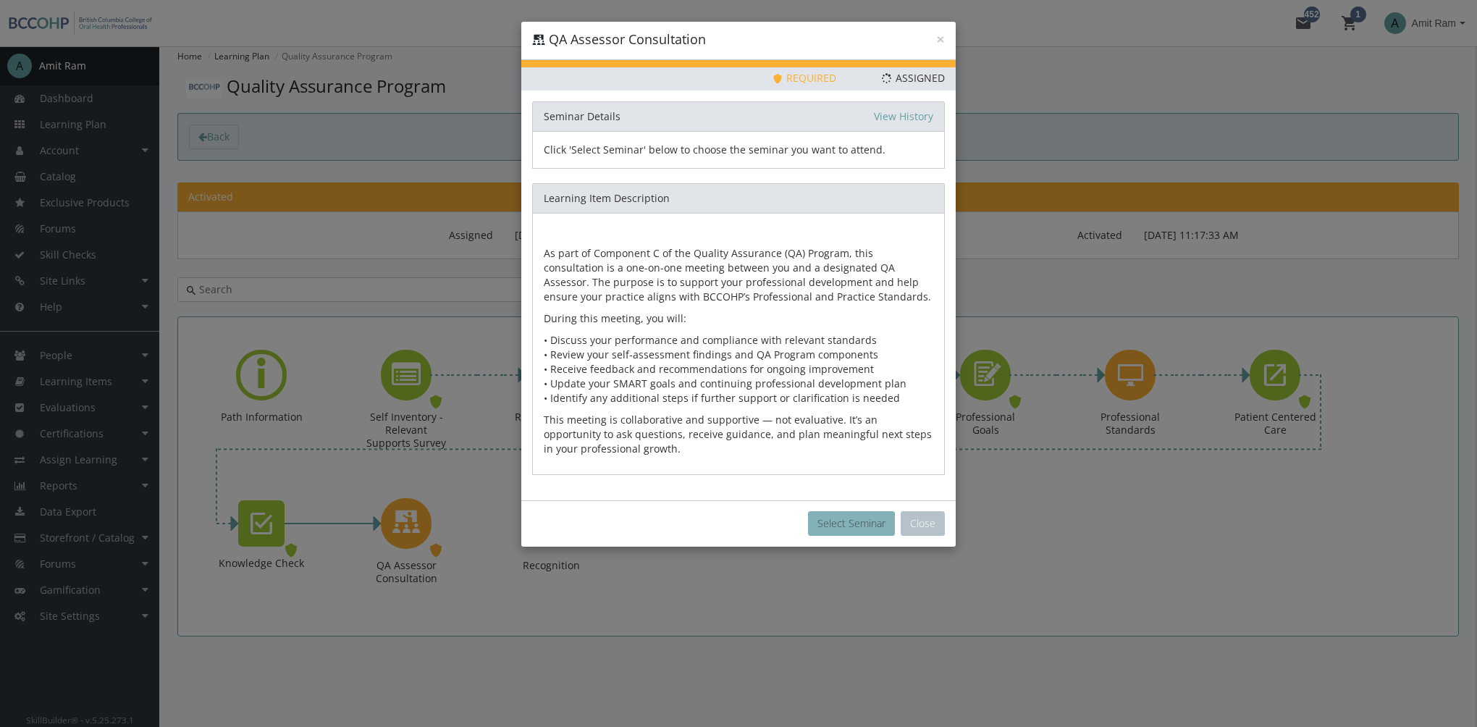
click at [830, 513] on button "Select Seminar" at bounding box center [851, 523] width 87 height 25
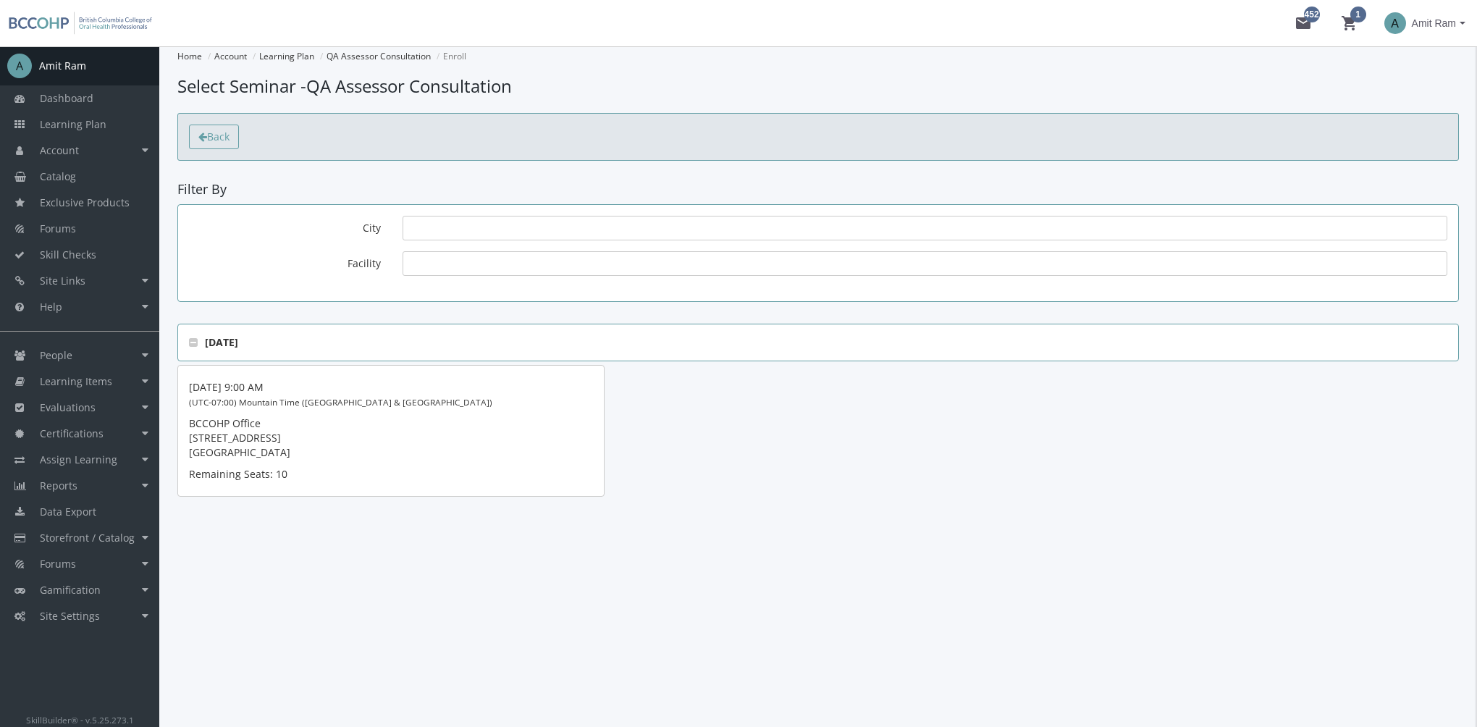
click at [217, 135] on span "Back" at bounding box center [218, 137] width 22 height 14
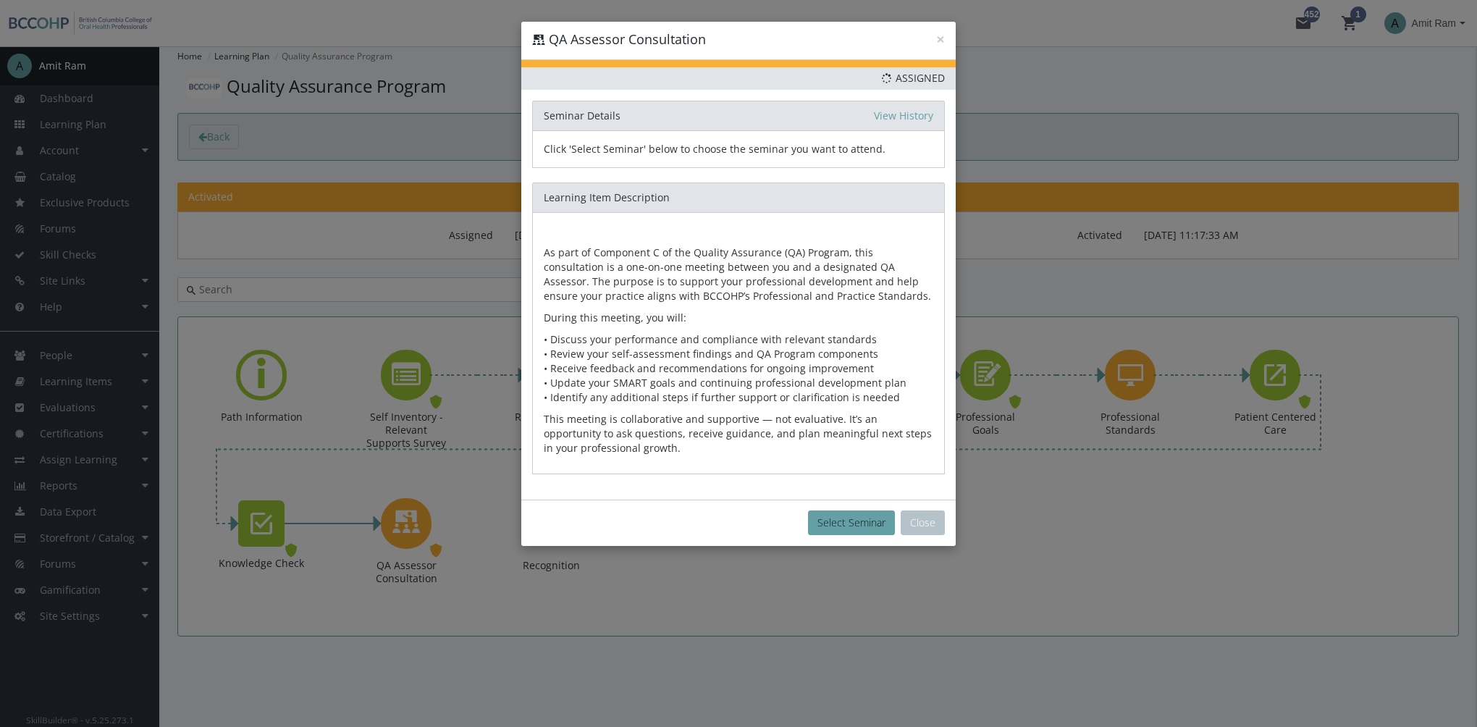
click at [948, 524] on div "Select Seminar Close" at bounding box center [738, 522] width 434 height 46
click at [937, 524] on button "Close" at bounding box center [923, 522] width 44 height 25
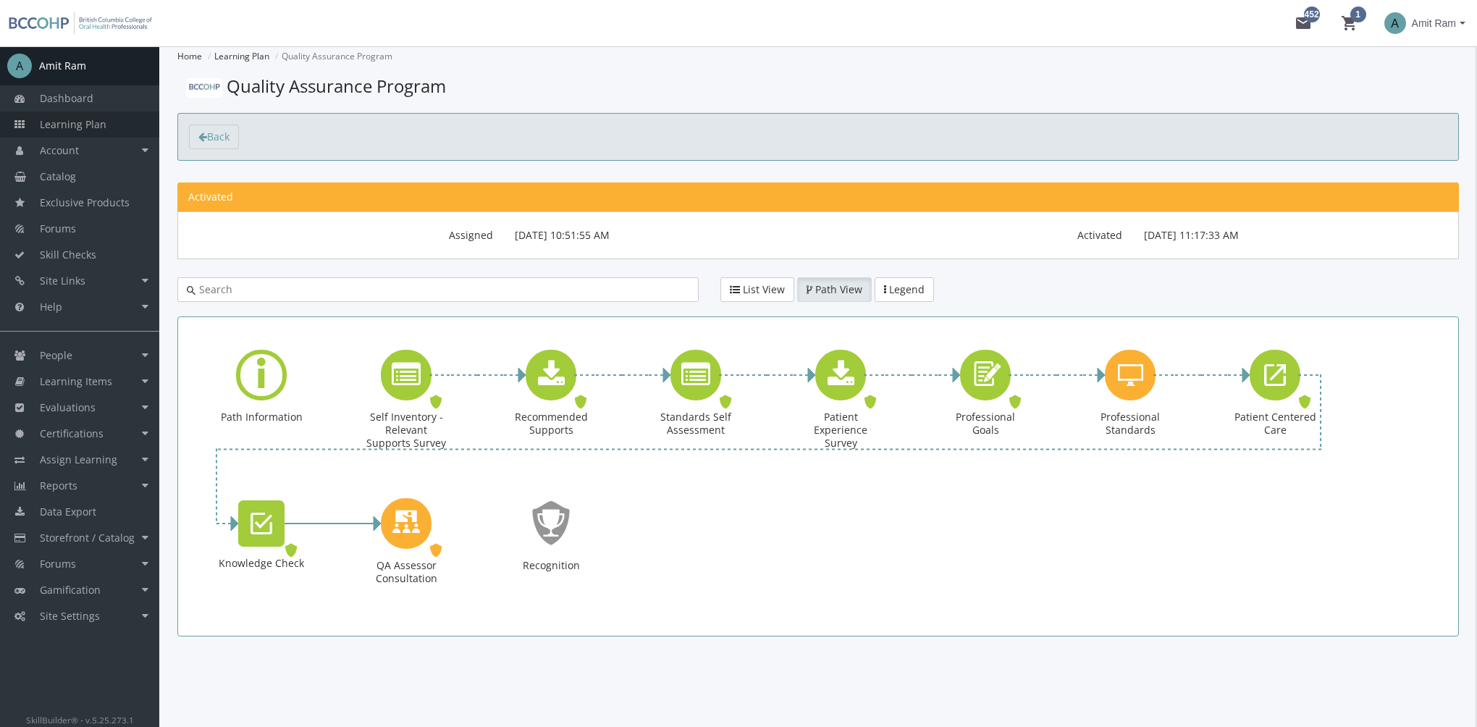
click at [79, 127] on span "Learning Plan" at bounding box center [73, 124] width 67 height 14
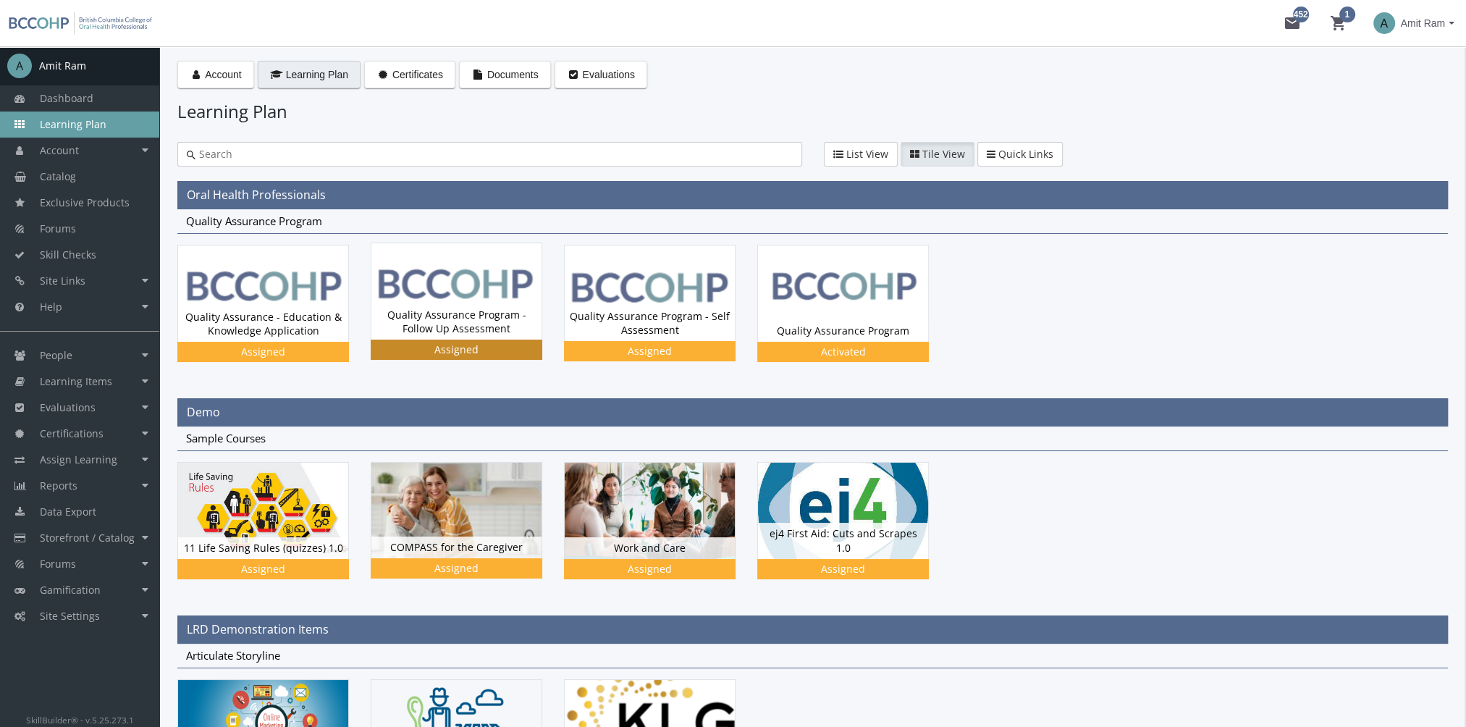
click at [475, 279] on img at bounding box center [456, 291] width 170 height 96
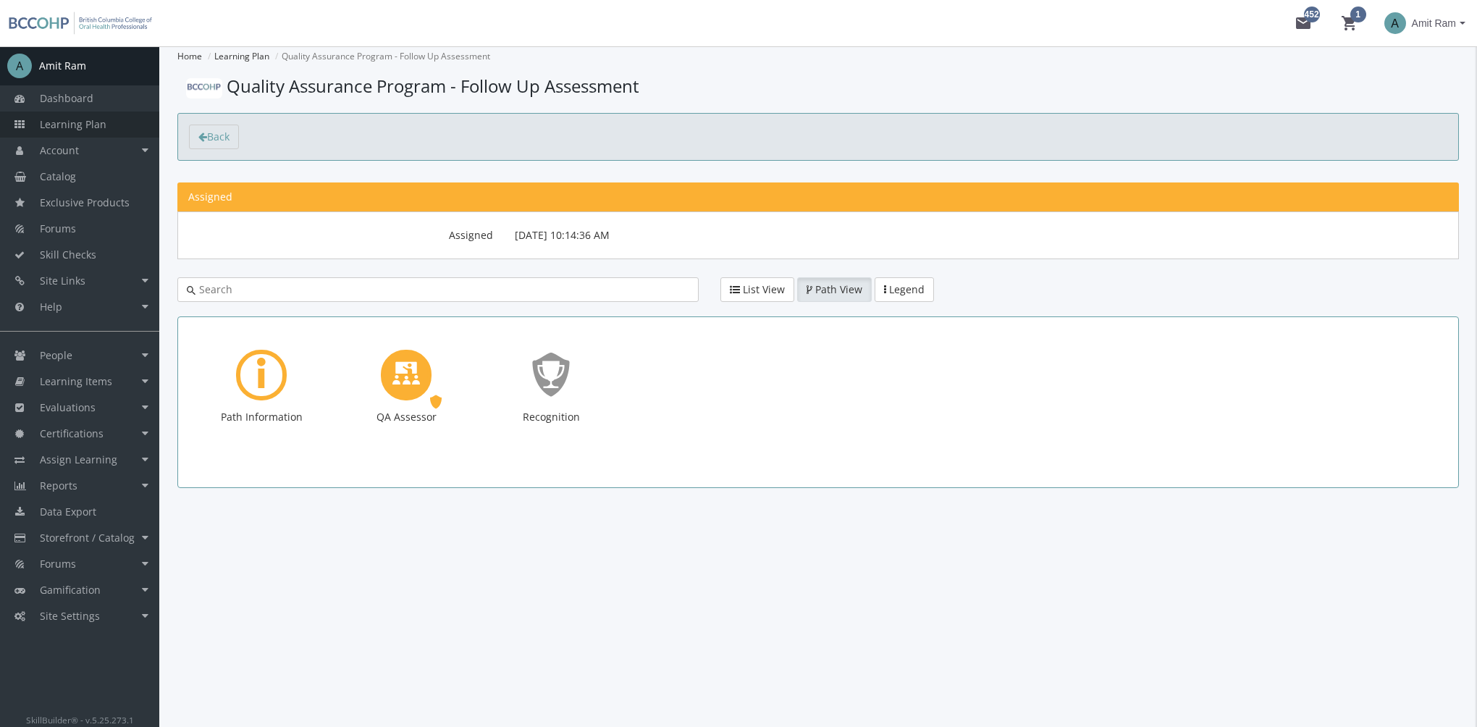
click at [93, 119] on span "Learning Plan" at bounding box center [73, 124] width 67 height 14
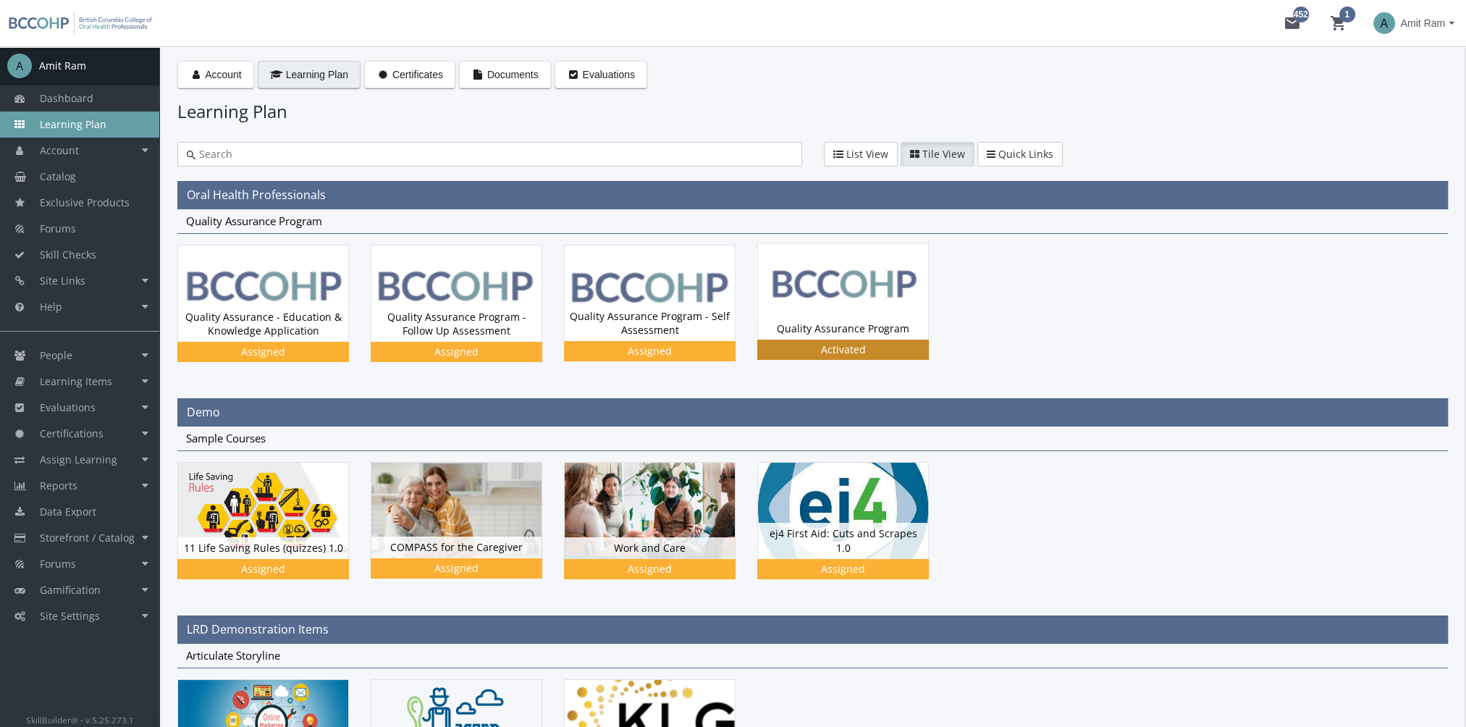
click at [848, 281] on img at bounding box center [843, 291] width 170 height 96
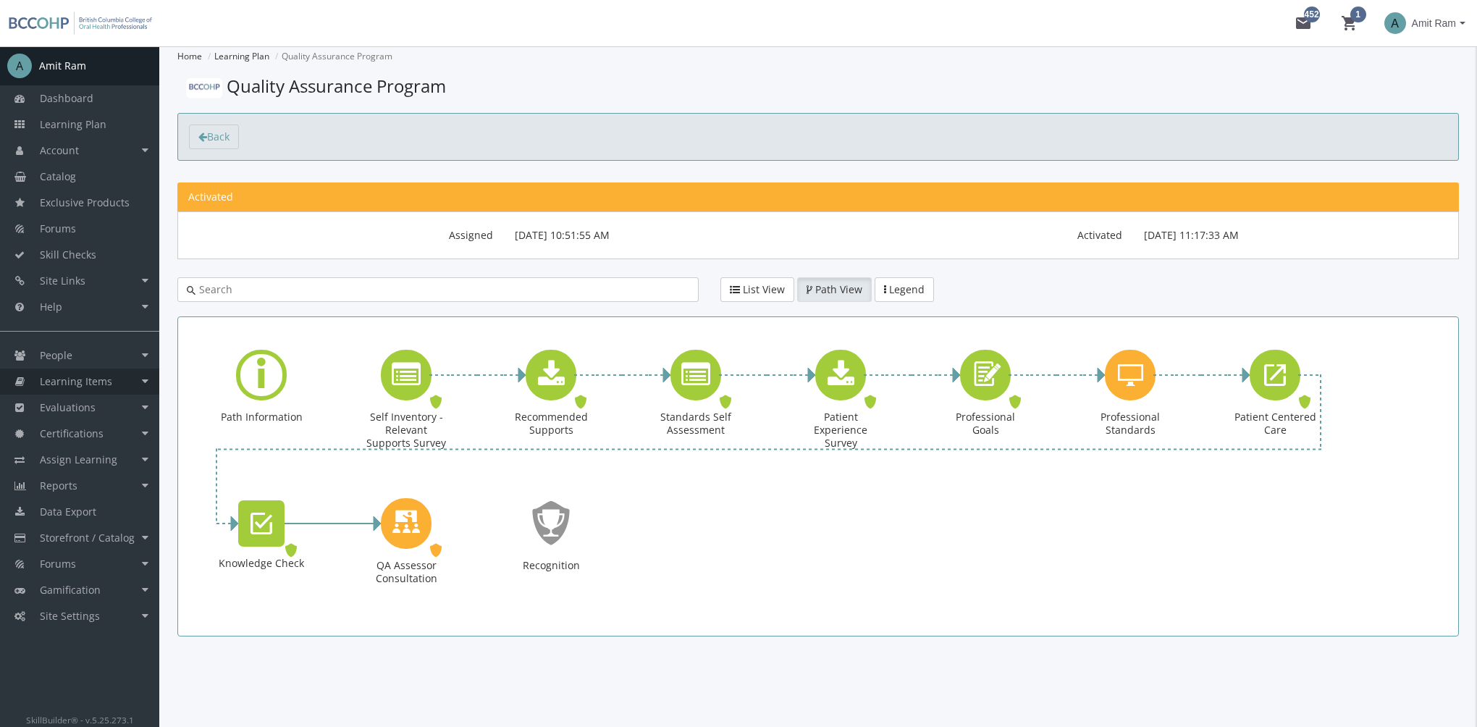
click at [109, 381] on span "Learning Items" at bounding box center [76, 381] width 72 height 14
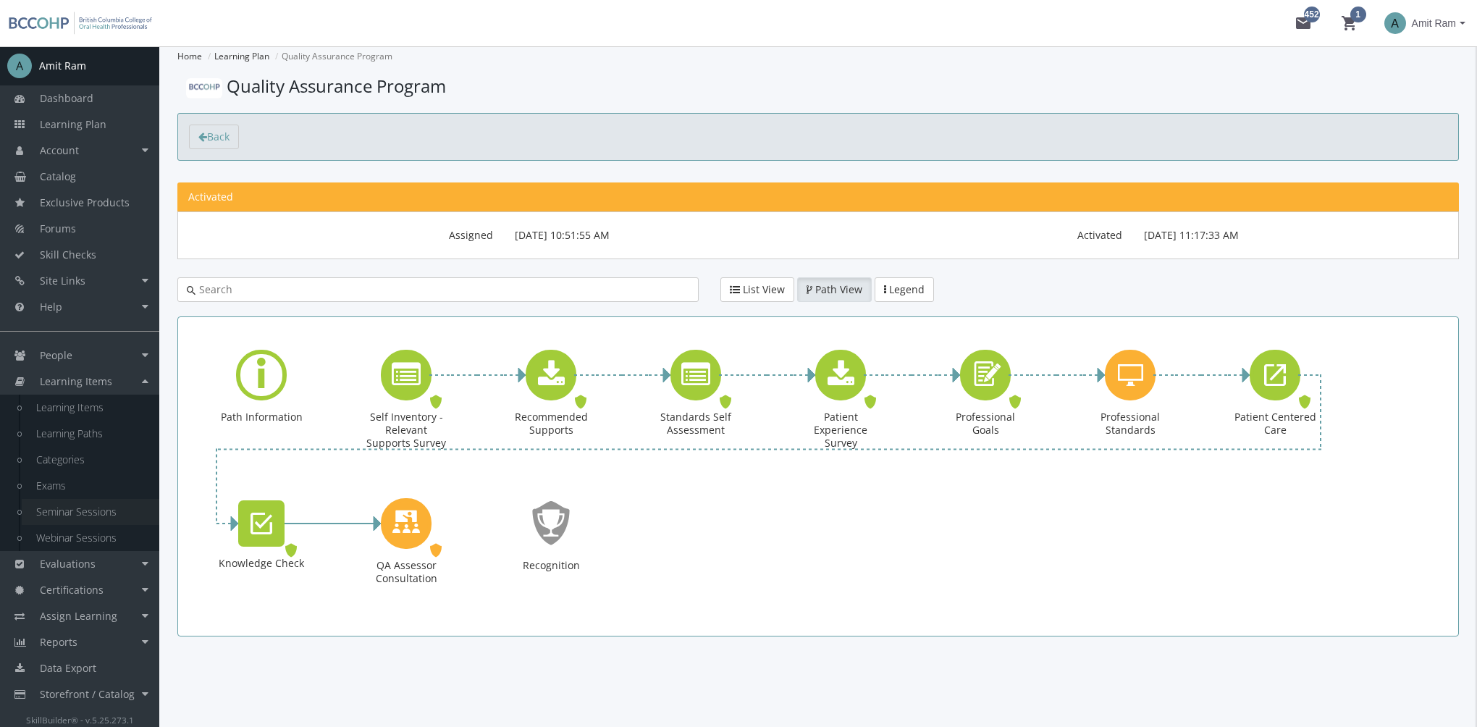
click at [97, 516] on link "Seminar Sessions" at bounding box center [91, 512] width 138 height 26
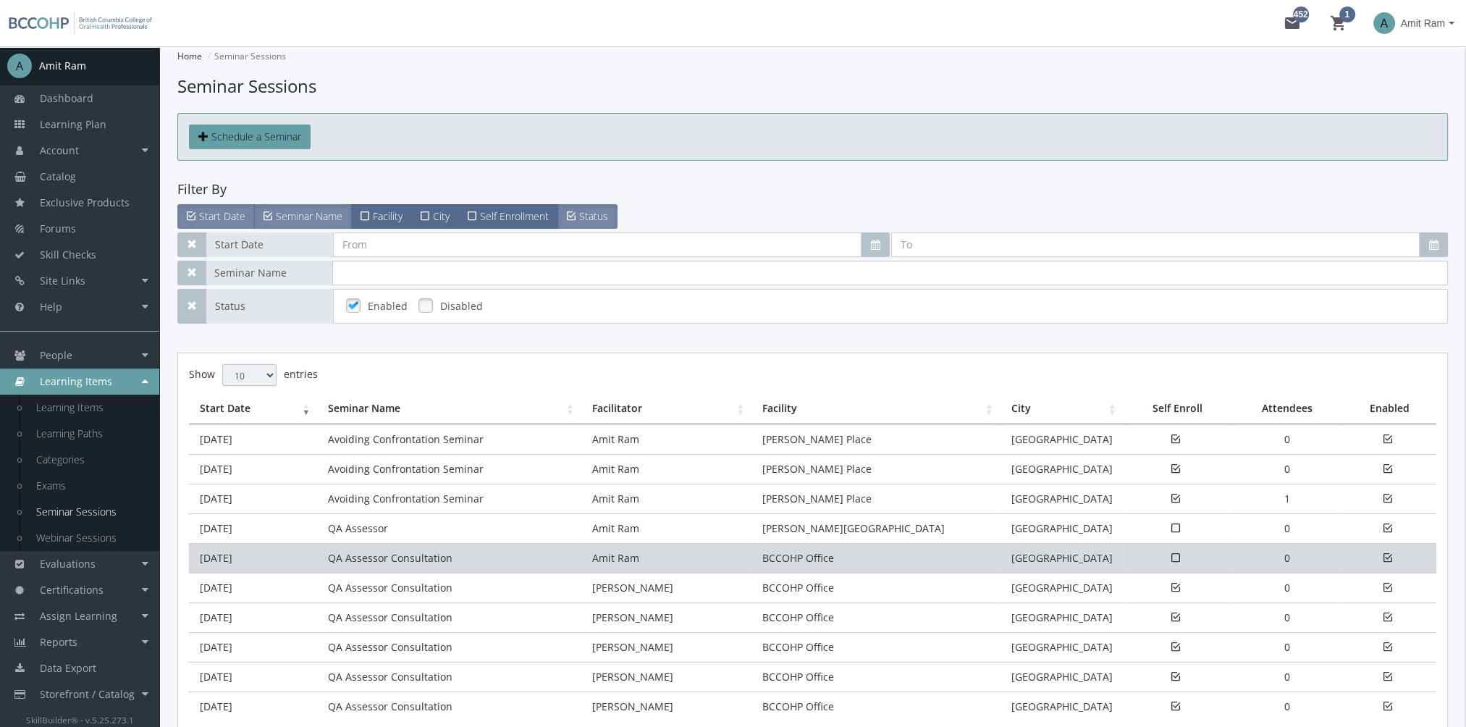
click at [290, 554] on td "[DATE]" at bounding box center [253, 558] width 128 height 30
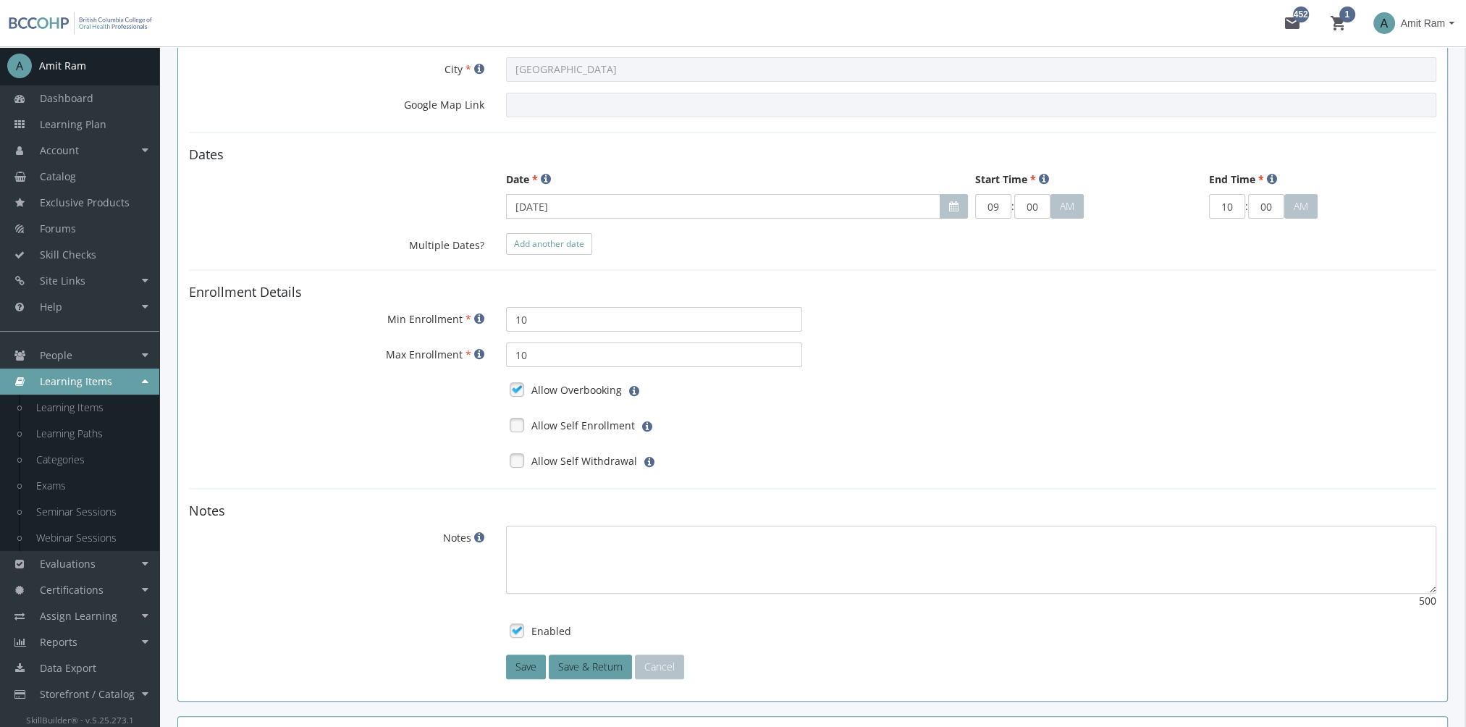
scroll to position [720, 0]
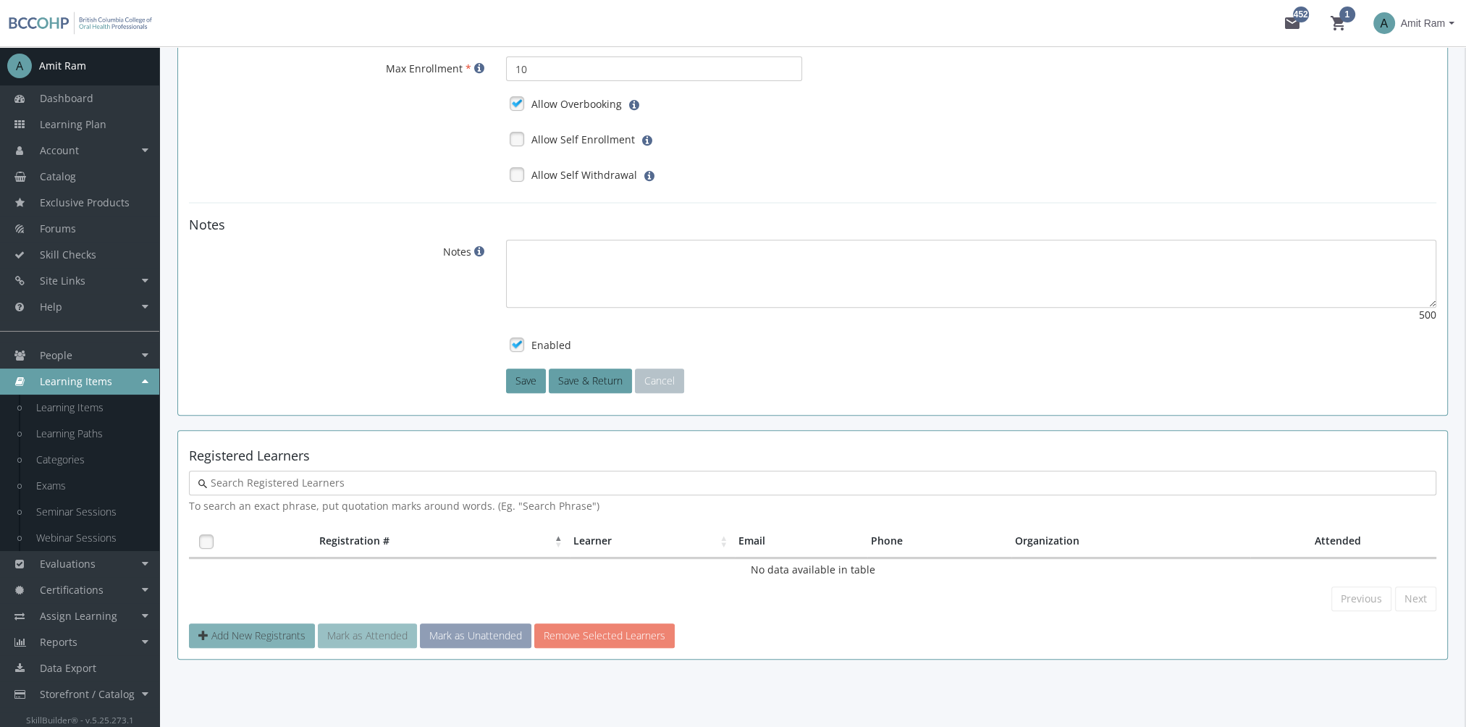
click at [261, 629] on span "Add New Registrants" at bounding box center [258, 635] width 94 height 14
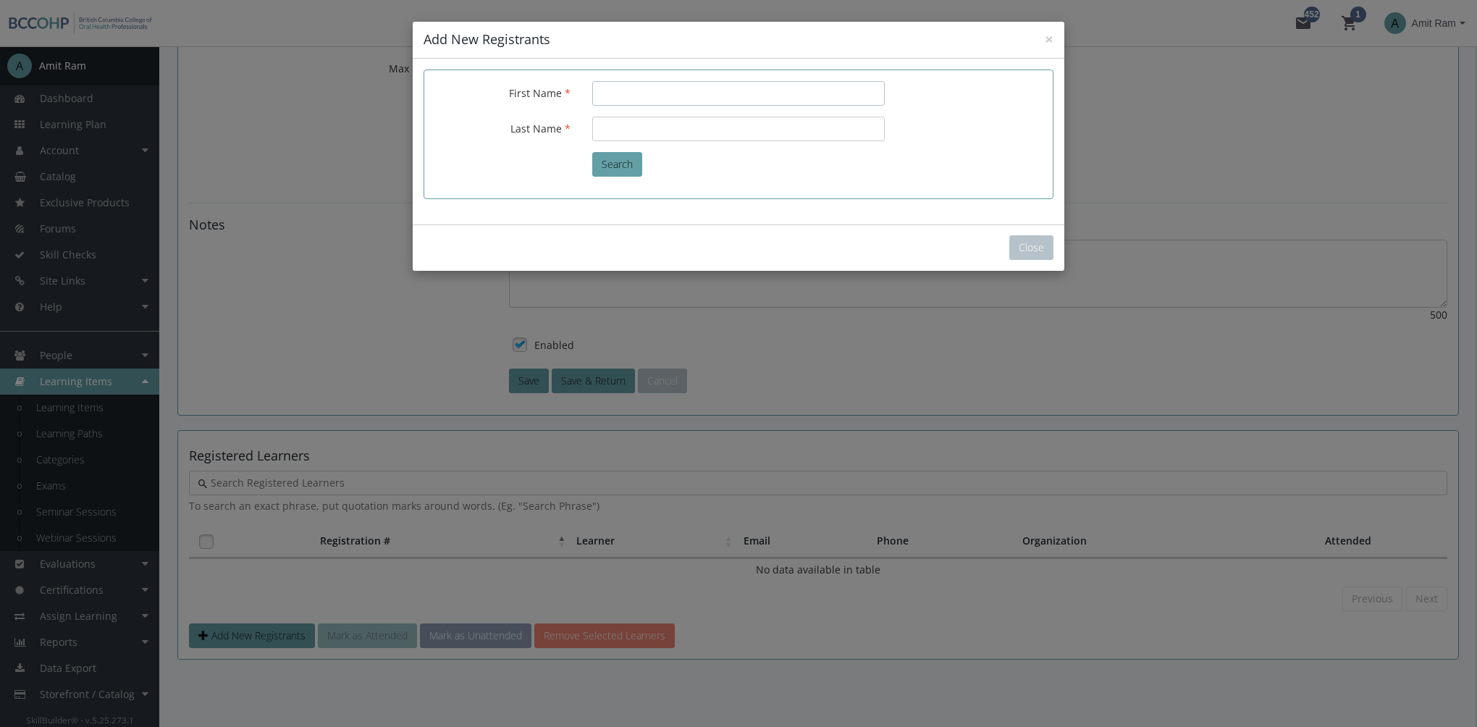
click at [724, 90] on input "First Name" at bounding box center [738, 93] width 292 height 25
type input "[PERSON_NAME]"
type input "ram"
click at [611, 169] on button "Search" at bounding box center [617, 164] width 50 height 25
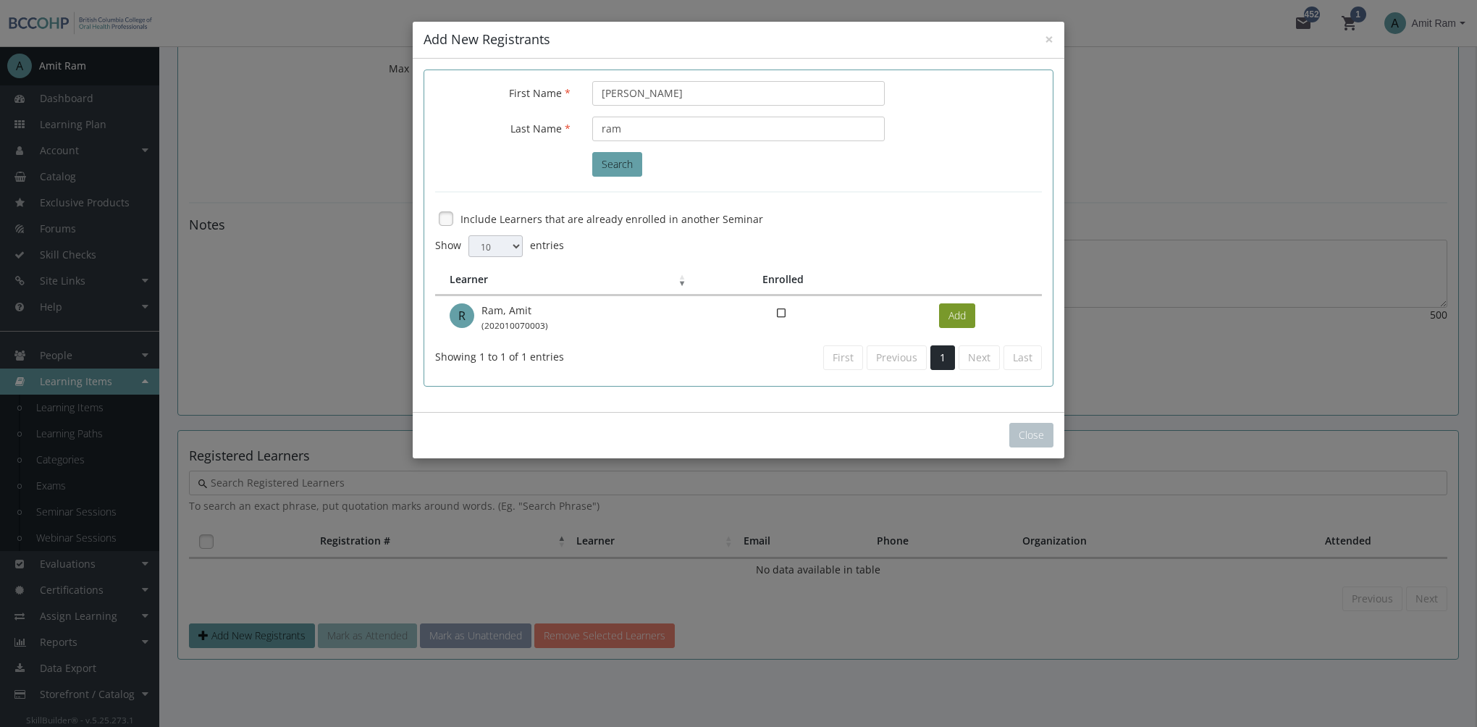
click at [966, 314] on button "Add" at bounding box center [957, 315] width 36 height 25
click at [1040, 442] on button "Close" at bounding box center [1031, 435] width 44 height 25
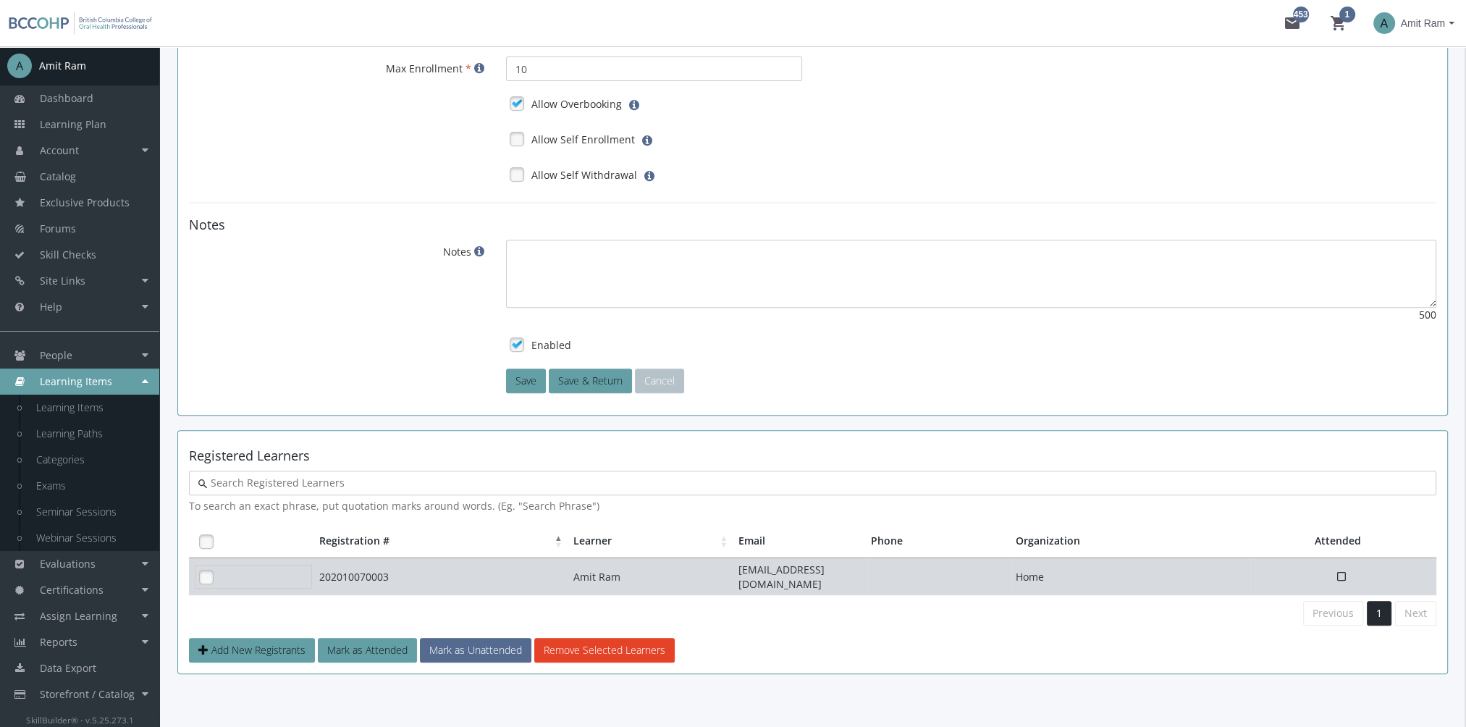
click at [213, 570] on link at bounding box center [206, 577] width 22 height 22
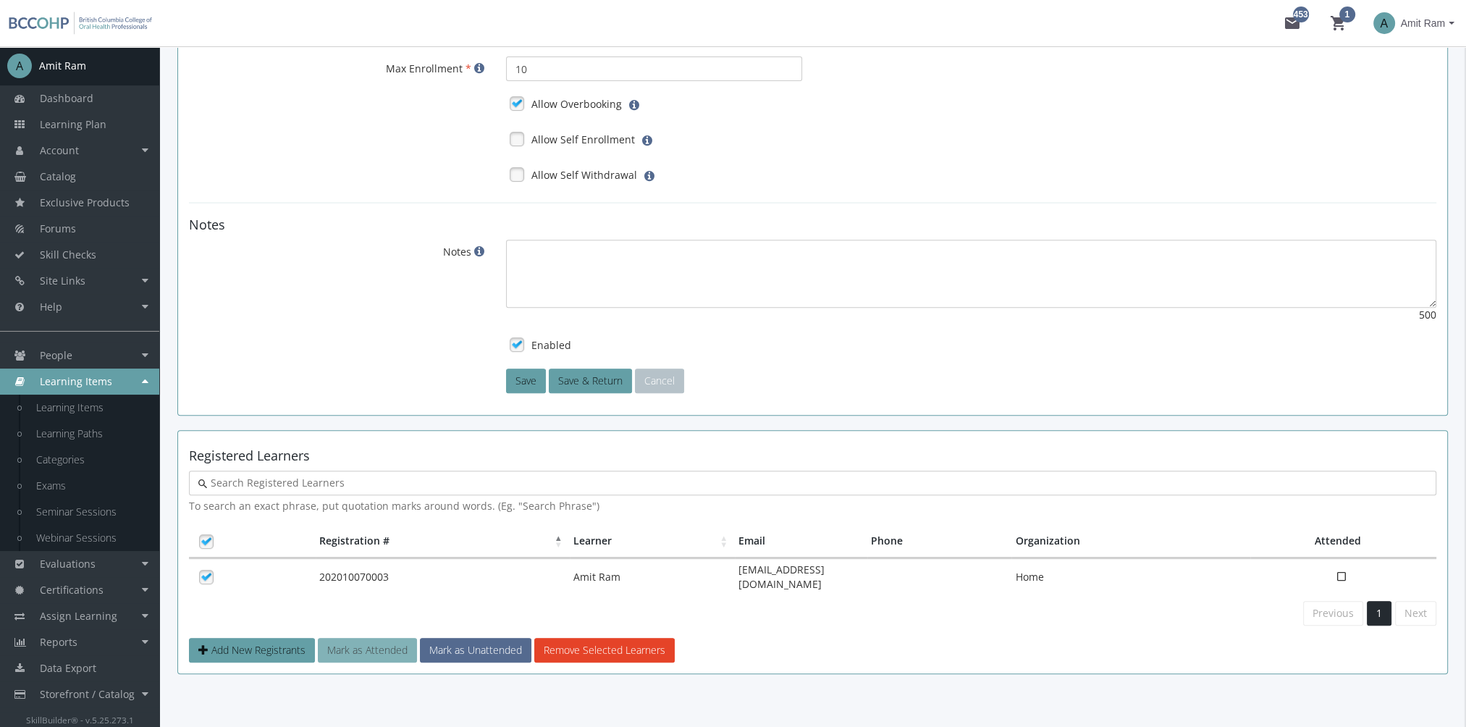
click at [380, 638] on button "Mark as Attended" at bounding box center [367, 650] width 99 height 25
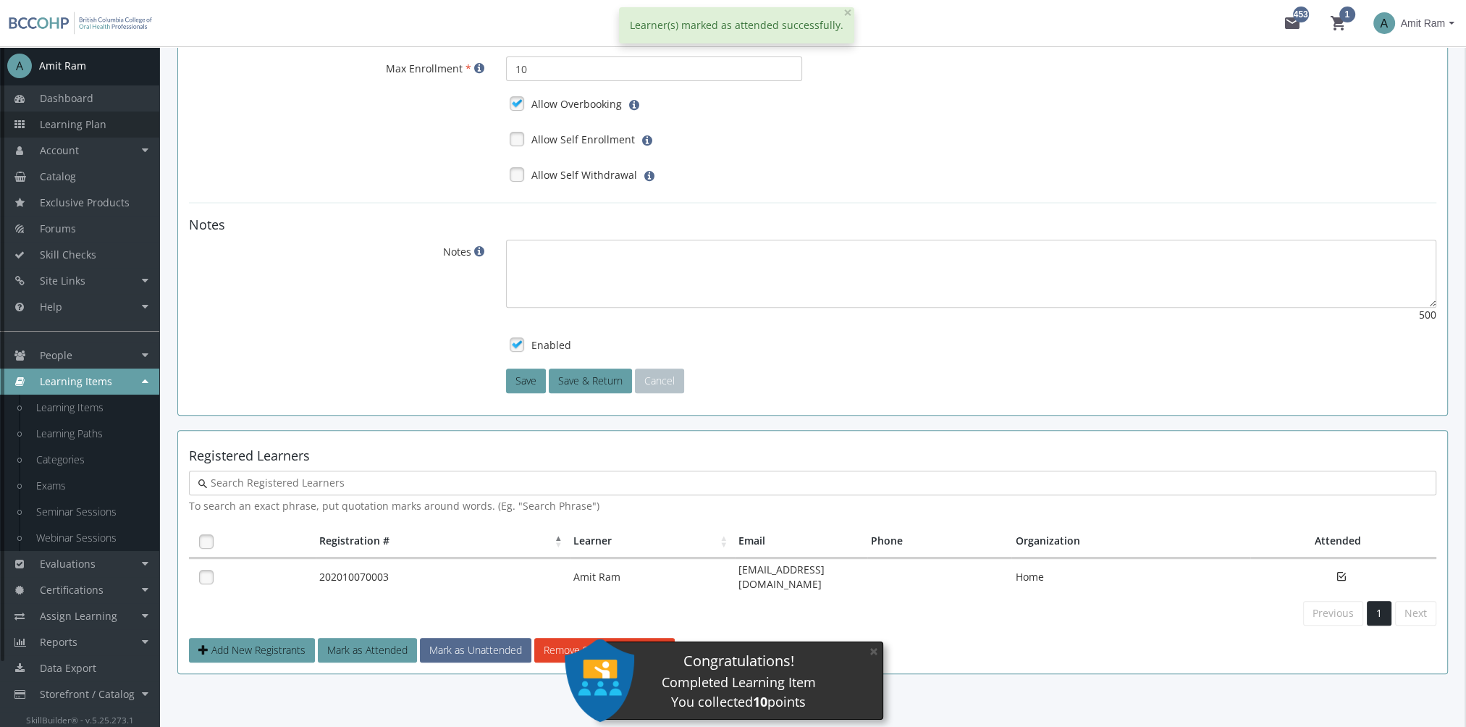
click at [91, 117] on span "Learning Plan" at bounding box center [73, 124] width 67 height 14
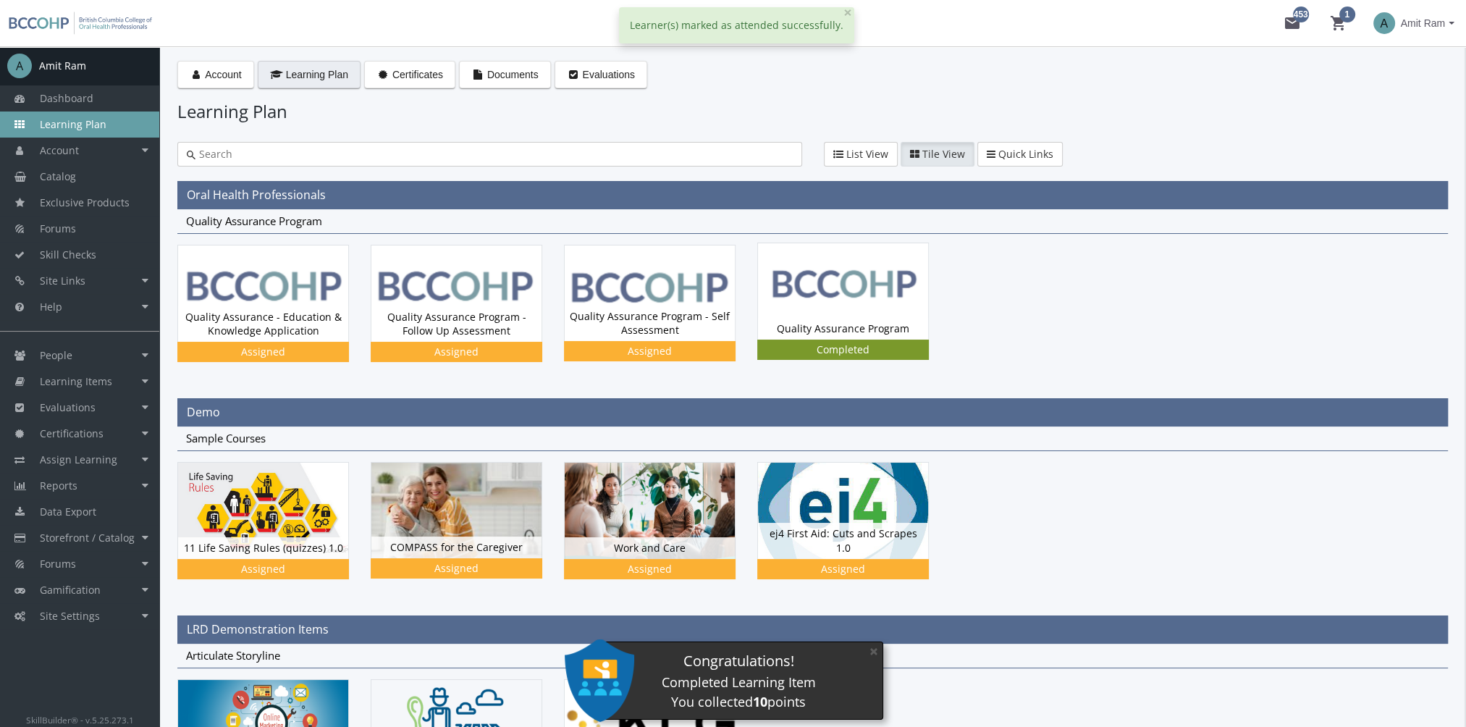
click at [872, 311] on img at bounding box center [843, 291] width 170 height 96
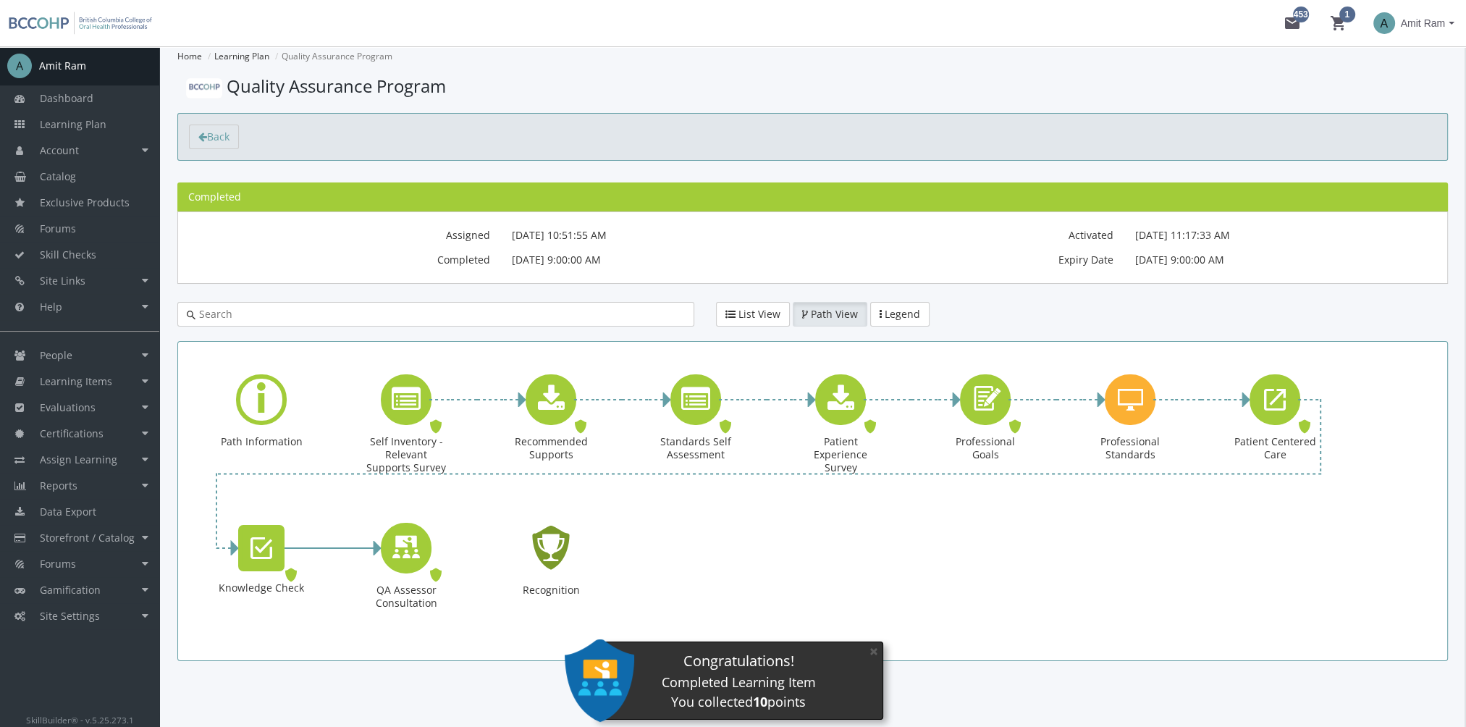
click at [557, 556] on icon "Recognition - Completed" at bounding box center [551, 548] width 46 height 66
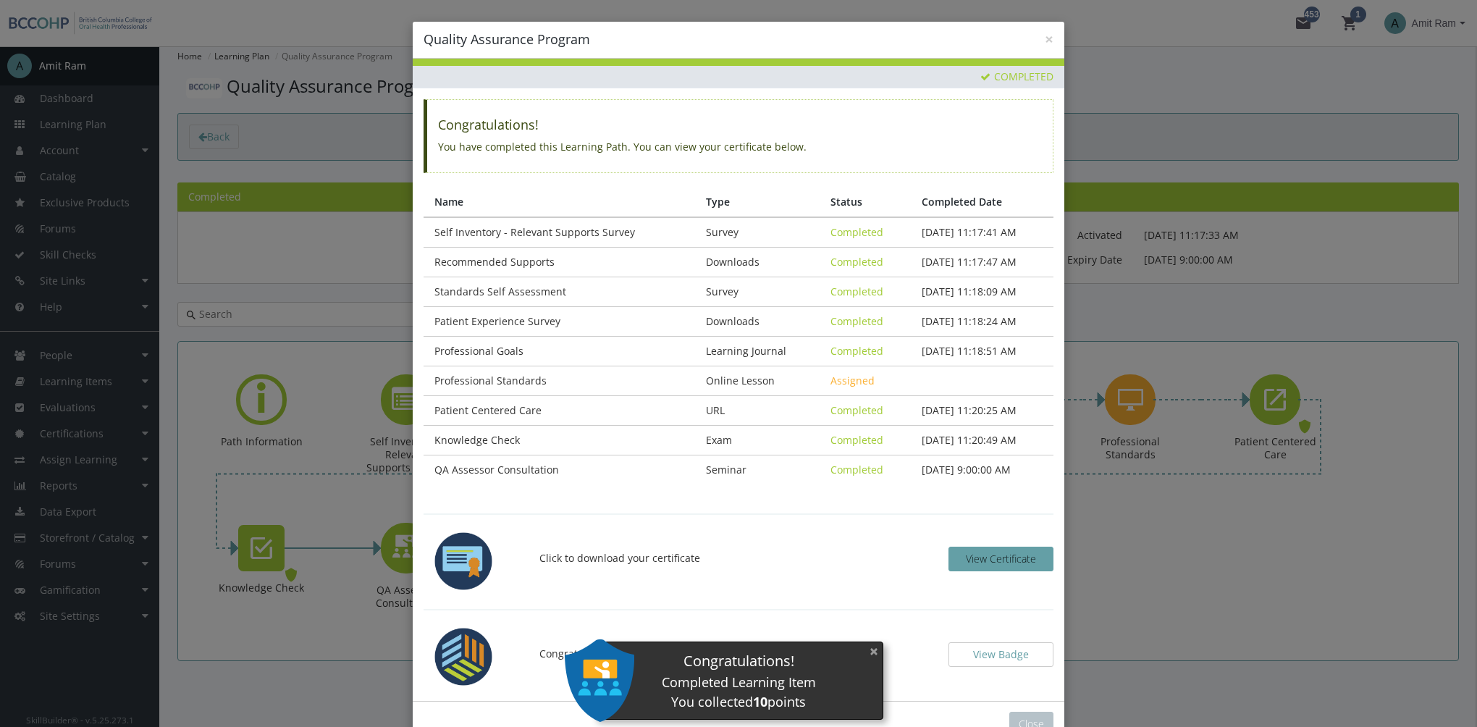
click at [872, 654] on button "×" at bounding box center [873, 651] width 23 height 30
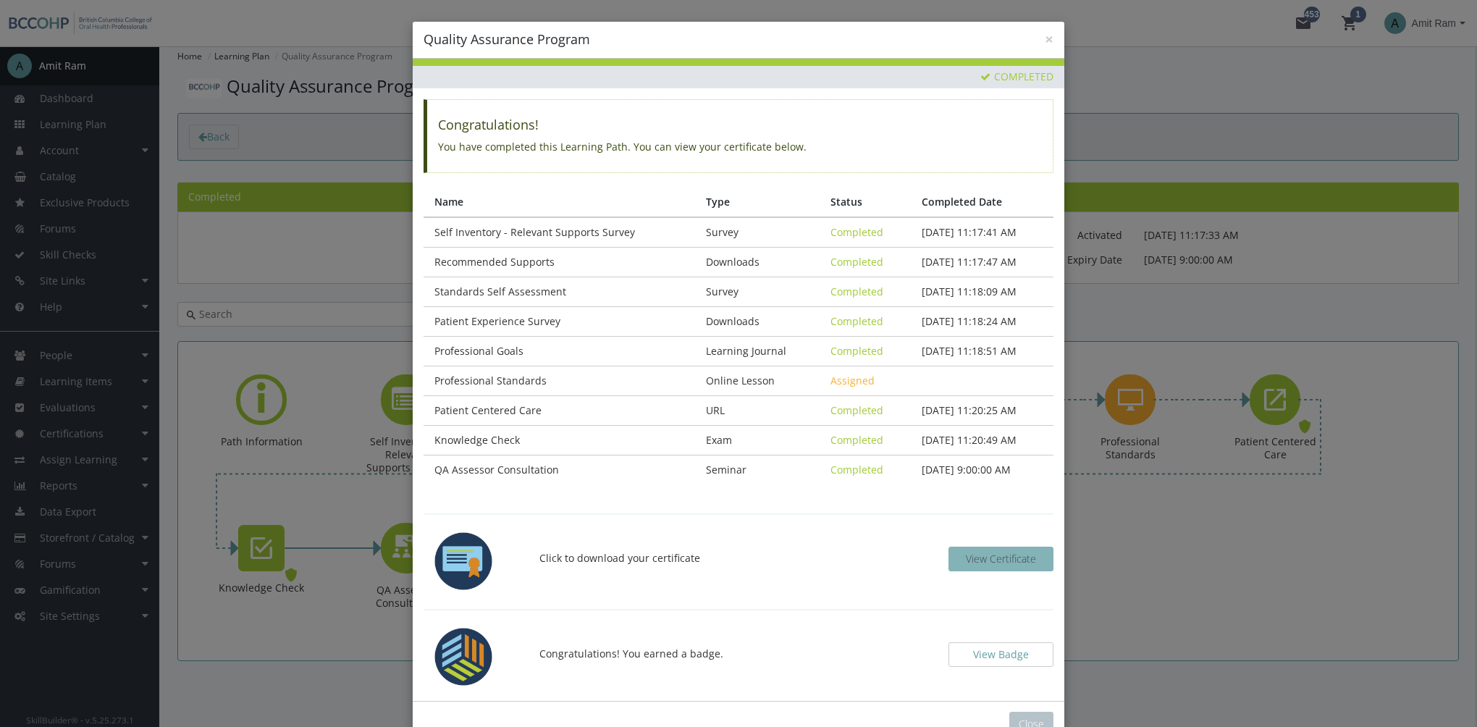
click at [997, 559] on span "View Certificate" at bounding box center [1001, 559] width 70 height 14
click at [1008, 657] on button "View Badge" at bounding box center [1000, 654] width 105 height 25
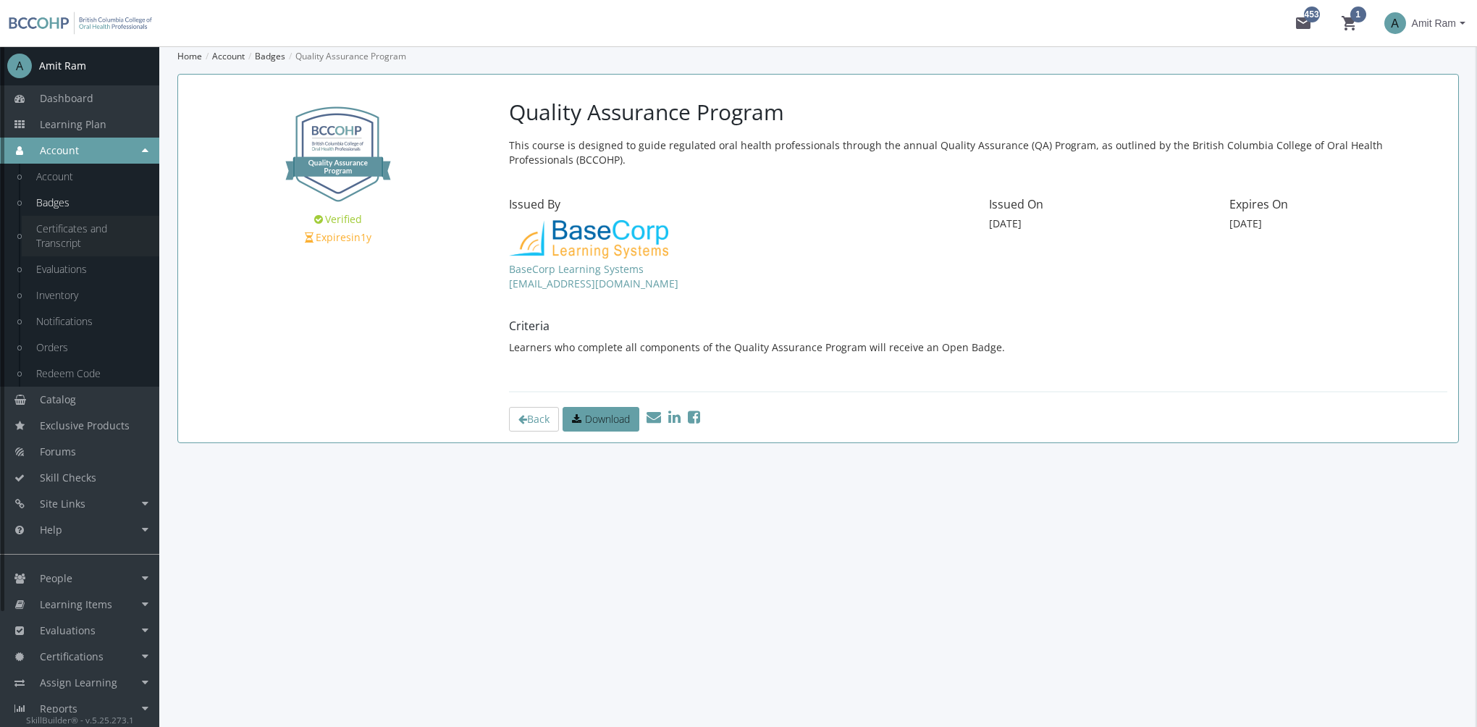
click at [80, 237] on link "Certificates and Transcript" at bounding box center [91, 236] width 138 height 41
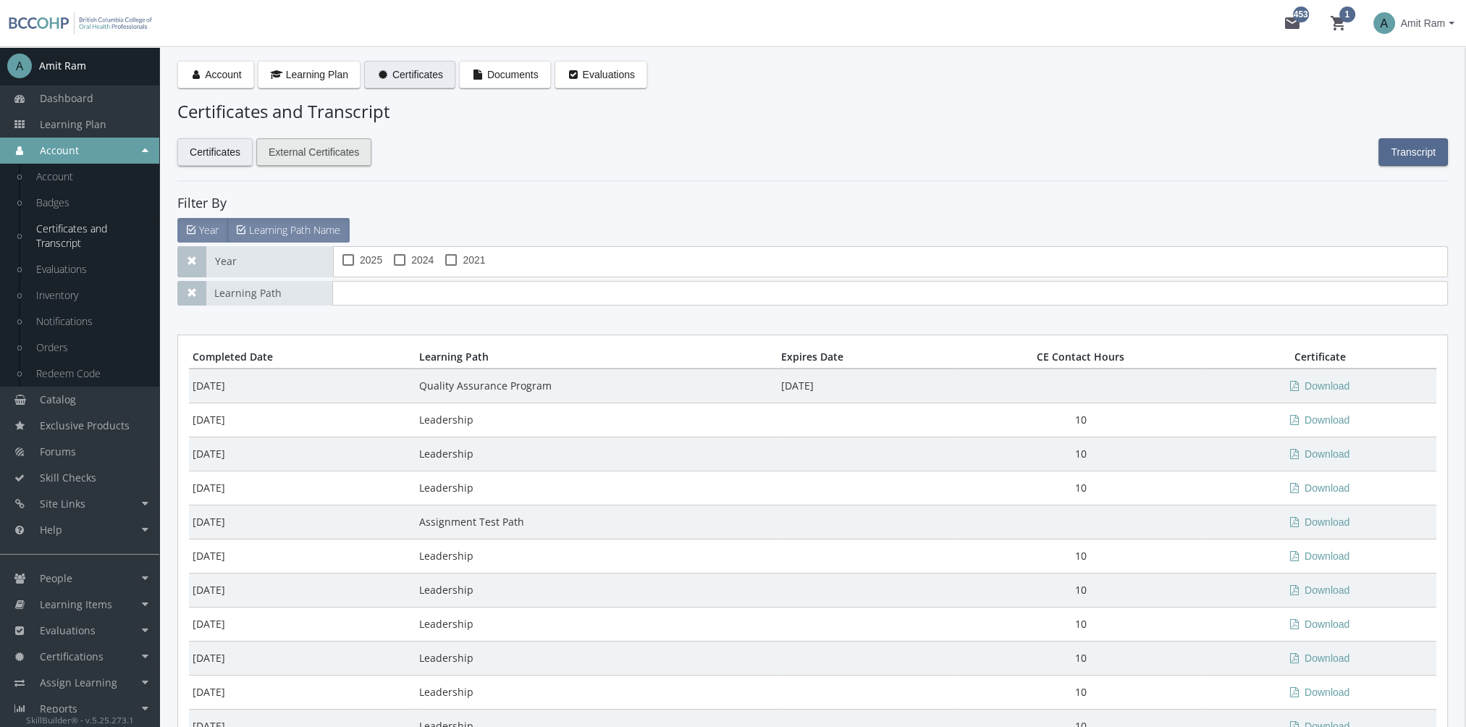
click at [316, 154] on span "External Certificates" at bounding box center [314, 152] width 90 height 26
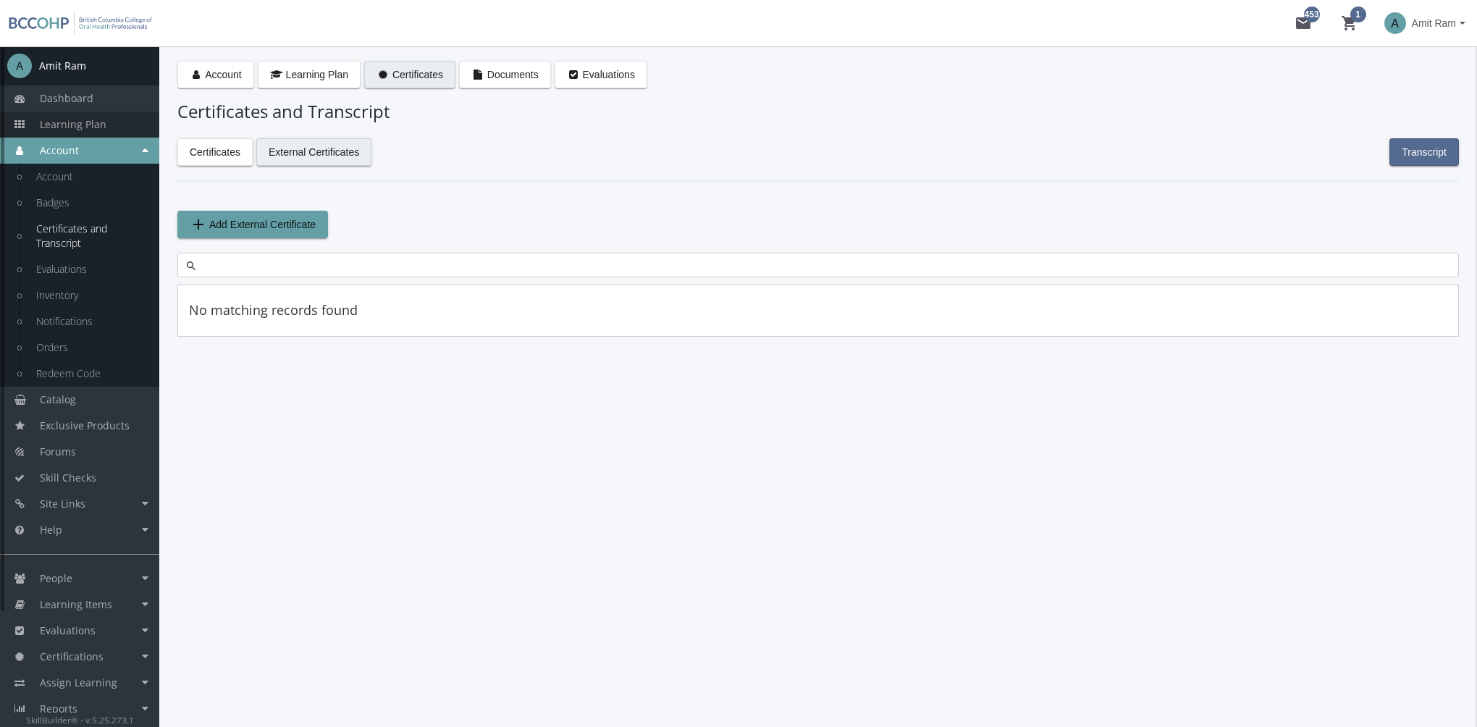
click at [98, 128] on span "Learning Plan" at bounding box center [73, 124] width 67 height 14
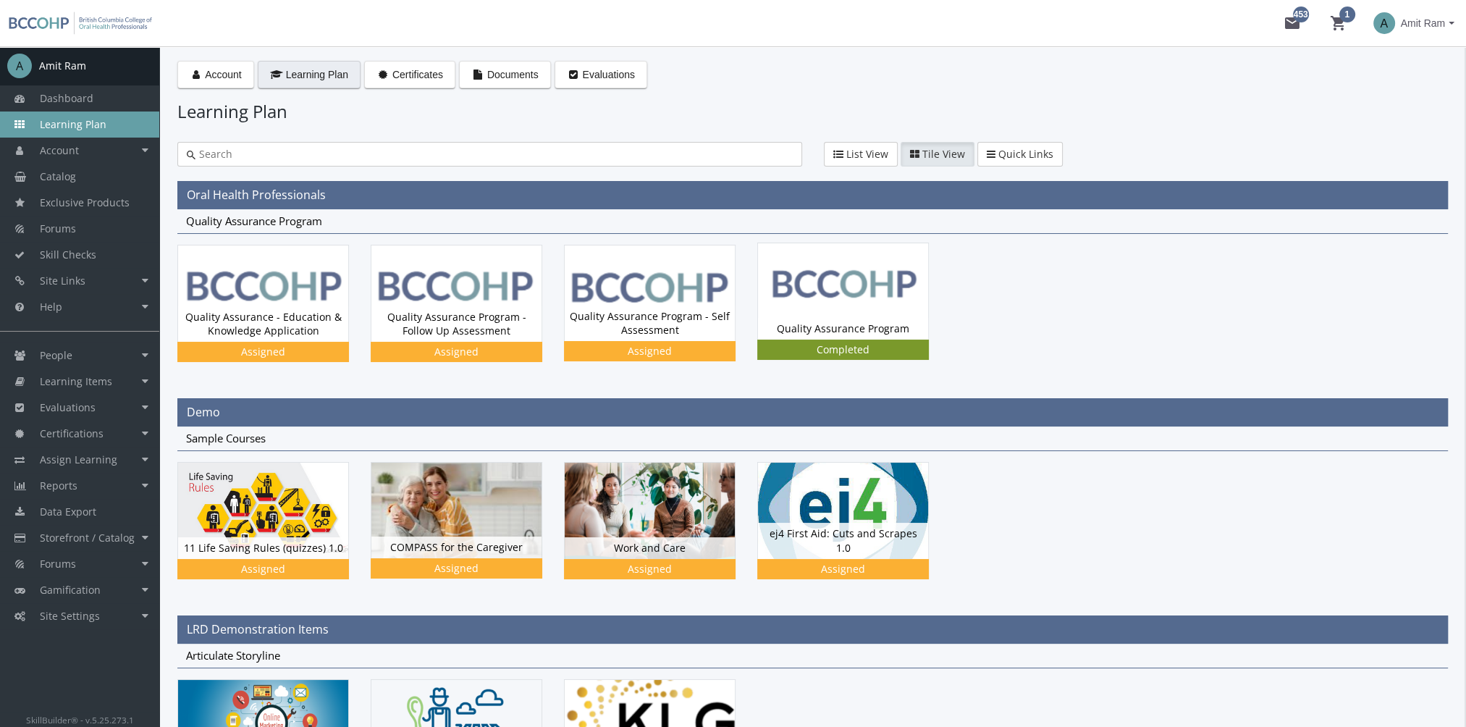
click at [851, 302] on img at bounding box center [843, 291] width 170 height 96
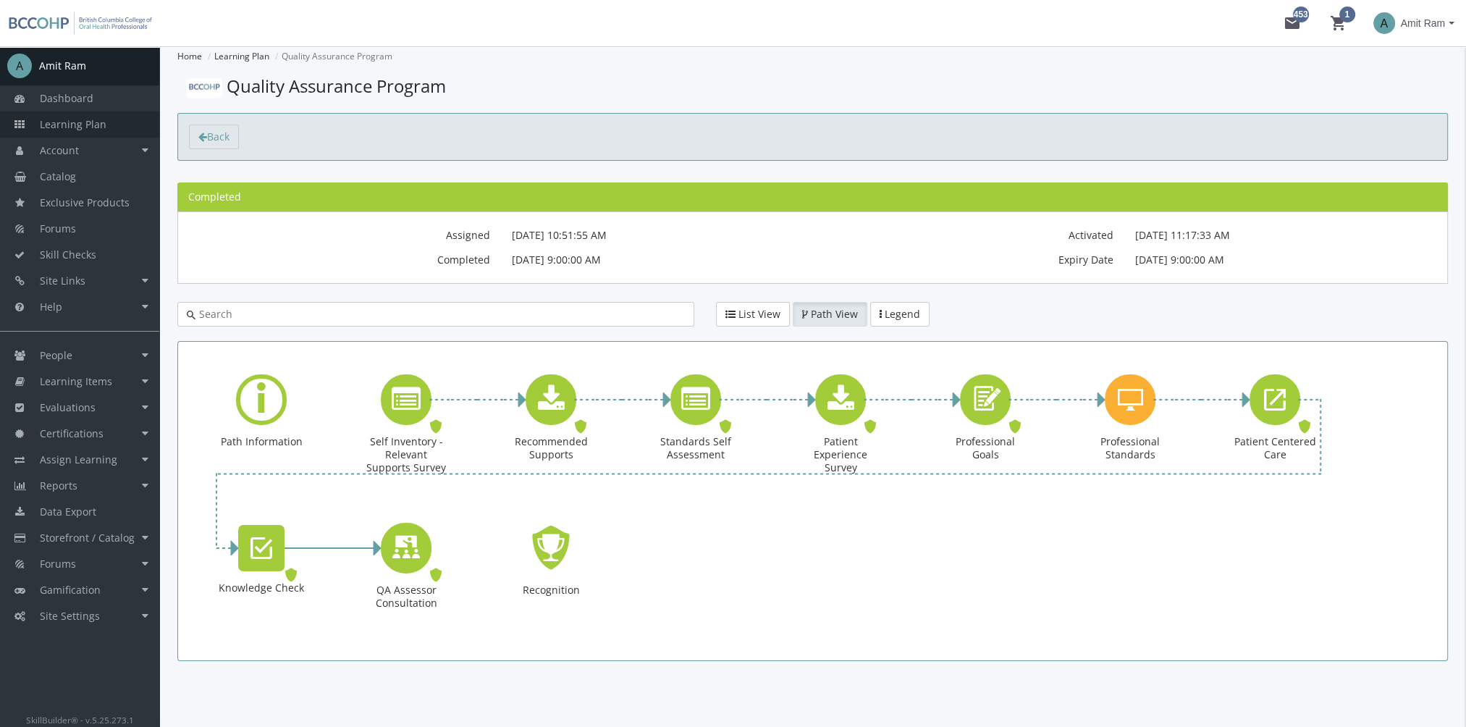
click at [97, 117] on span "Learning Plan" at bounding box center [73, 124] width 67 height 14
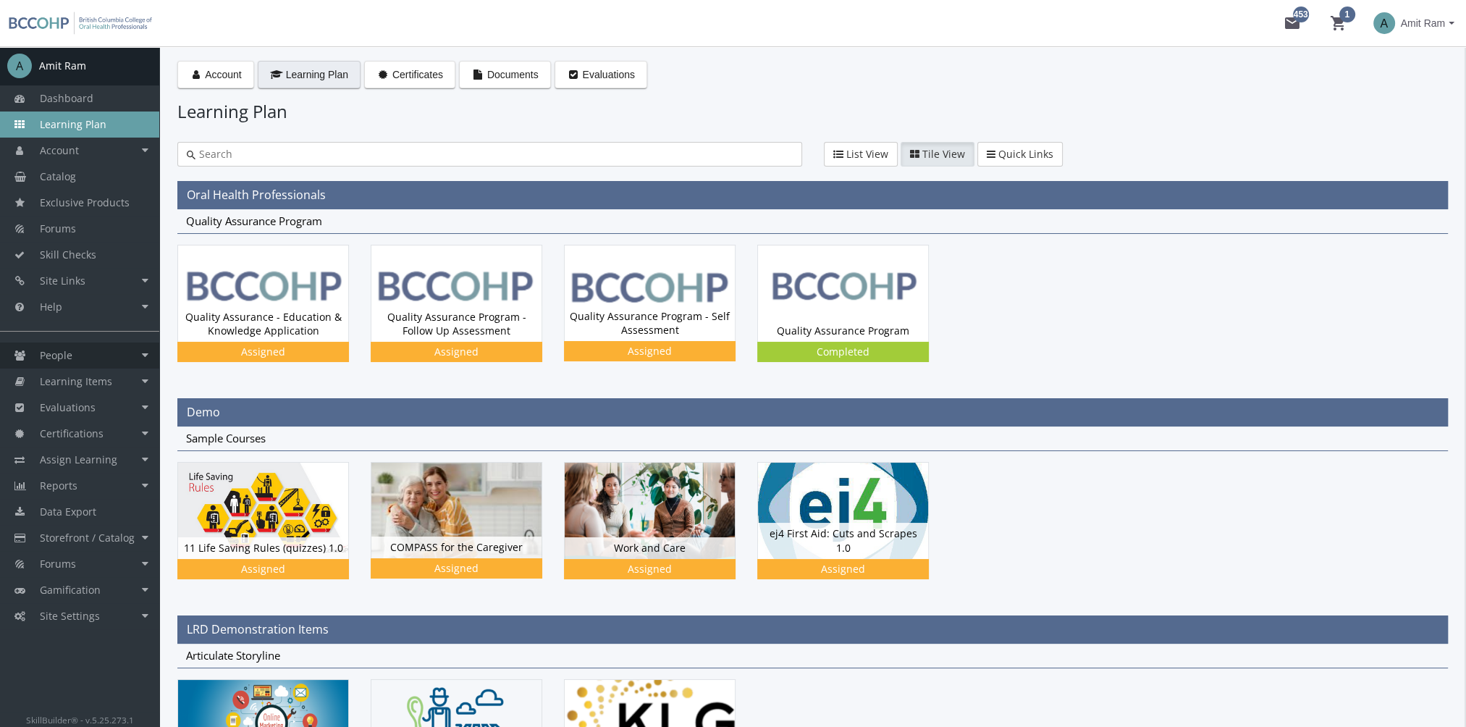
drag, startPoint x: 74, startPoint y: 366, endPoint x: 73, endPoint y: 374, distance: 8.7
click at [74, 366] on link "People" at bounding box center [79, 355] width 159 height 26
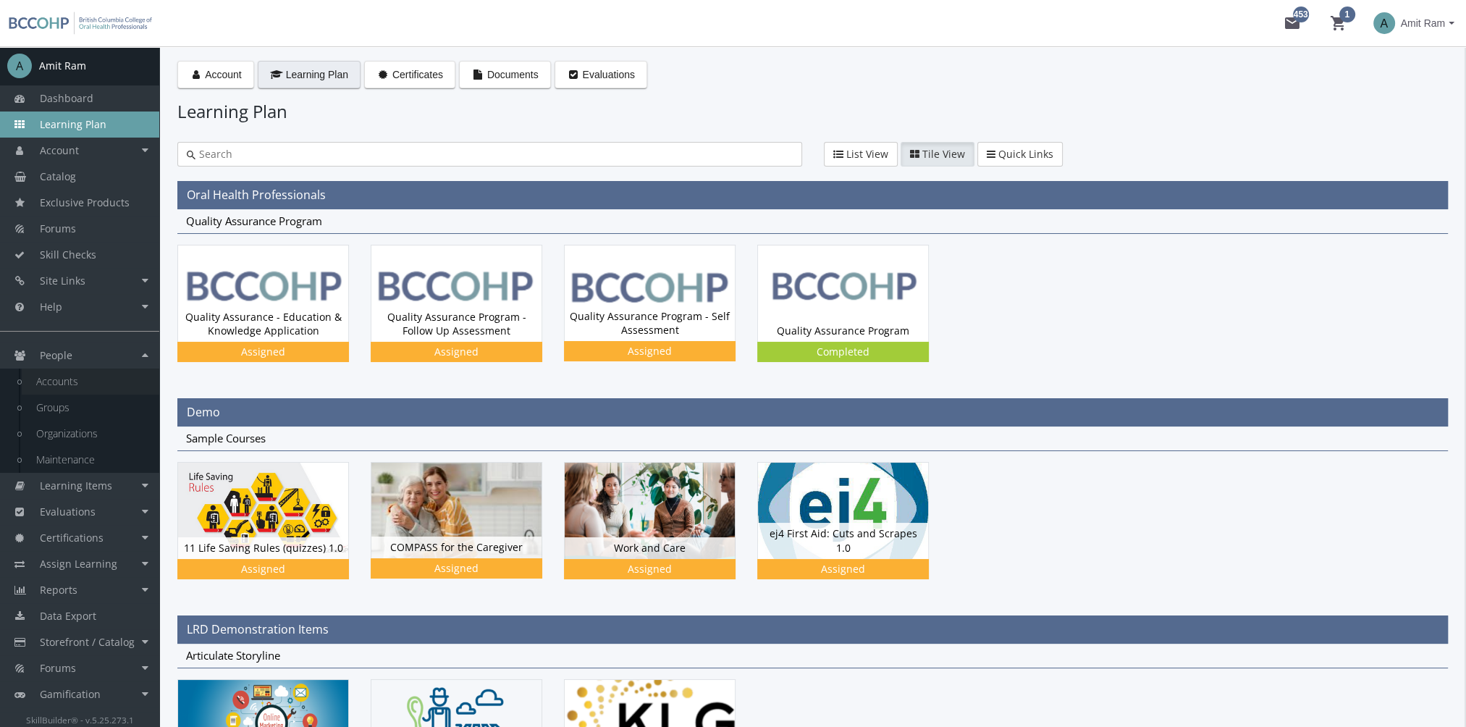
click at [83, 391] on link "Accounts" at bounding box center [91, 381] width 138 height 26
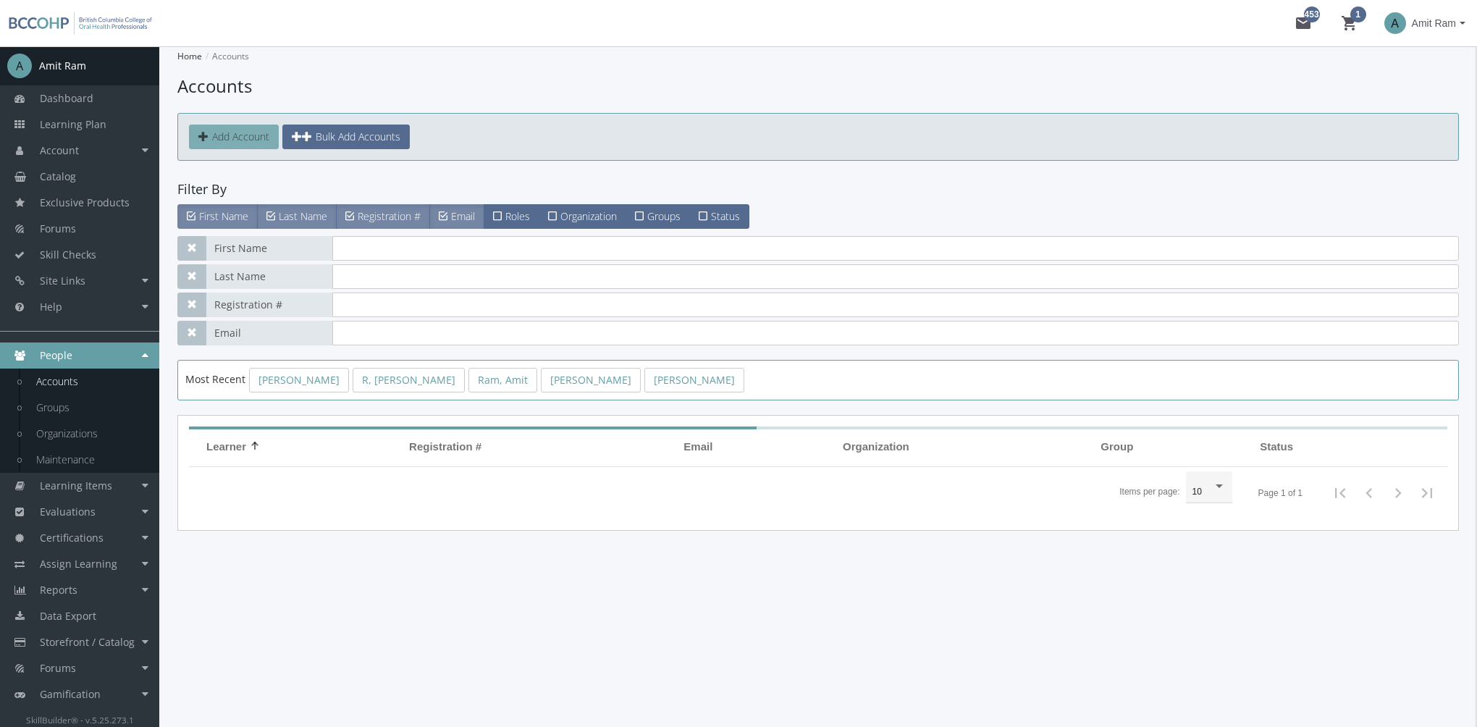
click at [226, 133] on span "Add Account" at bounding box center [240, 137] width 57 height 14
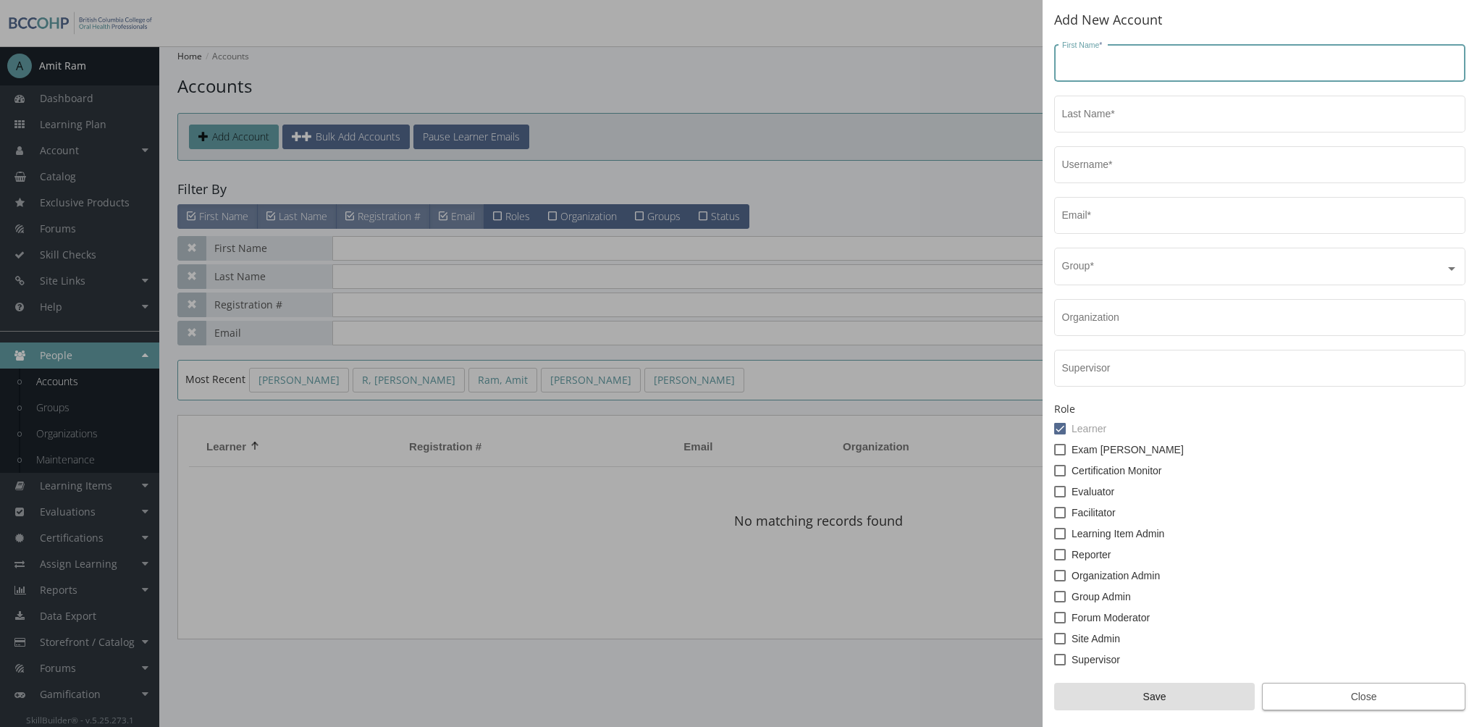
click at [1380, 699] on span "Close" at bounding box center [1363, 696] width 179 height 26
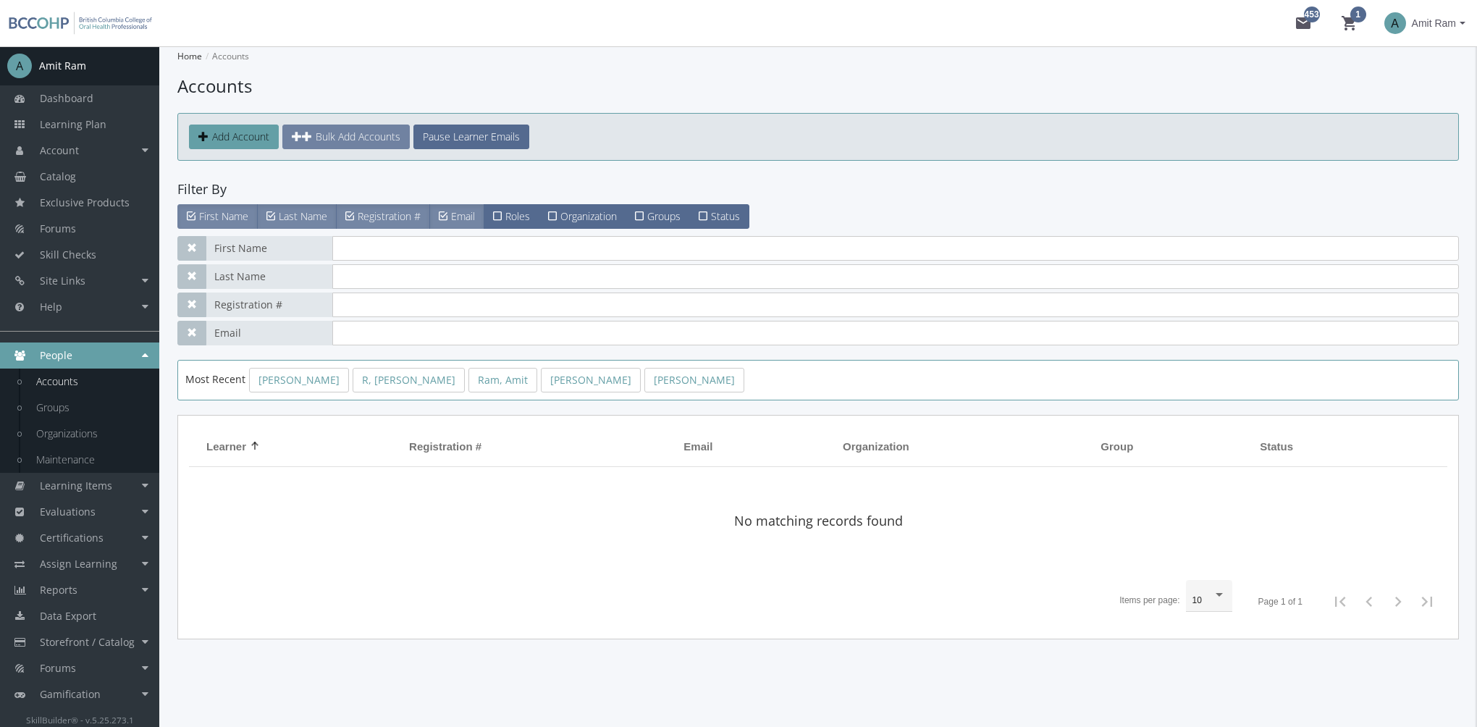
click at [378, 145] on link "Bulk Add Accounts" at bounding box center [345, 137] width 127 height 25
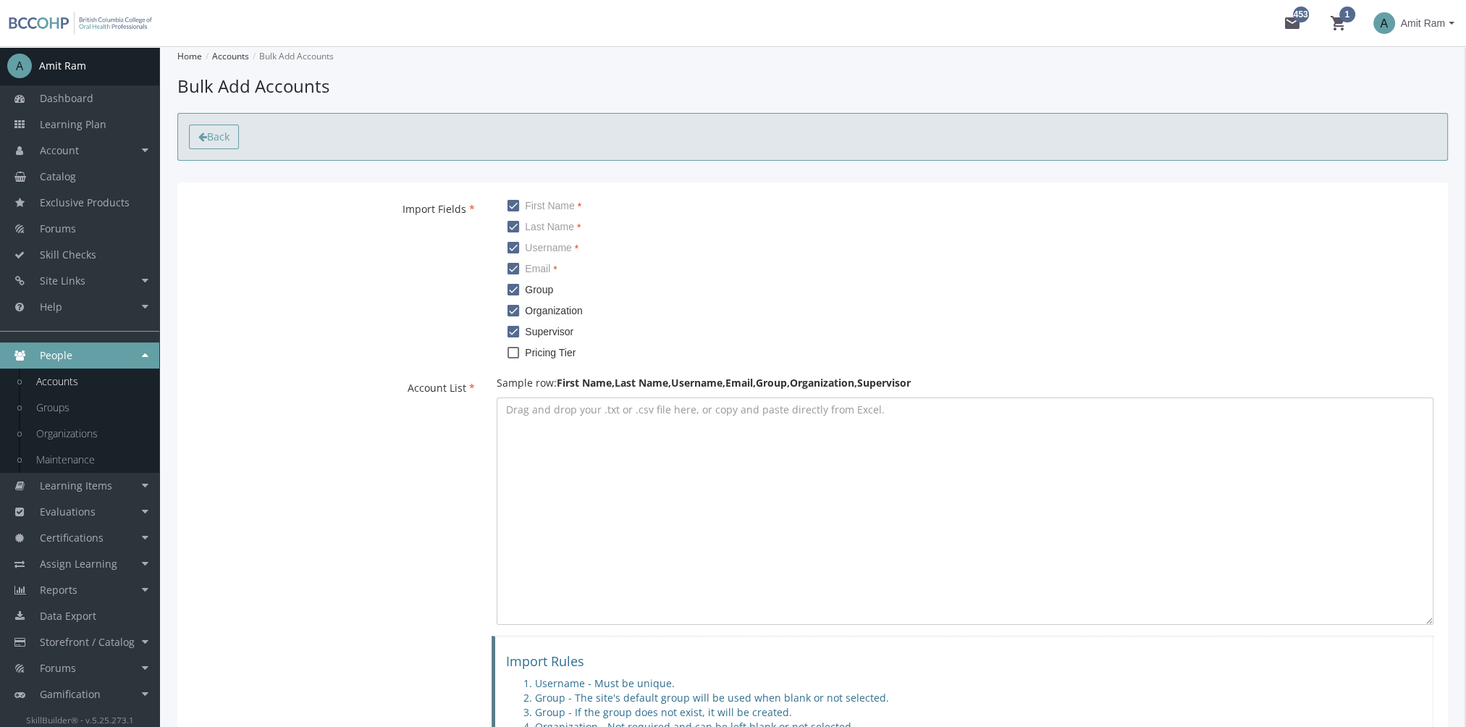
click at [190, 130] on link "Back" at bounding box center [214, 137] width 50 height 25
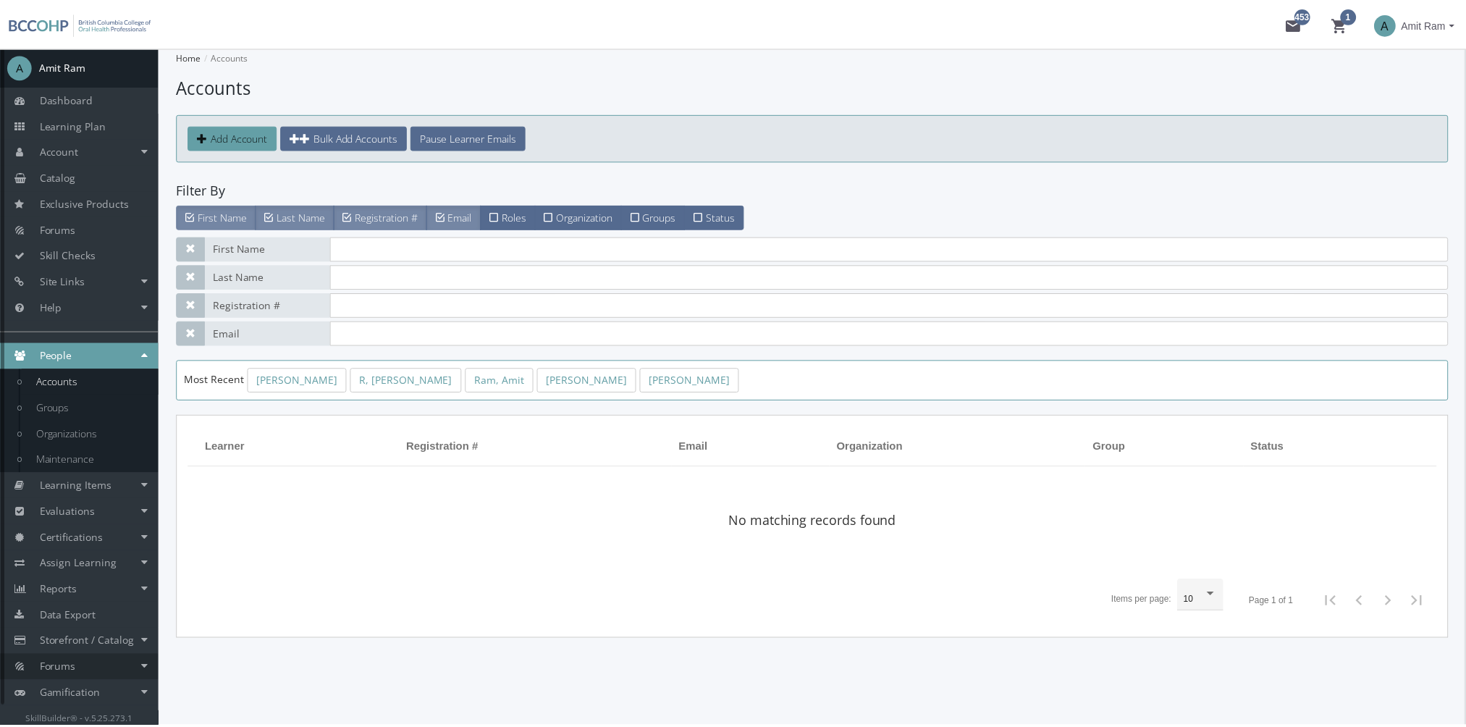
scroll to position [20, 0]
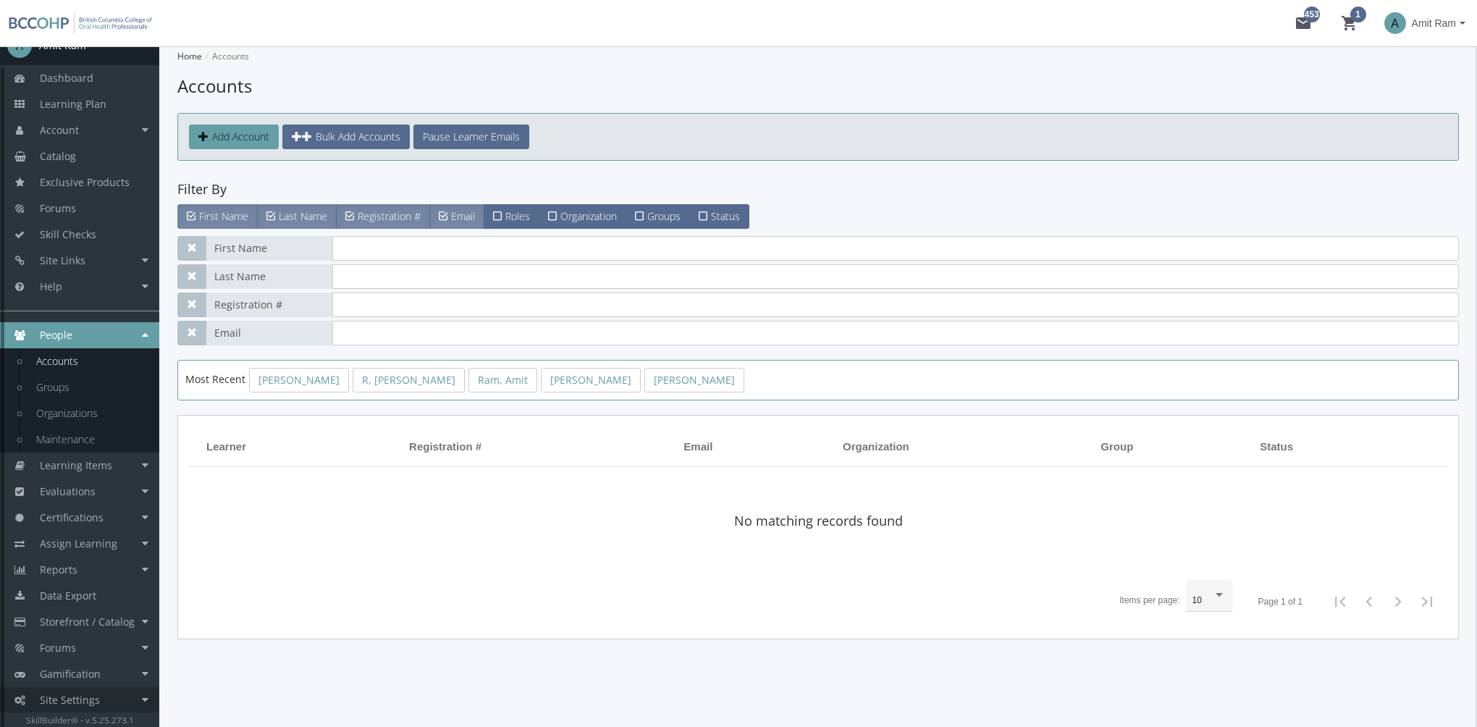
click at [93, 704] on span "Site Settings" at bounding box center [70, 700] width 60 height 14
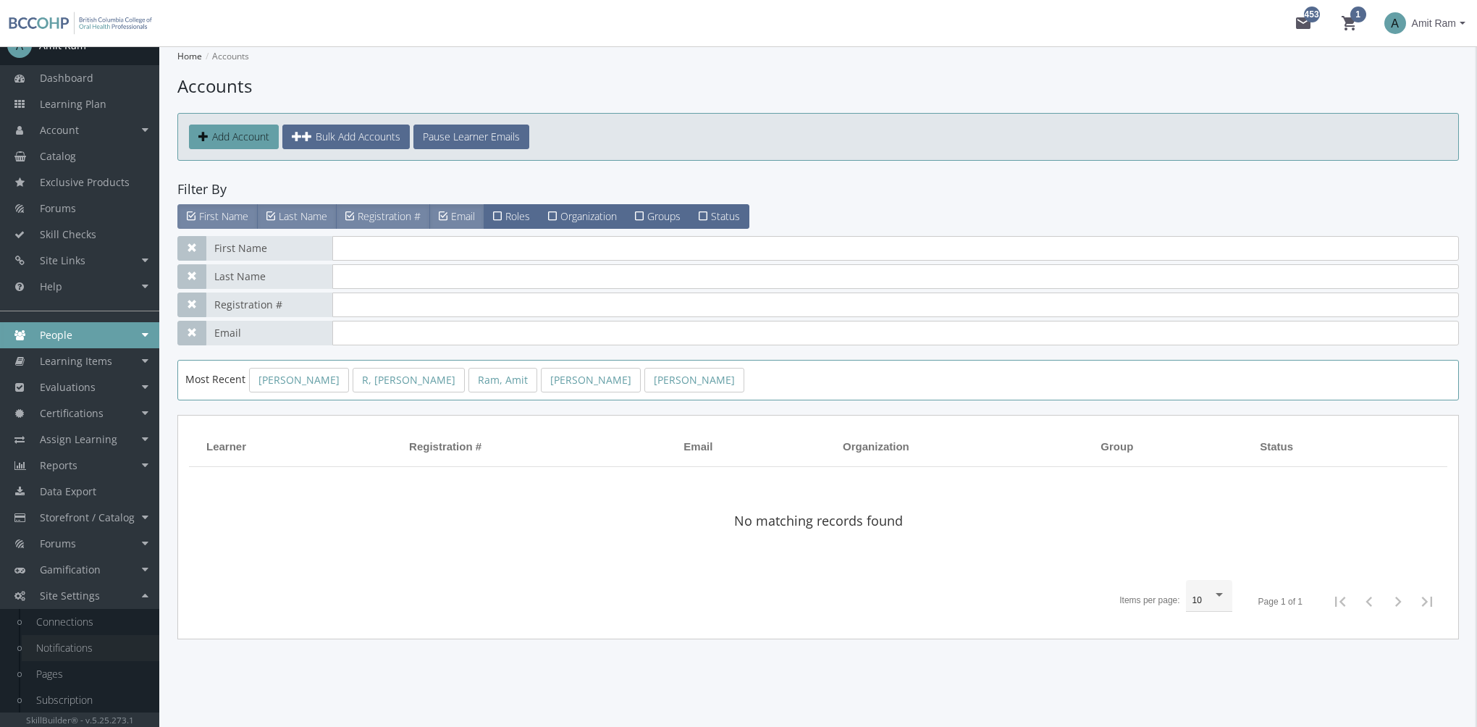
click at [75, 655] on link "Notifications" at bounding box center [91, 648] width 138 height 26
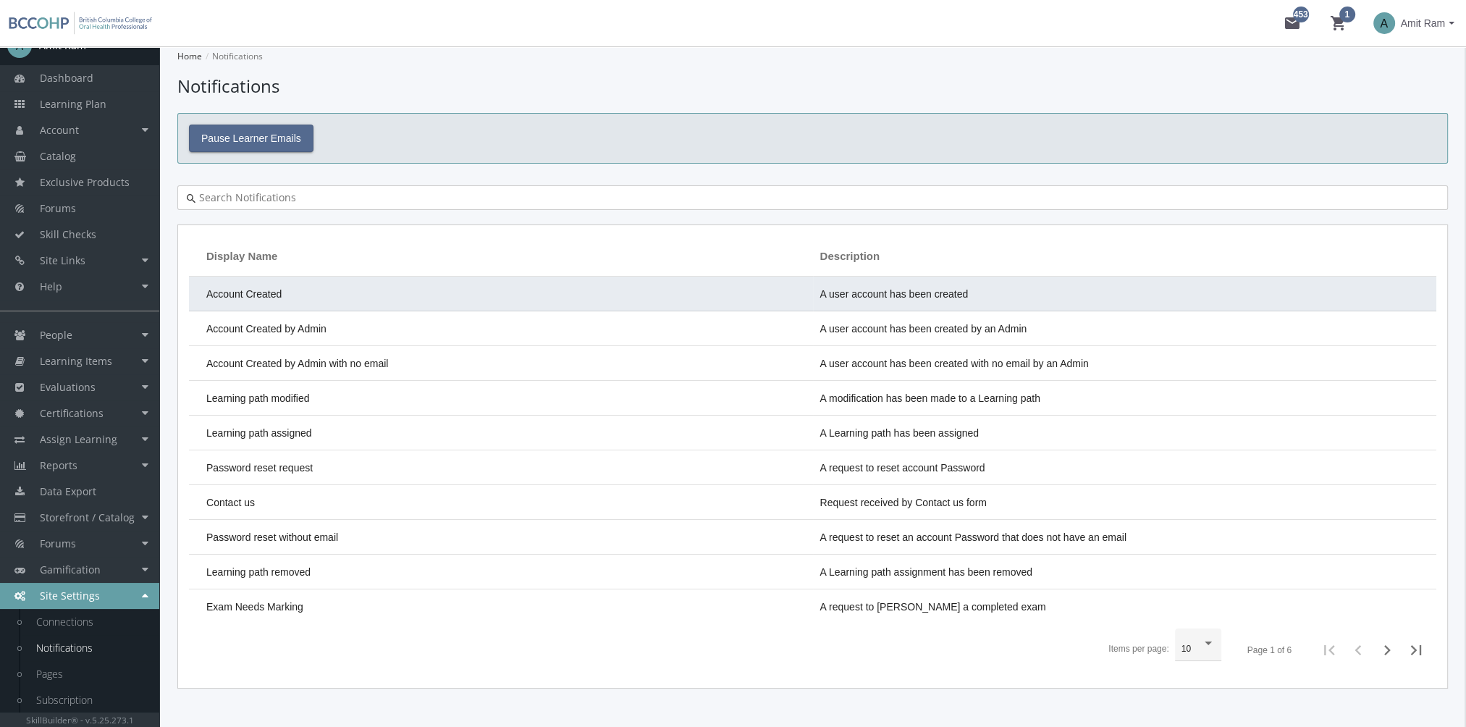
click at [521, 299] on td "Account Created" at bounding box center [501, 294] width 624 height 35
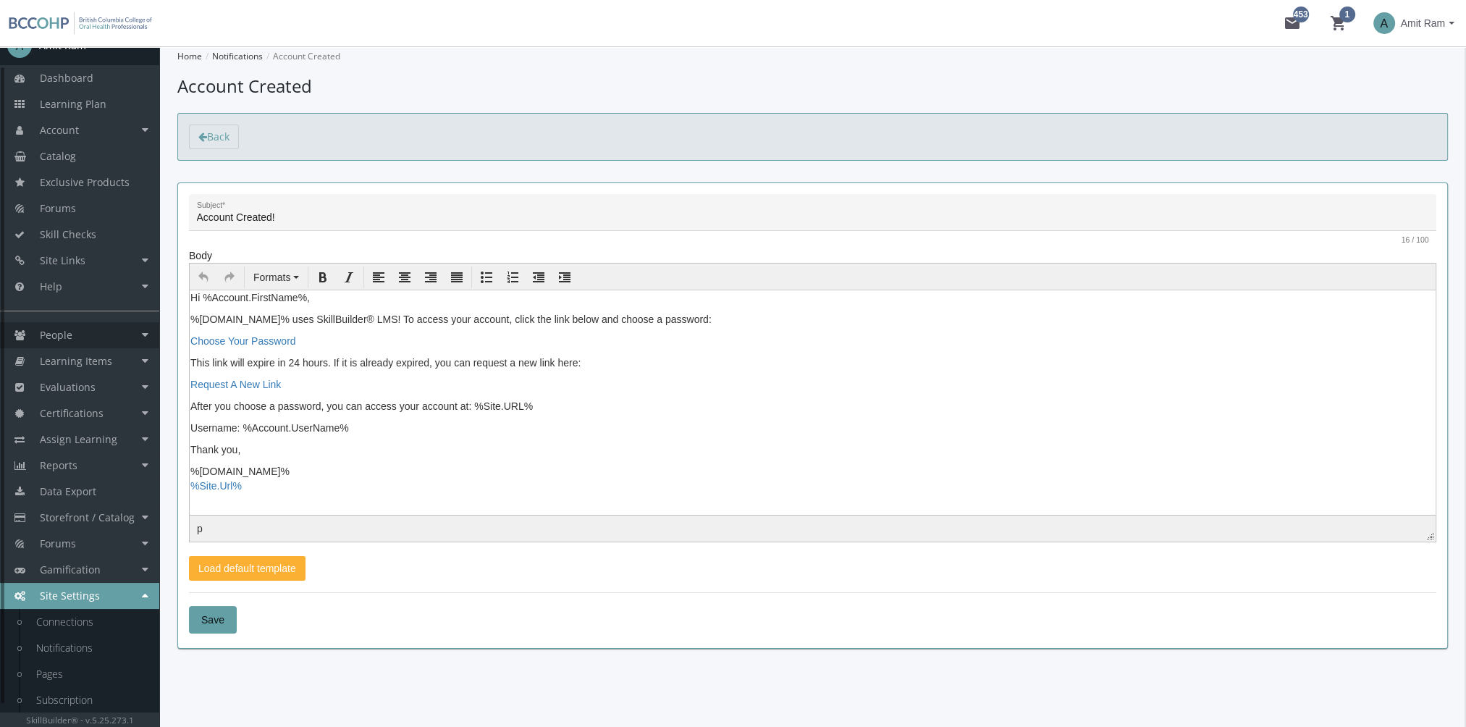
click at [95, 345] on link "People" at bounding box center [79, 335] width 159 height 26
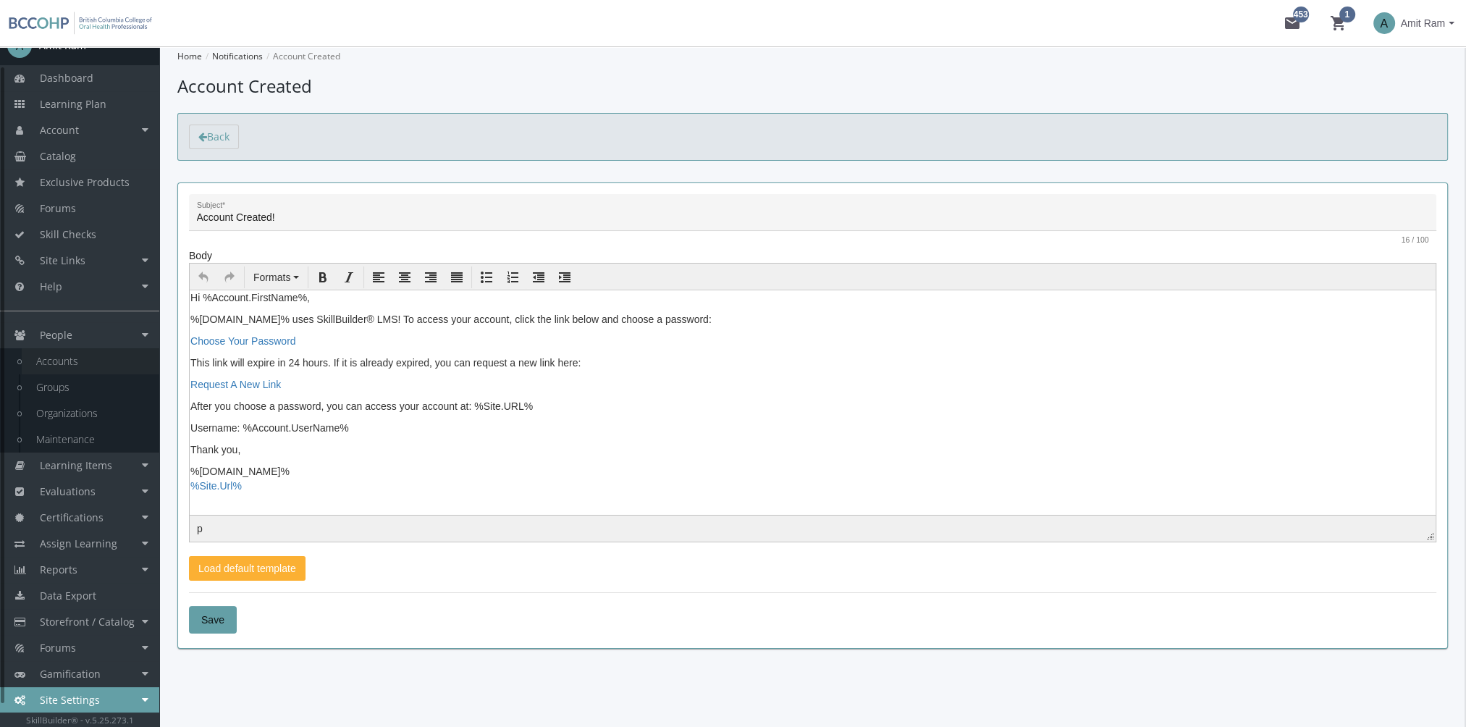
click at [101, 365] on link "Accounts" at bounding box center [91, 361] width 138 height 26
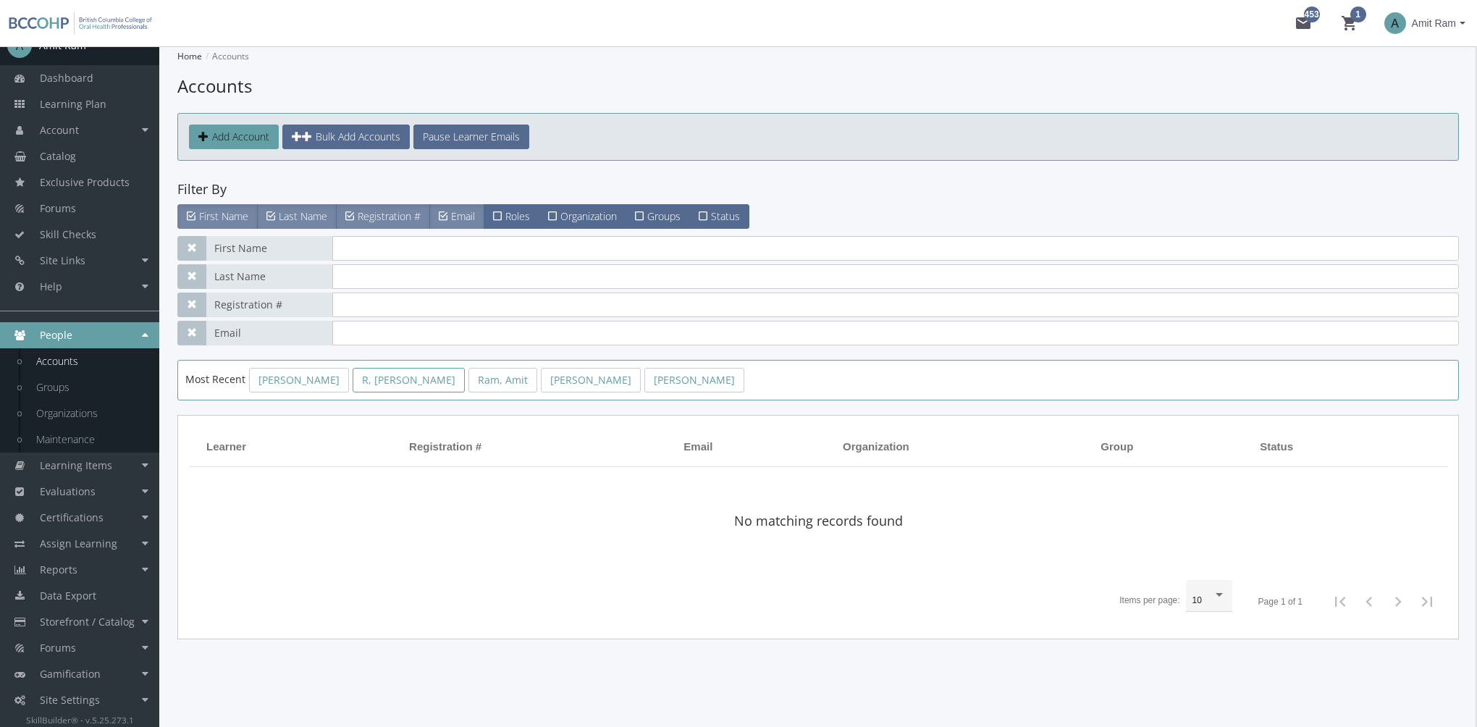
click at [391, 385] on link "R, [PERSON_NAME]" at bounding box center [409, 380] width 112 height 25
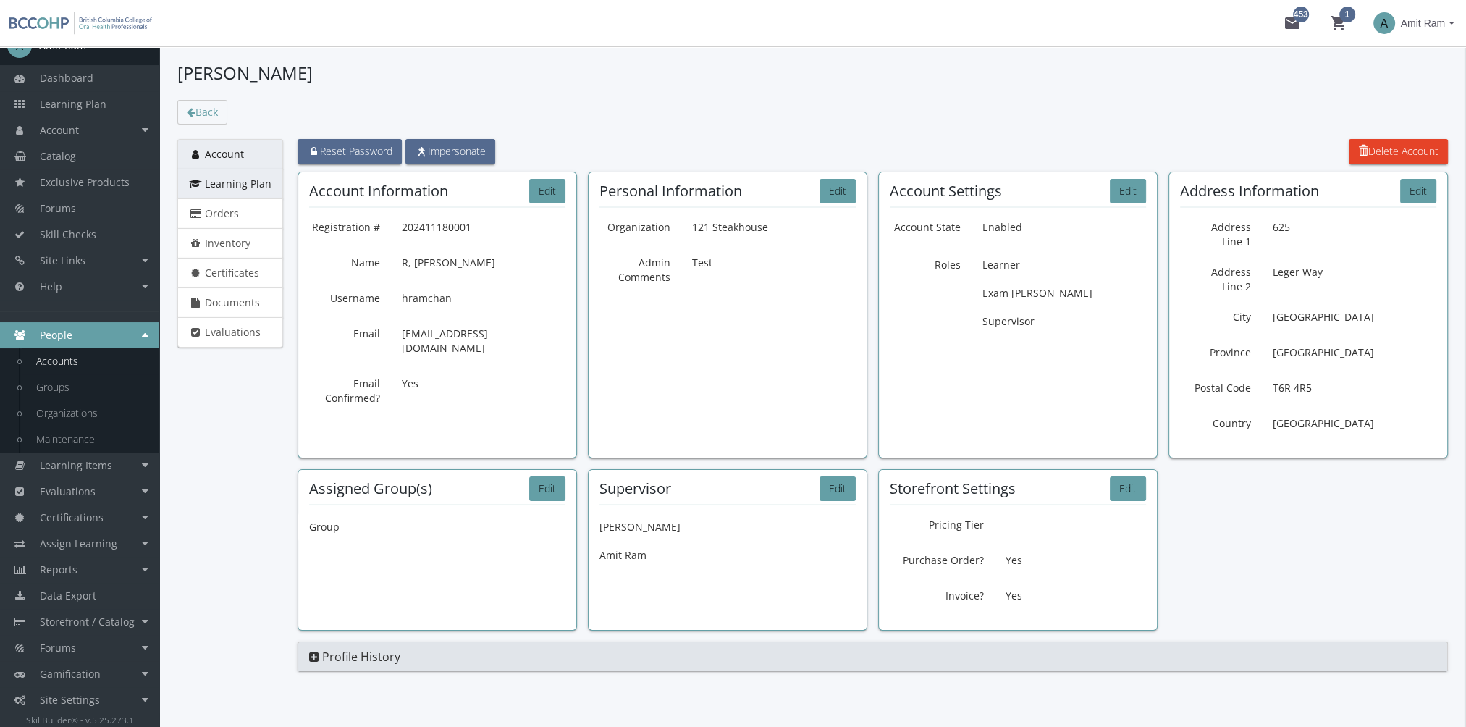
click at [254, 191] on link "Learning Plan" at bounding box center [230, 184] width 106 height 30
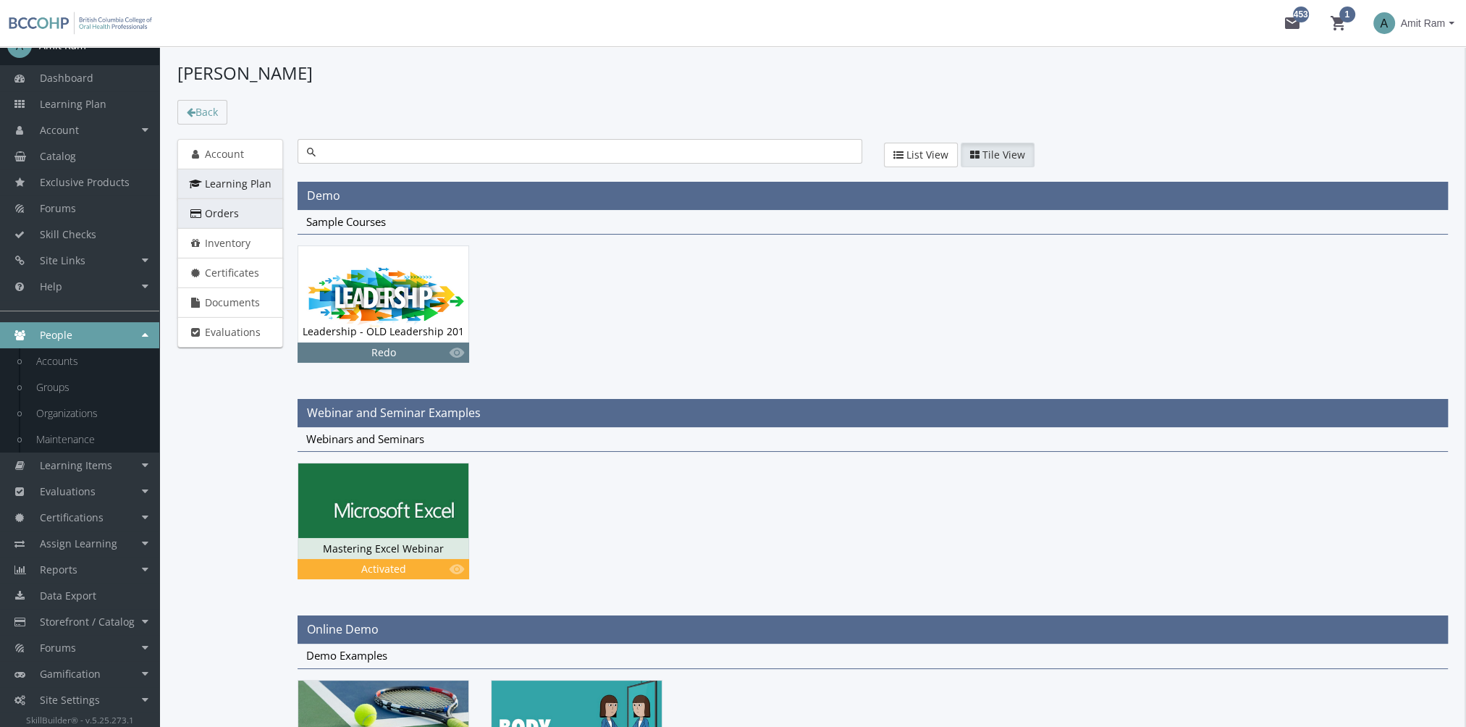
click at [247, 219] on link "Orders" at bounding box center [230, 213] width 106 height 30
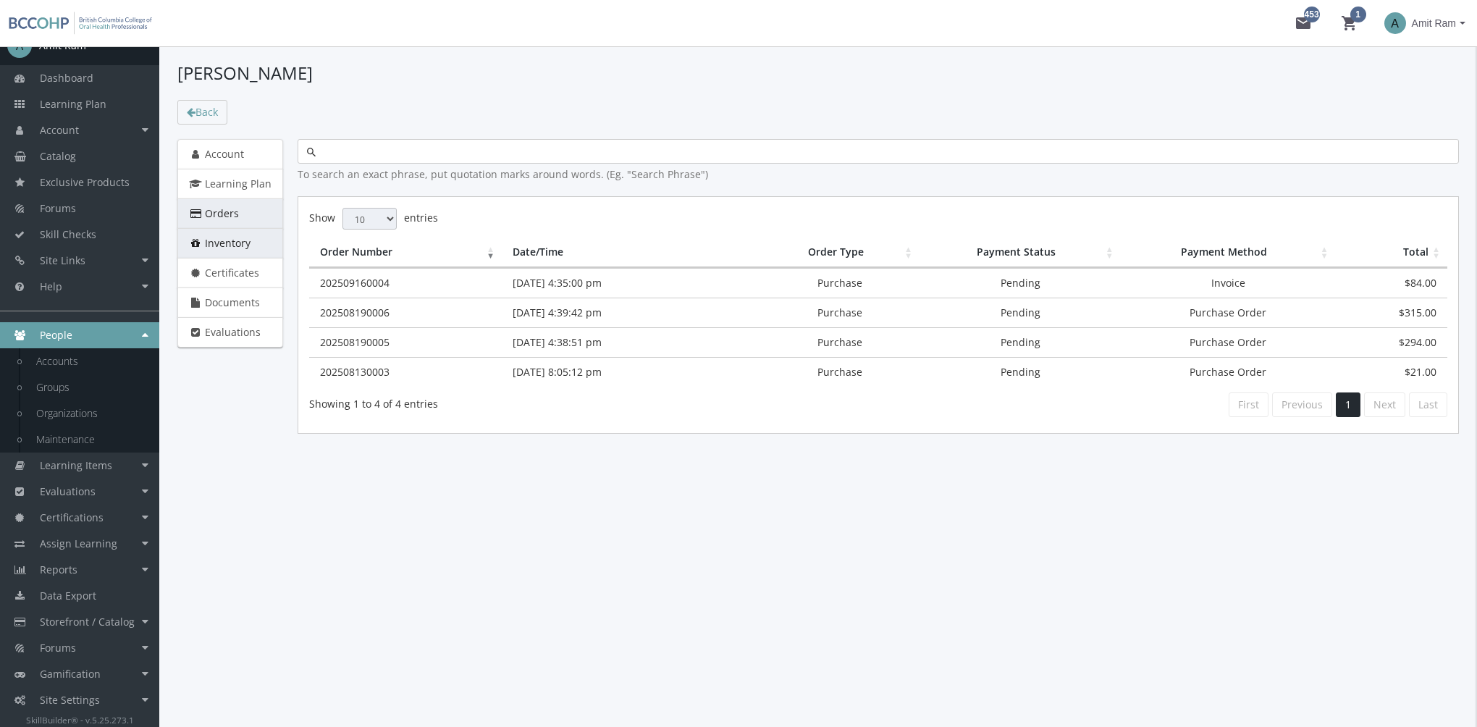
click at [245, 233] on link "Inventory" at bounding box center [230, 243] width 106 height 30
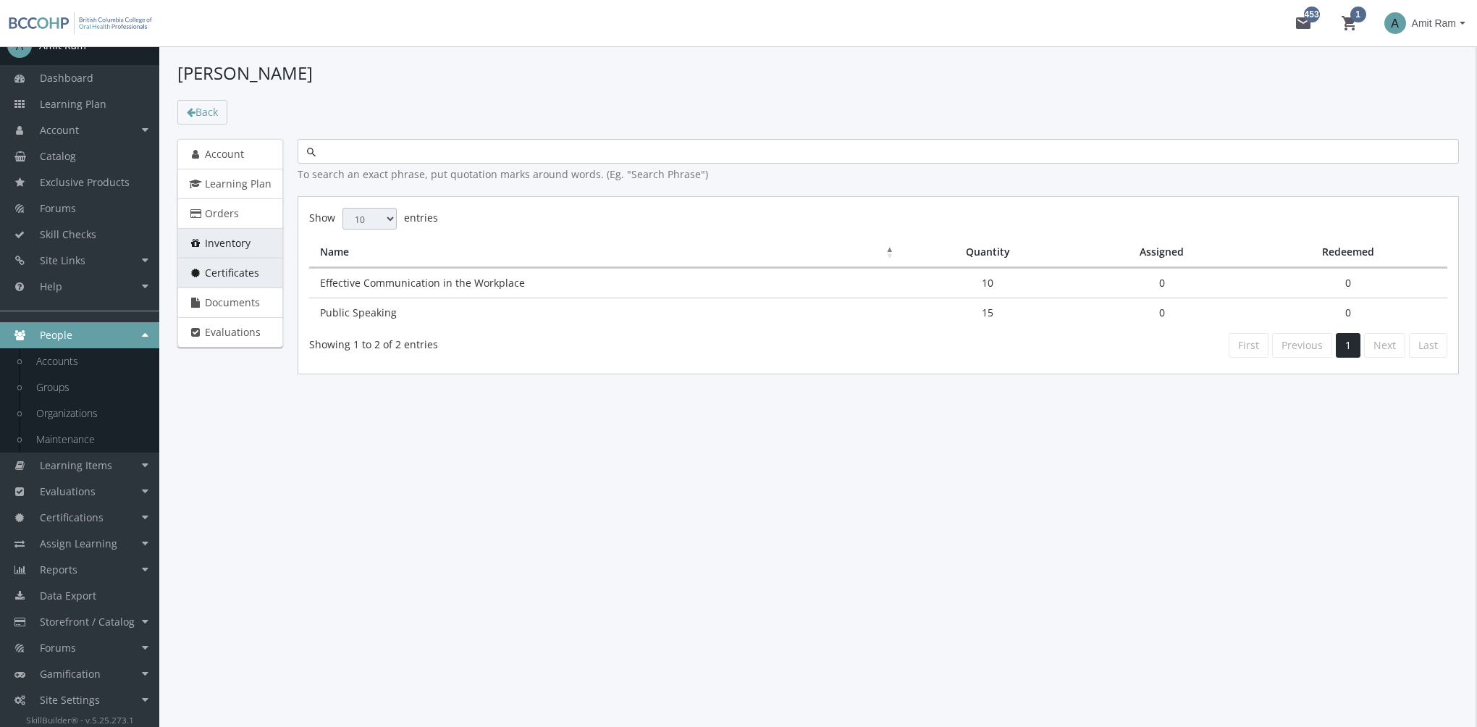
click at [242, 269] on span "Certificates" at bounding box center [232, 273] width 54 height 14
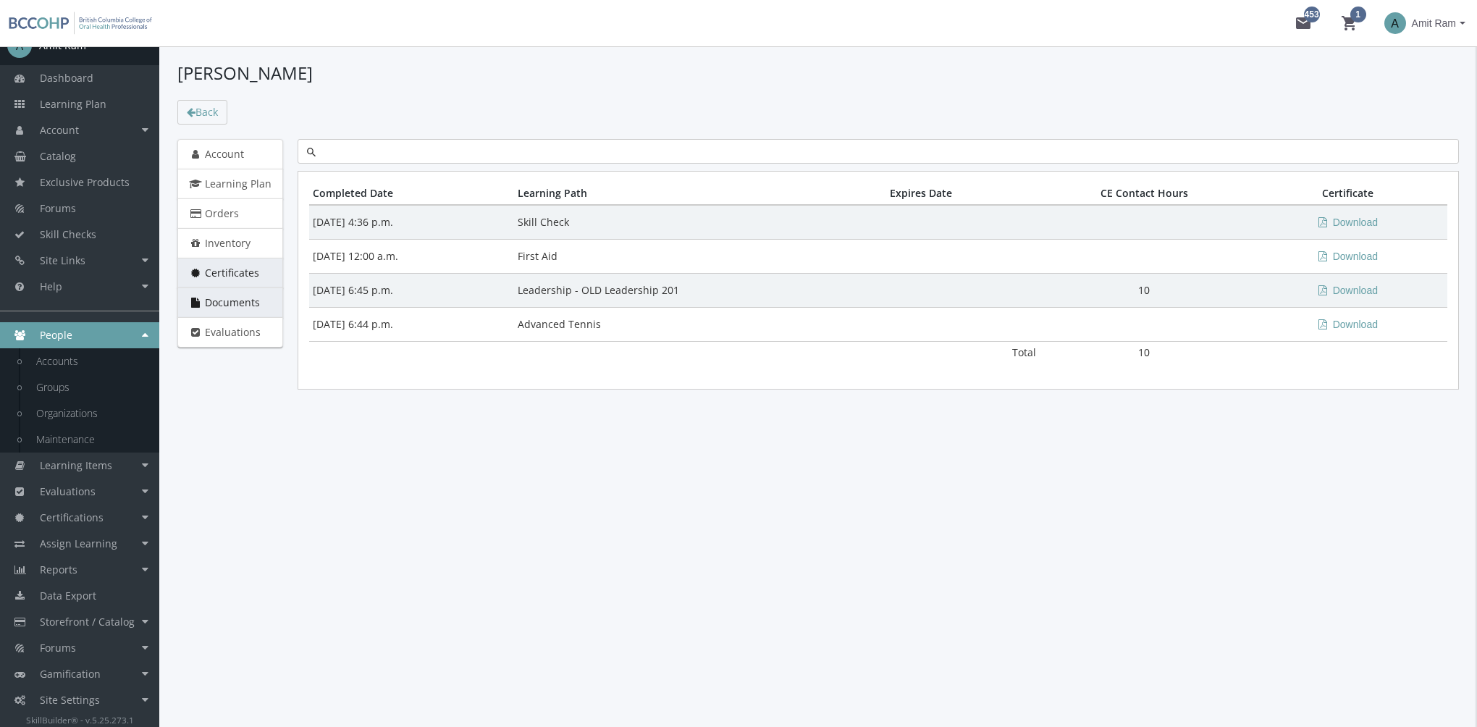
click at [235, 299] on span "Documents" at bounding box center [232, 302] width 55 height 14
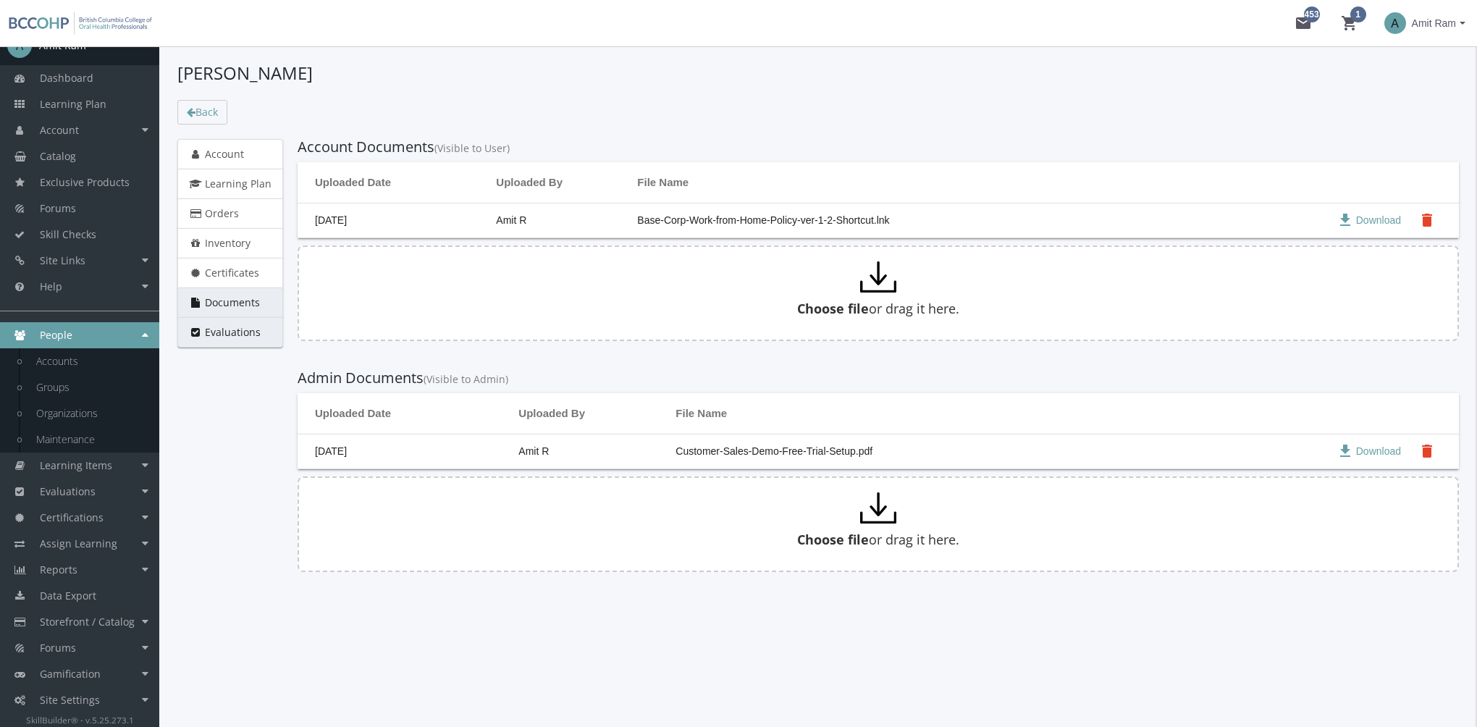
click at [239, 342] on link "Evaluations" at bounding box center [230, 332] width 106 height 30
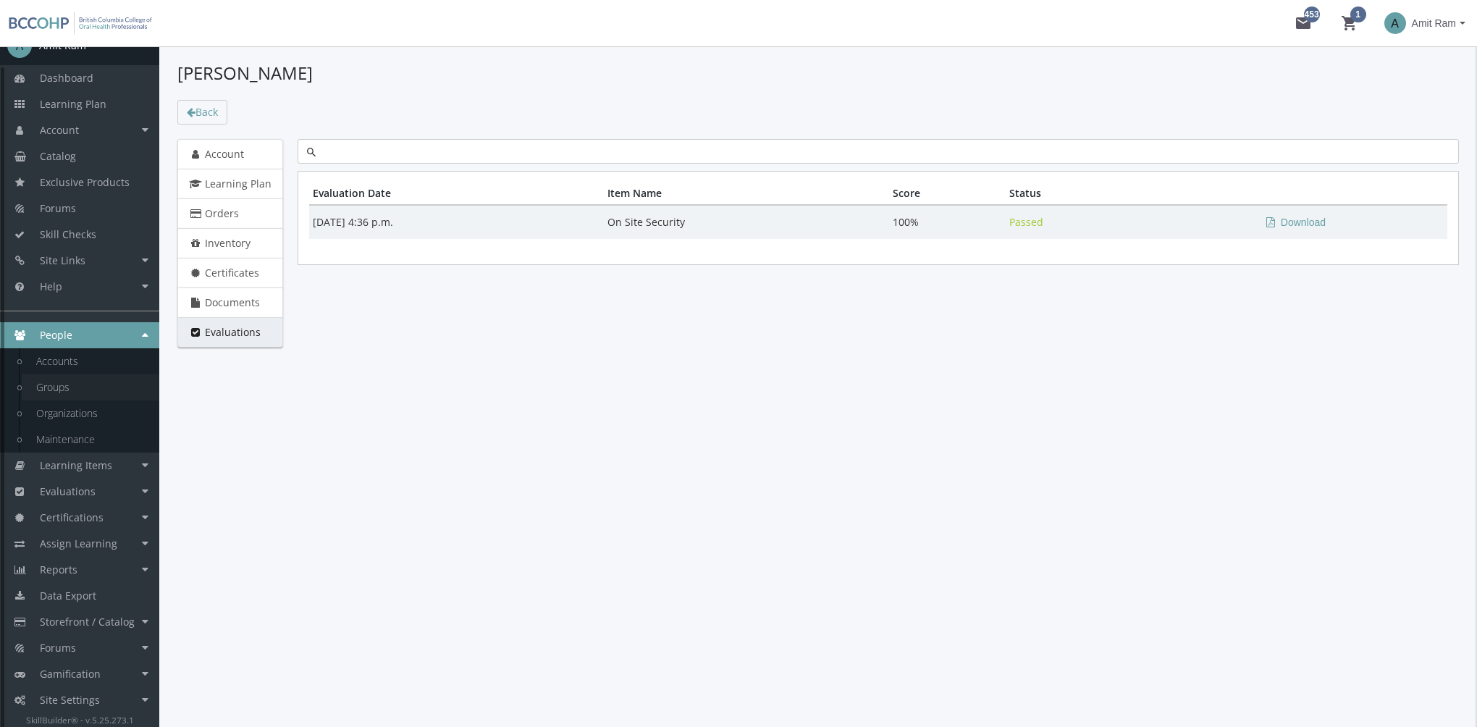
click at [76, 386] on link "Groups" at bounding box center [91, 387] width 138 height 26
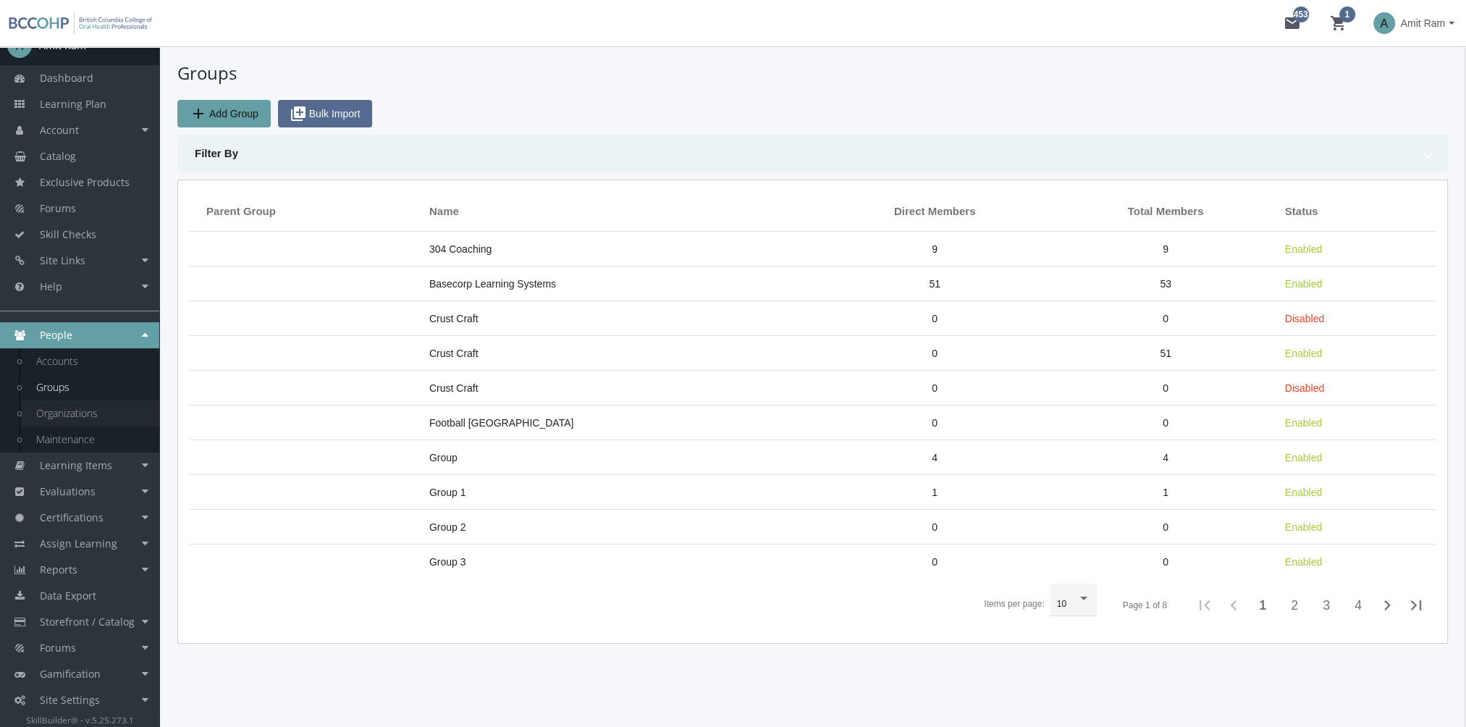
click at [93, 423] on link "Organizations" at bounding box center [91, 413] width 138 height 26
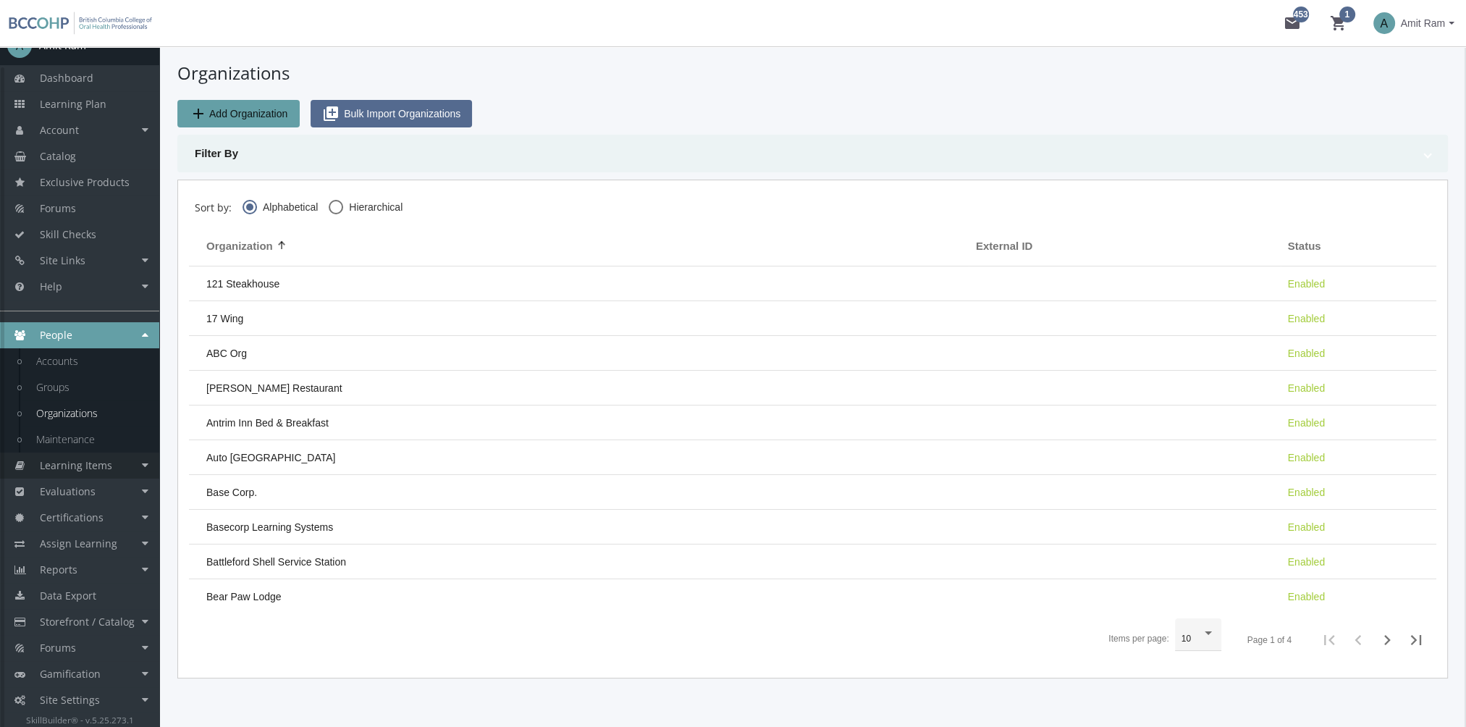
click at [83, 470] on span "Learning Items" at bounding box center [76, 465] width 72 height 14
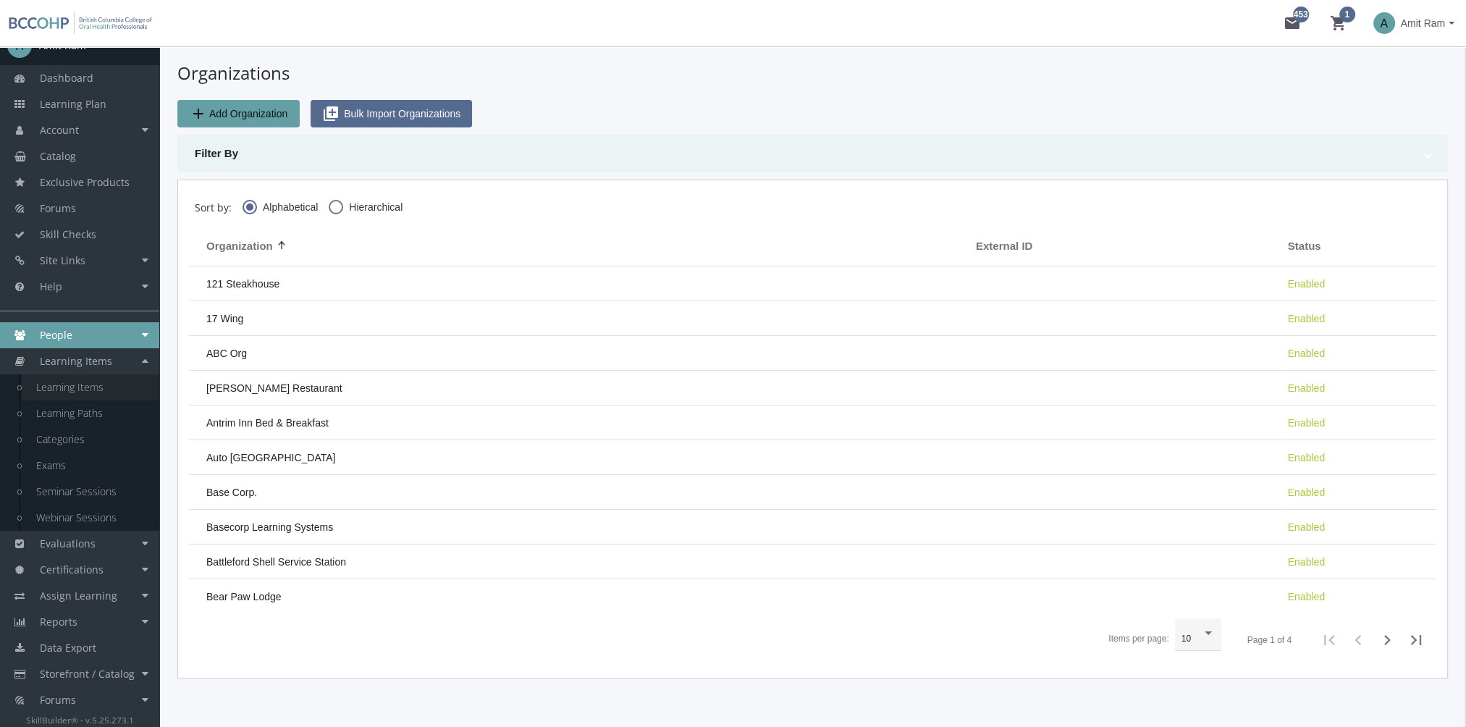
click at [87, 394] on link "Learning Items" at bounding box center [91, 387] width 138 height 26
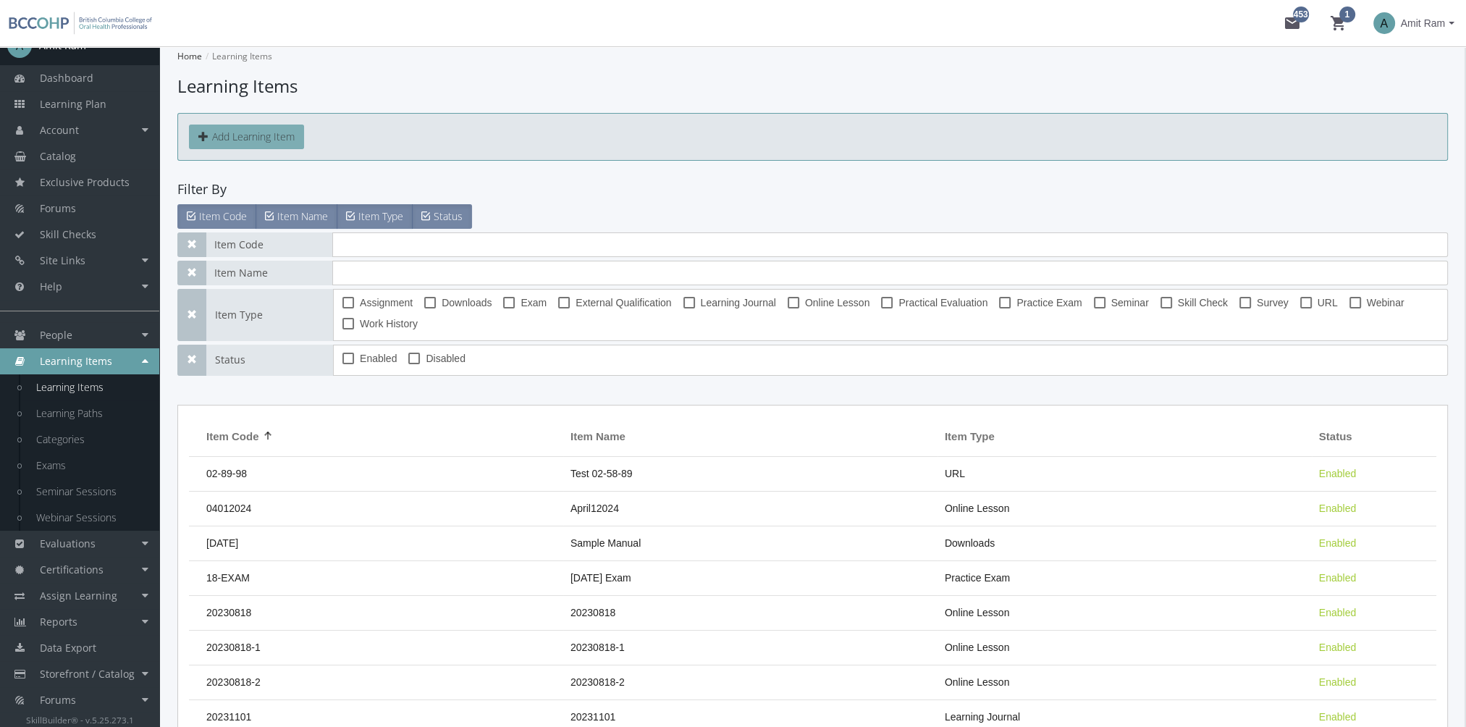
click at [246, 140] on button "Add Learning Item" at bounding box center [246, 137] width 115 height 25
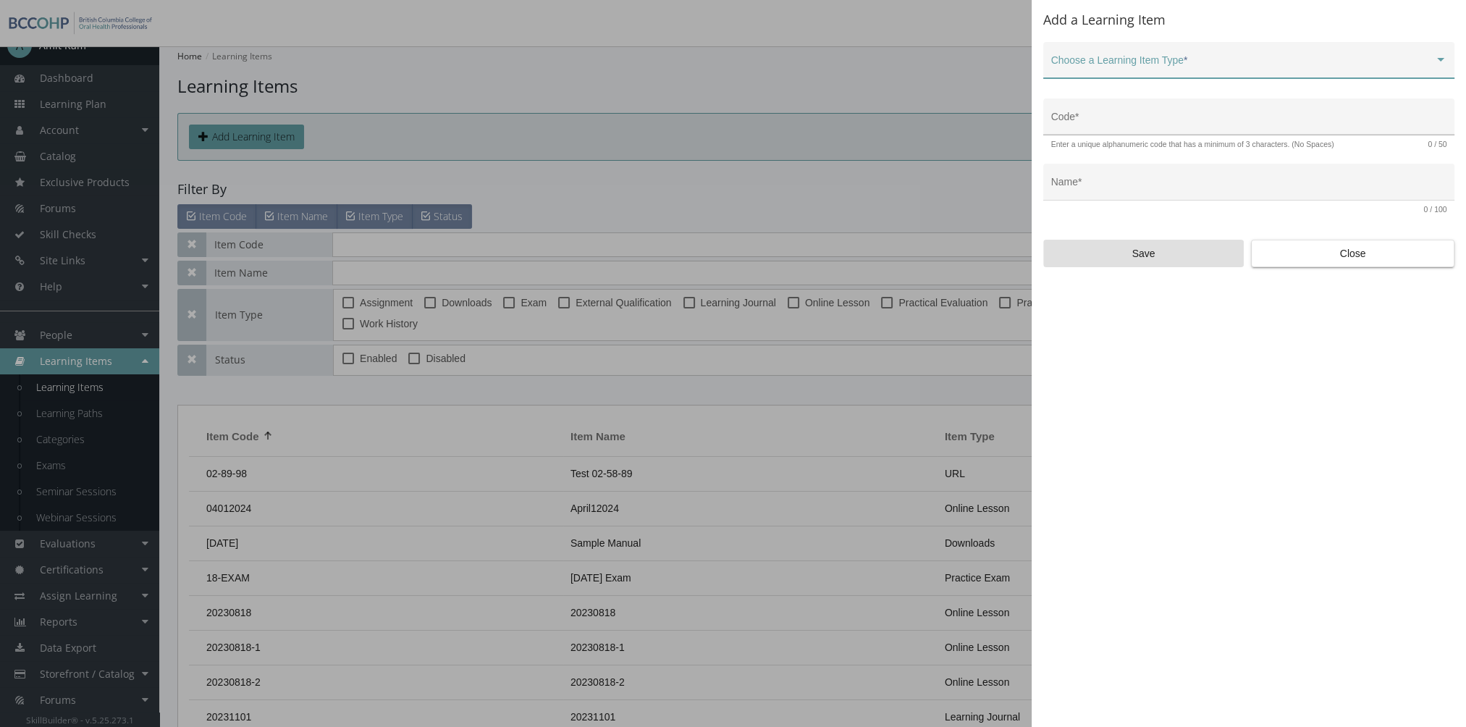
click at [1126, 107] on div "Code *" at bounding box center [1249, 121] width 396 height 30
click at [1118, 75] on div "Choose a Learning Item Type *" at bounding box center [1249, 64] width 396 height 30
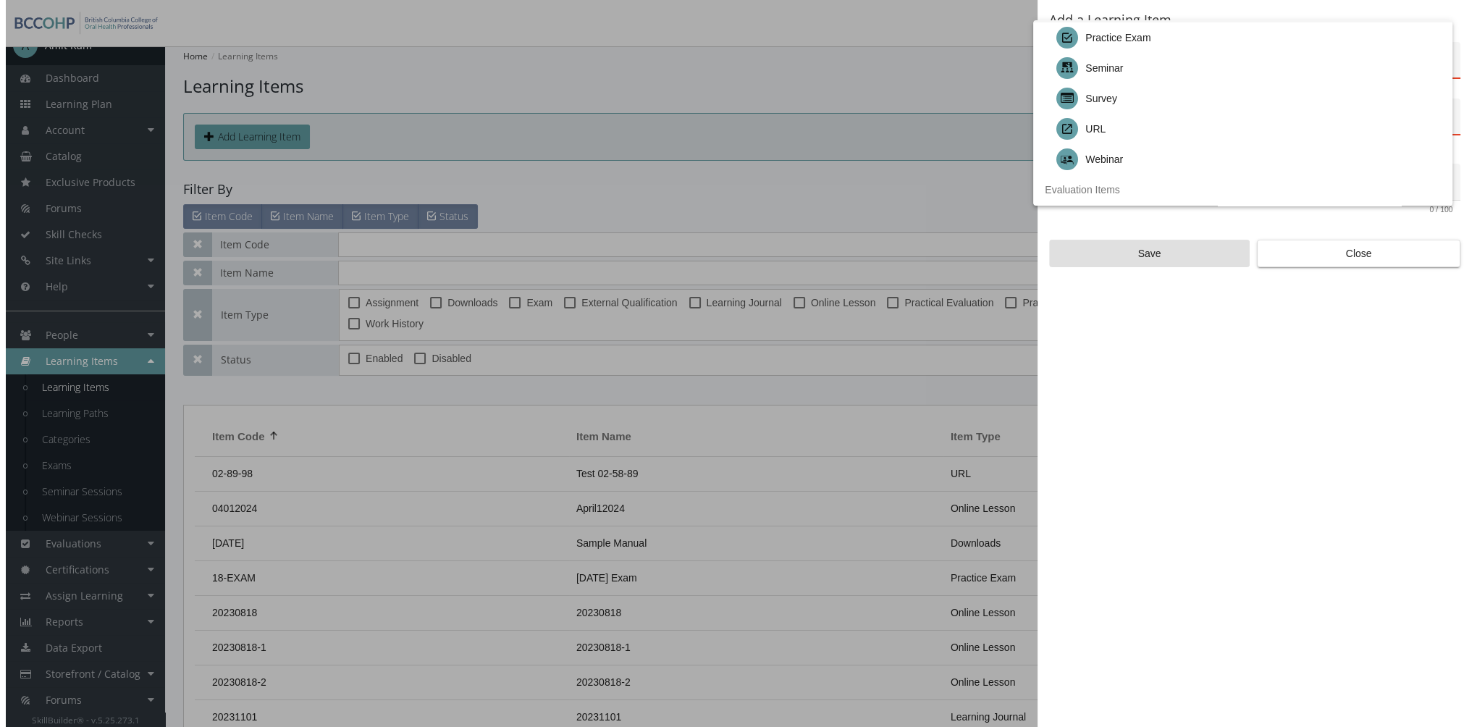
scroll to position [301, 0]
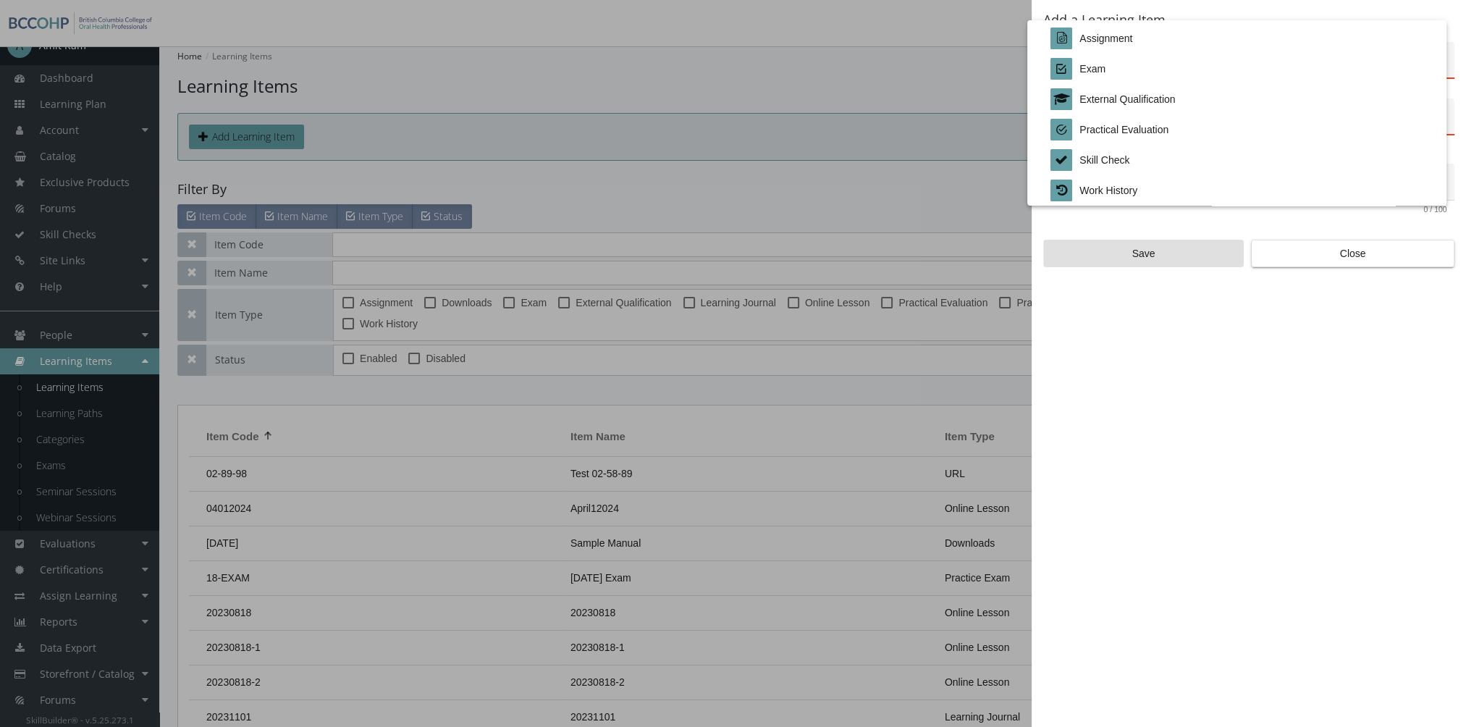
click at [1309, 255] on div at bounding box center [733, 363] width 1466 height 727
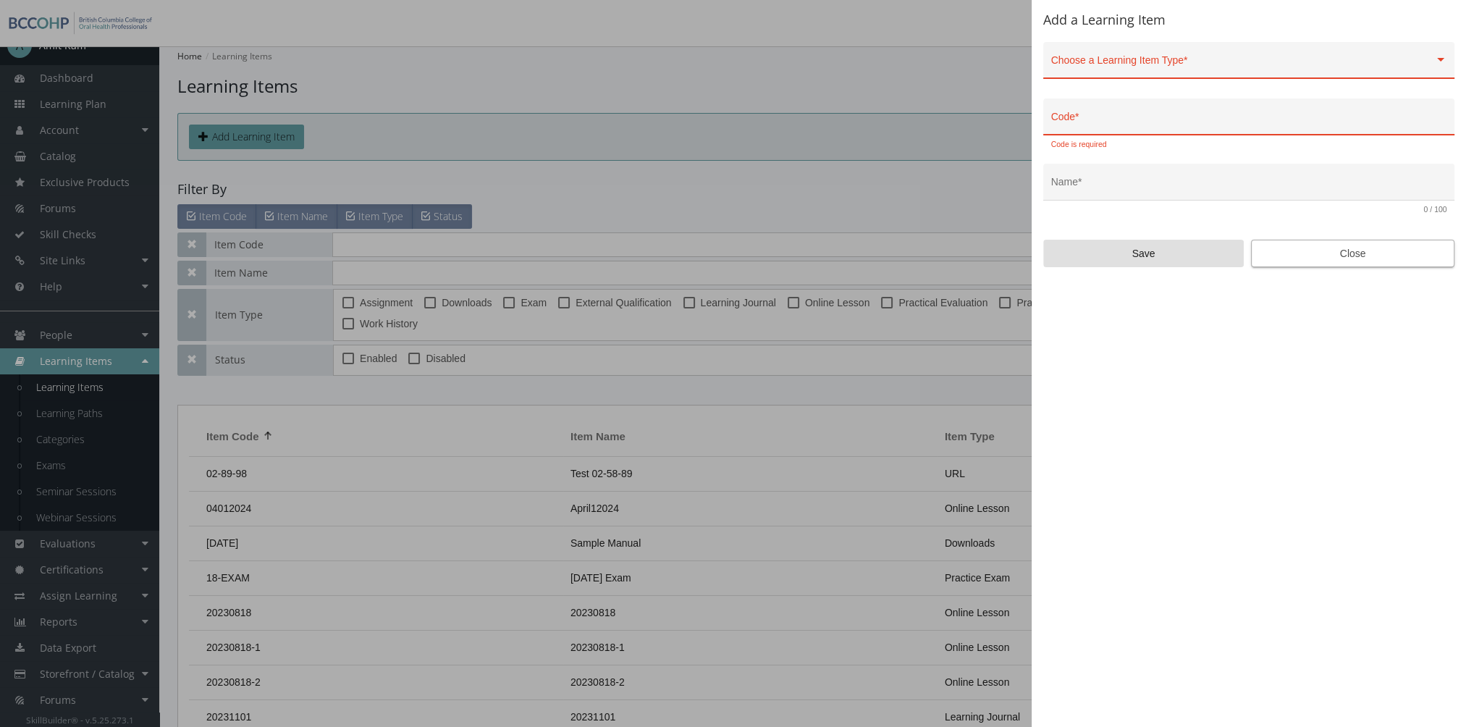
click at [1375, 261] on span "Close" at bounding box center [1352, 253] width 179 height 26
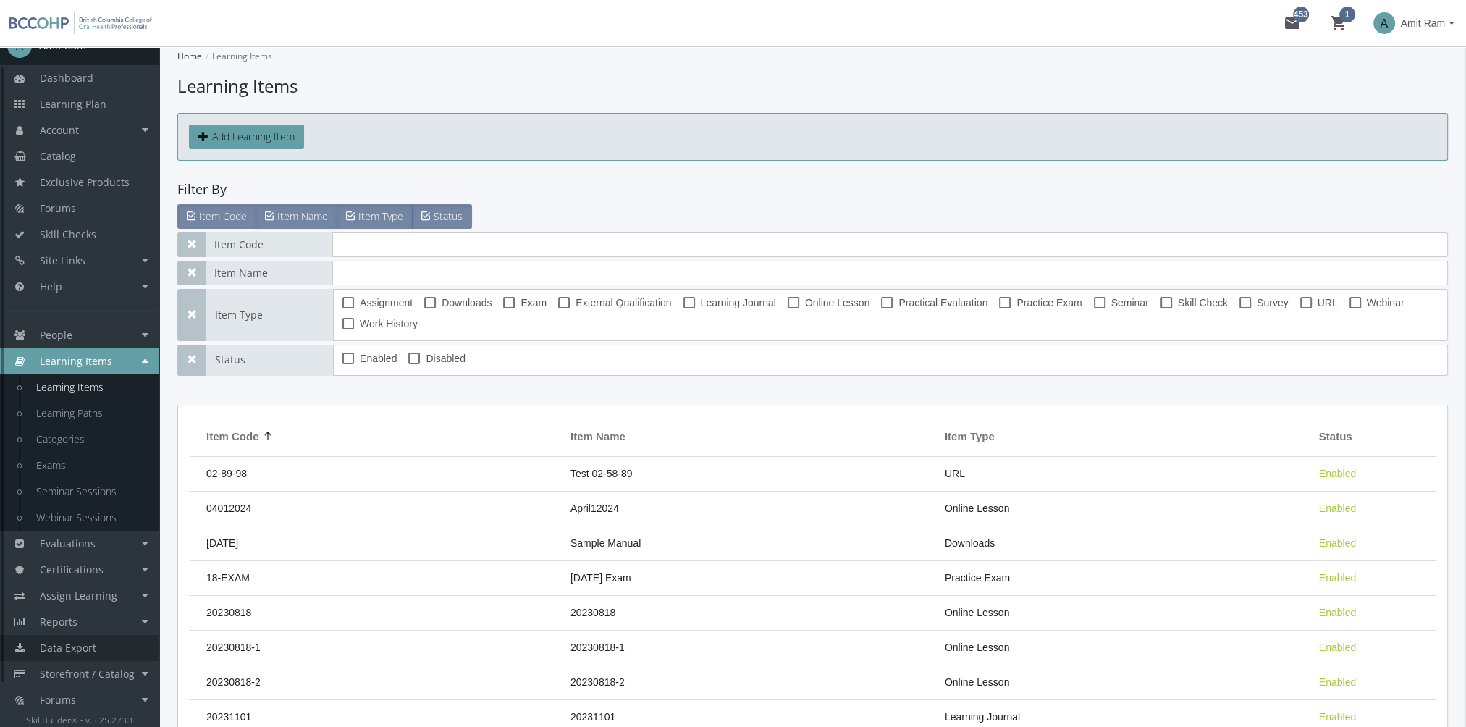
click at [86, 649] on span "Data Export" at bounding box center [68, 648] width 56 height 14
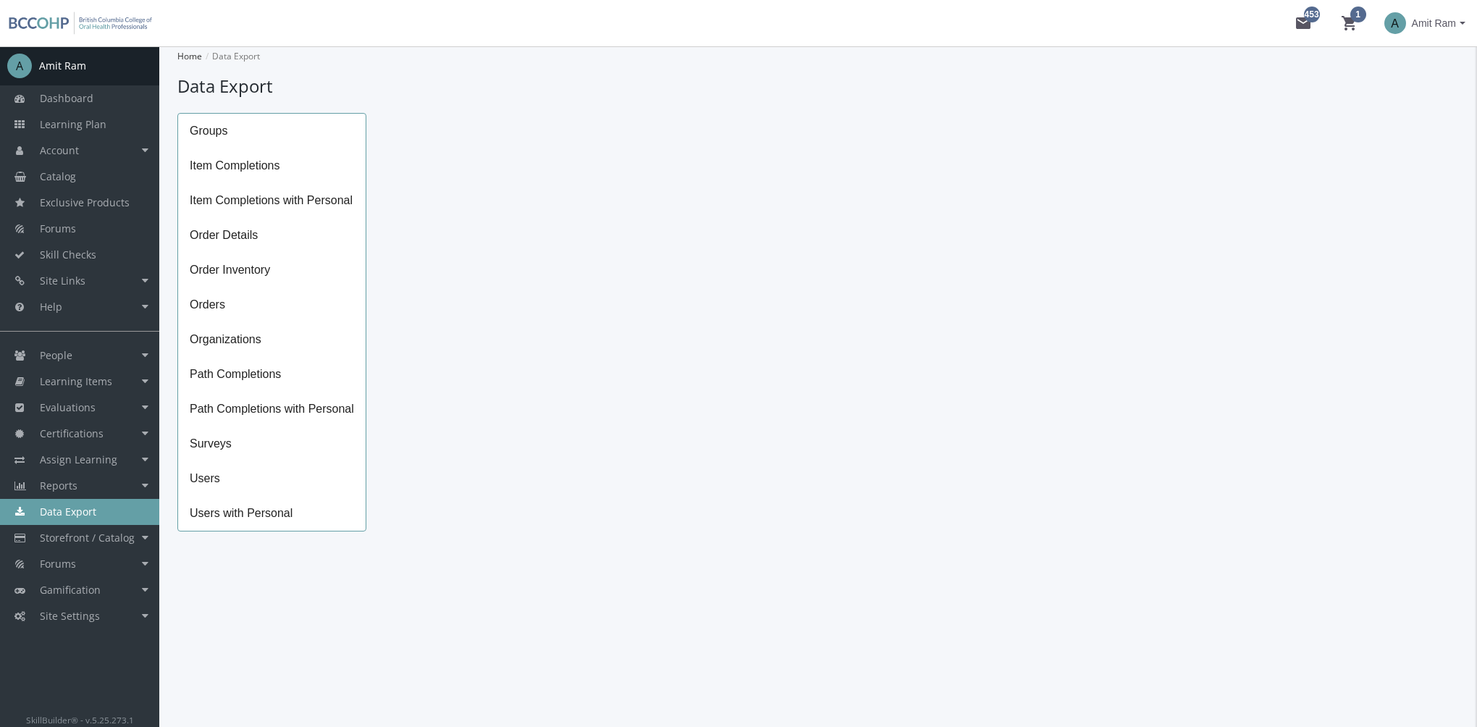
click at [290, 382] on span "Path Completions" at bounding box center [271, 374] width 187 height 35
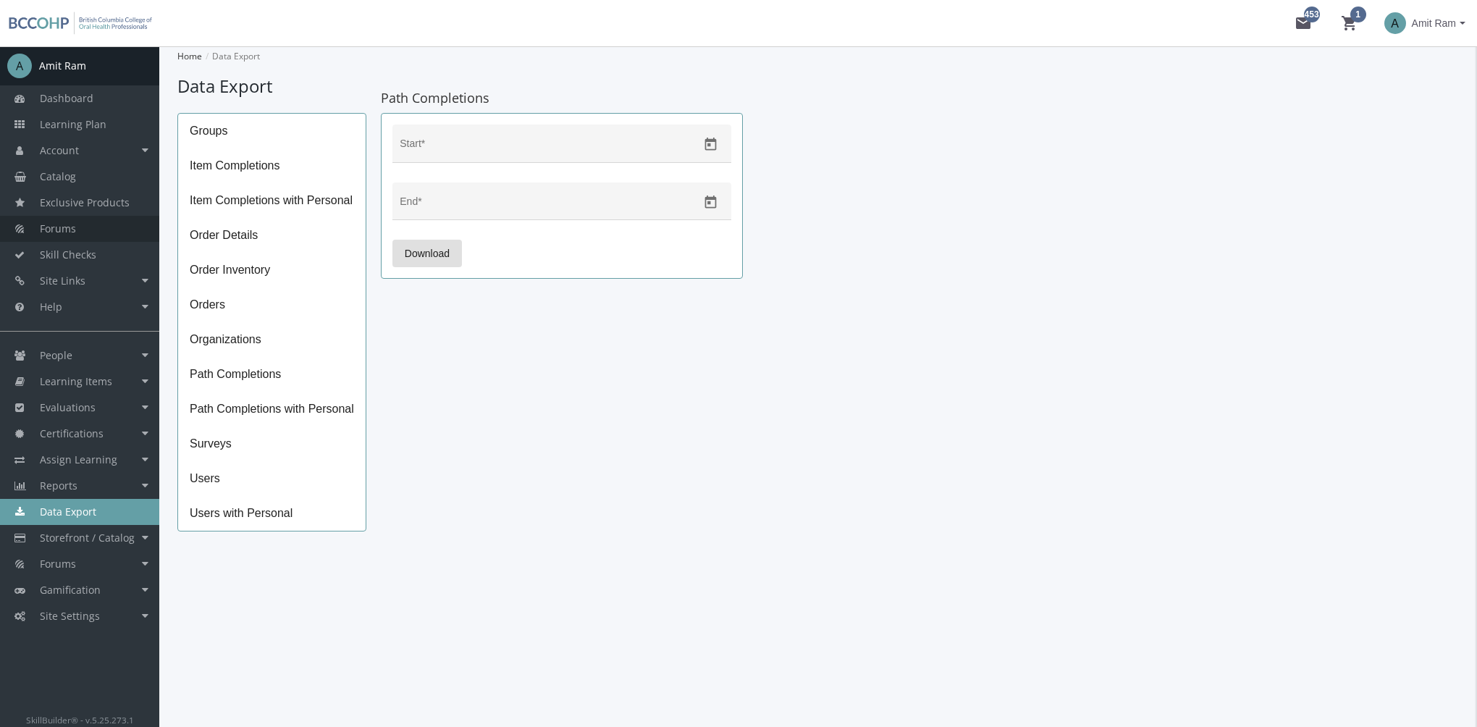
click at [84, 222] on link "Forums" at bounding box center [79, 229] width 159 height 26
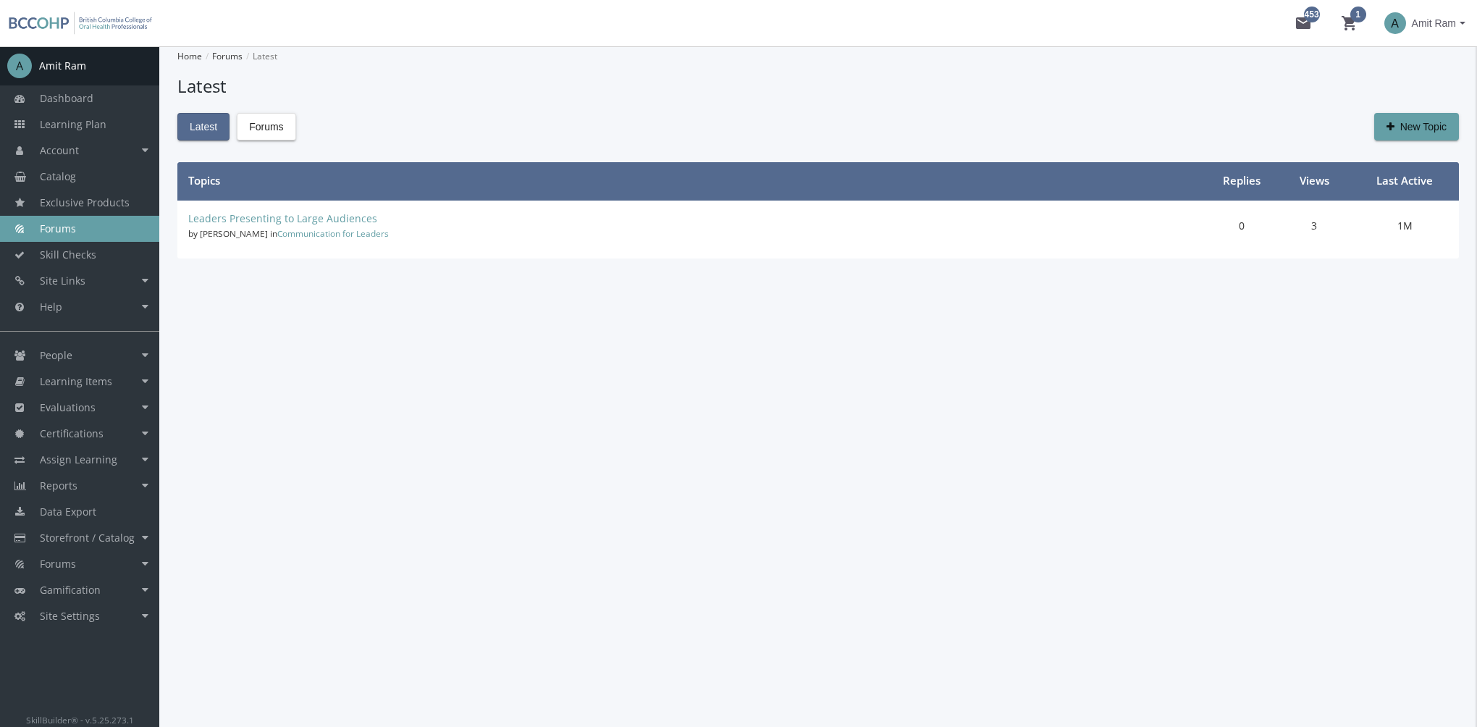
click at [298, 125] on div "Latest Forums New Topic" at bounding box center [817, 127] width 1281 height 28
click at [283, 125] on span "Forums" at bounding box center [266, 127] width 34 height 26
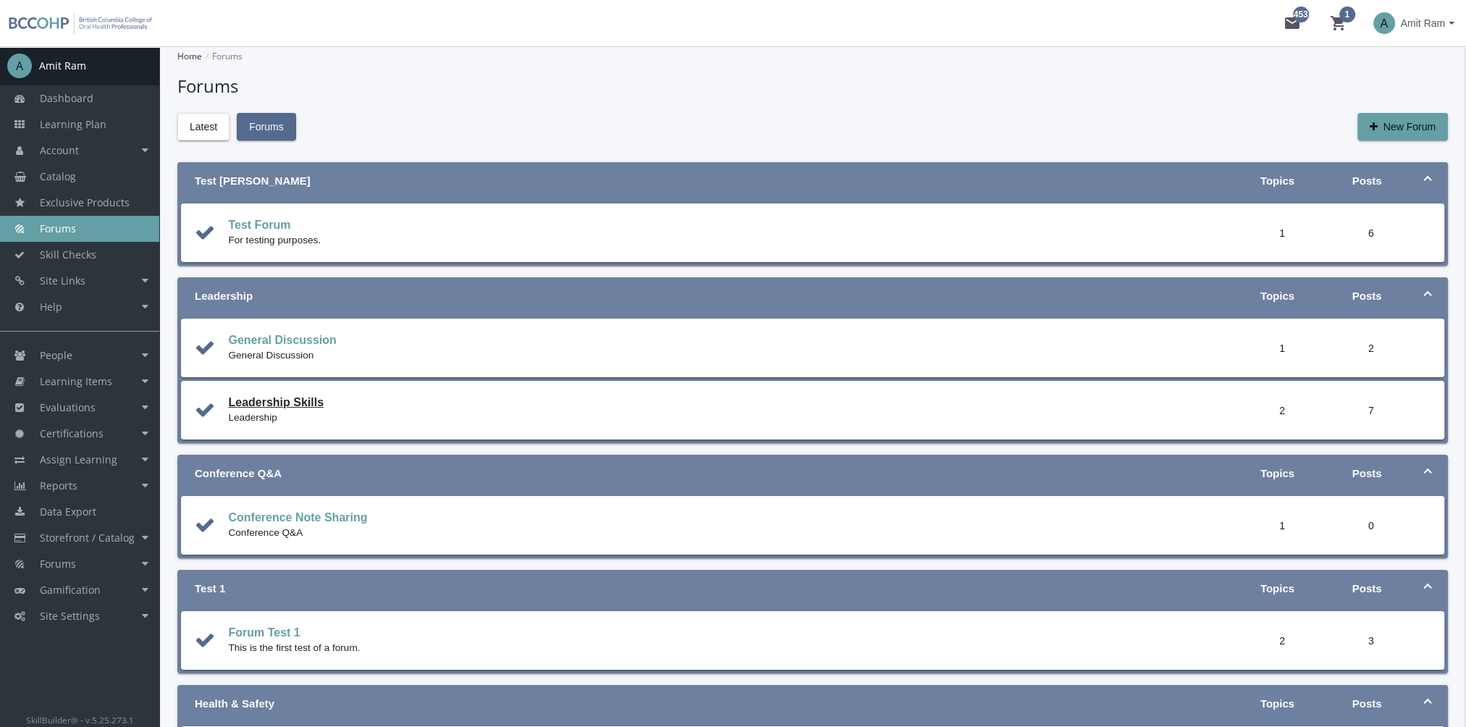
click at [290, 396] on link "Leadership Skills" at bounding box center [276, 402] width 96 height 12
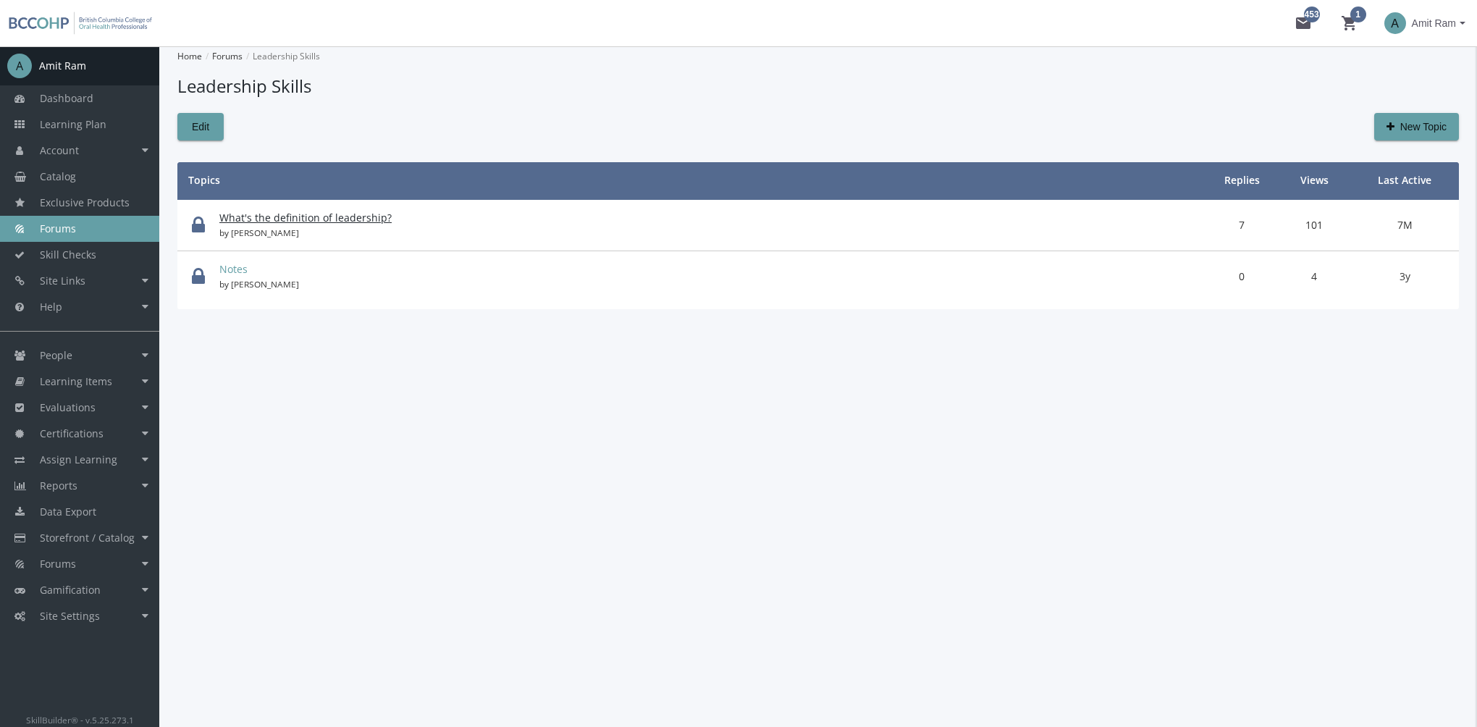
click at [277, 219] on link "What's the definition of leadership?" at bounding box center [305, 218] width 172 height 14
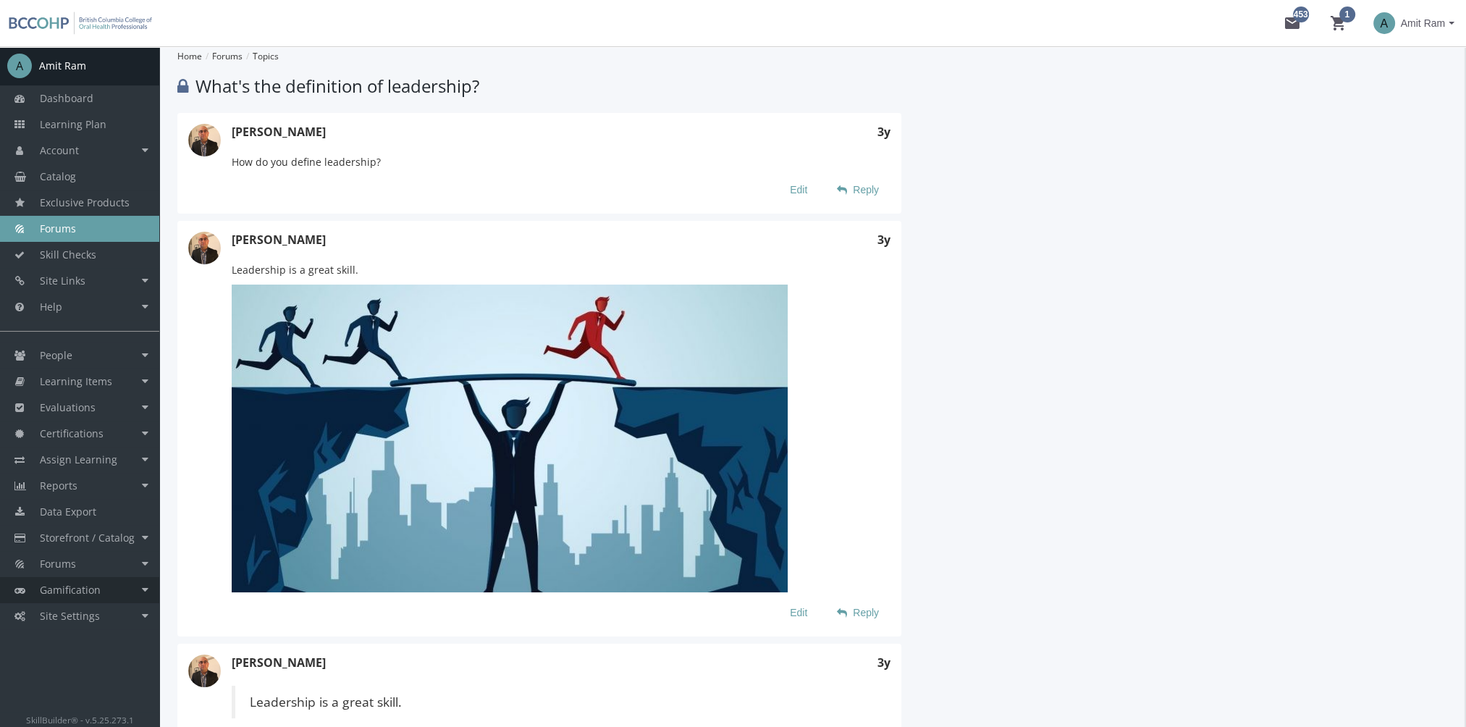
click at [93, 588] on span "Gamification" at bounding box center [70, 590] width 61 height 14
click at [77, 618] on link "Point System" at bounding box center [91, 616] width 138 height 26
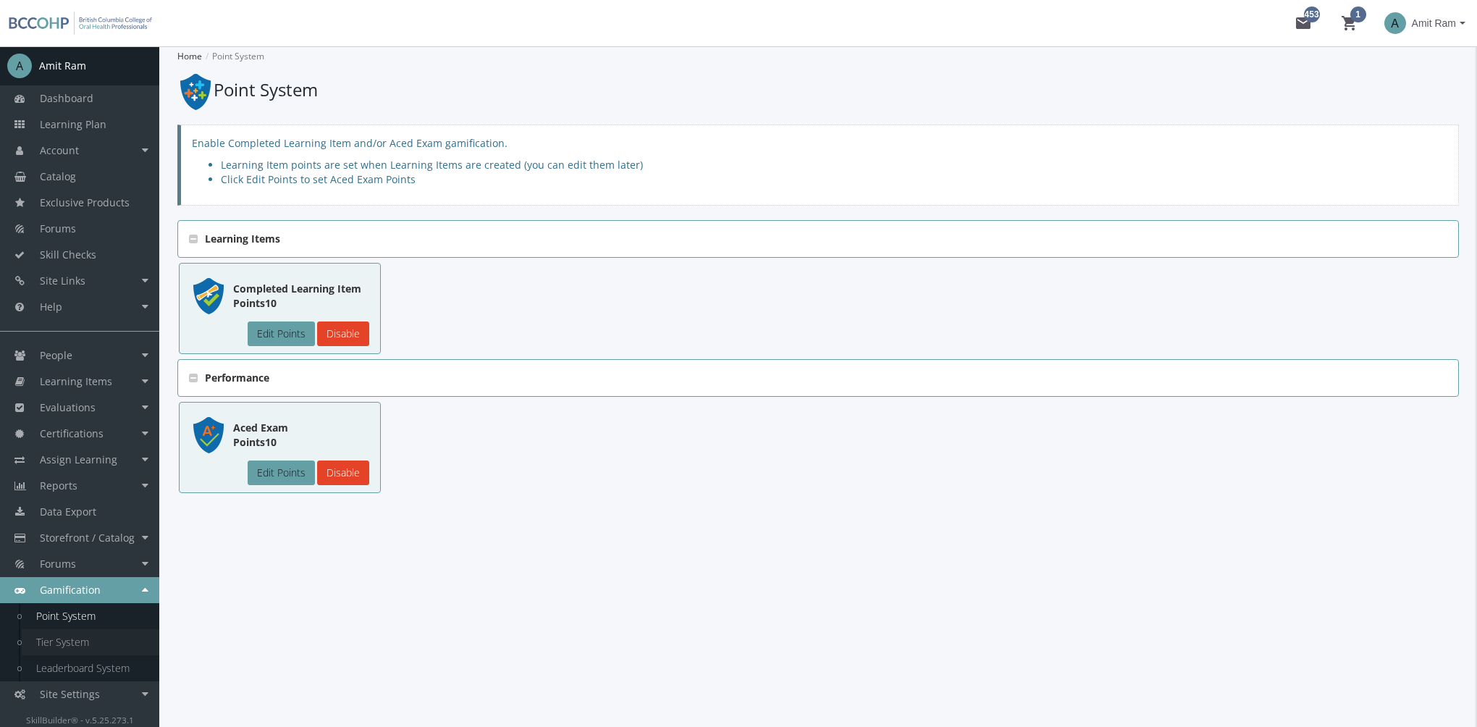
click at [80, 643] on link "Tier System" at bounding box center [91, 642] width 138 height 26
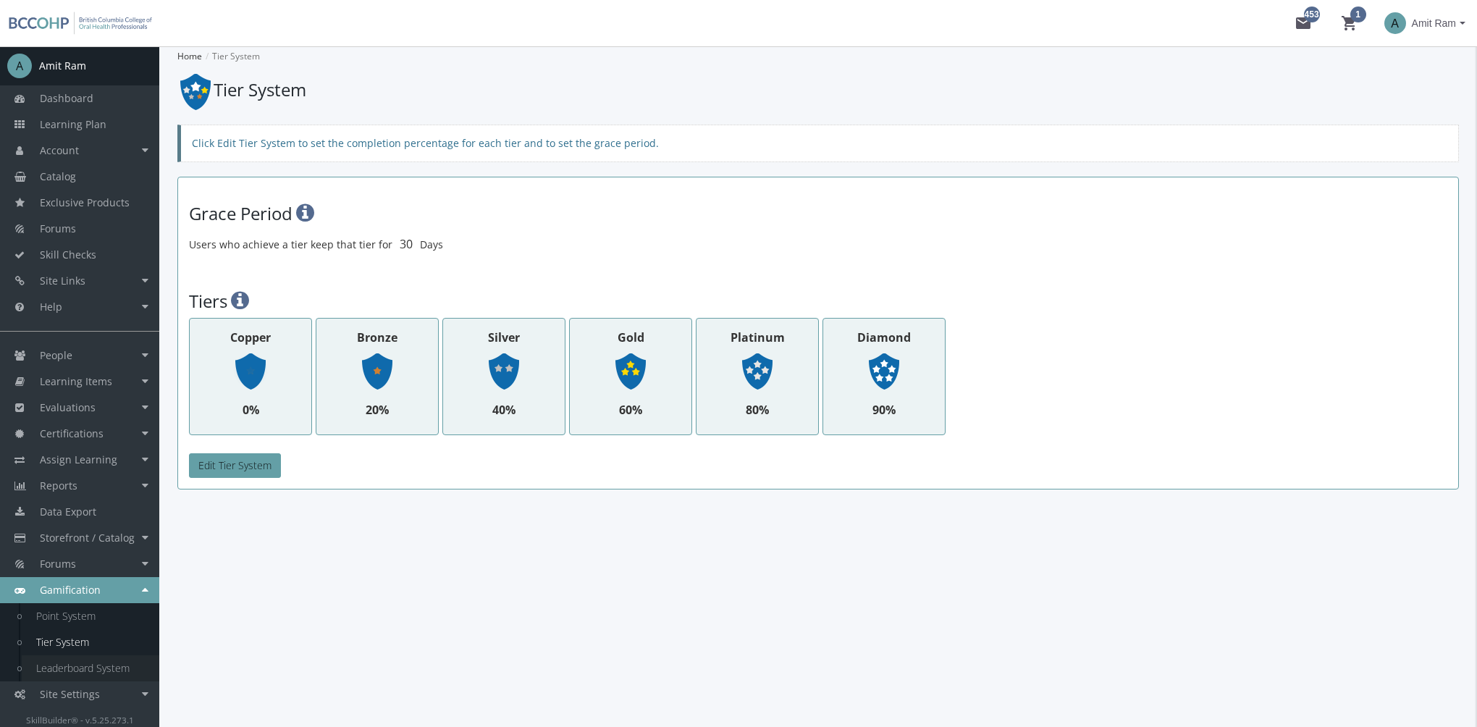
click at [91, 669] on link "Leaderboard System" at bounding box center [91, 668] width 138 height 26
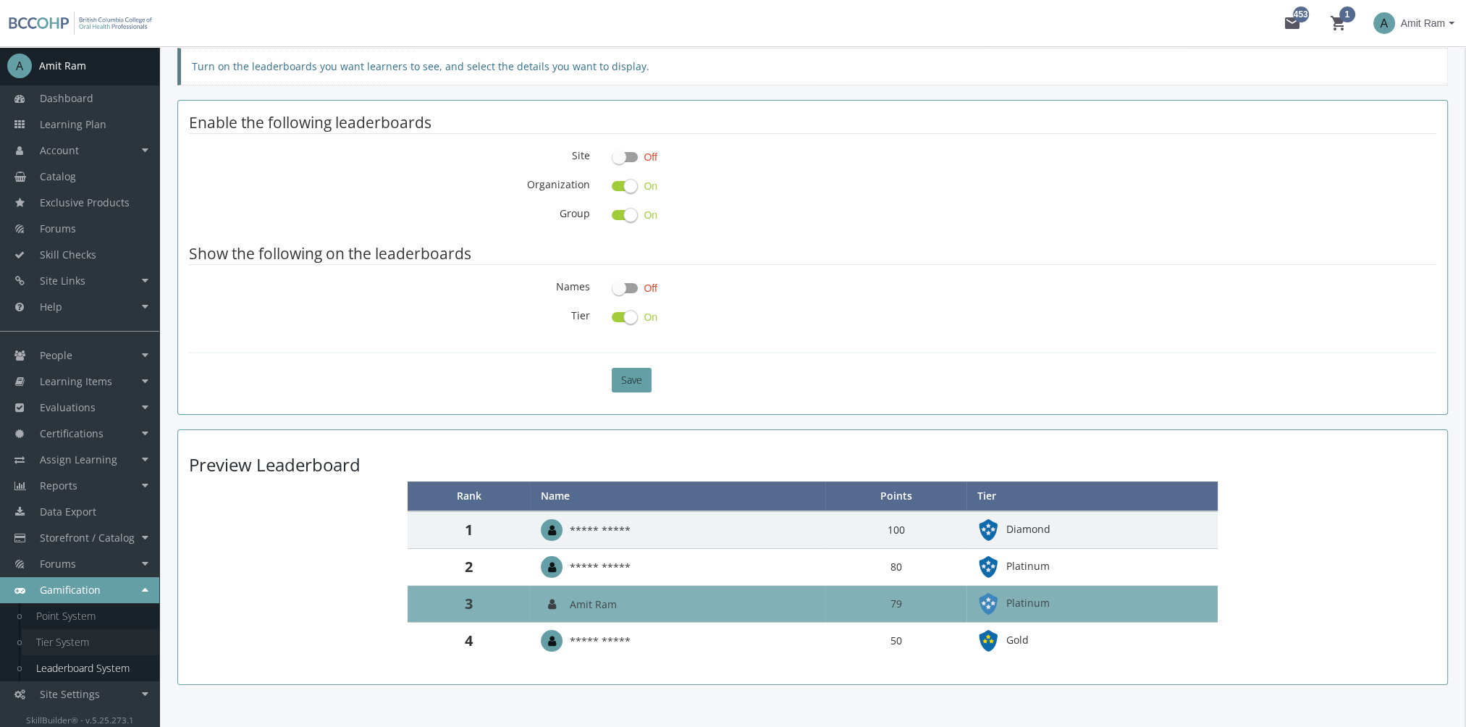
scroll to position [119, 0]
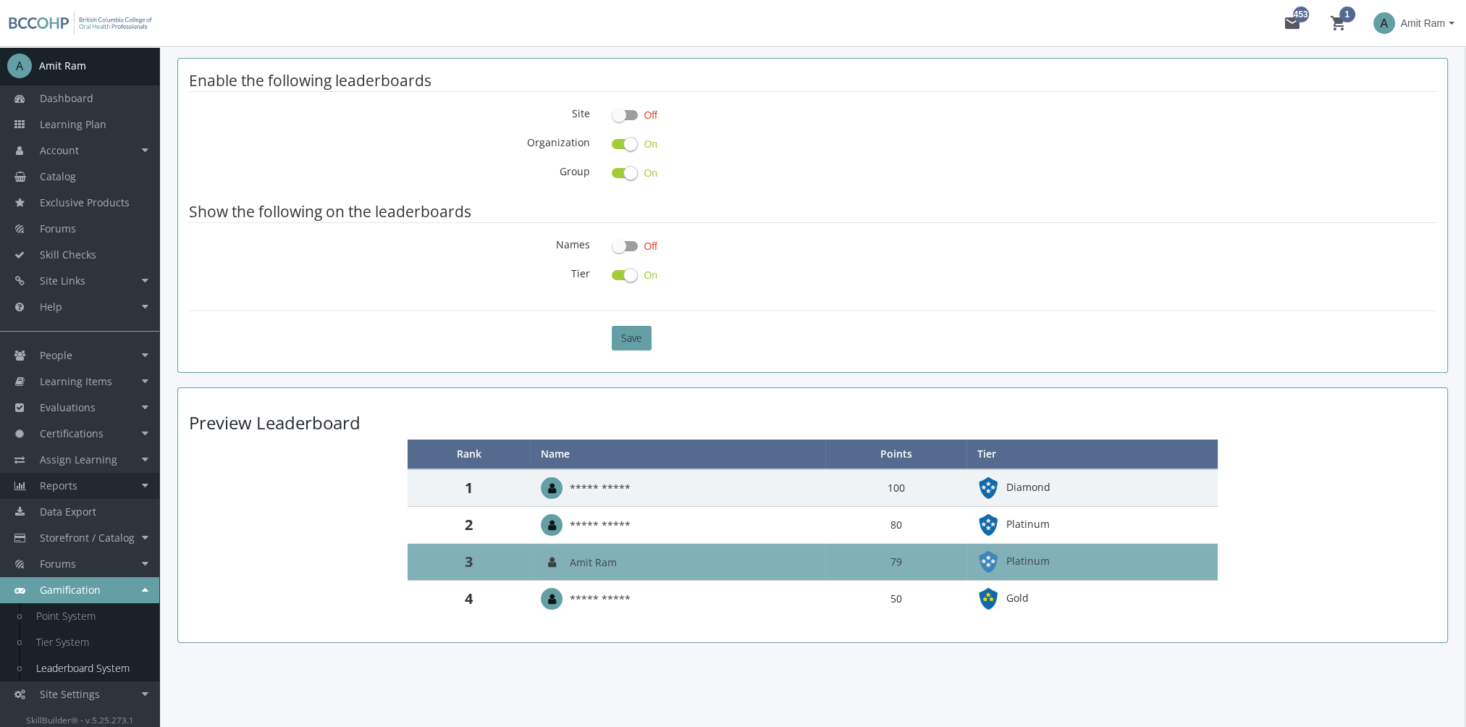
click at [83, 484] on link "Reports" at bounding box center [79, 486] width 159 height 26
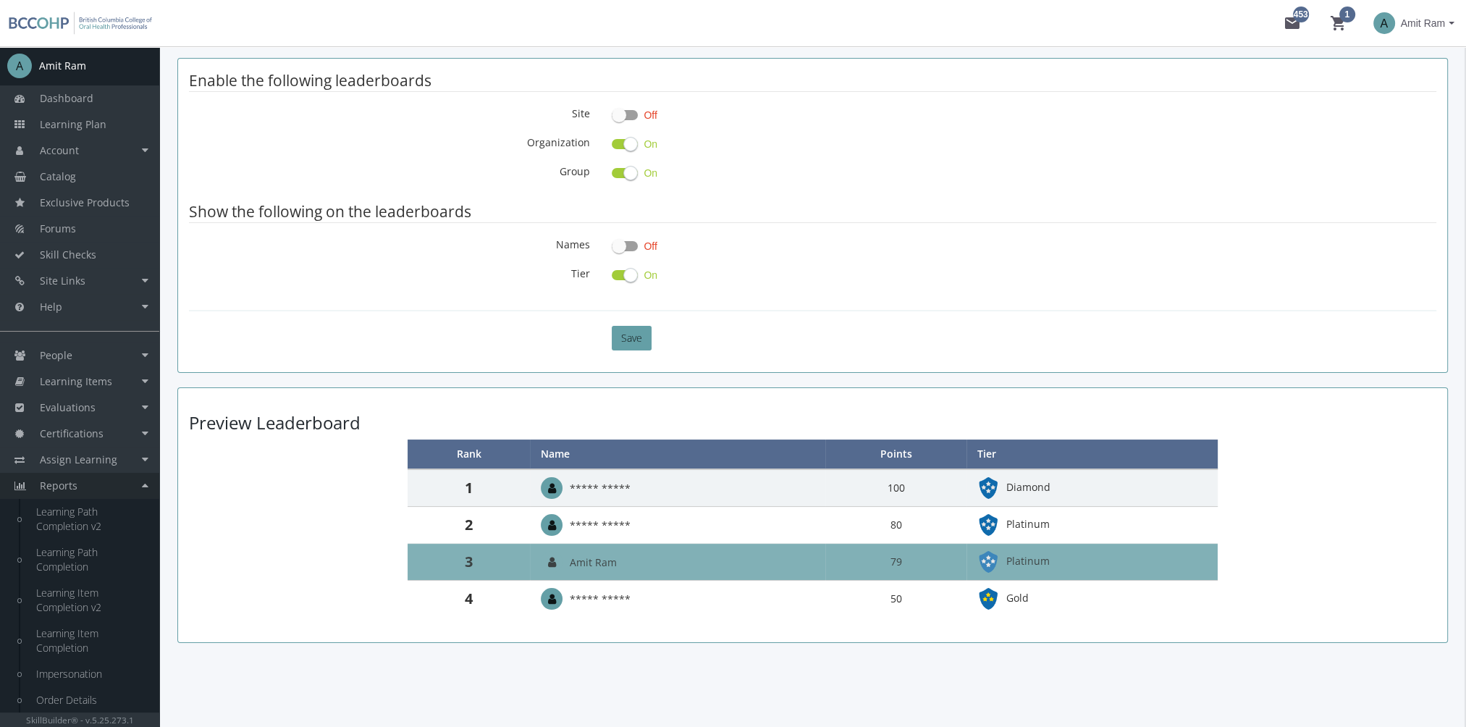
scroll to position [136, 0]
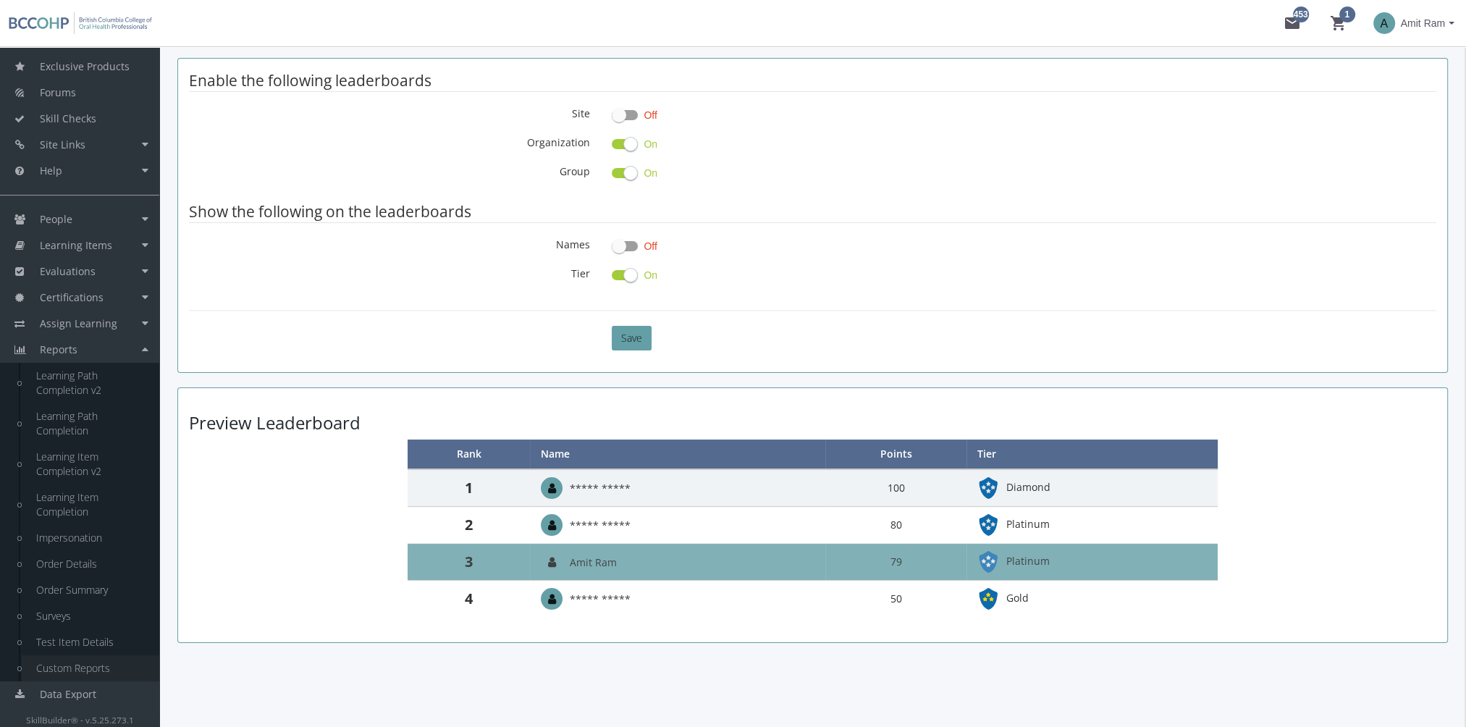
click at [109, 668] on link "Custom Reports" at bounding box center [91, 668] width 138 height 26
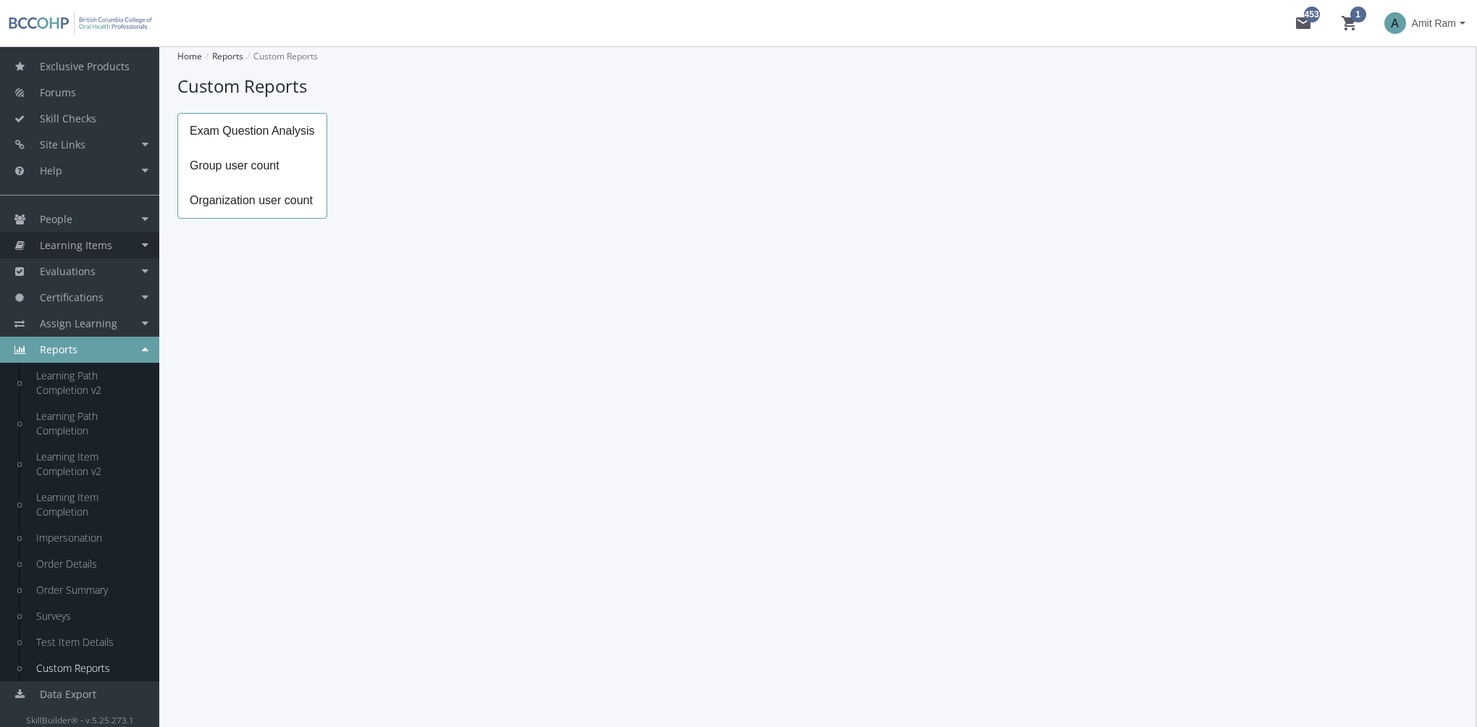
click at [88, 248] on span "Learning Items" at bounding box center [76, 245] width 72 height 14
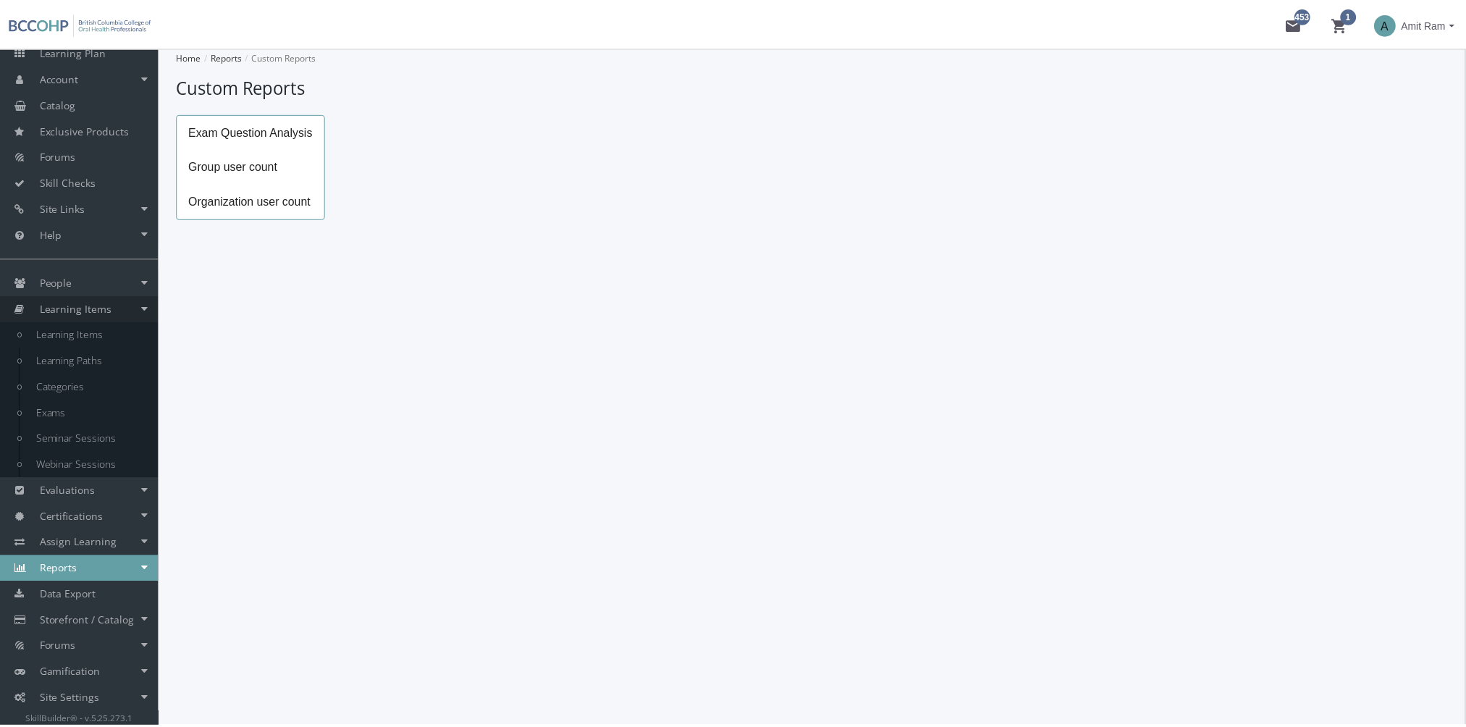
scroll to position [72, 0]
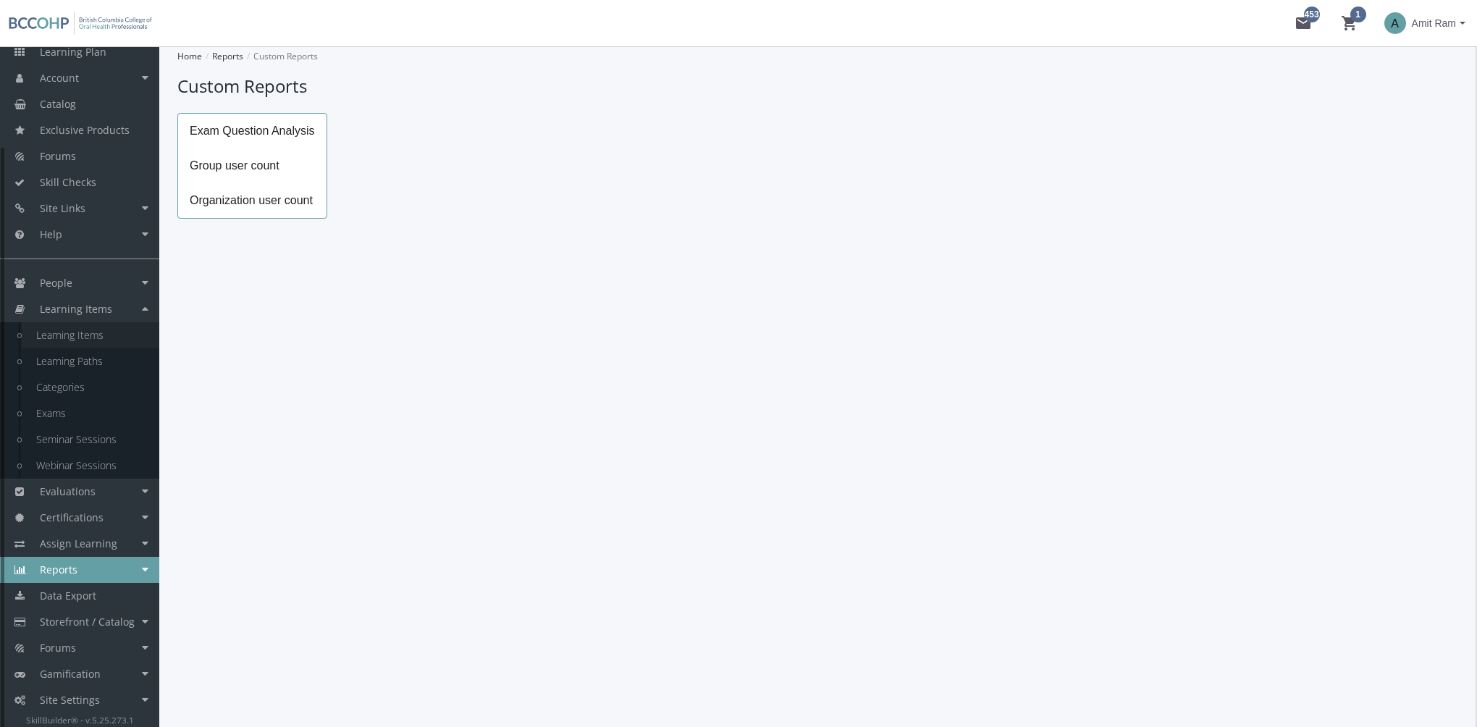
click at [116, 337] on link "Learning Items" at bounding box center [91, 335] width 138 height 26
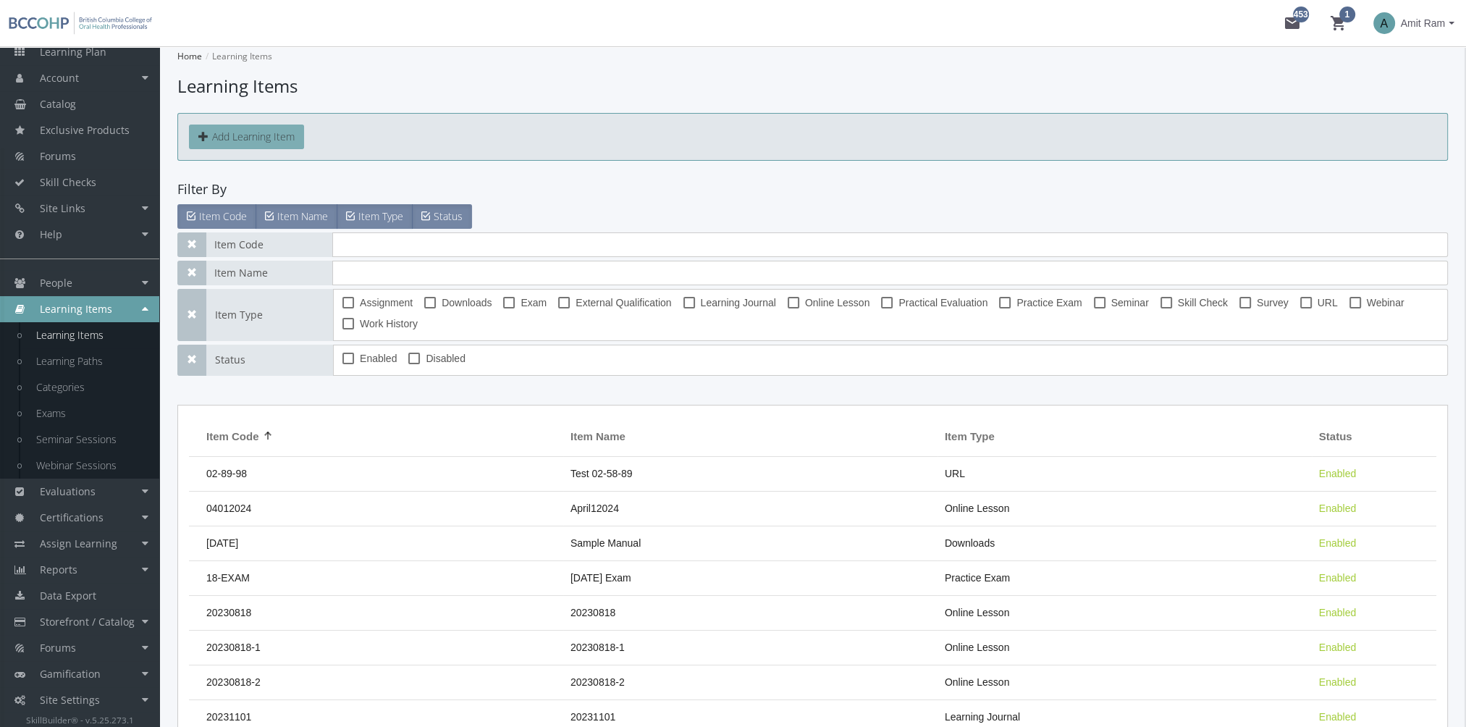
click at [263, 139] on button "Add Learning Item" at bounding box center [246, 137] width 115 height 25
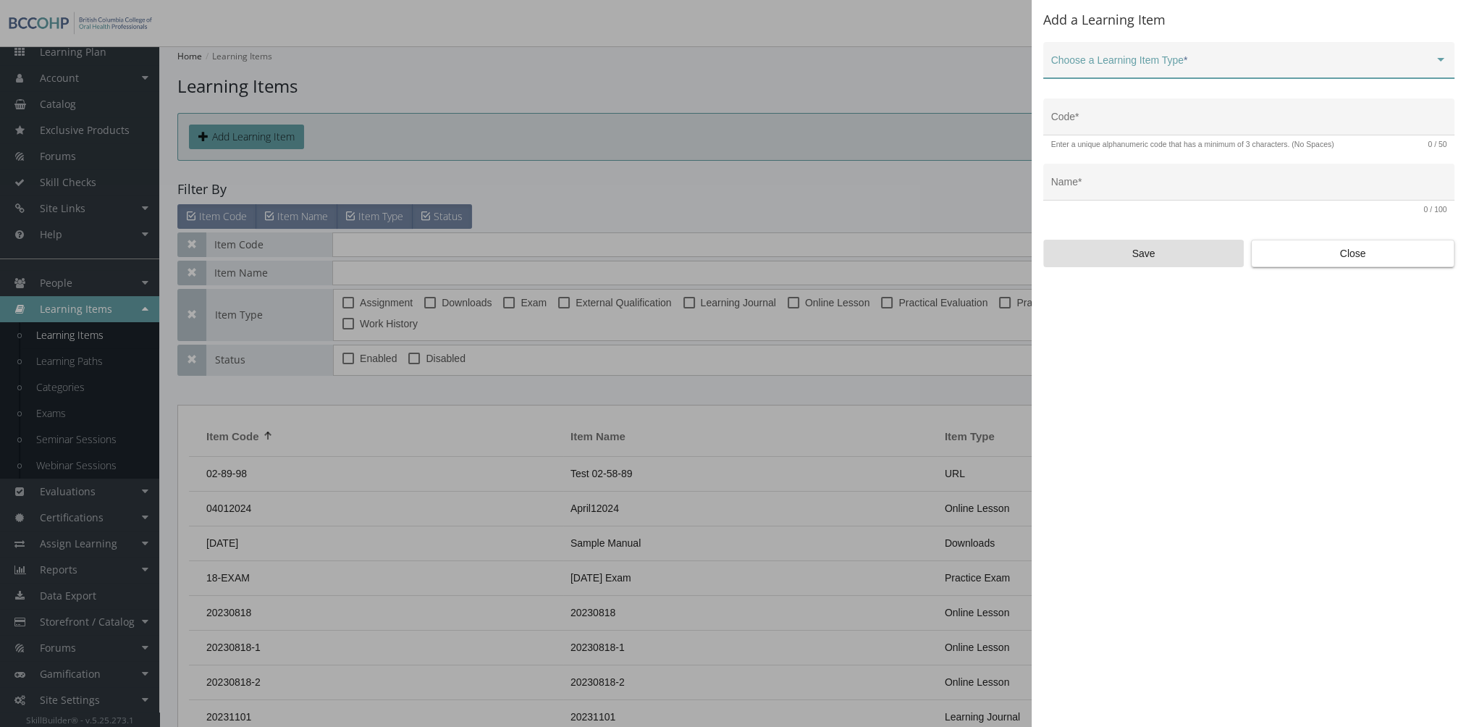
click at [1216, 56] on div "Choose a Learning Item Type *" at bounding box center [1249, 64] width 396 height 30
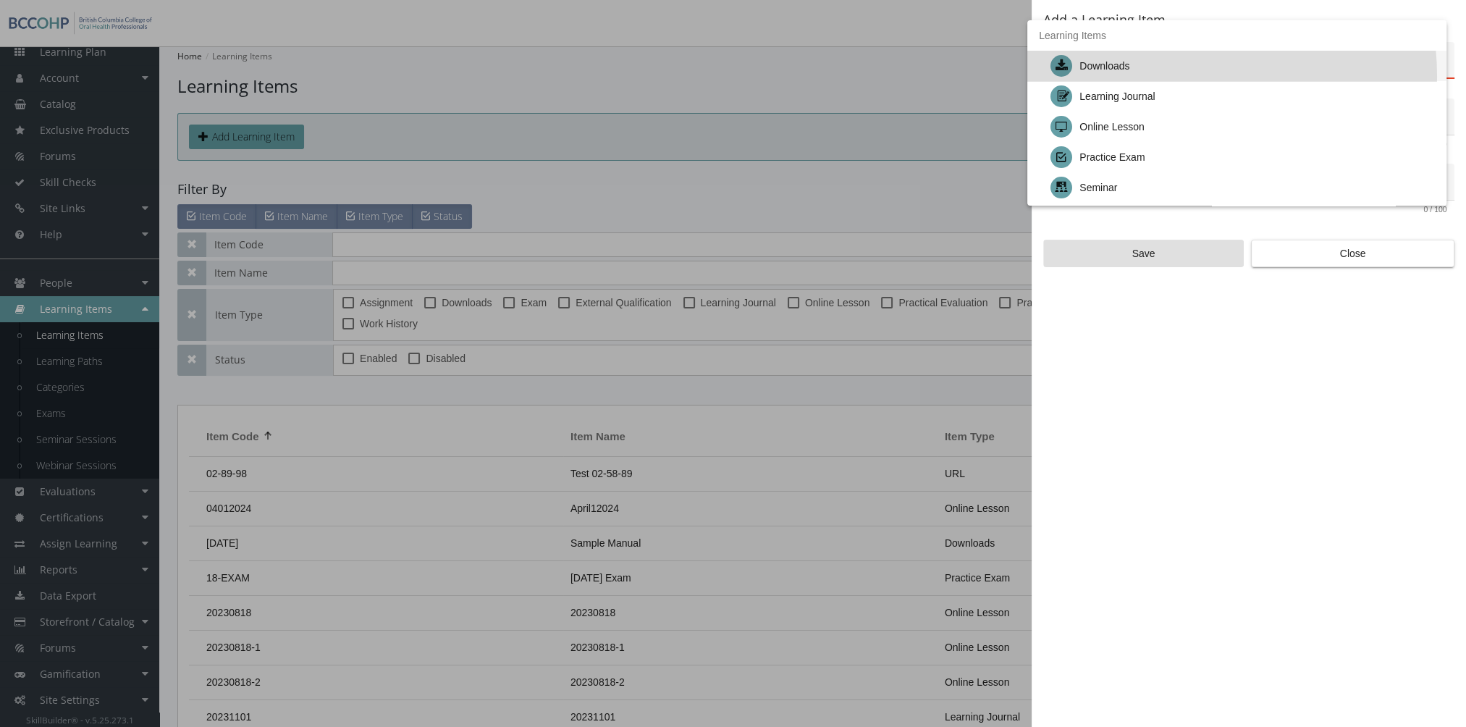
click at [1152, 77] on div "Downloads" at bounding box center [1242, 66] width 384 height 30
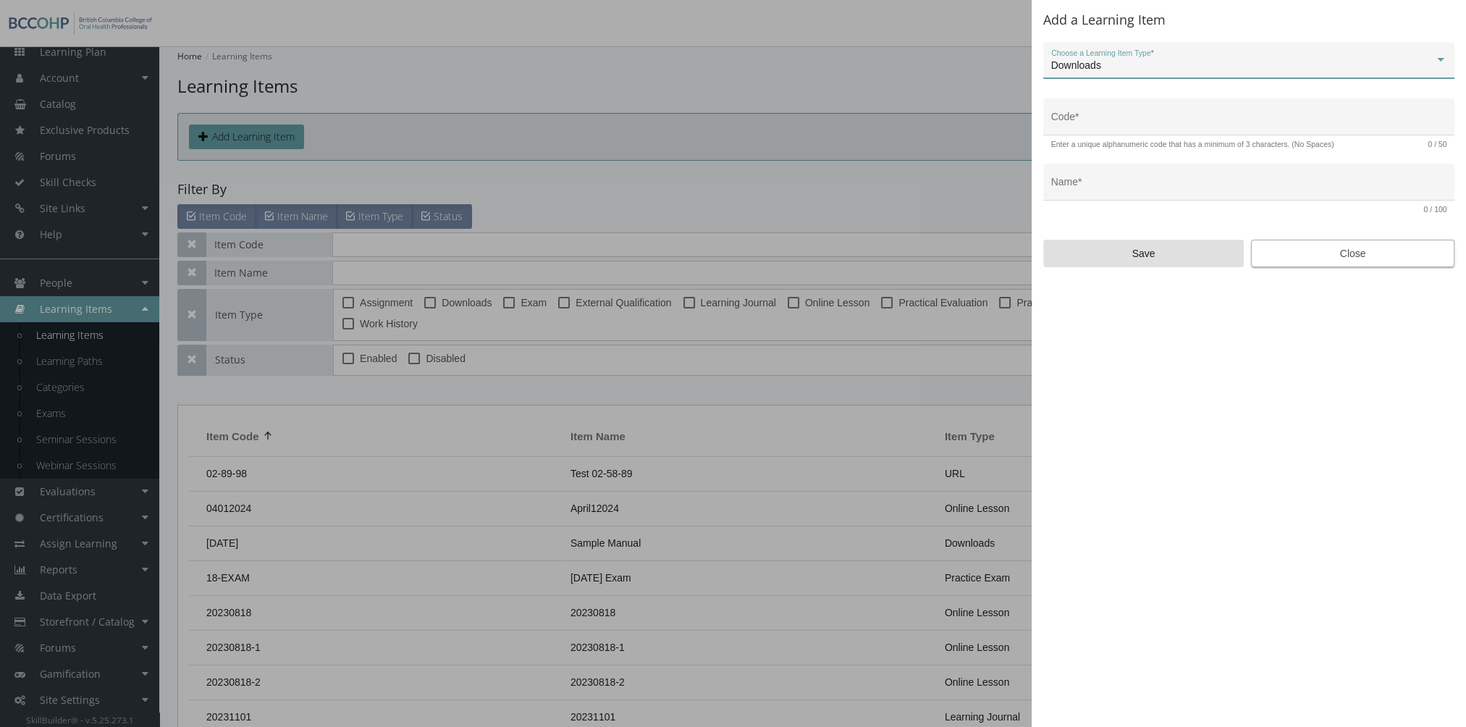
click at [1312, 252] on span "Close" at bounding box center [1352, 253] width 179 height 26
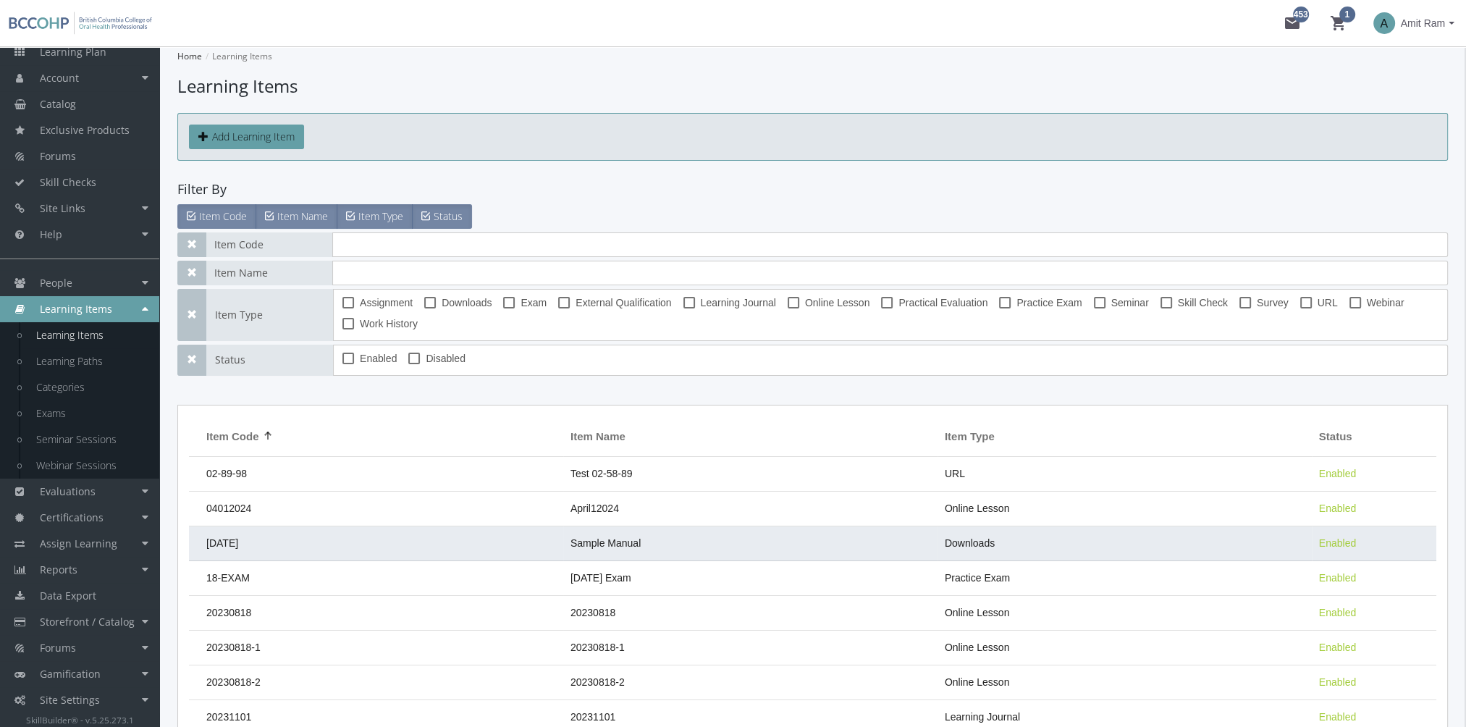
click at [753, 538] on td "Sample Manual" at bounding box center [750, 543] width 374 height 35
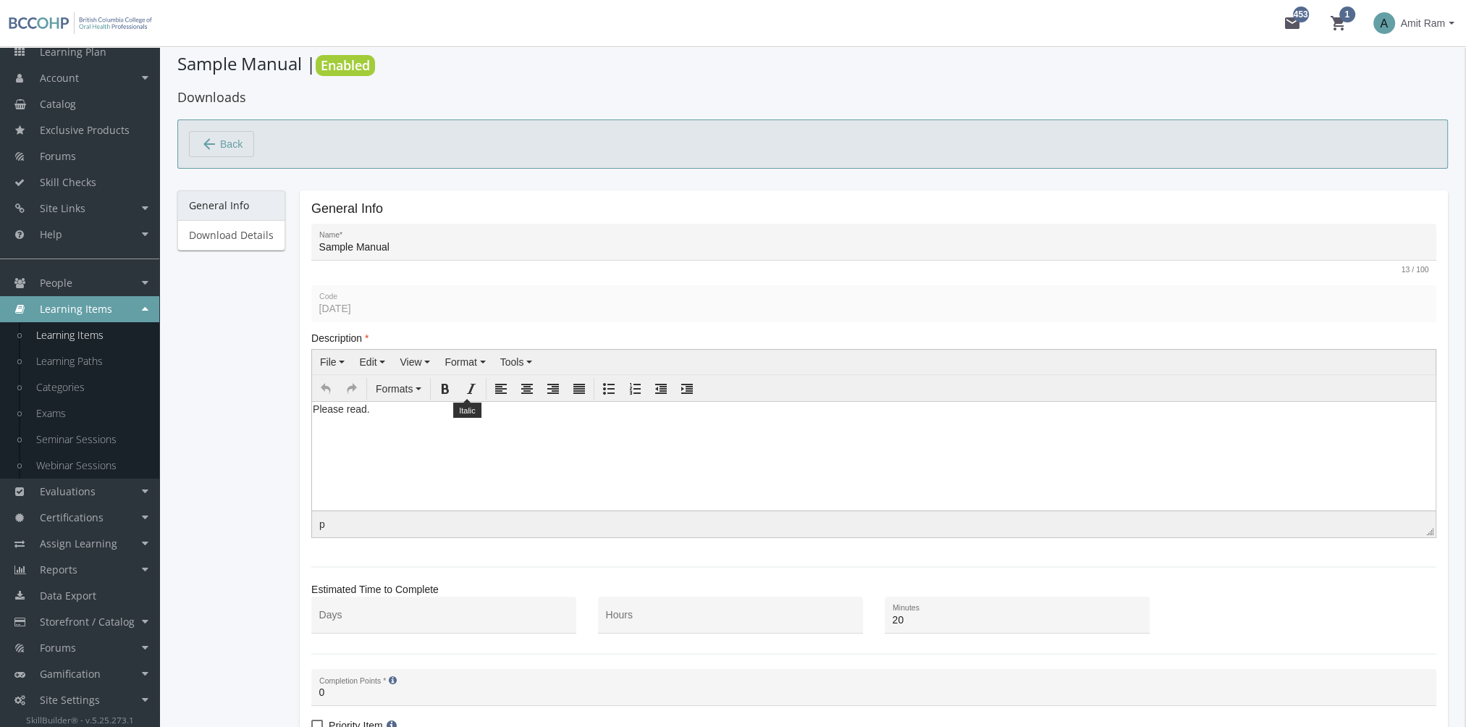
scroll to position [200, 0]
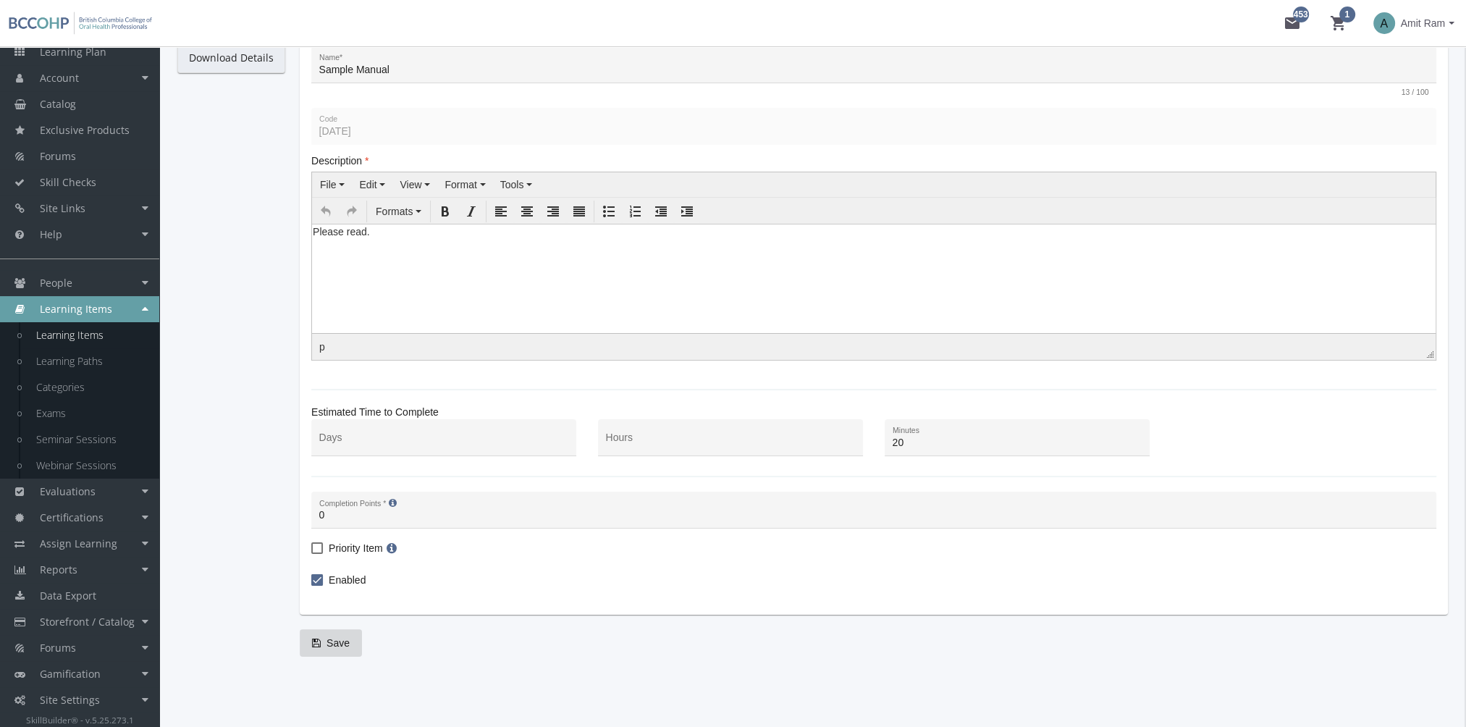
click at [250, 58] on link "Download Details" at bounding box center [231, 58] width 108 height 30
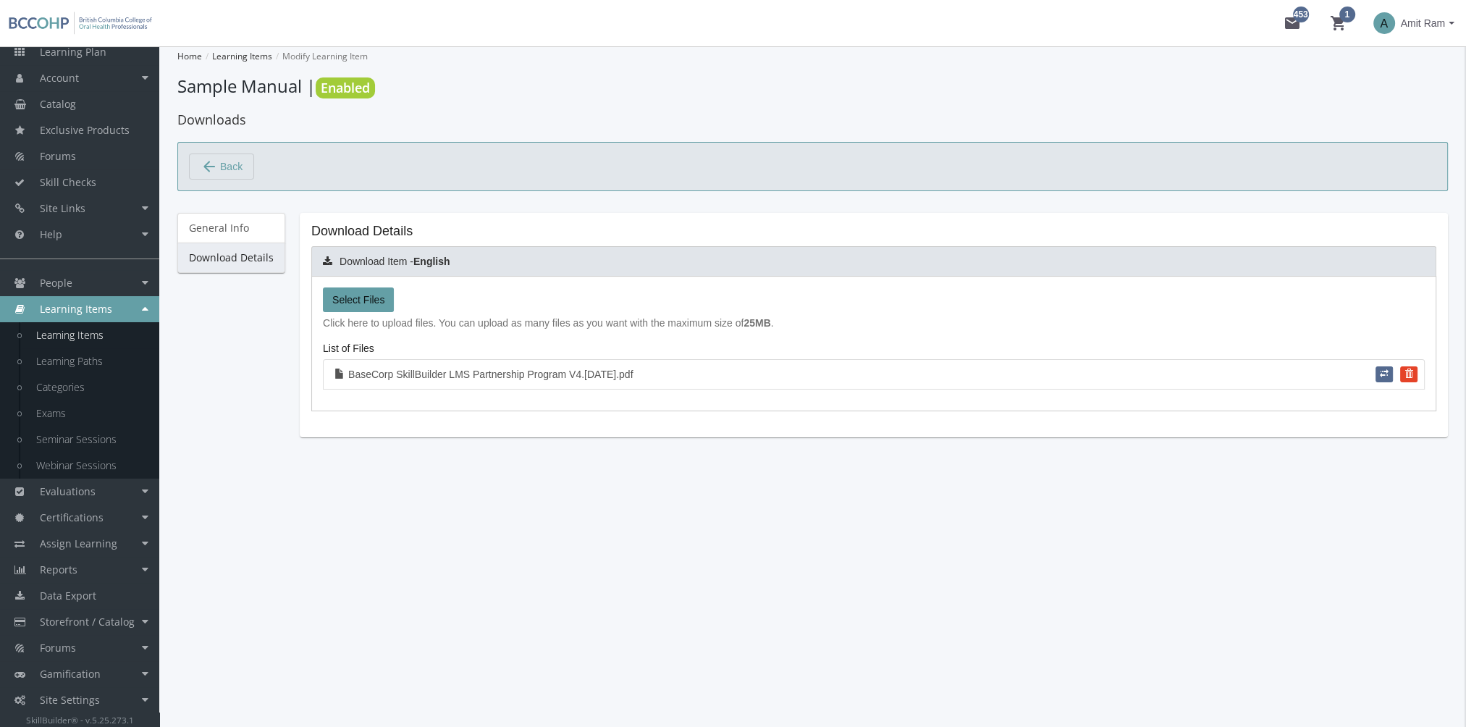
scroll to position [0, 0]
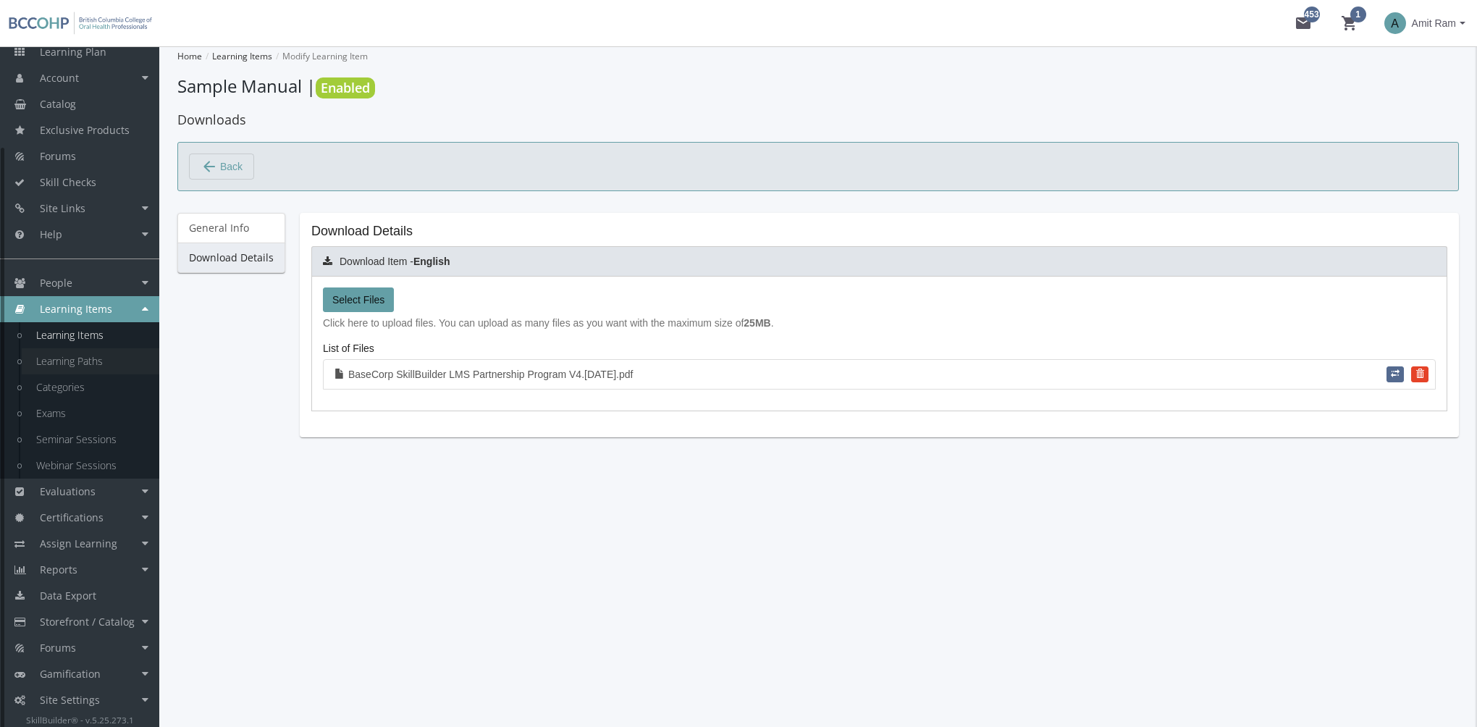
click at [118, 365] on link "Learning Paths" at bounding box center [91, 361] width 138 height 26
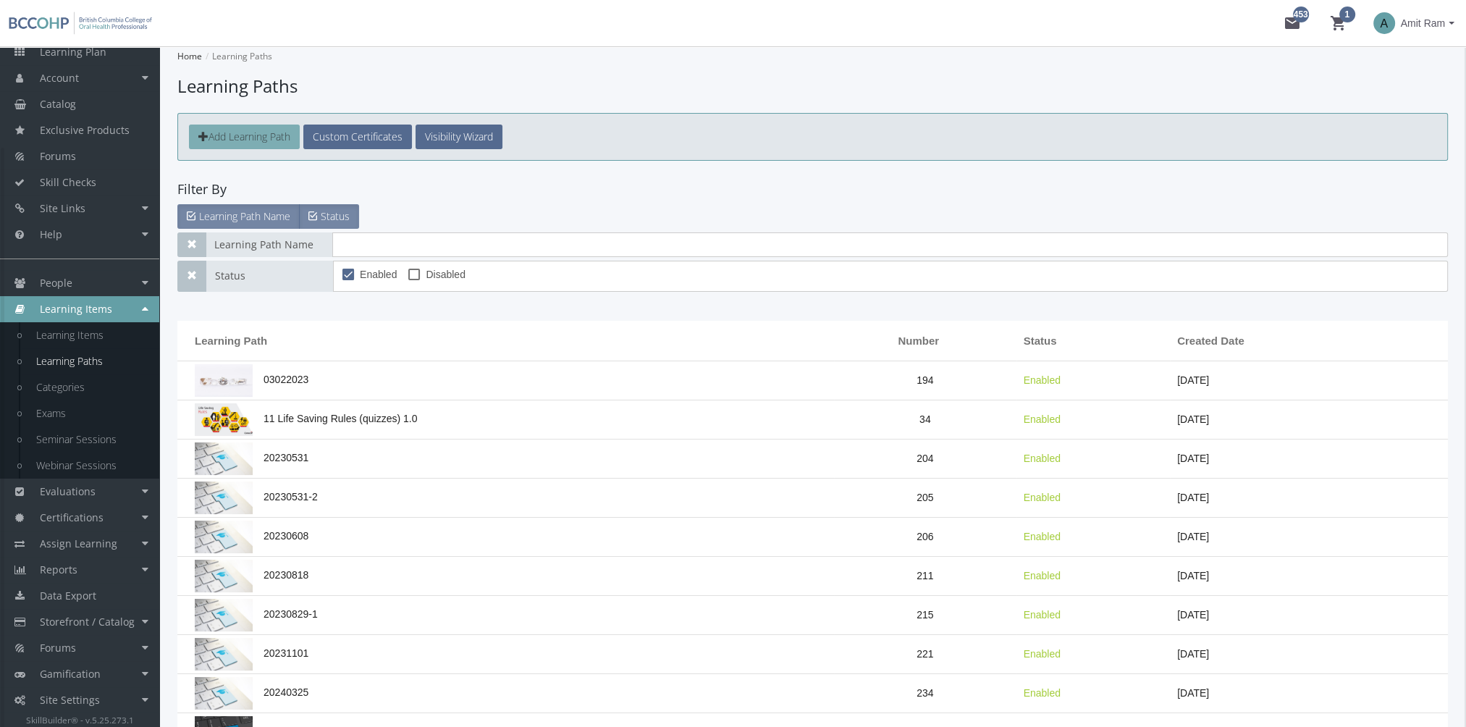
click at [256, 131] on span "Add Learning Path" at bounding box center [249, 137] width 82 height 14
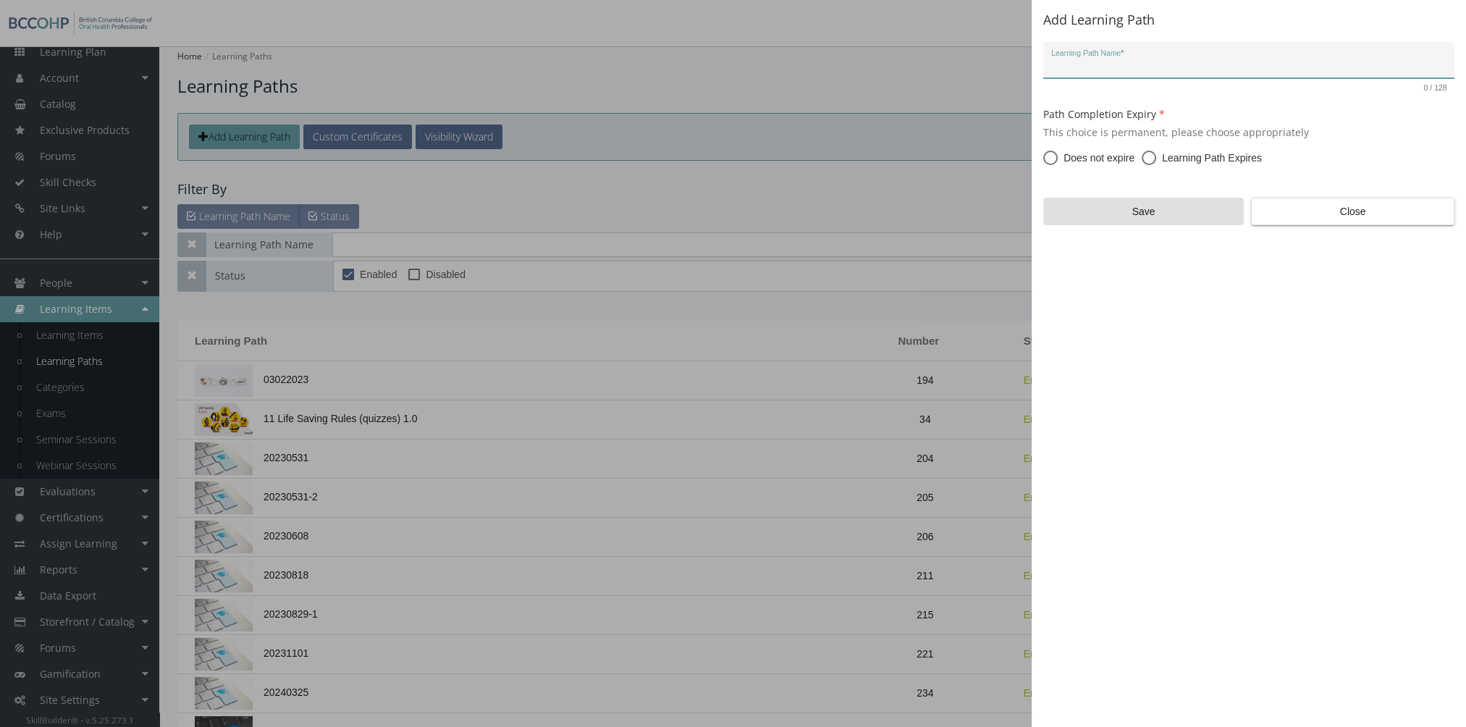
click at [1150, 160] on span at bounding box center [1149, 158] width 14 height 14
click at [1150, 160] on input "Learning Path Expires" at bounding box center [1149, 160] width 14 height 14
radio input "true"
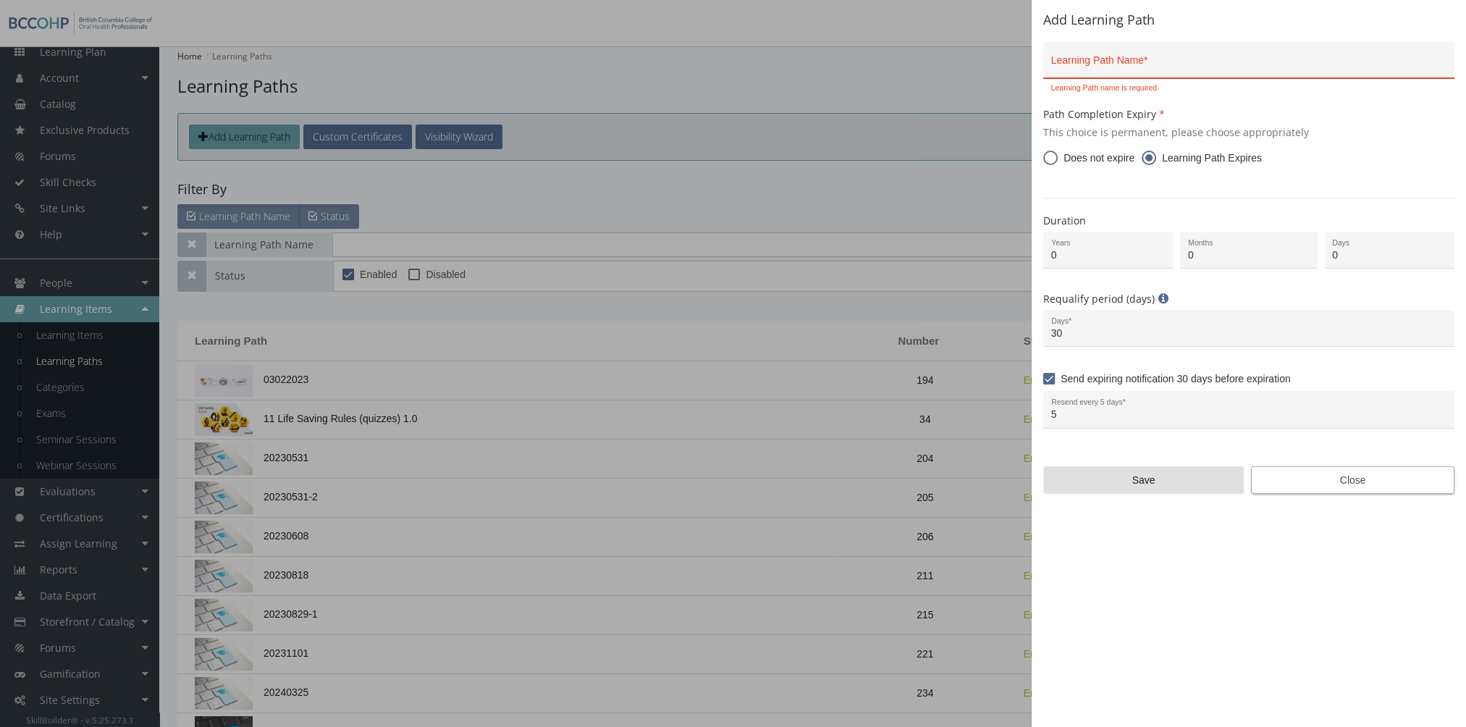
click at [1358, 481] on span "Close" at bounding box center [1352, 480] width 179 height 26
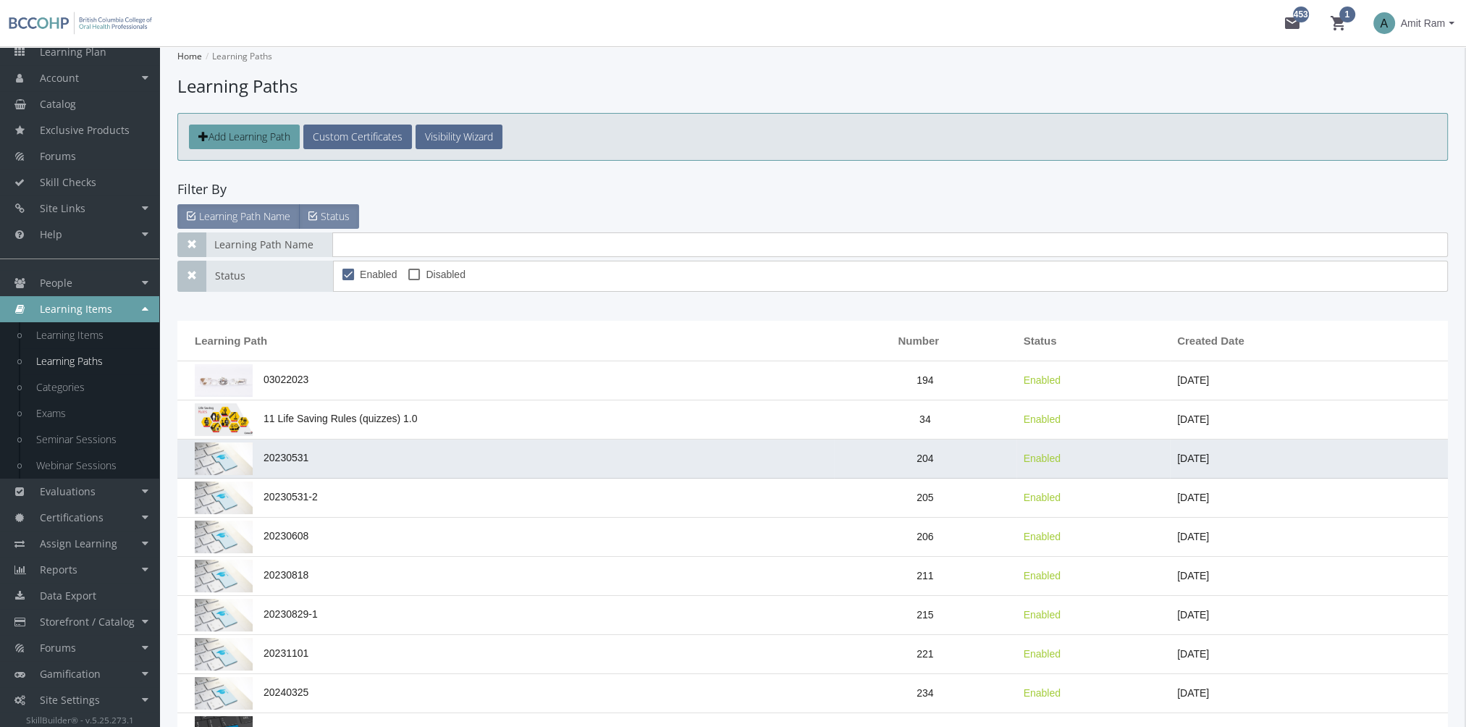
click at [355, 455] on td "20230531" at bounding box center [505, 458] width 657 height 39
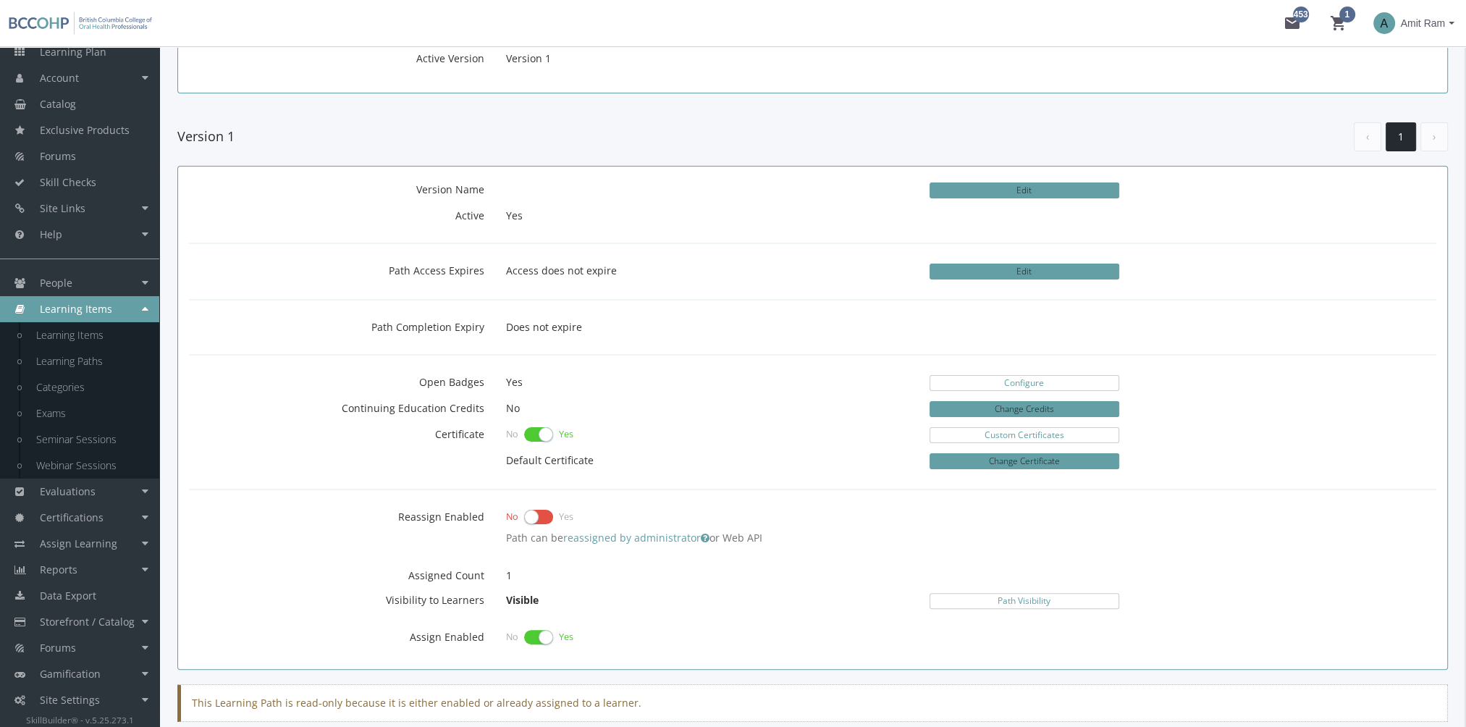
scroll to position [362, 0]
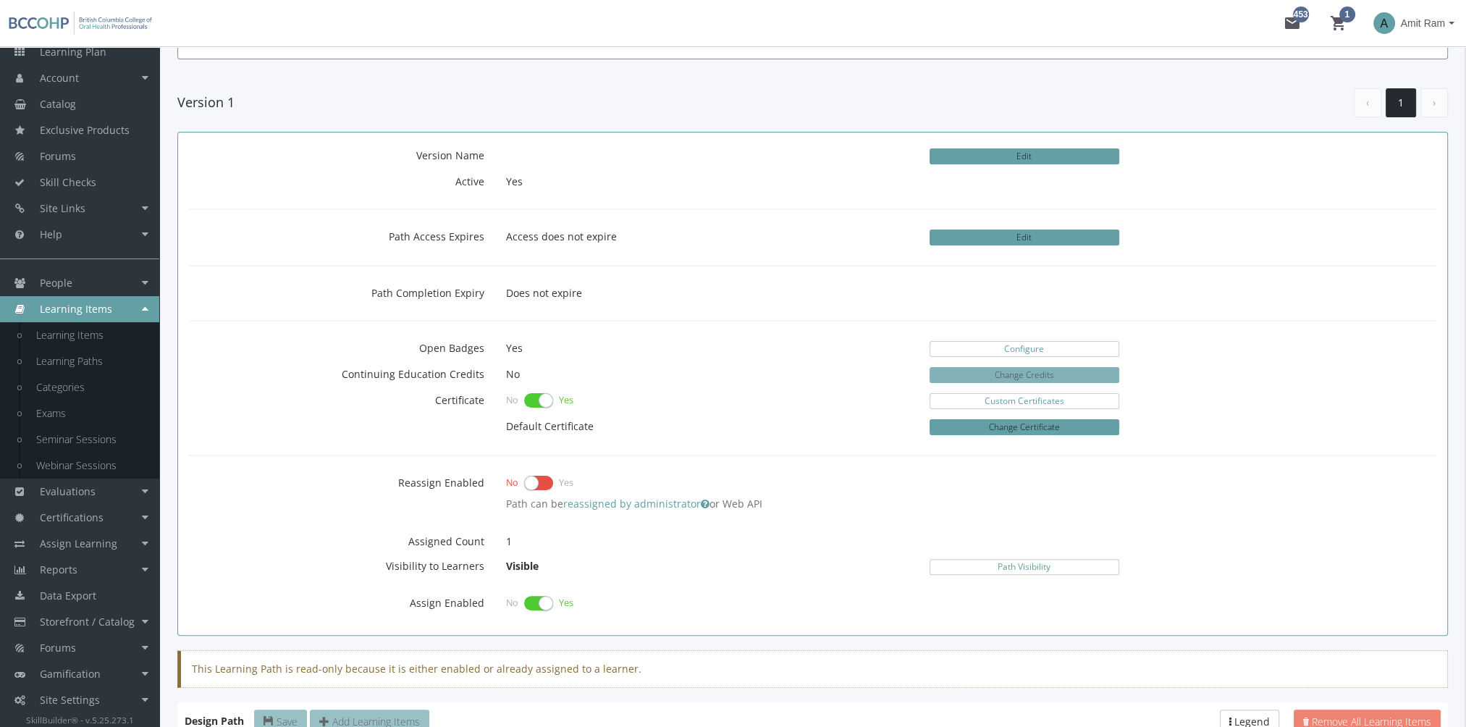
click at [969, 368] on button "Change Credits" at bounding box center [1024, 375] width 190 height 16
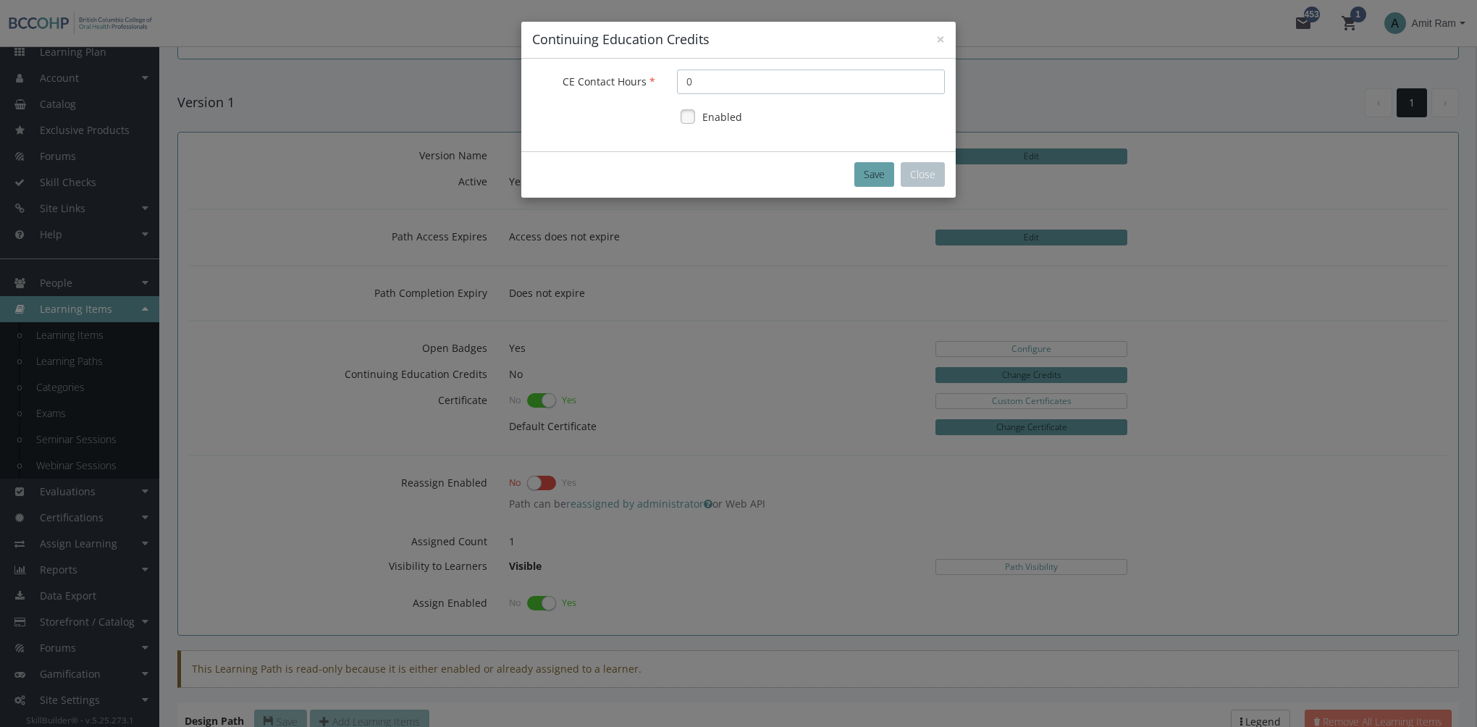
drag, startPoint x: 735, startPoint y: 90, endPoint x: 581, endPoint y: 76, distance: 155.6
click at [583, 76] on div "CE Contact Hours 0" at bounding box center [738, 81] width 434 height 25
click at [917, 174] on button "Close" at bounding box center [923, 174] width 44 height 25
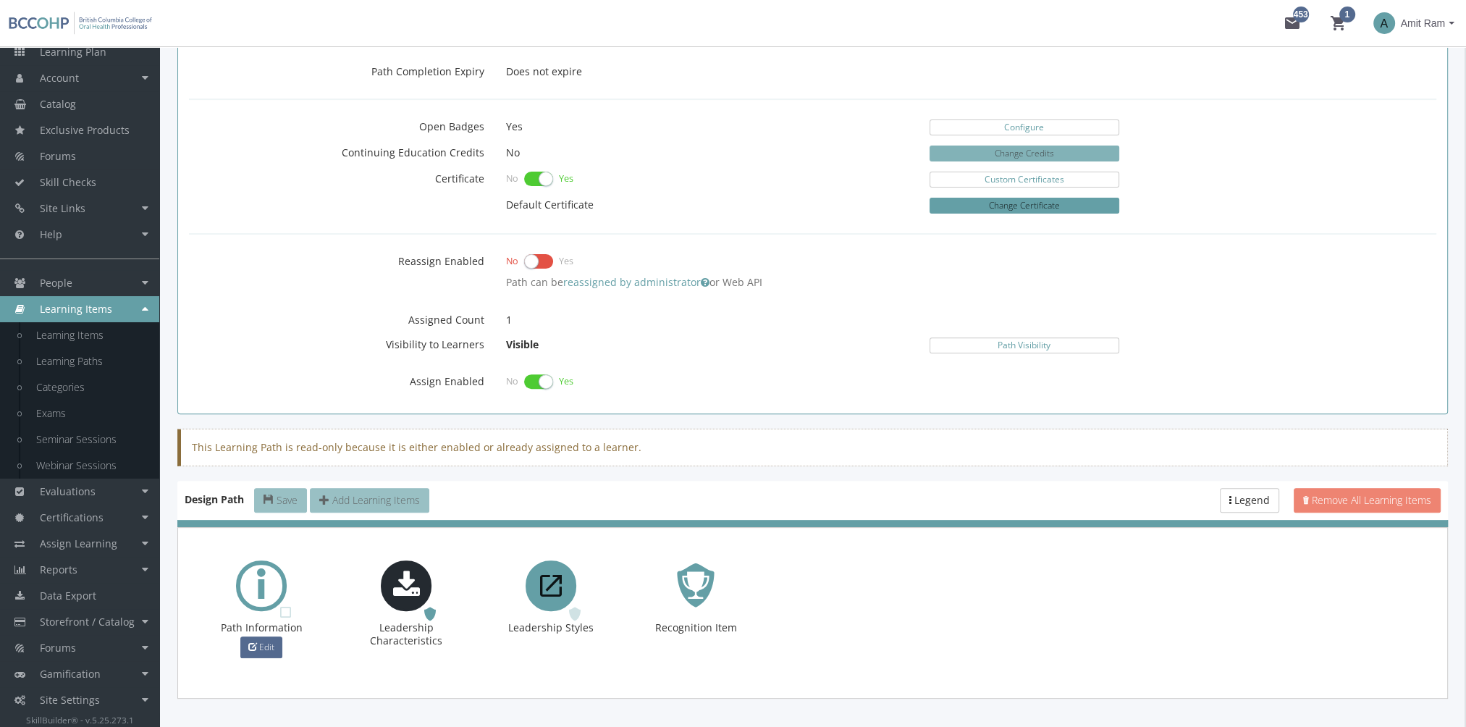
scroll to position [622, 0]
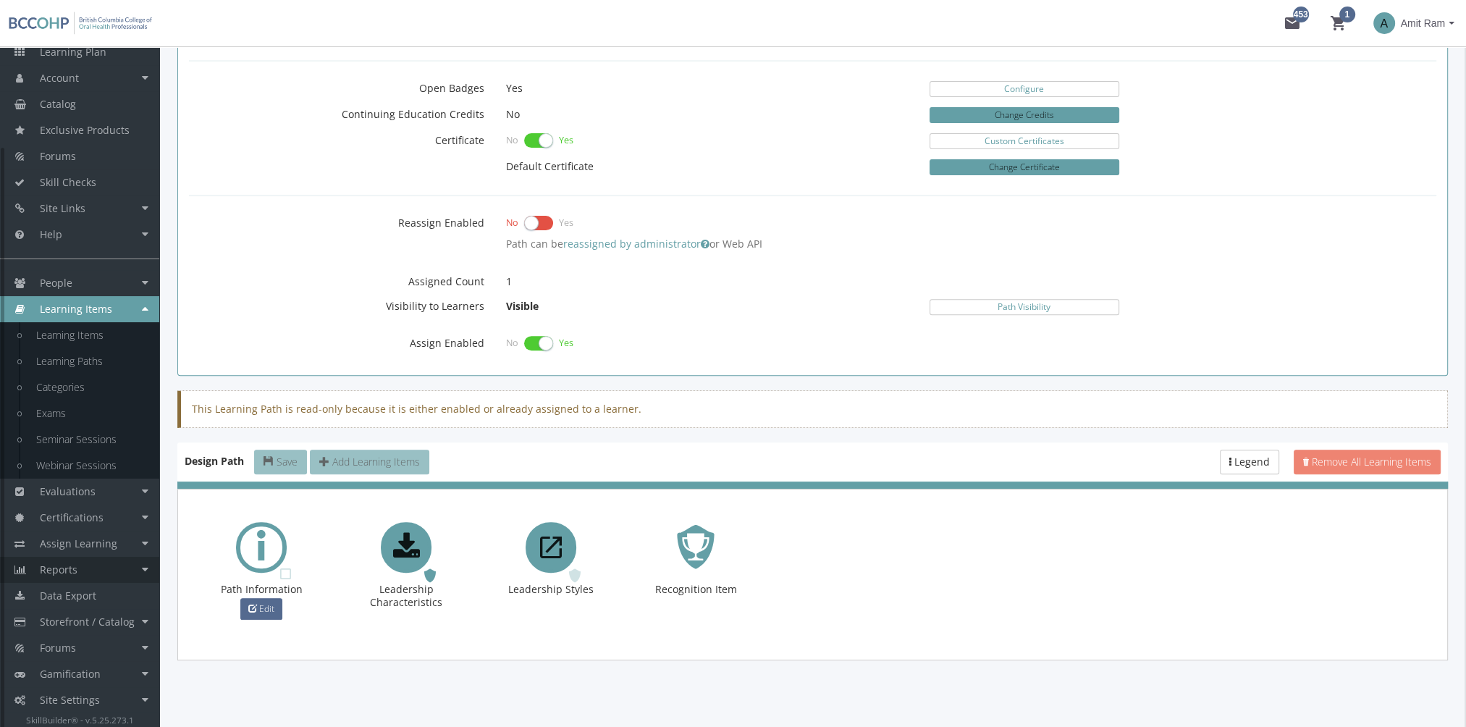
click at [104, 574] on link "Reports" at bounding box center [79, 570] width 159 height 26
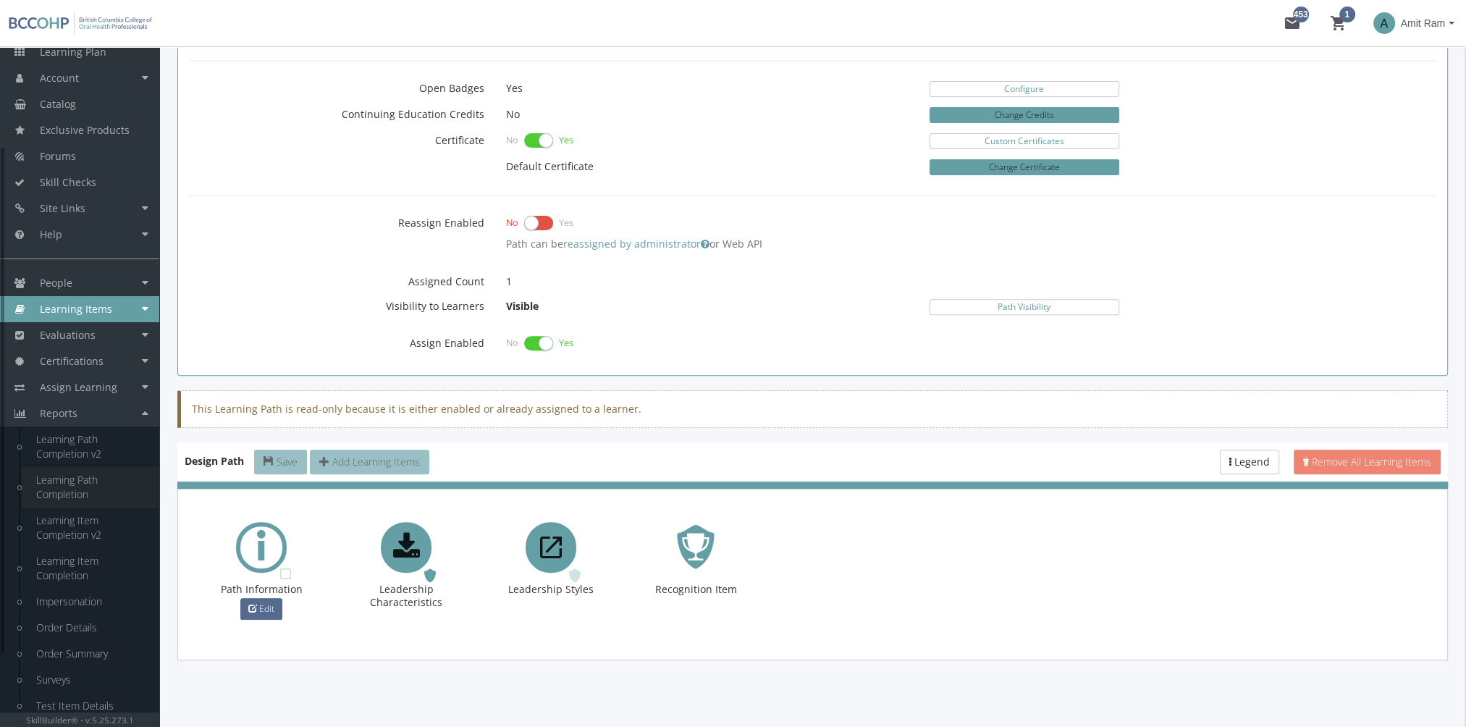
click at [55, 495] on link "Learning Path Completion" at bounding box center [91, 487] width 138 height 41
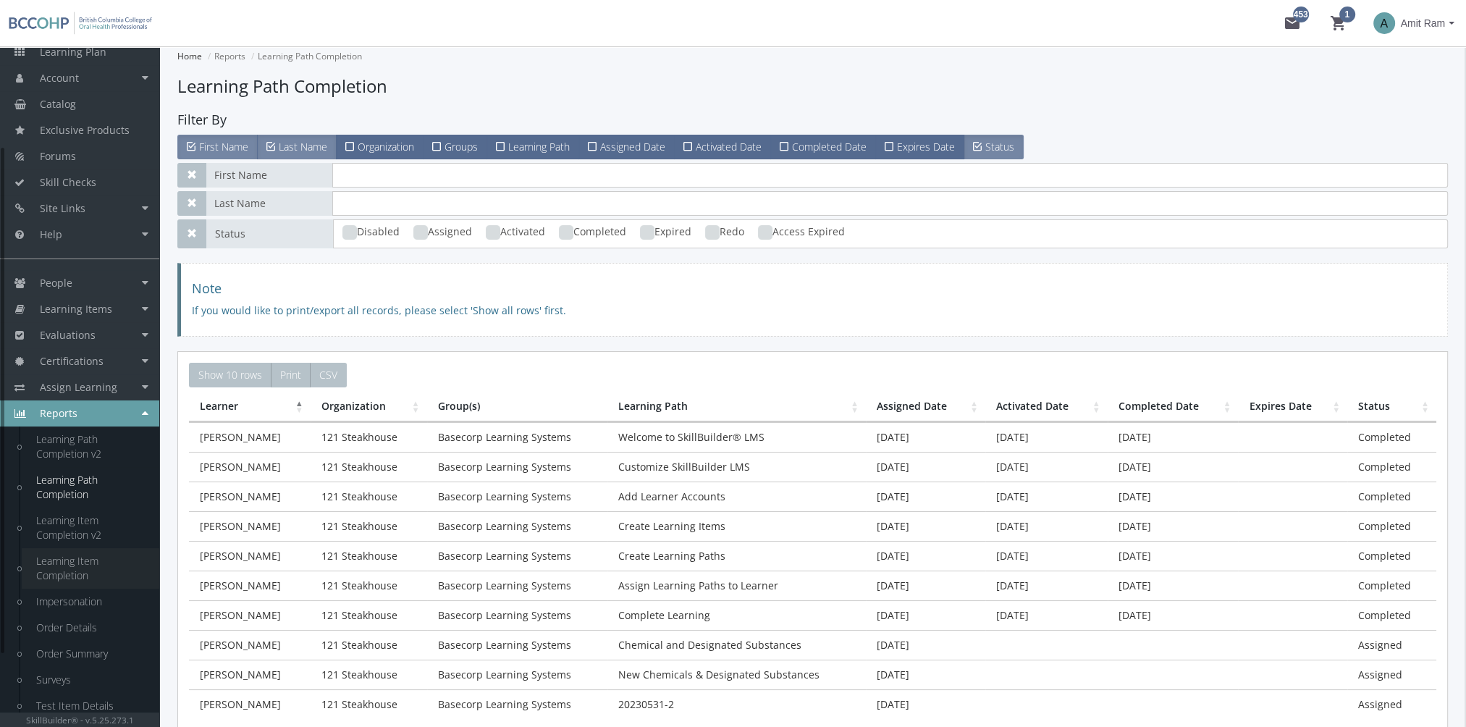
click at [89, 573] on link "Learning Item Completion" at bounding box center [91, 568] width 138 height 41
click at [79, 678] on link "Surveys" at bounding box center [91, 680] width 138 height 26
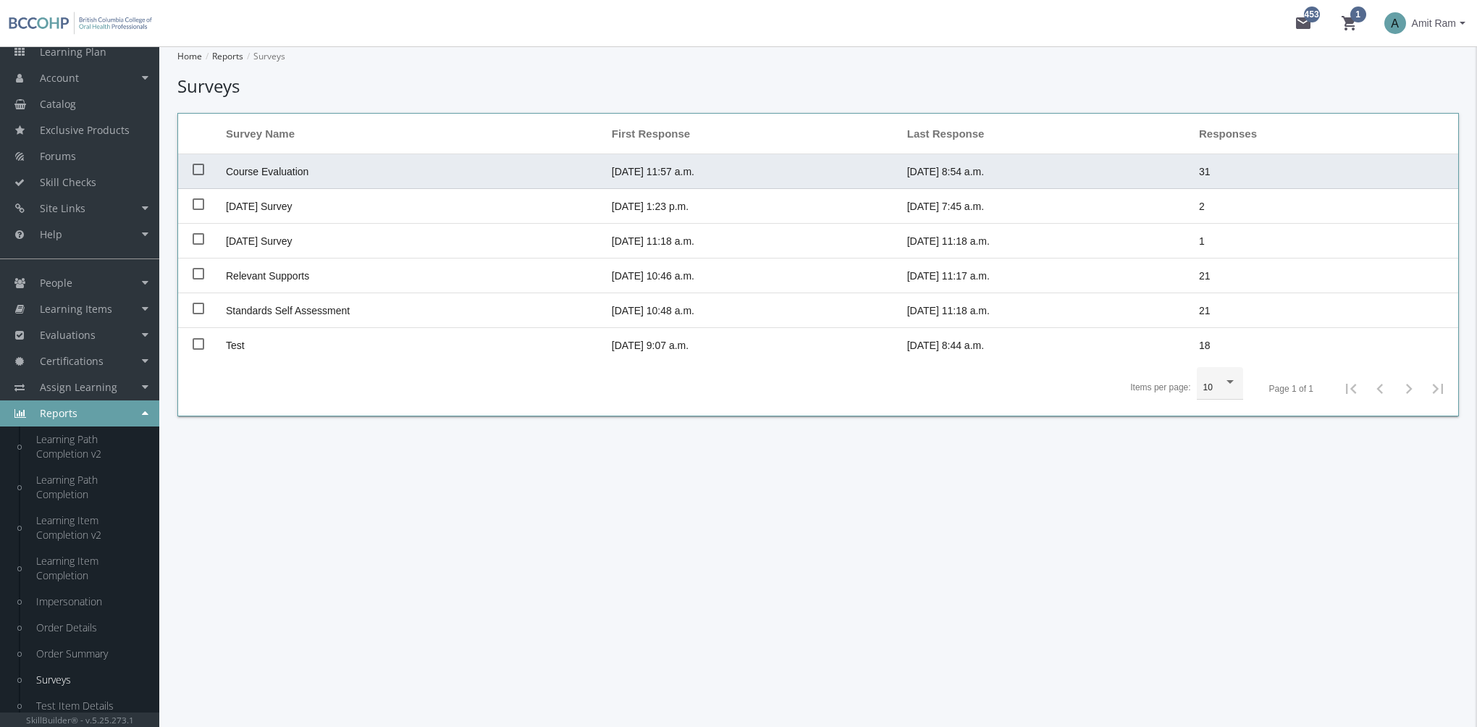
click at [245, 174] on span "Course Evaluation" at bounding box center [267, 172] width 83 height 12
checkbox input "true"
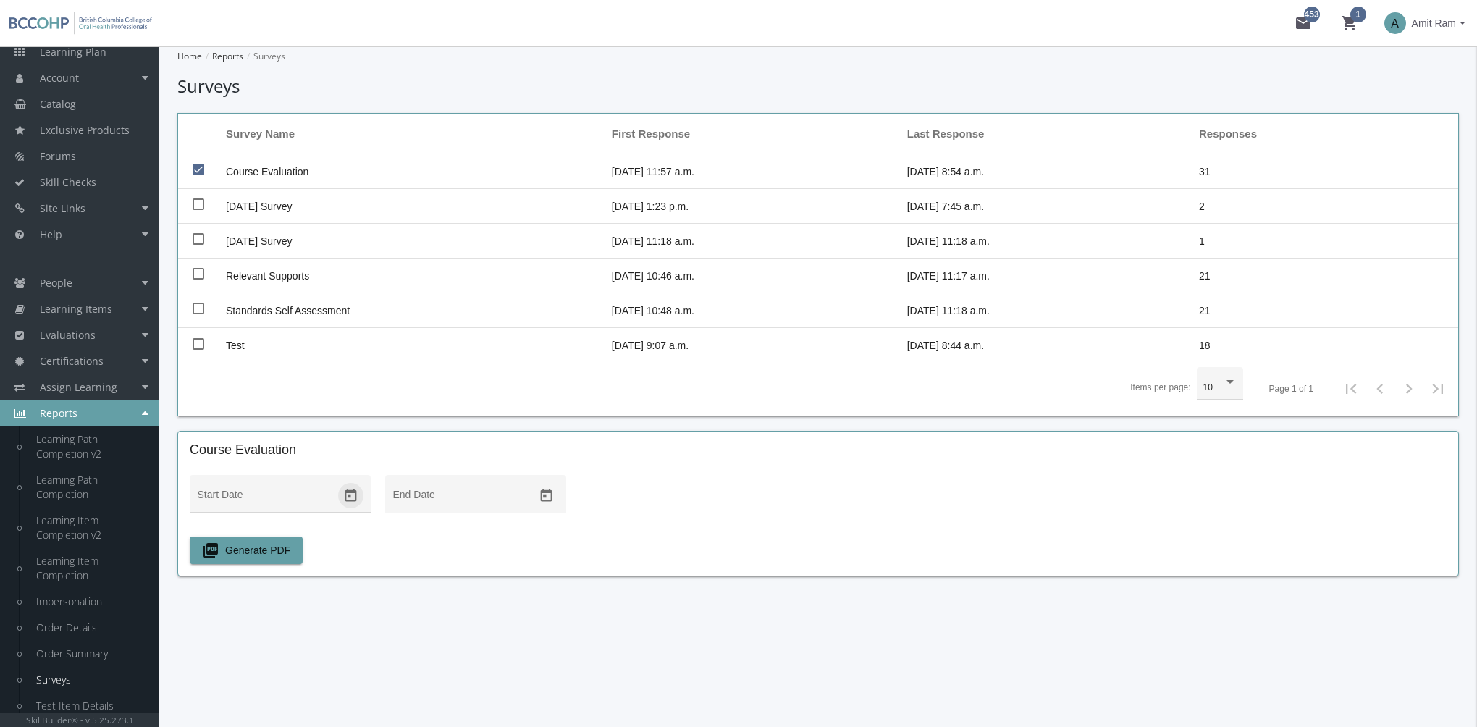
click at [358, 495] on button "Open calendar" at bounding box center [350, 495] width 25 height 25
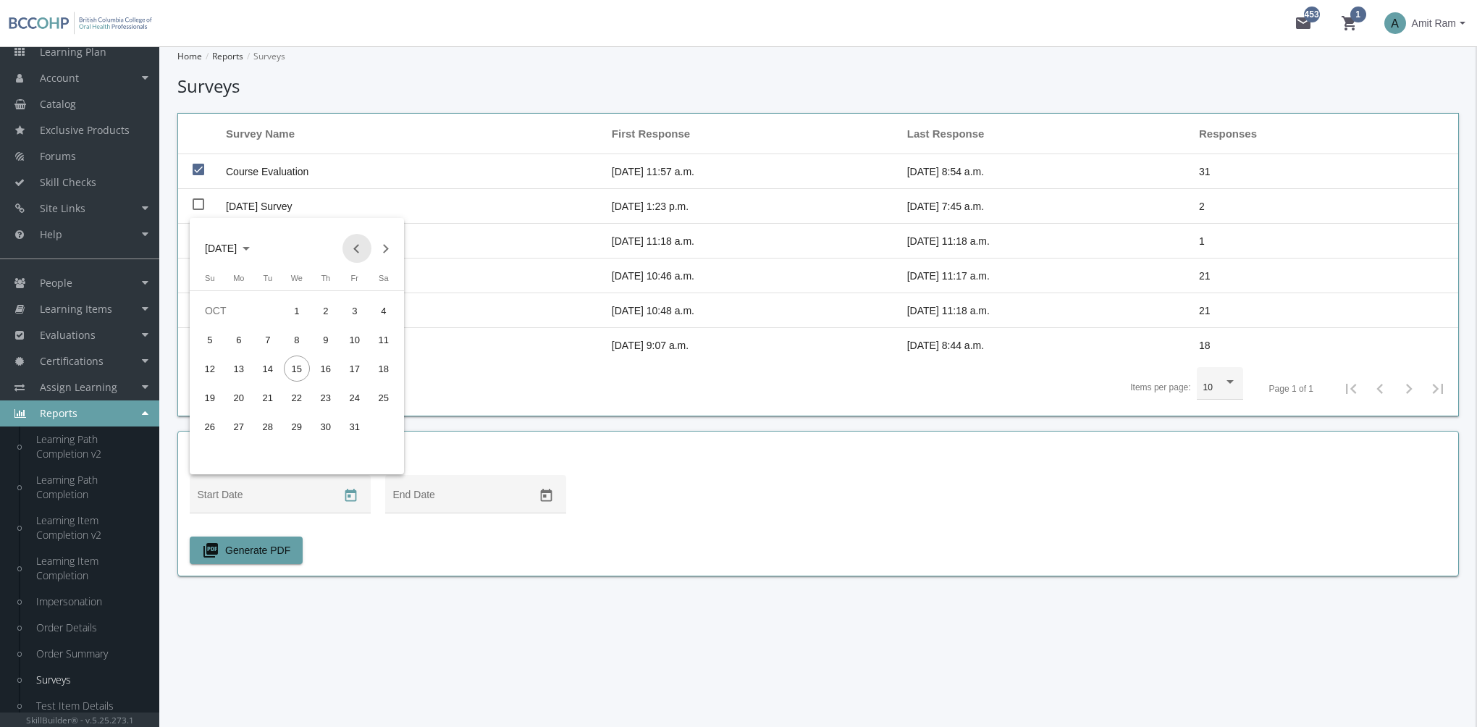
click at [355, 252] on button "Previous month" at bounding box center [356, 248] width 29 height 29
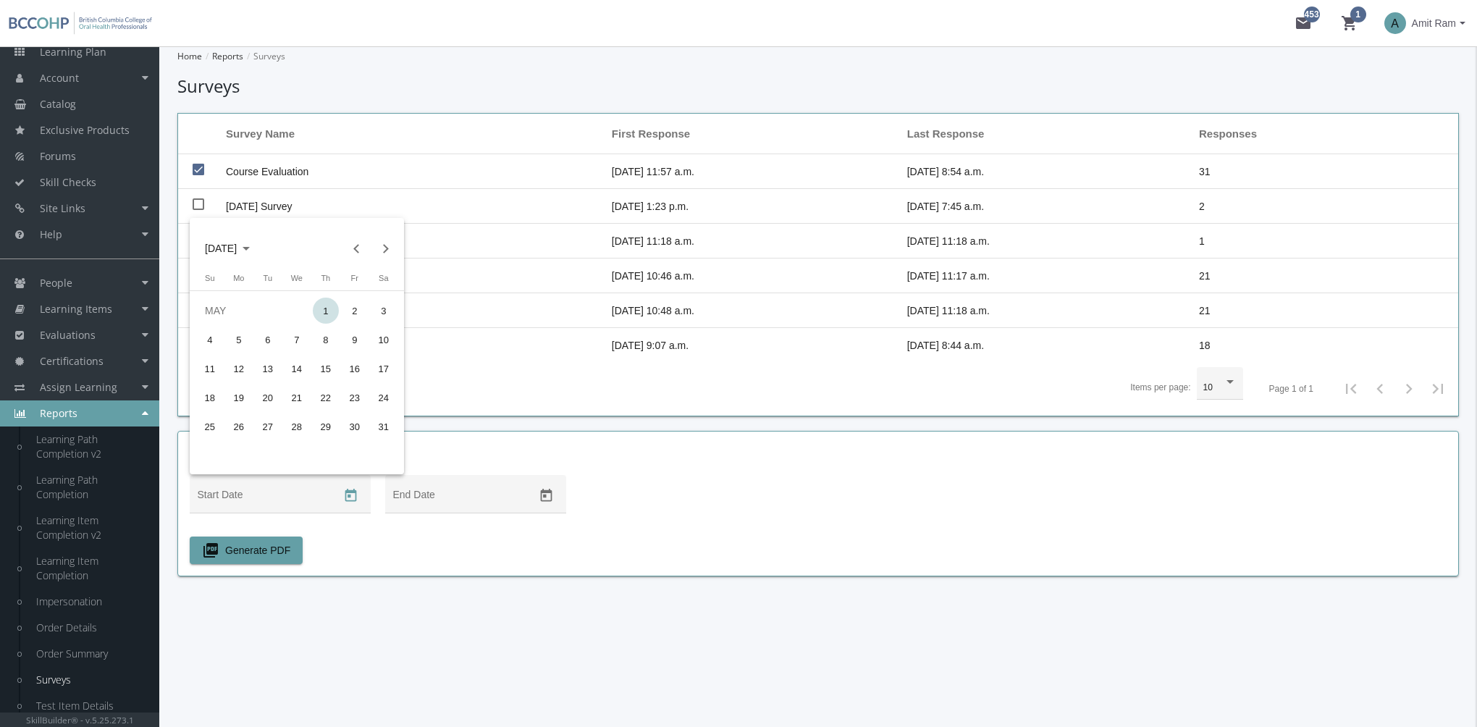
click at [322, 311] on div "1" at bounding box center [326, 311] width 26 height 26
type input "[DATE]"
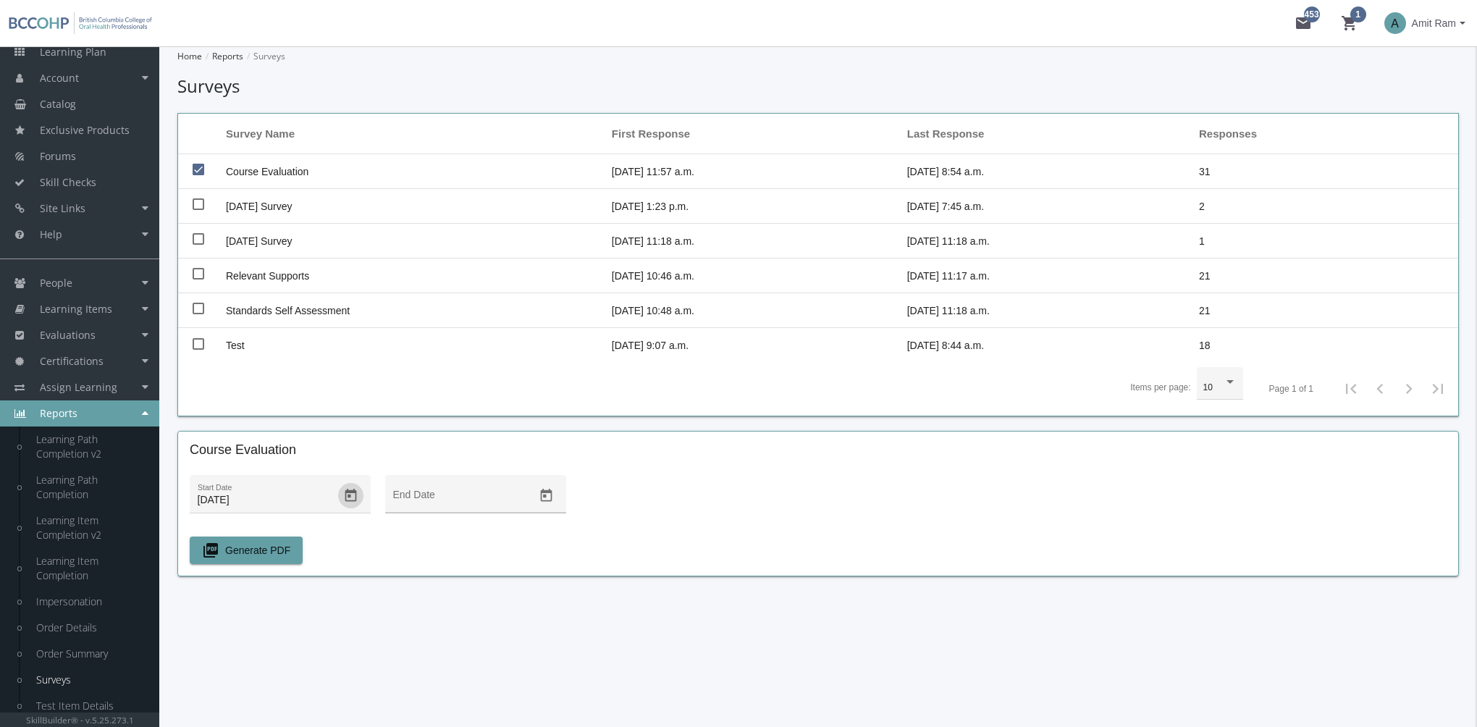
click at [550, 499] on icon "Open calendar" at bounding box center [546, 495] width 12 height 13
click at [490, 381] on div "15" at bounding box center [492, 368] width 26 height 26
type input "[DATE]"
click at [253, 547] on span "picture_as_pdf Generate PDF" at bounding box center [246, 550] width 88 height 26
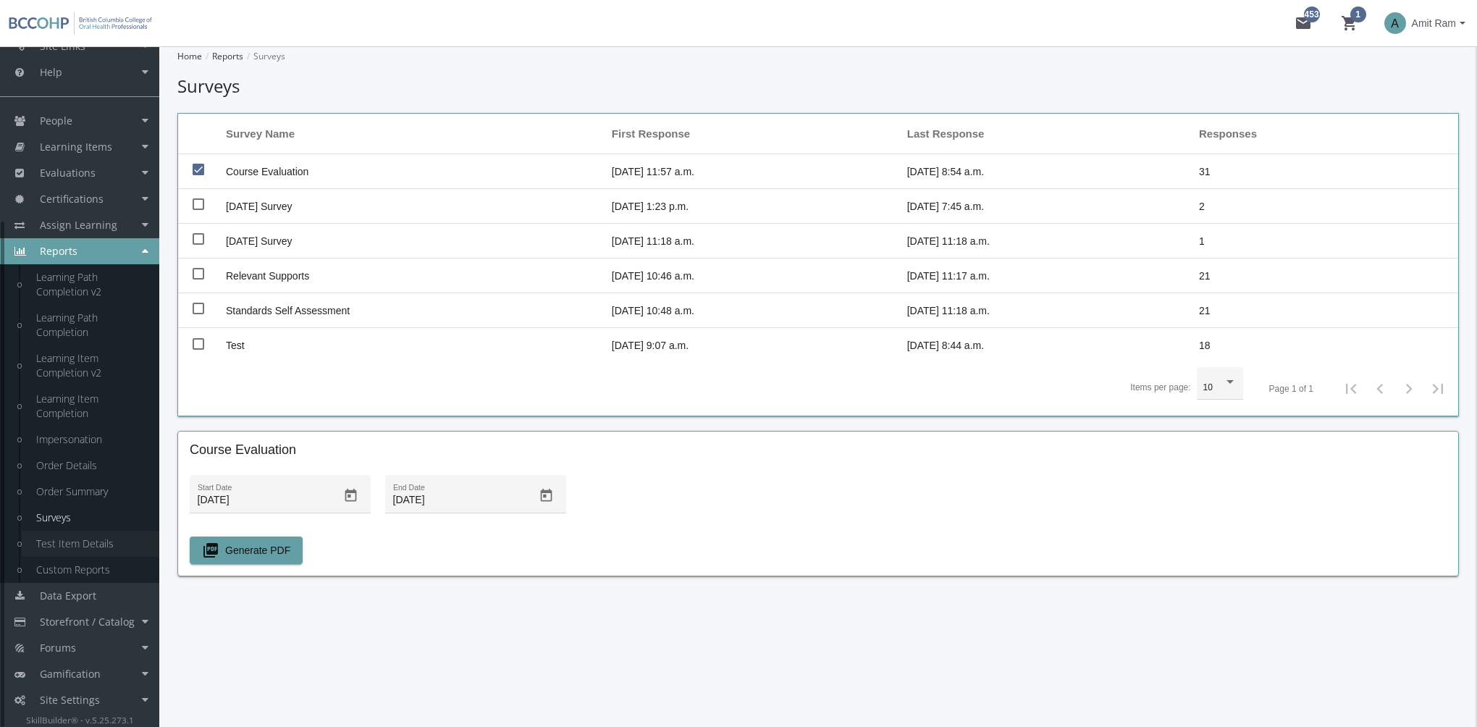
click at [81, 547] on link "Test Item Details" at bounding box center [91, 544] width 138 height 26
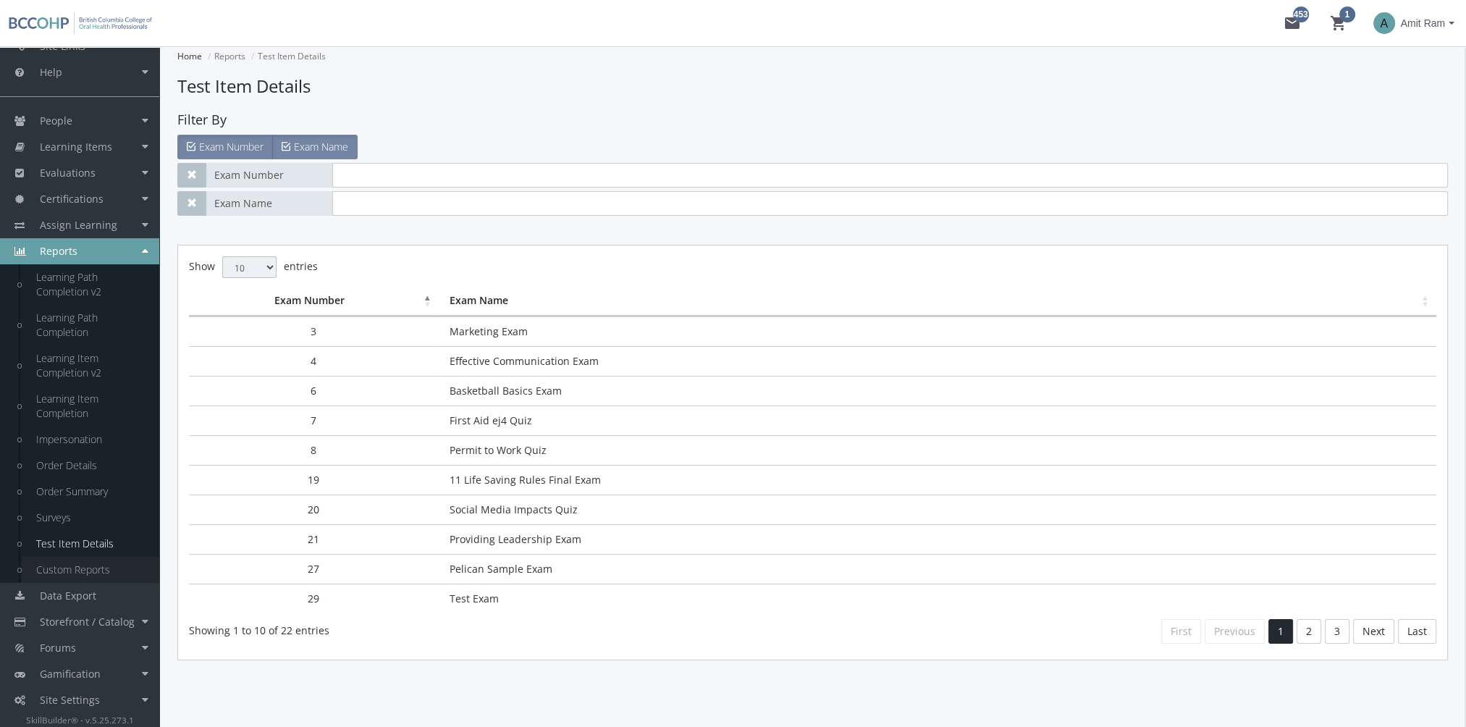
click at [78, 570] on link "Custom Reports" at bounding box center [91, 570] width 138 height 26
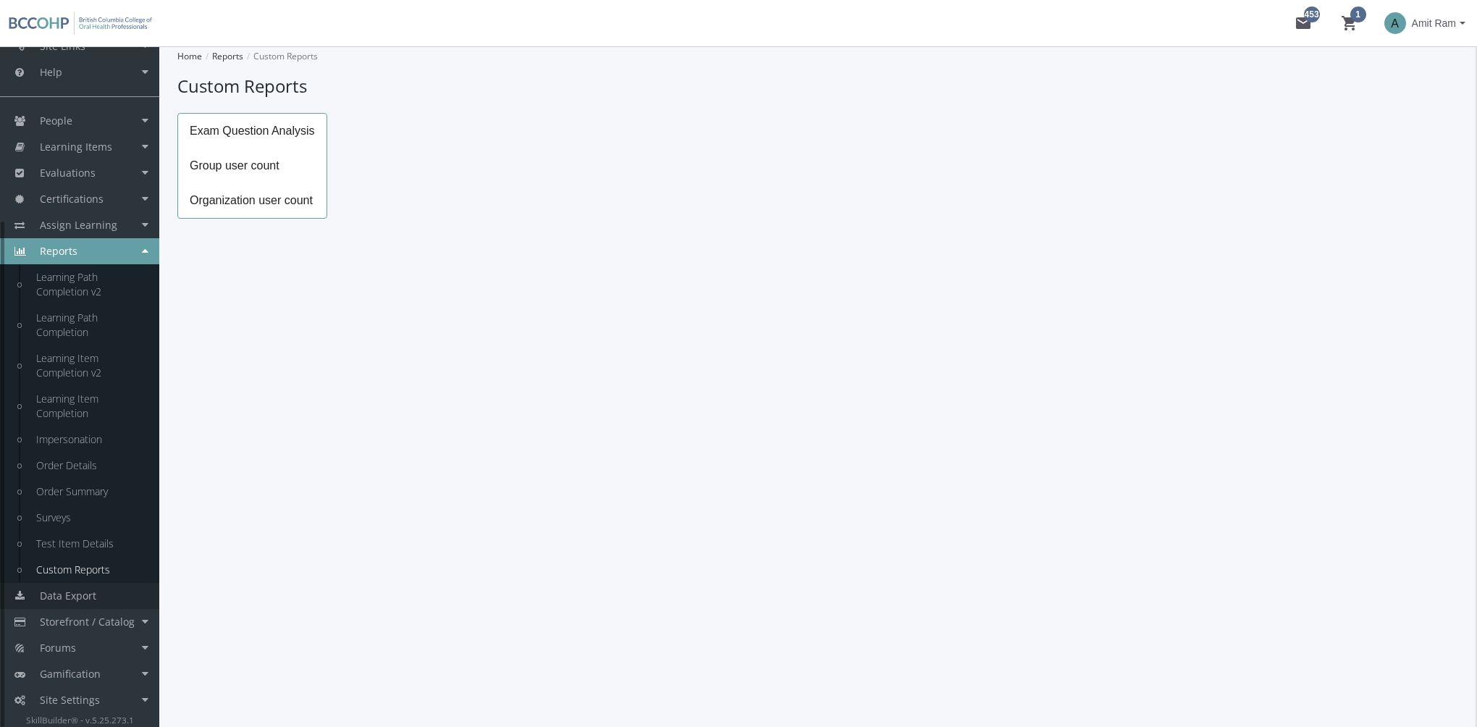
click at [98, 599] on link "Data Export" at bounding box center [79, 596] width 159 height 26
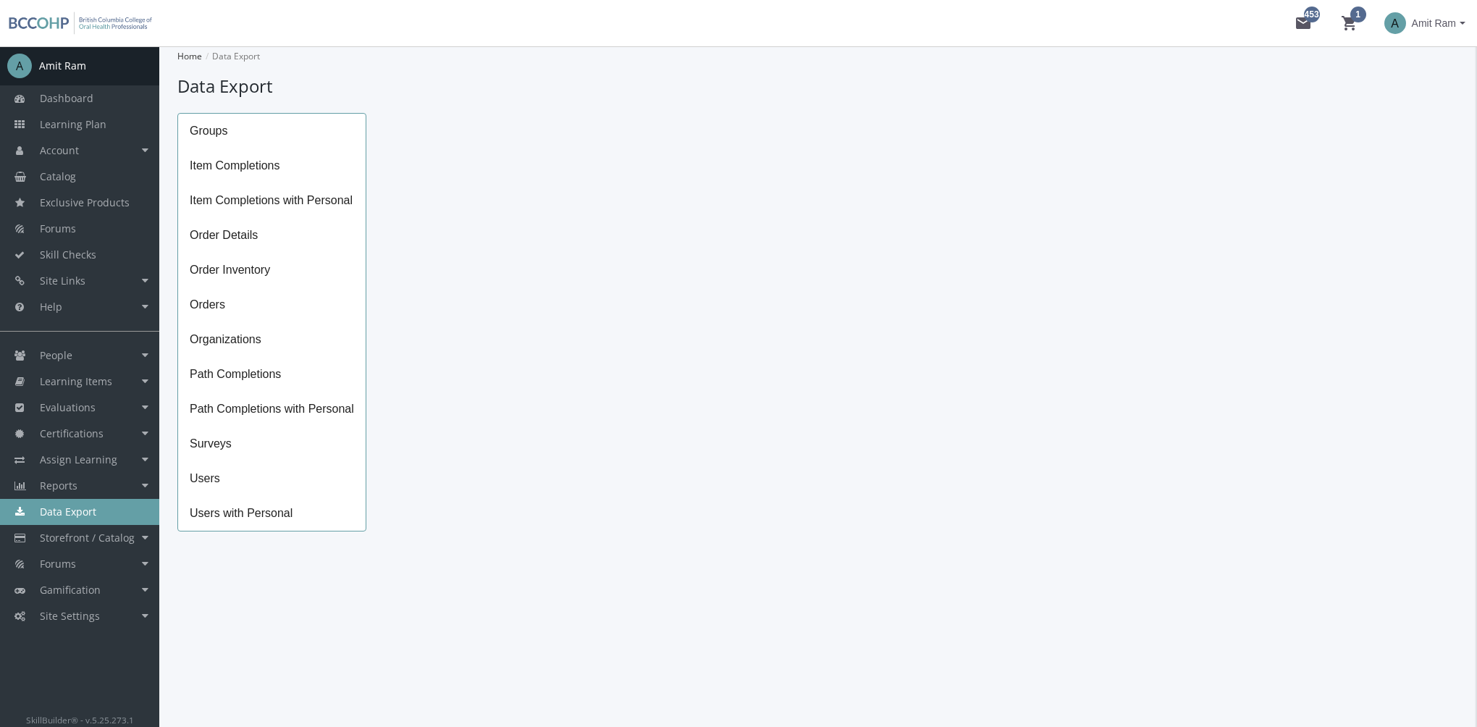
click at [252, 386] on span "Path Completions" at bounding box center [271, 374] width 187 height 35
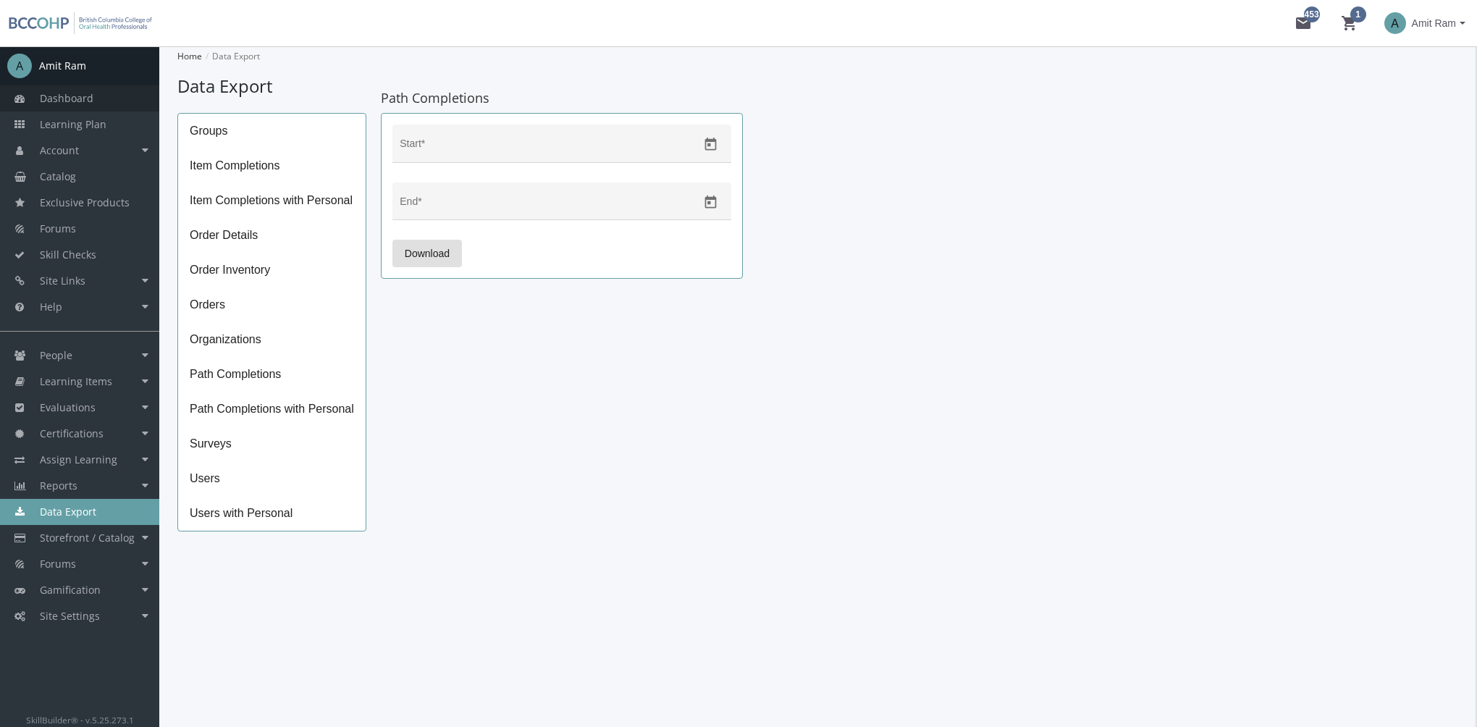
click at [87, 110] on link "Dashboard" at bounding box center [79, 98] width 159 height 26
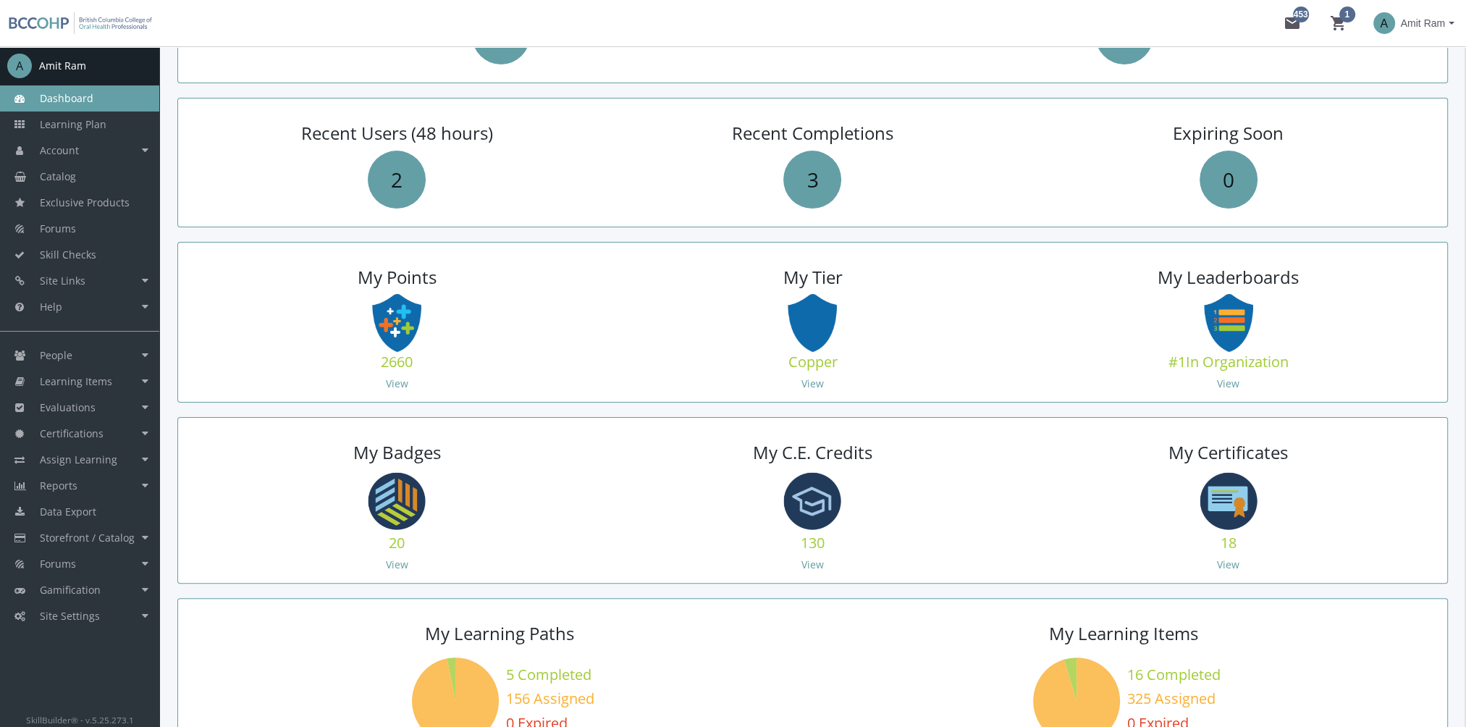
scroll to position [507, 0]
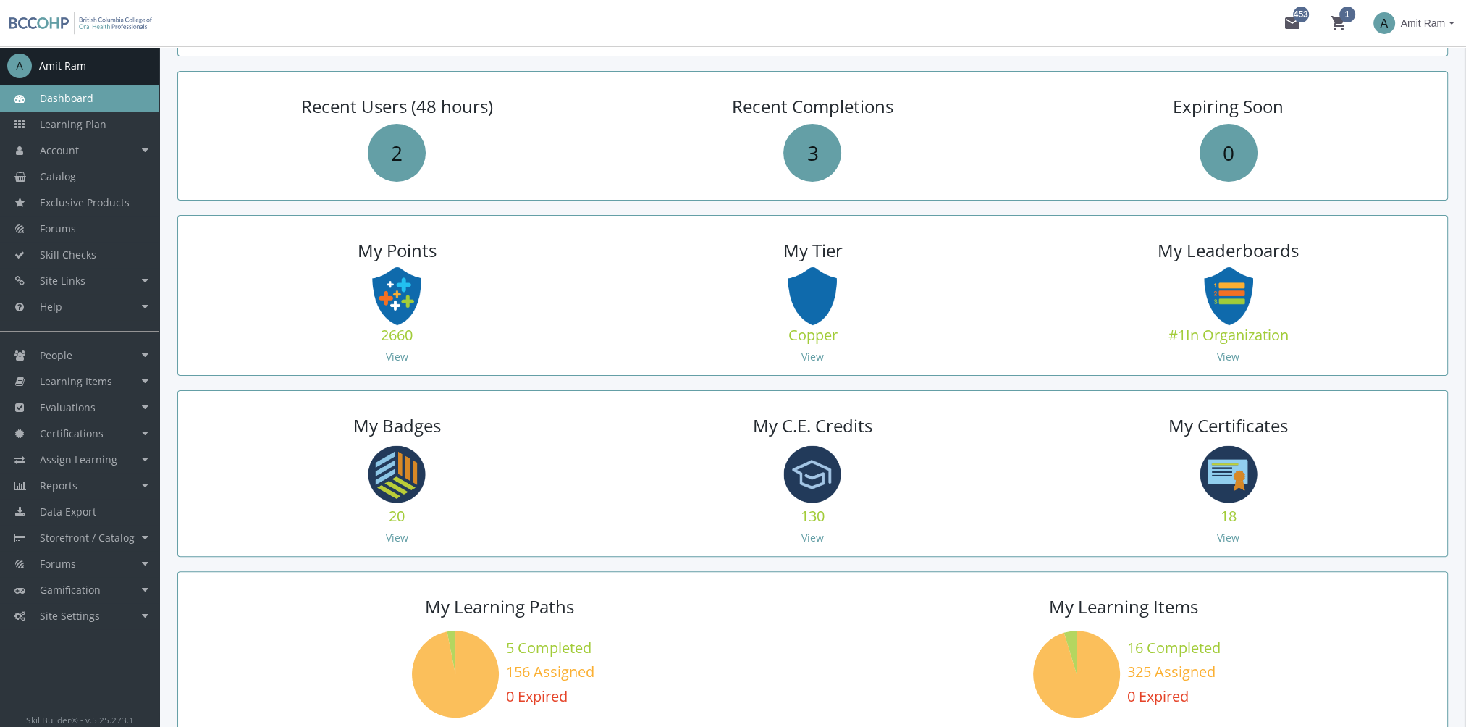
click at [400, 528] on div "20" at bounding box center [396, 518] width 217 height 25
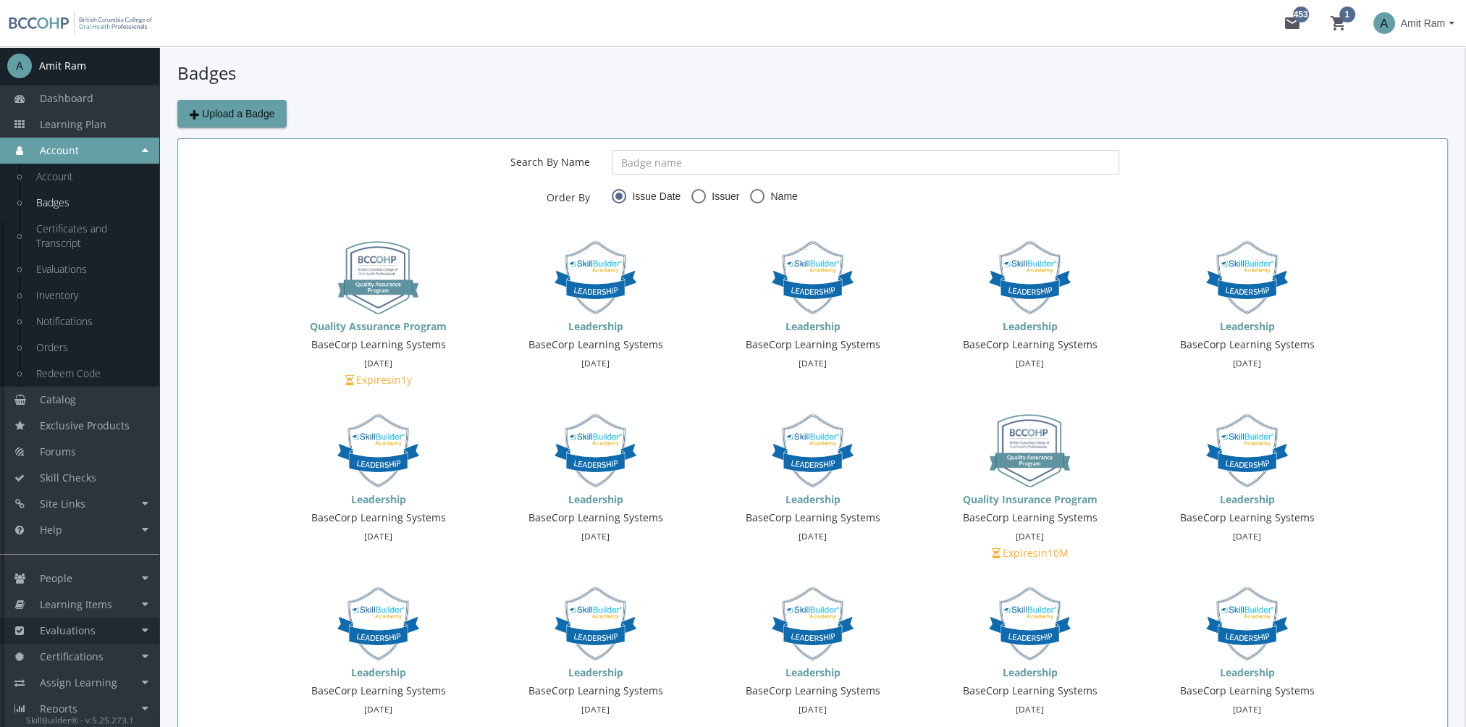
click at [127, 628] on link "Evaluations" at bounding box center [79, 630] width 159 height 26
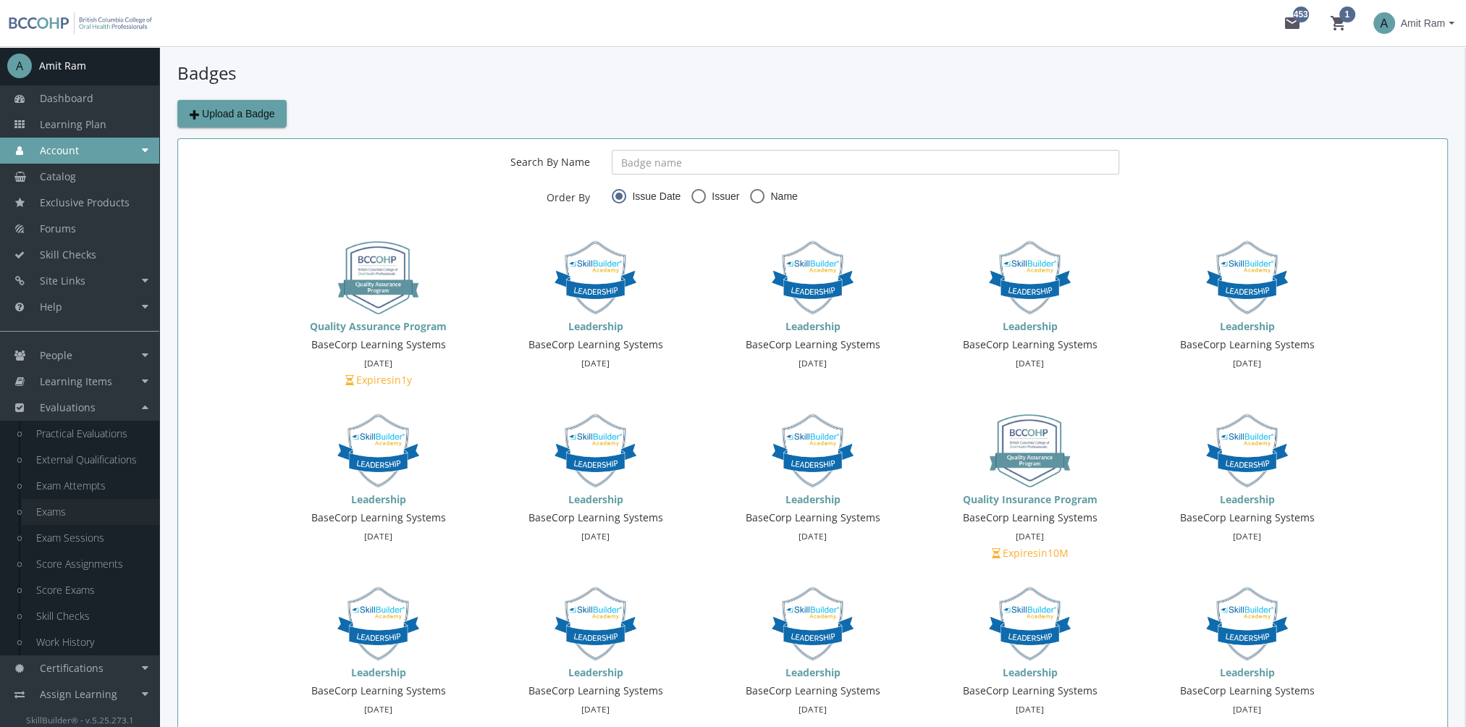
click at [73, 512] on link "Exams" at bounding box center [91, 512] width 138 height 26
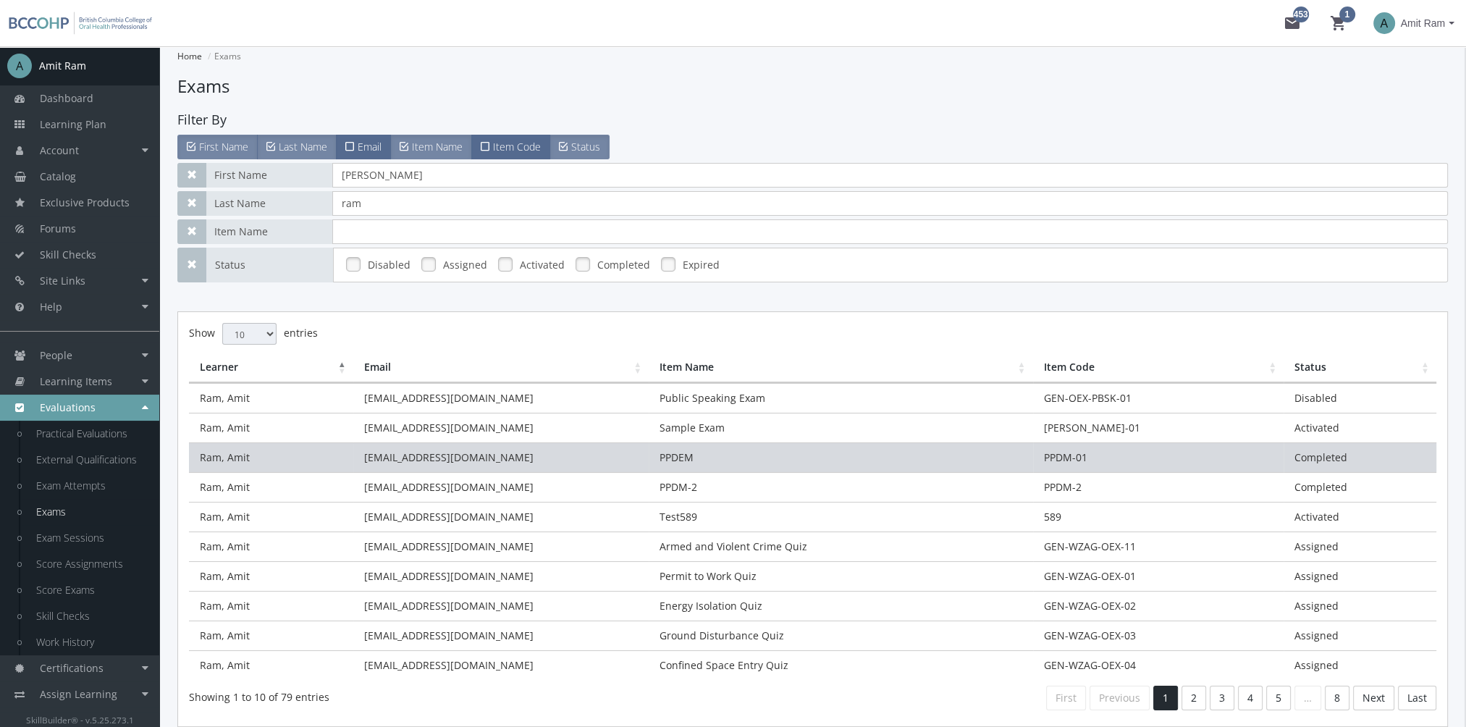
click at [531, 457] on td "[EMAIL_ADDRESS][DOMAIN_NAME]" at bounding box center [501, 457] width 296 height 30
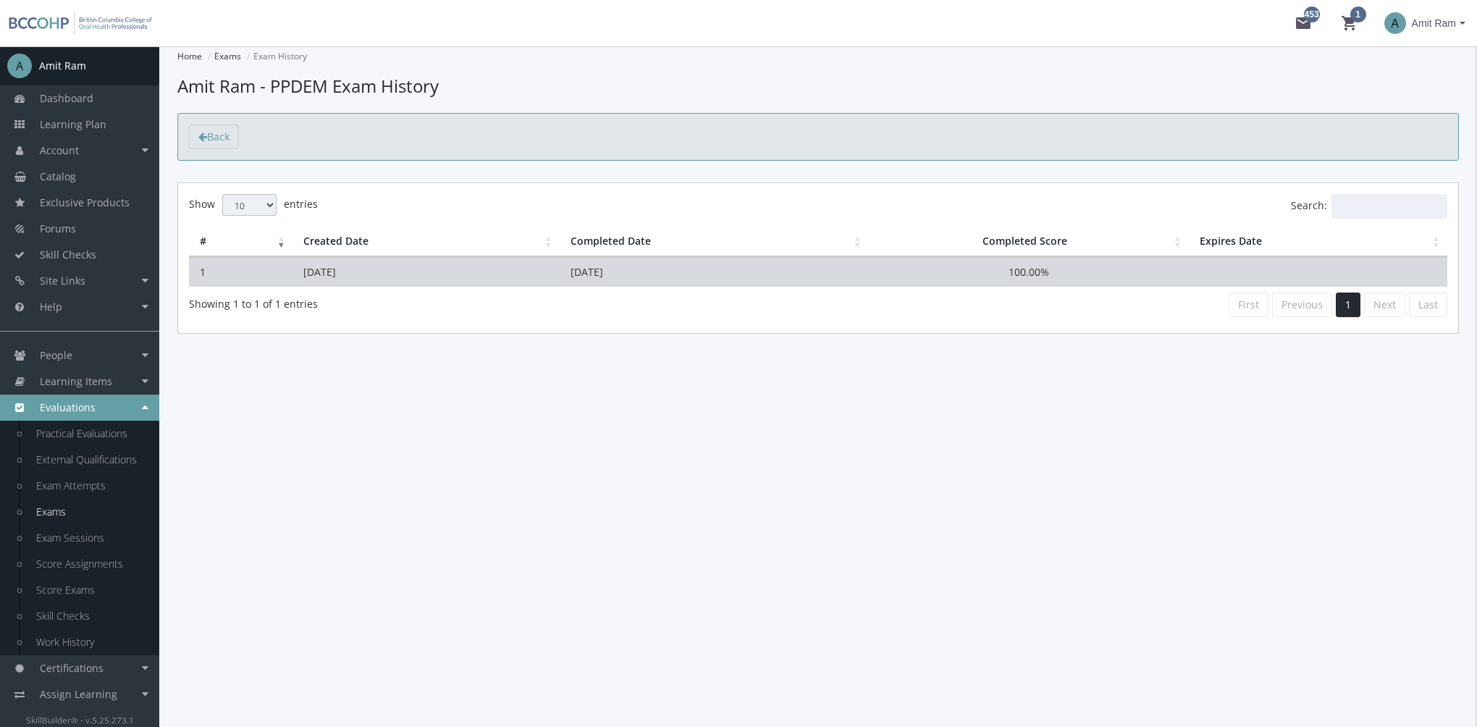
click at [586, 272] on td "[DATE]" at bounding box center [714, 272] width 309 height 30
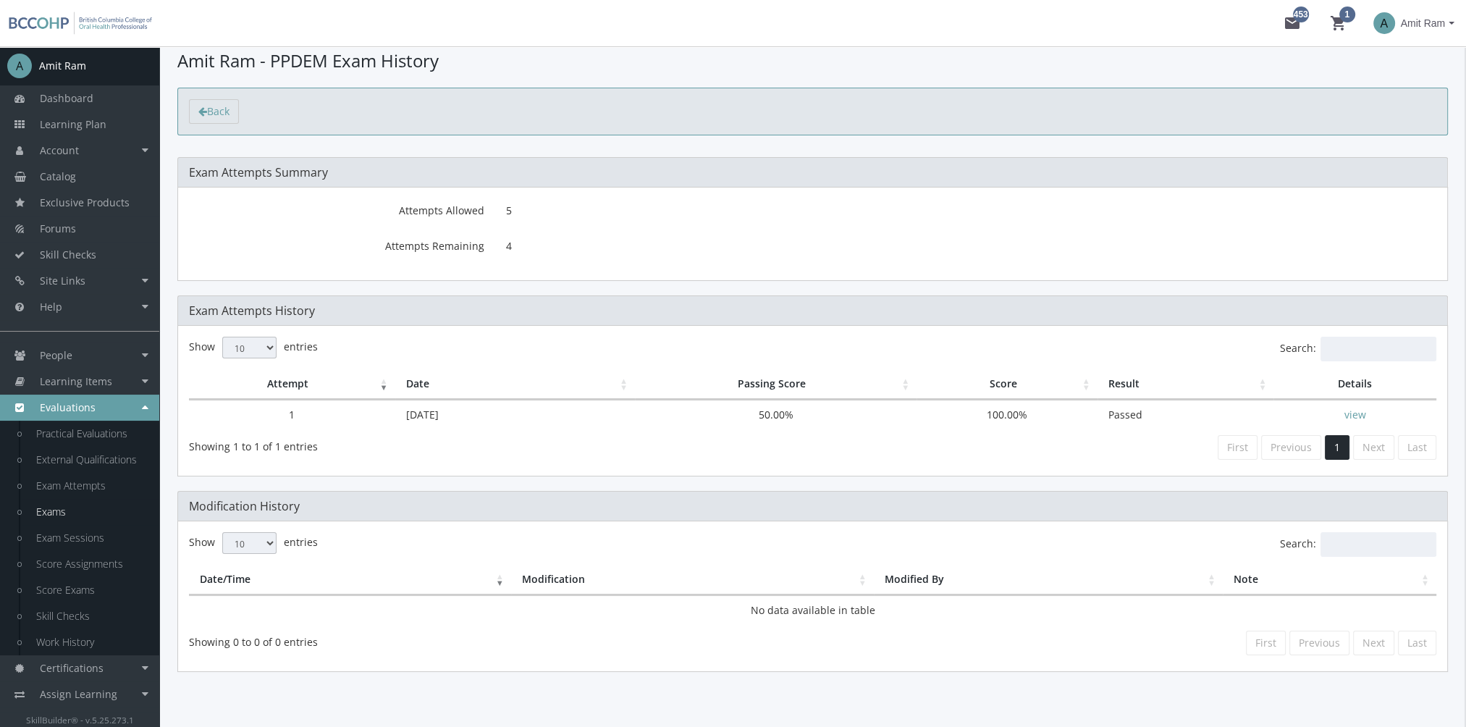
scroll to position [39, 0]
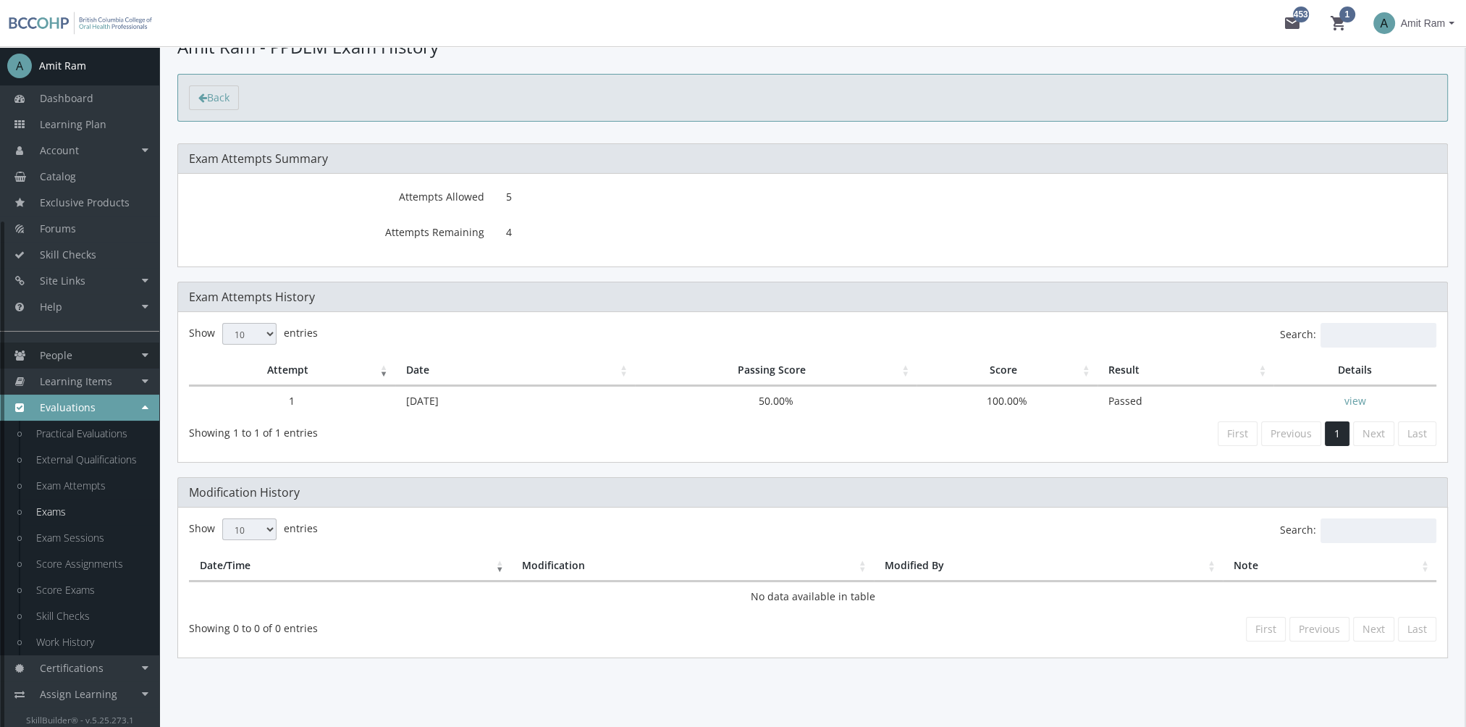
click at [116, 359] on link "People" at bounding box center [79, 355] width 159 height 26
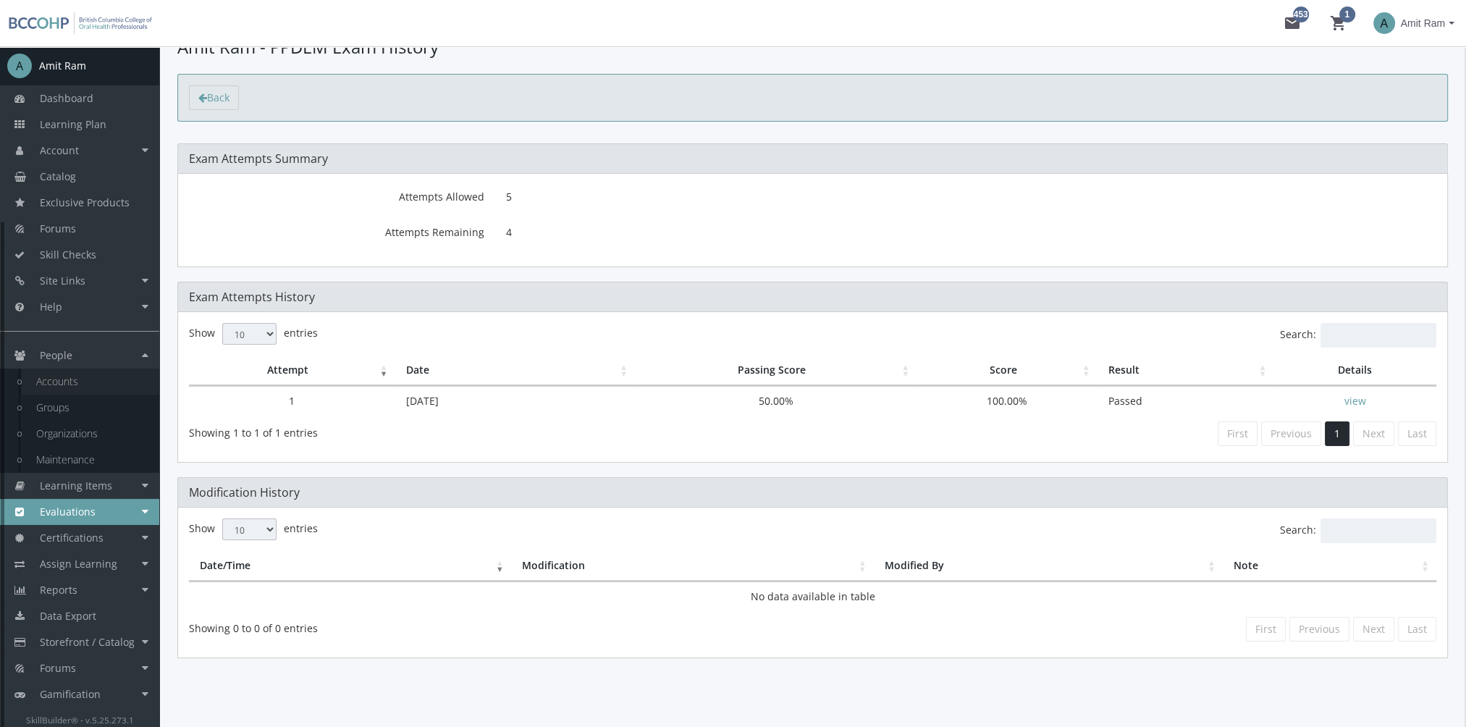
click at [108, 388] on link "Accounts" at bounding box center [91, 381] width 138 height 26
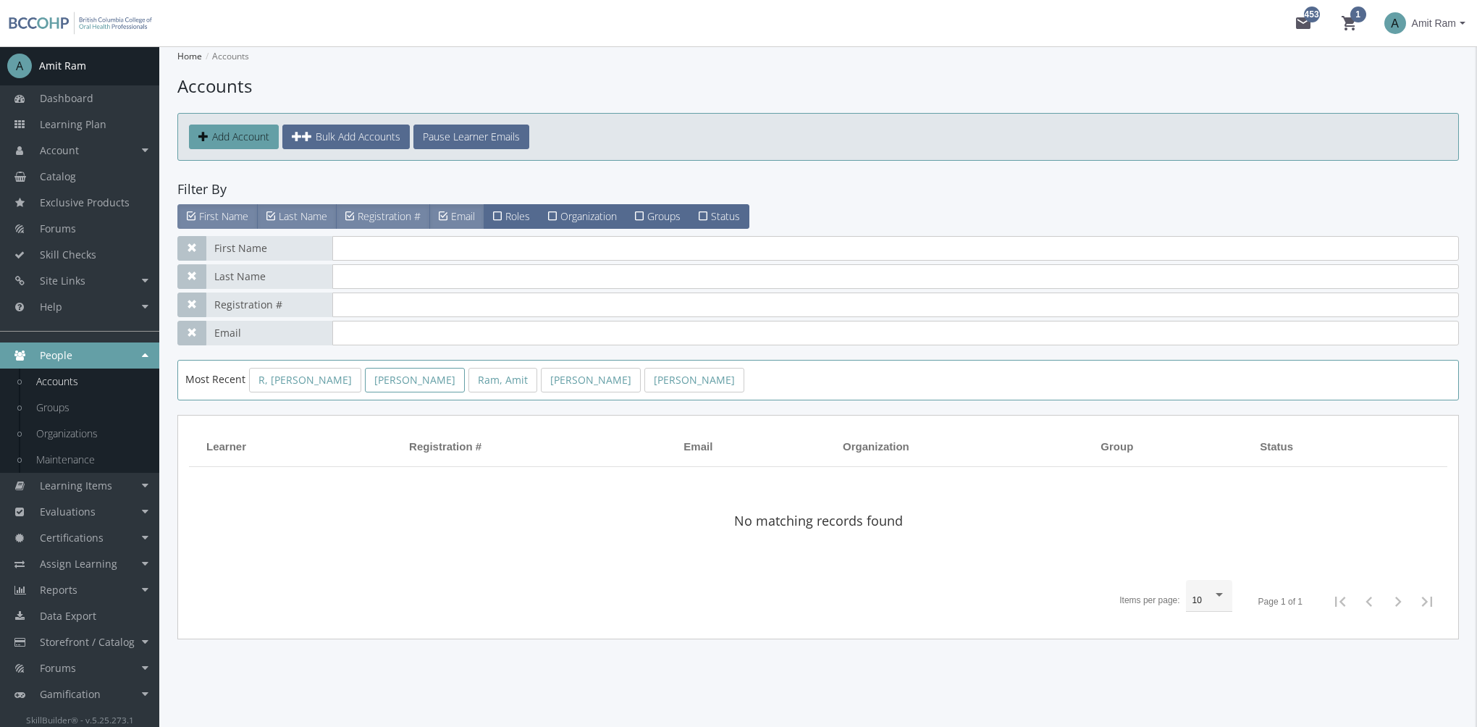
click at [369, 388] on link "[PERSON_NAME]" at bounding box center [415, 380] width 100 height 25
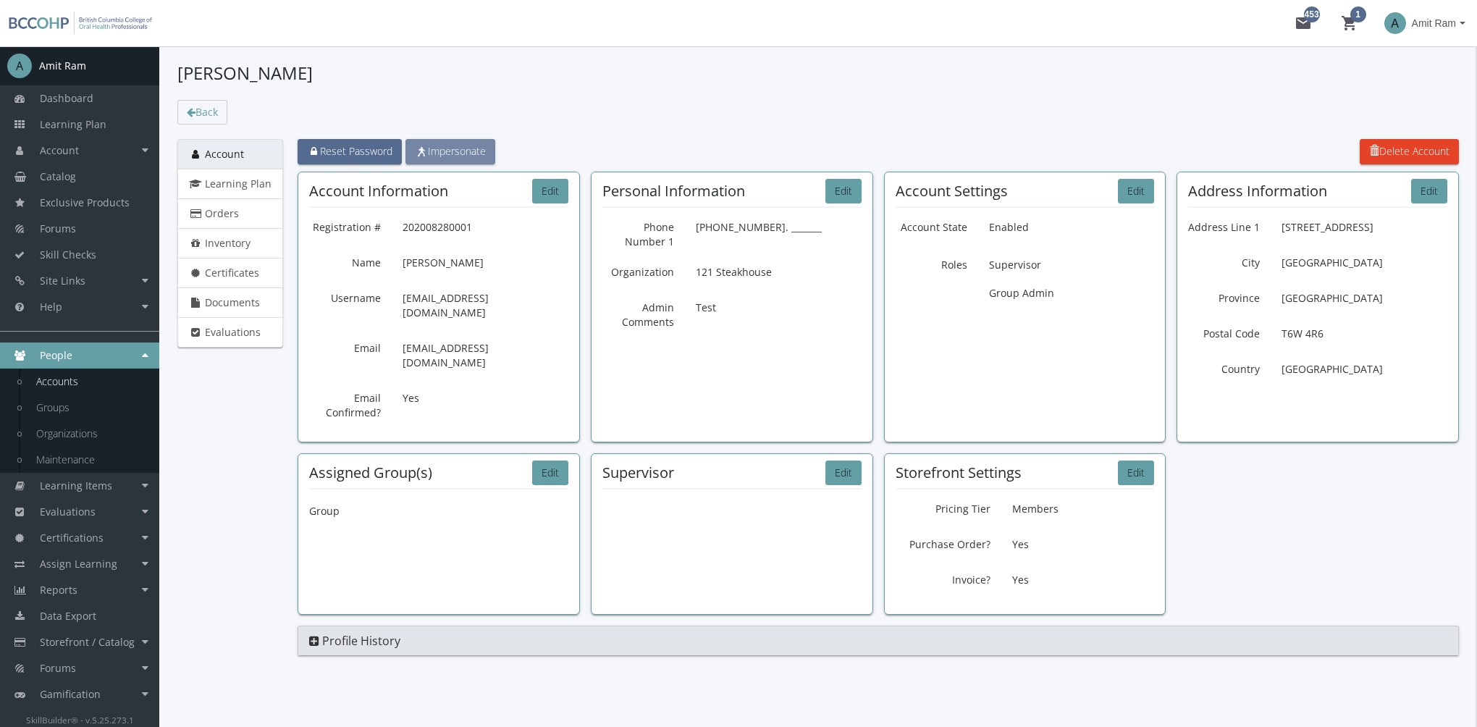
click at [451, 156] on span "Impersonate" at bounding box center [450, 151] width 71 height 14
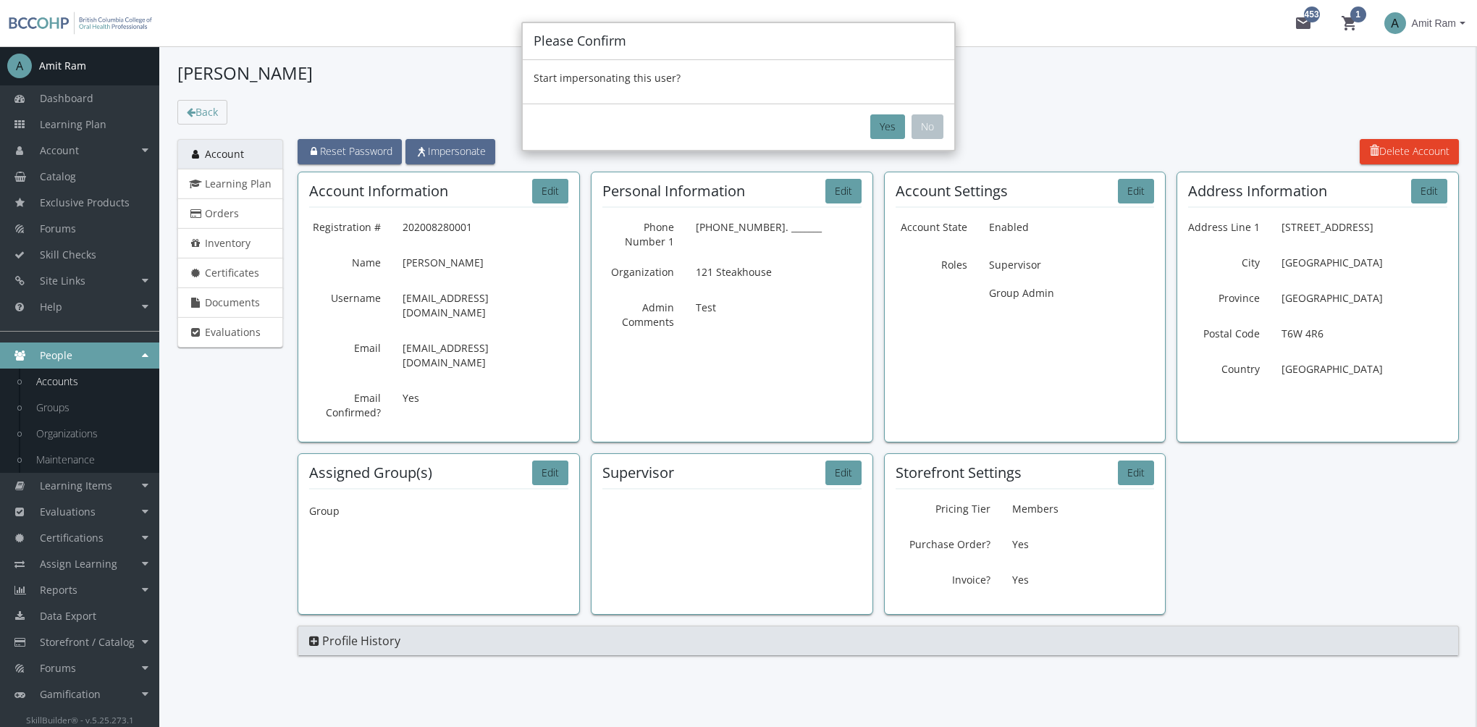
drag, startPoint x: 896, startPoint y: 122, endPoint x: 813, endPoint y: 239, distance: 143.2
click at [893, 124] on button "Yes" at bounding box center [887, 126] width 35 height 25
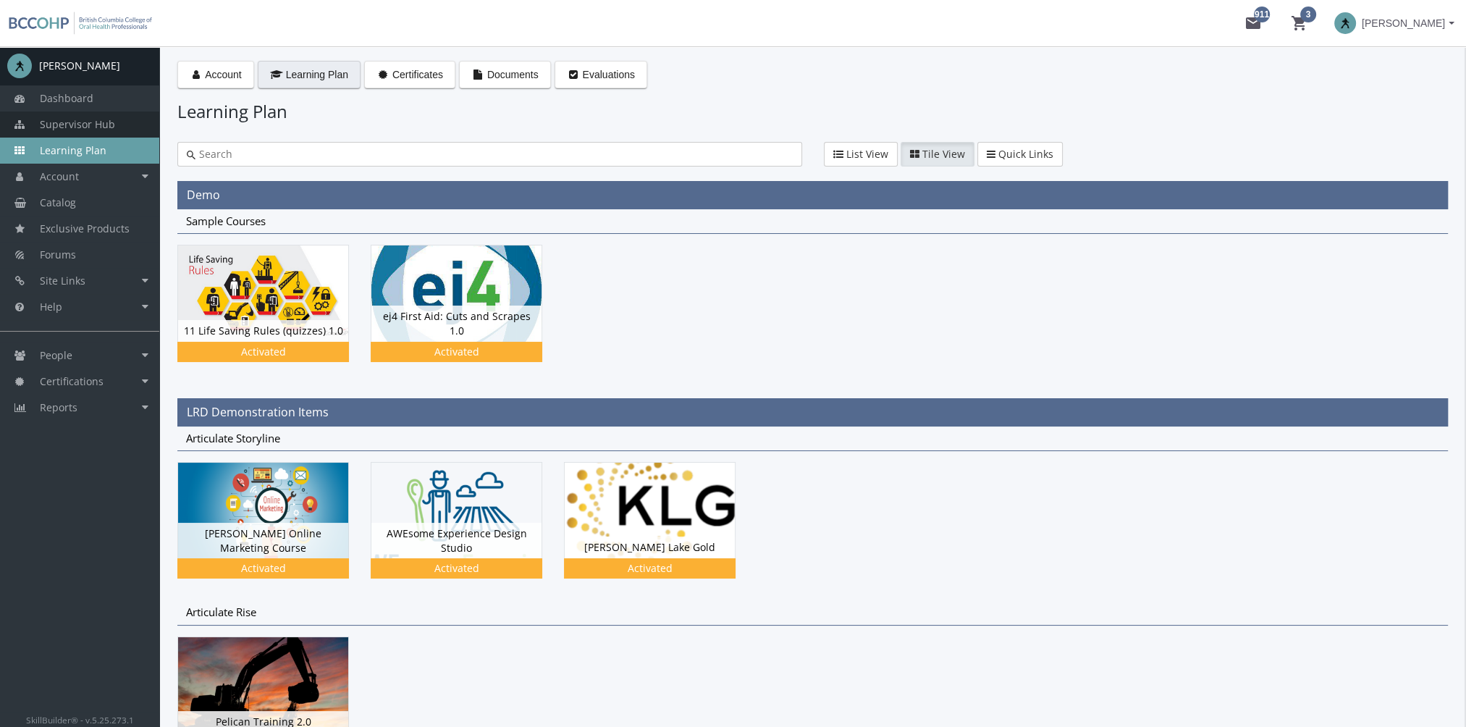
click at [51, 127] on span "Supervisor Hub" at bounding box center [77, 124] width 75 height 14
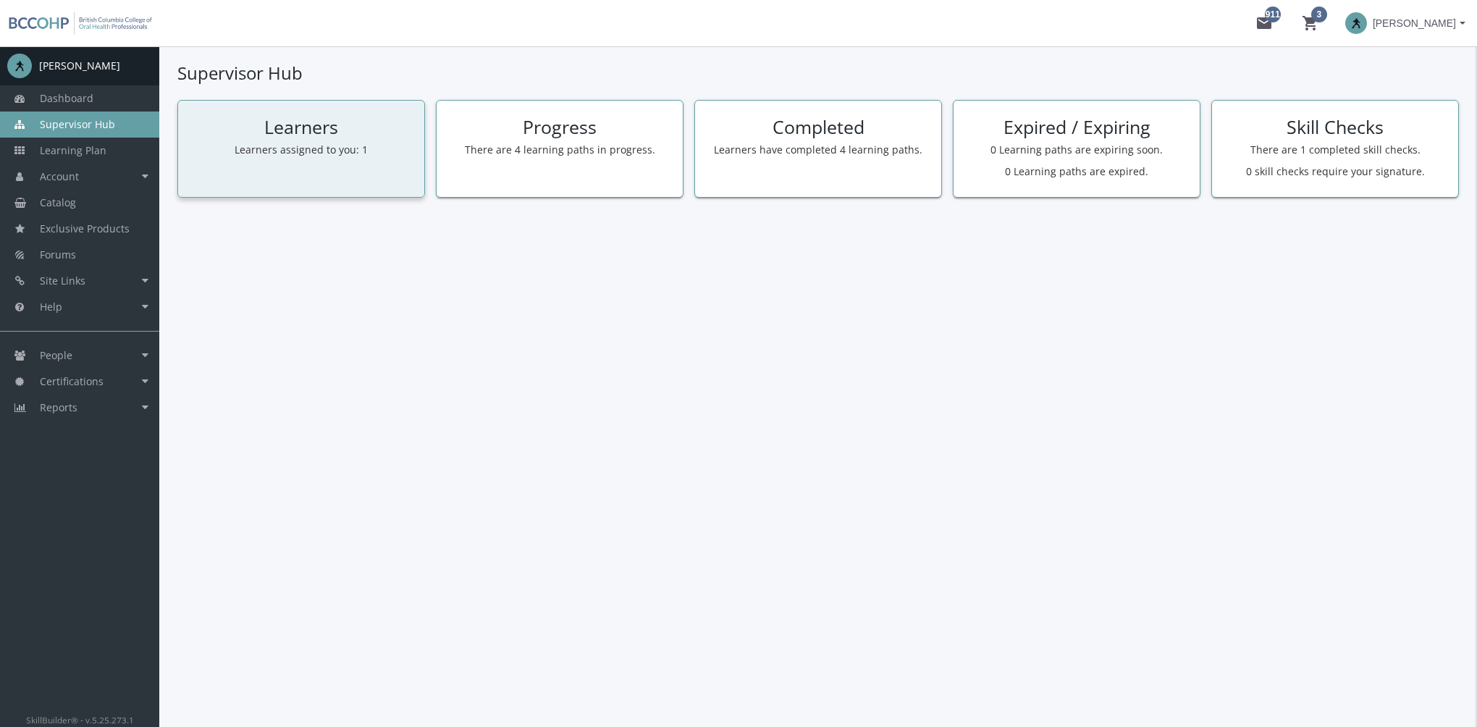
click at [300, 172] on div "Learners Learners assigned to you: 1" at bounding box center [301, 149] width 248 height 98
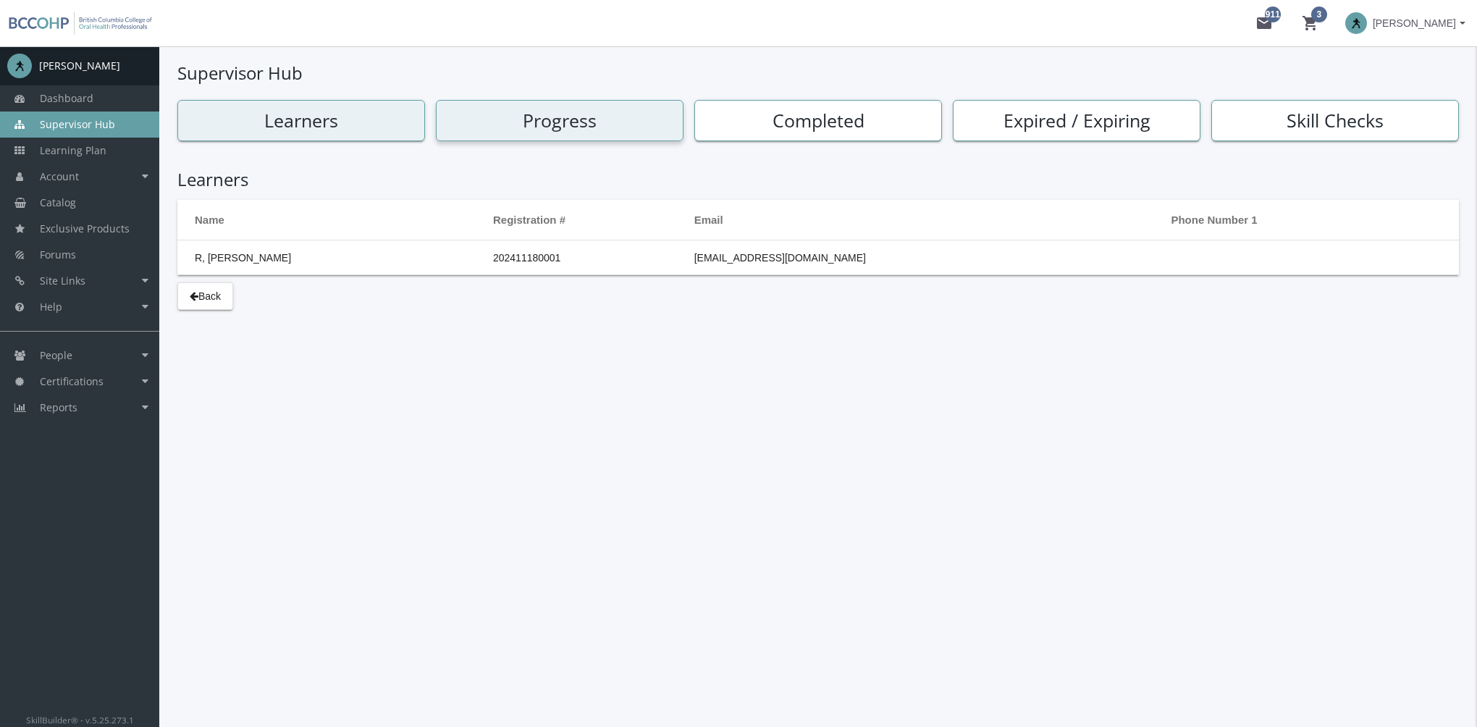
click at [599, 122] on h2 "Progress" at bounding box center [559, 121] width 237 height 20
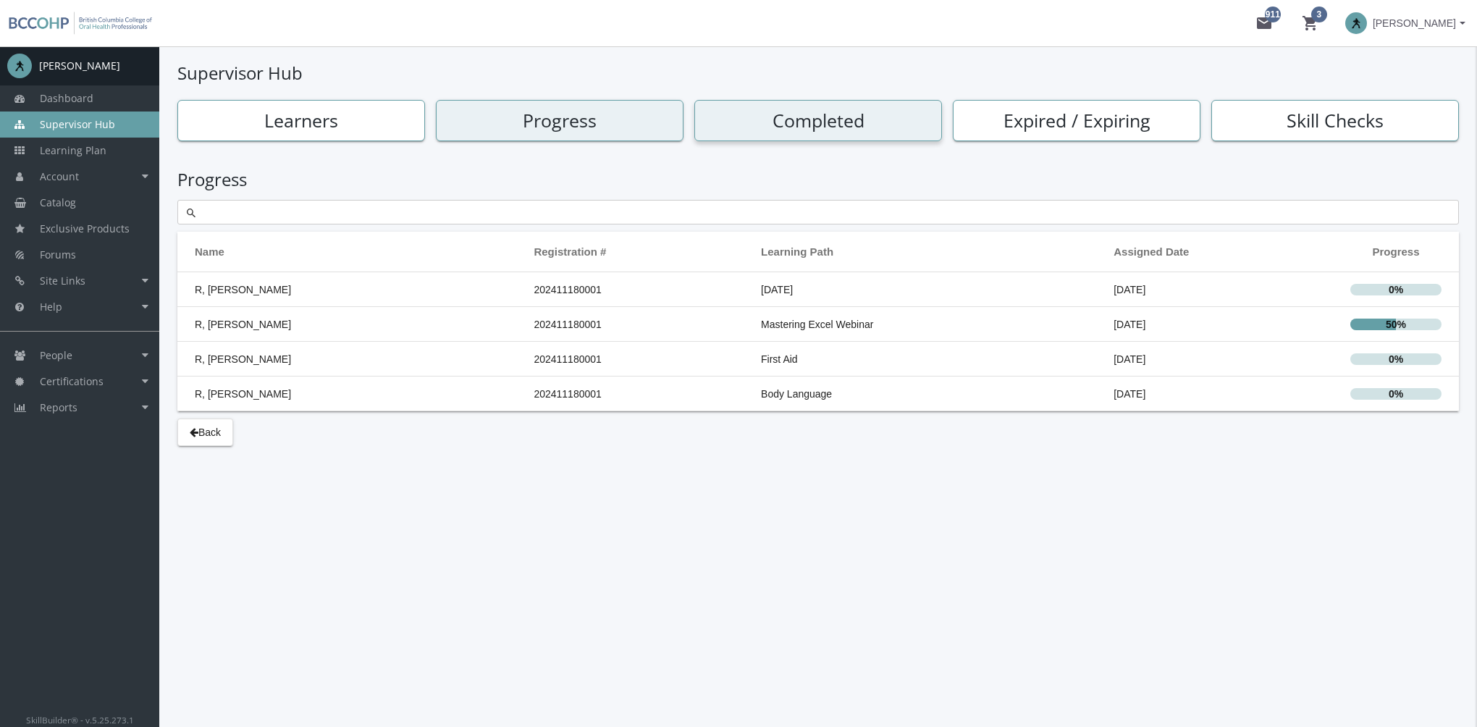
click at [782, 126] on h2 "Completed" at bounding box center [817, 121] width 237 height 20
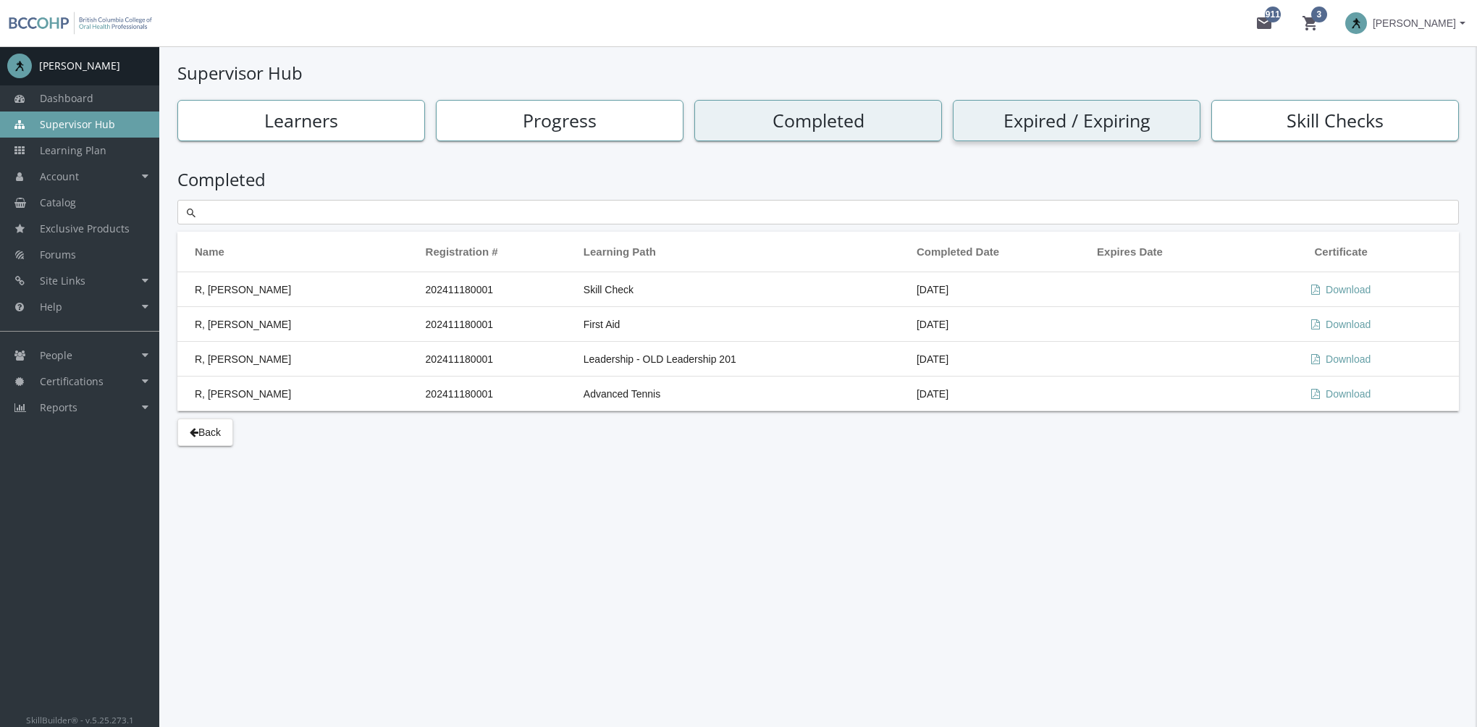
click at [1072, 117] on h2 "Expired / Expiring" at bounding box center [1076, 121] width 237 height 20
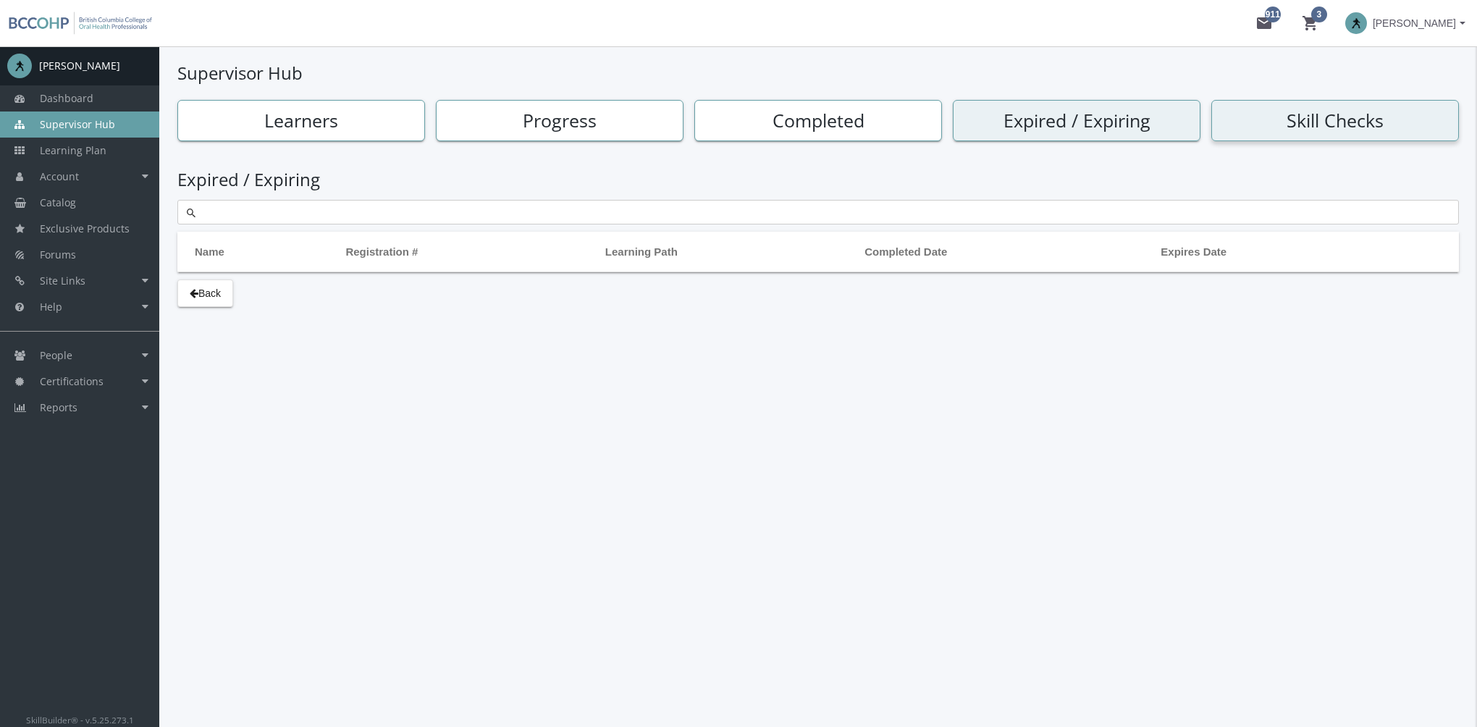
click at [1270, 115] on h2 "Skill Checks" at bounding box center [1334, 121] width 237 height 20
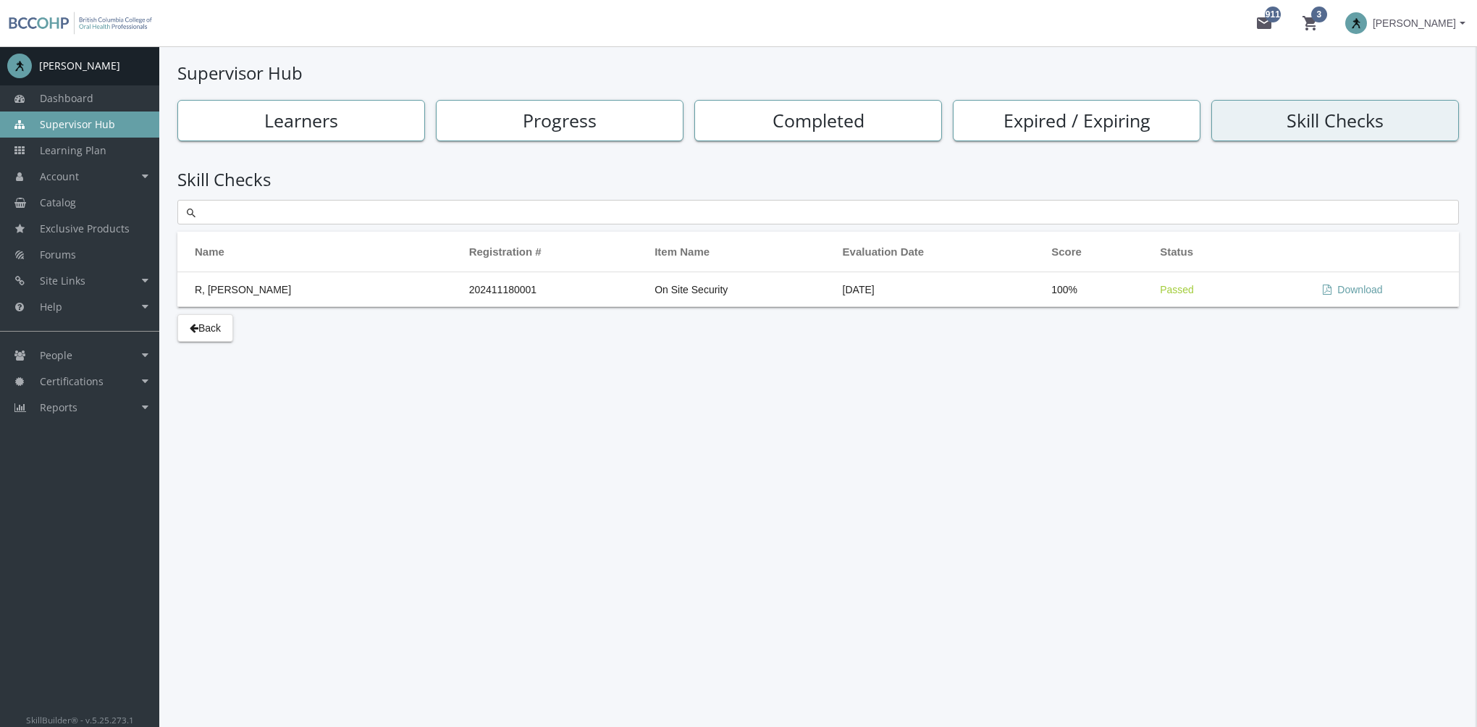
click at [1361, 23] on span at bounding box center [1356, 23] width 22 height 22
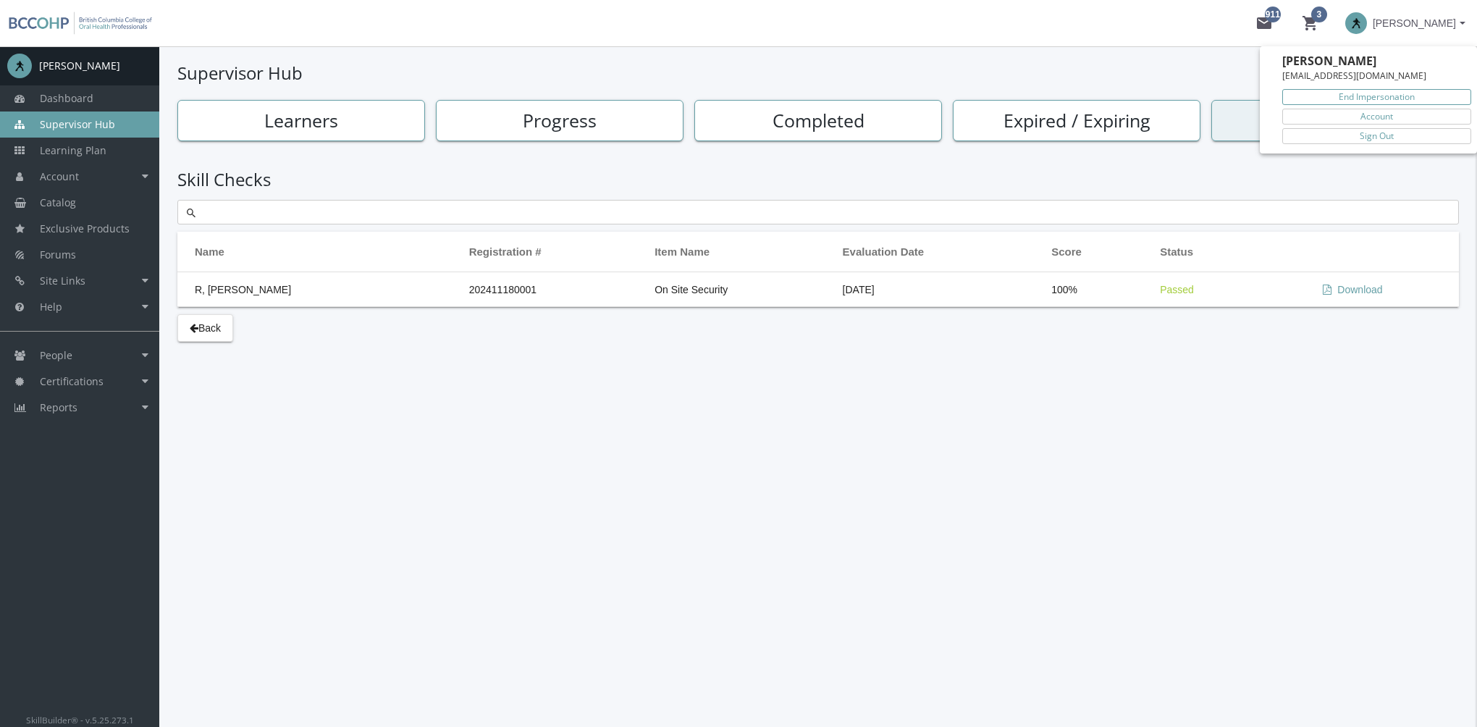
click at [1375, 100] on link "End Impersonation" at bounding box center [1376, 97] width 189 height 16
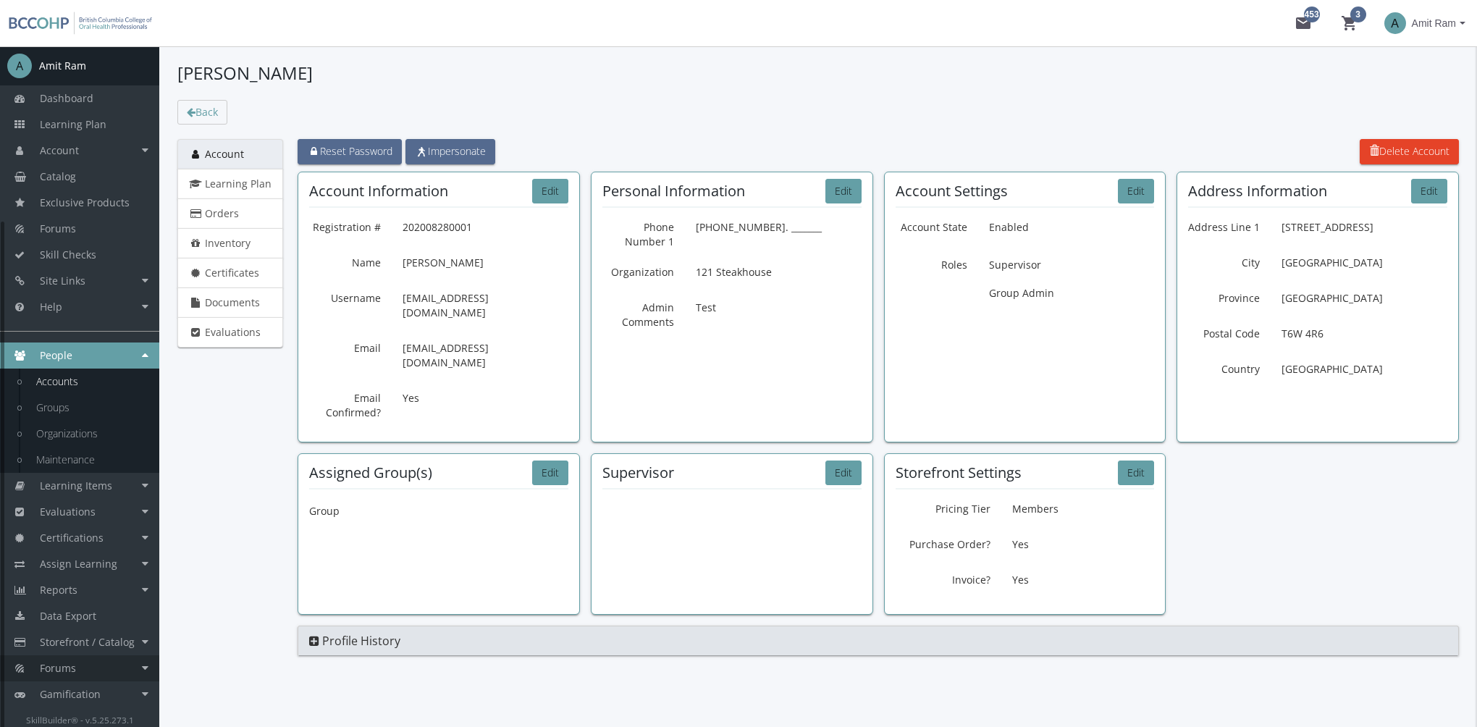
scroll to position [20, 0]
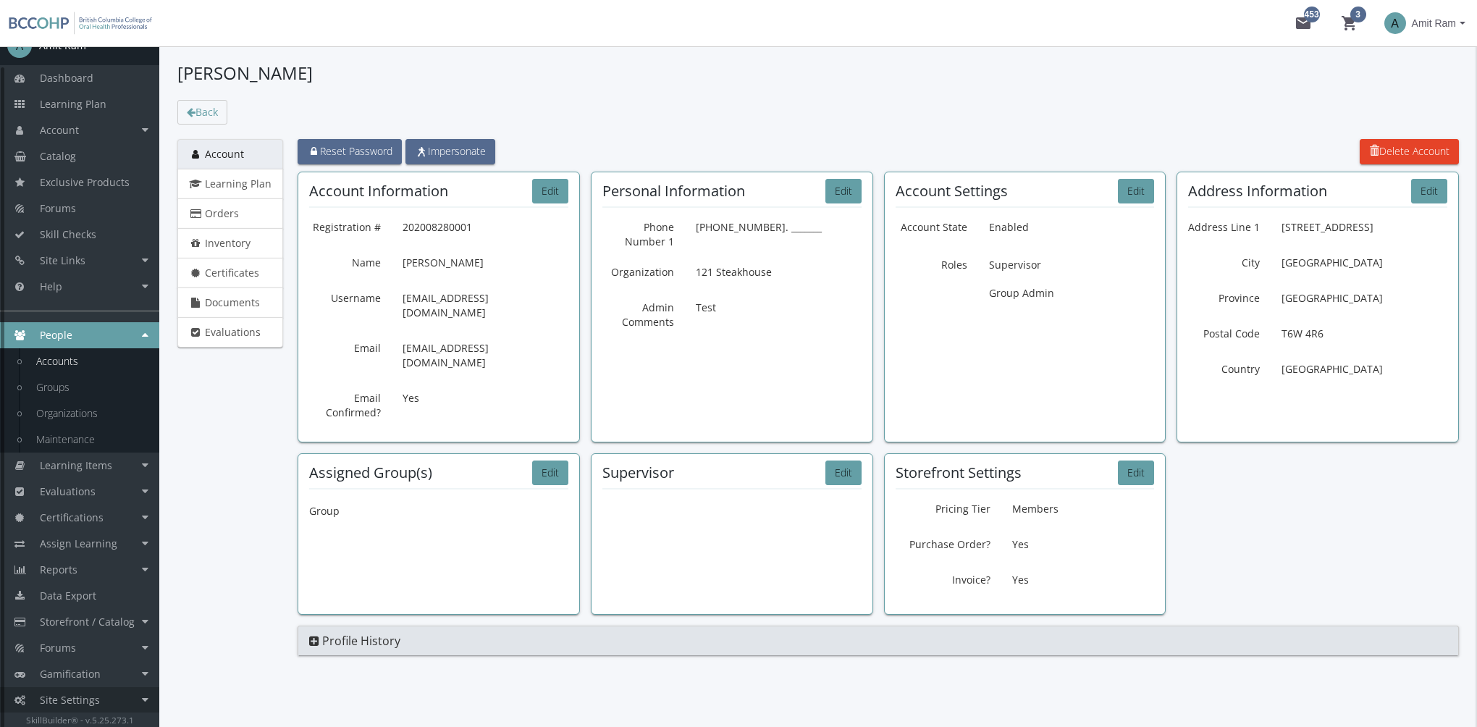
click at [124, 706] on link "Site Settings" at bounding box center [79, 700] width 159 height 26
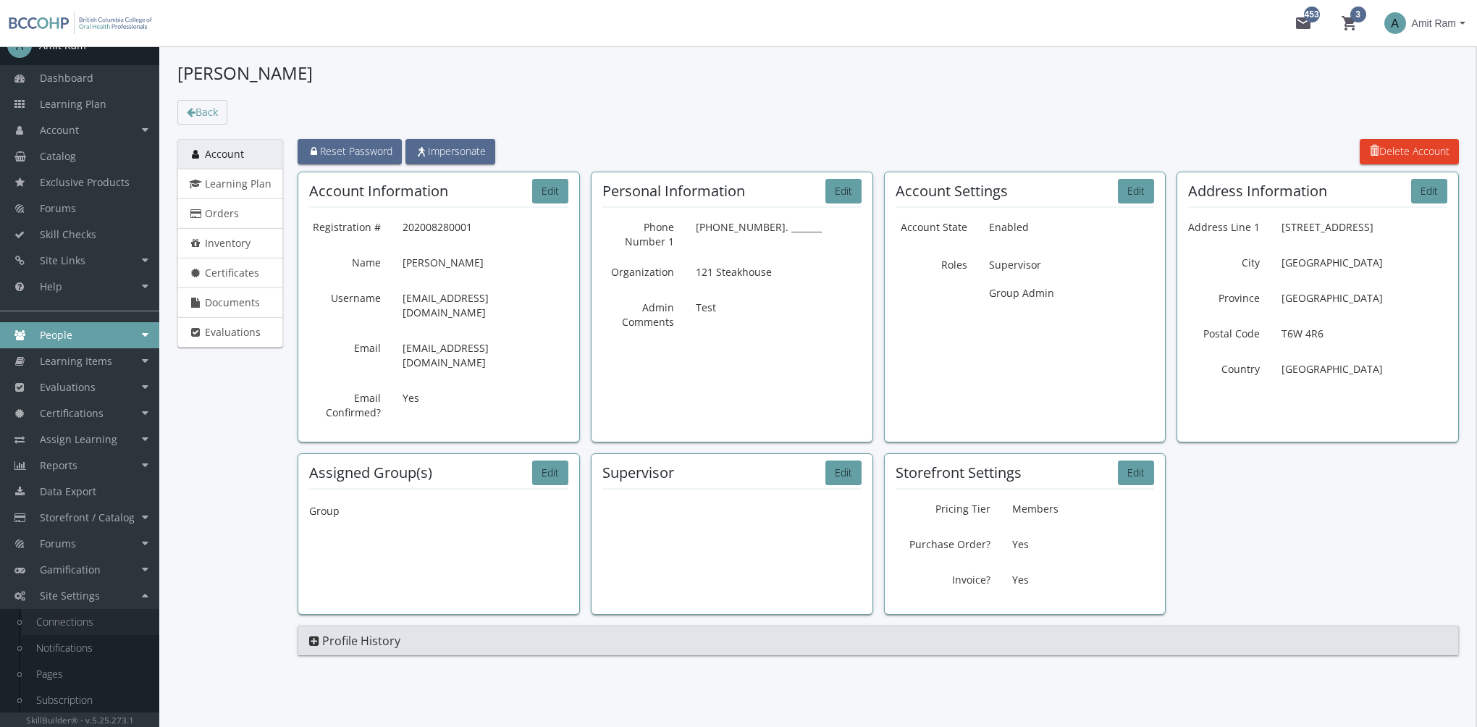
click at [82, 629] on link "Connections" at bounding box center [91, 622] width 138 height 26
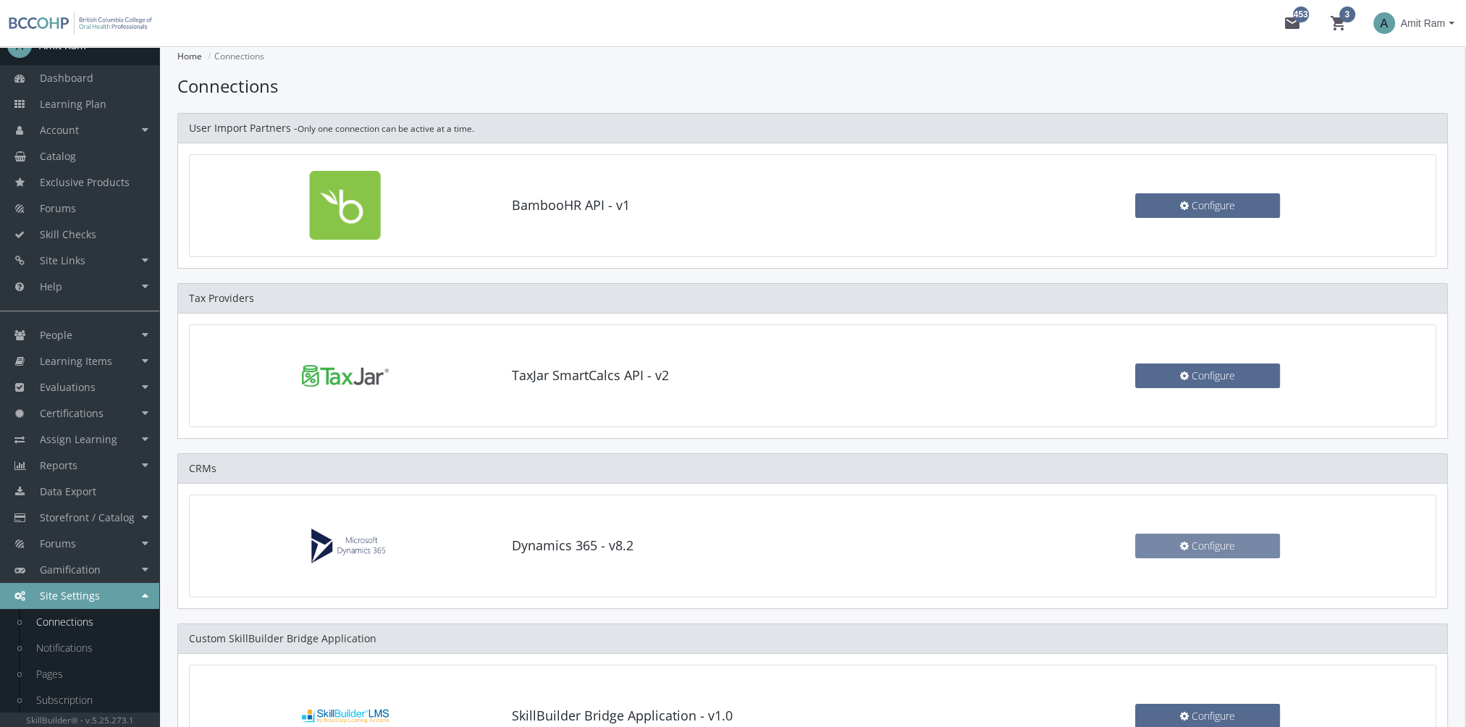
click at [1148, 547] on button "Configure" at bounding box center [1207, 545] width 145 height 25
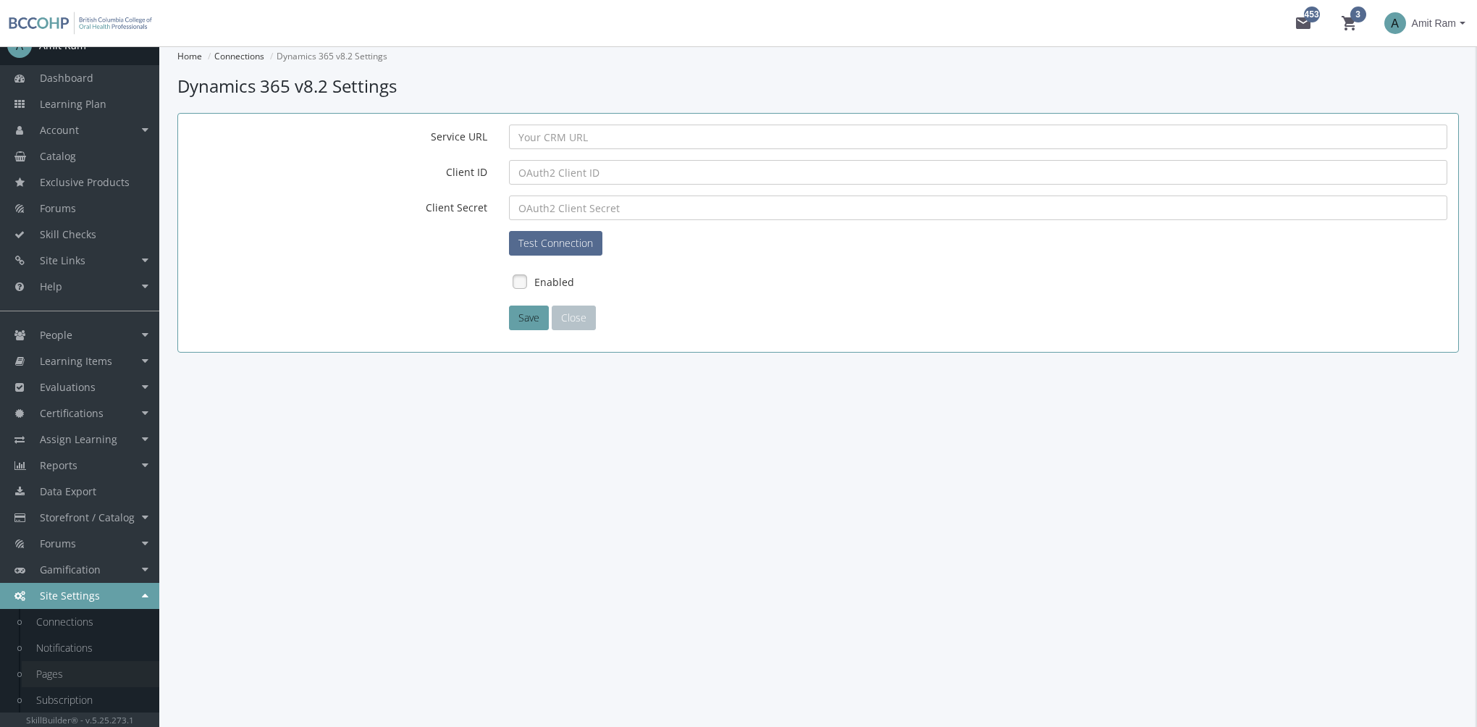
scroll to position [47, 0]
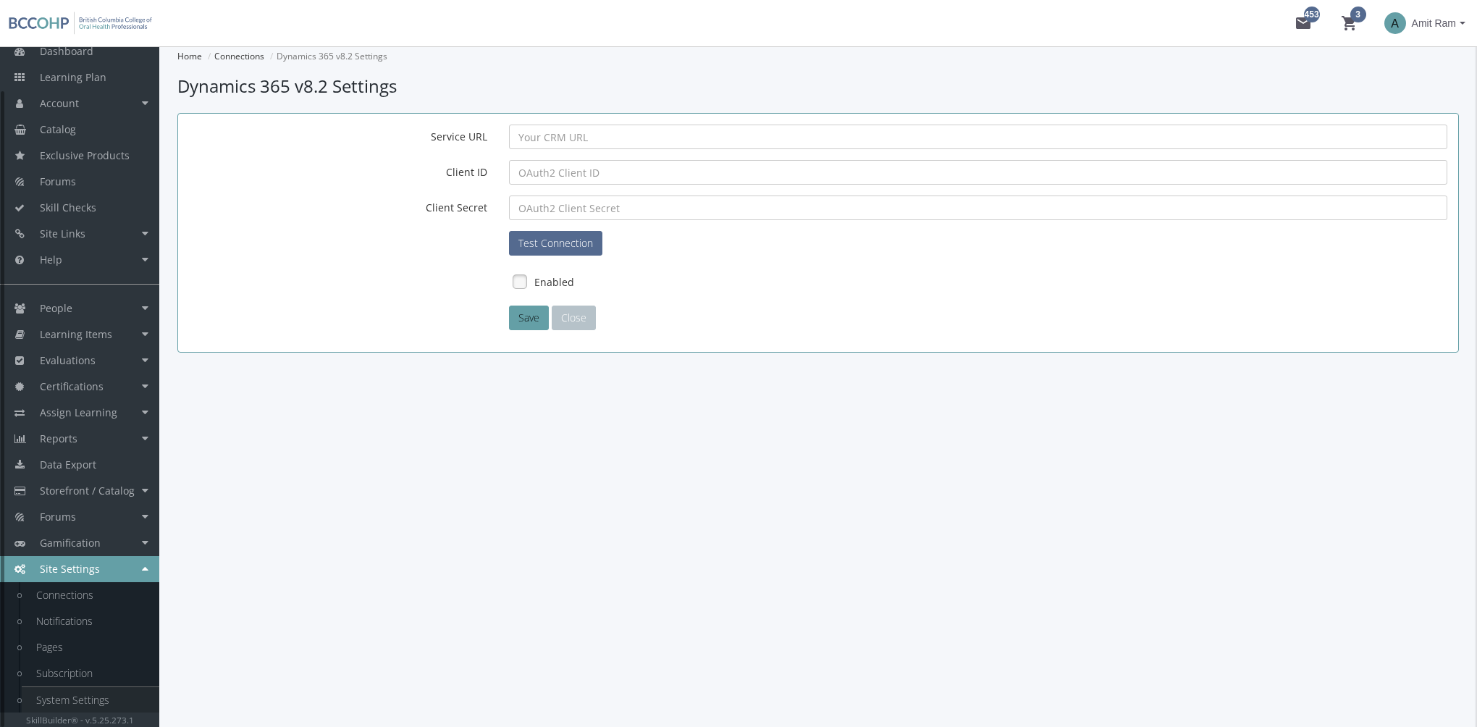
click at [93, 689] on link "System Settings" at bounding box center [91, 700] width 138 height 26
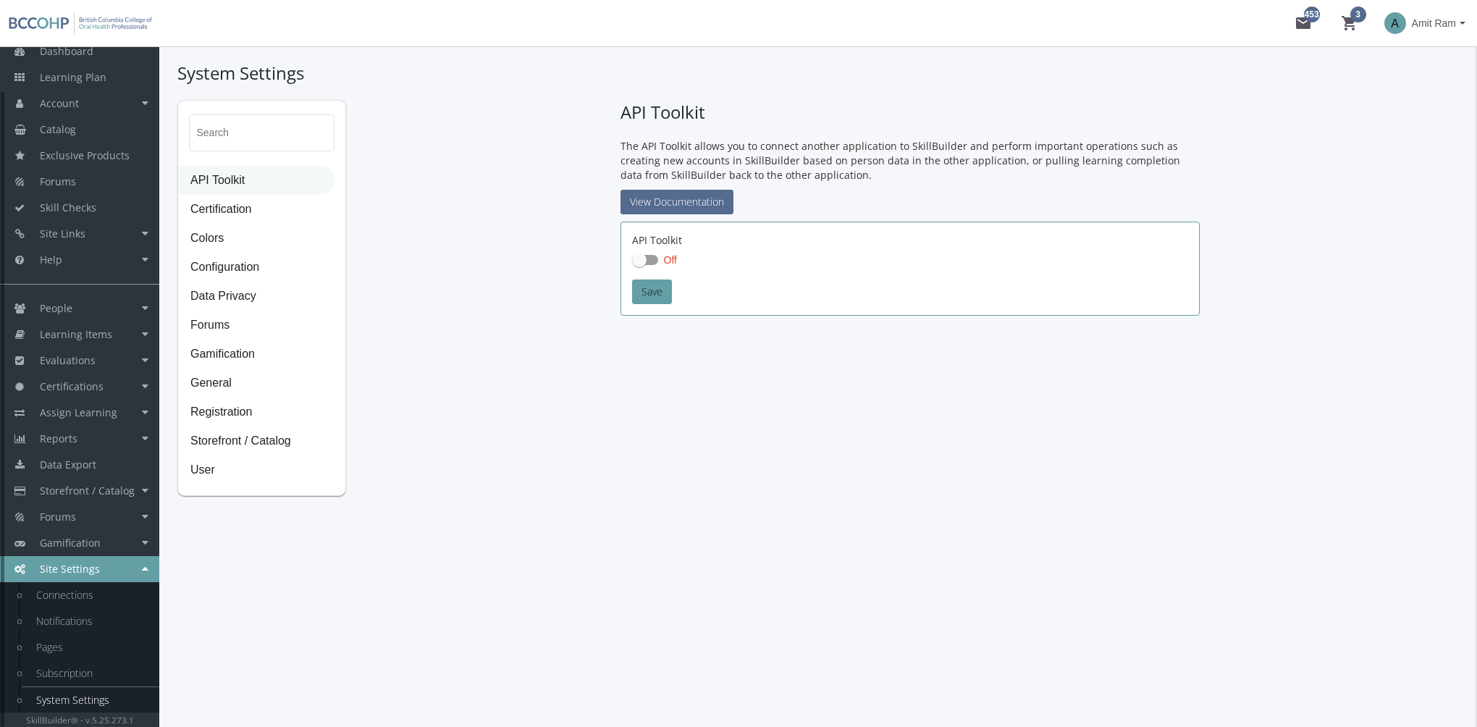
checkbox input "true"
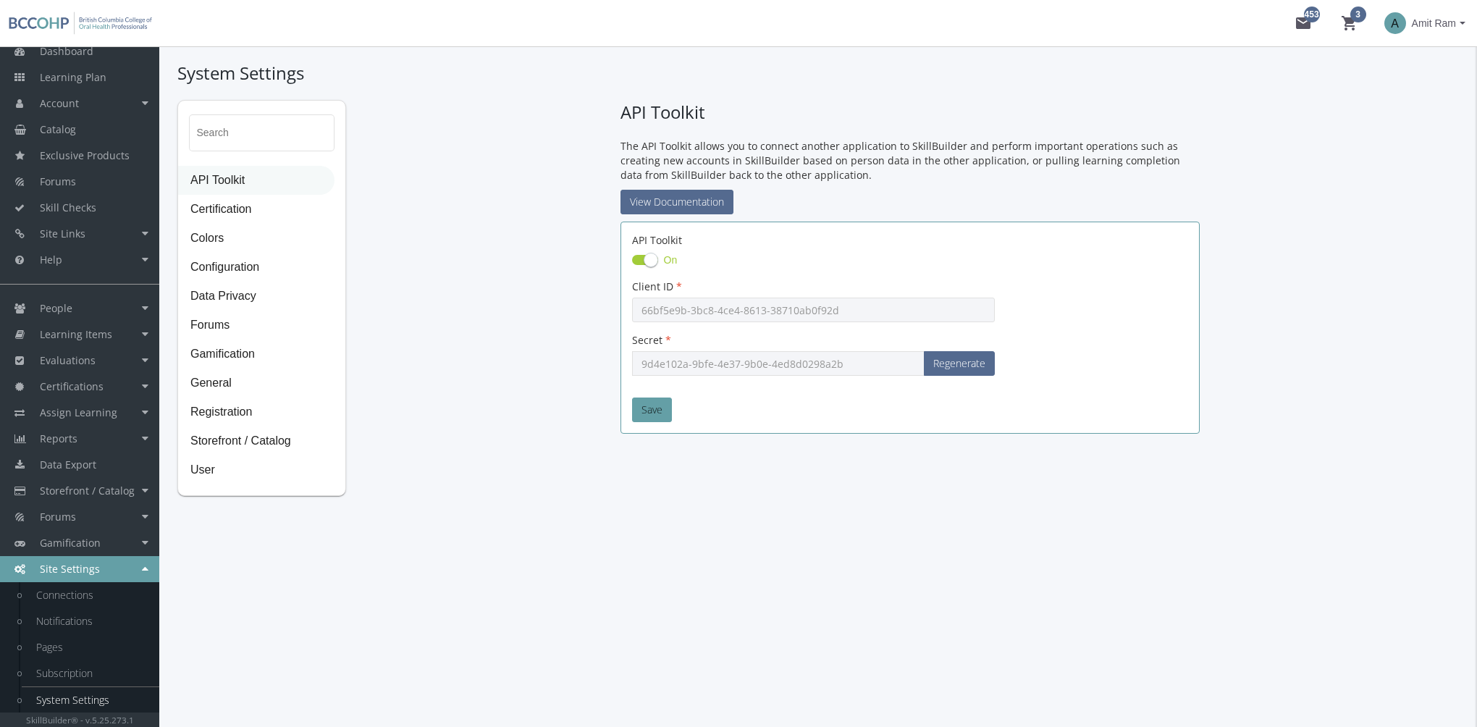
click at [221, 188] on span "API Toolkit" at bounding box center [256, 180] width 155 height 29
click at [672, 203] on link "View Documentation" at bounding box center [676, 202] width 113 height 25
click at [69, 254] on link "Help" at bounding box center [79, 260] width 159 height 26
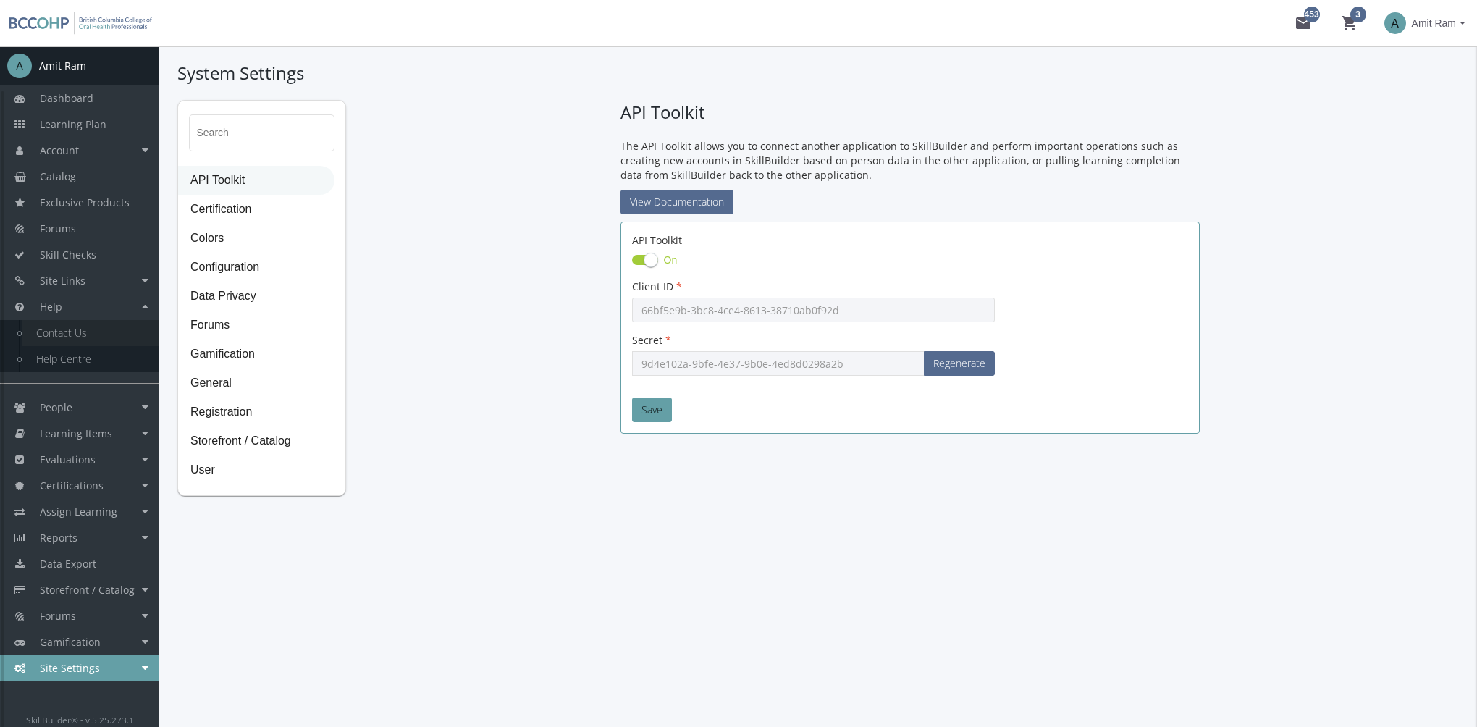
click at [85, 330] on link "Contact Us" at bounding box center [91, 333] width 138 height 26
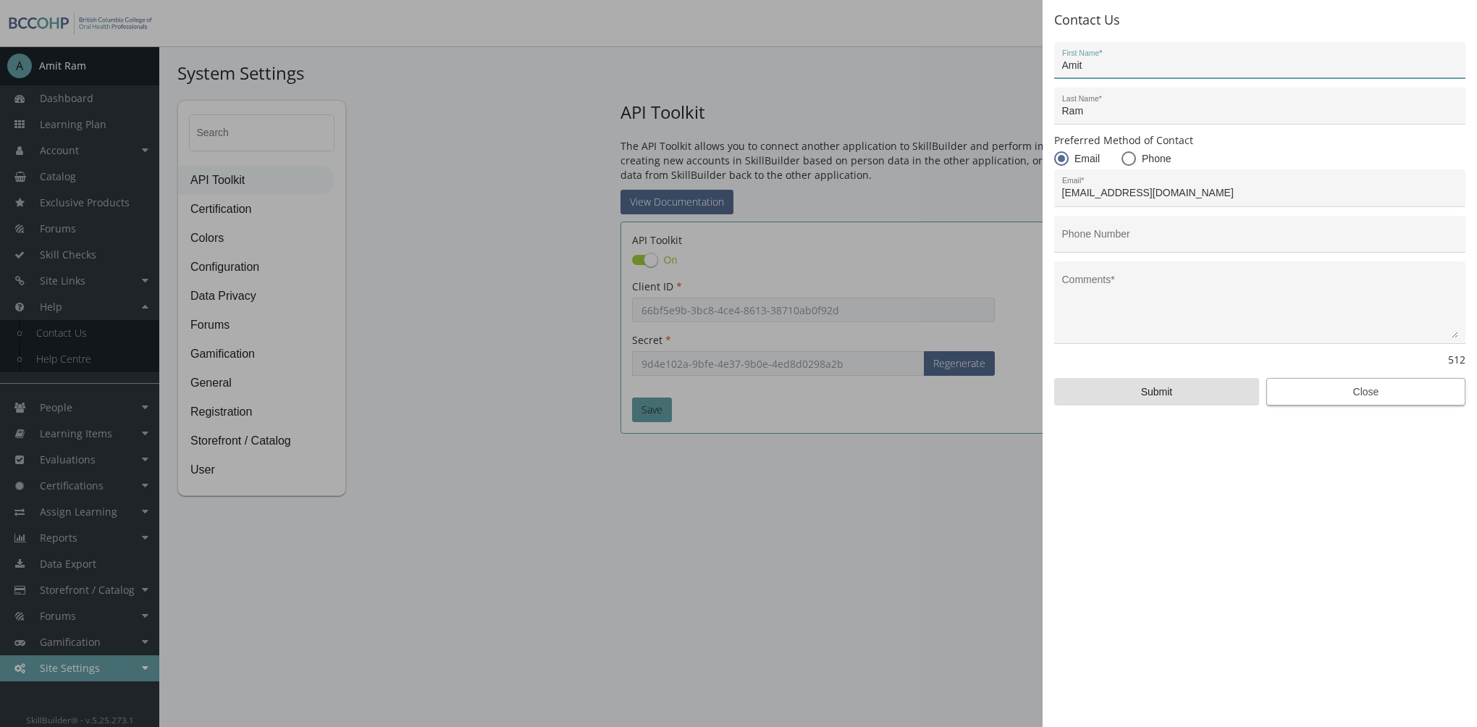
click at [1399, 380] on span "Close" at bounding box center [1365, 392] width 174 height 26
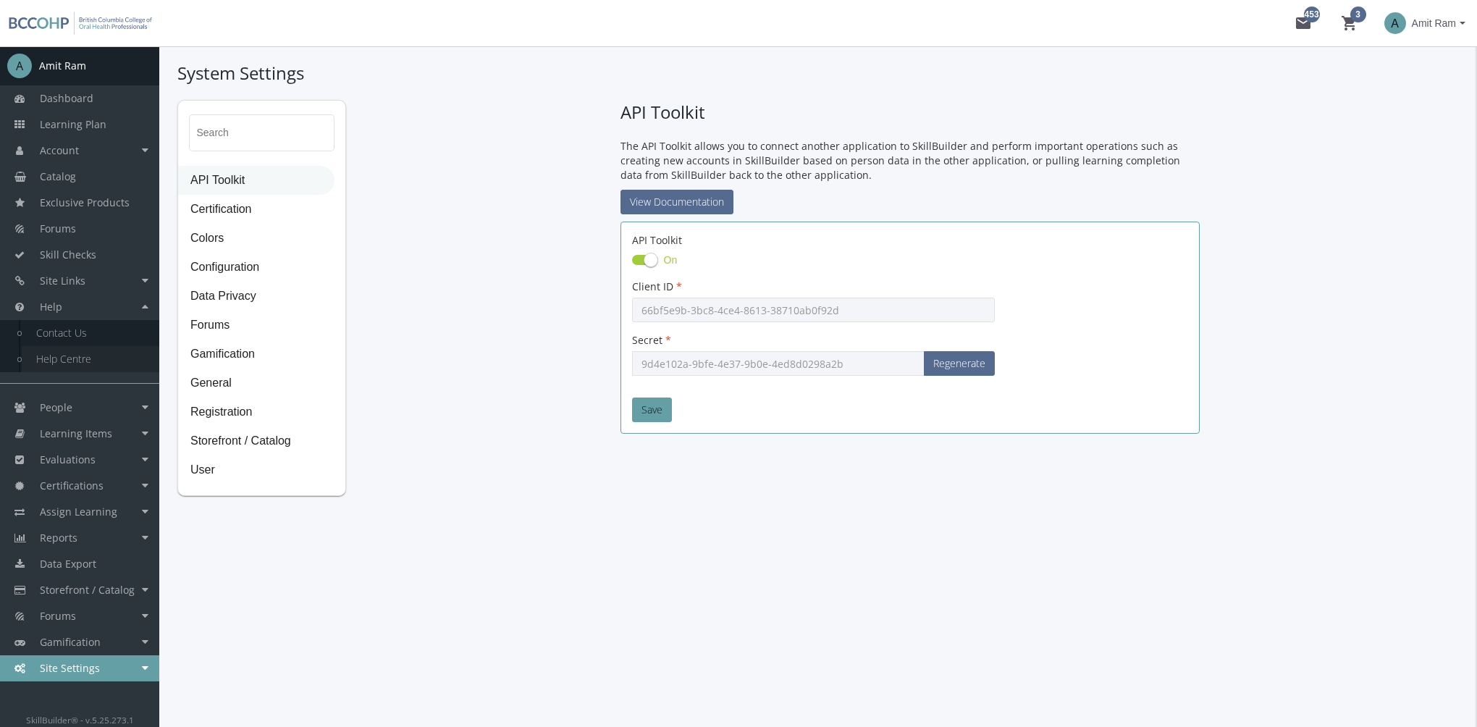
click at [99, 360] on link "Help Centre" at bounding box center [91, 359] width 138 height 26
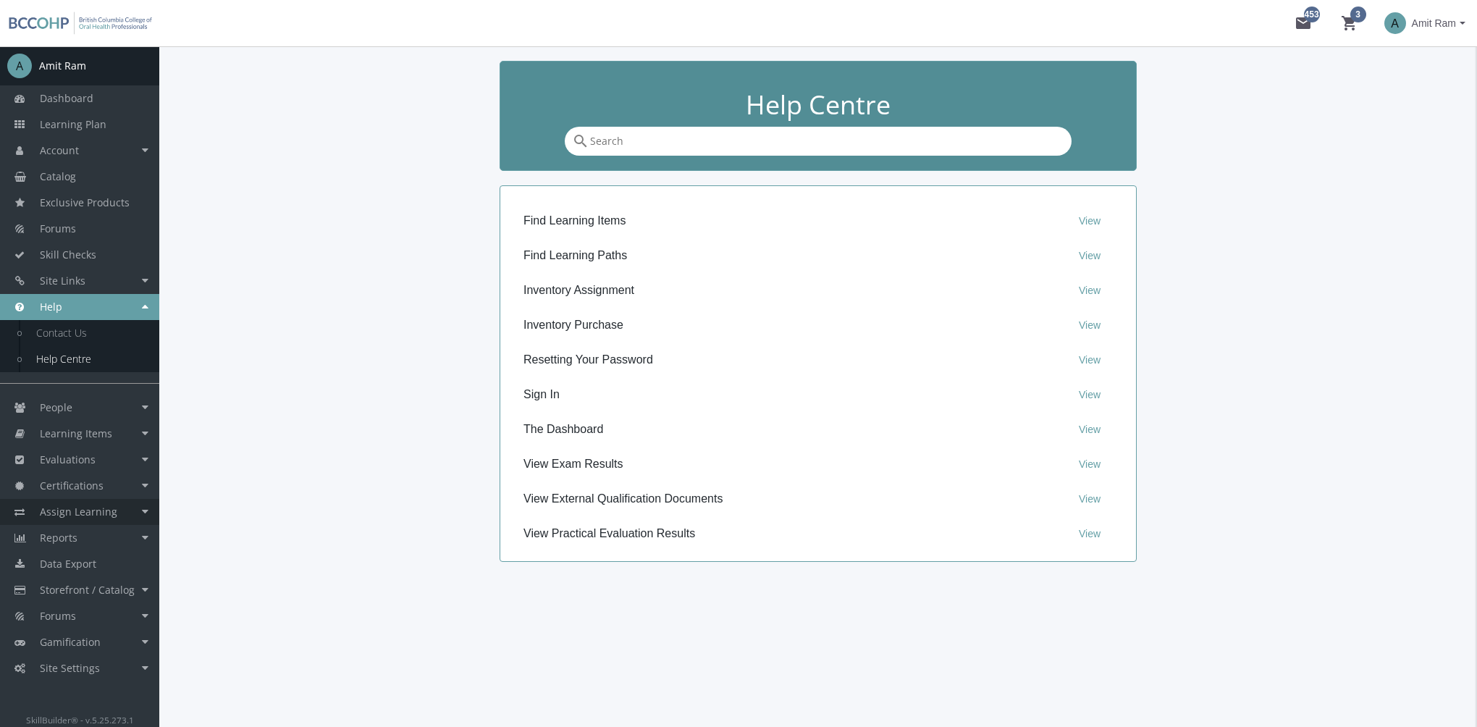
click at [84, 515] on span "Assign Learning" at bounding box center [78, 512] width 77 height 14
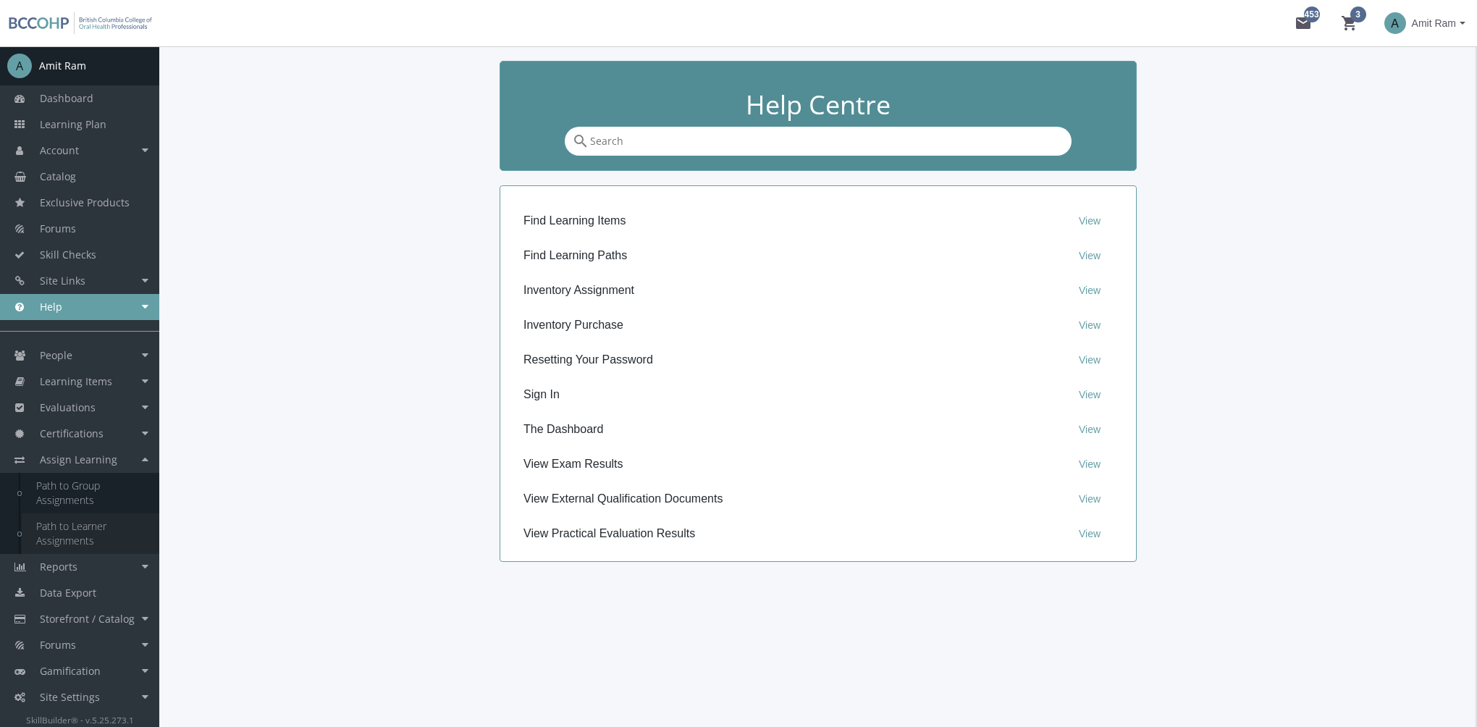
click at [91, 533] on link "Path to Learner Assignments" at bounding box center [91, 533] width 138 height 41
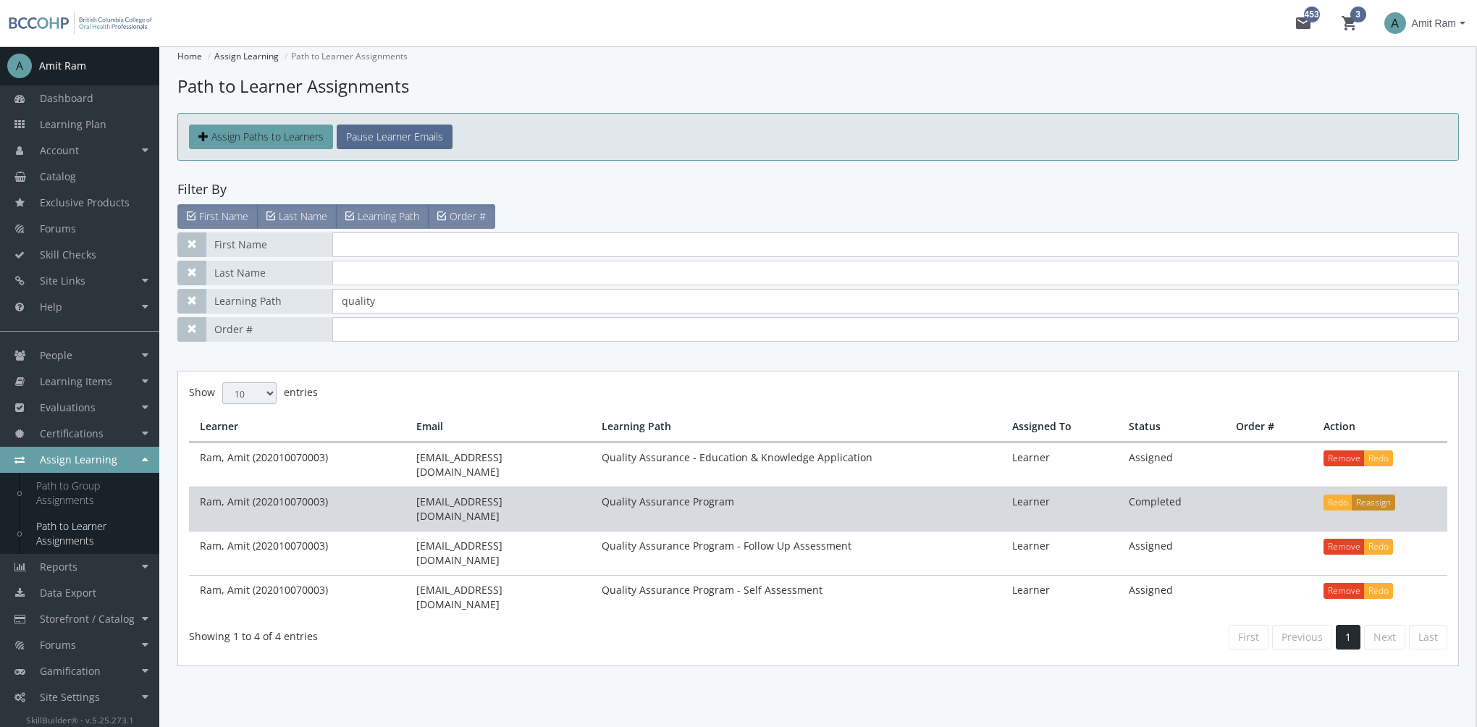
click at [1378, 494] on button "Reassign" at bounding box center [1372, 502] width 43 height 16
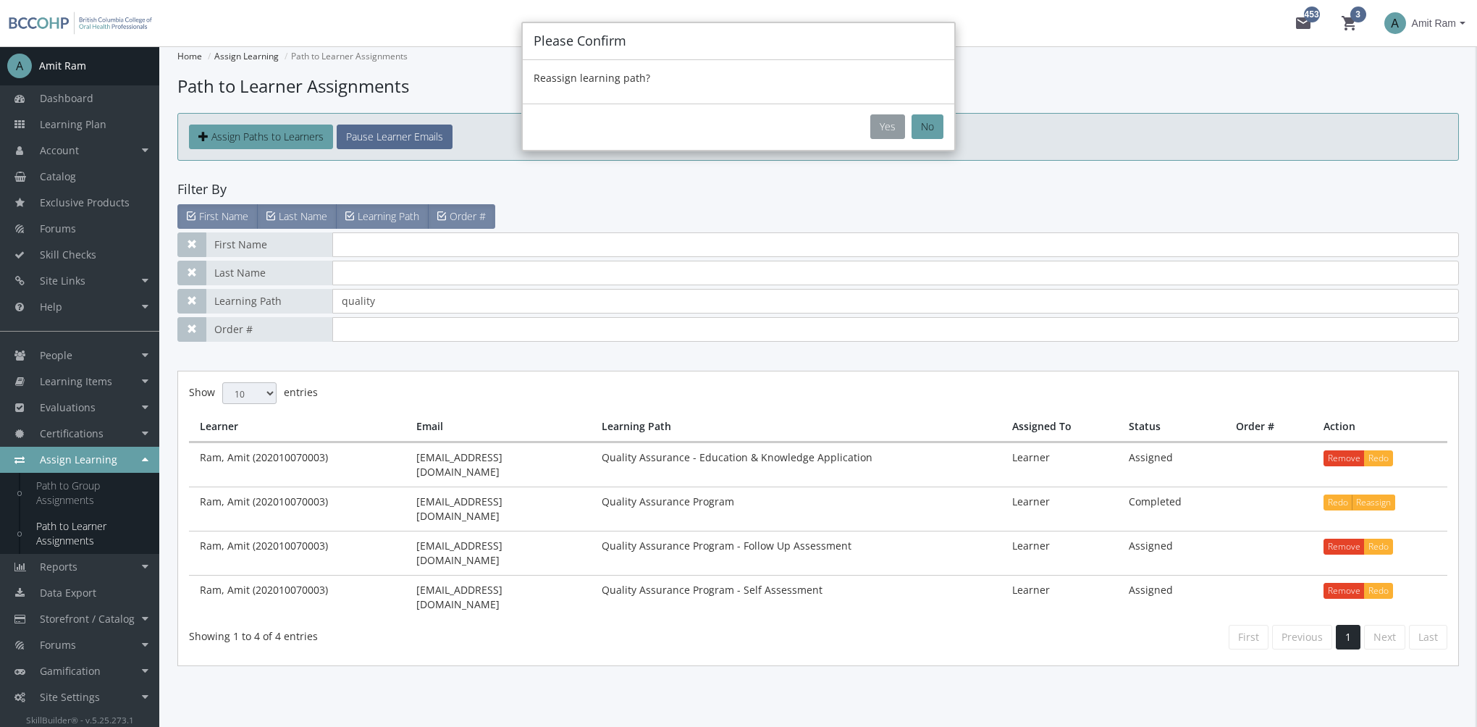
click at [891, 125] on button "Yes" at bounding box center [887, 126] width 35 height 25
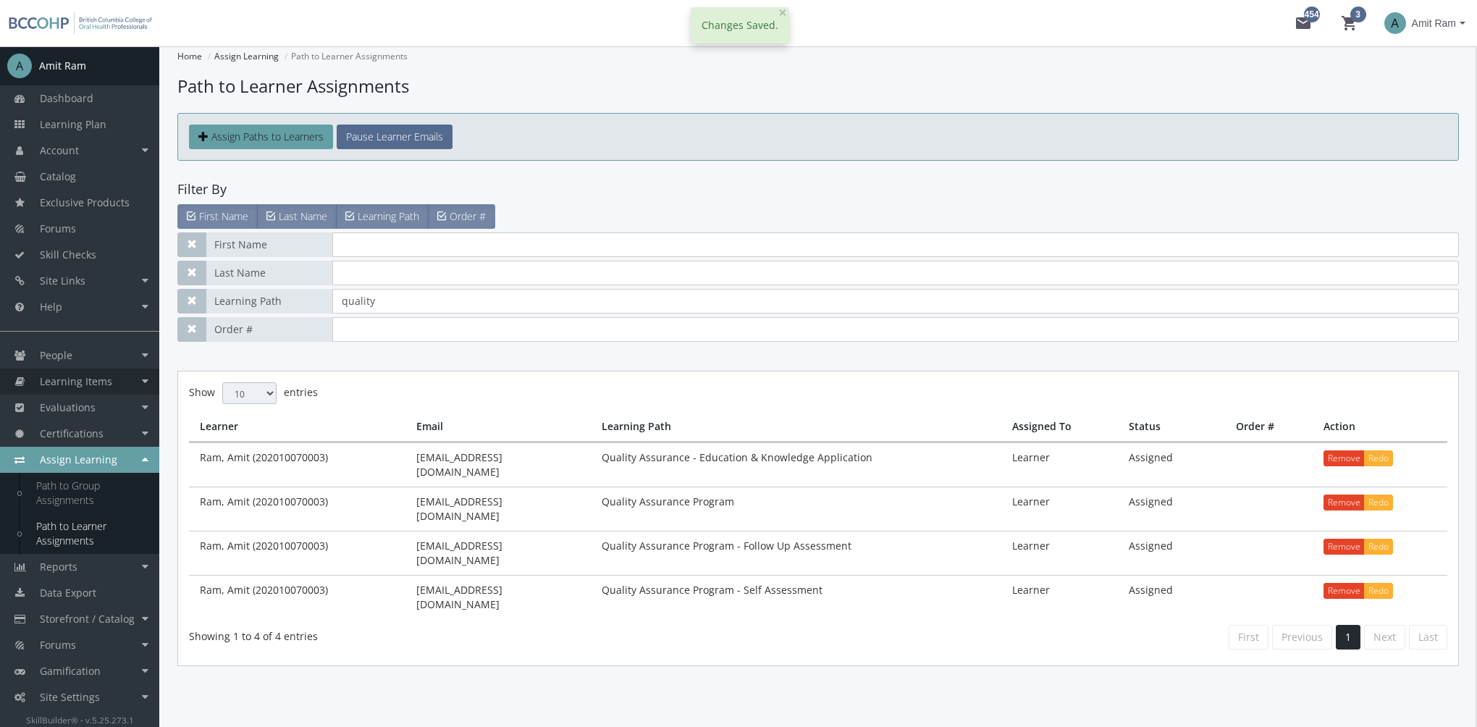
click at [114, 382] on link "Learning Items" at bounding box center [79, 381] width 159 height 26
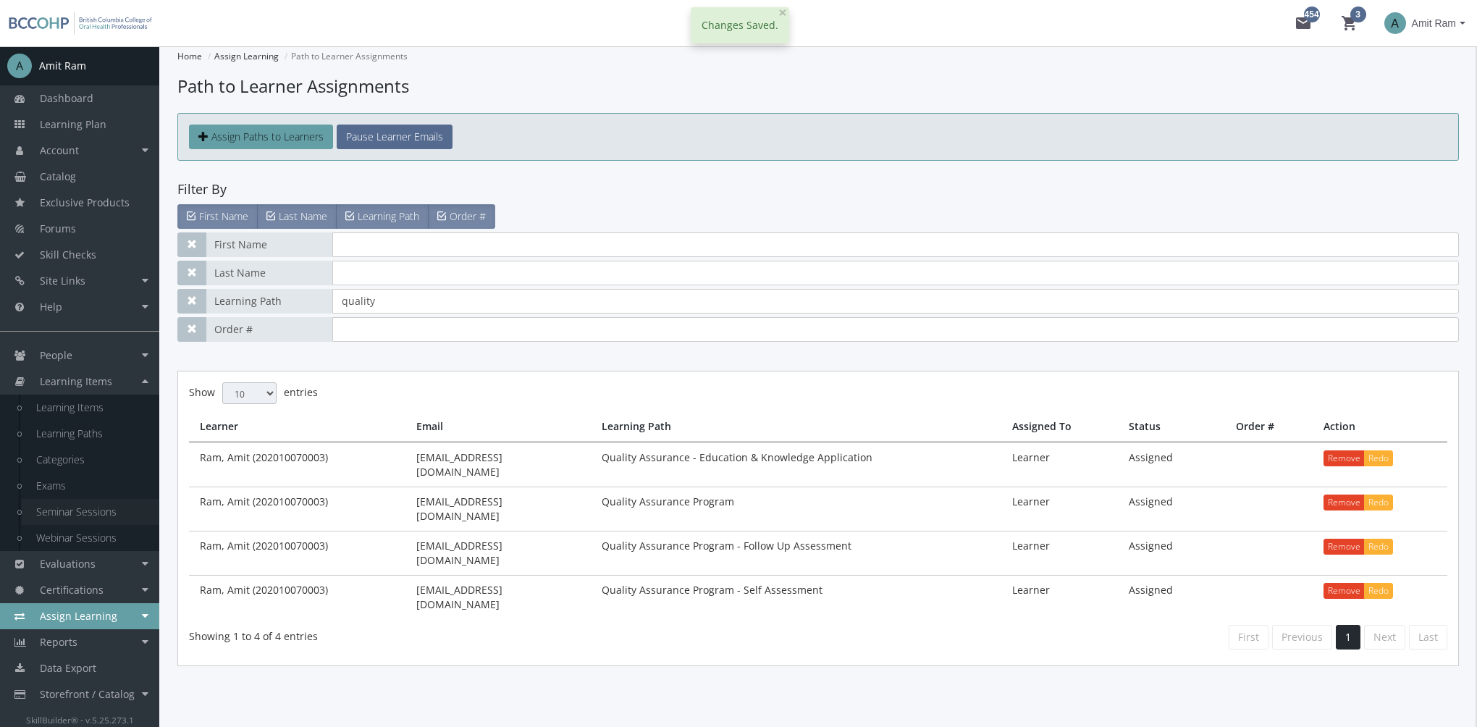
click at [101, 515] on link "Seminar Sessions" at bounding box center [91, 512] width 138 height 26
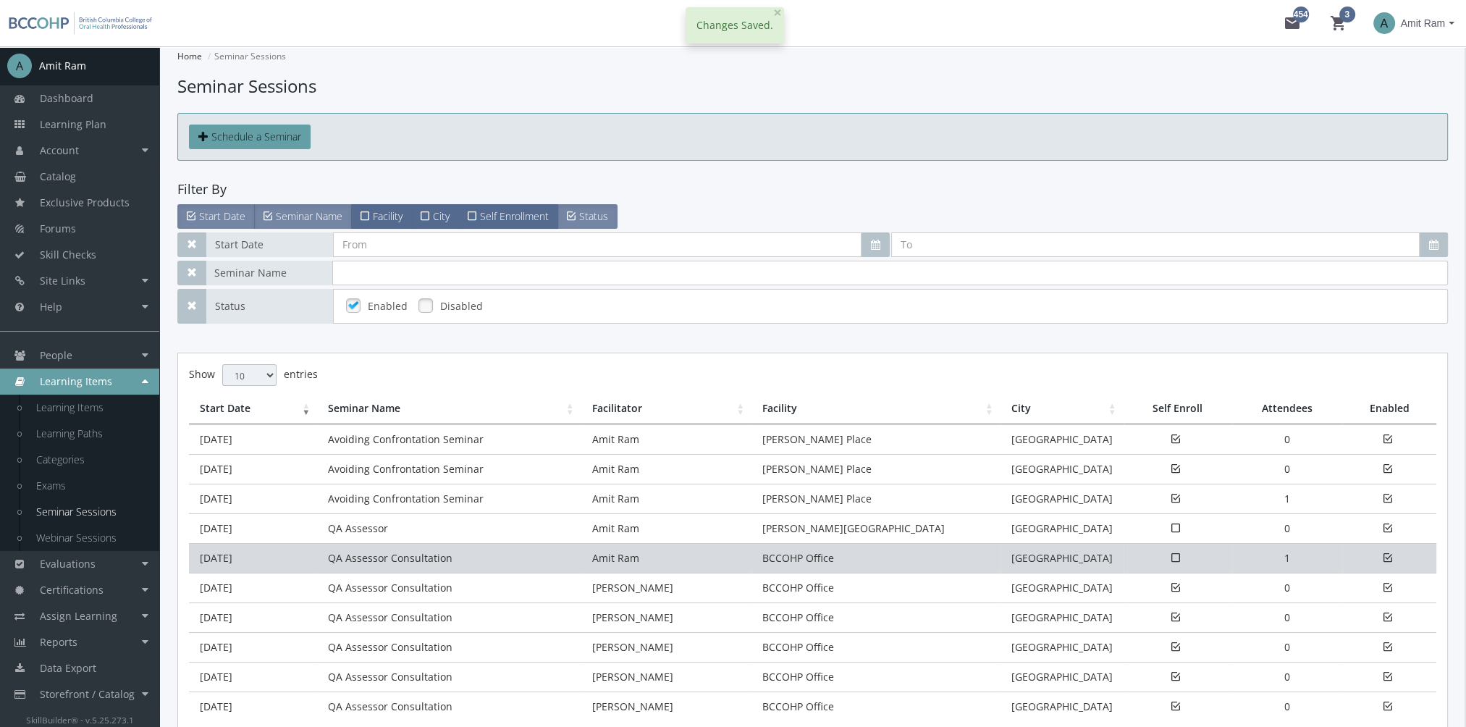
click at [301, 561] on td "[DATE]" at bounding box center [253, 558] width 128 height 30
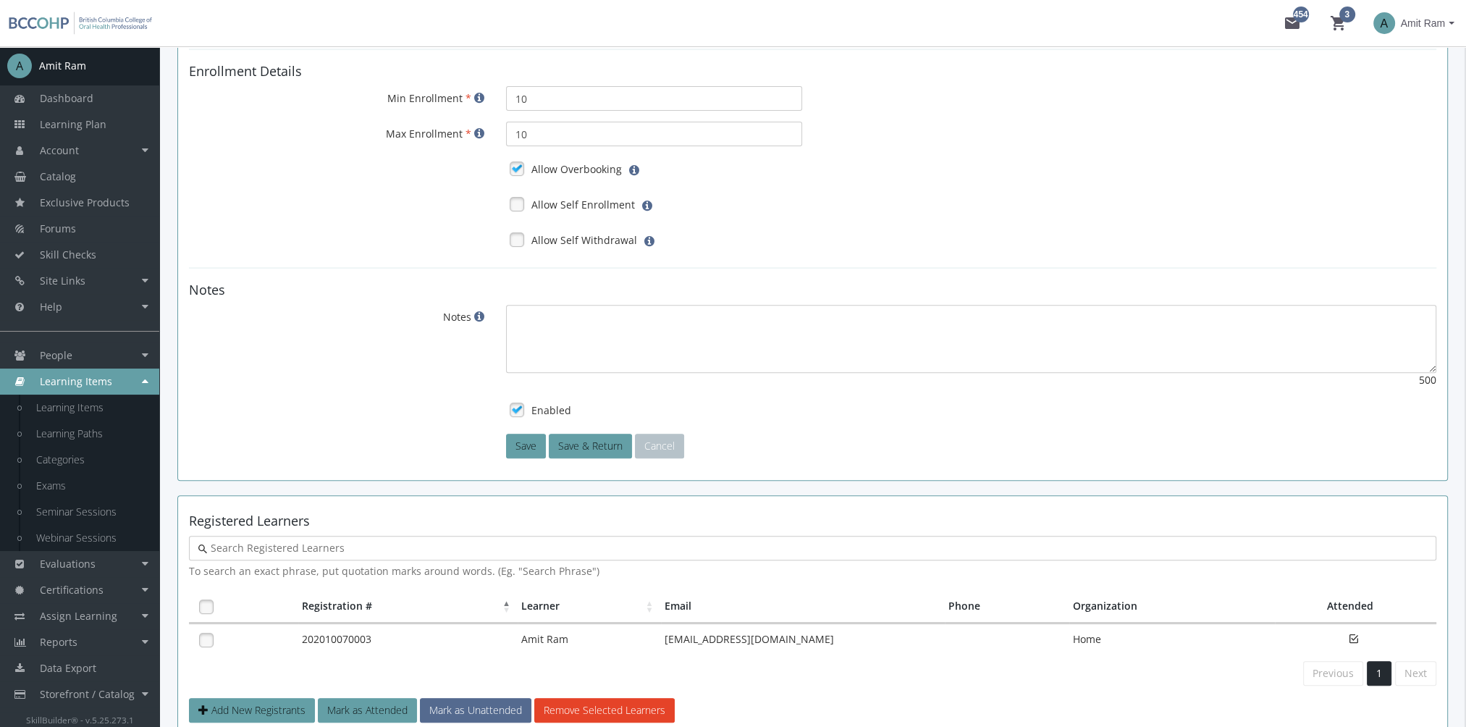
scroll to position [730, 0]
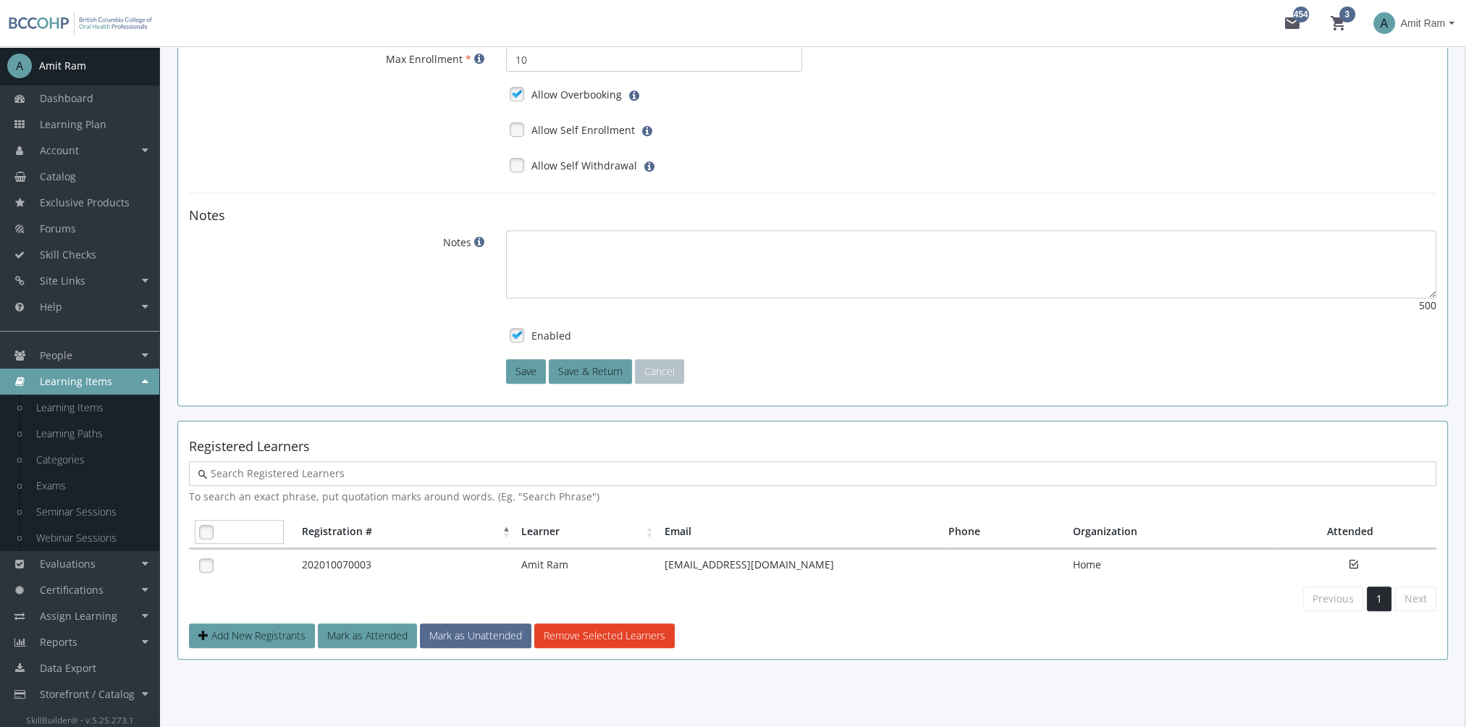
click at [209, 533] on link at bounding box center [206, 532] width 22 height 22
click at [596, 633] on button "Remove Selected Learners" at bounding box center [604, 635] width 140 height 25
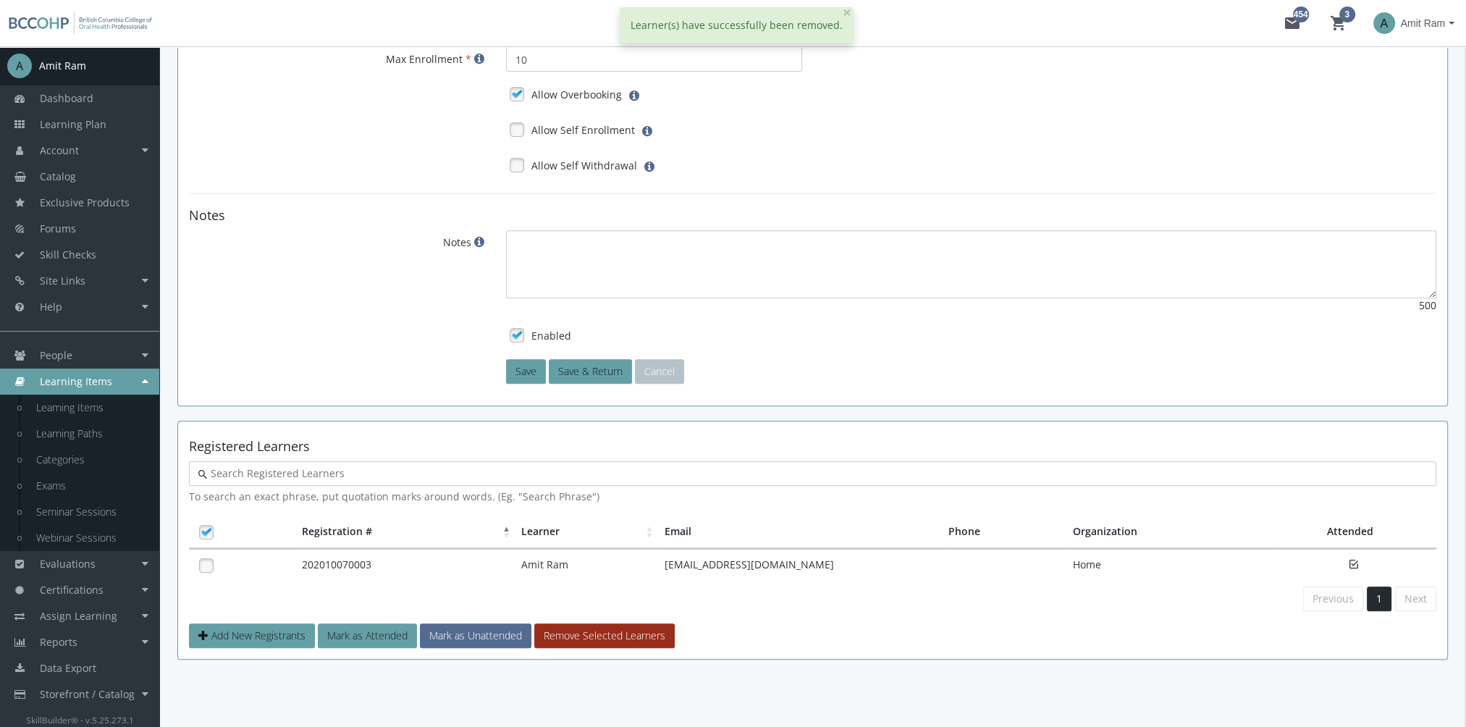
scroll to position [720, 0]
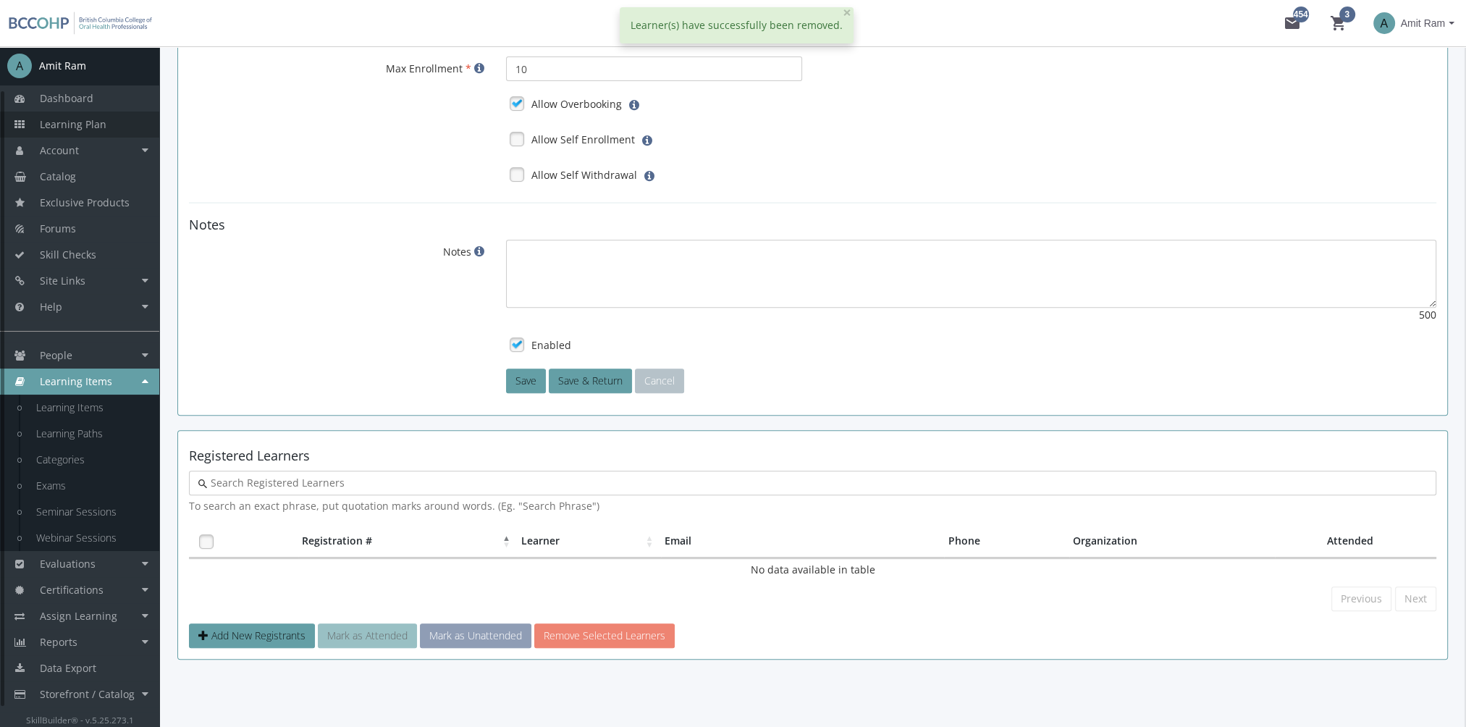
click at [114, 127] on link "Learning Plan" at bounding box center [79, 124] width 159 height 26
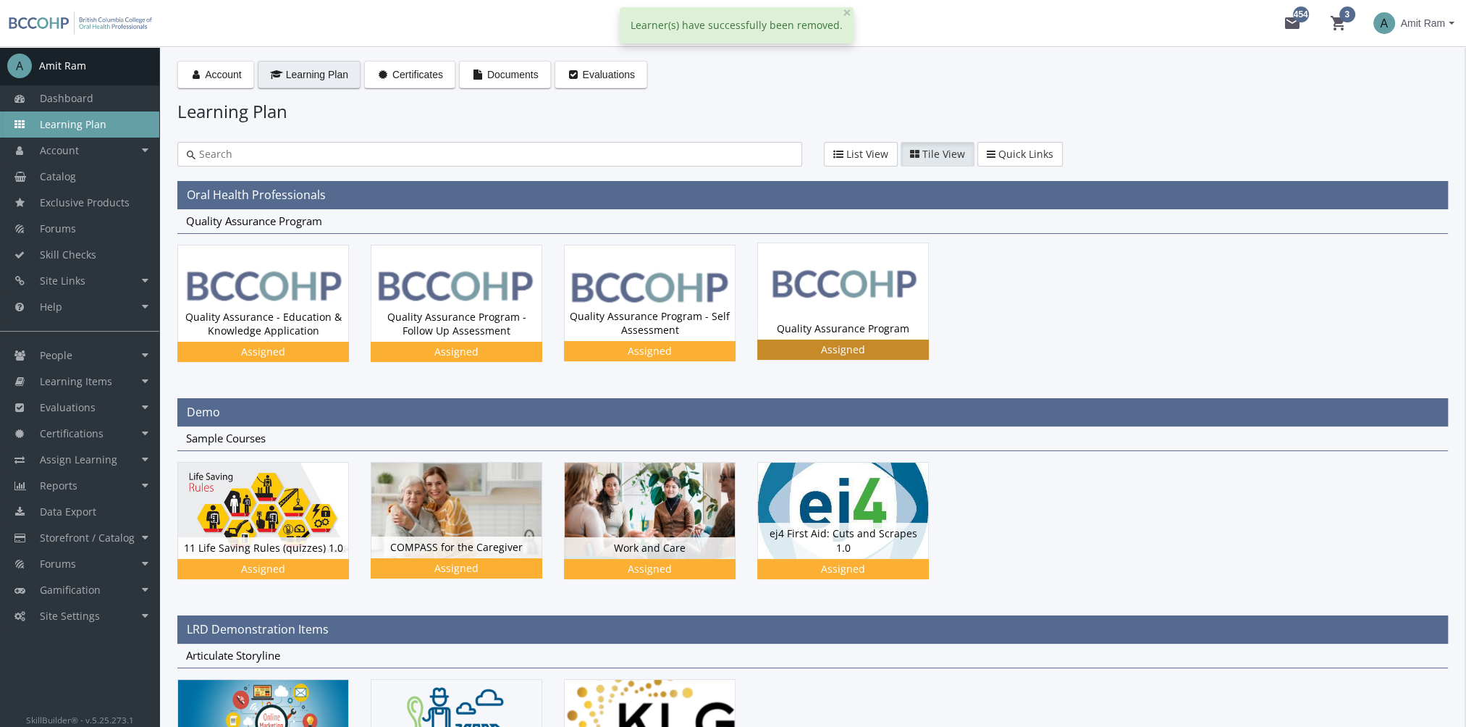
click at [799, 318] on div "Quality Assurance Program Status Assigned" at bounding box center [843, 329] width 170 height 22
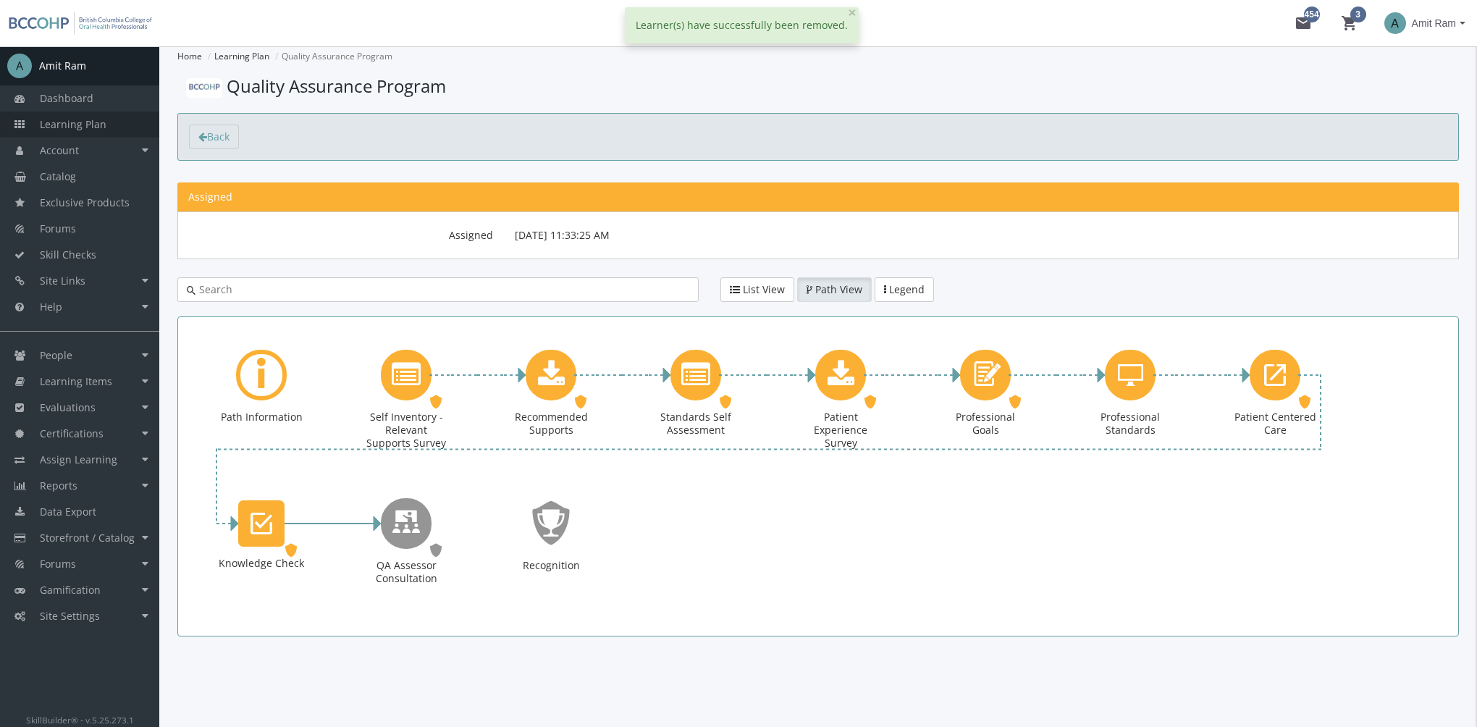
click at [75, 122] on span "Learning Plan" at bounding box center [73, 124] width 67 height 14
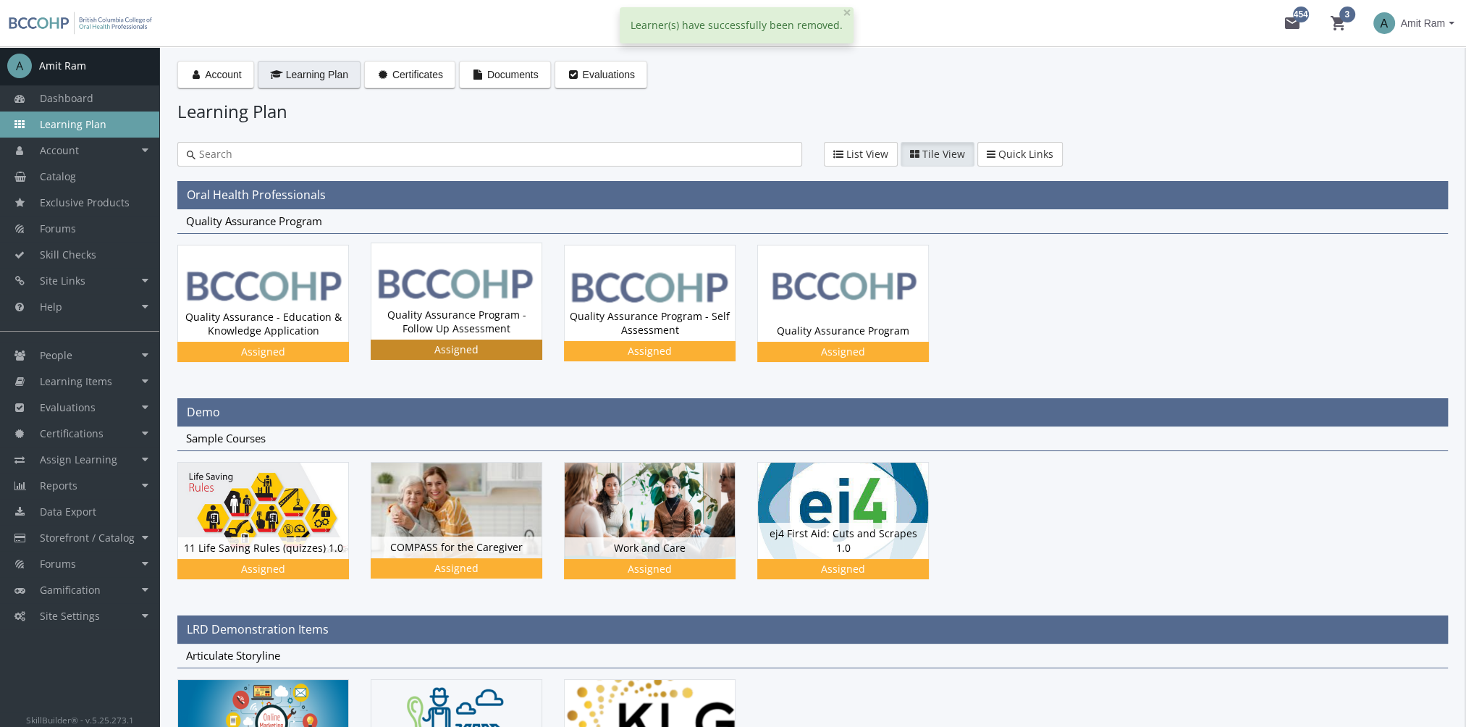
click at [470, 293] on img at bounding box center [456, 291] width 170 height 96
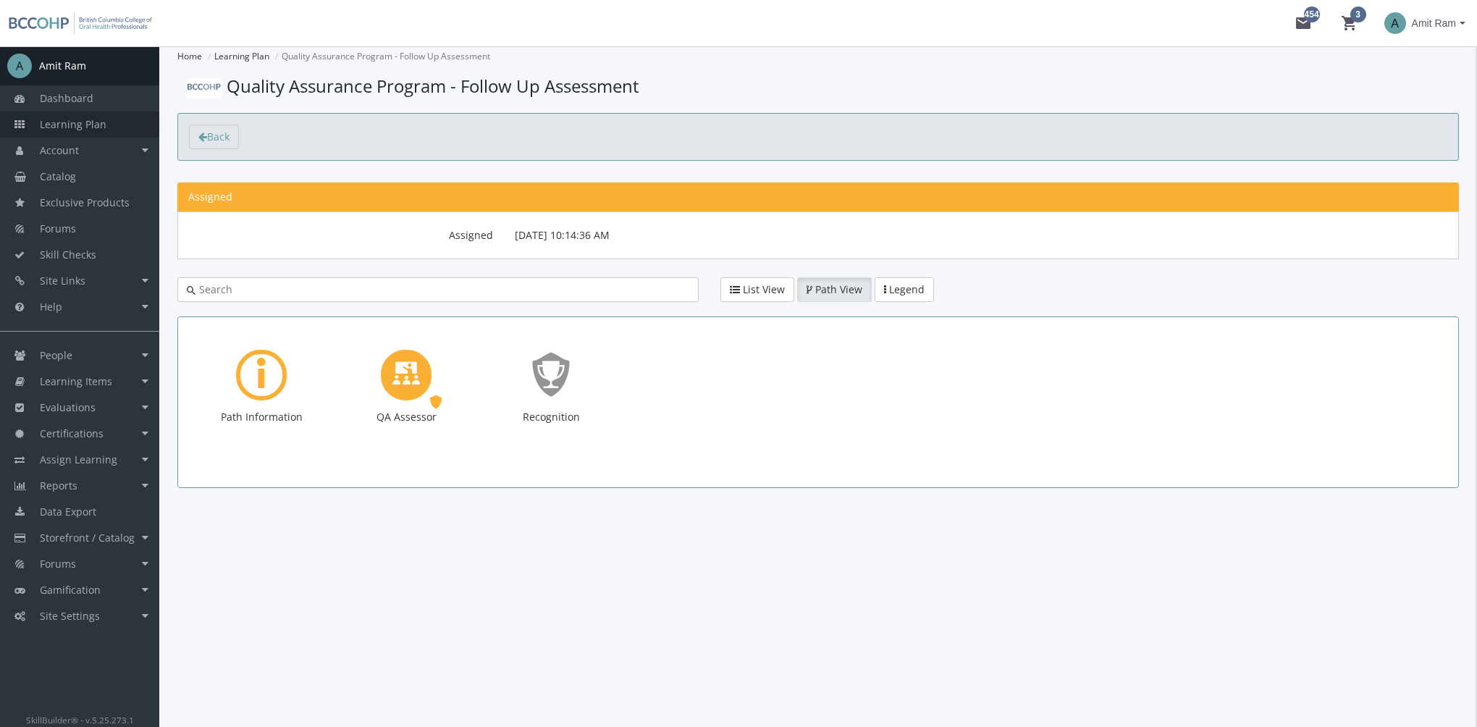
click at [72, 125] on span "Learning Plan" at bounding box center [73, 124] width 67 height 14
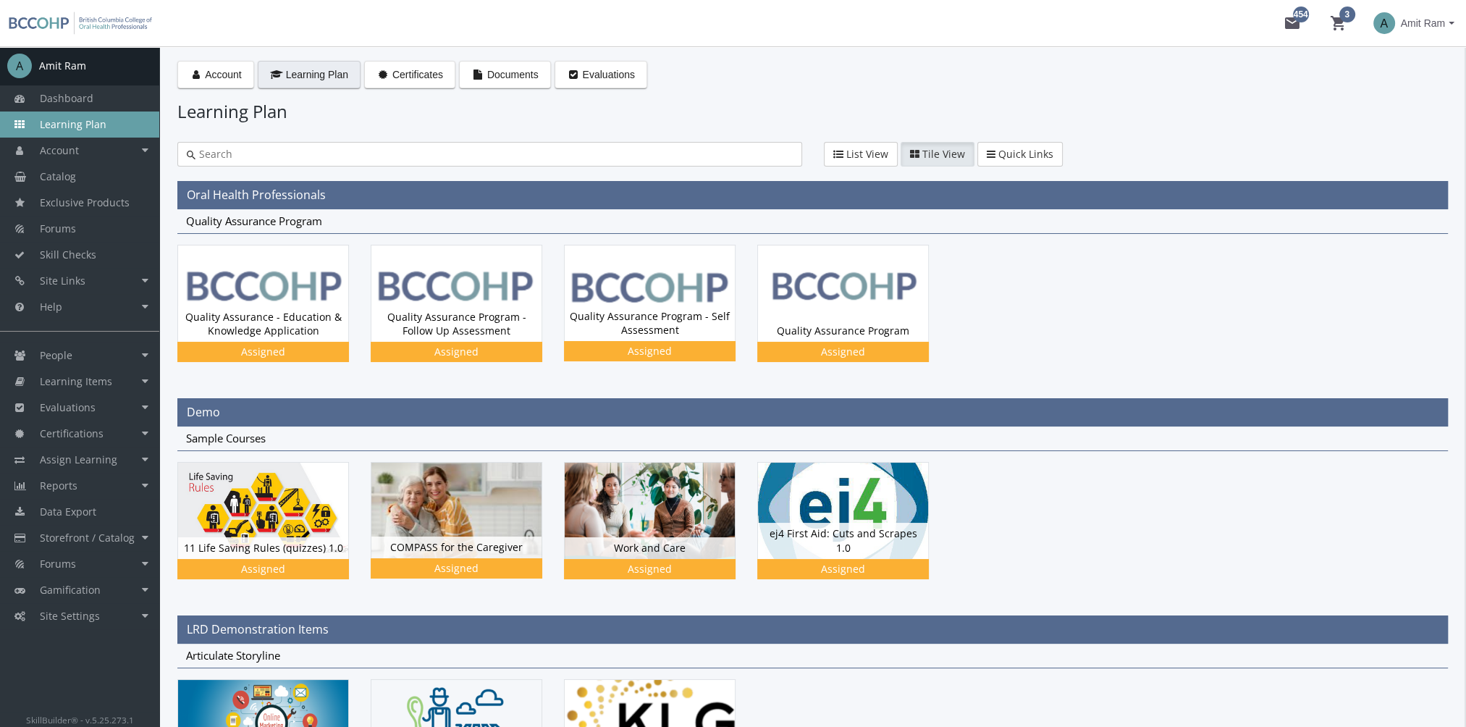
click at [1433, 29] on span "Amit Ram" at bounding box center [1423, 23] width 44 height 26
click at [1404, 121] on link "Sign Out" at bounding box center [1394, 129] width 131 height 16
